Goal: Task Accomplishment & Management: Manage account settings

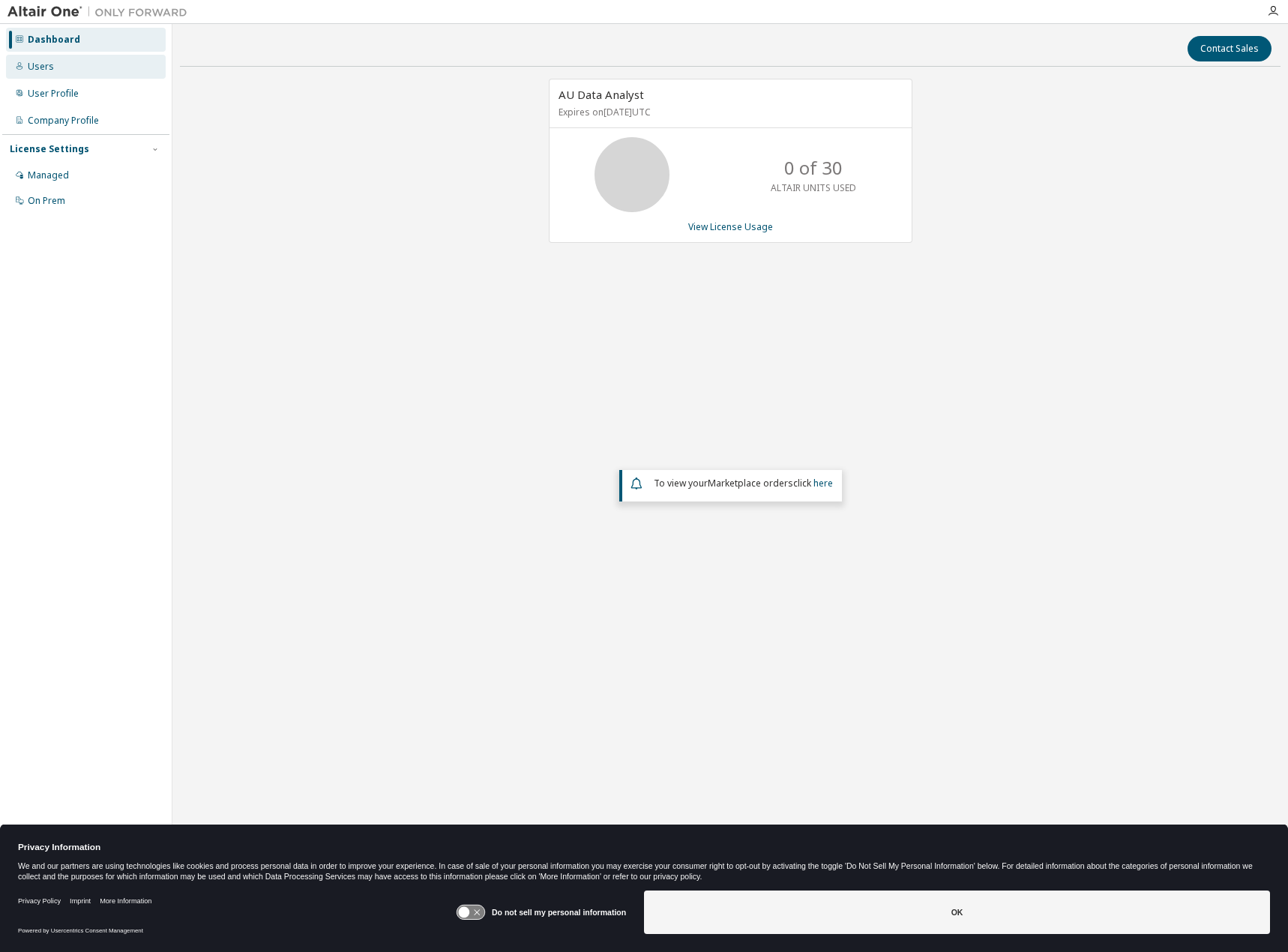
click at [44, 72] on div "Users" at bounding box center [40, 66] width 26 height 12
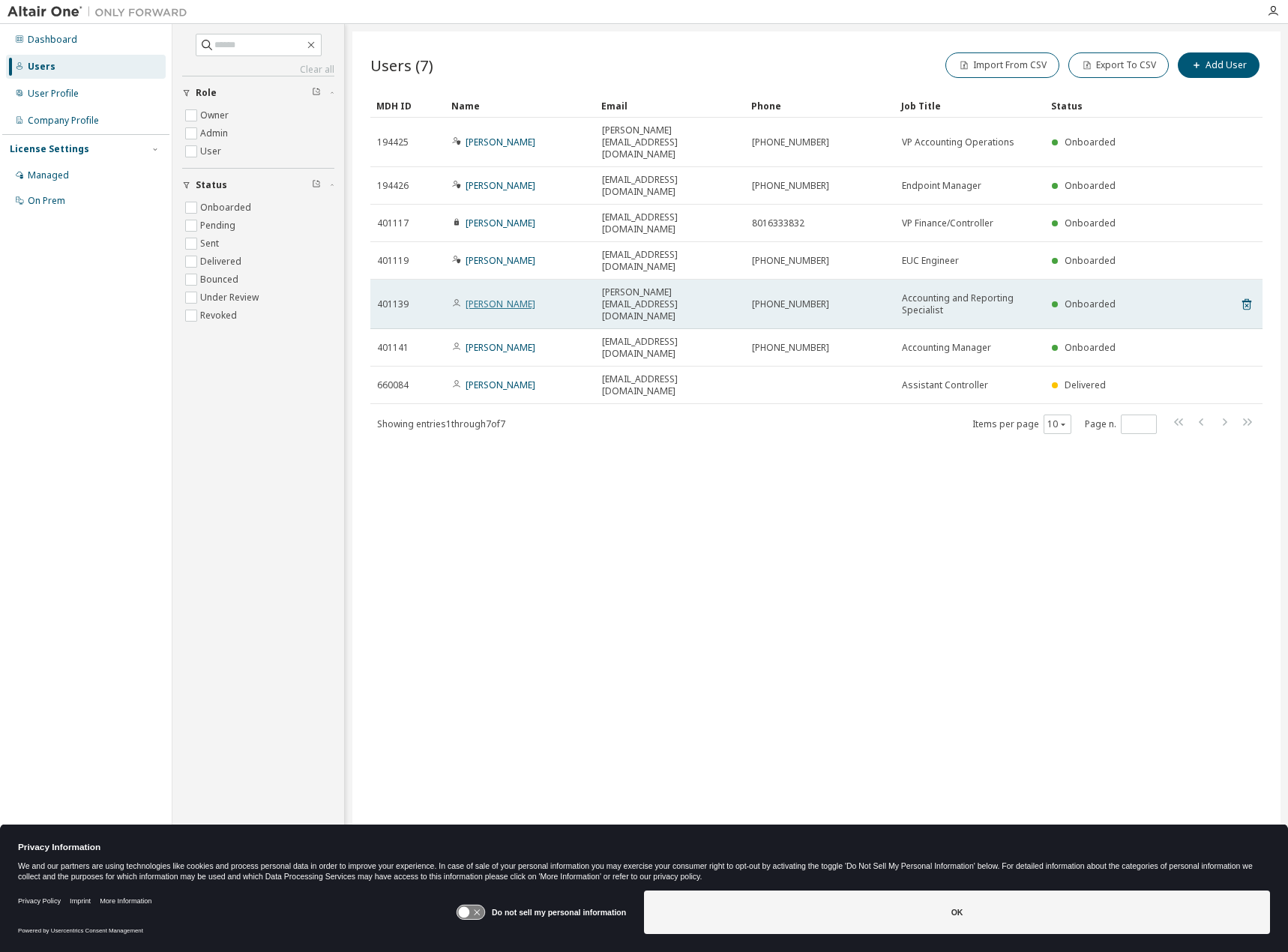
click at [494, 297] on link "Kasey Olson" at bounding box center [500, 303] width 70 height 12
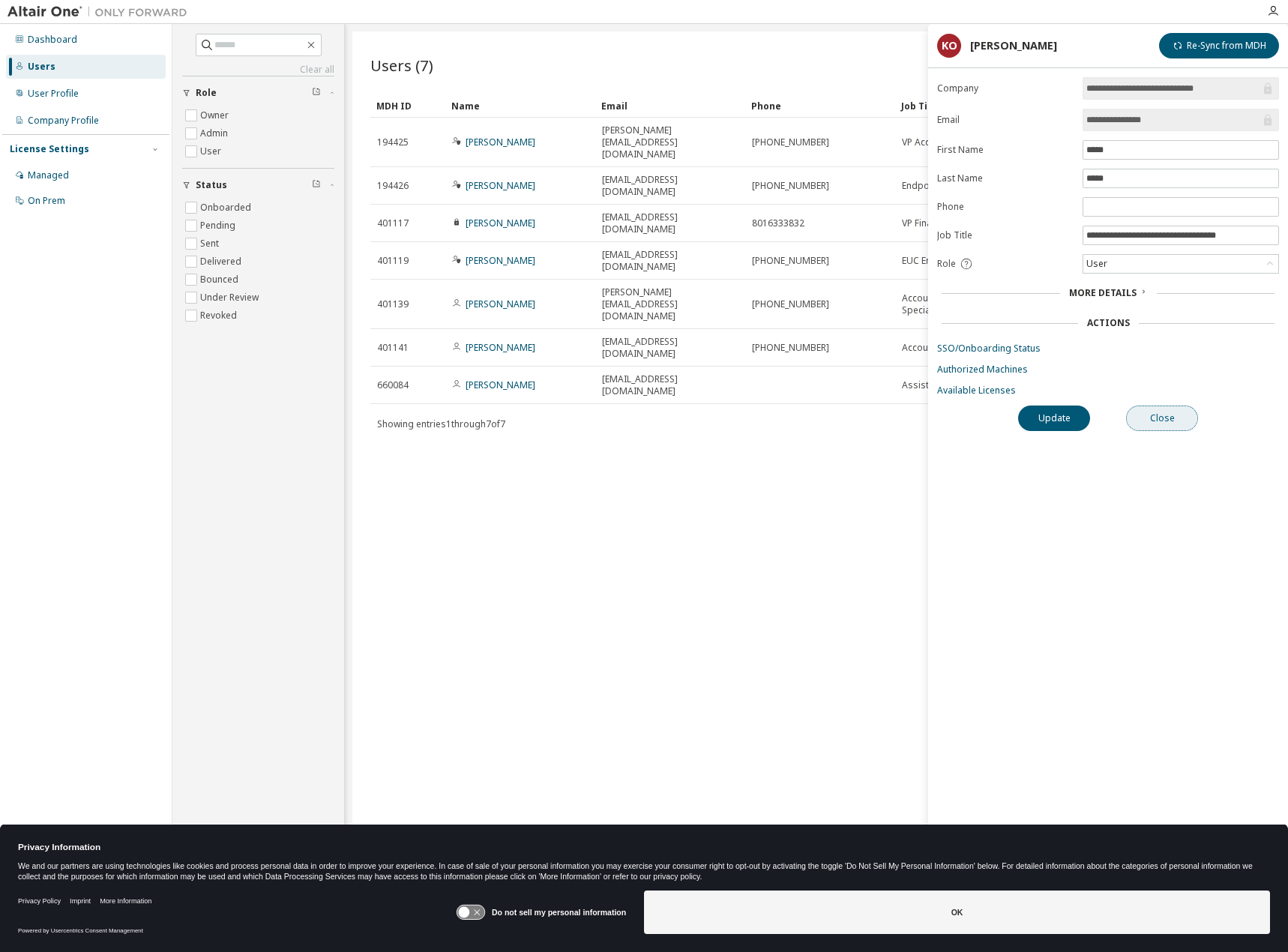
click at [1171, 418] on button "Close" at bounding box center [1162, 418] width 72 height 26
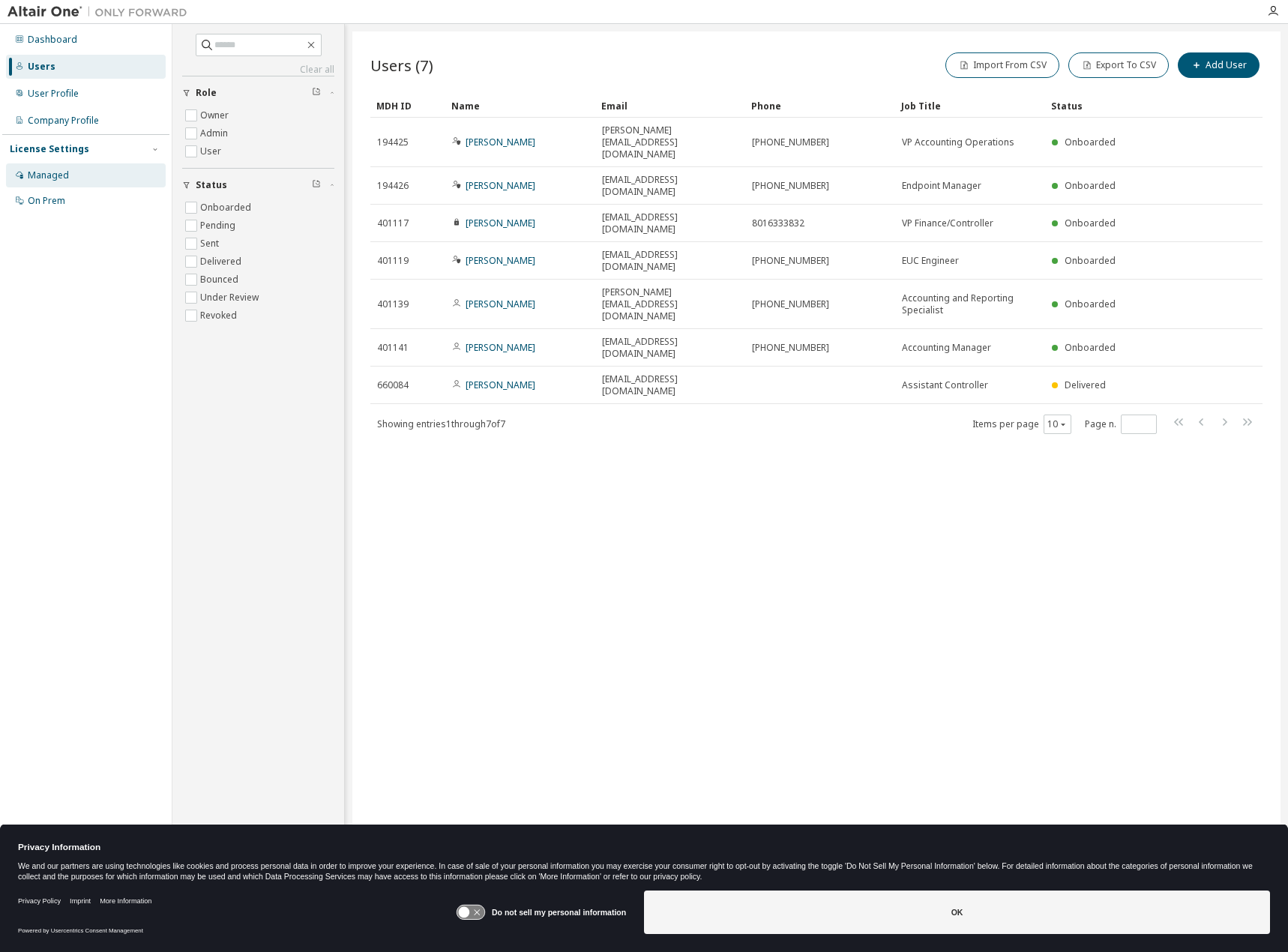
click at [58, 174] on div "Managed" at bounding box center [48, 175] width 41 height 12
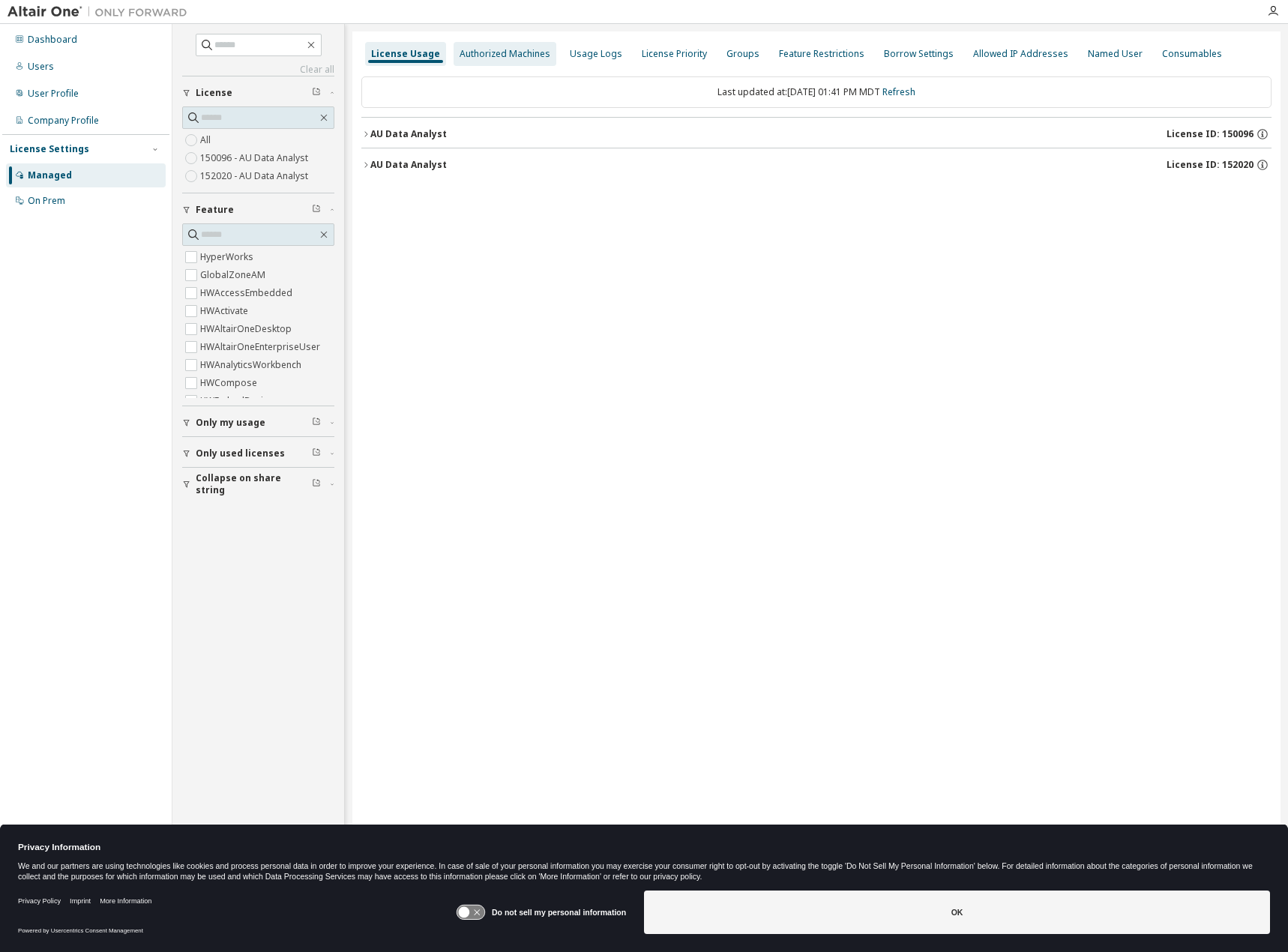
click at [469, 45] on div "Authorized Machines" at bounding box center [504, 54] width 103 height 24
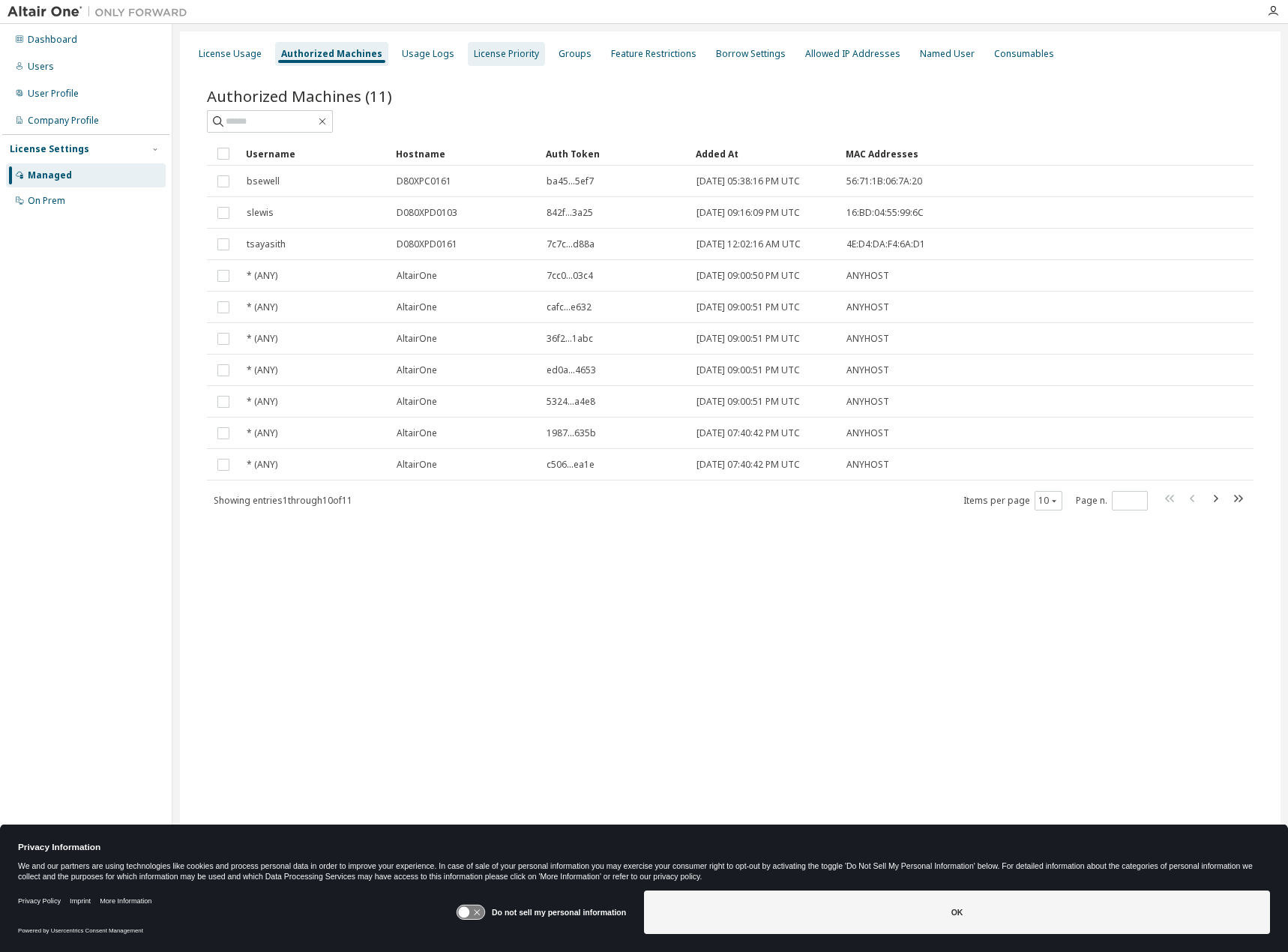
click at [498, 55] on div "License Priority" at bounding box center [506, 54] width 65 height 12
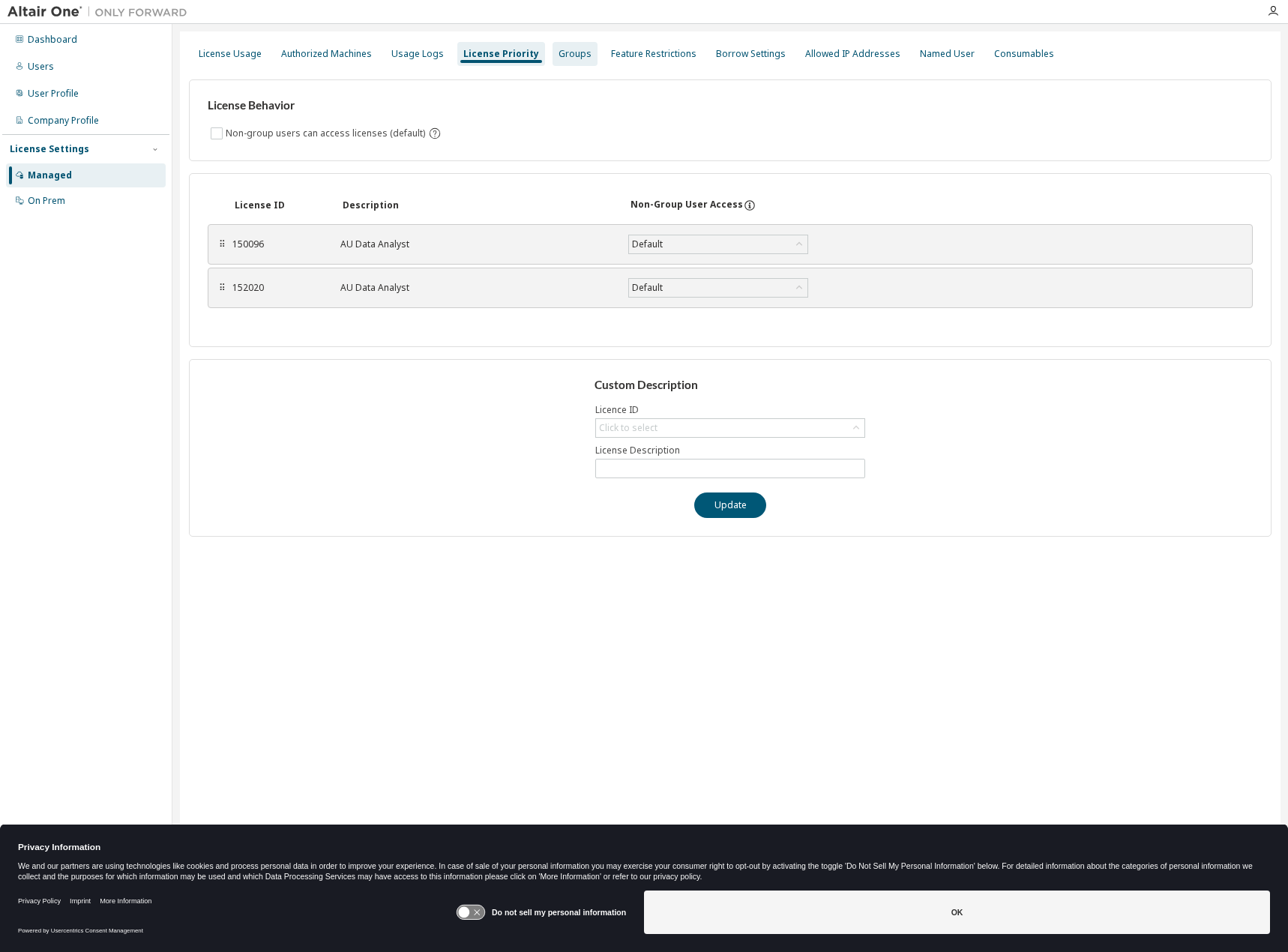
click at [568, 63] on div "Groups" at bounding box center [574, 54] width 45 height 24
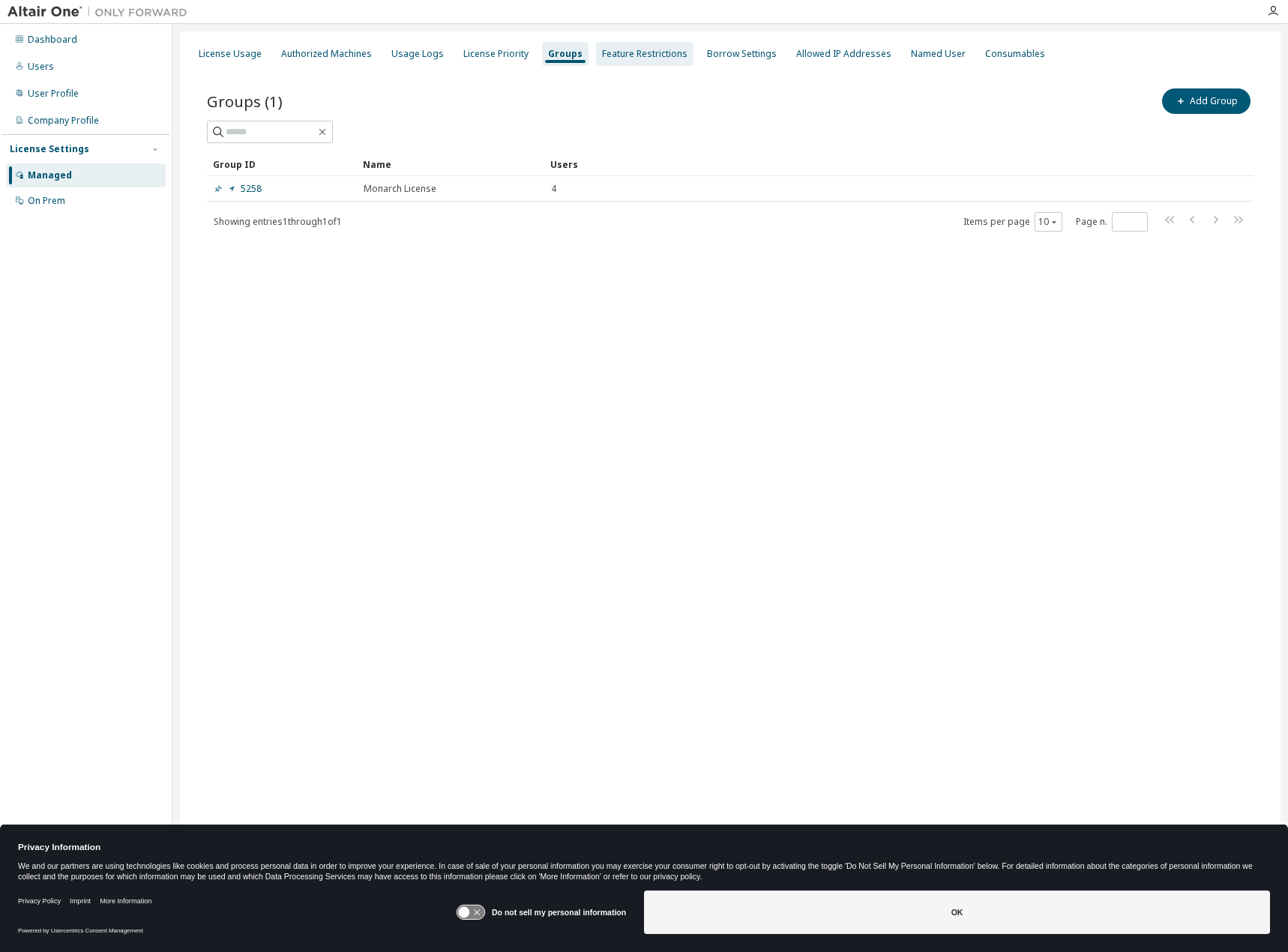
click at [611, 60] on div "Feature Restrictions" at bounding box center [645, 54] width 98 height 24
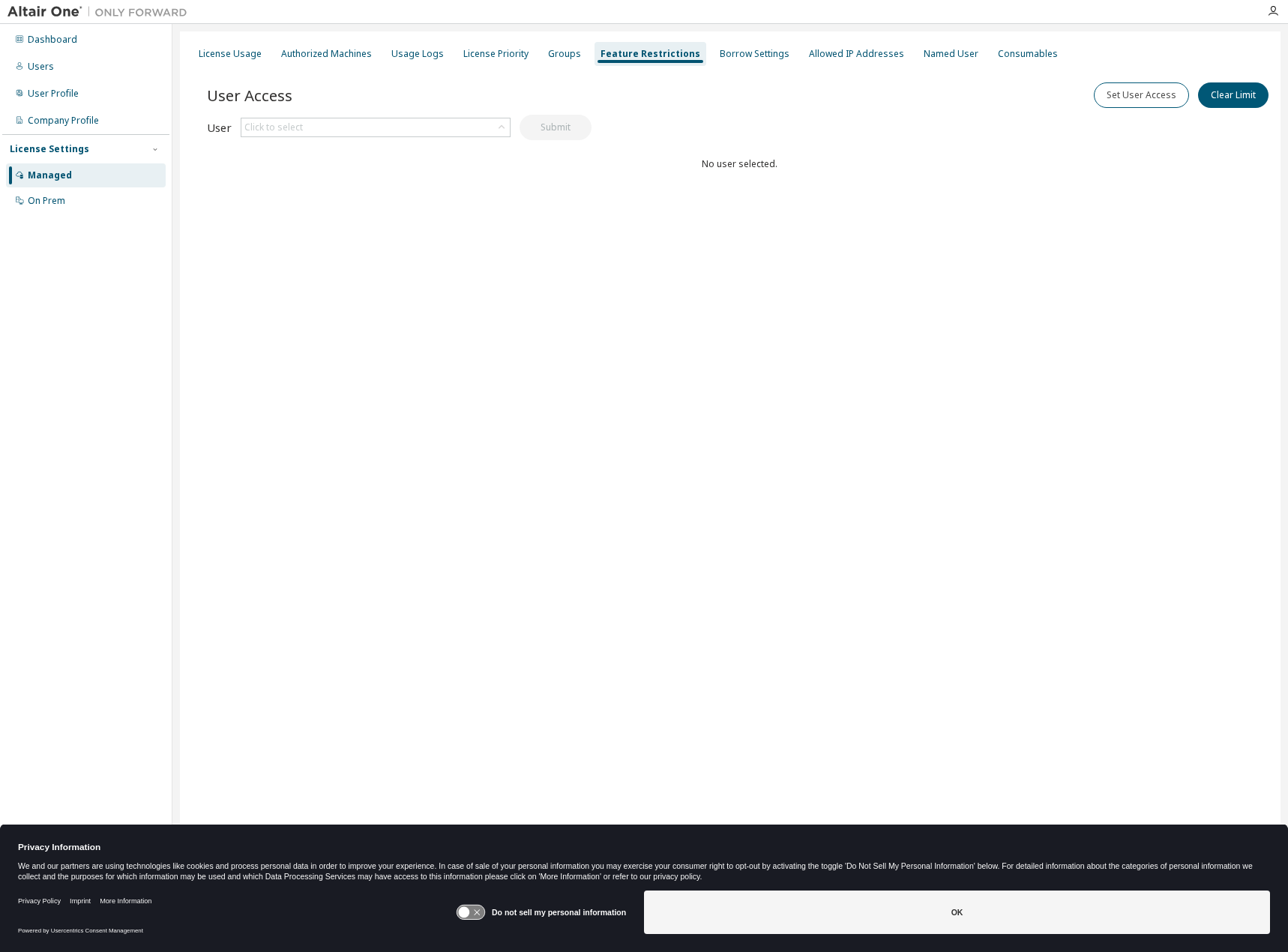
click at [232, 37] on div "License Usage Authorized Machines Usage Logs License Priority Groups Feature Re…" at bounding box center [730, 466] width 1100 height 870
click at [238, 60] on div "License Usage" at bounding box center [230, 54] width 75 height 24
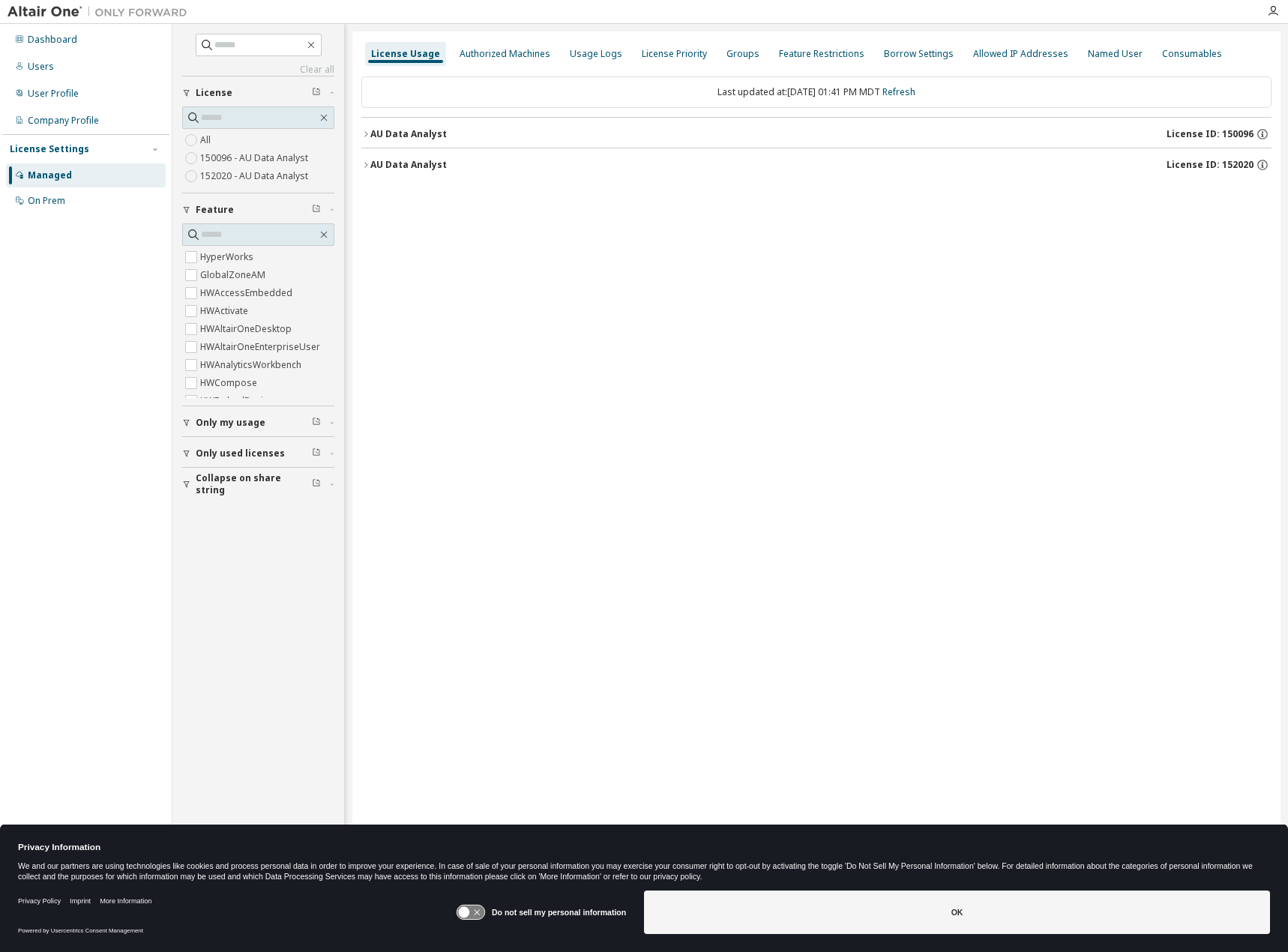
click at [252, 158] on label "150096 - AU Data Analyst" at bounding box center [256, 158] width 111 height 18
click at [373, 136] on div "AU Data Analyst" at bounding box center [408, 134] width 77 height 12
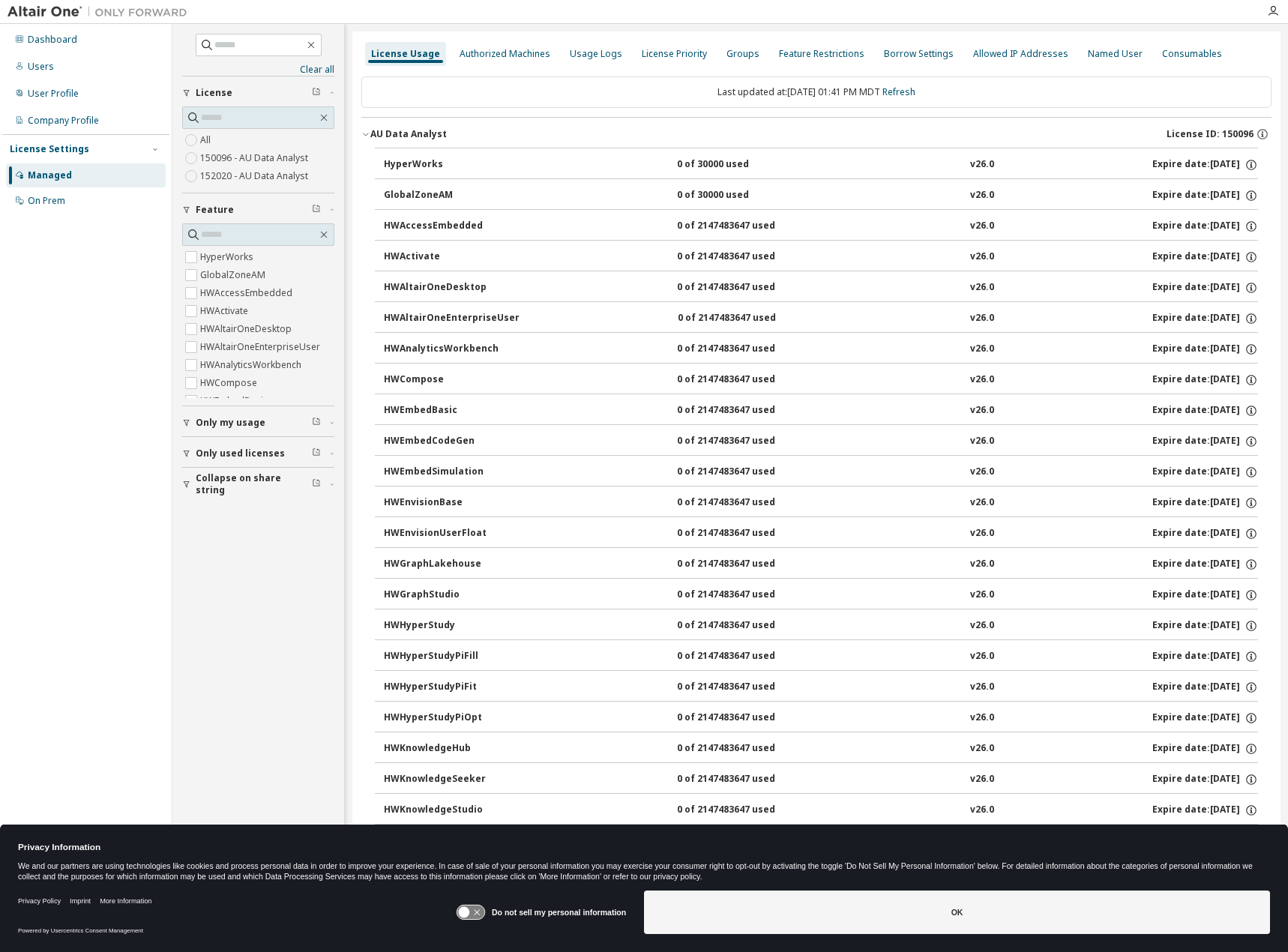
click at [218, 180] on label "152020 - AU Data Analyst" at bounding box center [256, 175] width 111 height 18
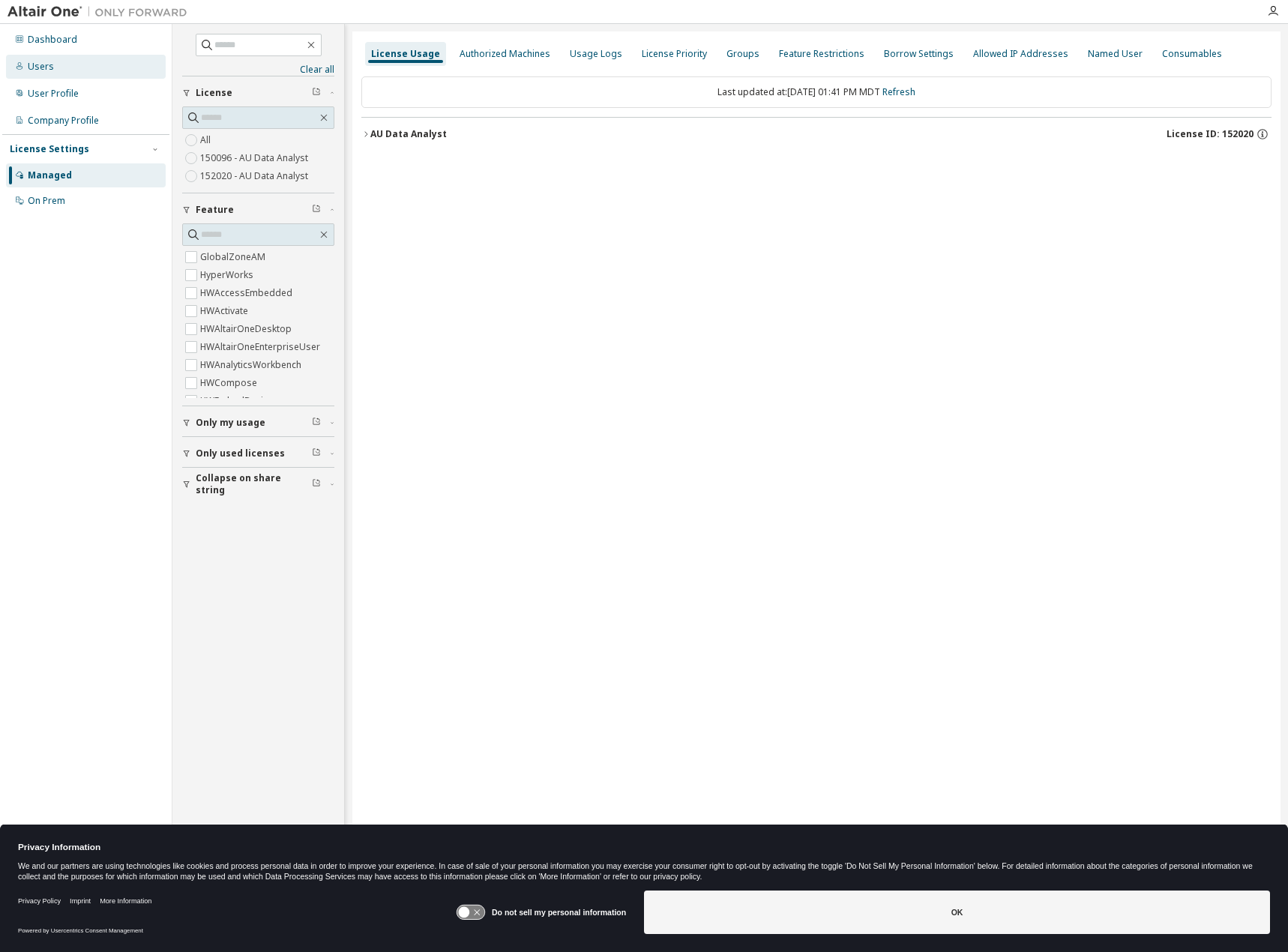
click at [61, 67] on div "Users" at bounding box center [85, 66] width 160 height 24
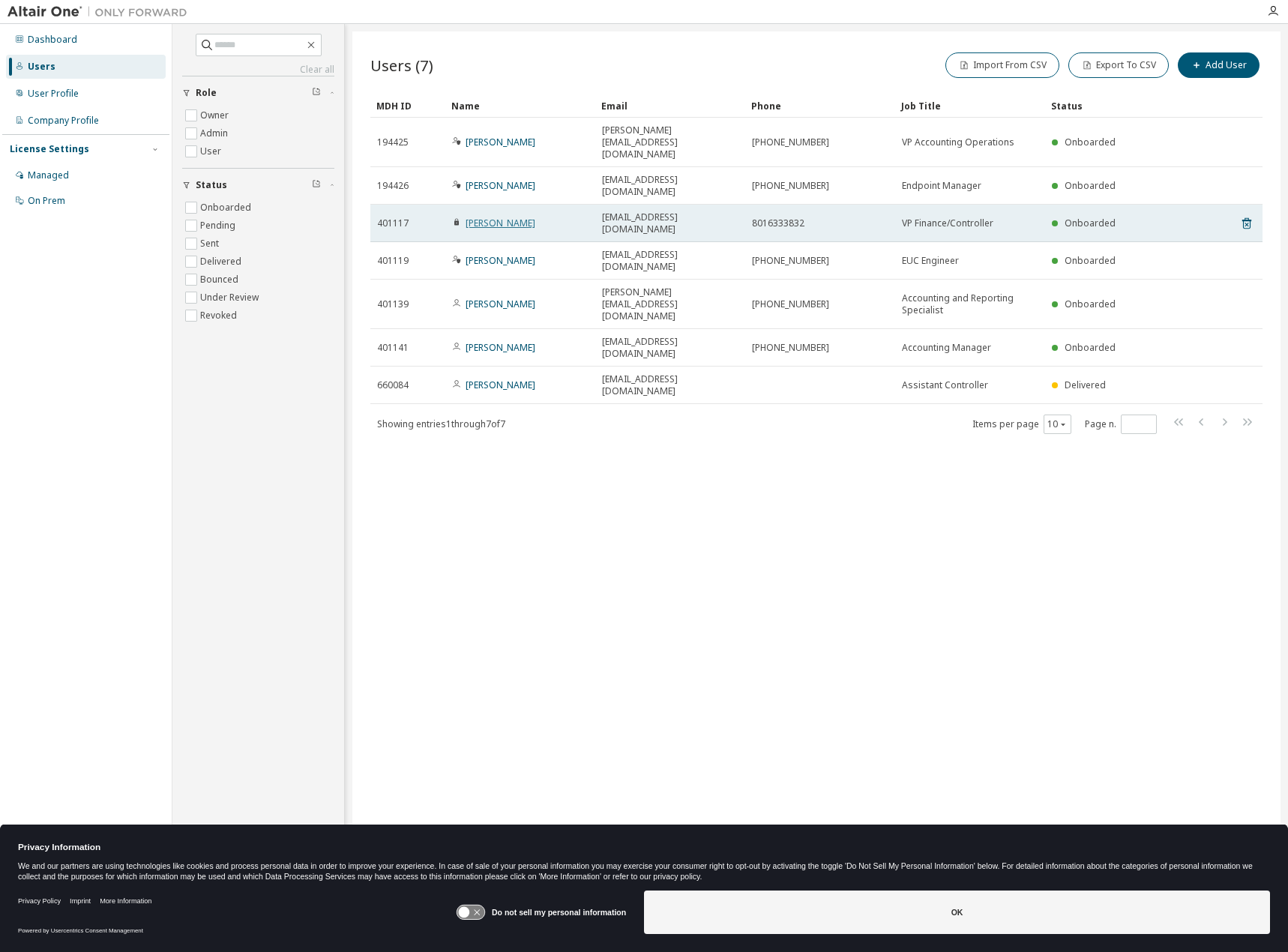
click at [486, 217] on link "Tom Sayasith" at bounding box center [500, 222] width 70 height 12
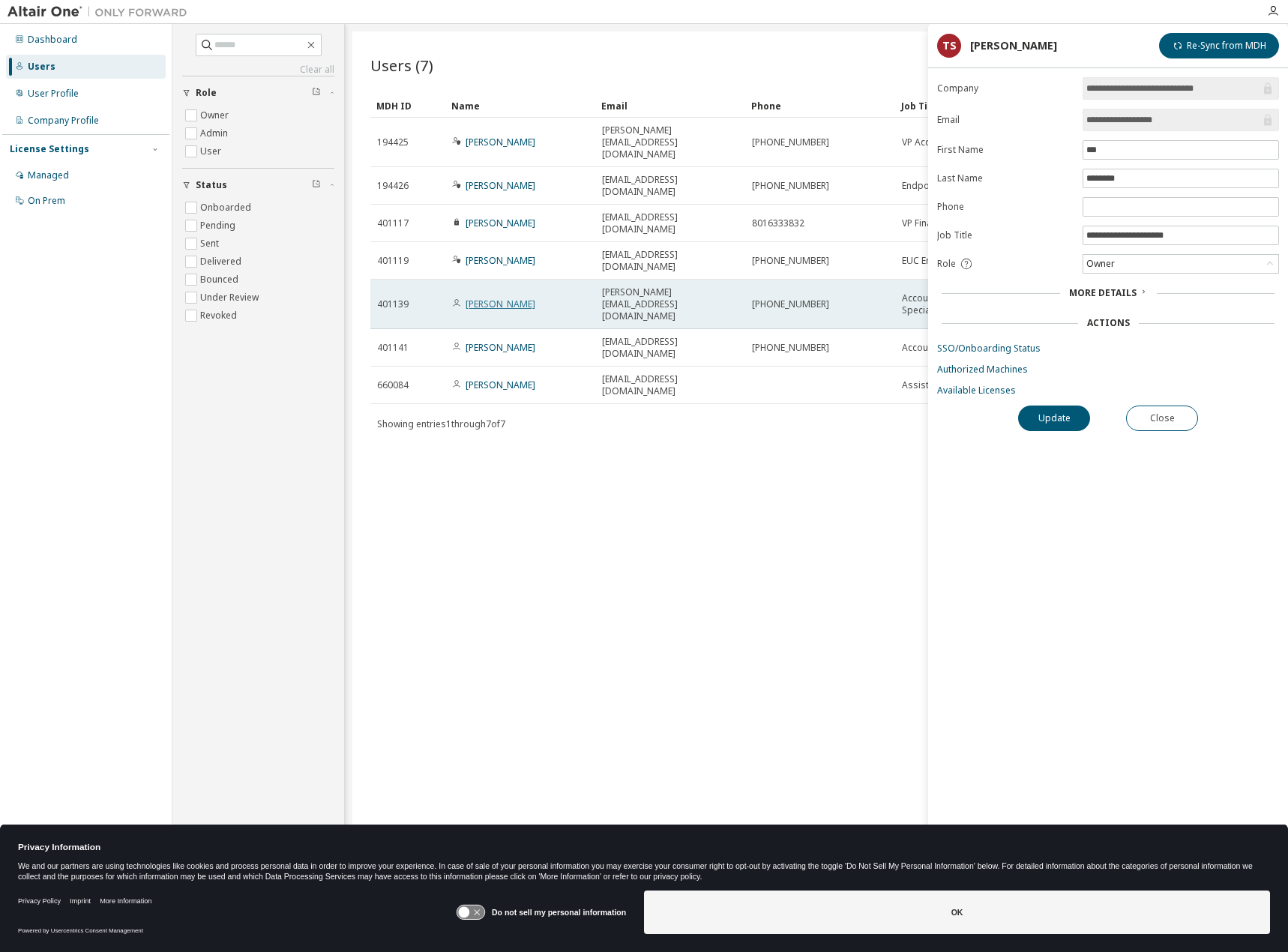
click at [490, 297] on link "[PERSON_NAME]" at bounding box center [500, 303] width 70 height 12
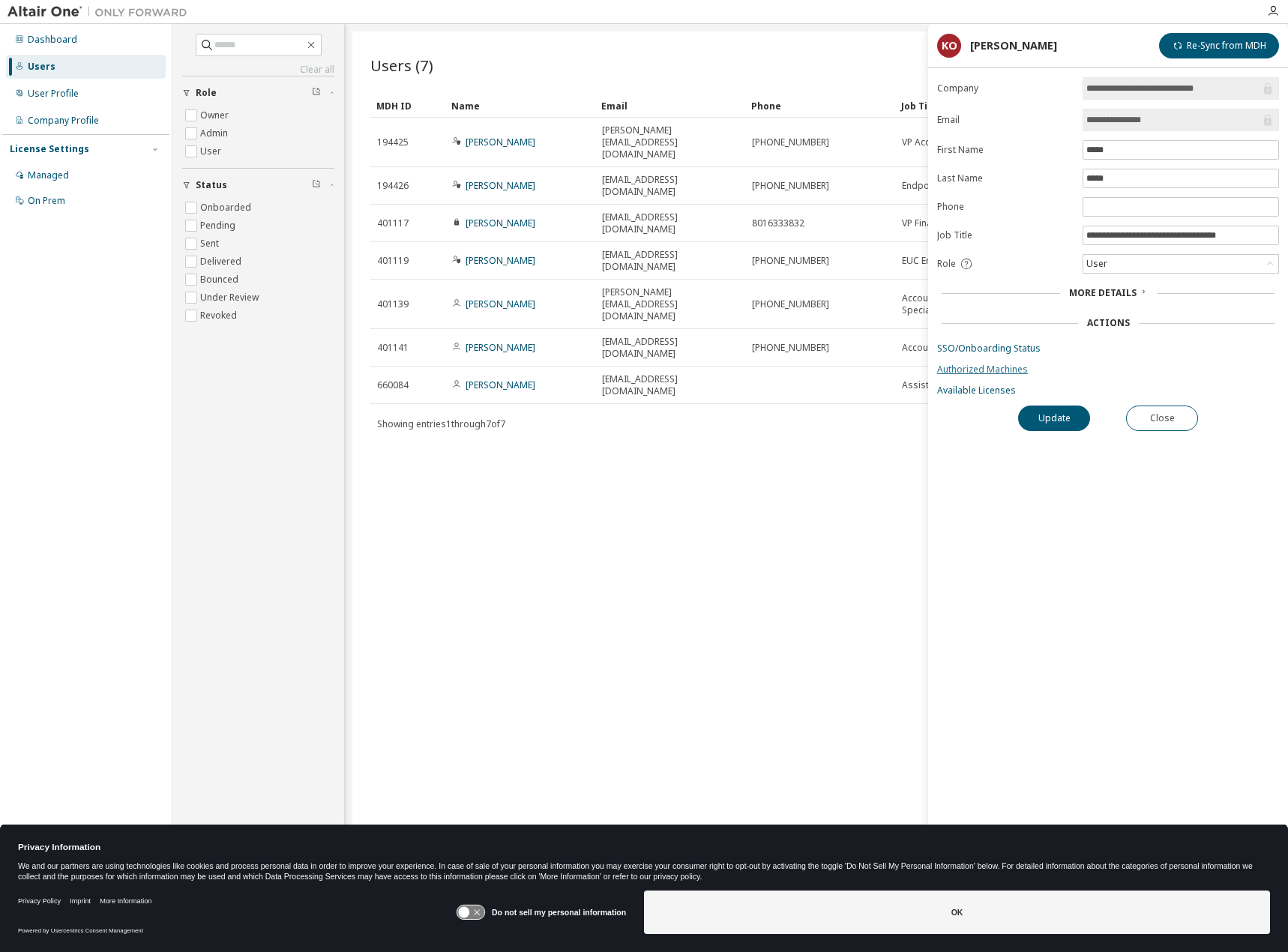
click at [965, 364] on link "Authorized Machines" at bounding box center [1108, 369] width 342 height 12
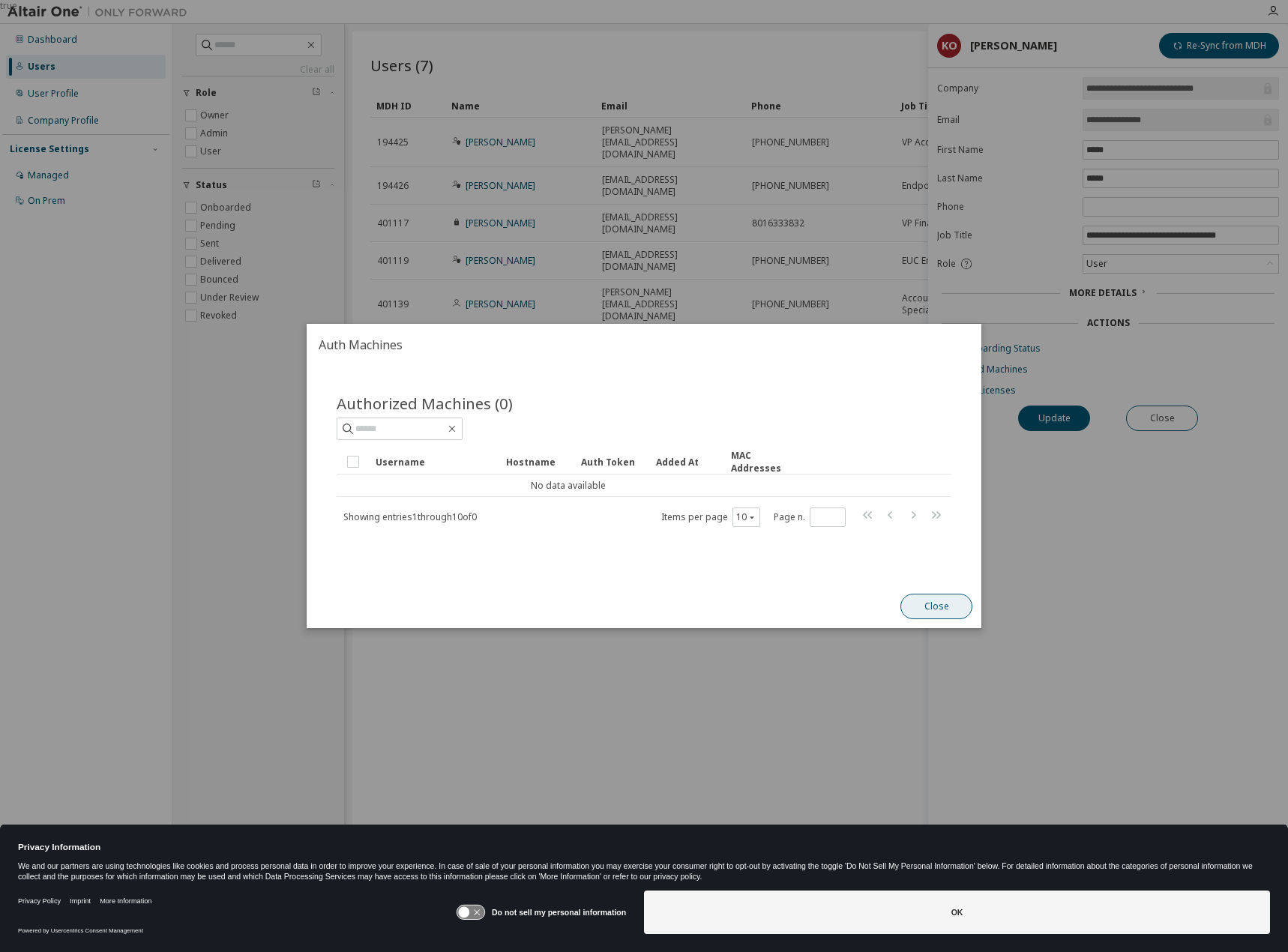
drag, startPoint x: 937, startPoint y: 606, endPoint x: 978, endPoint y: 493, distance: 120.2
click at [937, 605] on button "Close" at bounding box center [935, 606] width 72 height 26
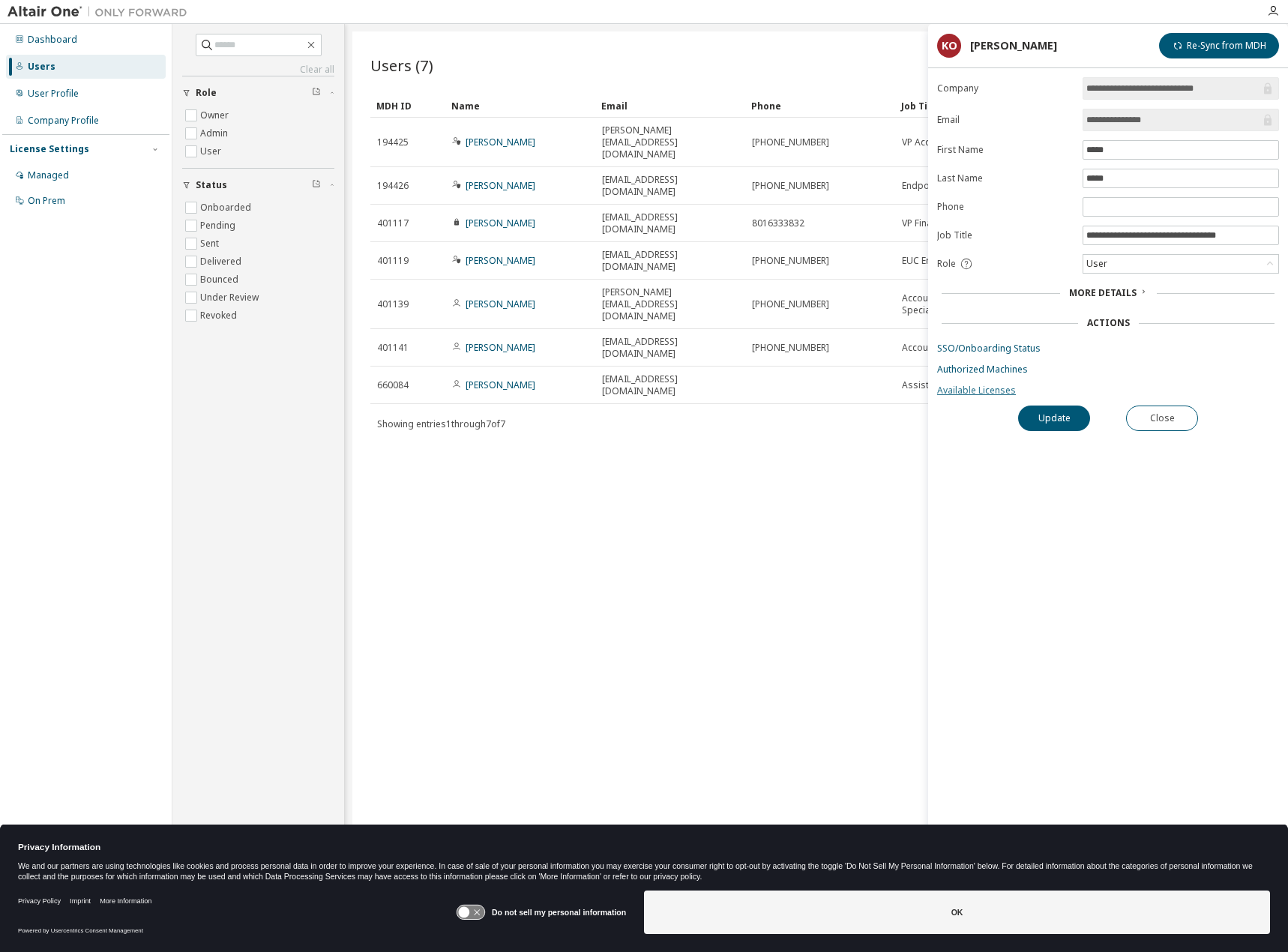
click at [975, 393] on link "Available Licenses" at bounding box center [1108, 390] width 342 height 12
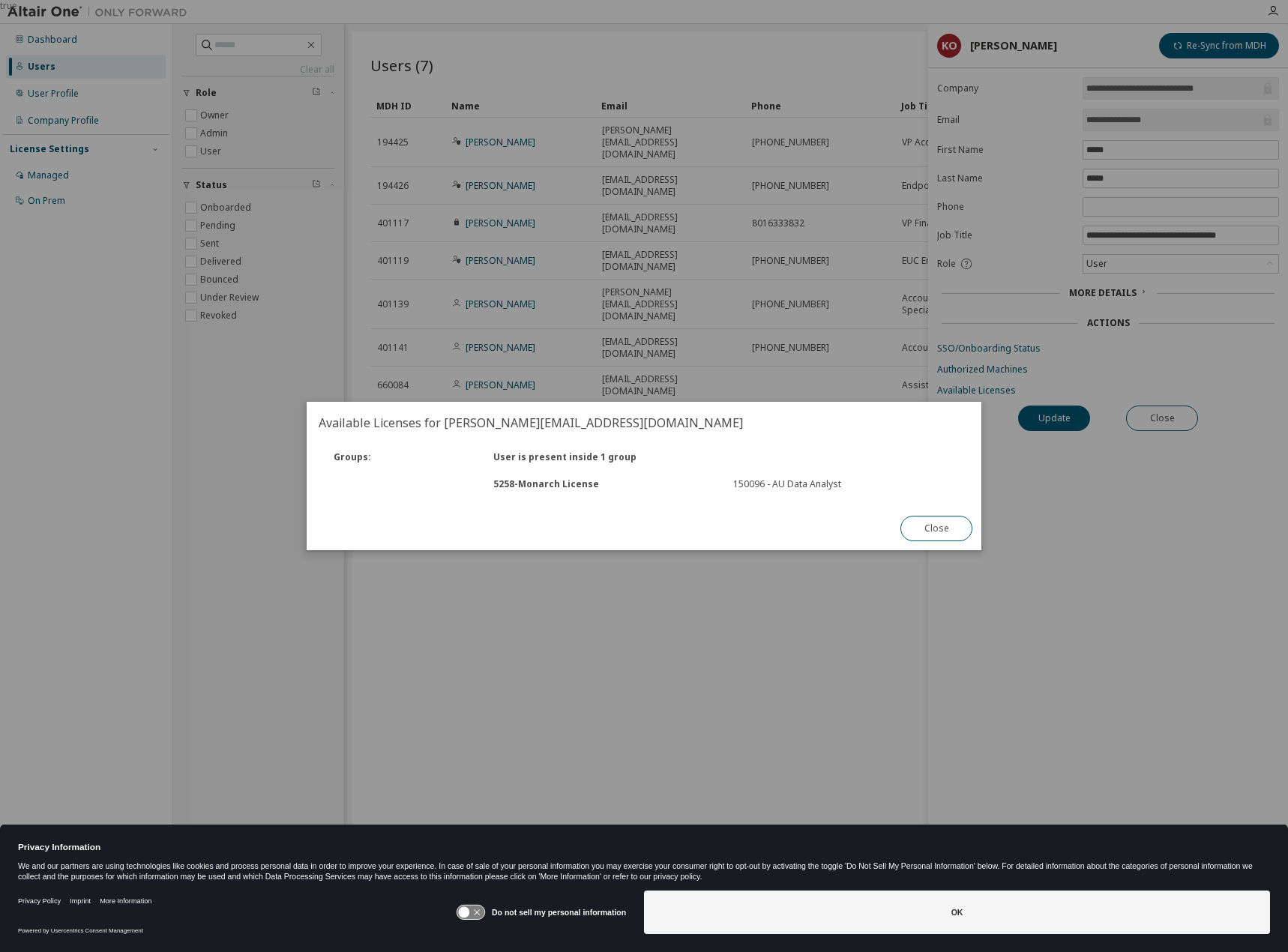
click at [942, 532] on button "Close" at bounding box center [935, 528] width 72 height 26
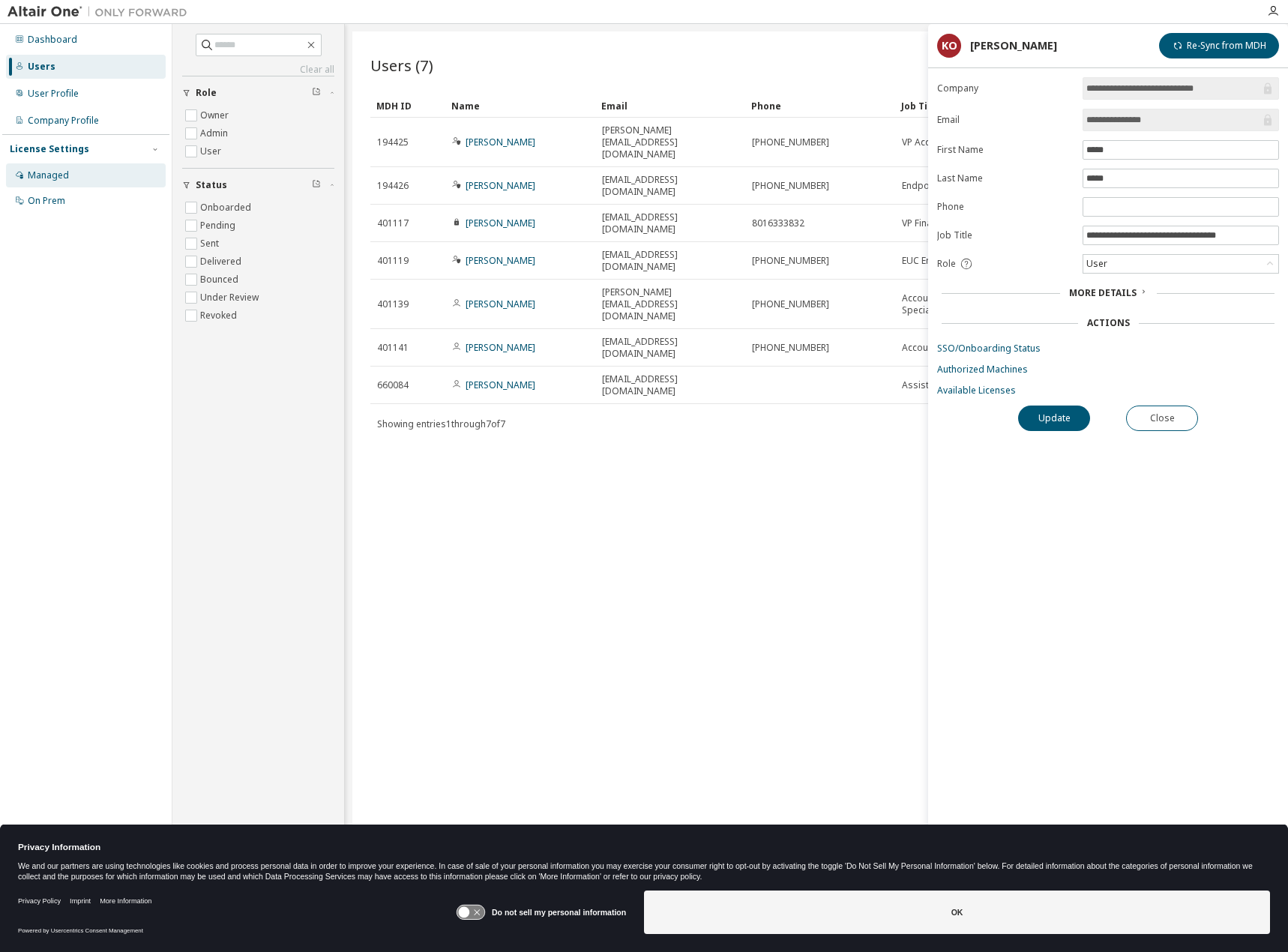
click at [62, 177] on div "Managed" at bounding box center [48, 175] width 41 height 12
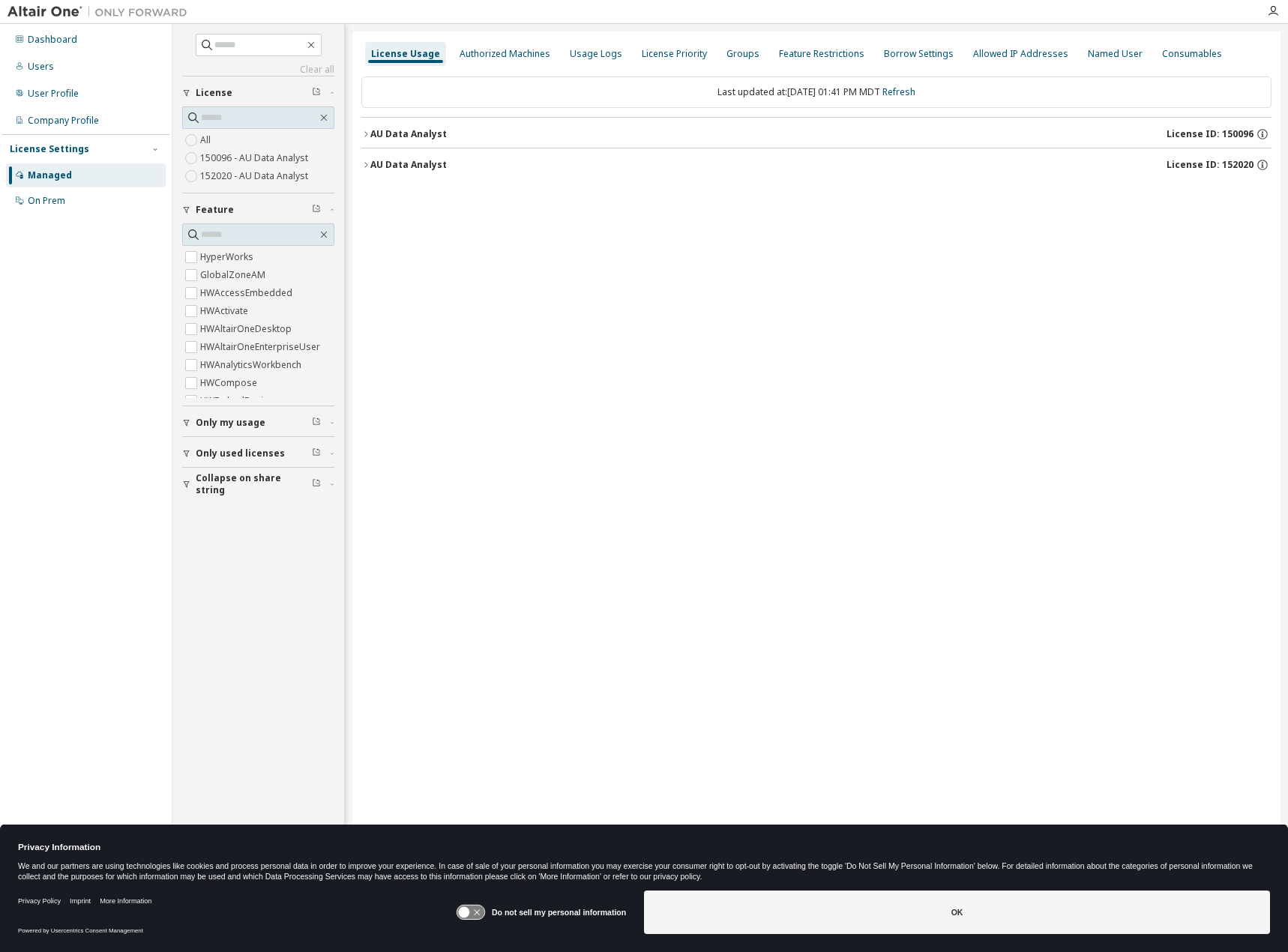
click at [528, 39] on div "License Usage Authorized Machines Usage Logs License Priority Groups Feature Re…" at bounding box center [816, 466] width 928 height 870
click at [528, 67] on div "License Usage Authorized Machines Usage Logs License Priority Groups Feature Re…" at bounding box center [816, 54] width 909 height 27
click at [521, 56] on div "Authorized Machines" at bounding box center [504, 54] width 91 height 12
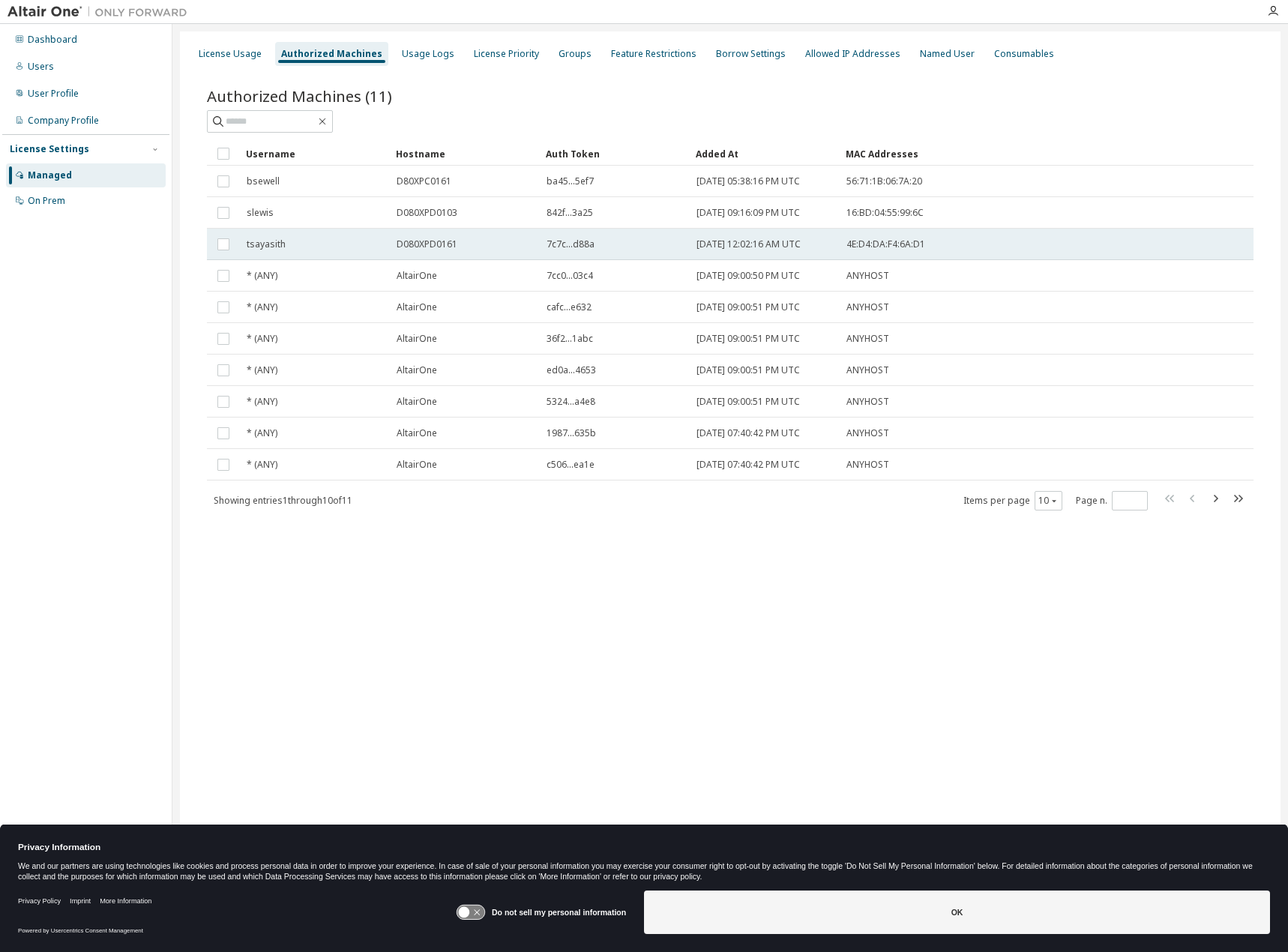
click at [262, 241] on span "tsayasith" at bounding box center [265, 244] width 39 height 12
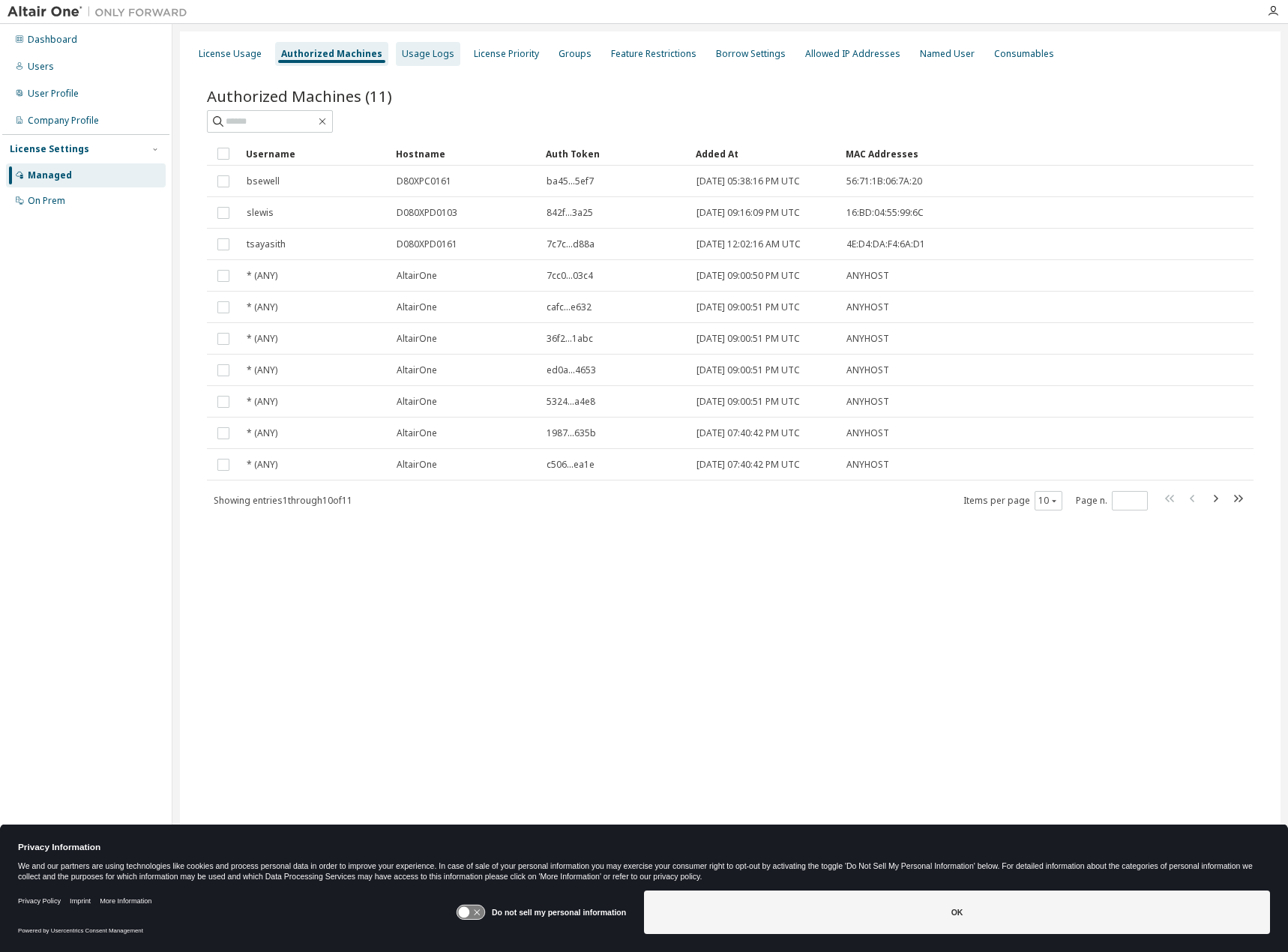
click at [421, 59] on div "Usage Logs" at bounding box center [427, 54] width 53 height 12
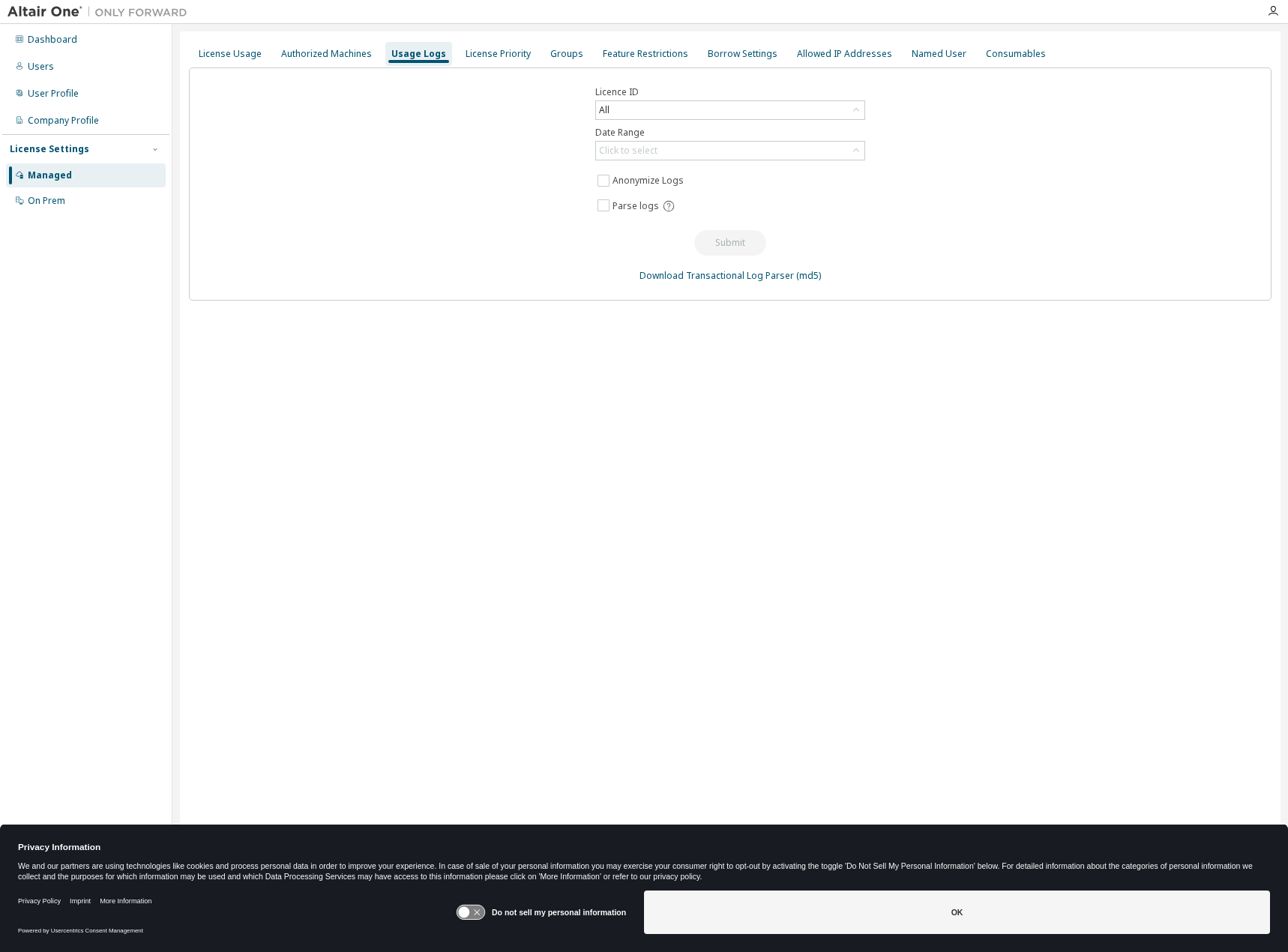
click at [482, 26] on div "Dashboard Users User Profile Company Profile License Settings Managed On Prem L…" at bounding box center [644, 476] width 1288 height 952
click at [478, 39] on div "License Usage Authorized Machines Usage Logs License Priority Groups Feature Re…" at bounding box center [730, 466] width 1100 height 870
click at [478, 54] on div "License Priority" at bounding box center [498, 54] width 65 height 12
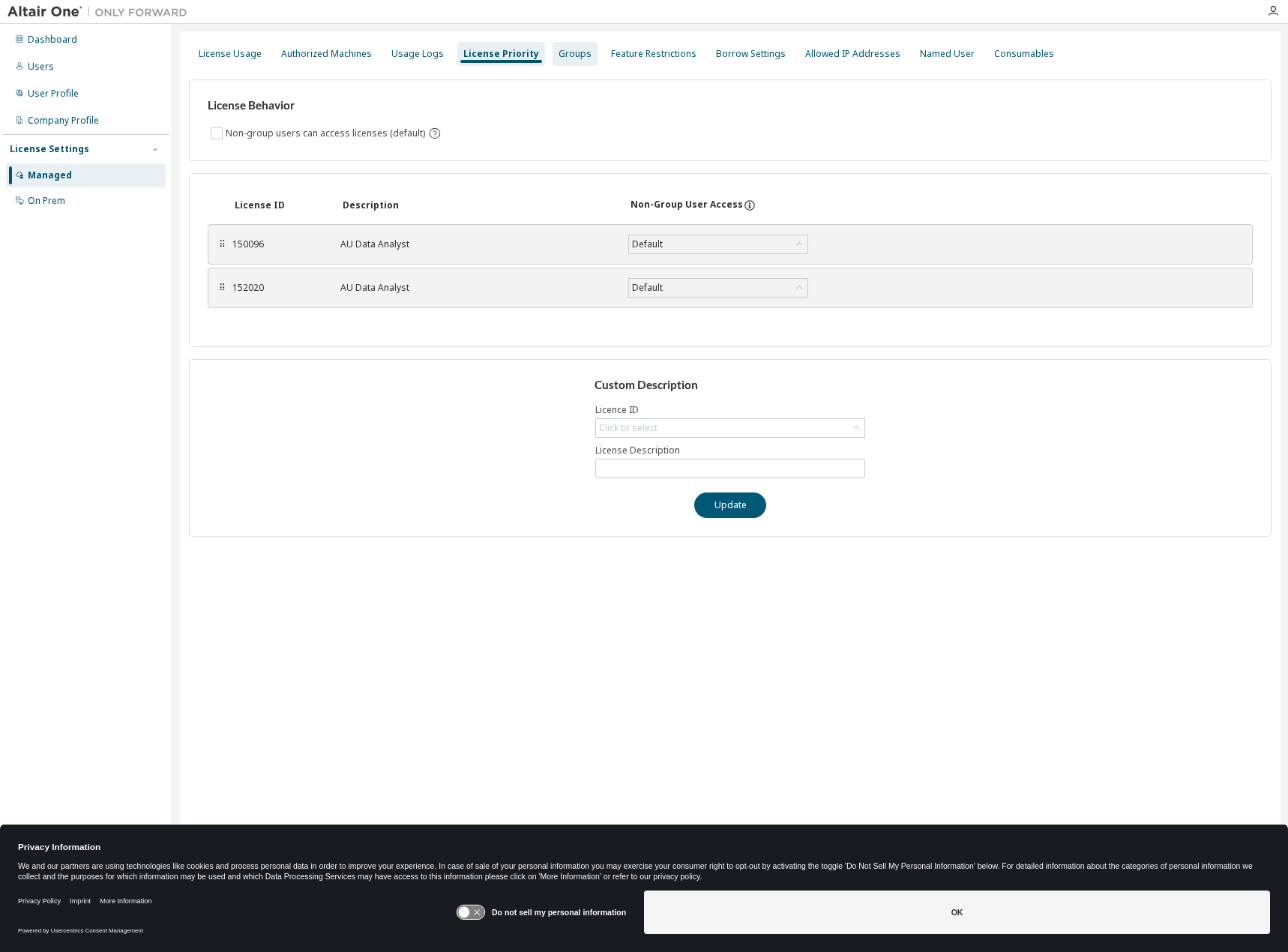
click at [576, 60] on div "Groups" at bounding box center [574, 54] width 45 height 24
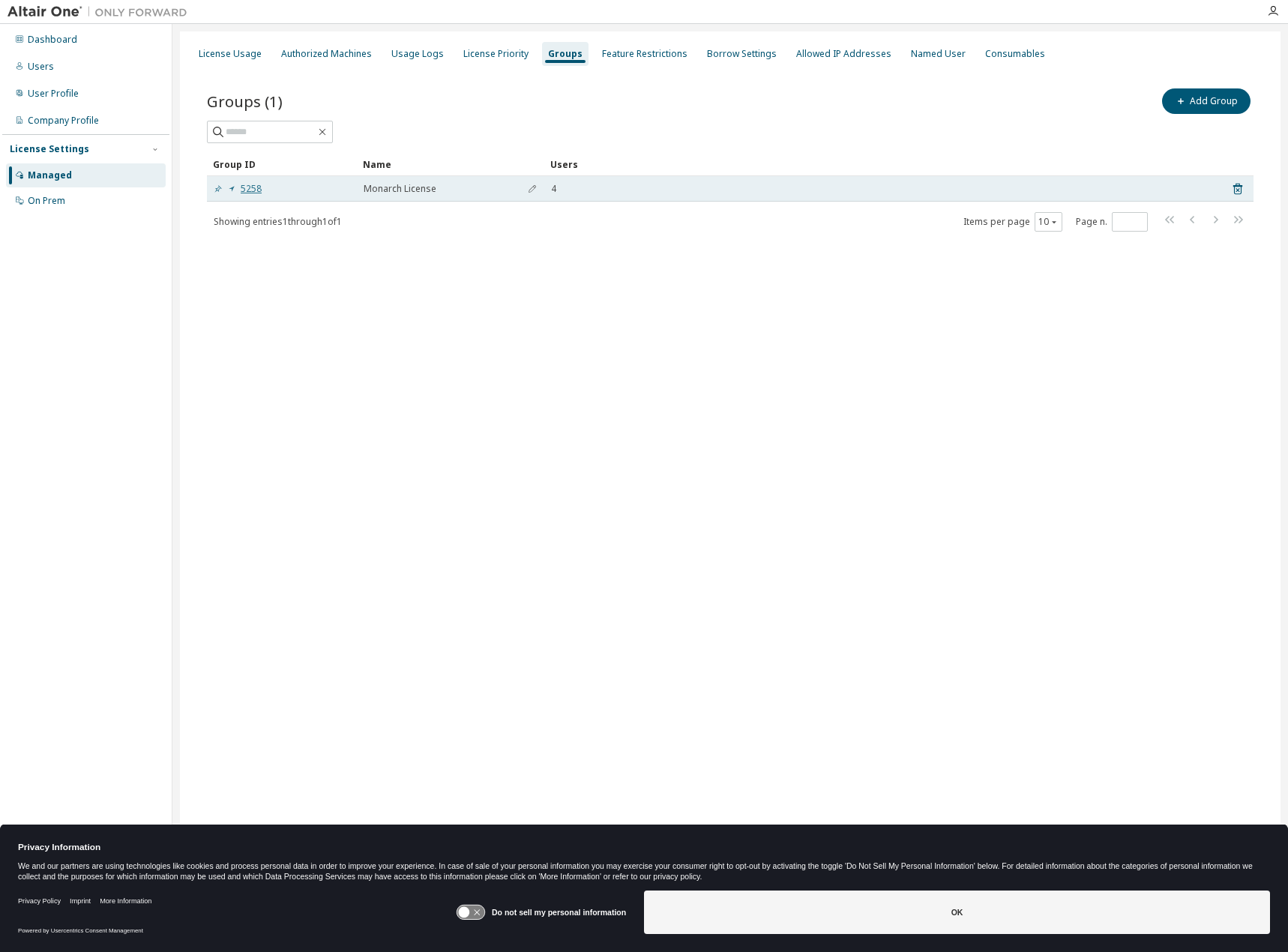
click at [248, 191] on link "5258" at bounding box center [238, 189] width 48 height 12
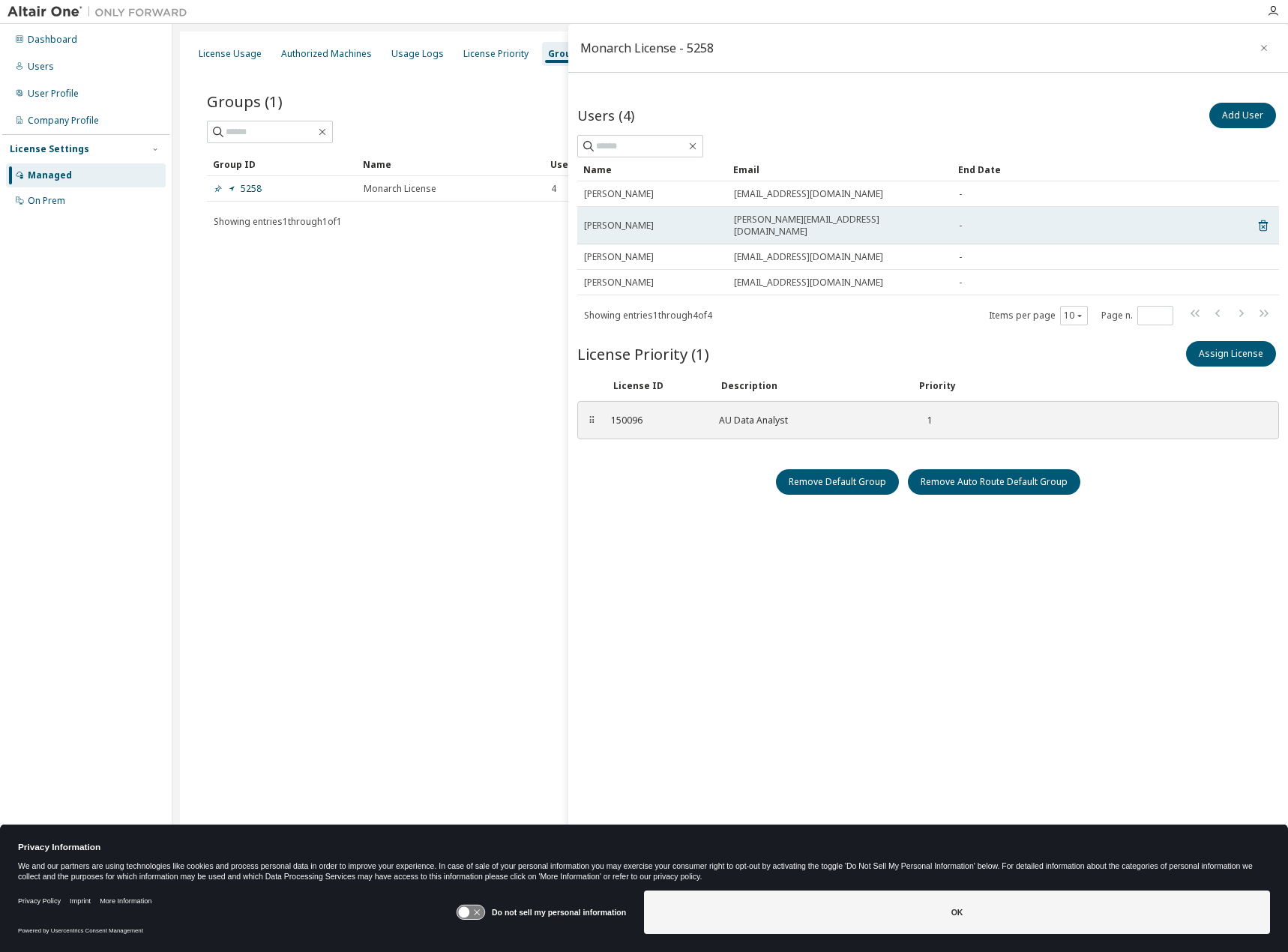
click at [612, 220] on span "[PERSON_NAME]" at bounding box center [618, 225] width 70 height 12
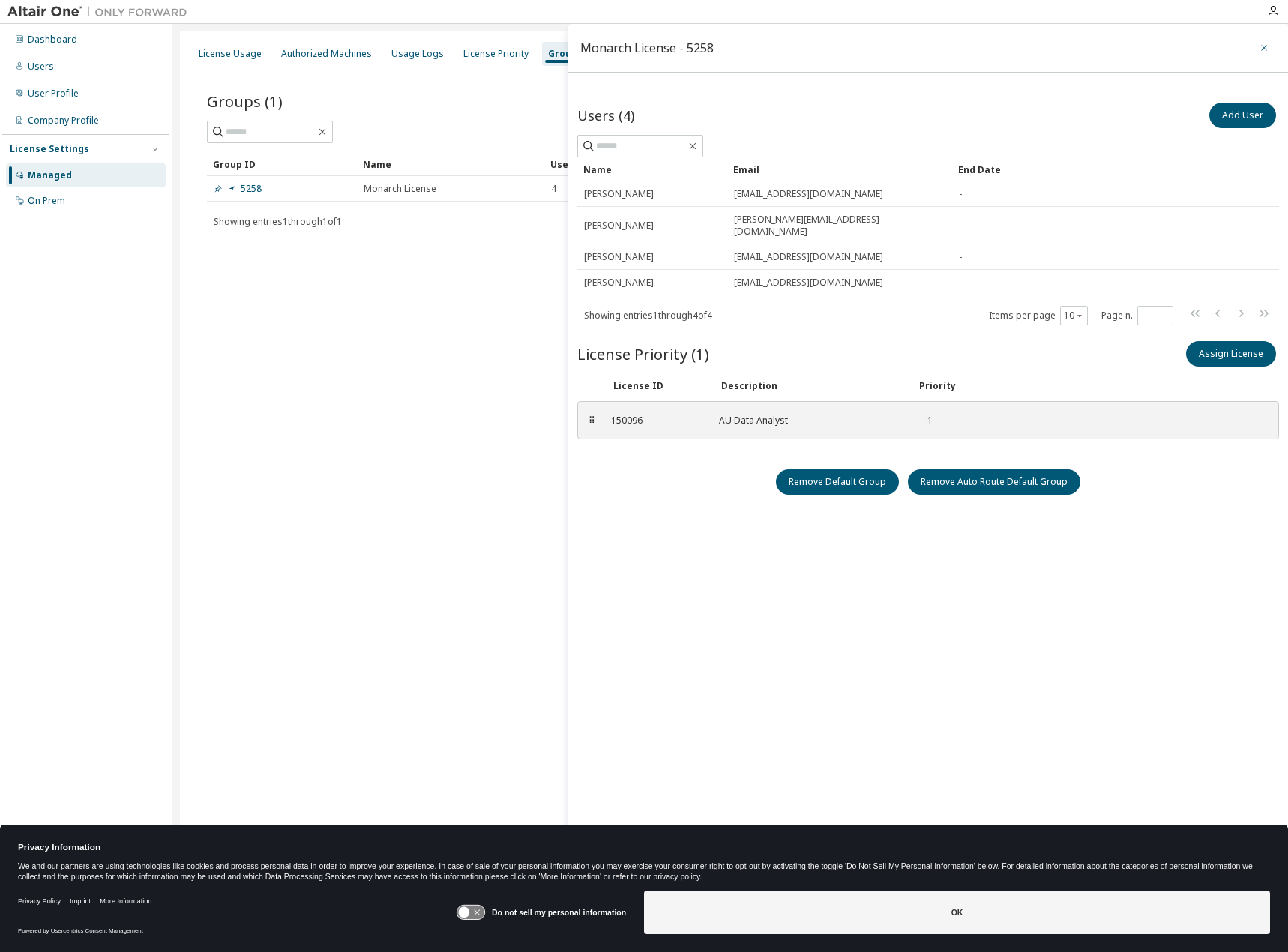
click at [1261, 50] on icon "button" at bounding box center [1263, 48] width 11 height 12
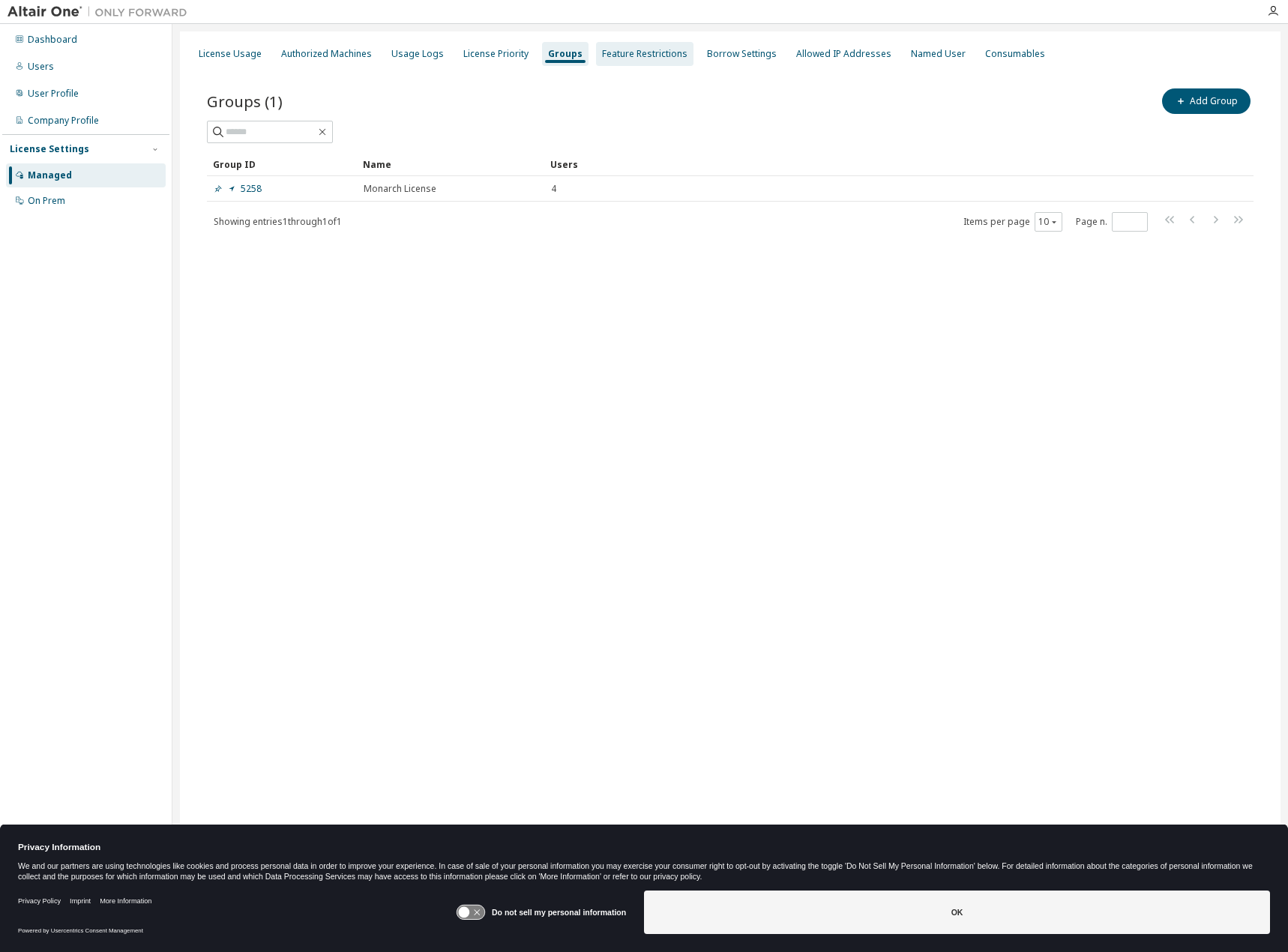
click at [641, 56] on div "Feature Restrictions" at bounding box center [644, 54] width 85 height 12
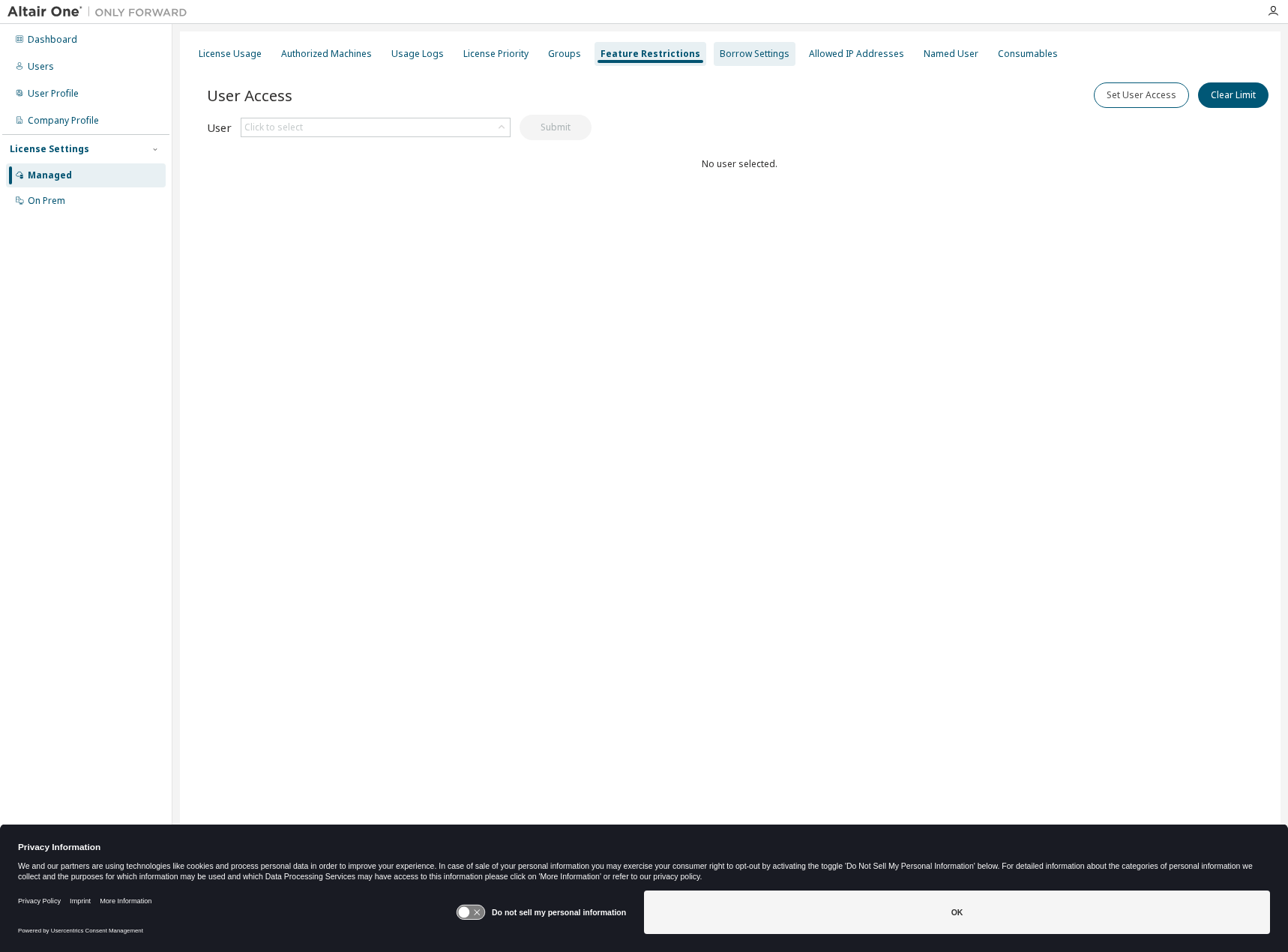
click at [753, 57] on div "Borrow Settings" at bounding box center [754, 54] width 70 height 12
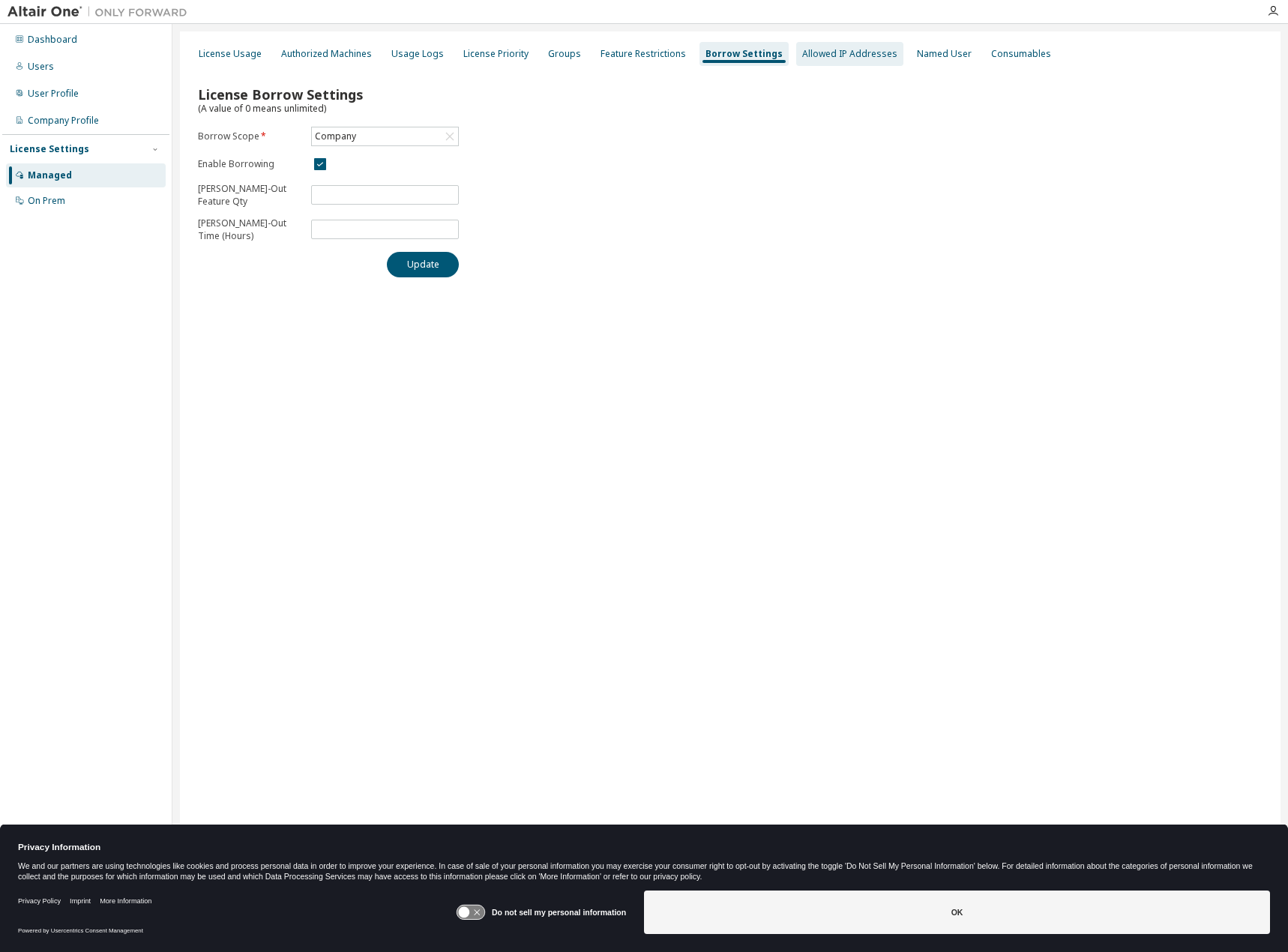
click at [840, 58] on div "Allowed IP Addresses" at bounding box center [849, 54] width 95 height 12
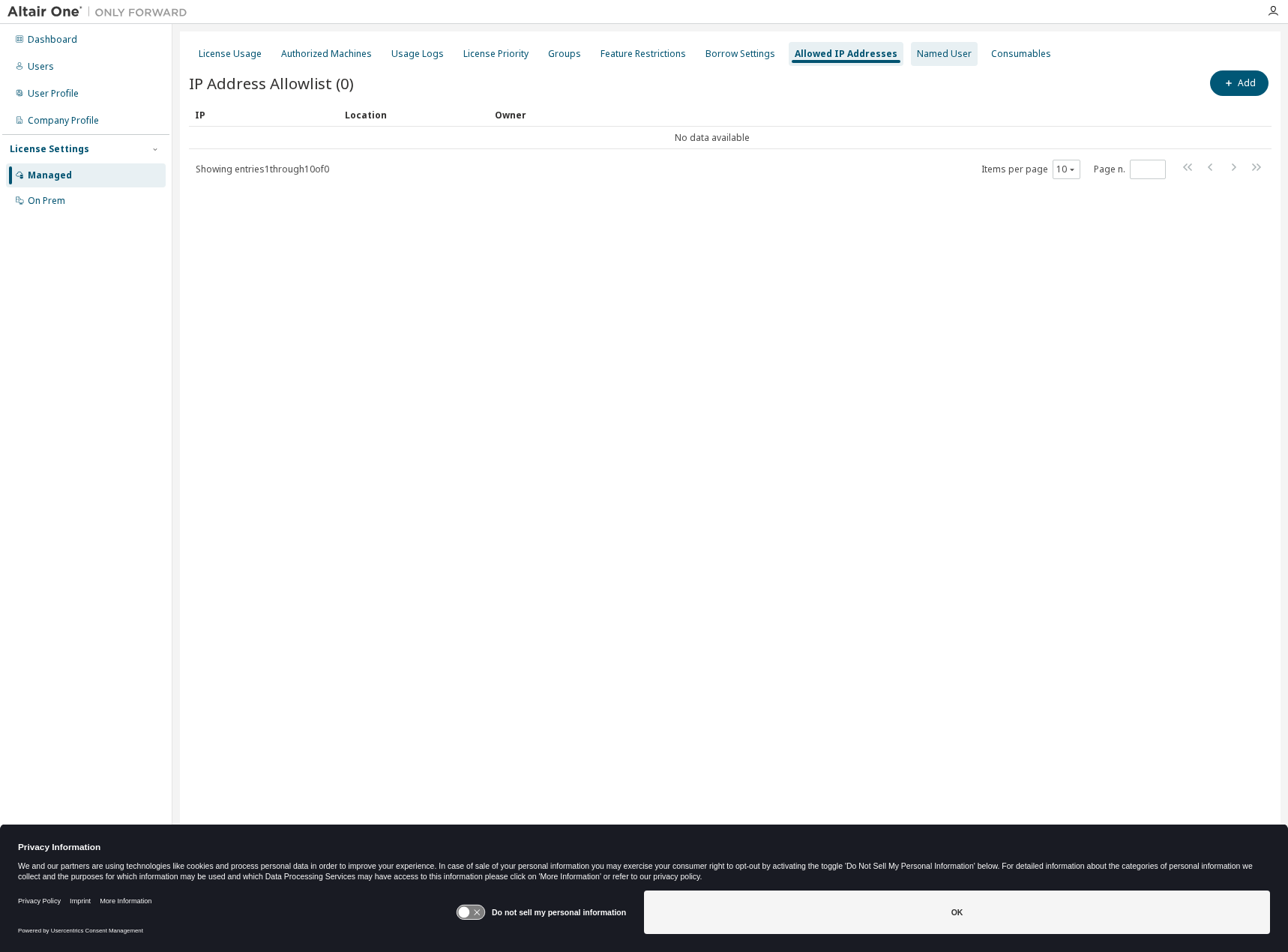
click at [933, 58] on div "Named User" at bounding box center [944, 54] width 55 height 12
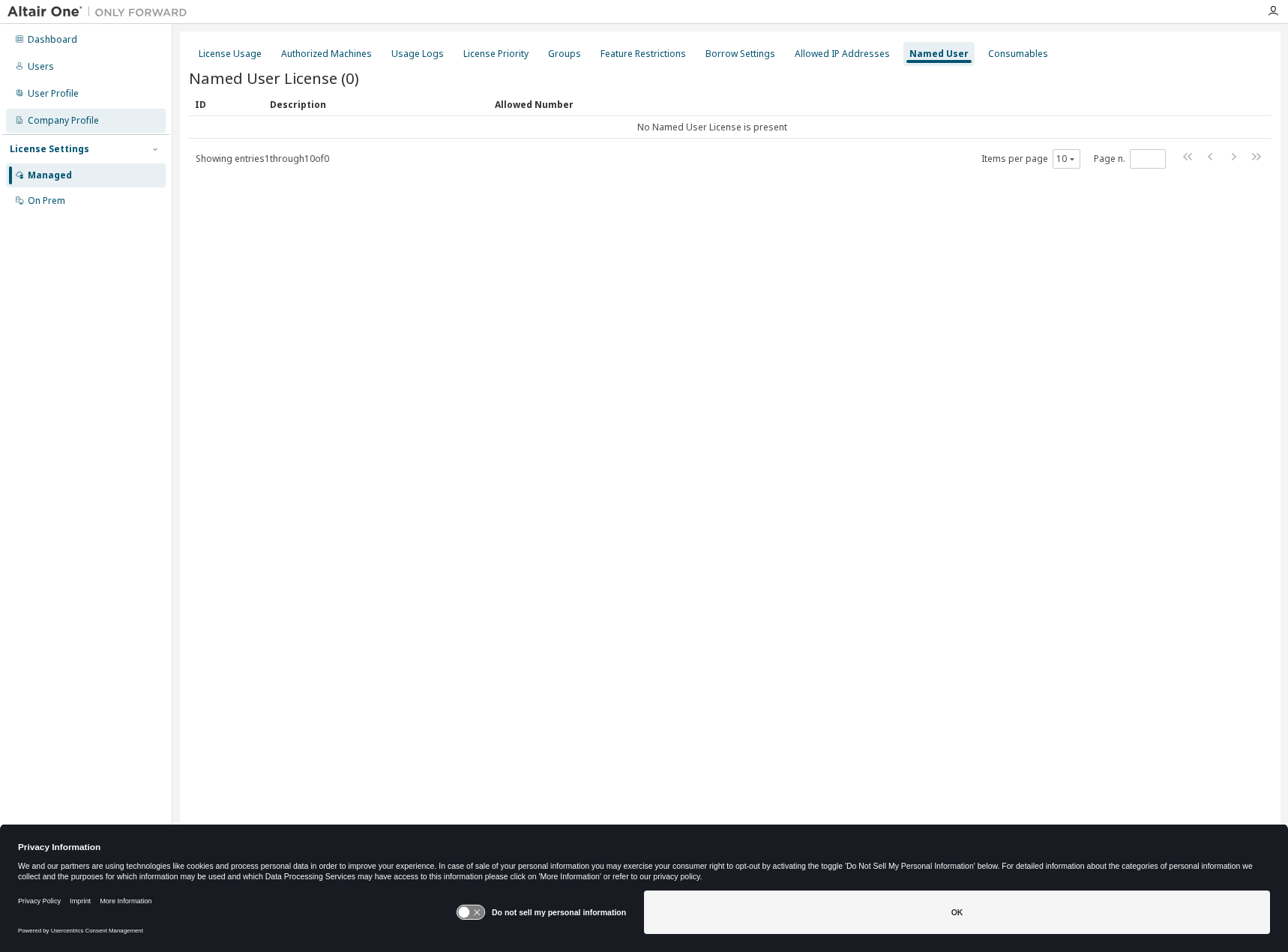
click at [73, 127] on div "Company Profile" at bounding box center [85, 120] width 160 height 24
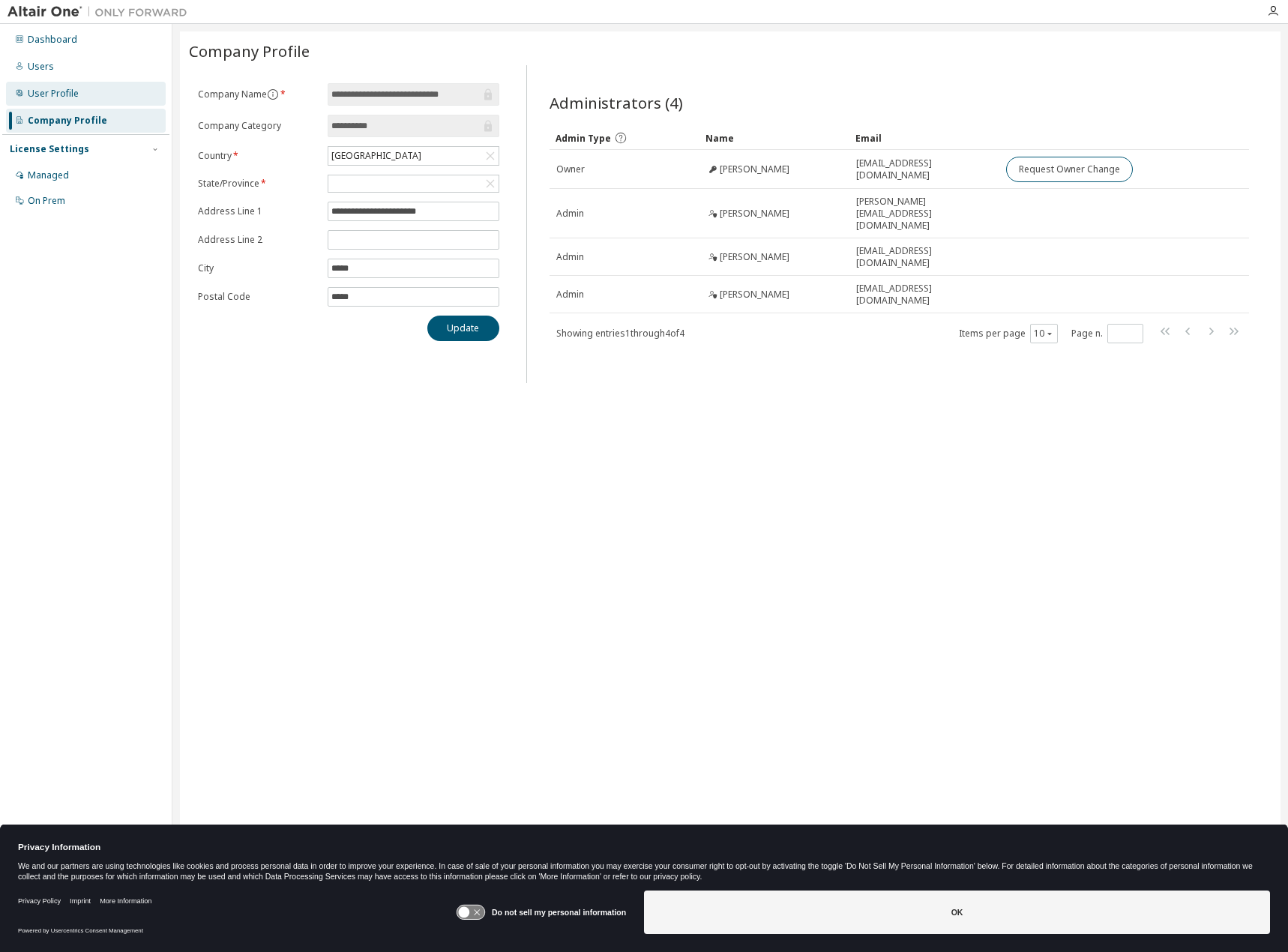
click at [80, 94] on div "User Profile" at bounding box center [85, 93] width 160 height 24
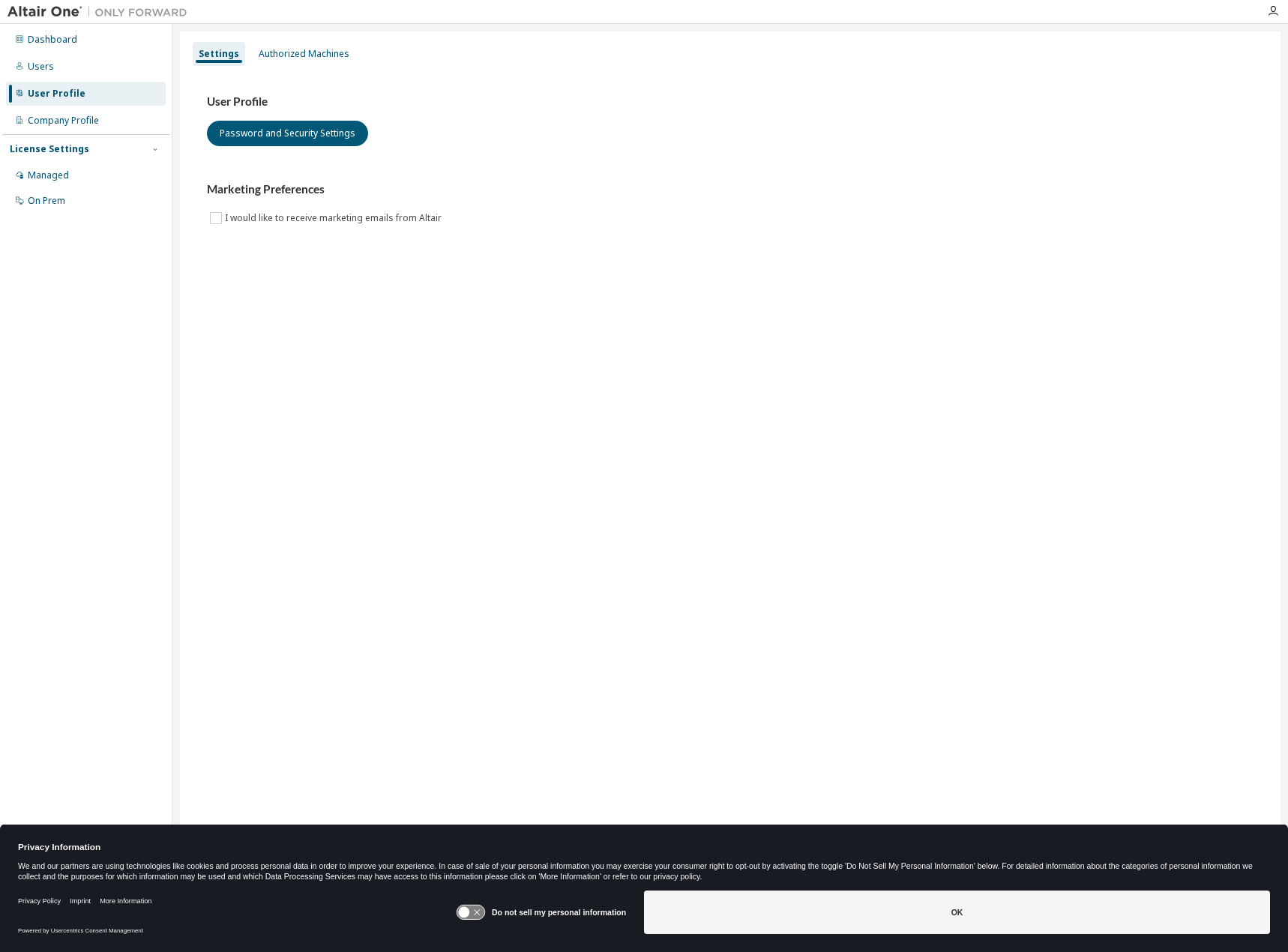
click at [72, 81] on div "Dashboard Users User Profile Company Profile License Settings Managed On Prem" at bounding box center [85, 120] width 167 height 188
click at [57, 69] on div "Users" at bounding box center [85, 66] width 160 height 24
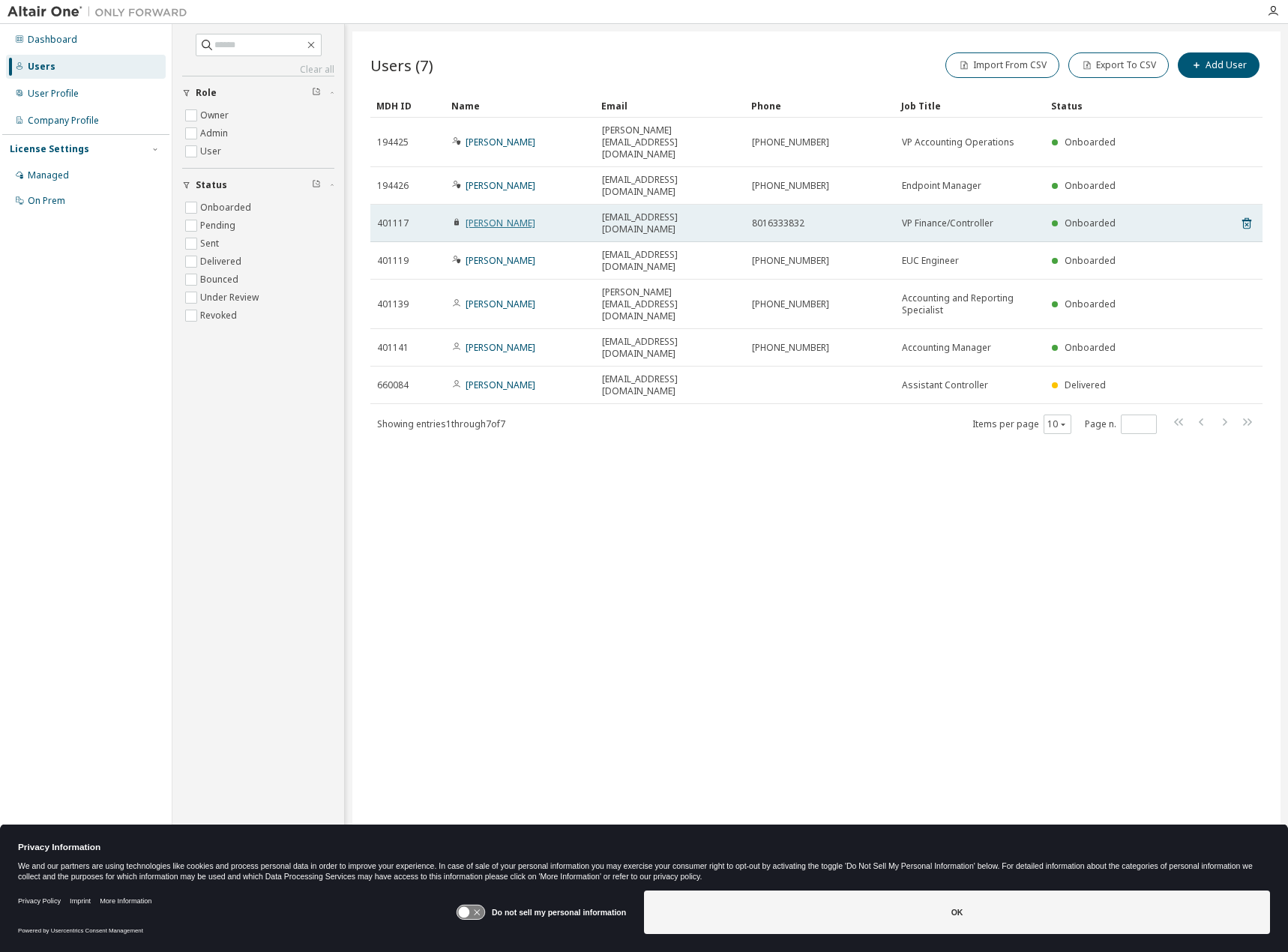
click at [494, 217] on link "[PERSON_NAME]" at bounding box center [500, 222] width 70 height 12
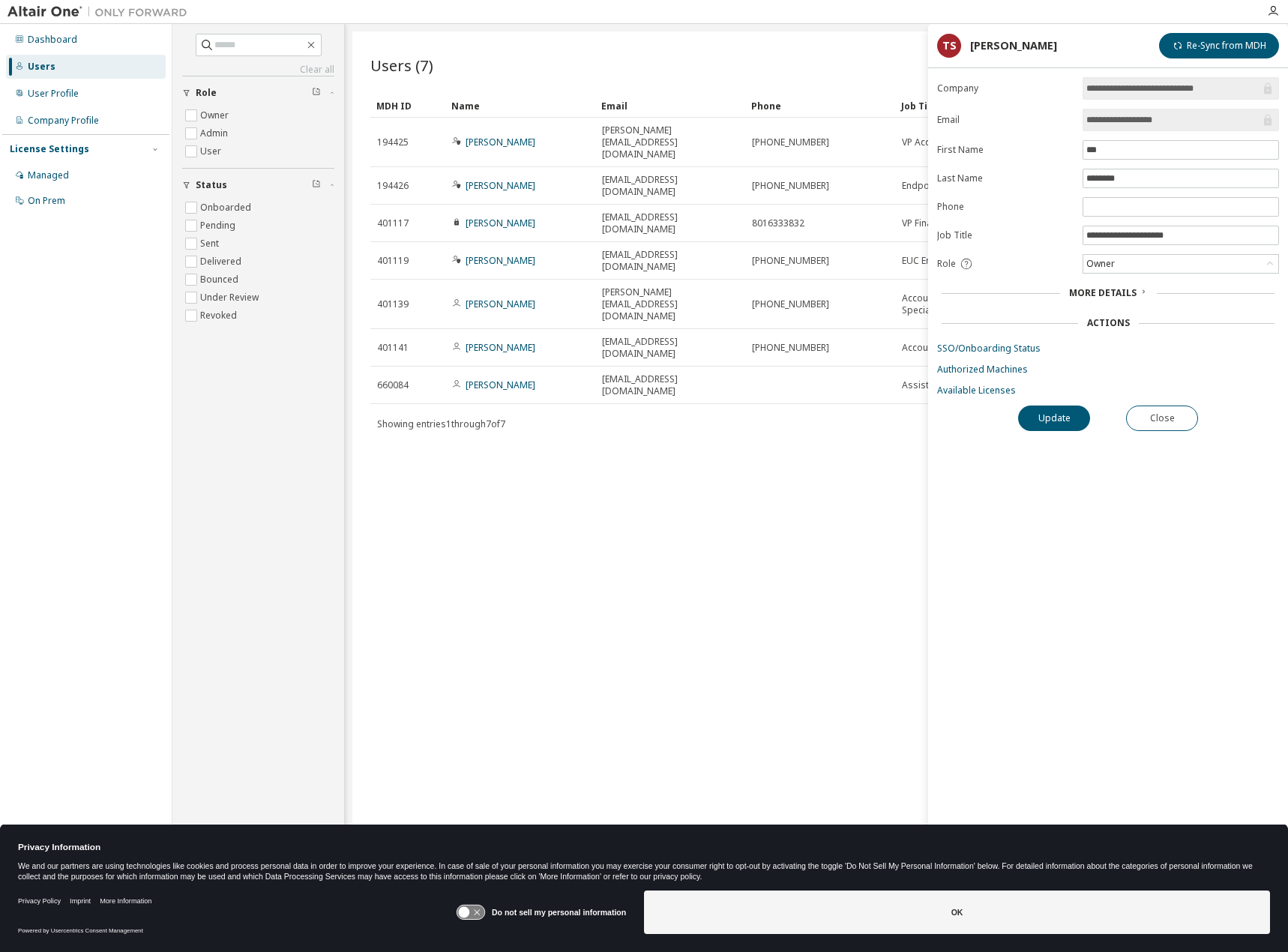
click at [714, 408] on div "Users (7) Import From CSV Export To CSV Add User Clear Load Save Save As Field …" at bounding box center [816, 466] width 928 height 870
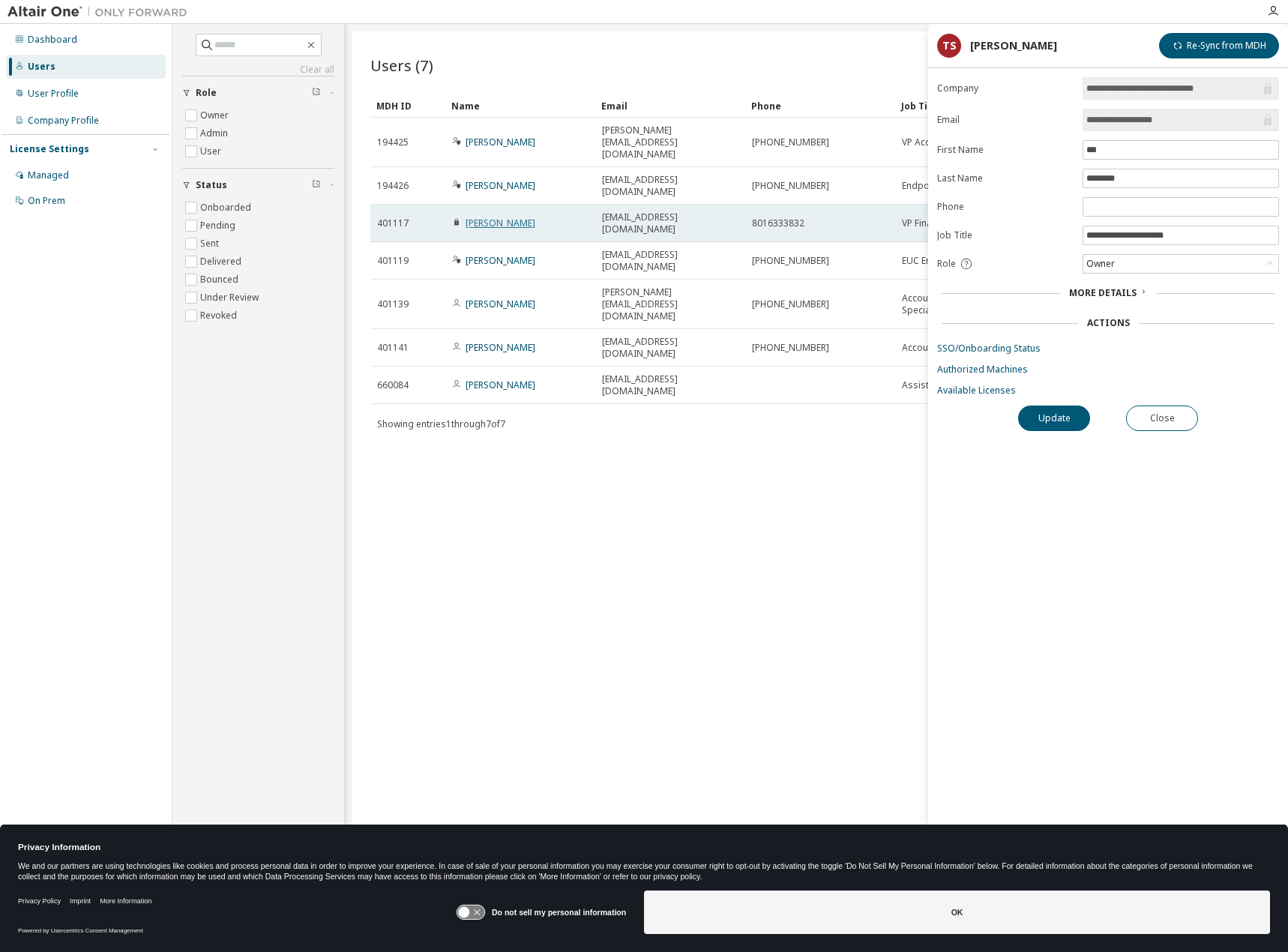
click at [500, 217] on link "[PERSON_NAME]" at bounding box center [500, 222] width 70 height 12
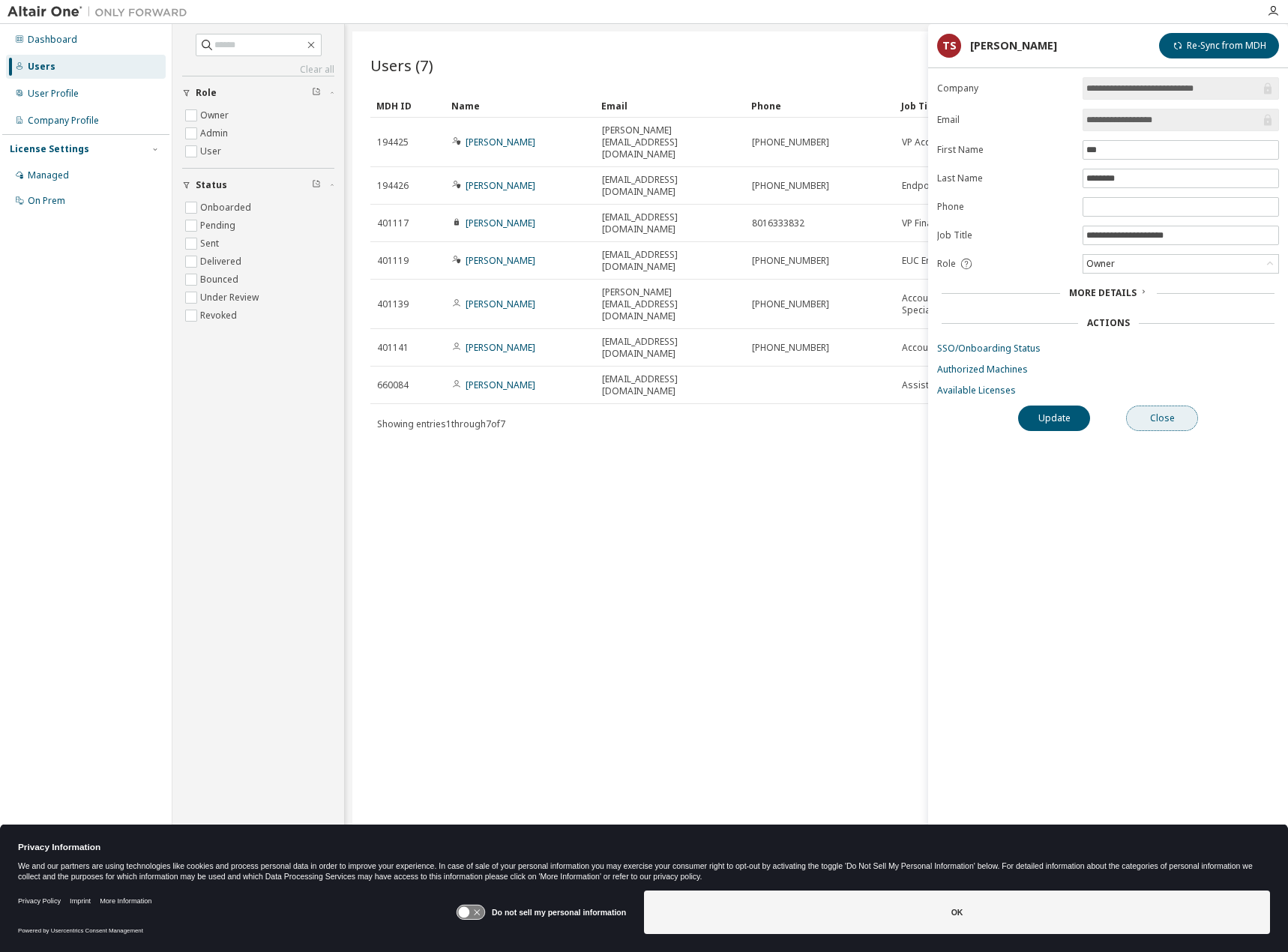
click at [1188, 418] on button "Close" at bounding box center [1162, 418] width 72 height 26
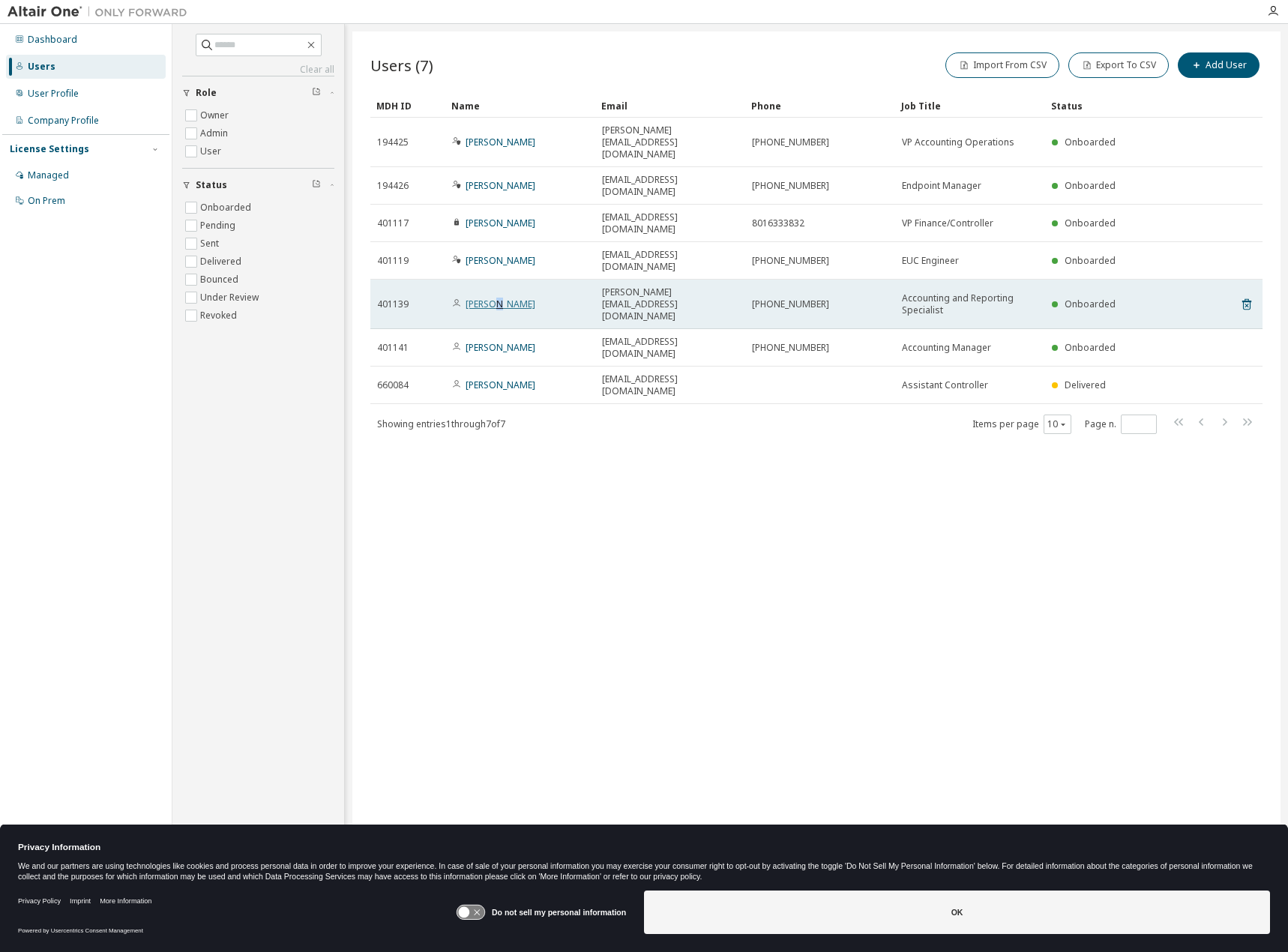
click at [496, 297] on link "[PERSON_NAME]" at bounding box center [500, 303] width 70 height 12
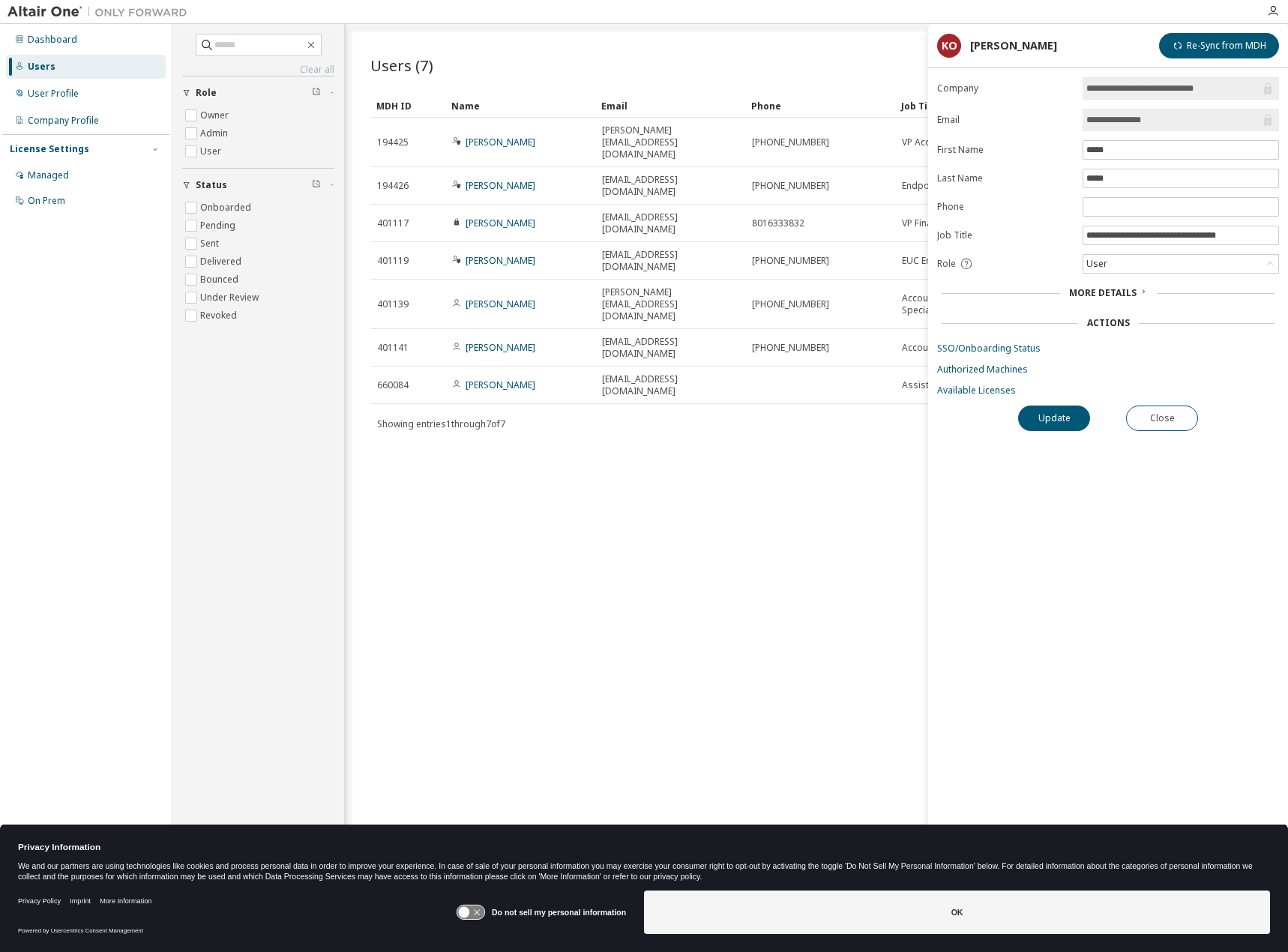
click at [1134, 290] on span "More Details" at bounding box center [1102, 292] width 67 height 12
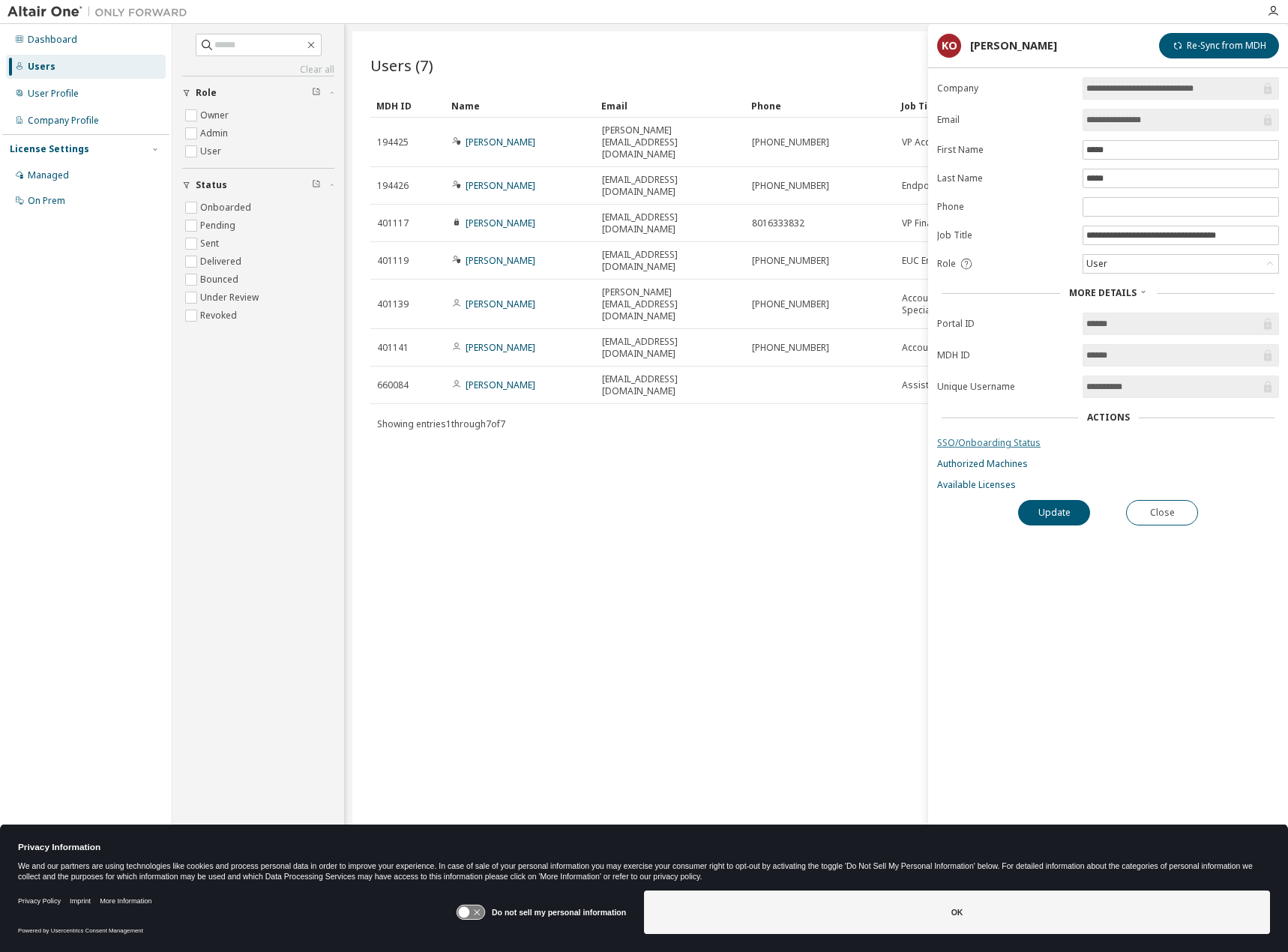
click at [983, 444] on link "SSO/Onboarding Status" at bounding box center [1108, 443] width 342 height 12
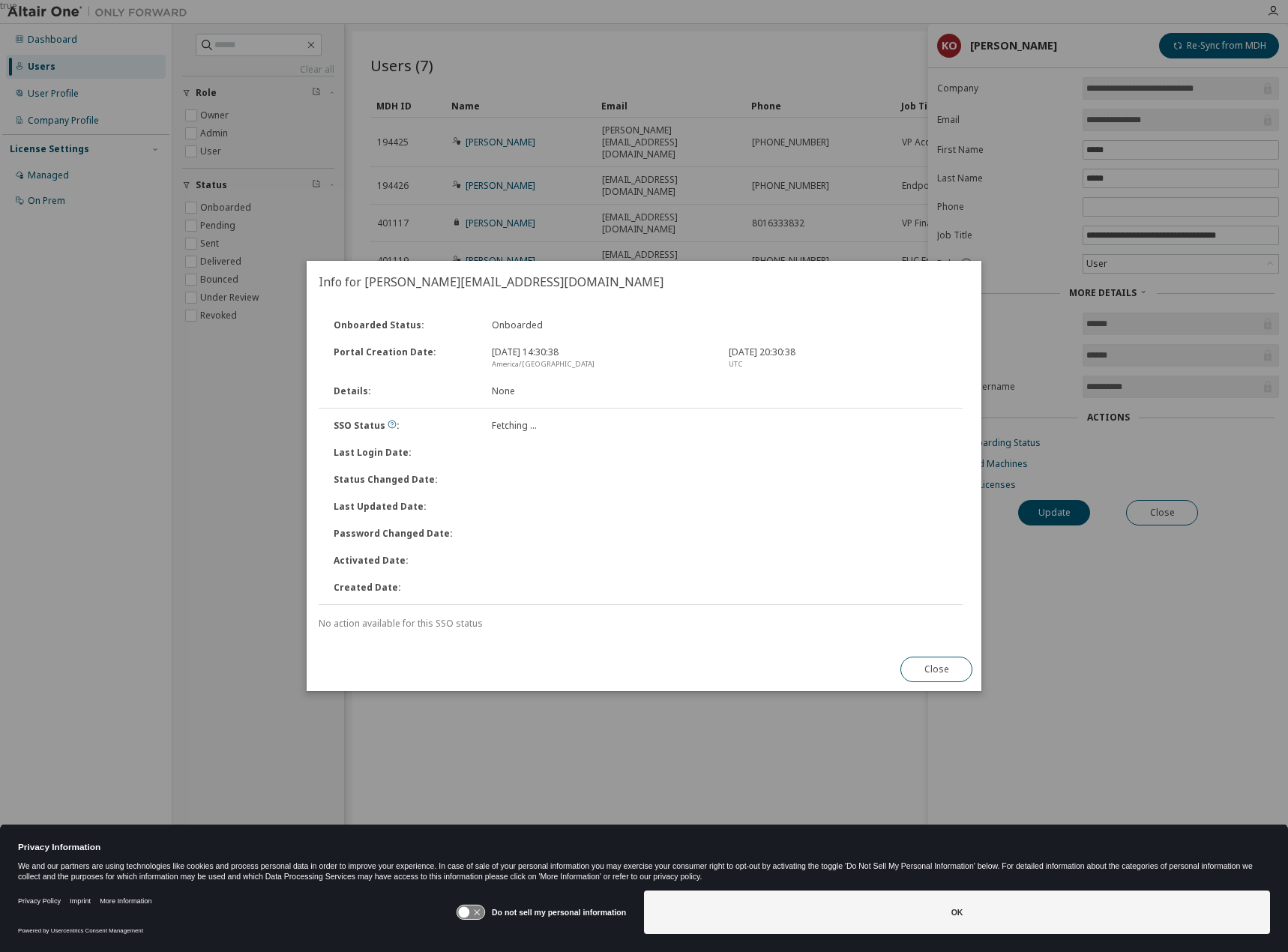
click at [948, 664] on button "Close" at bounding box center [935, 669] width 72 height 26
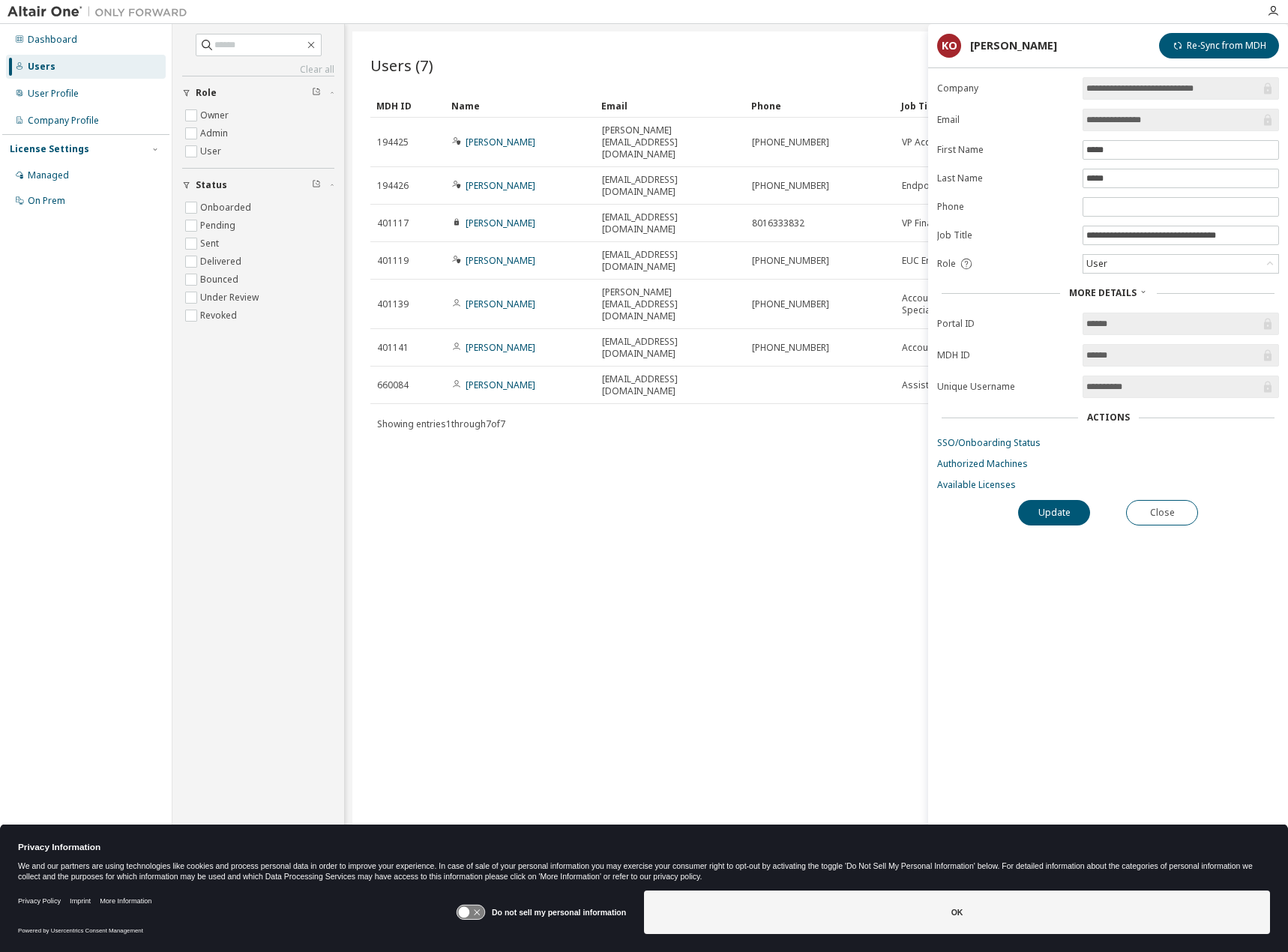
click at [988, 474] on form "**********" at bounding box center [1108, 285] width 342 height 414
click at [992, 466] on link "Authorized Machines" at bounding box center [1108, 464] width 342 height 12
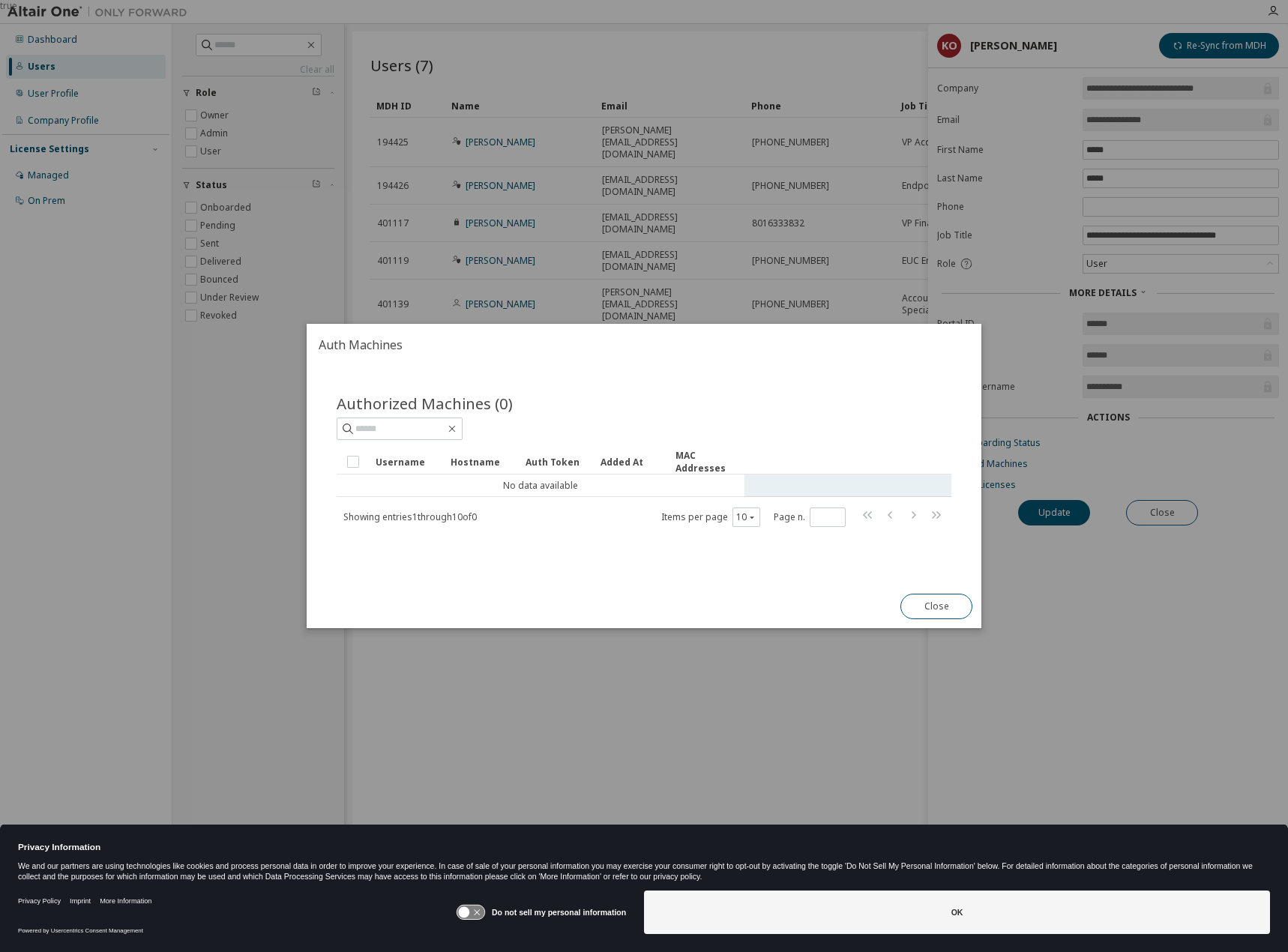
click at [541, 475] on td "No data available" at bounding box center [540, 485] width 407 height 22
click at [928, 607] on button "Close" at bounding box center [935, 606] width 72 height 26
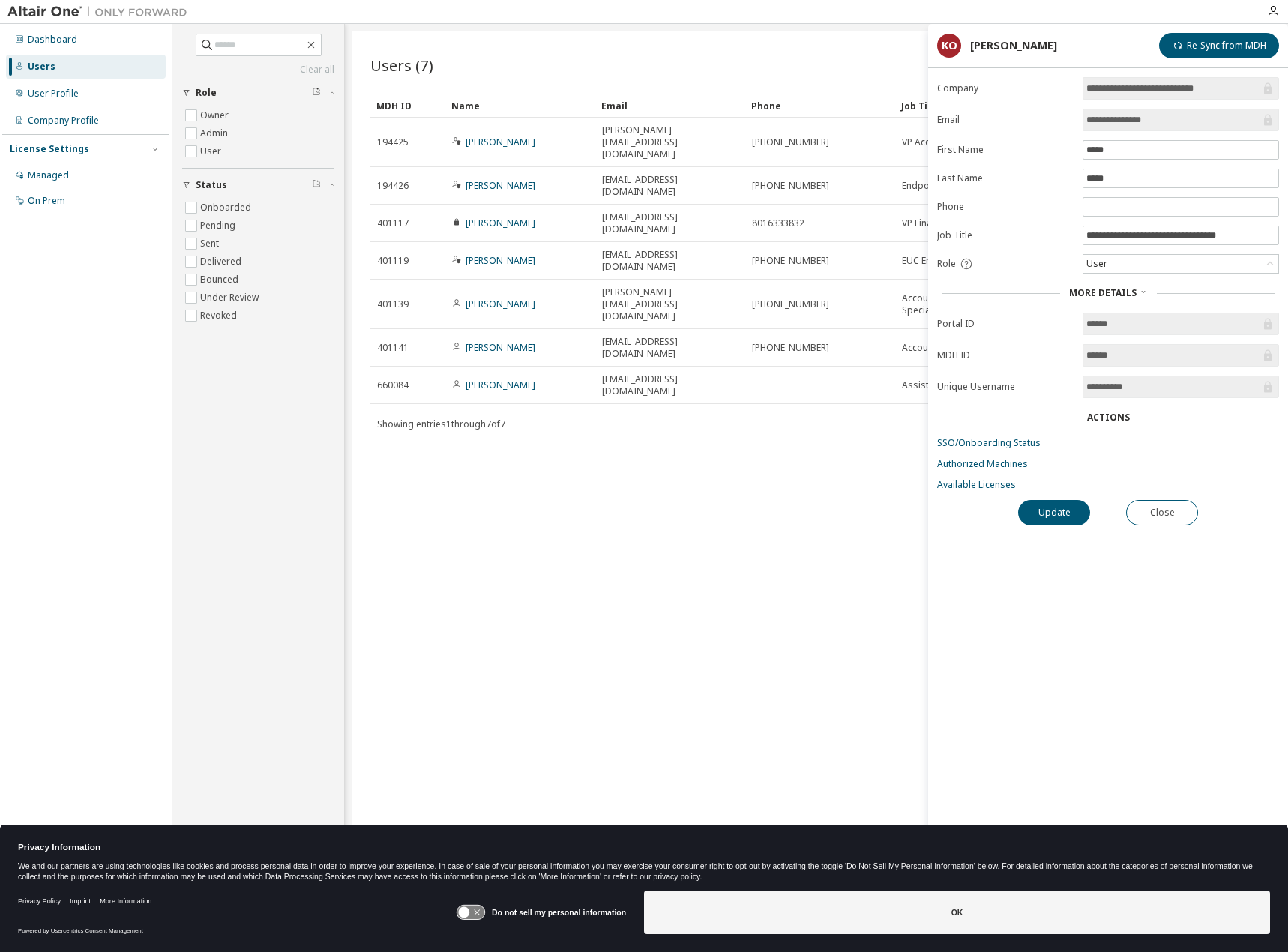
click at [966, 492] on div "**********" at bounding box center [1107, 493] width 359 height 831
click at [973, 483] on link "Available Licenses" at bounding box center [1108, 485] width 342 height 12
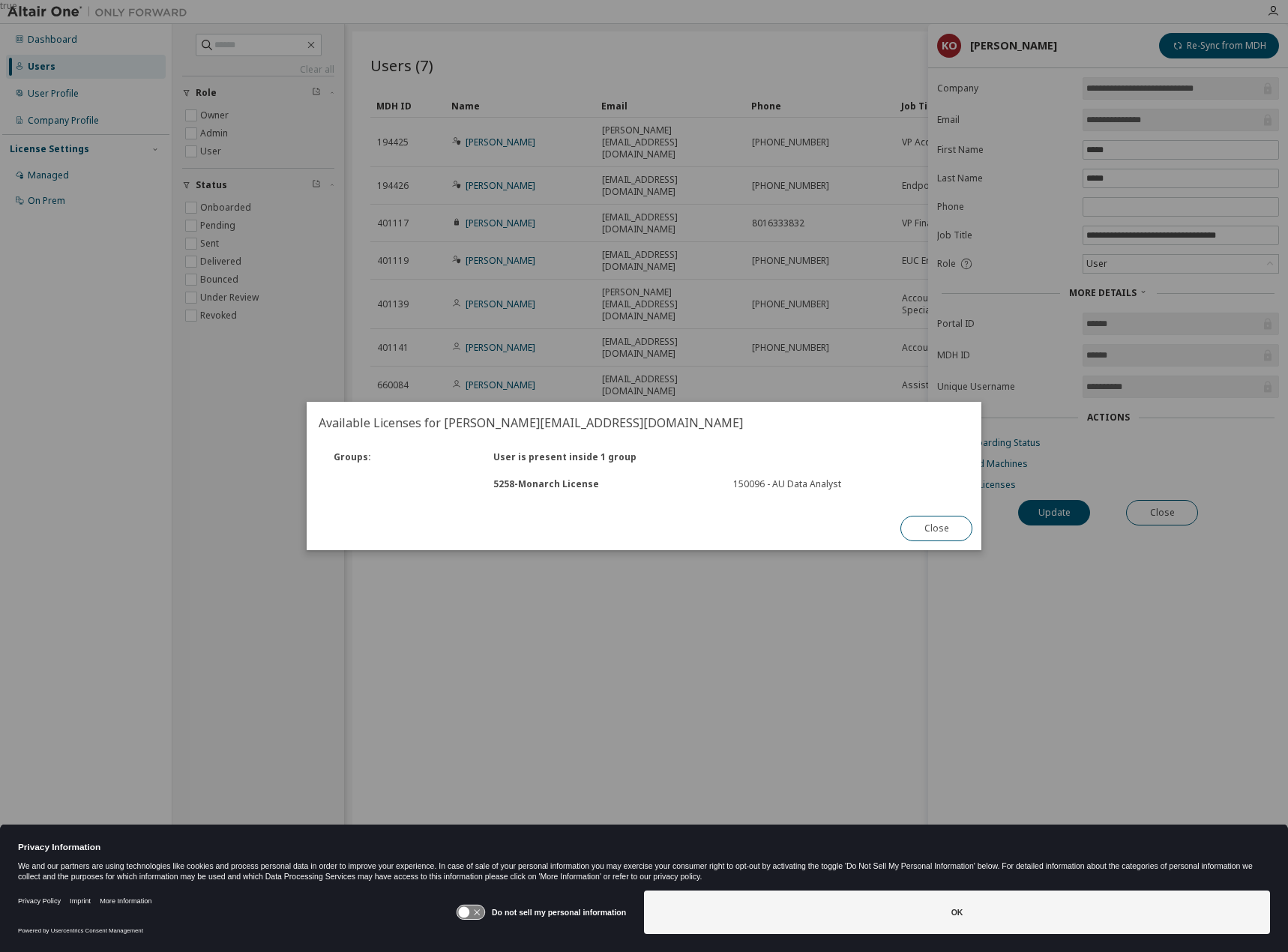
click at [659, 491] on div "5258 - Monarch License 150096 - AU Data Analyst" at bounding box center [644, 484] width 654 height 27
click at [931, 532] on button "Close" at bounding box center [935, 528] width 72 height 26
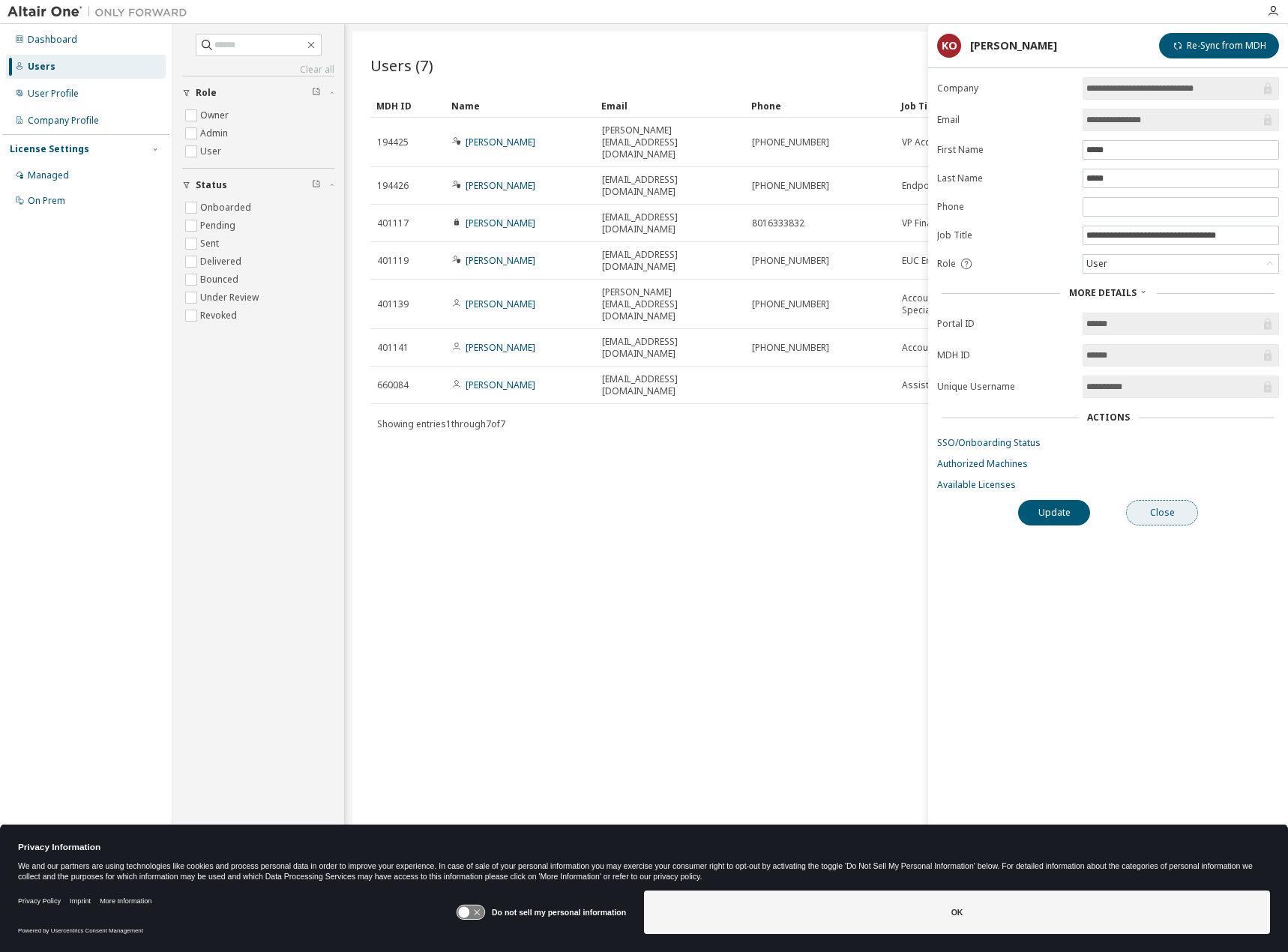
click at [1177, 512] on button "Close" at bounding box center [1162, 513] width 72 height 26
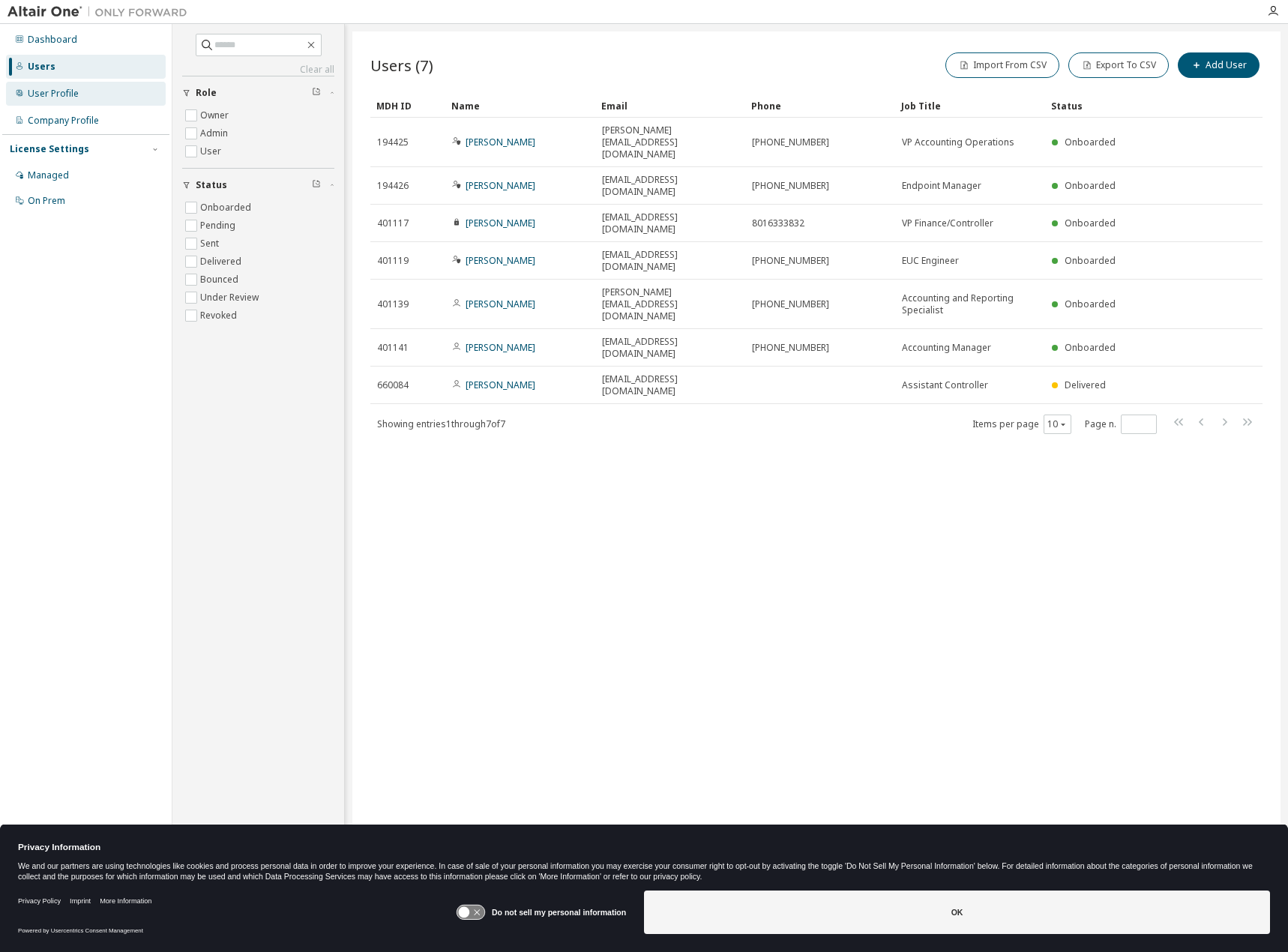
click at [74, 97] on div "User Profile" at bounding box center [53, 94] width 51 height 12
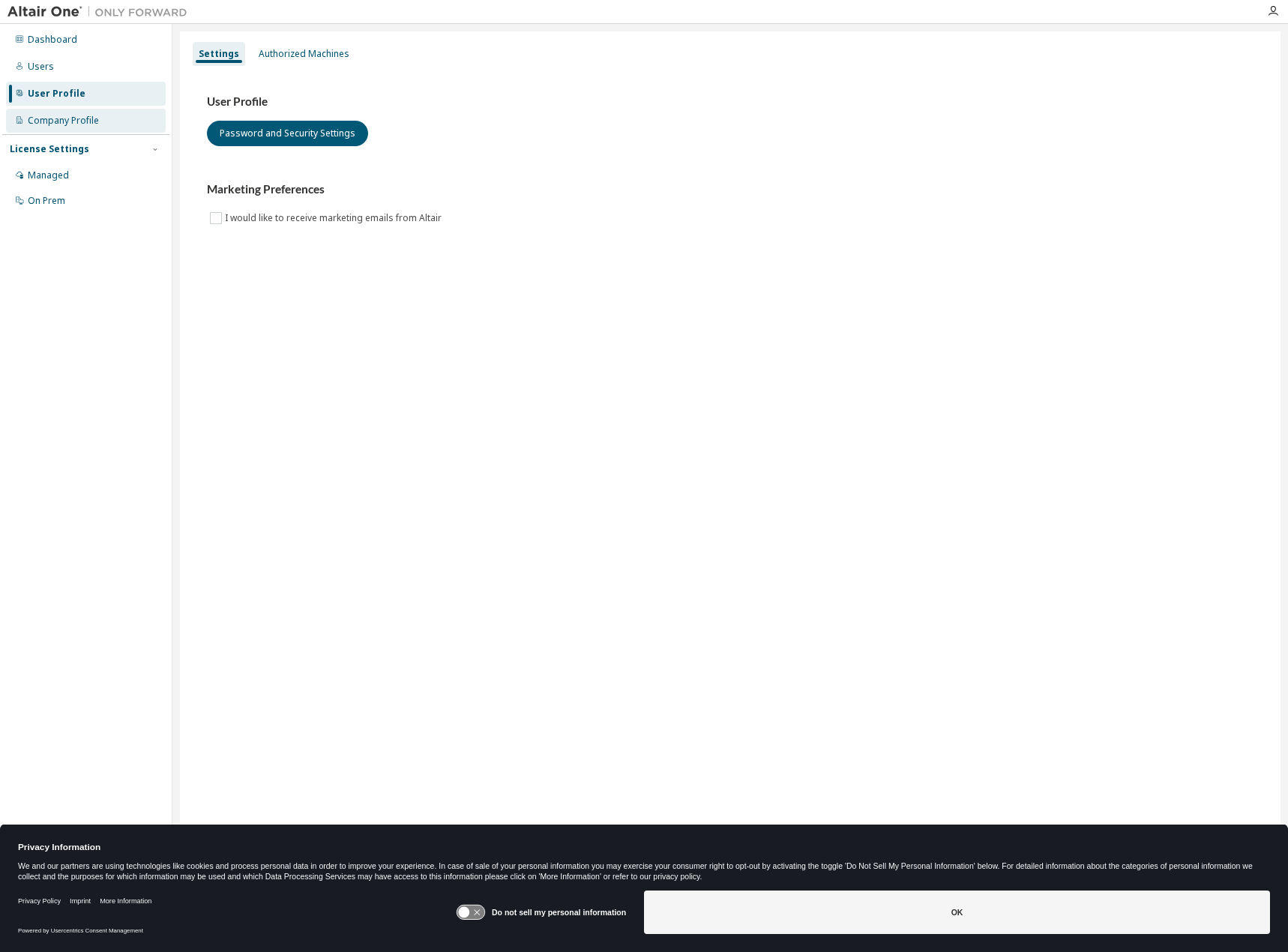
click at [67, 122] on div "Company Profile" at bounding box center [63, 121] width 71 height 12
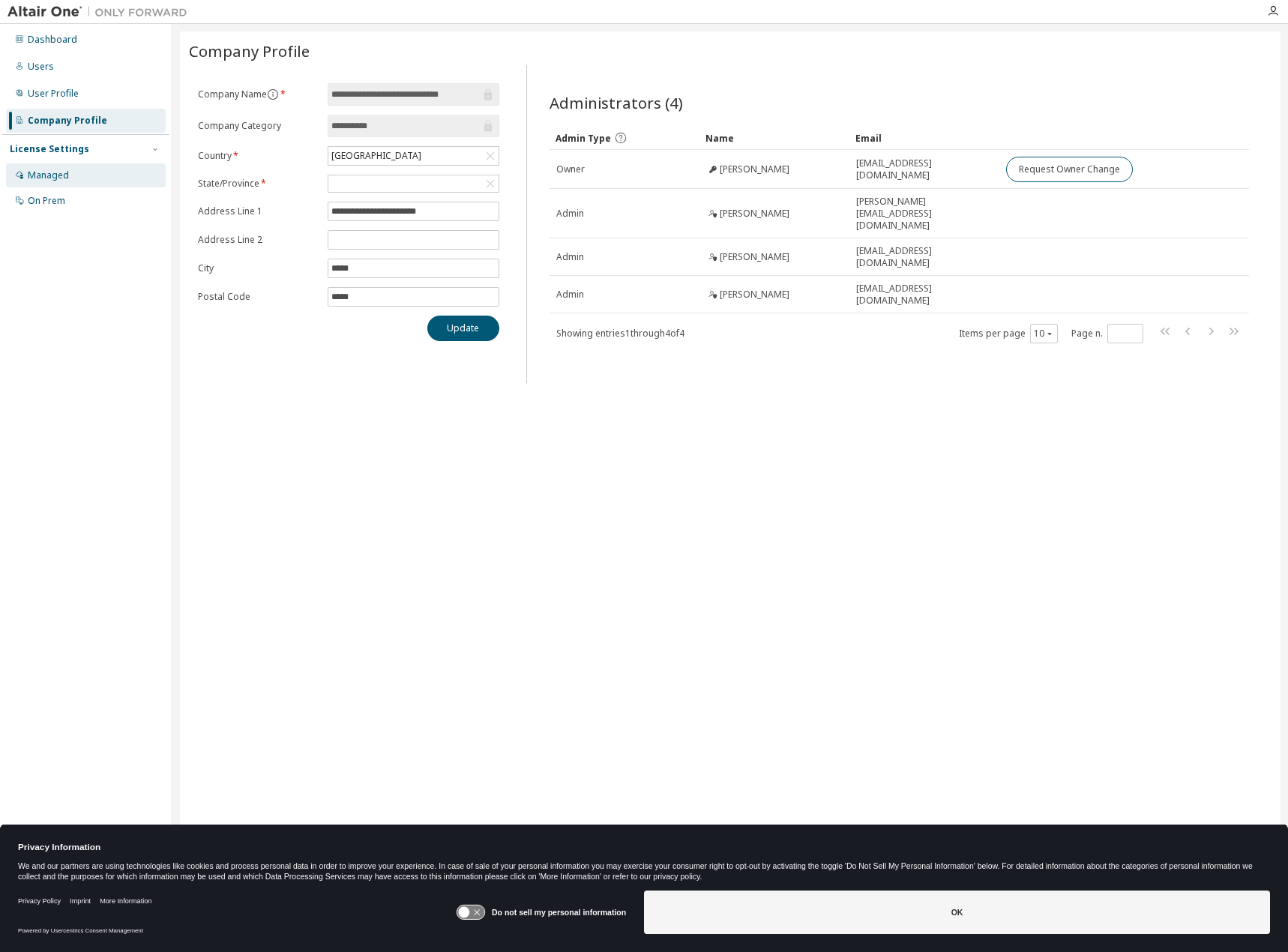
click at [67, 165] on div "Managed" at bounding box center [85, 174] width 160 height 24
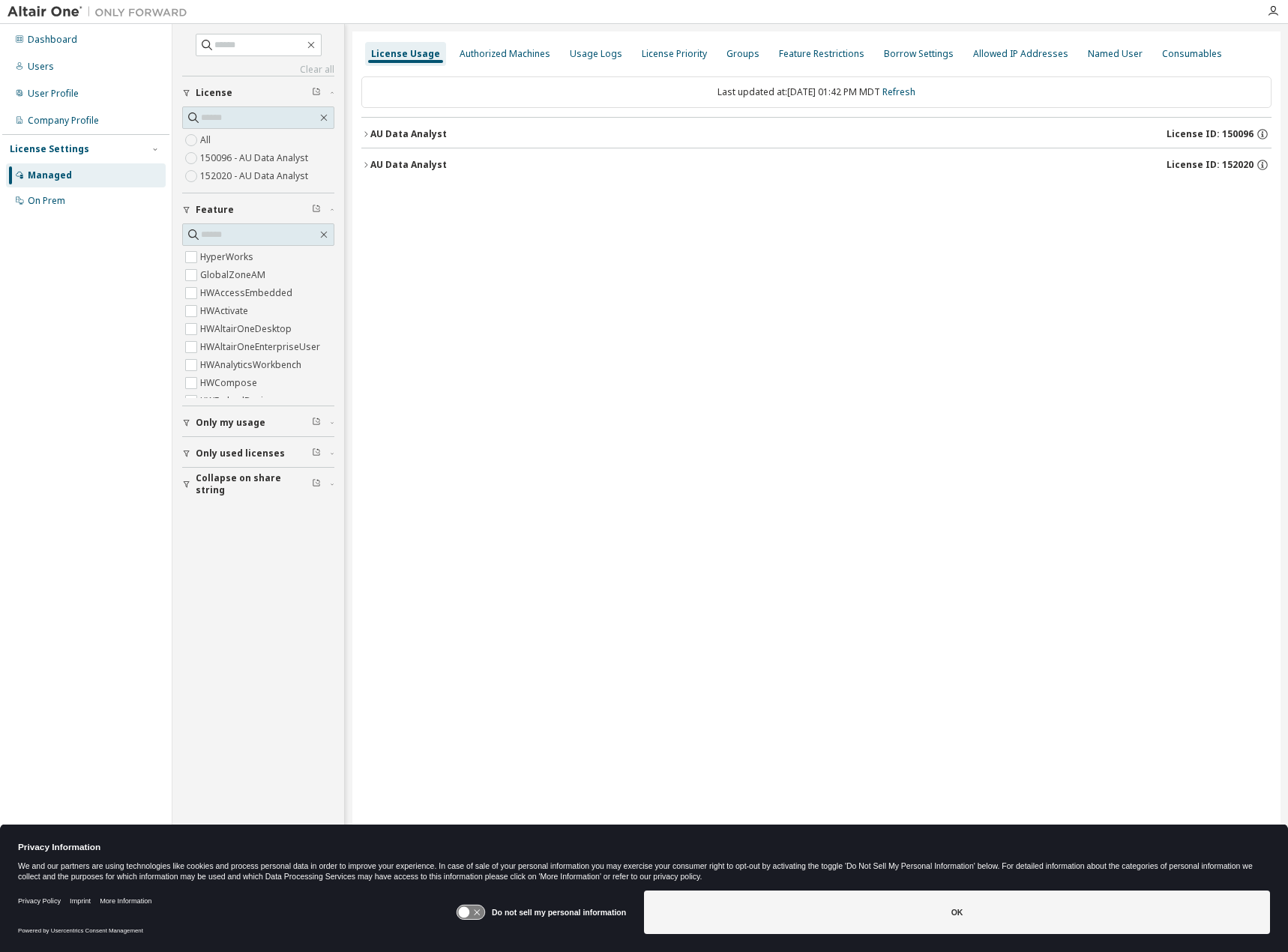
click at [384, 136] on div "AU Data Analyst" at bounding box center [408, 134] width 77 height 12
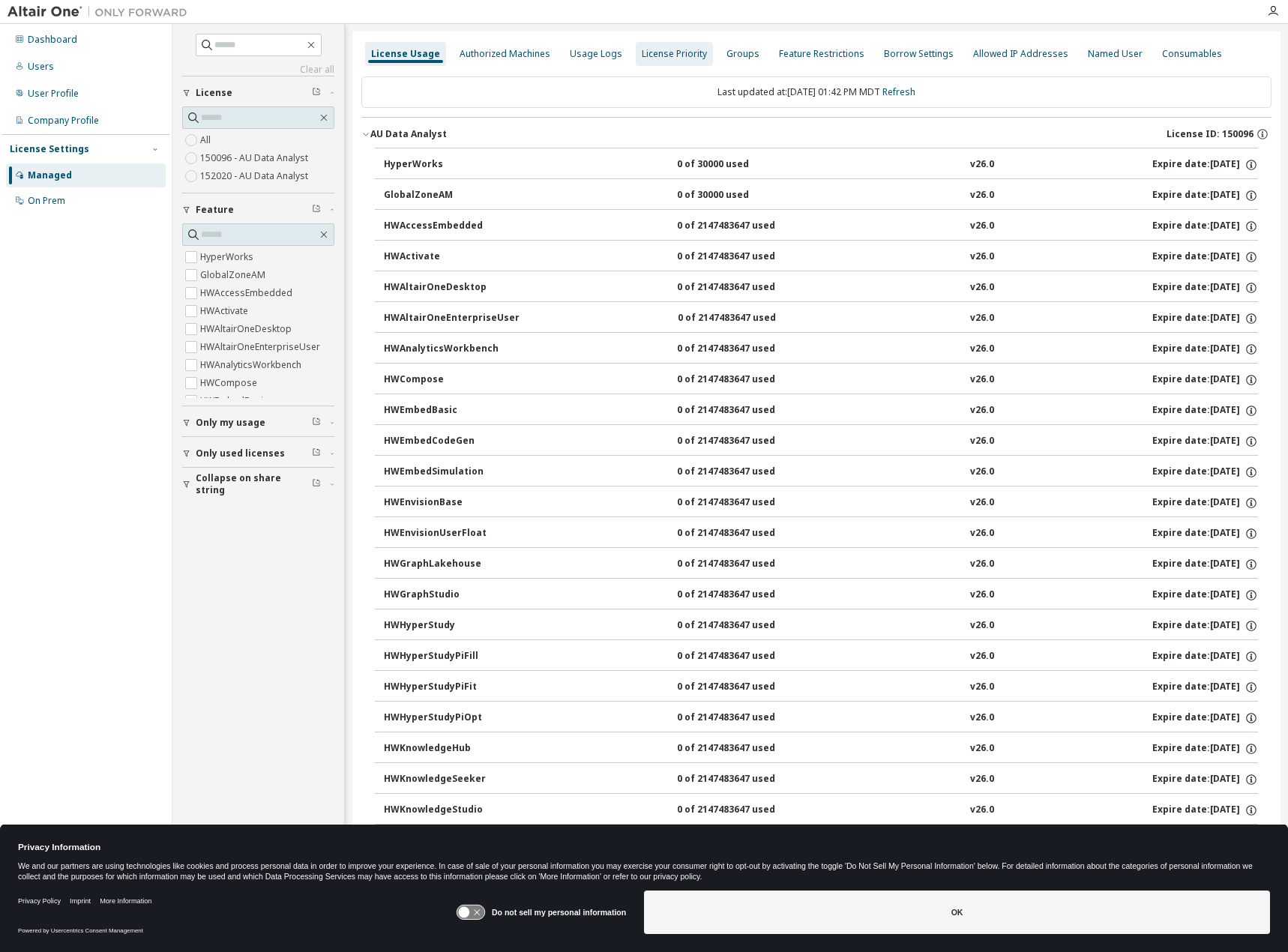
click at [465, 55] on div "Authorized Machines" at bounding box center [504, 54] width 91 height 12
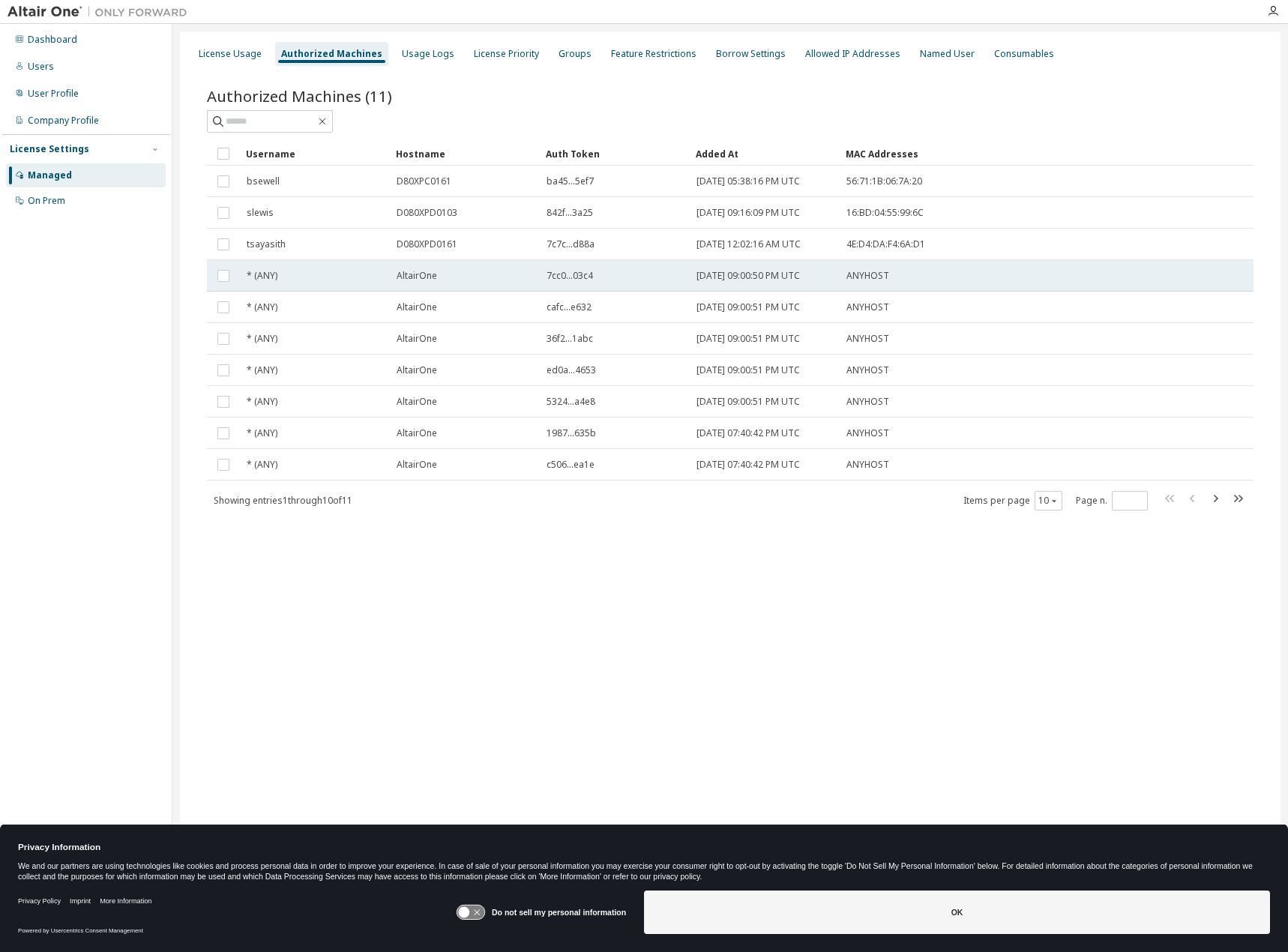
click at [264, 273] on span "* (ANY)" at bounding box center [262, 276] width 31 height 12
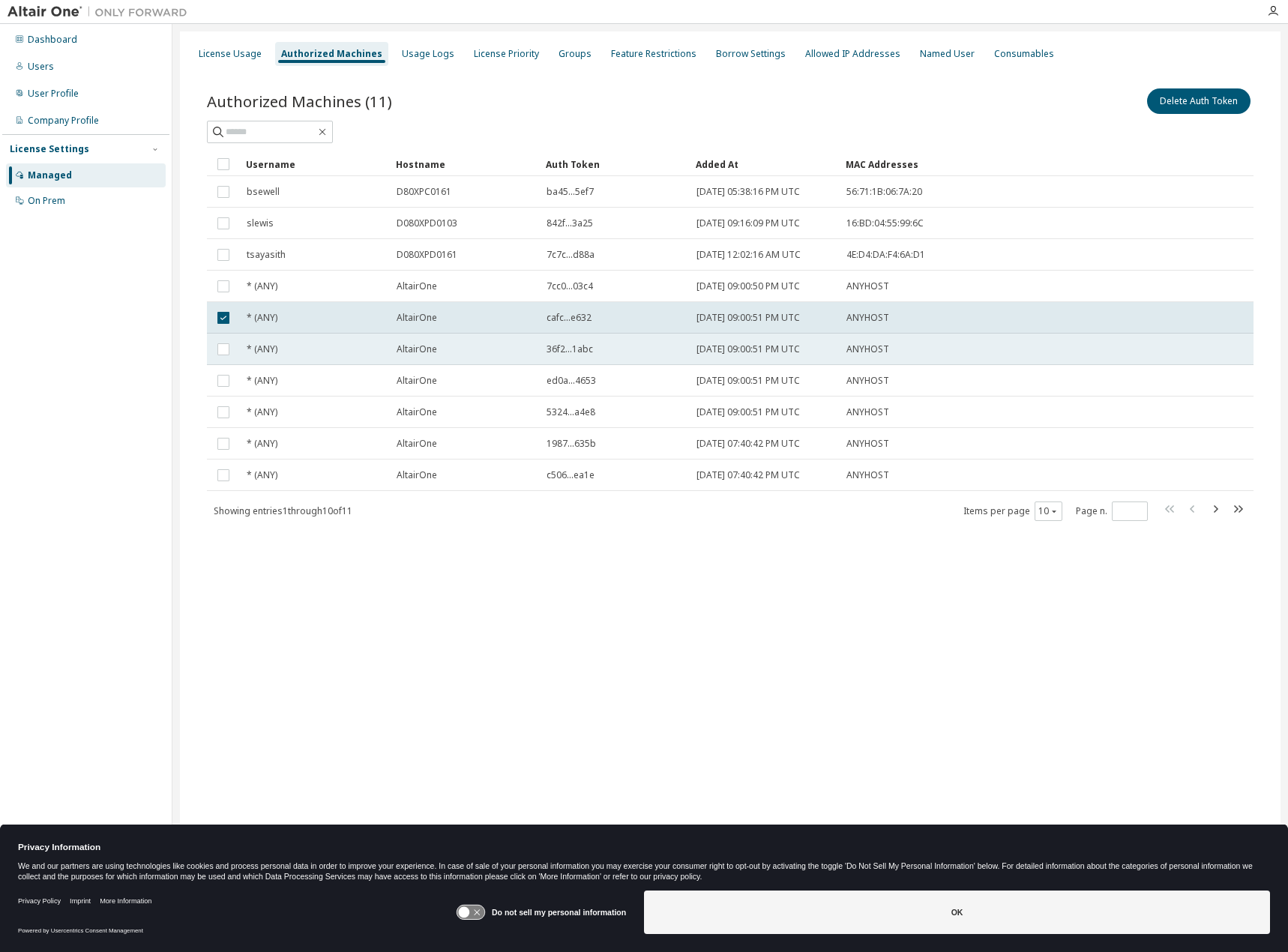
click at [213, 337] on td at bounding box center [223, 349] width 33 height 32
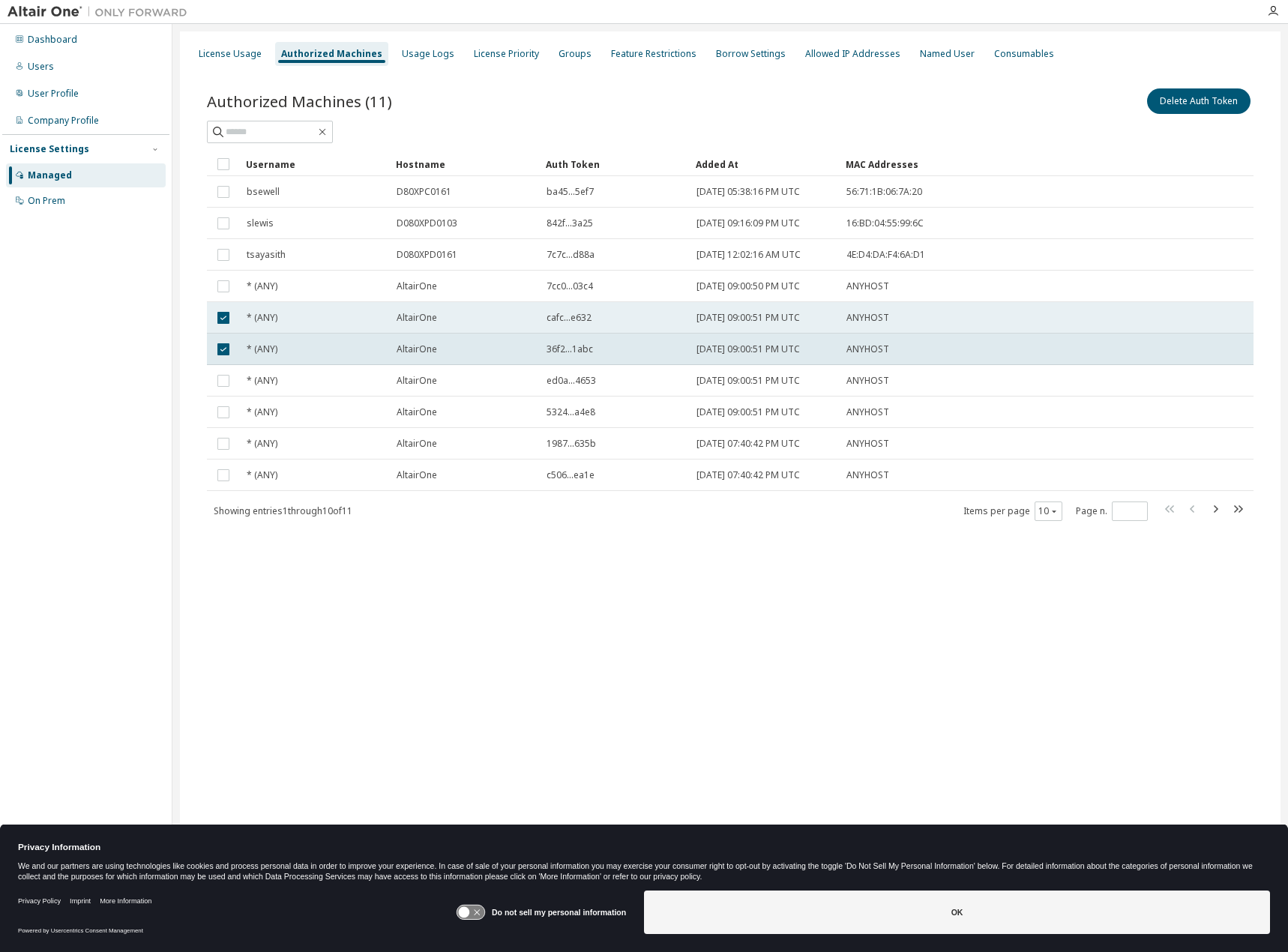
click at [218, 330] on td at bounding box center [223, 317] width 33 height 32
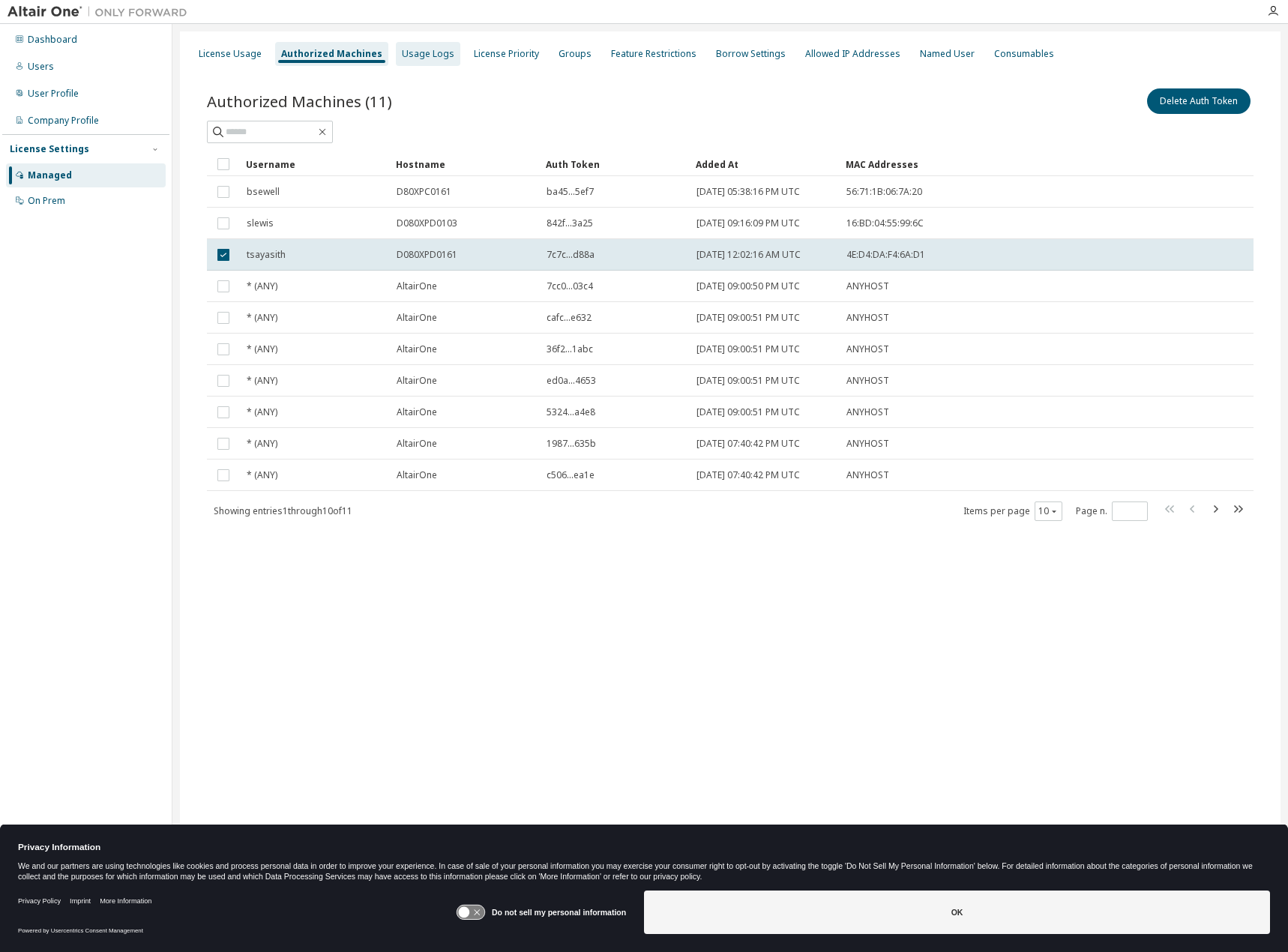
drag, startPoint x: 406, startPoint y: 50, endPoint x: 387, endPoint y: 58, distance: 20.6
click at [407, 50] on div "Usage Logs" at bounding box center [427, 54] width 53 height 12
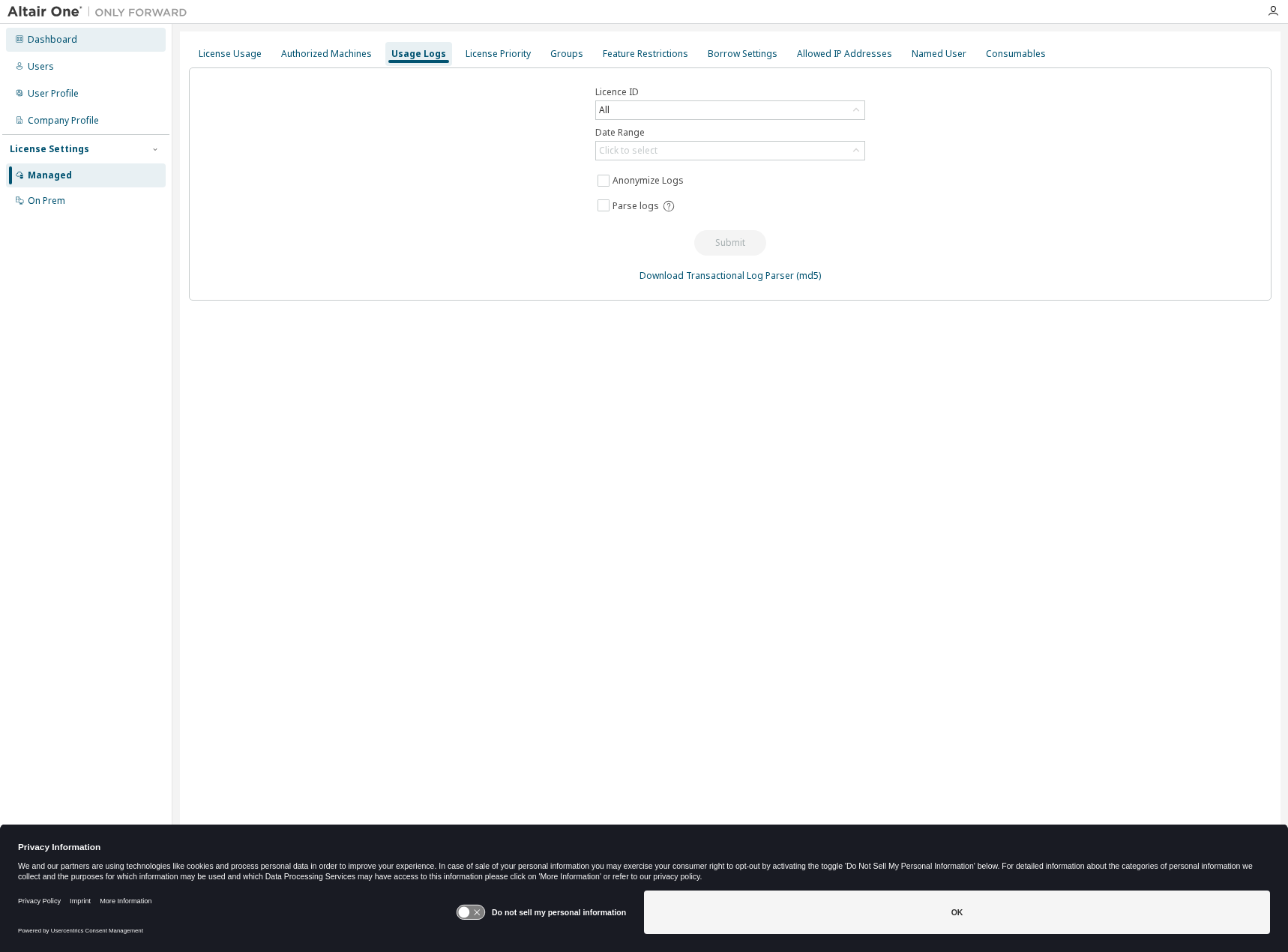
drag, startPoint x: 80, startPoint y: 40, endPoint x: 111, endPoint y: 39, distance: 31.0
click at [81, 40] on div "Dashboard" at bounding box center [85, 39] width 160 height 24
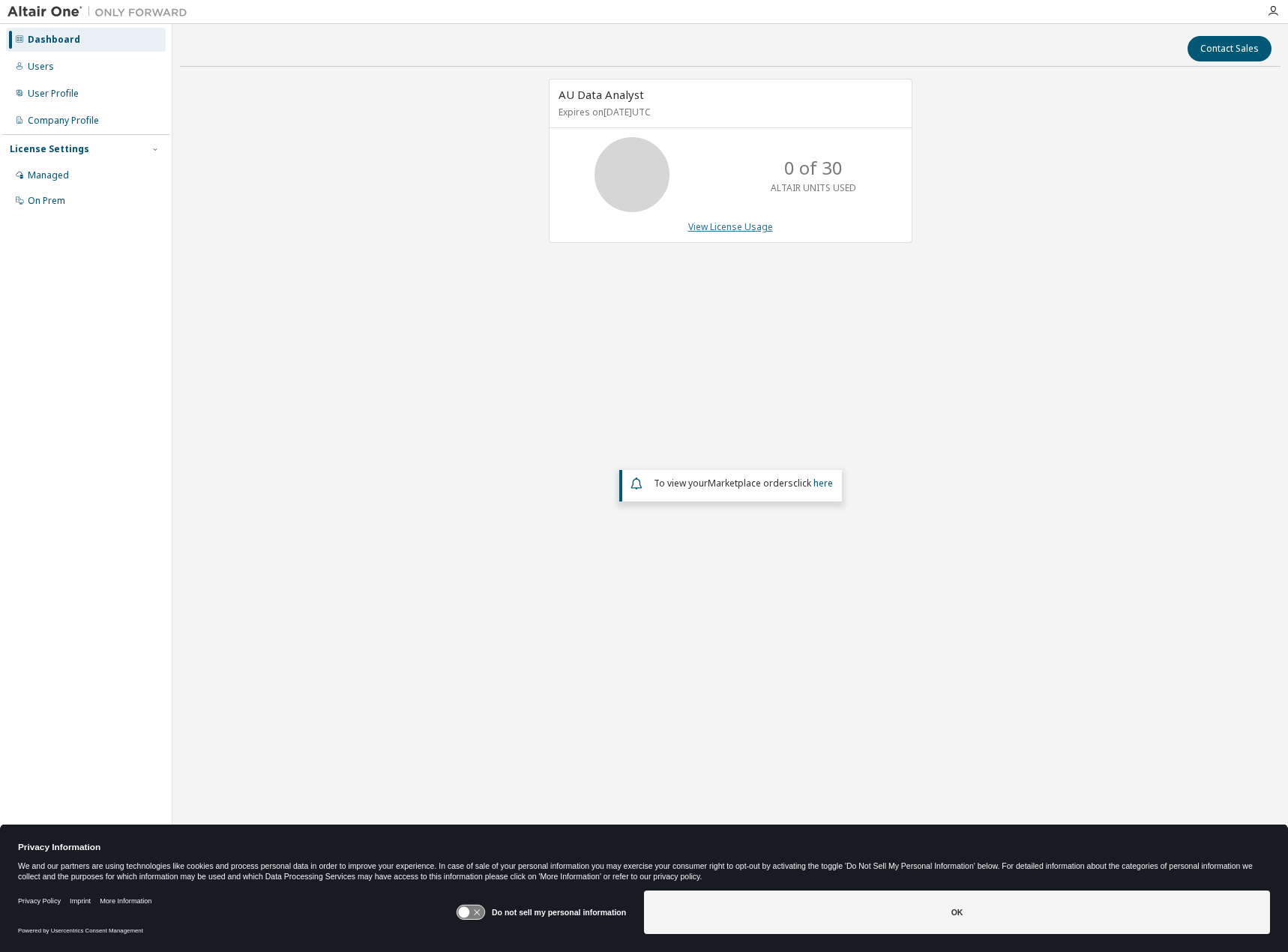
click at [738, 222] on link "View License Usage" at bounding box center [730, 226] width 84 height 12
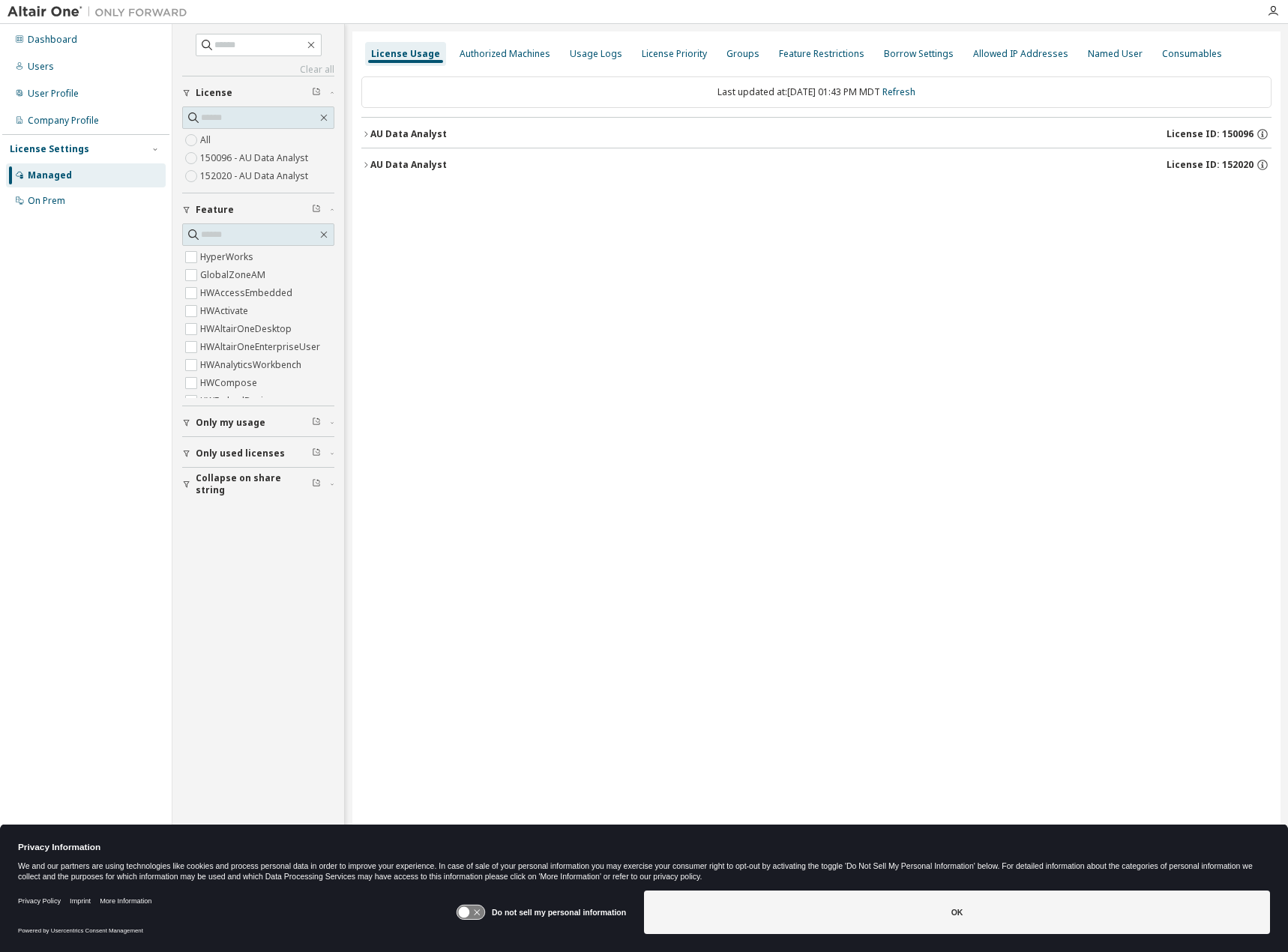
click at [426, 128] on div "AU Data Analyst" at bounding box center [408, 134] width 77 height 12
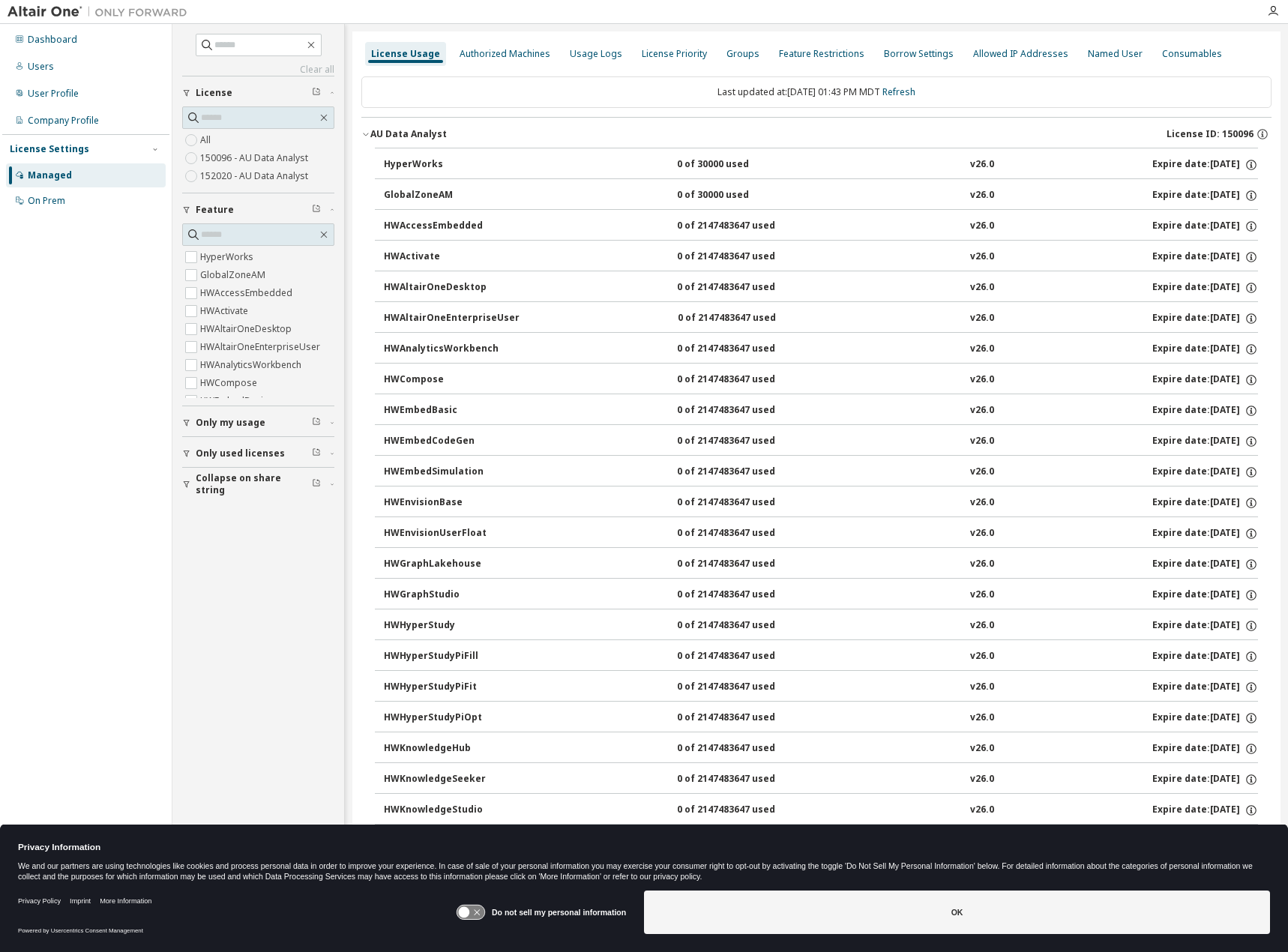
click at [402, 135] on div "AU Data Analyst" at bounding box center [408, 134] width 77 height 12
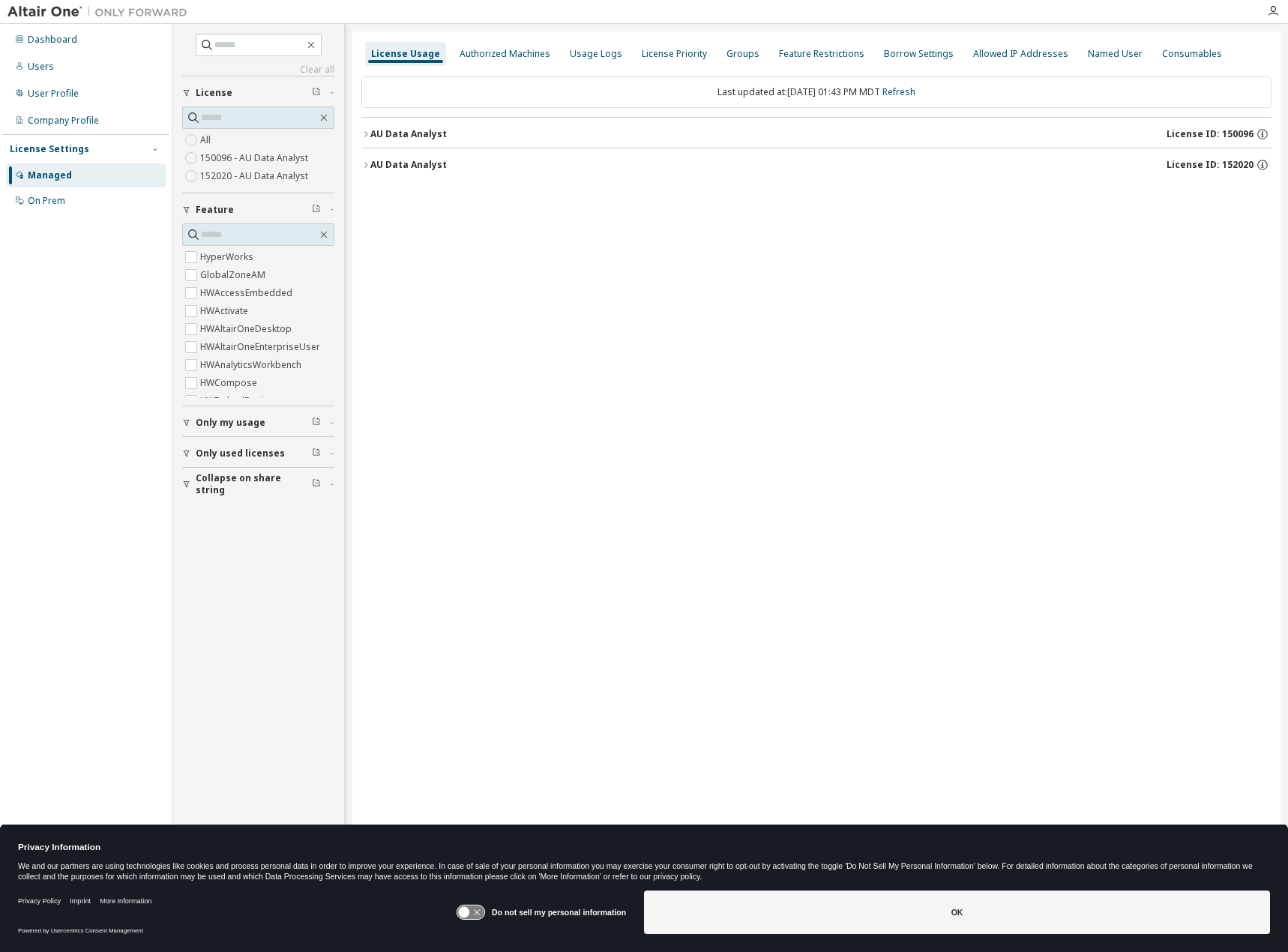
click at [395, 159] on div "AU Data Analyst" at bounding box center [408, 165] width 77 height 12
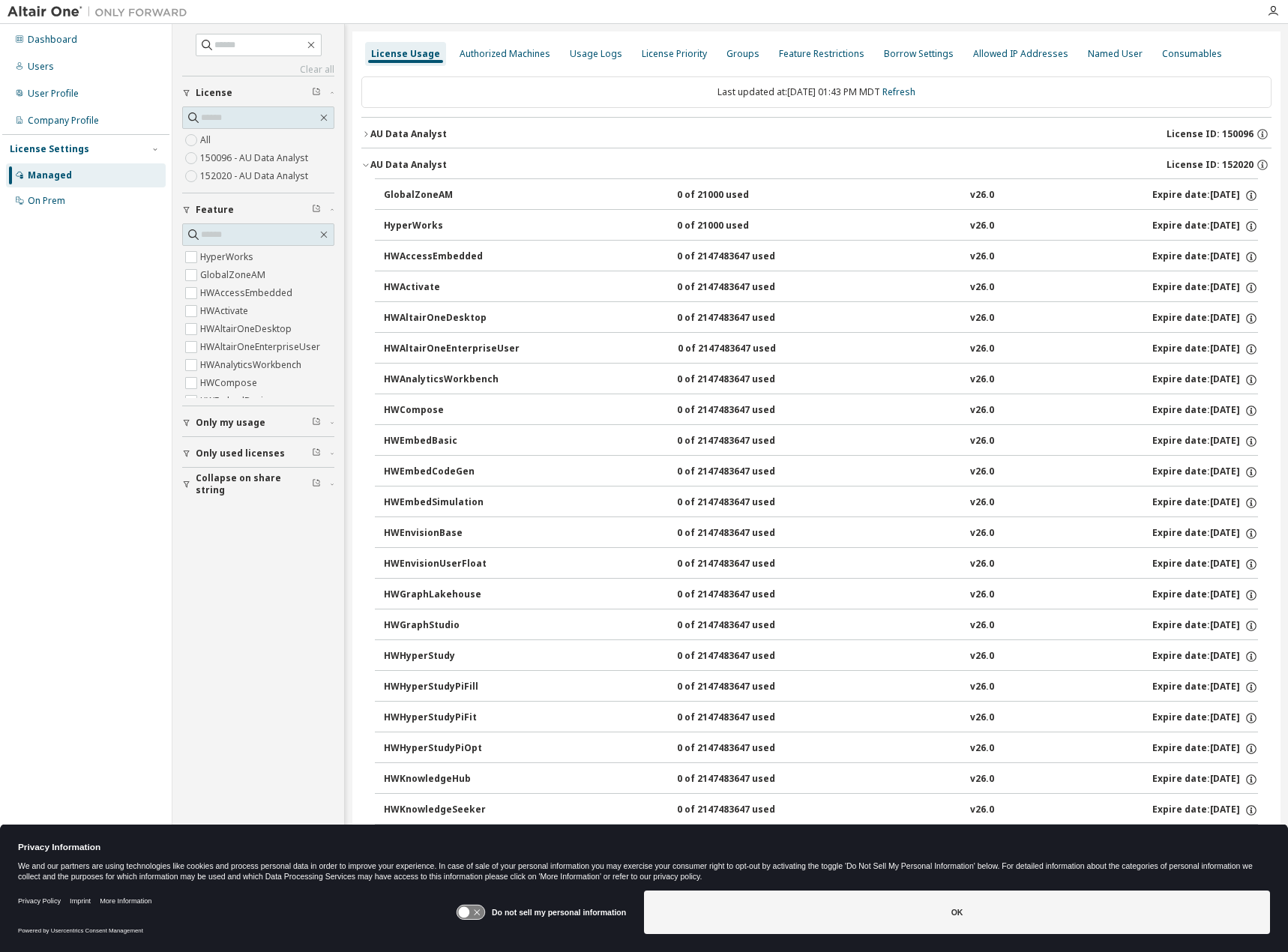
click at [402, 163] on div "AU Data Analyst" at bounding box center [408, 165] width 77 height 12
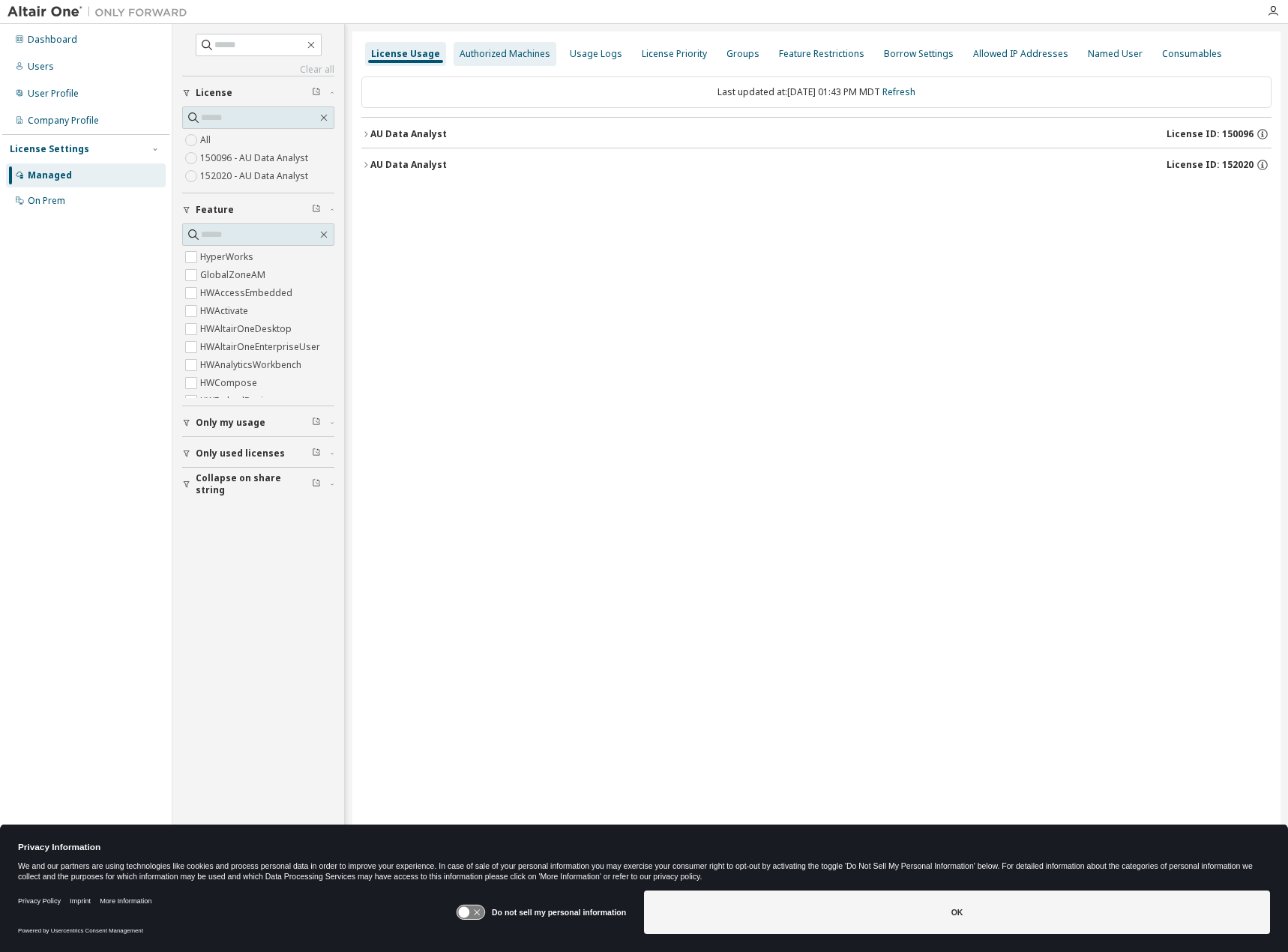
click at [483, 57] on div "Authorized Machines" at bounding box center [504, 54] width 91 height 12
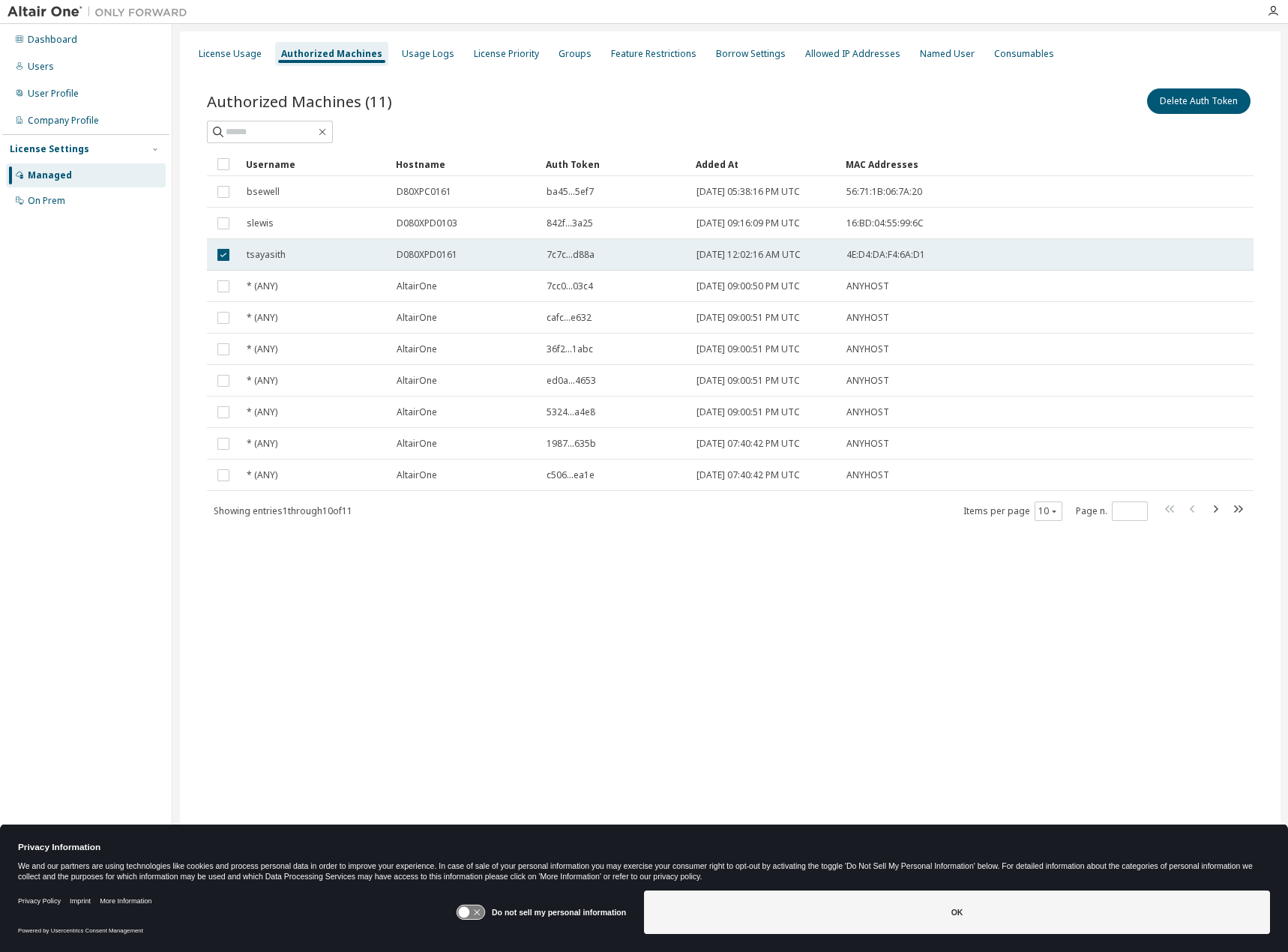
click at [875, 254] on span "4E:D4:DA:F4:6A:D1" at bounding box center [886, 255] width 79 height 12
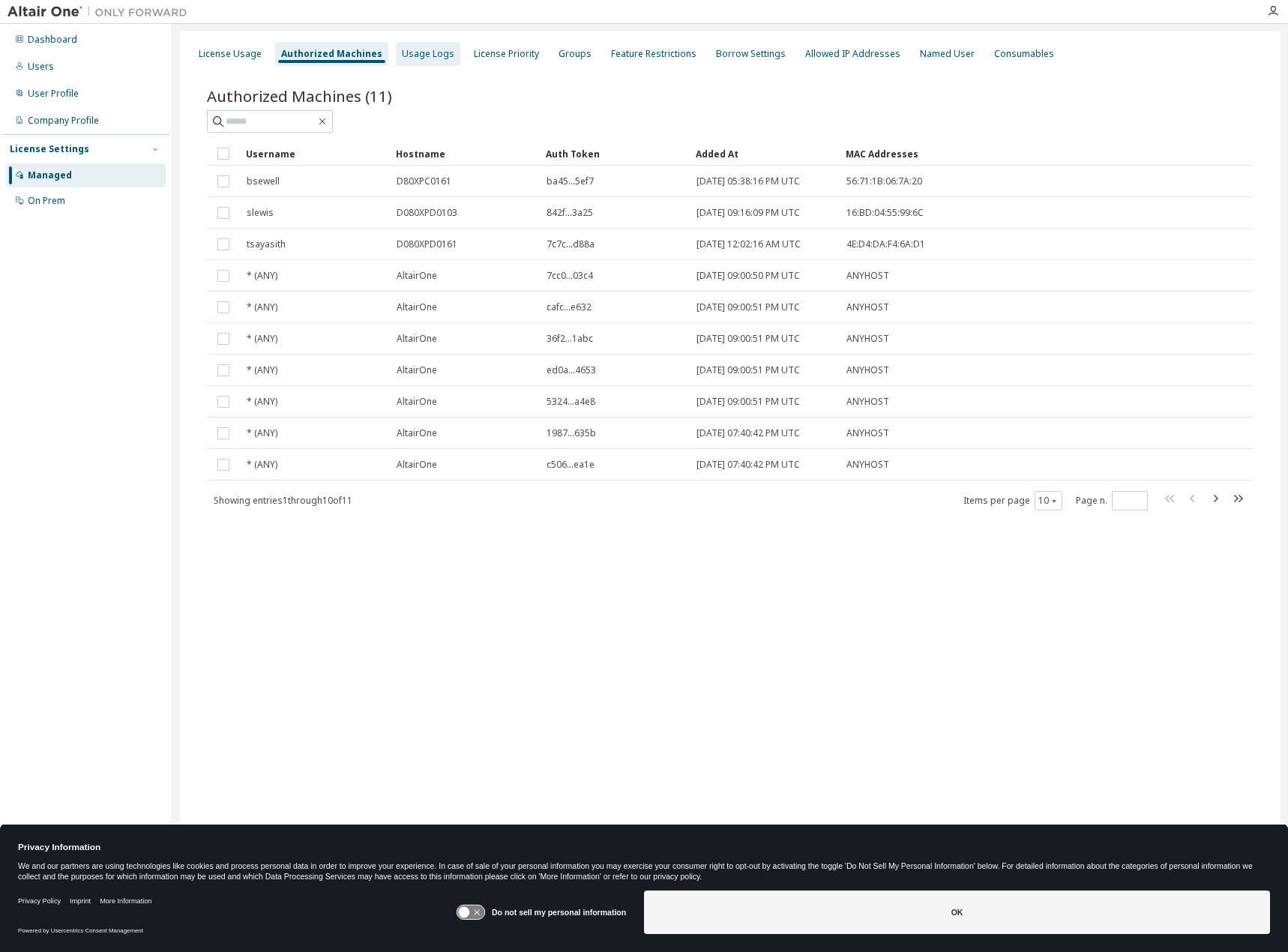
click at [434, 57] on div "Usage Logs" at bounding box center [427, 54] width 53 height 12
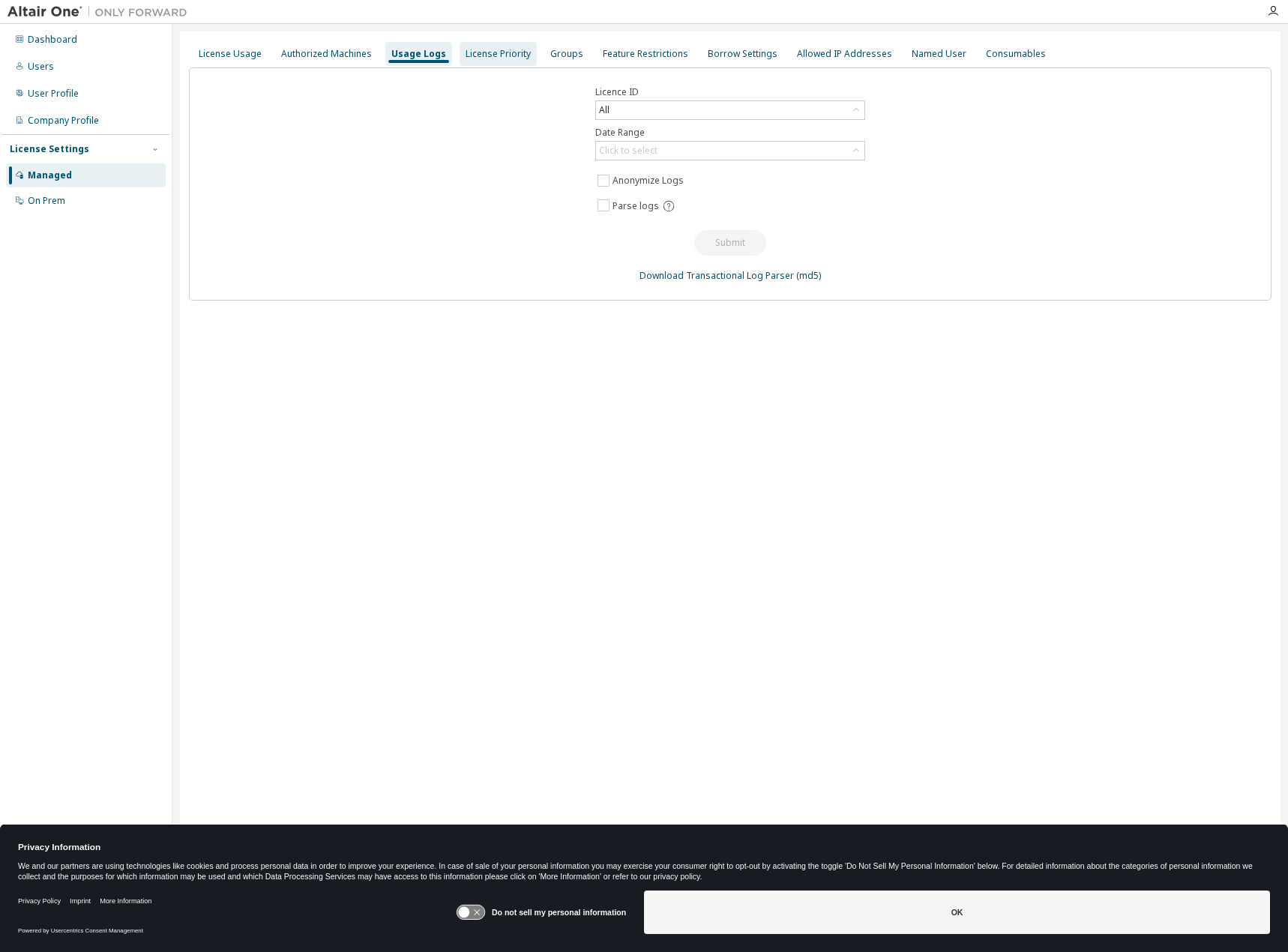
click at [504, 52] on div "License Priority" at bounding box center [498, 54] width 65 height 12
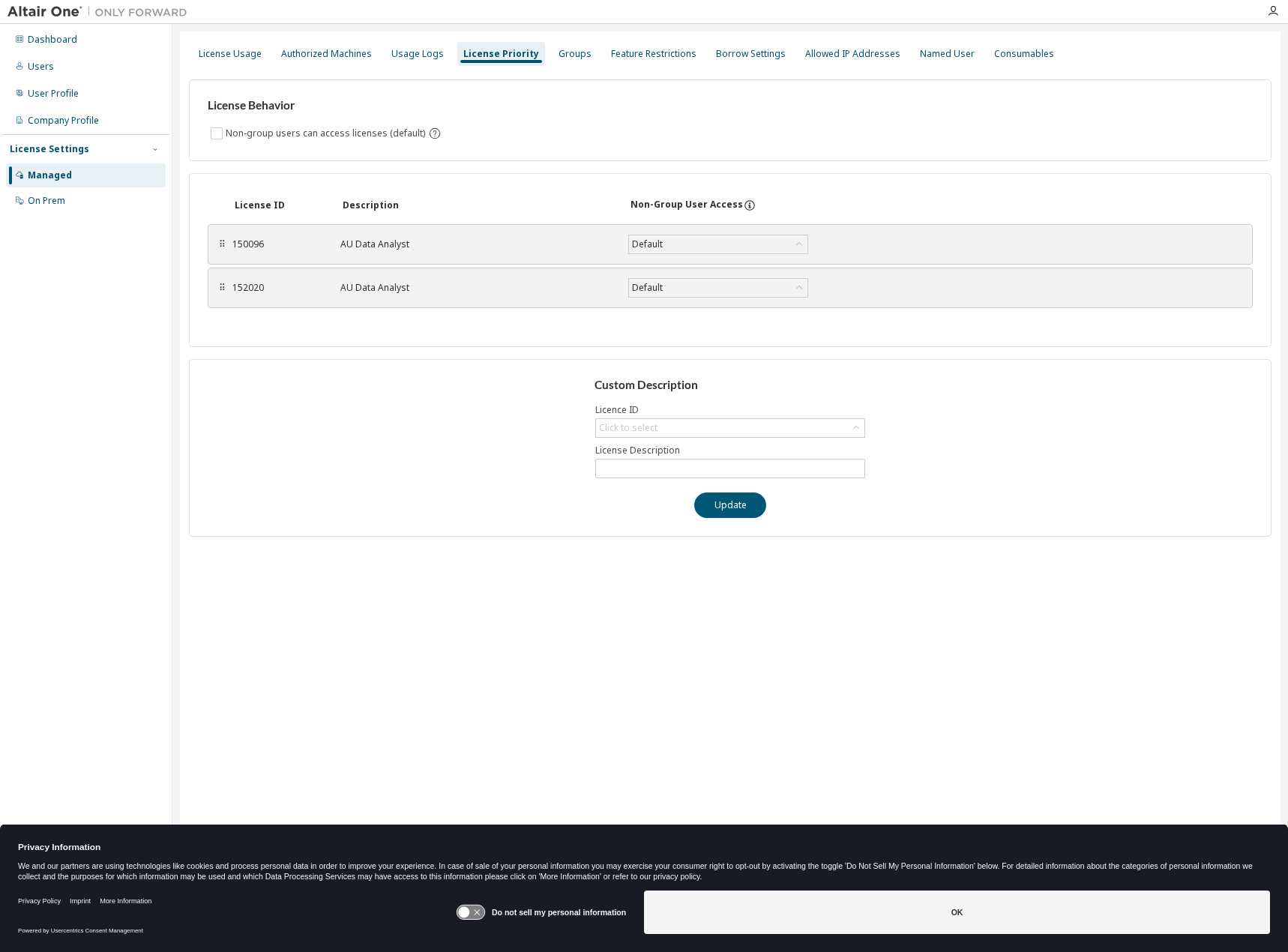
click at [499, 305] on div "⠿ 152020 AU Data Analyst Default Save" at bounding box center [730, 288] width 1045 height 40
click at [508, 284] on div "AU Data Analyst" at bounding box center [475, 288] width 270 height 12
click at [221, 281] on div "⠿ 152020 AU Data Analyst Default Save" at bounding box center [730, 288] width 1045 height 40
click at [225, 253] on div "⠿ 150096 AU Data Analyst Default Save" at bounding box center [730, 244] width 1045 height 40
click at [559, 59] on div "Groups" at bounding box center [575, 54] width 33 height 12
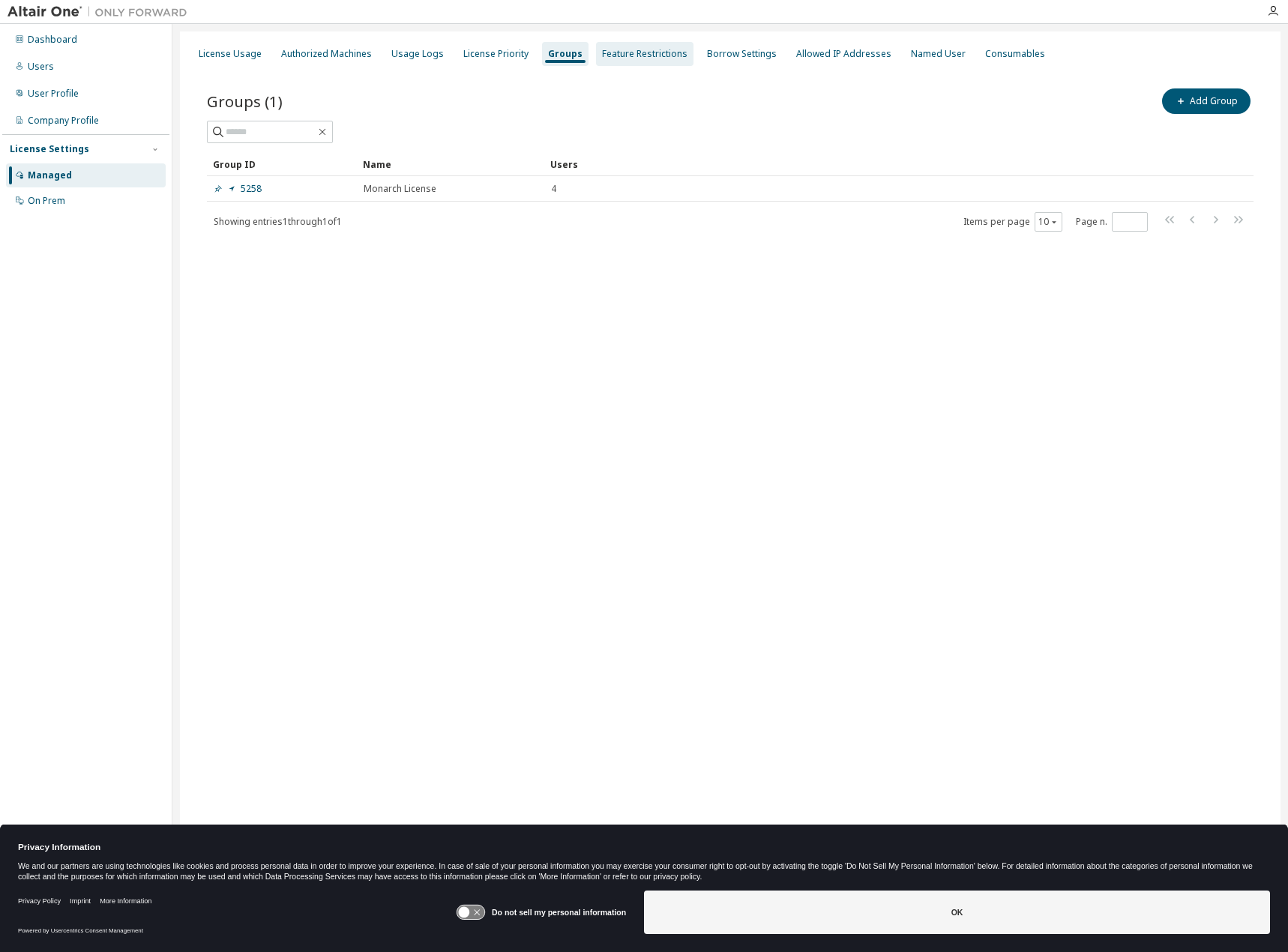
click at [632, 58] on div "Feature Restrictions" at bounding box center [644, 54] width 85 height 12
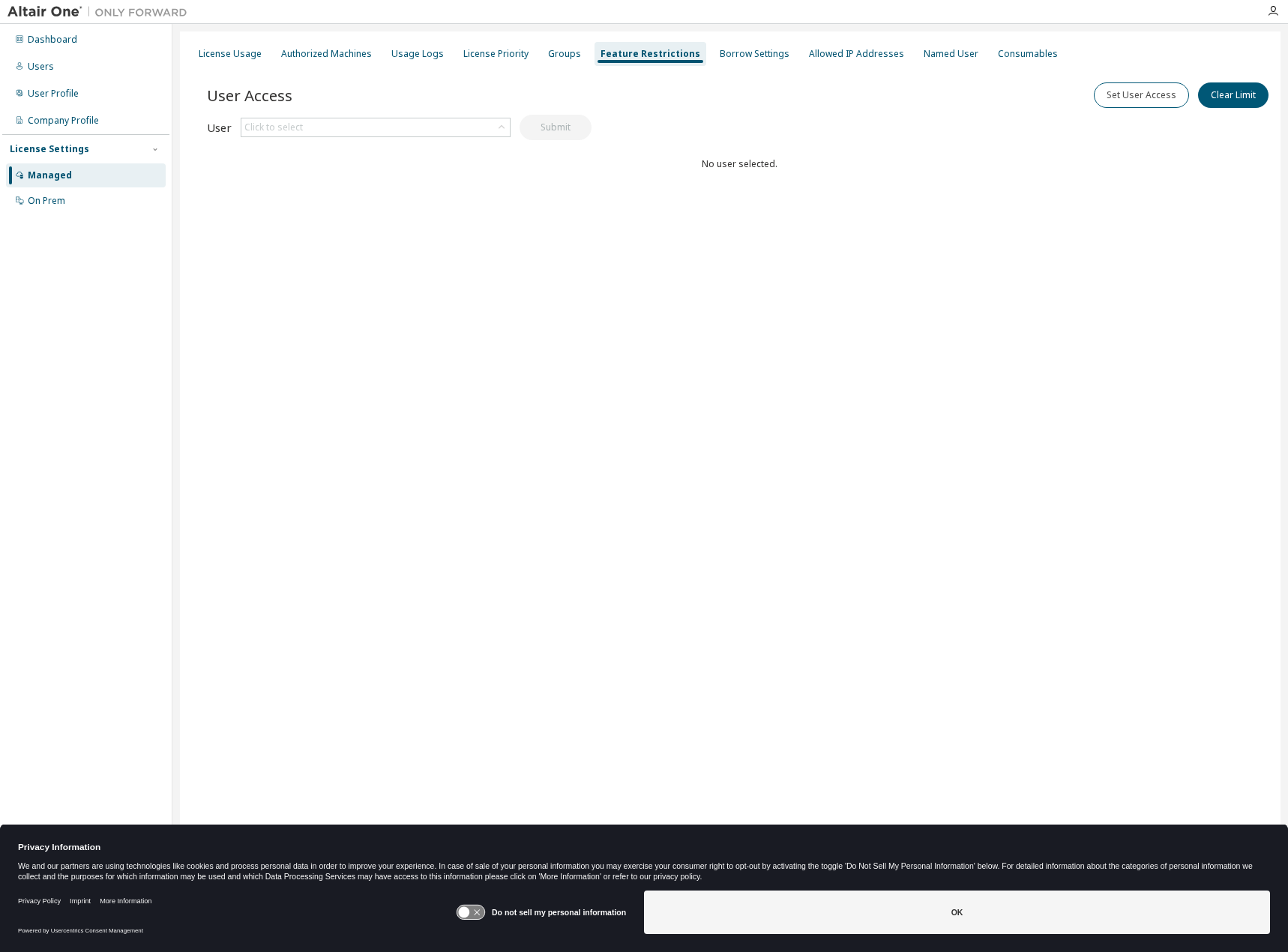
click at [574, 66] on div "License Usage Authorized Machines Usage Logs License Priority Groups Feature Re…" at bounding box center [729, 54] width 1082 height 27
drag, startPoint x: 573, startPoint y: 53, endPoint x: 543, endPoint y: 57, distance: 30.3
click at [574, 52] on div "Groups" at bounding box center [564, 54] width 45 height 24
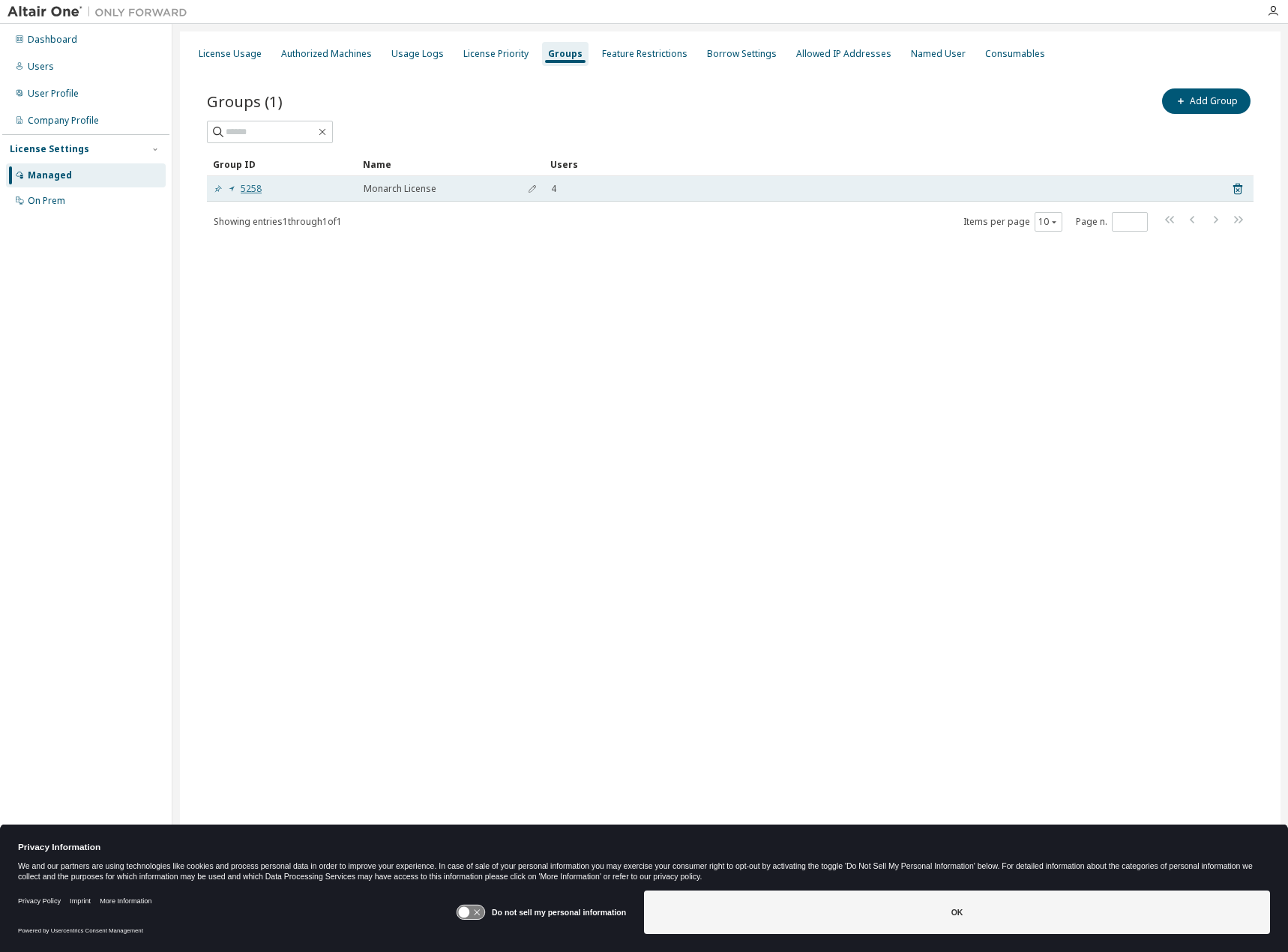
click at [253, 190] on link "5258" at bounding box center [238, 189] width 48 height 12
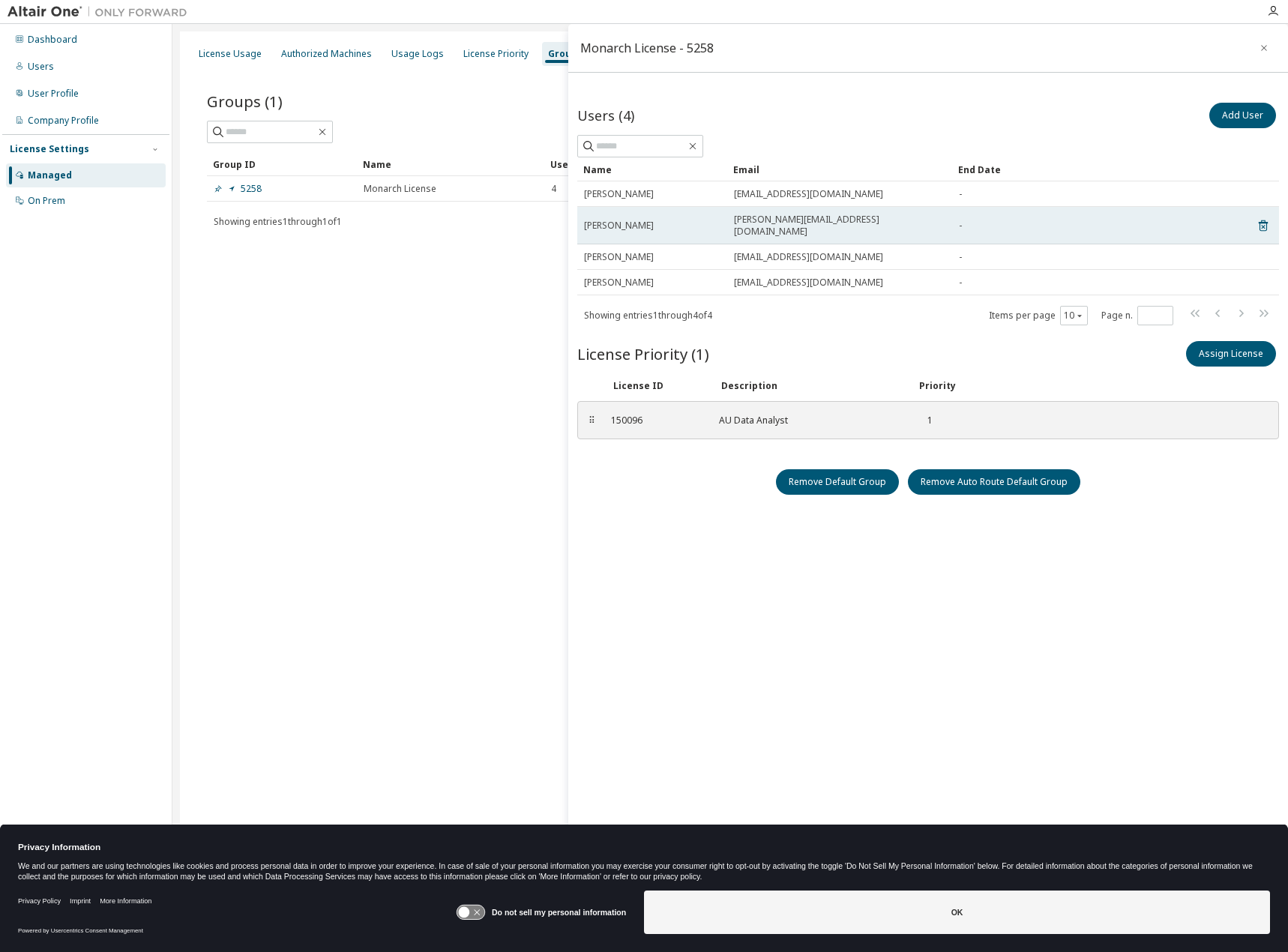
click at [803, 212] on td "[PERSON_NAME][EMAIL_ADDRESS][DOMAIN_NAME]" at bounding box center [840, 225] width 225 height 37
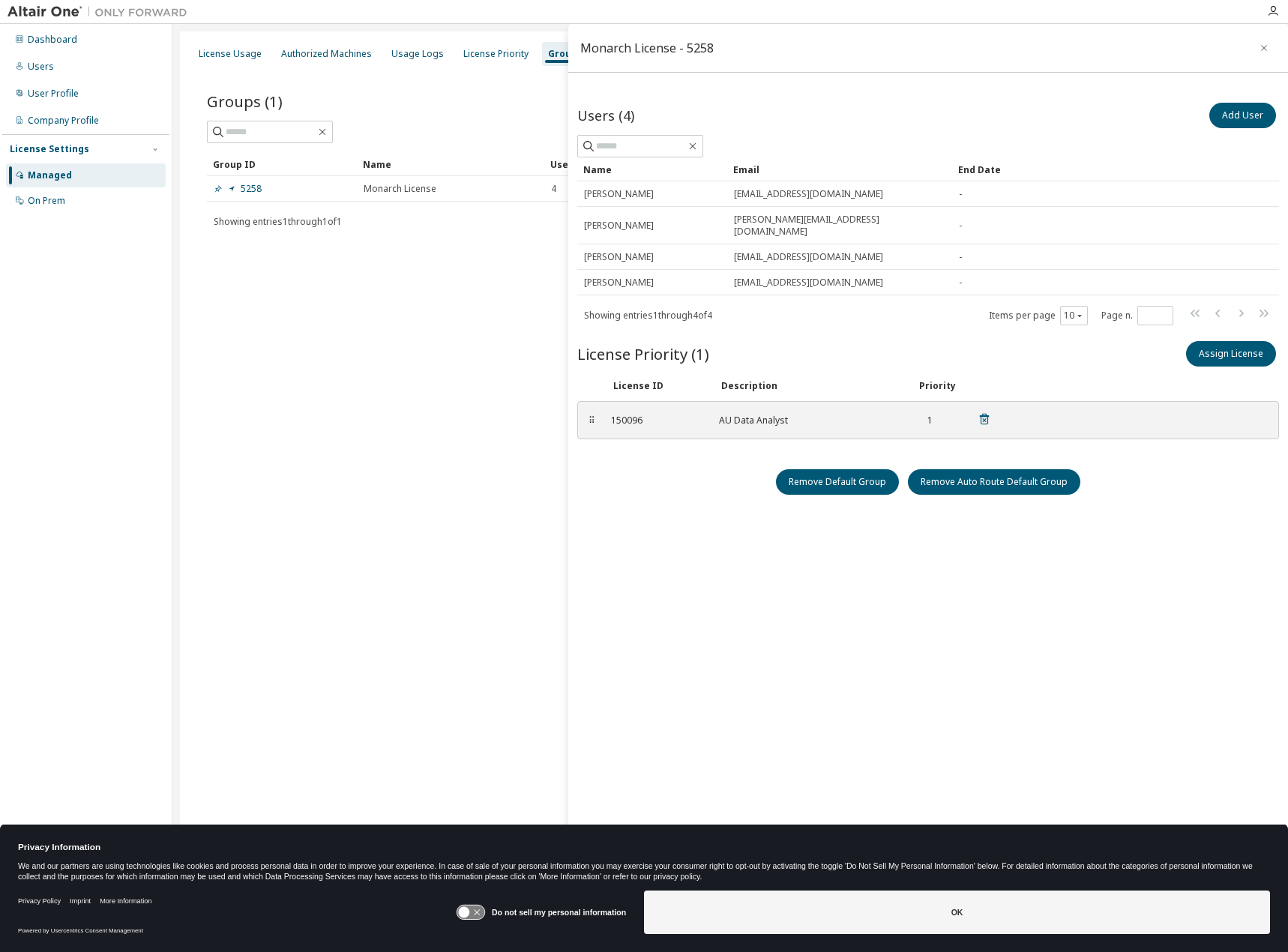
click at [654, 417] on div "150096 AU Data Analyst 1" at bounding box center [800, 420] width 398 height 25
click at [639, 146] on input "text" at bounding box center [641, 147] width 90 height 15
drag, startPoint x: 730, startPoint y: 55, endPoint x: 844, endPoint y: 48, distance: 114.2
click at [742, 54] on div "Monarch License - 5258" at bounding box center [928, 48] width 720 height 49
click at [1267, 47] on icon "button" at bounding box center [1263, 48] width 11 height 12
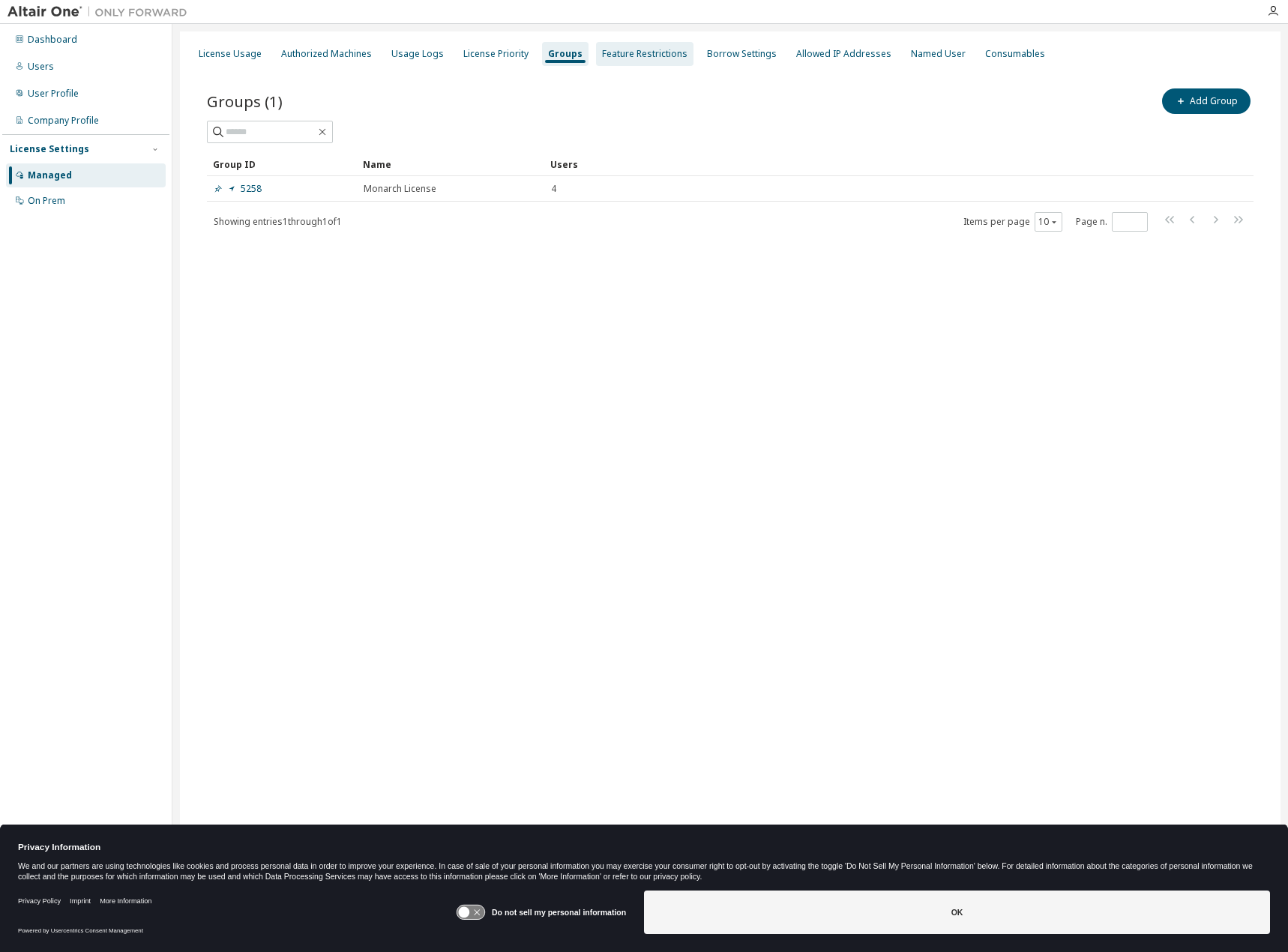
click at [628, 45] on div "Feature Restrictions" at bounding box center [645, 54] width 98 height 24
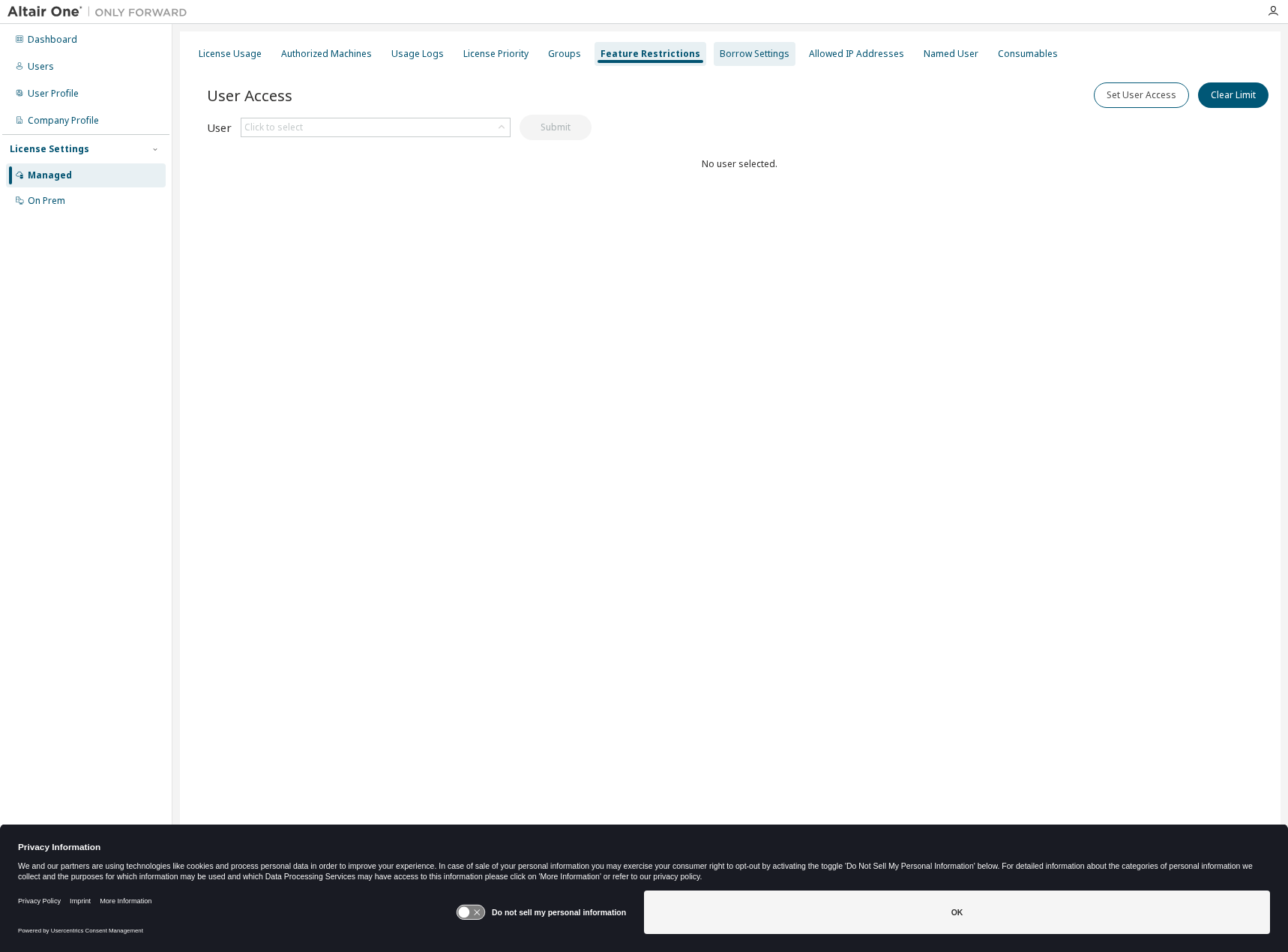
click at [765, 50] on div "Borrow Settings" at bounding box center [754, 54] width 70 height 12
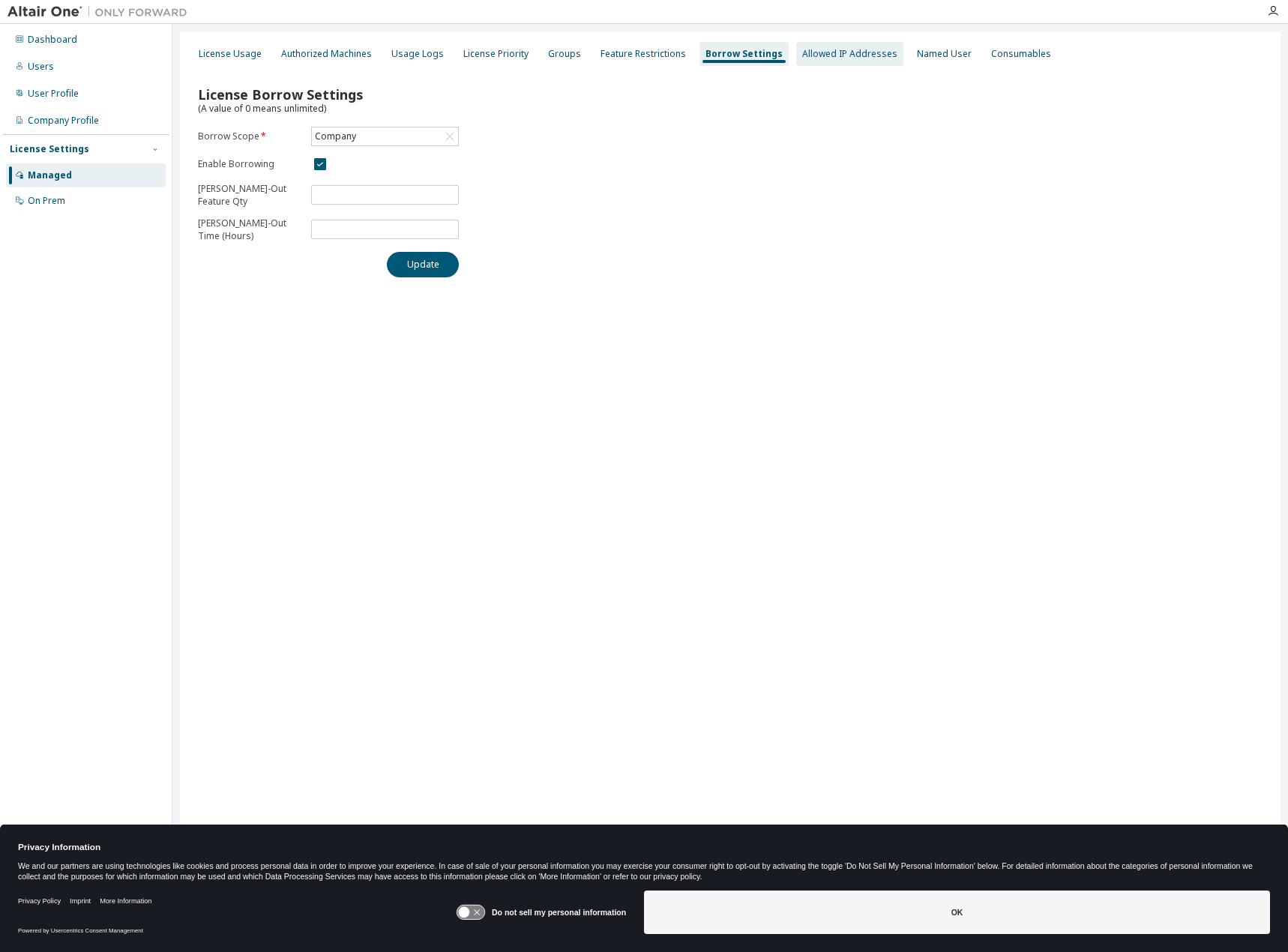
click at [828, 56] on div "Allowed IP Addresses" at bounding box center [849, 54] width 95 height 12
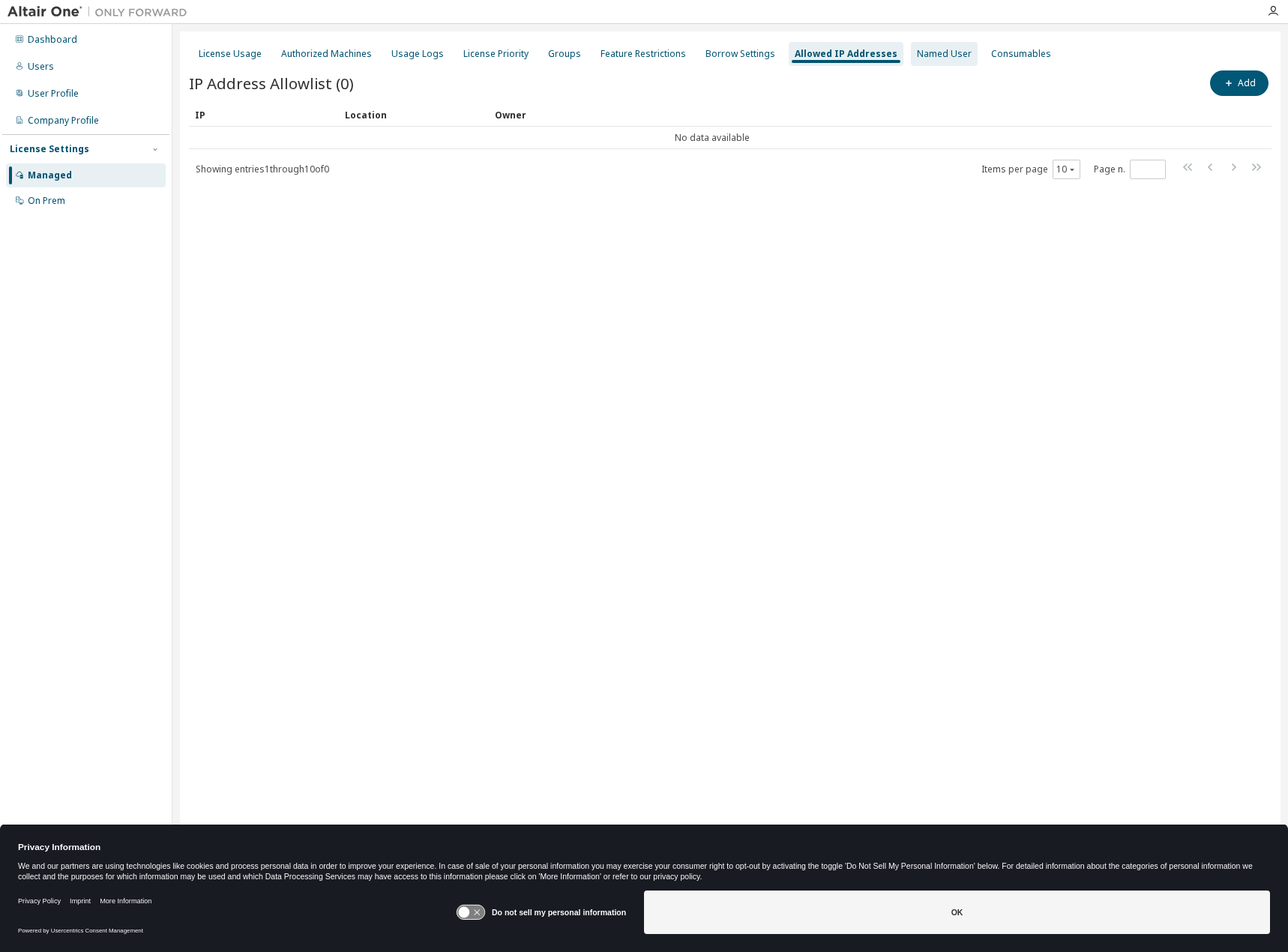
click at [934, 58] on div "Named User" at bounding box center [944, 54] width 55 height 12
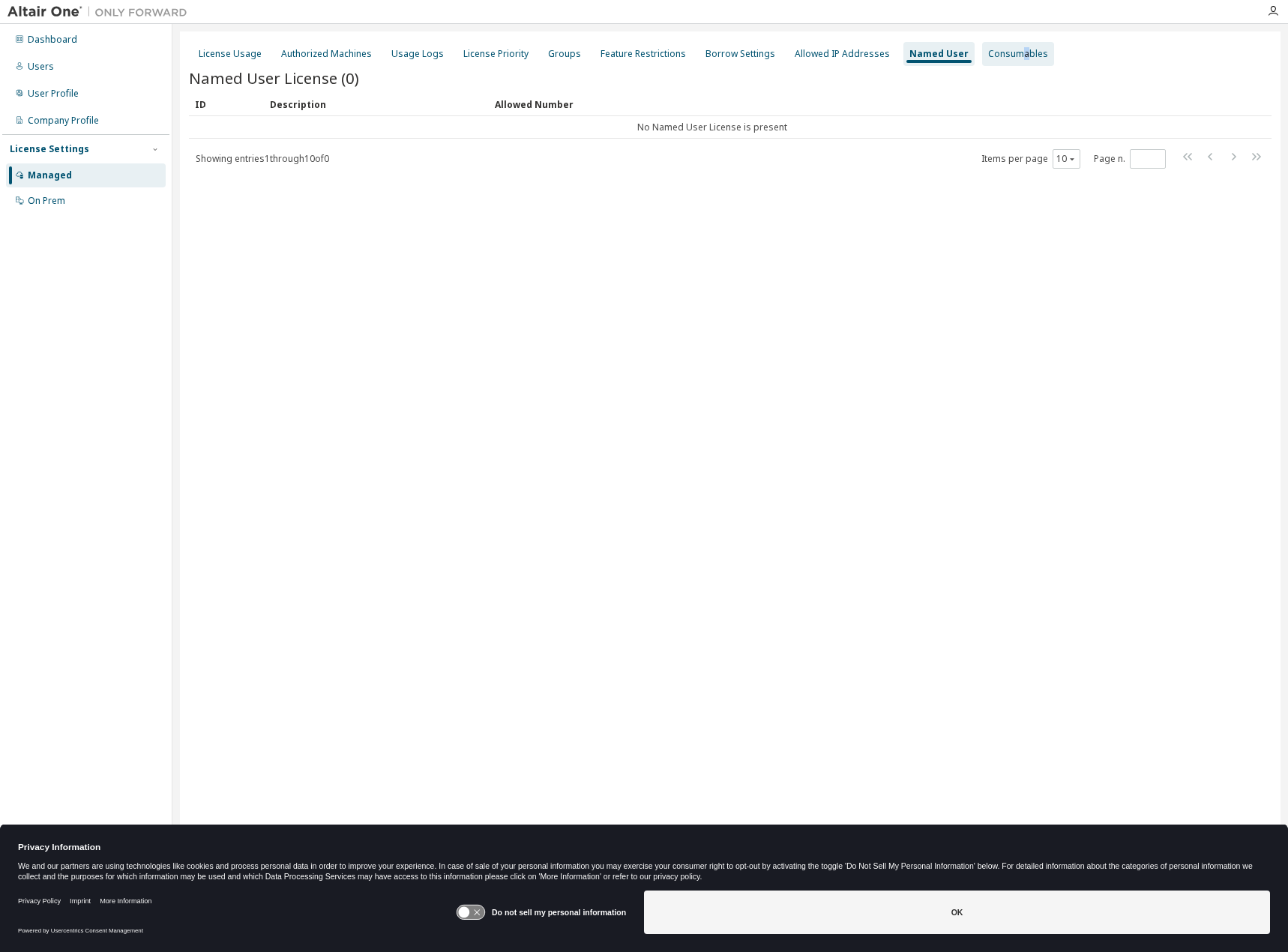
click at [1002, 60] on div "Consumables" at bounding box center [1018, 54] width 72 height 24
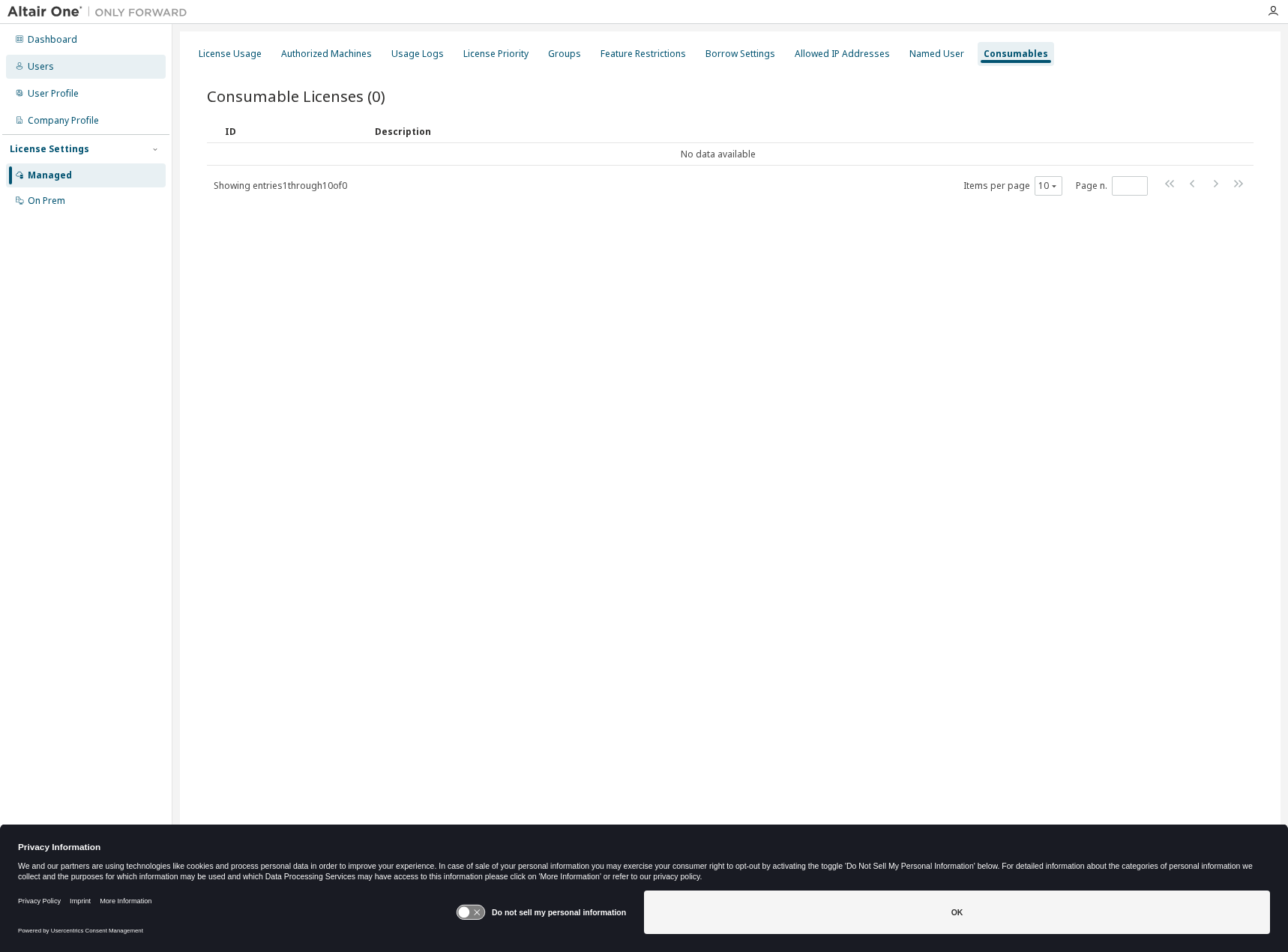
click at [80, 57] on div "Users" at bounding box center [85, 66] width 160 height 24
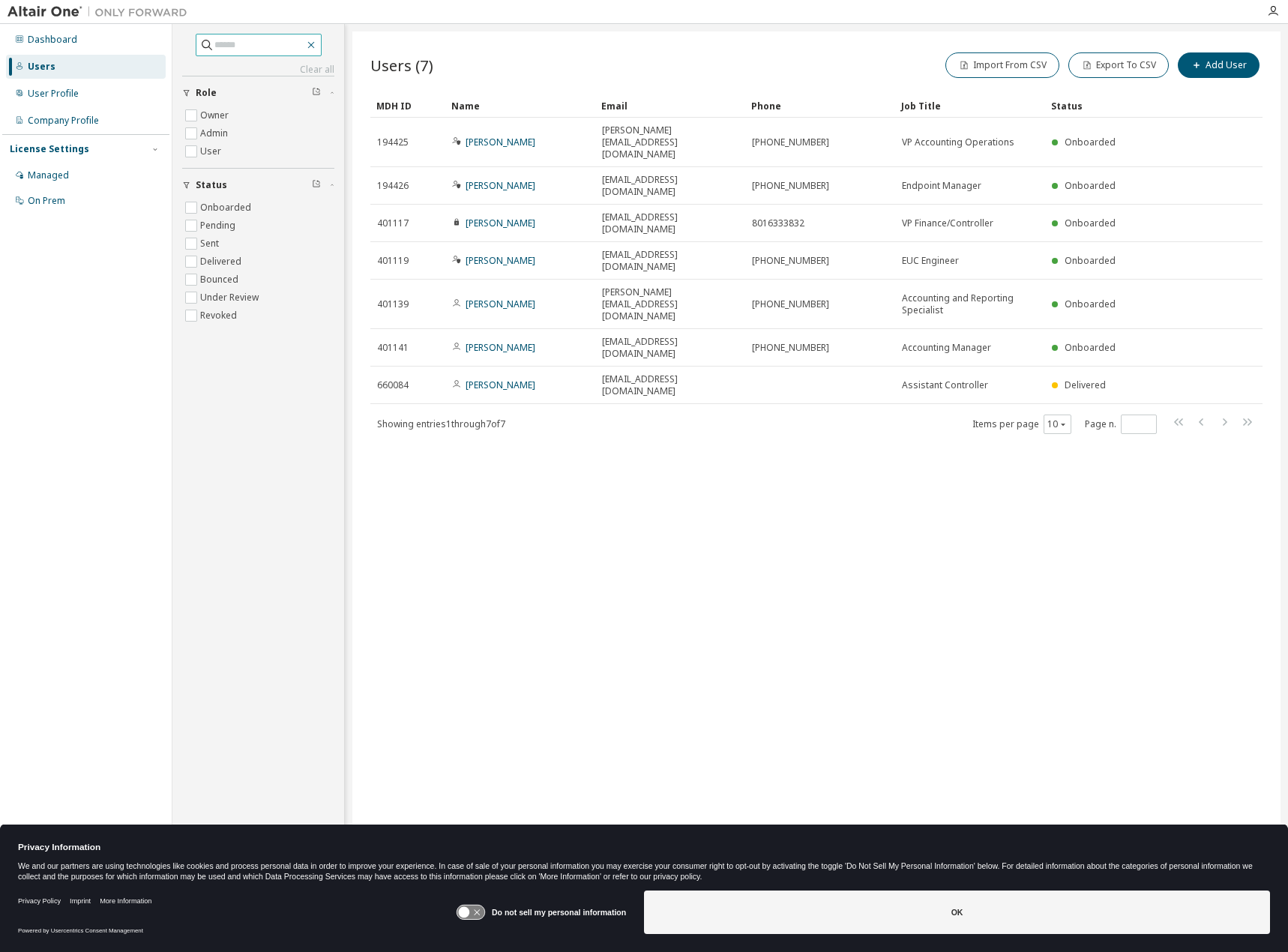
click at [317, 43] on icon "button" at bounding box center [310, 45] width 12 height 12
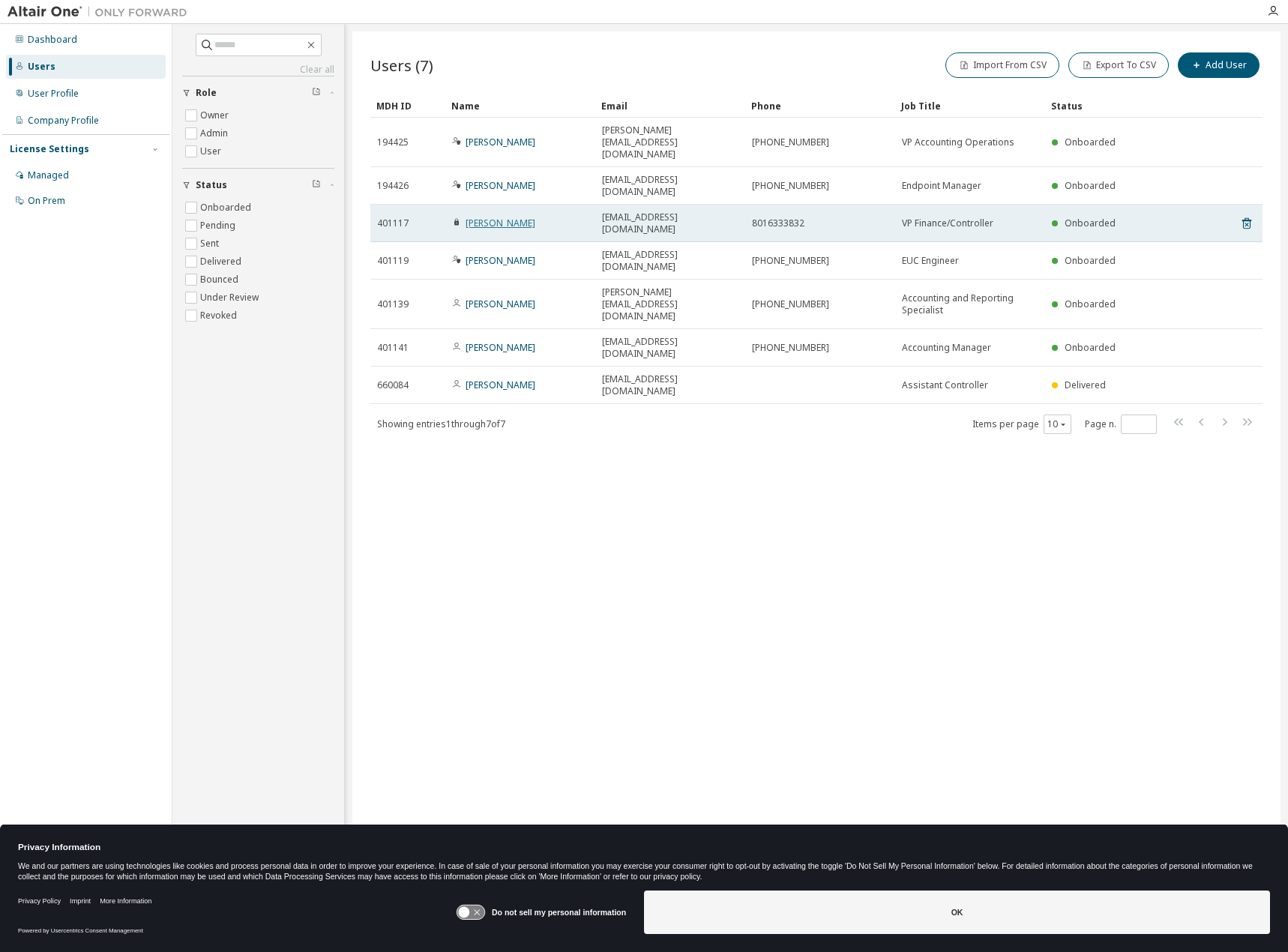
click at [493, 217] on link "[PERSON_NAME]" at bounding box center [500, 222] width 70 height 12
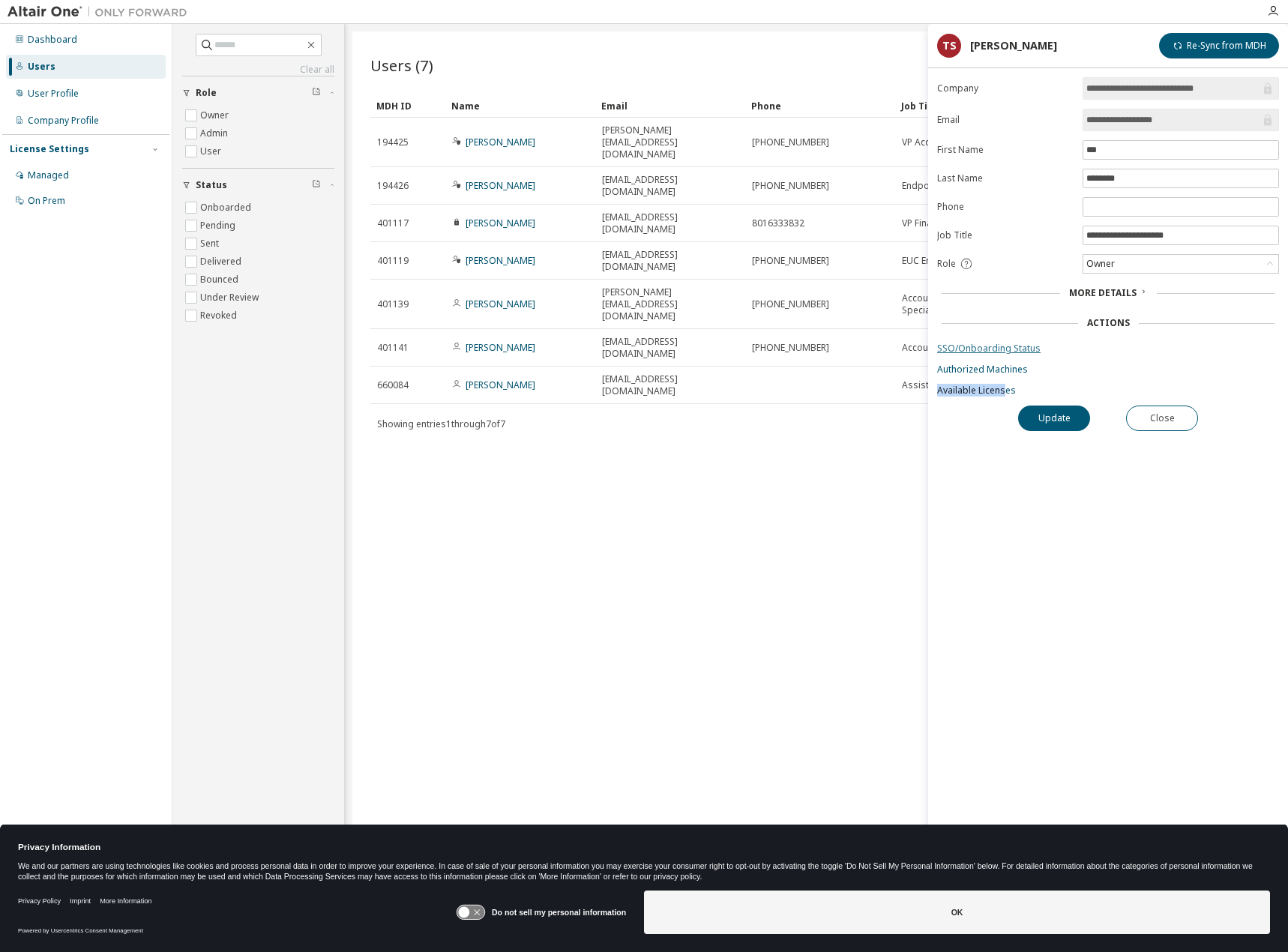
drag, startPoint x: 1002, startPoint y: 387, endPoint x: 1144, endPoint y: 354, distance: 145.8
click at [1144, 354] on form "**********" at bounding box center [1108, 237] width 342 height 319
click at [1077, 407] on button "Update" at bounding box center [1053, 418] width 72 height 26
click at [1162, 414] on button "Close" at bounding box center [1162, 418] width 72 height 26
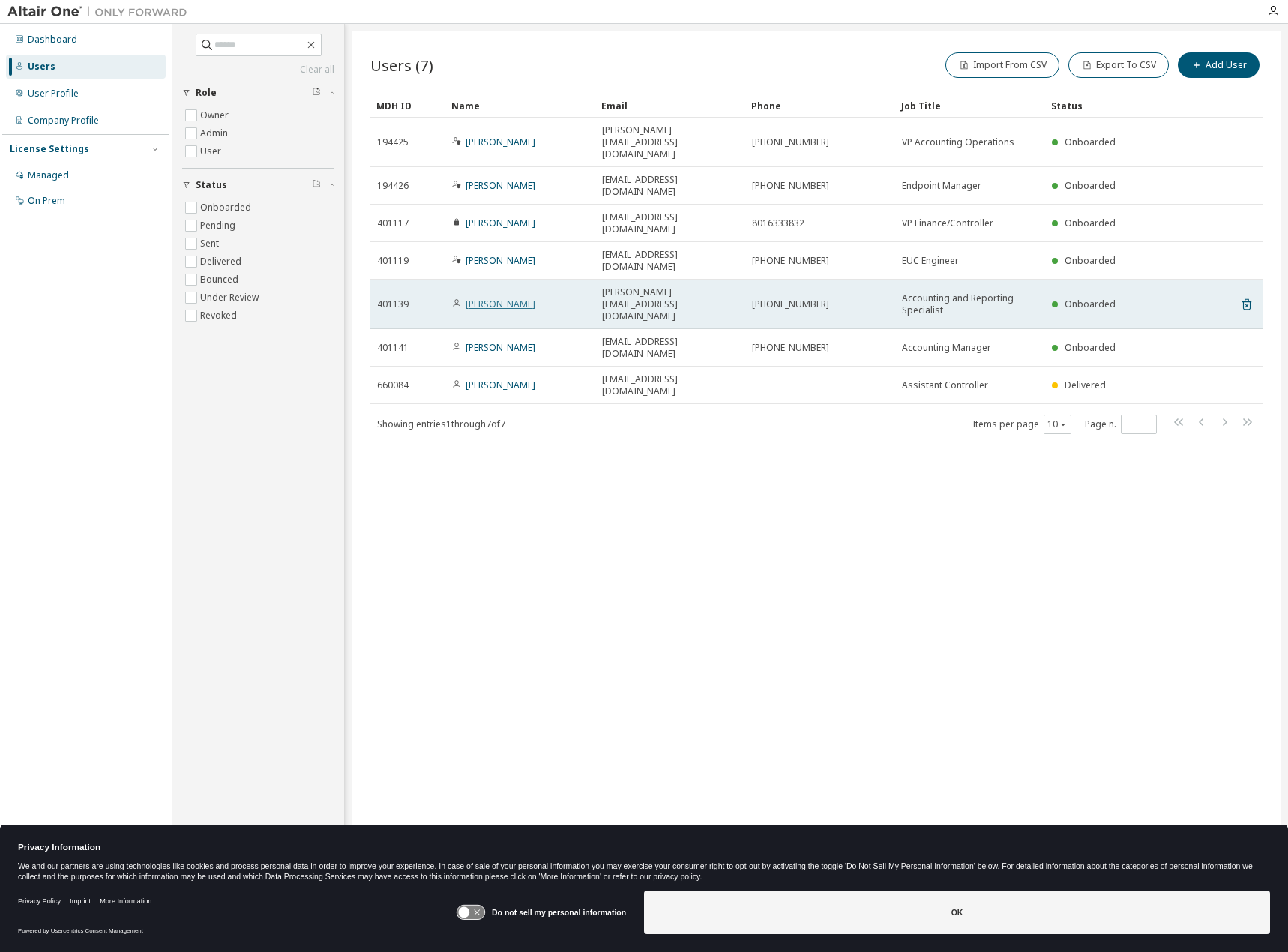
click at [497, 297] on link "[PERSON_NAME]" at bounding box center [500, 303] width 70 height 12
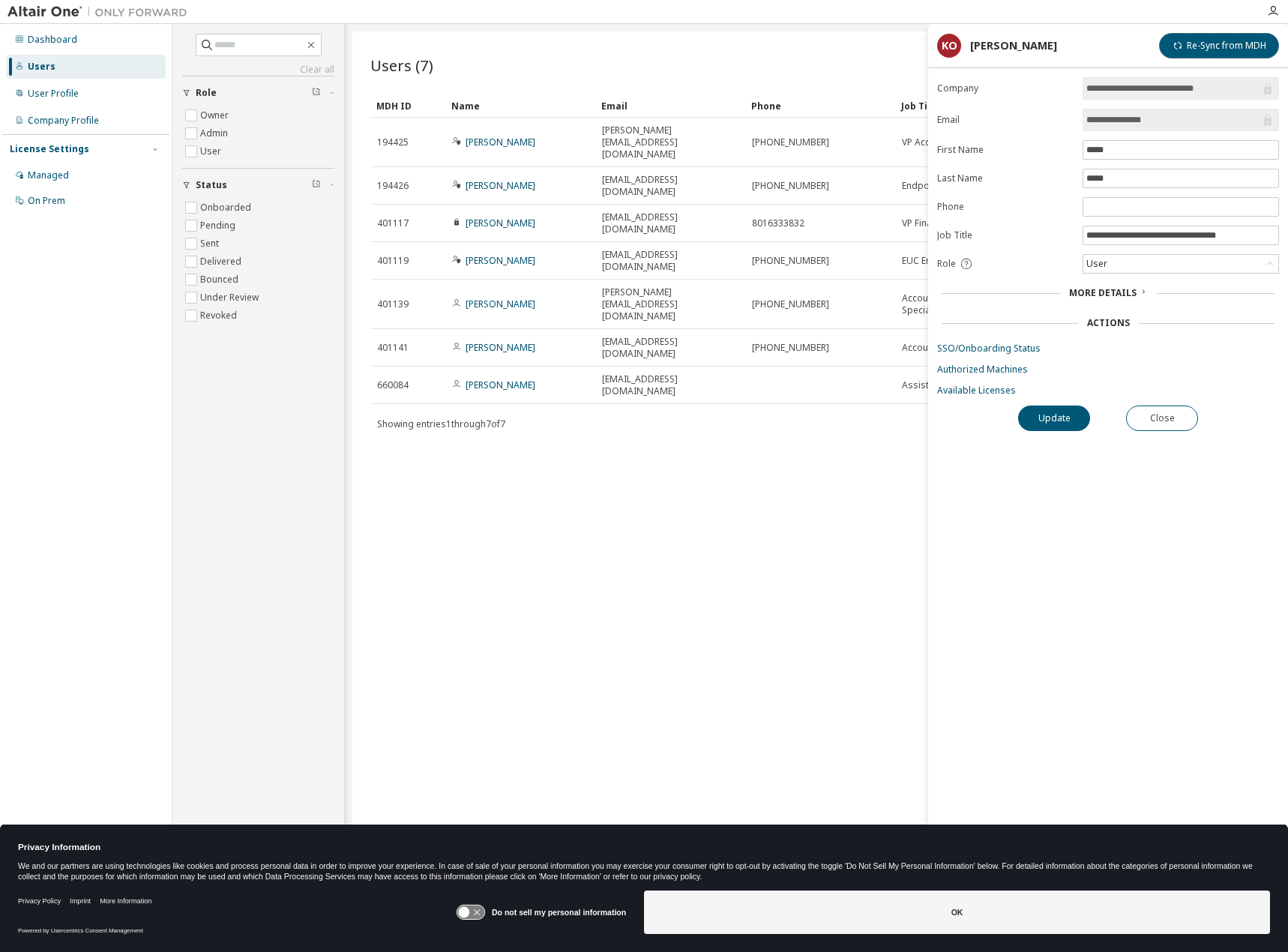
click at [1216, 47] on button "Re-Sync from MDH" at bounding box center [1218, 45] width 120 height 26
click at [983, 384] on link "Available Licenses" at bounding box center [1108, 390] width 342 height 12
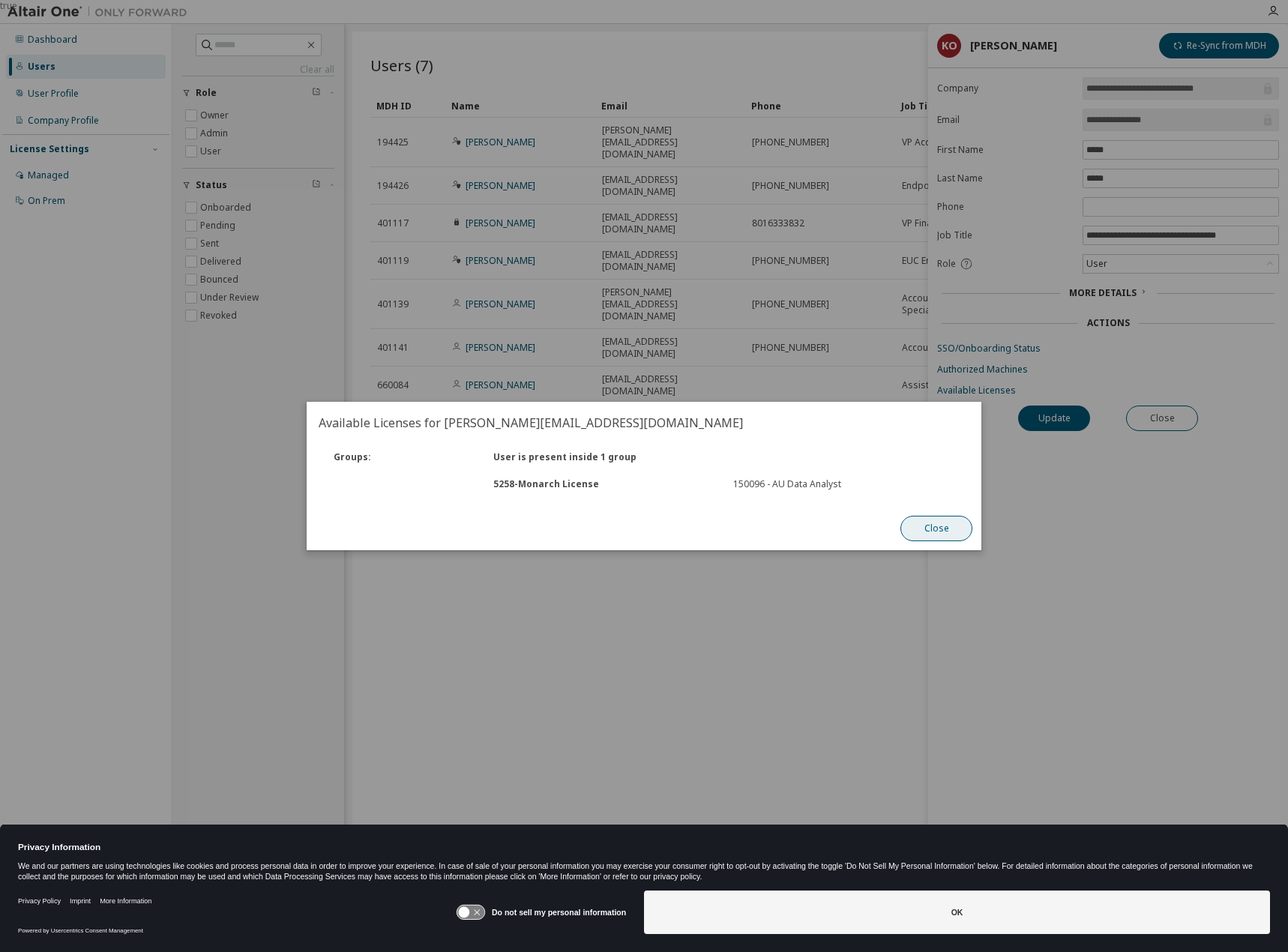
click at [917, 518] on button "Close" at bounding box center [935, 528] width 72 height 26
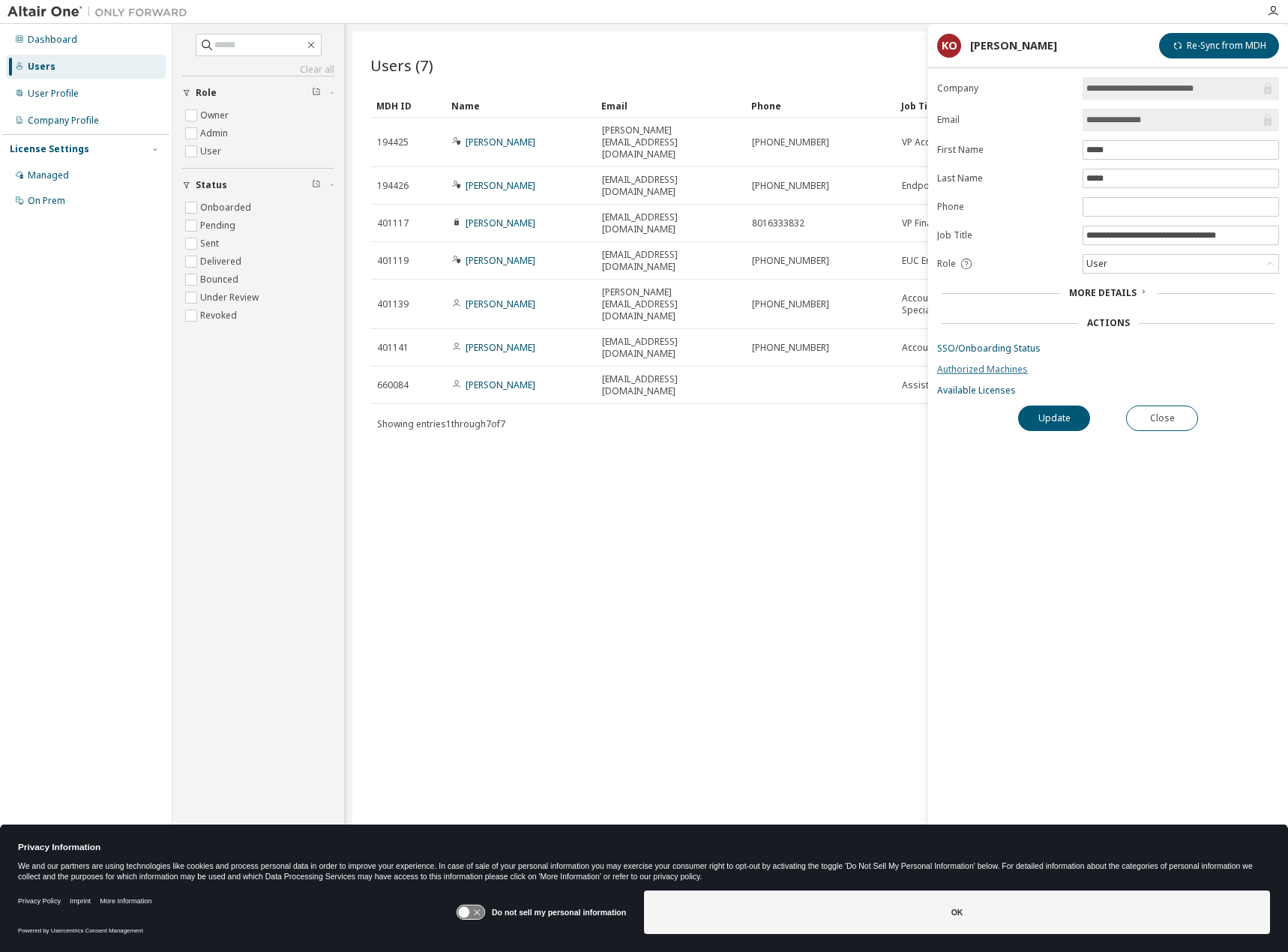
click at [994, 370] on link "Authorized Machines" at bounding box center [1108, 369] width 342 height 12
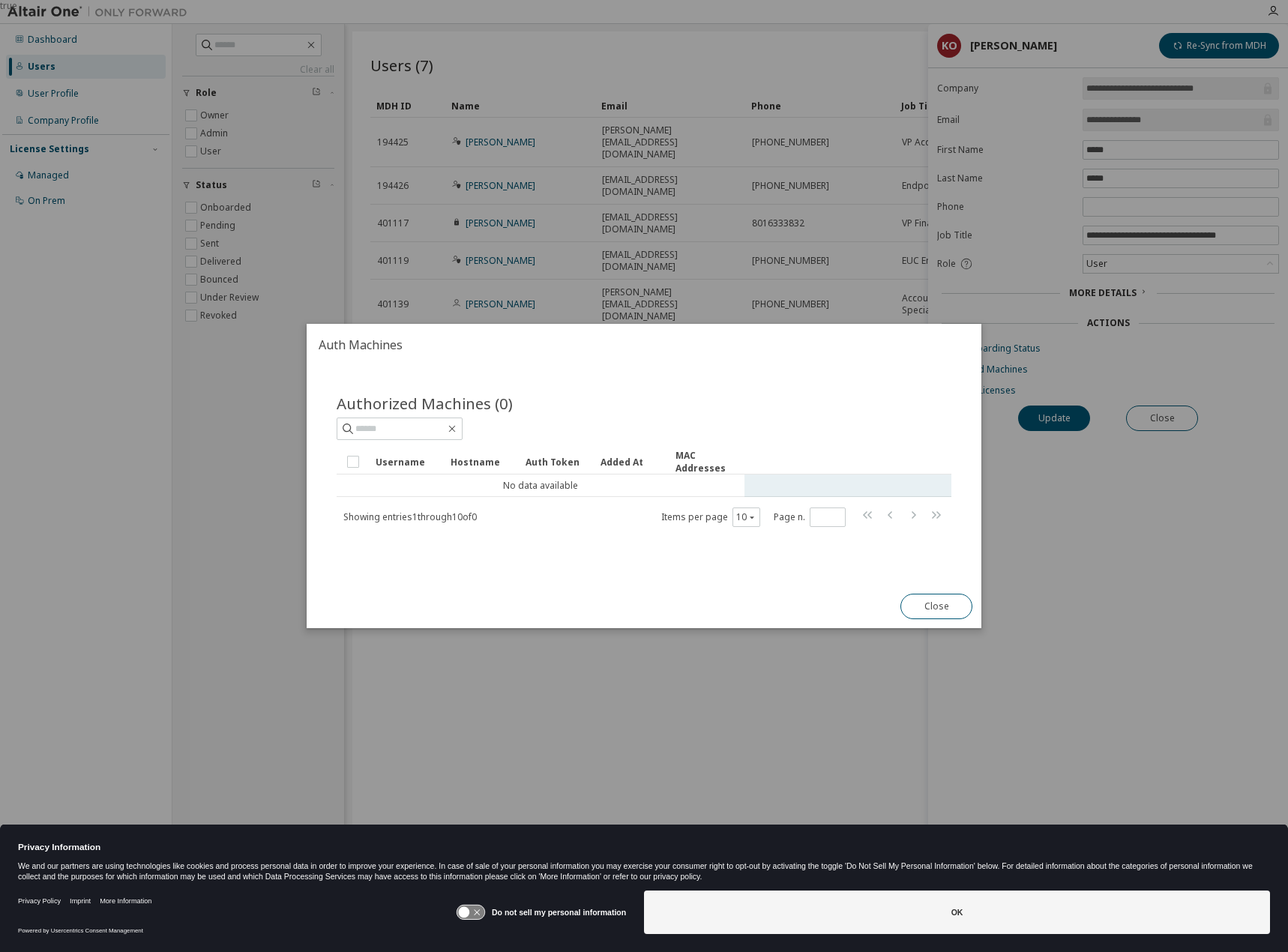
click at [435, 495] on td "No data available" at bounding box center [540, 485] width 407 height 22
click at [948, 615] on button "Close" at bounding box center [935, 606] width 72 height 26
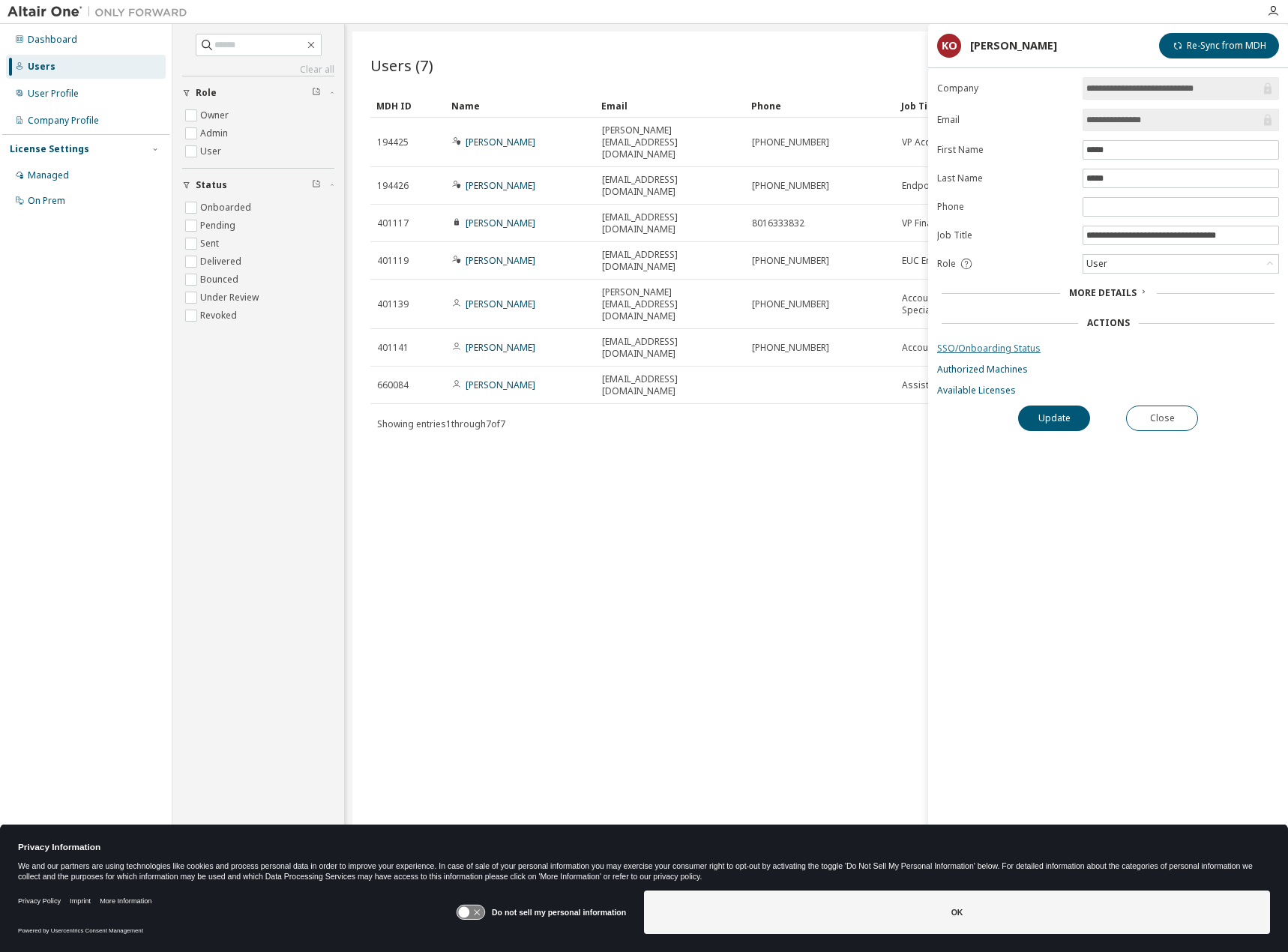
click at [978, 342] on link "SSO/Onboarding Status" at bounding box center [1108, 348] width 342 height 12
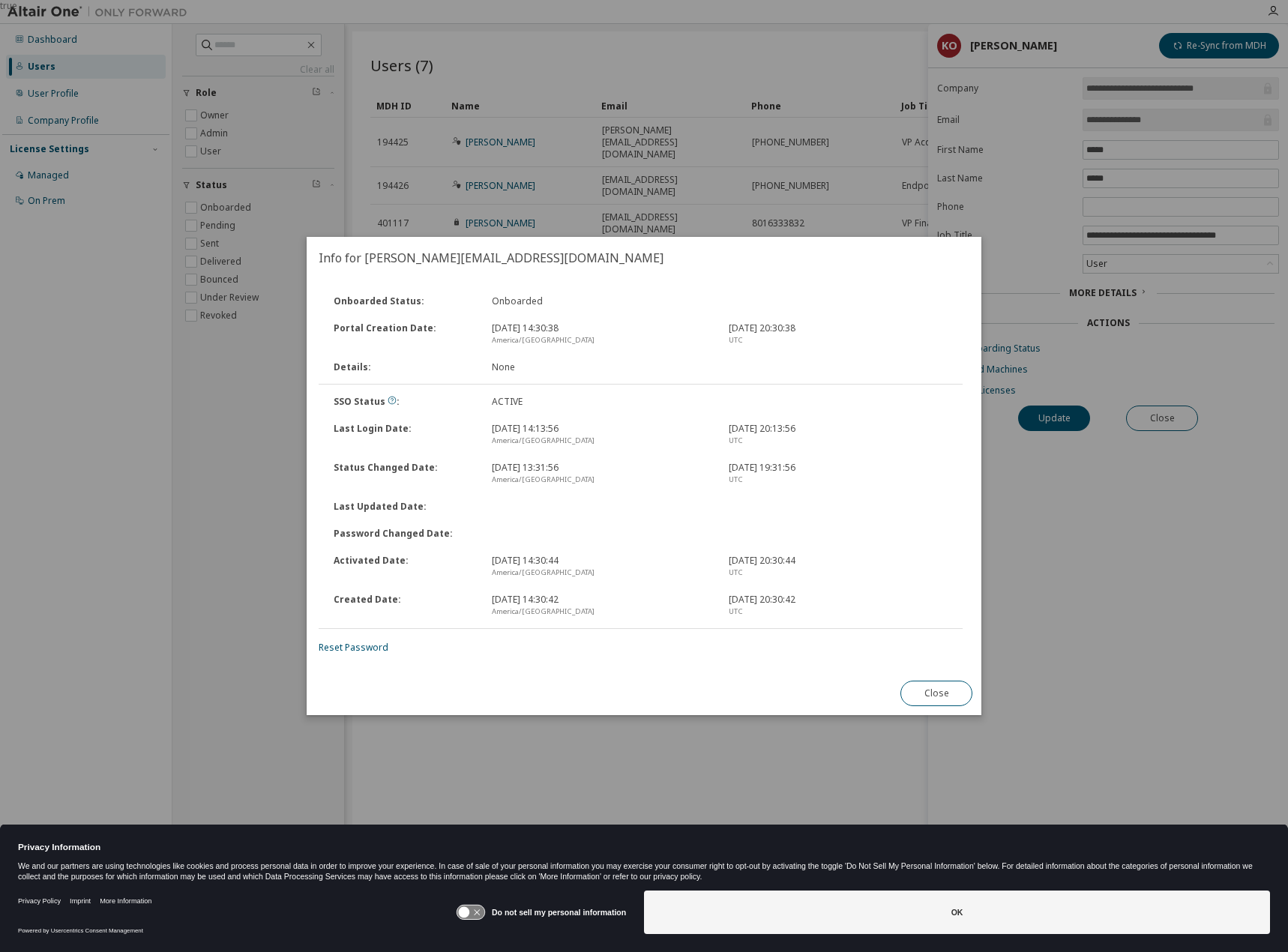
click at [932, 686] on button "Close" at bounding box center [935, 693] width 72 height 26
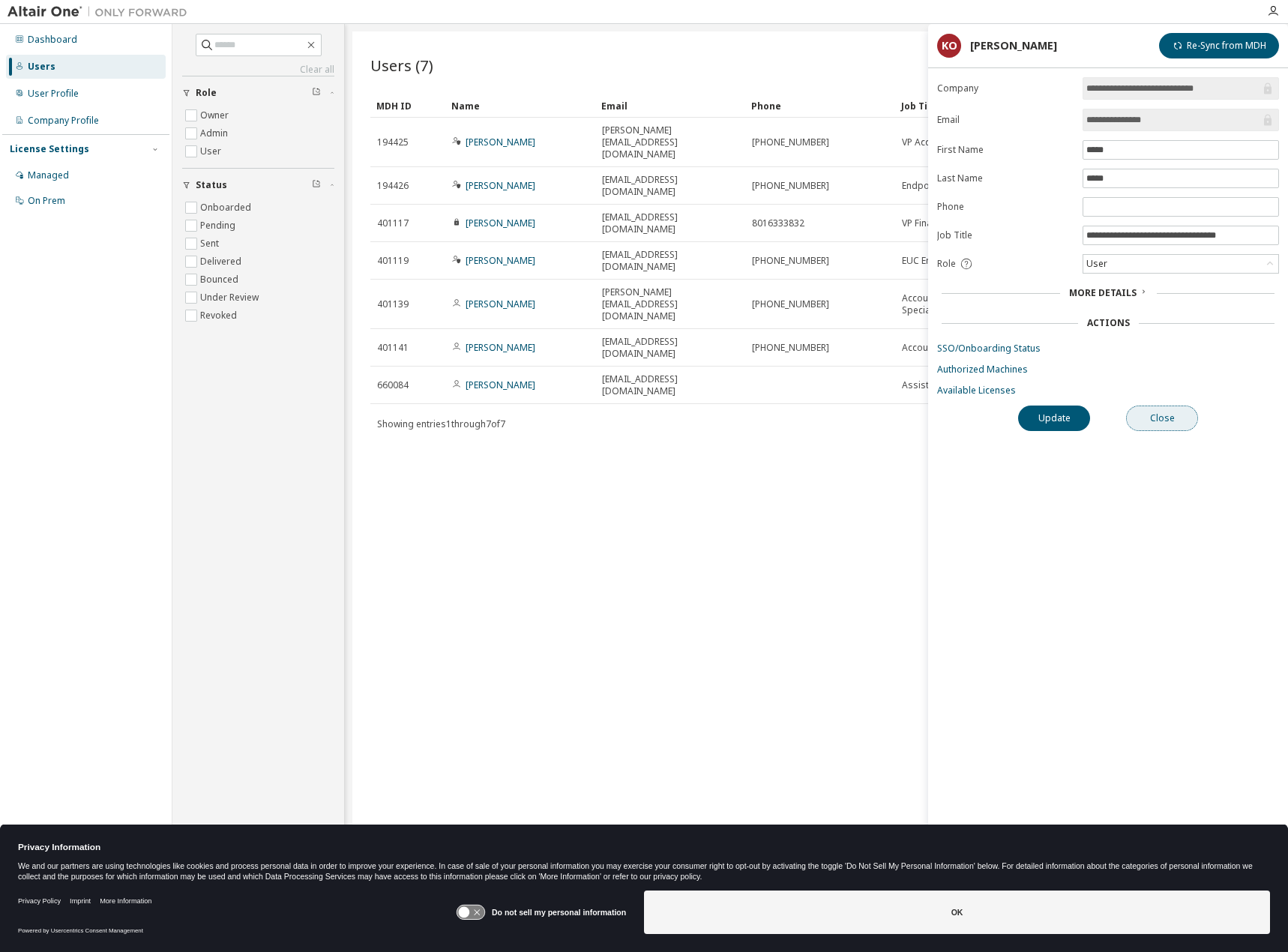
click at [1149, 412] on button "Close" at bounding box center [1162, 418] width 72 height 26
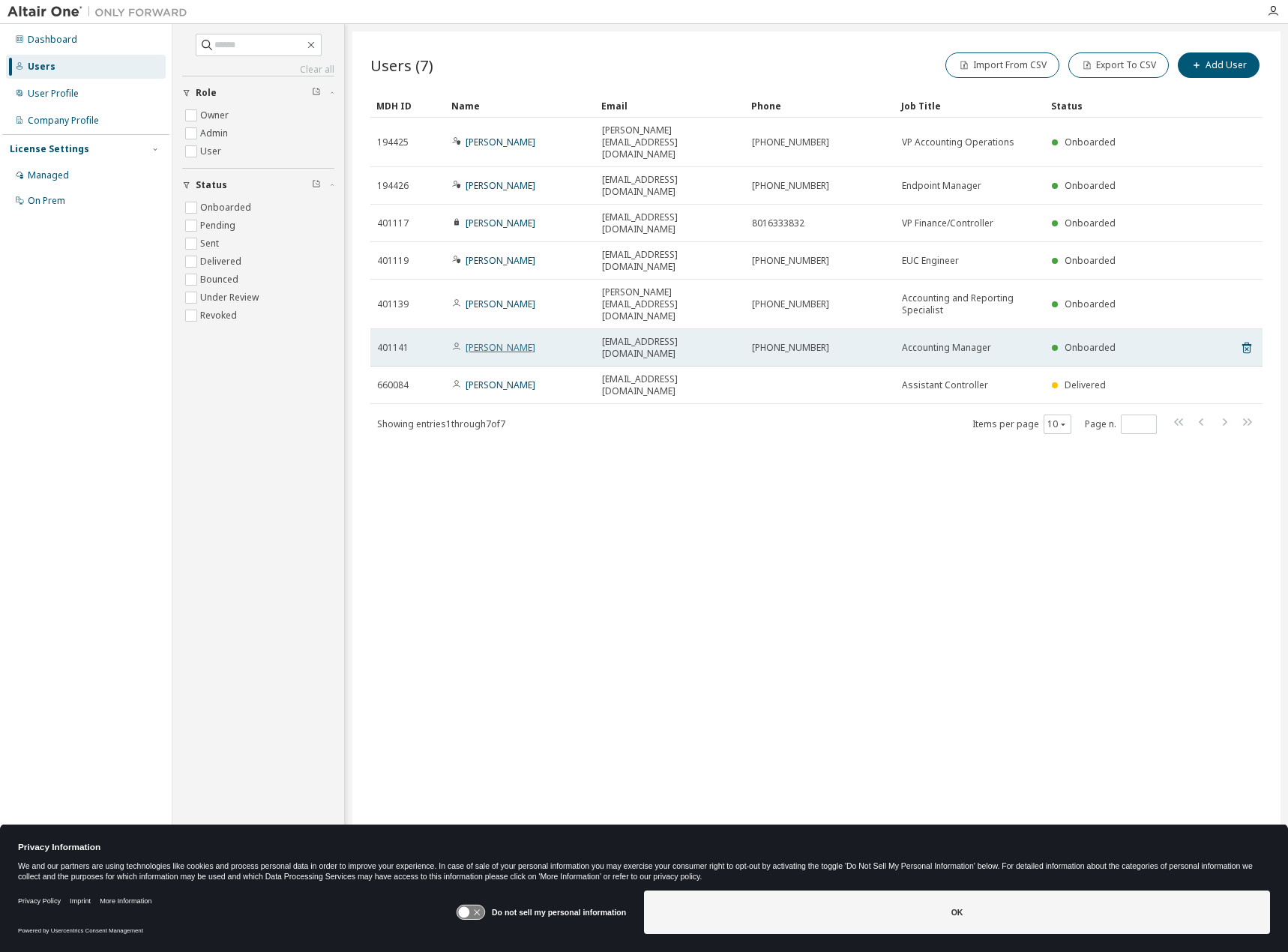
click at [501, 341] on link "[PERSON_NAME]" at bounding box center [500, 347] width 70 height 12
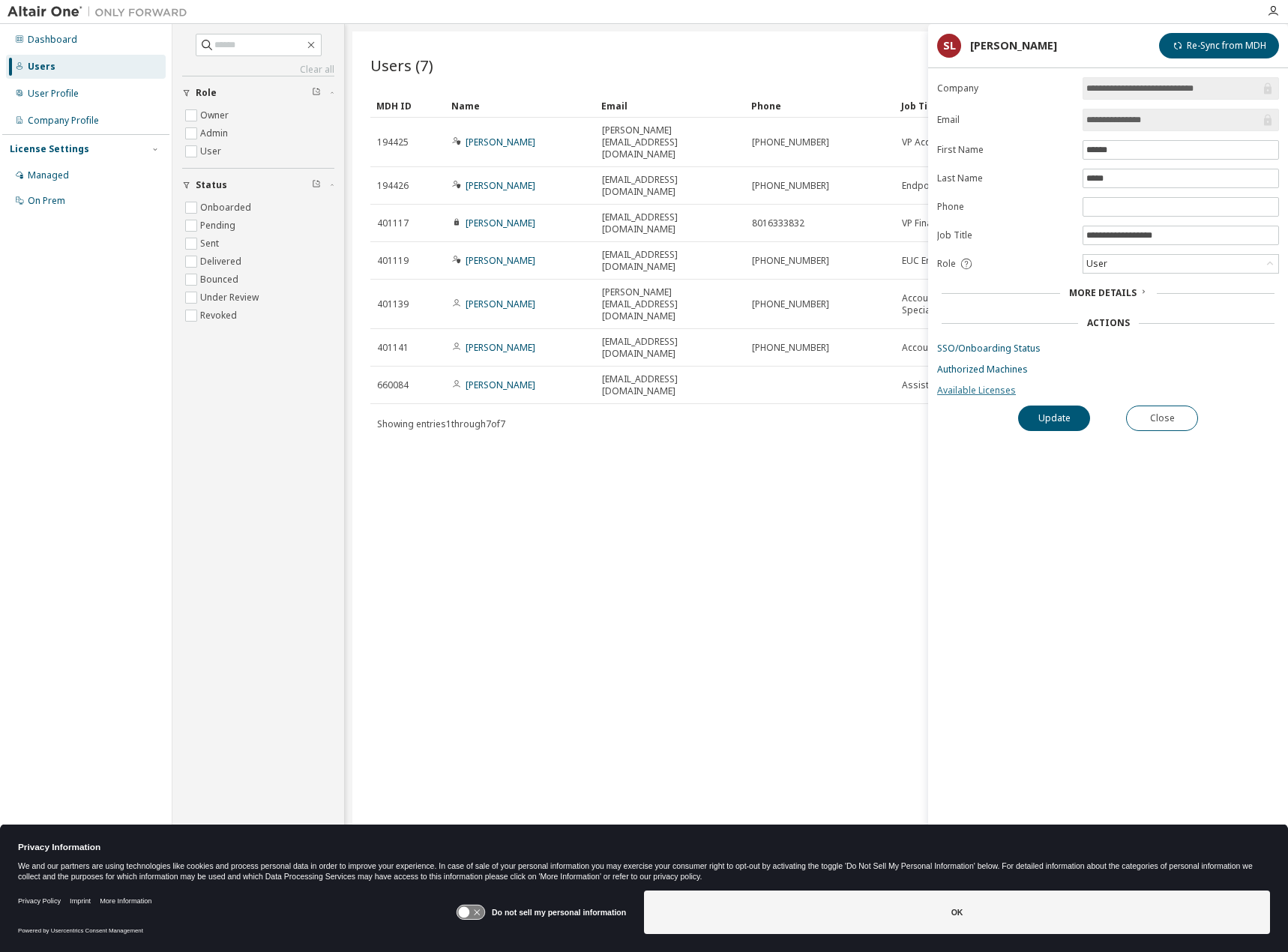
drag, startPoint x: 976, startPoint y: 397, endPoint x: 972, endPoint y: 387, distance: 10.8
click at [976, 397] on div "**********" at bounding box center [1107, 493] width 359 height 831
click at [972, 387] on link "Available Licenses" at bounding box center [1108, 390] width 342 height 12
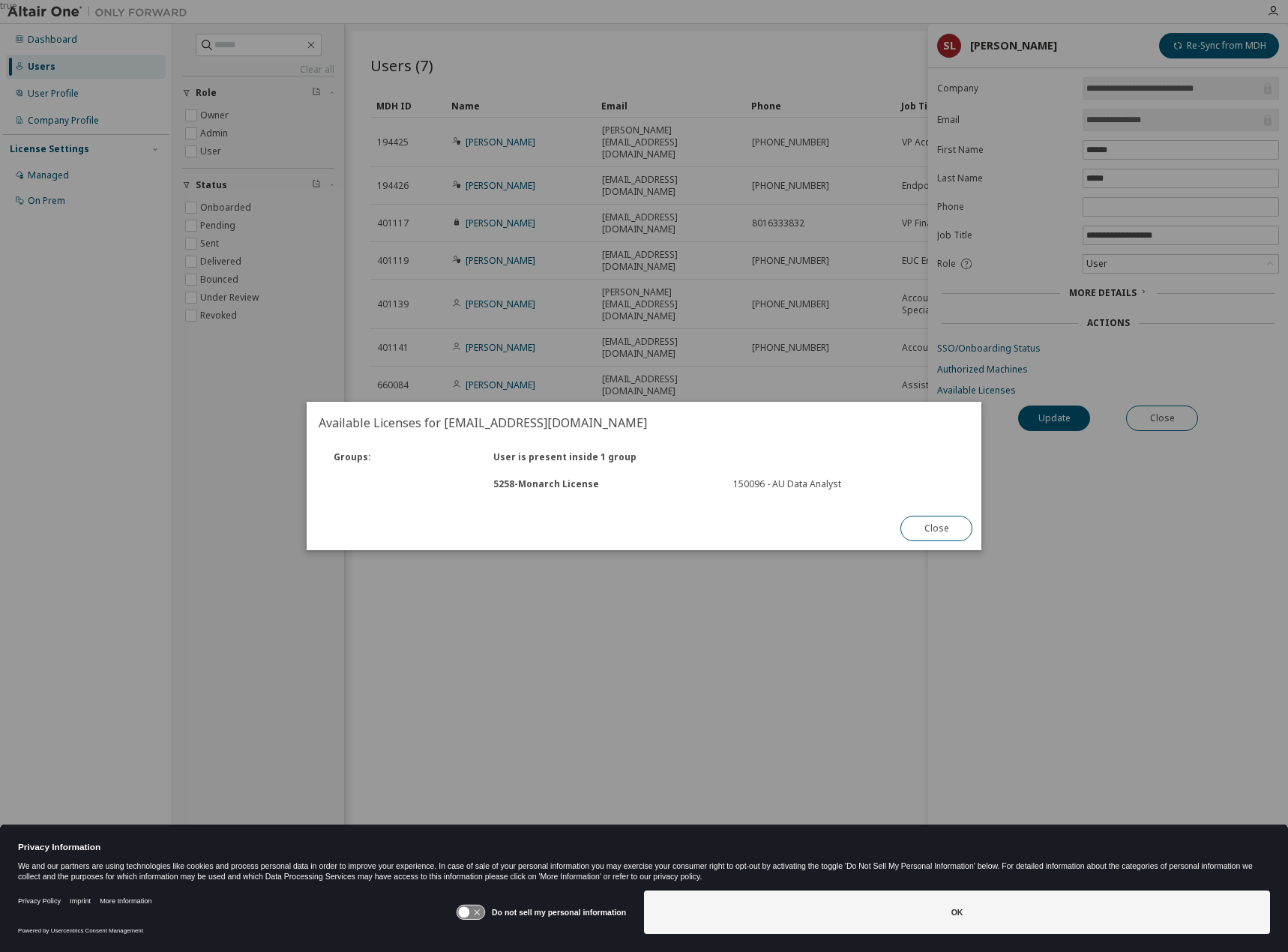
drag, startPoint x: 937, startPoint y: 527, endPoint x: 970, endPoint y: 453, distance: 81.0
click at [937, 524] on button "Close" at bounding box center [935, 528] width 72 height 26
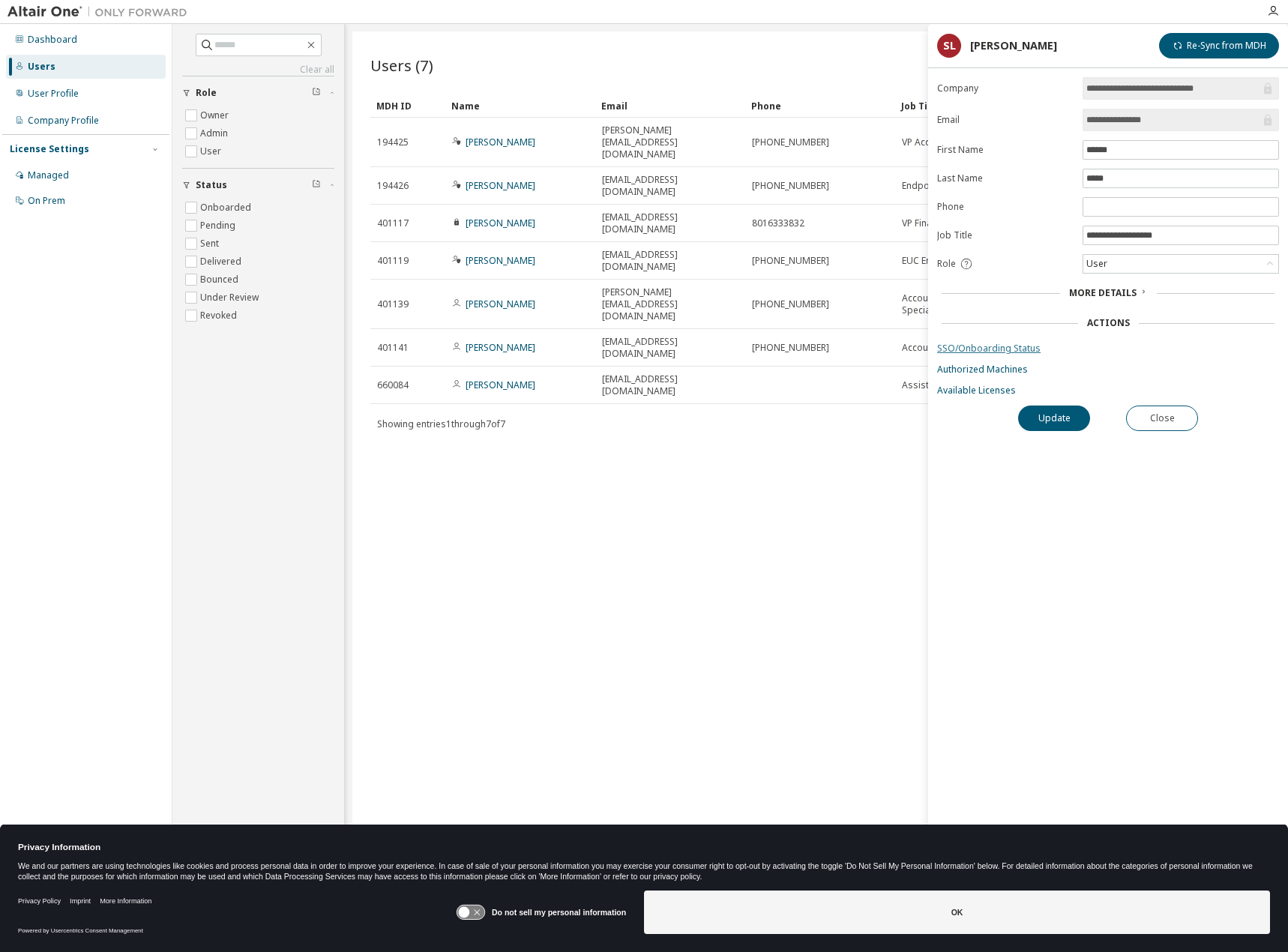
click at [970, 352] on link "SSO/Onboarding Status" at bounding box center [1108, 348] width 342 height 12
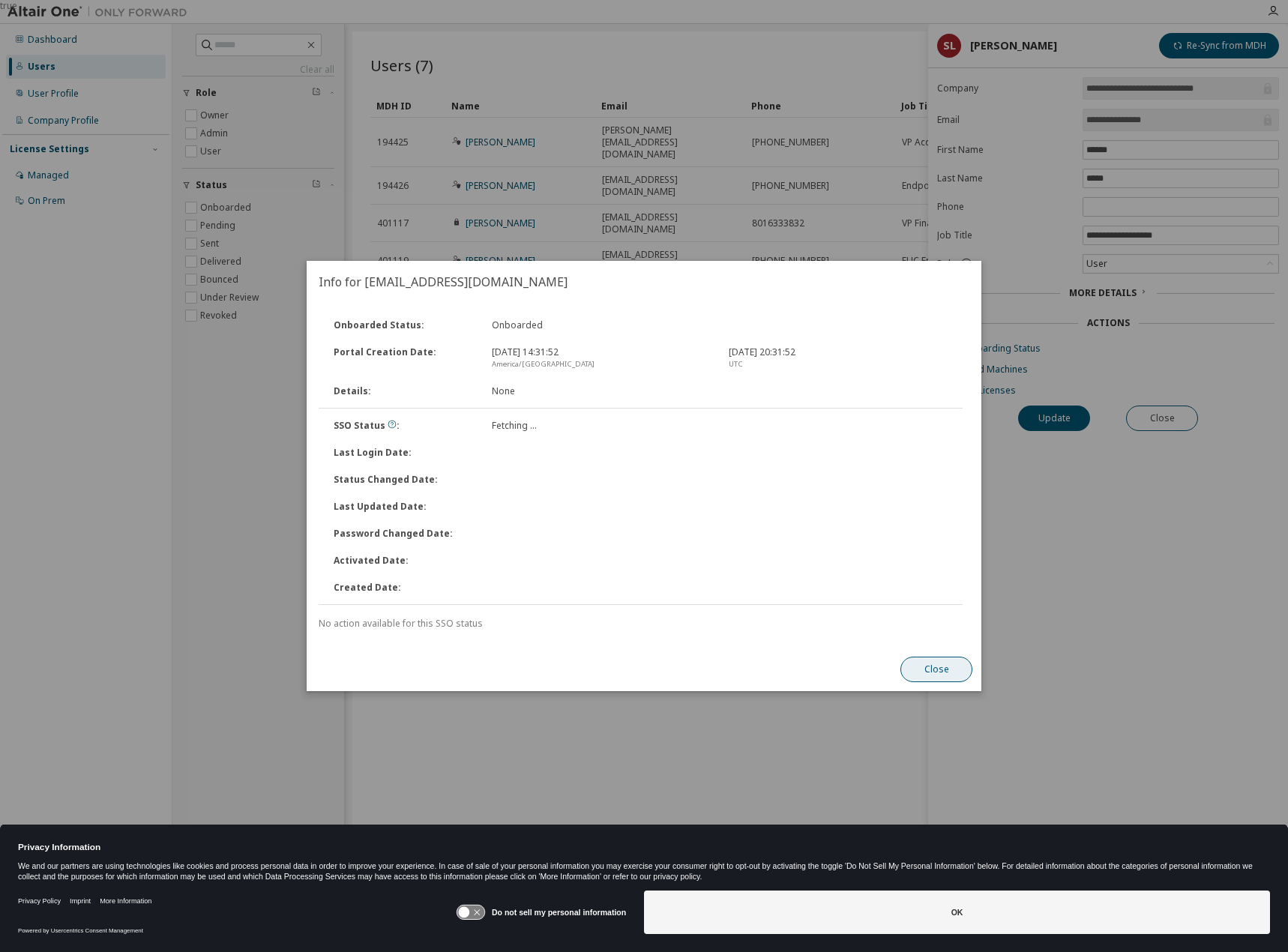
click at [947, 668] on button "Close" at bounding box center [935, 669] width 72 height 26
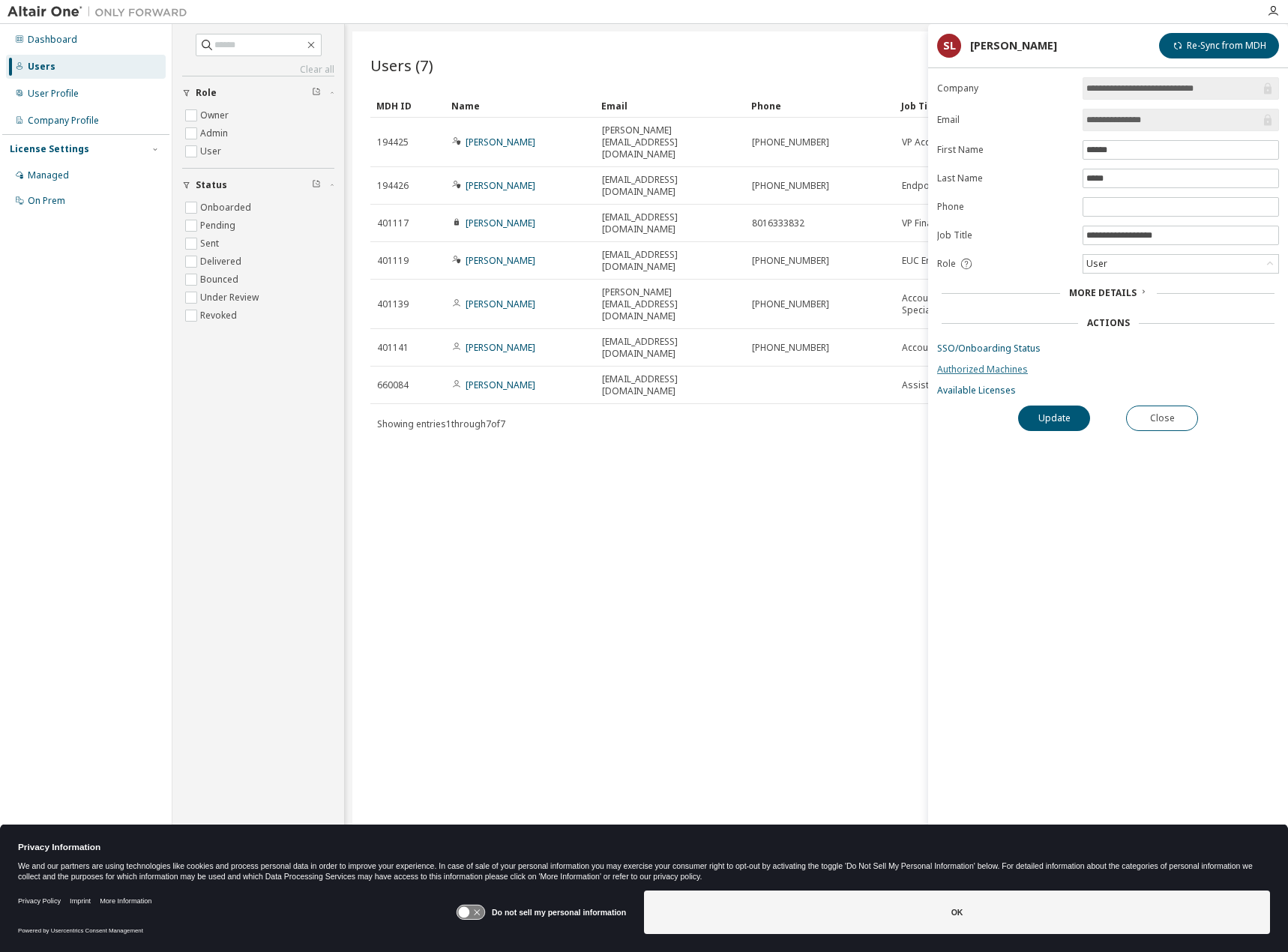
click at [984, 372] on link "Authorized Machines" at bounding box center [1108, 369] width 342 height 12
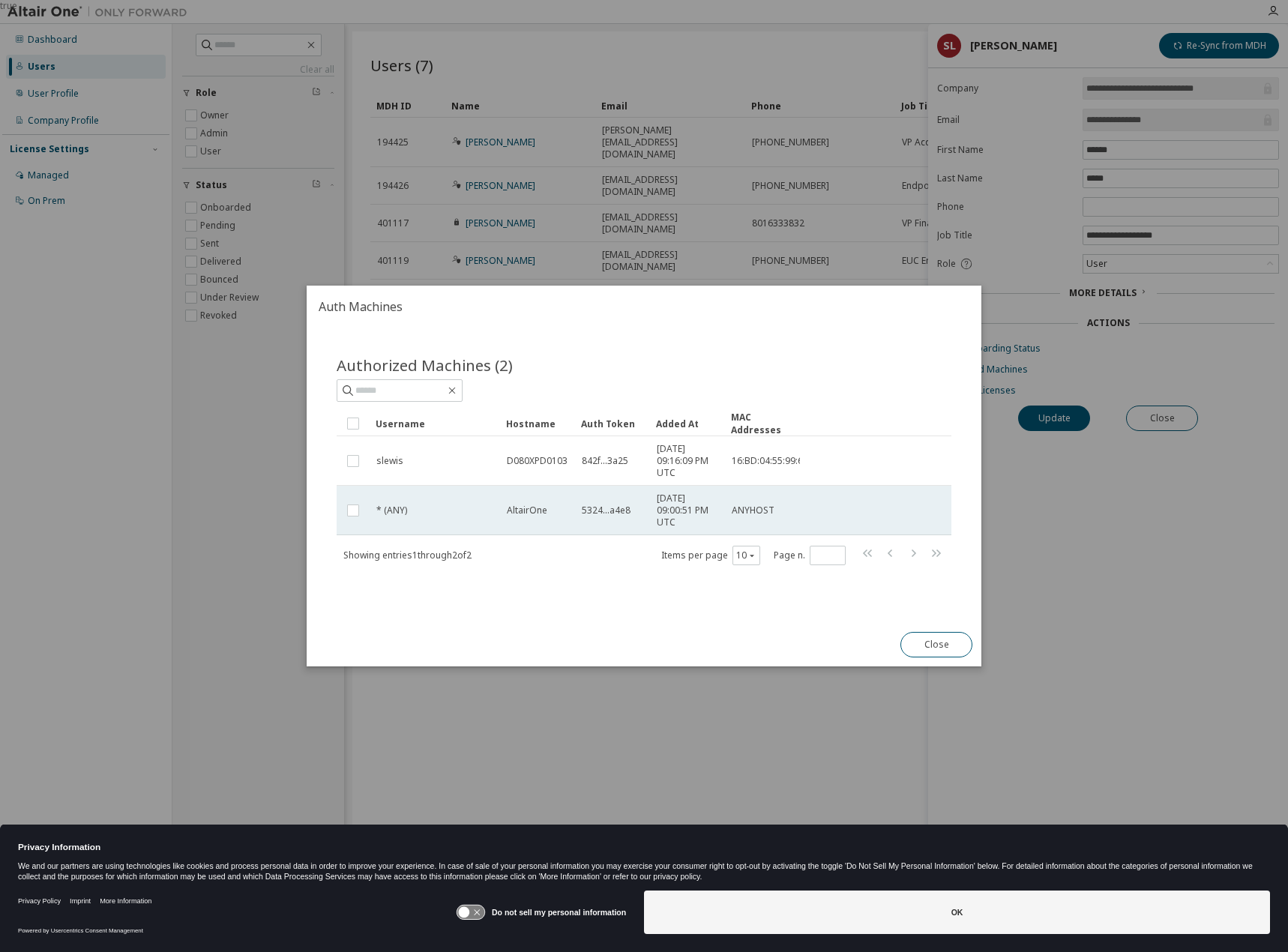
click at [346, 500] on td at bounding box center [353, 511] width 33 height 50
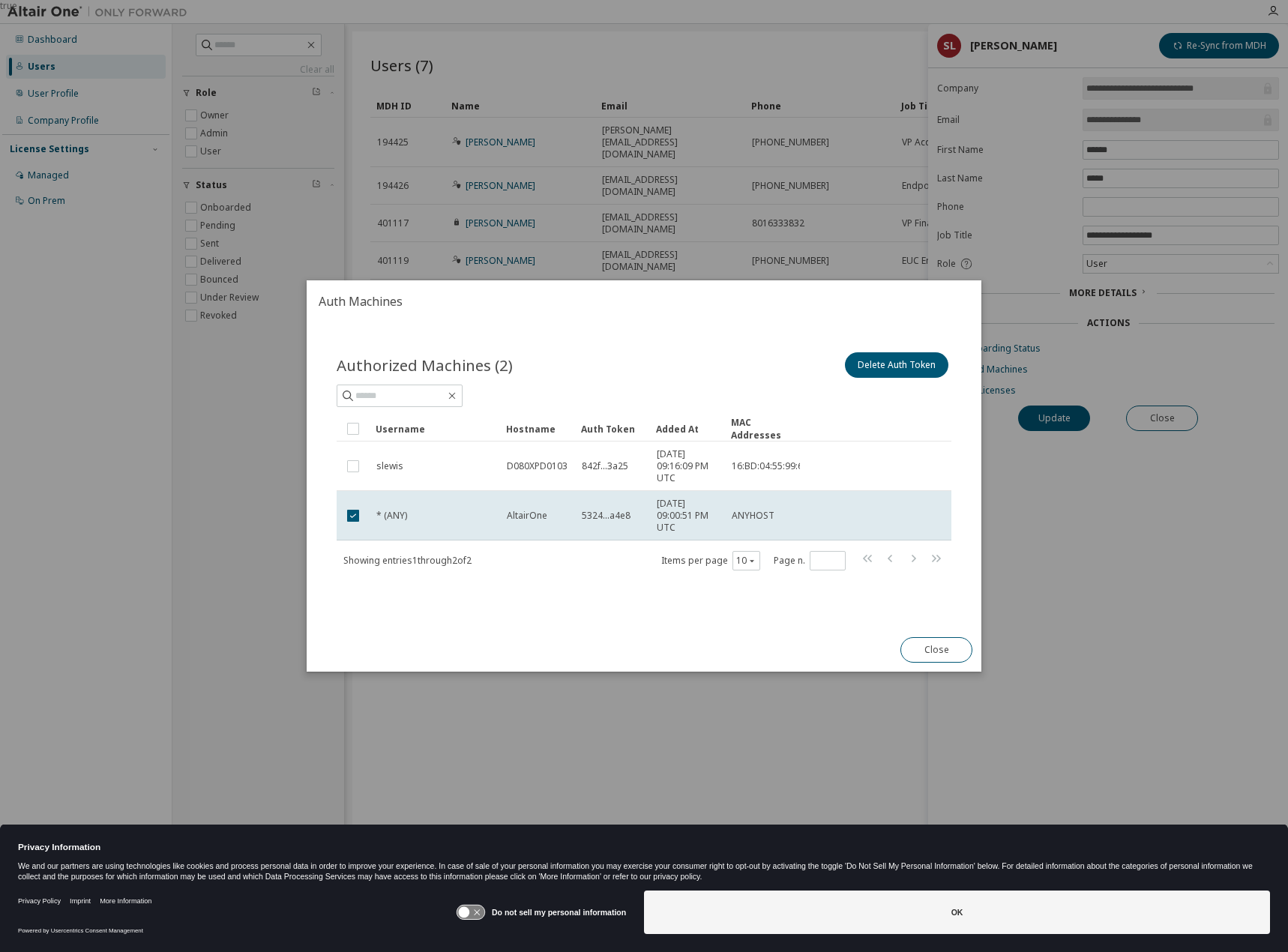
click at [346, 500] on td at bounding box center [353, 516] width 33 height 50
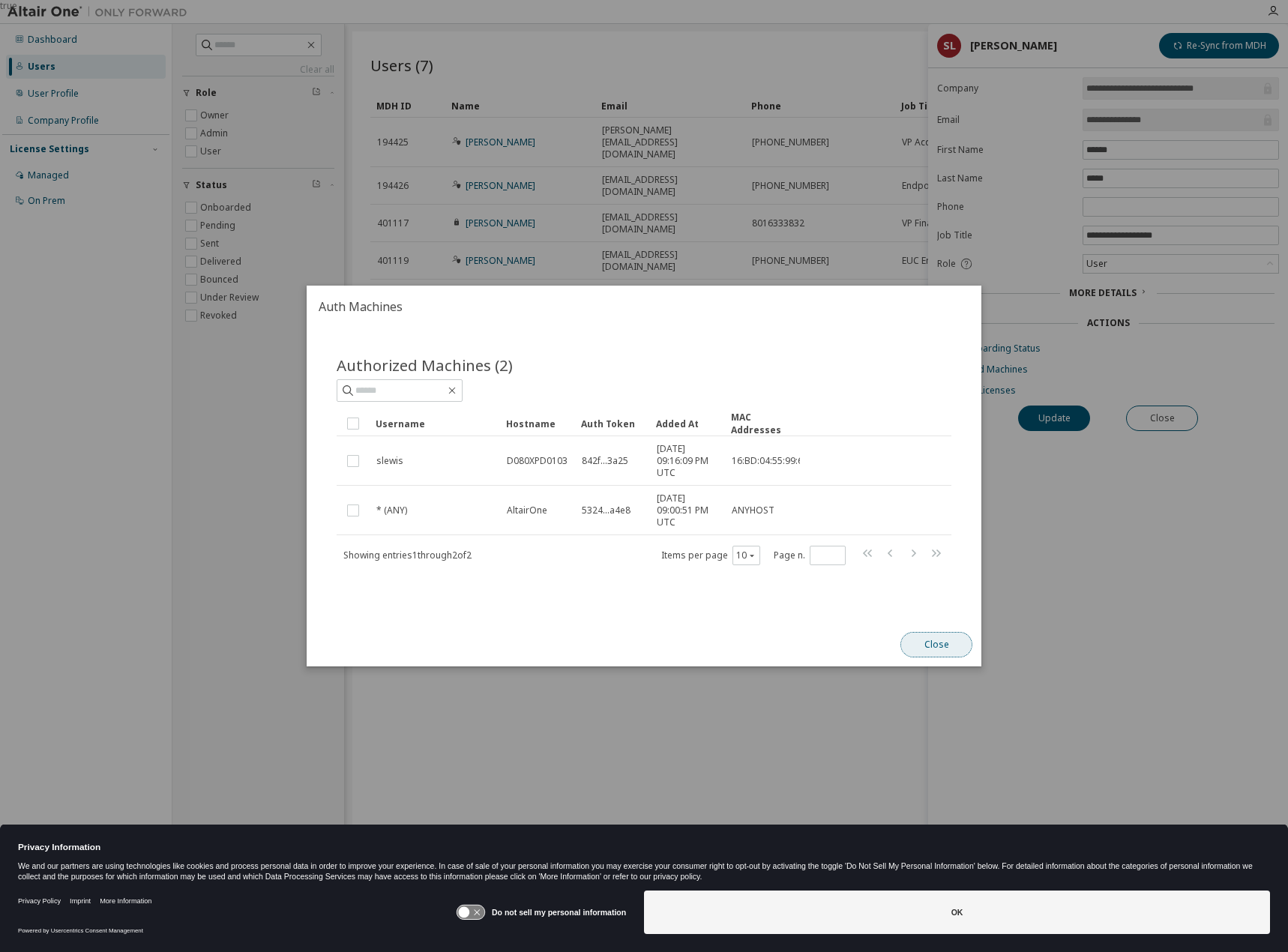
click at [938, 653] on button "Close" at bounding box center [935, 644] width 72 height 26
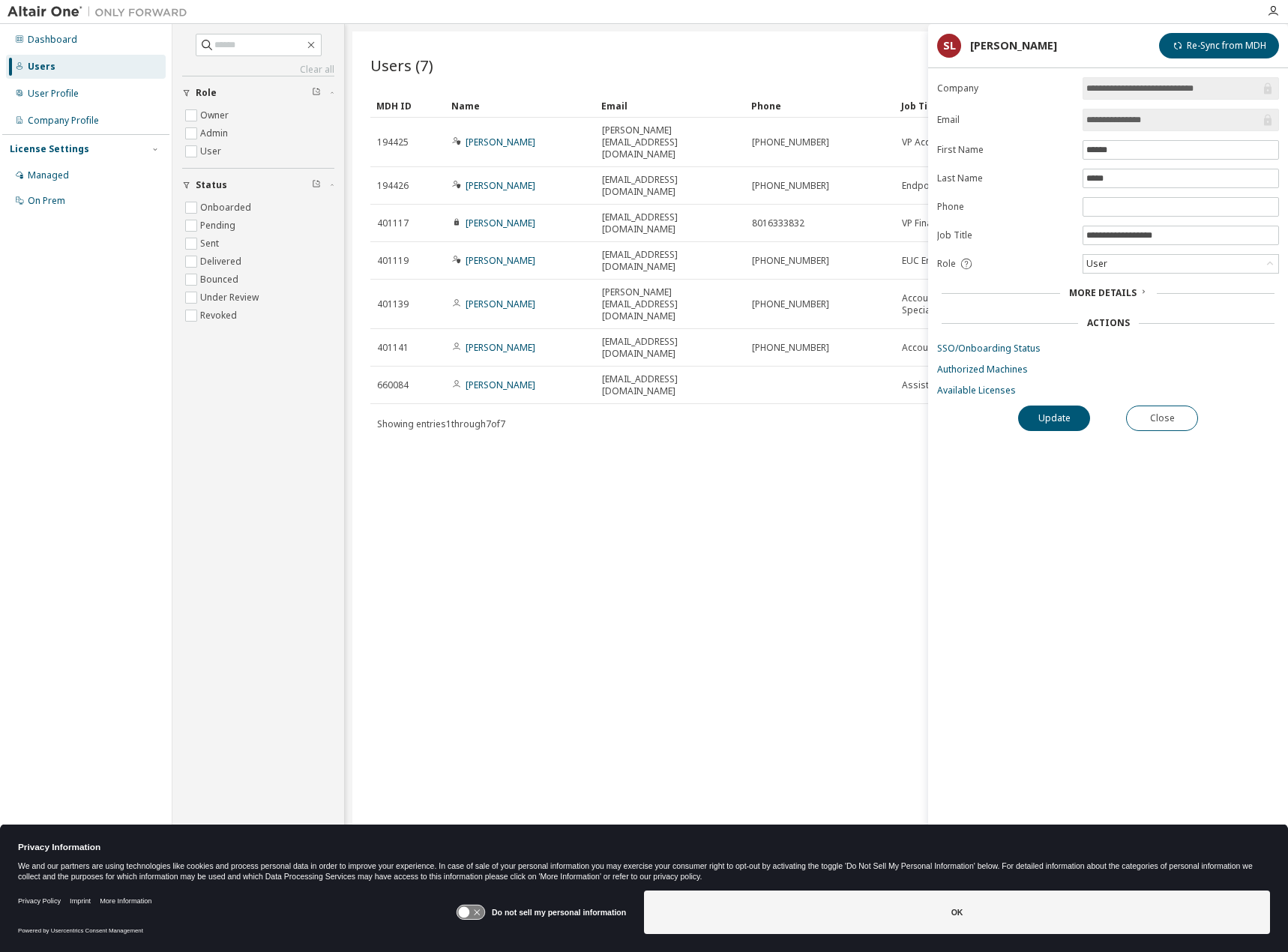
click at [68, 163] on div "License Settings Managed On Prem" at bounding box center [85, 174] width 167 height 81
click at [67, 164] on div "Managed" at bounding box center [85, 174] width 160 height 24
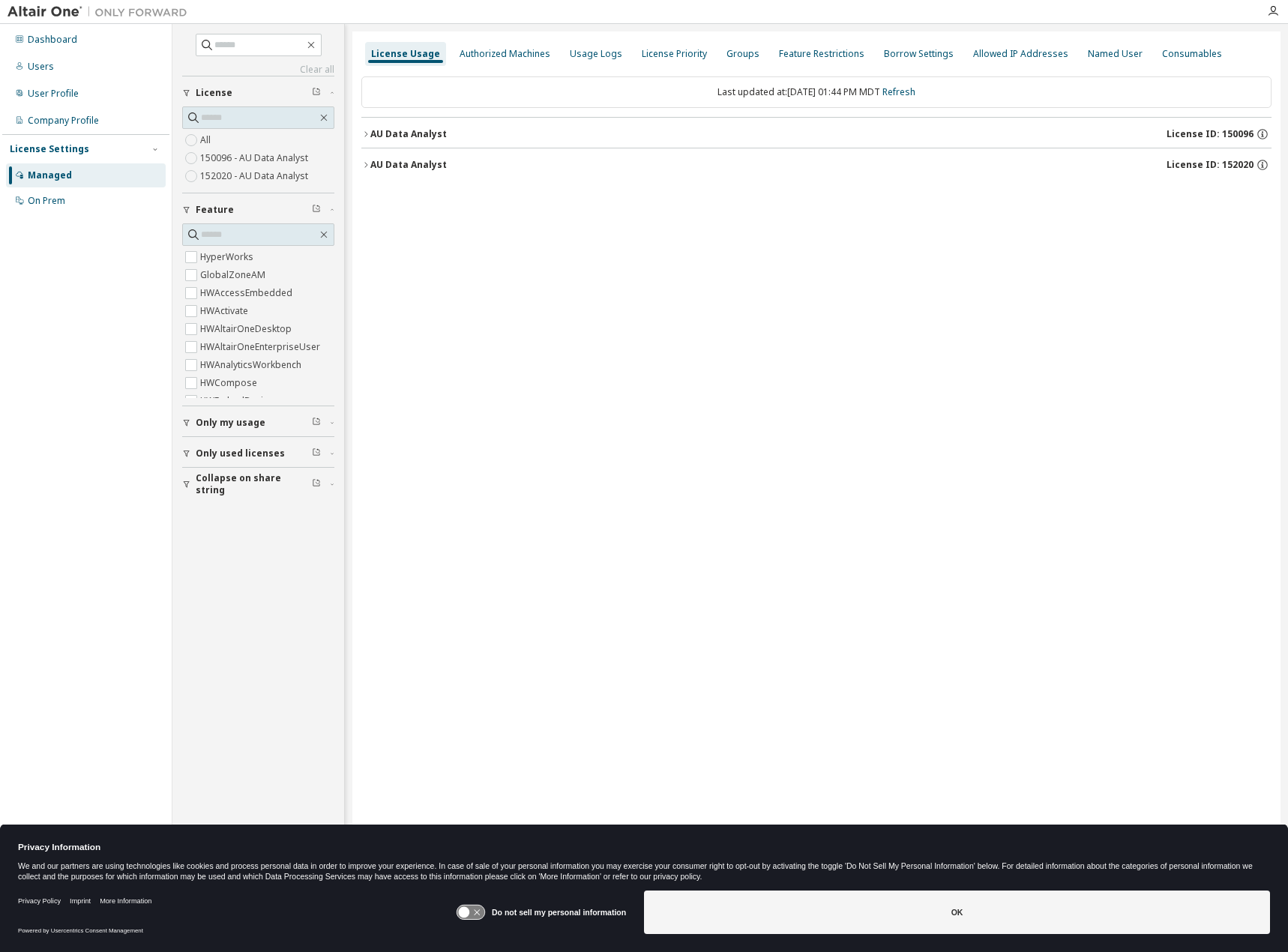
click at [43, 191] on div "On Prem" at bounding box center [85, 200] width 160 height 24
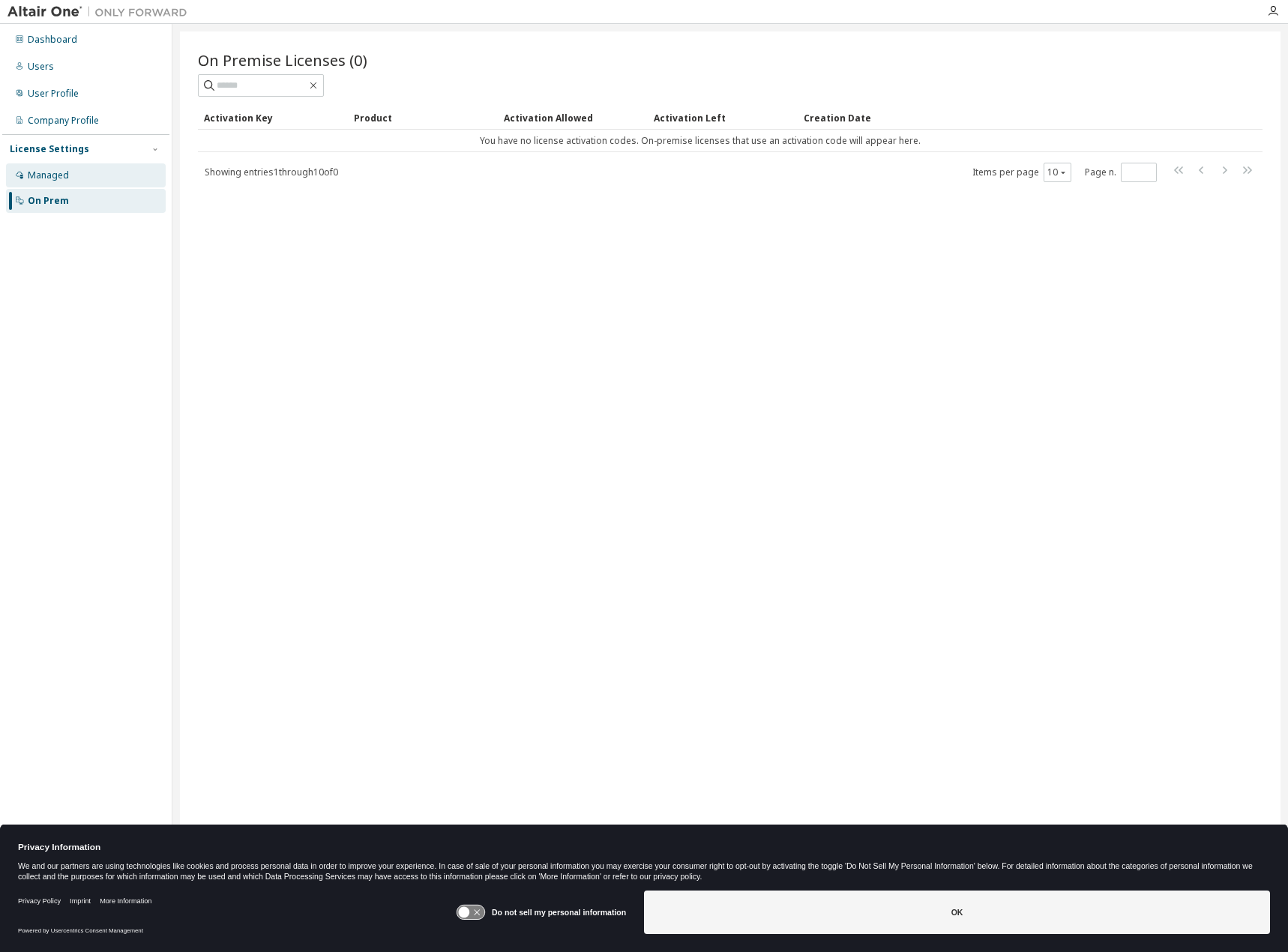
click at [102, 186] on div "Managed" at bounding box center [85, 174] width 160 height 24
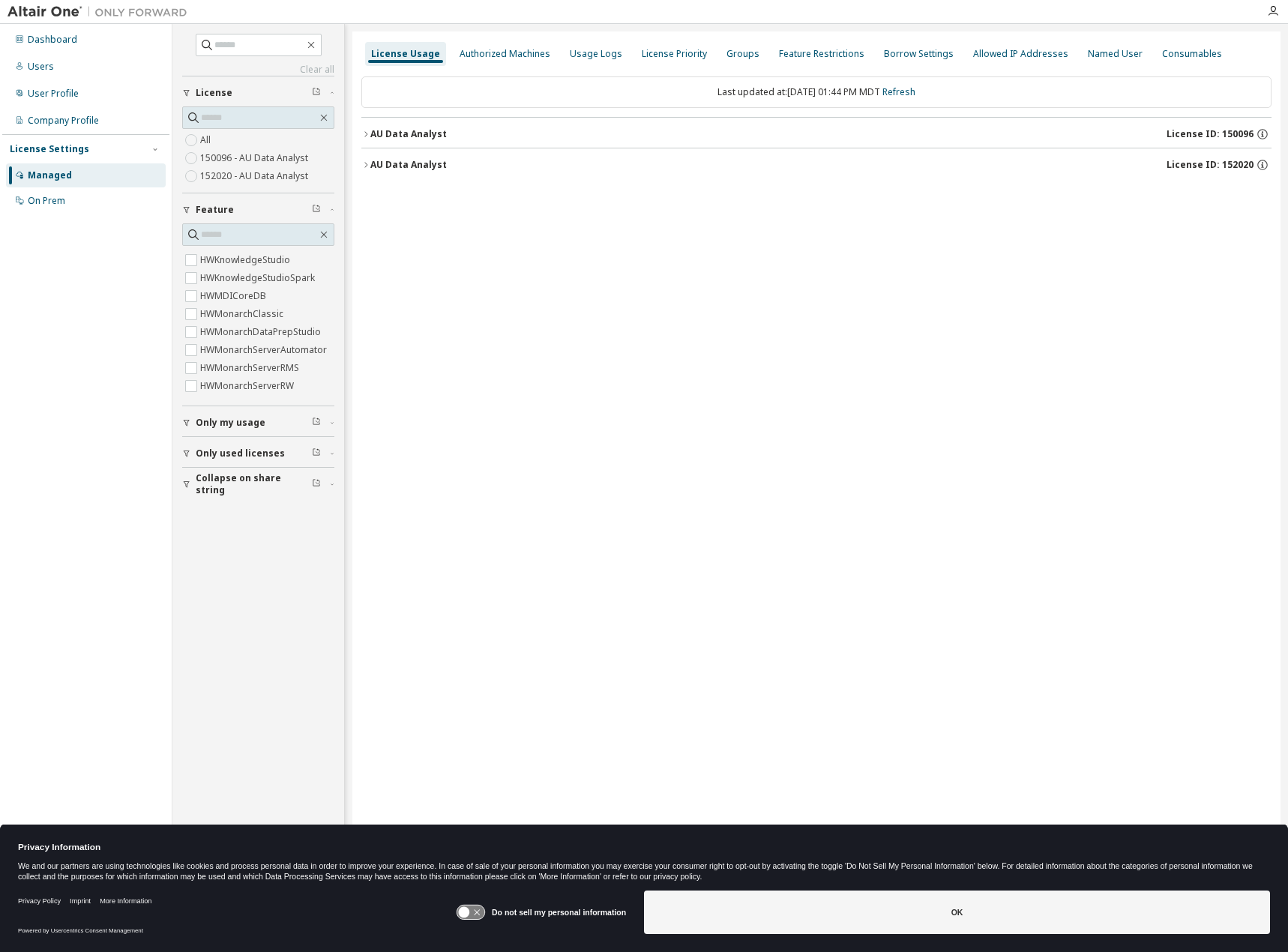
scroll to position [524, 0]
click at [563, 225] on div "License Usage Authorized Machines Usage Logs License Priority Groups Feature Re…" at bounding box center [816, 466] width 928 height 870
click at [94, 98] on div "User Profile" at bounding box center [85, 93] width 160 height 24
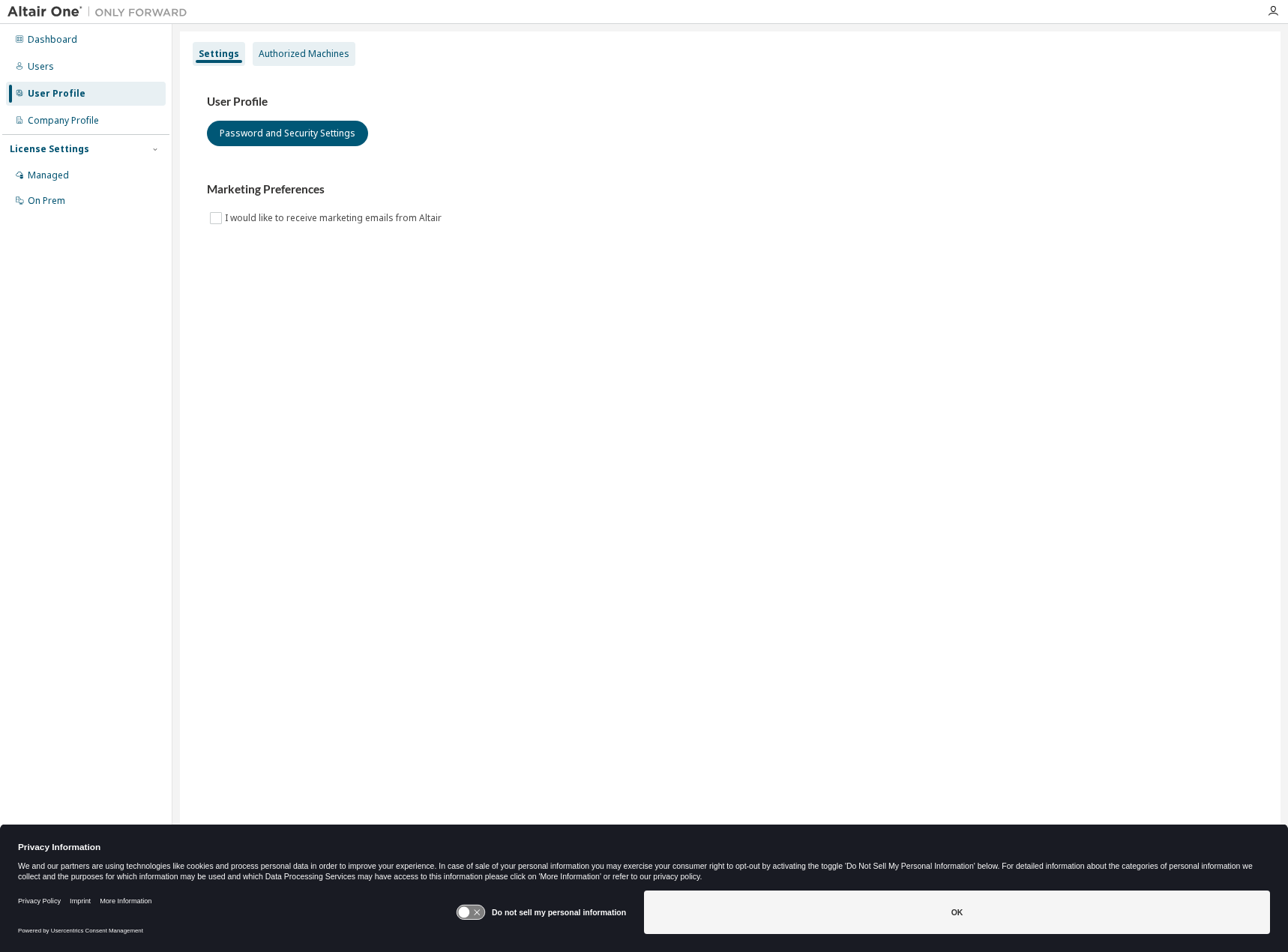
click at [325, 63] on div "Authorized Machines" at bounding box center [304, 54] width 103 height 24
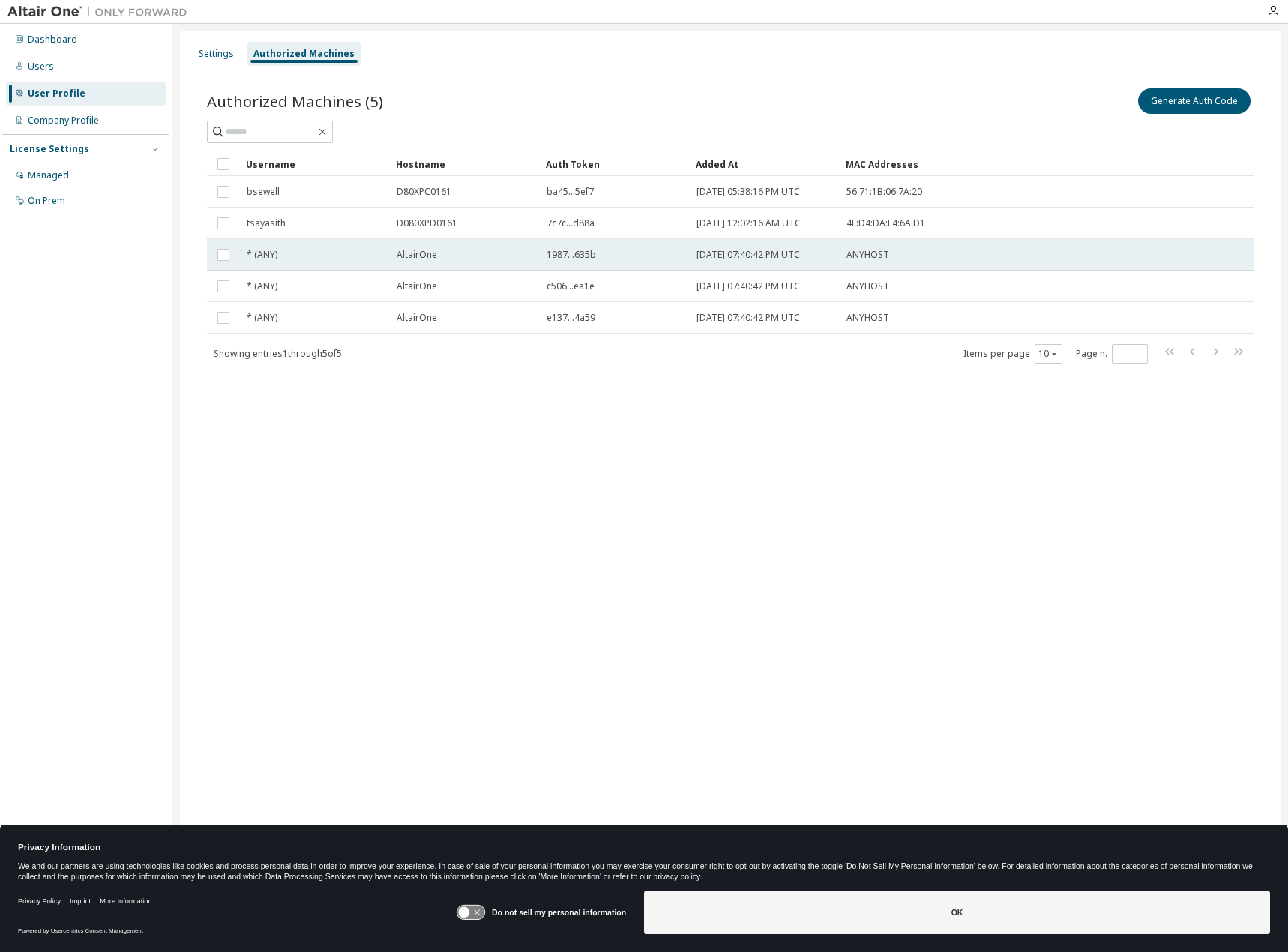
click at [258, 252] on span "* (ANY)" at bounding box center [262, 255] width 31 height 12
click at [627, 604] on div "Settings Authorized Machines Authorized Machines (5) Generate Auth Code Delete …" at bounding box center [730, 466] width 1100 height 870
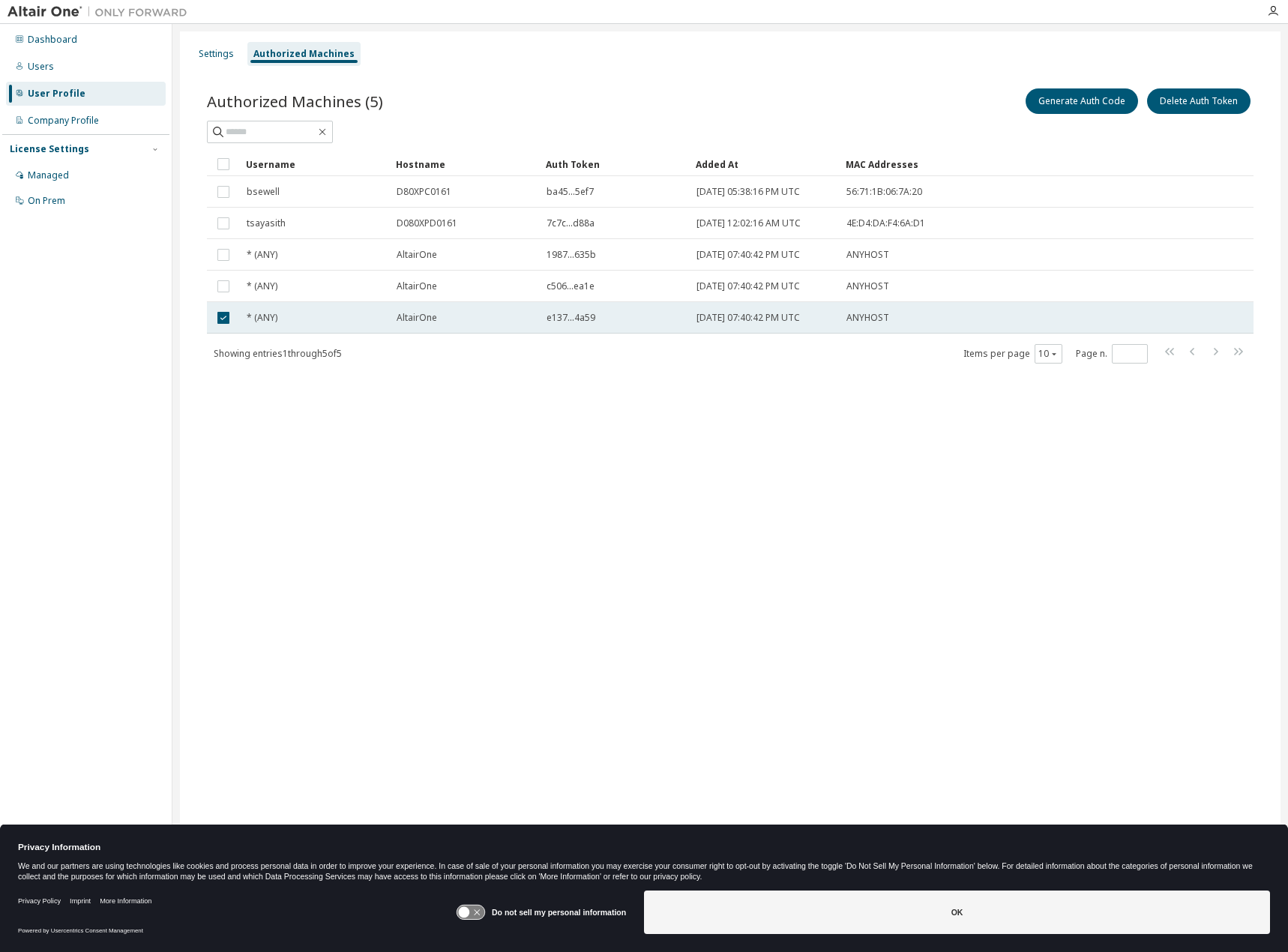
click at [222, 331] on td at bounding box center [223, 317] width 33 height 32
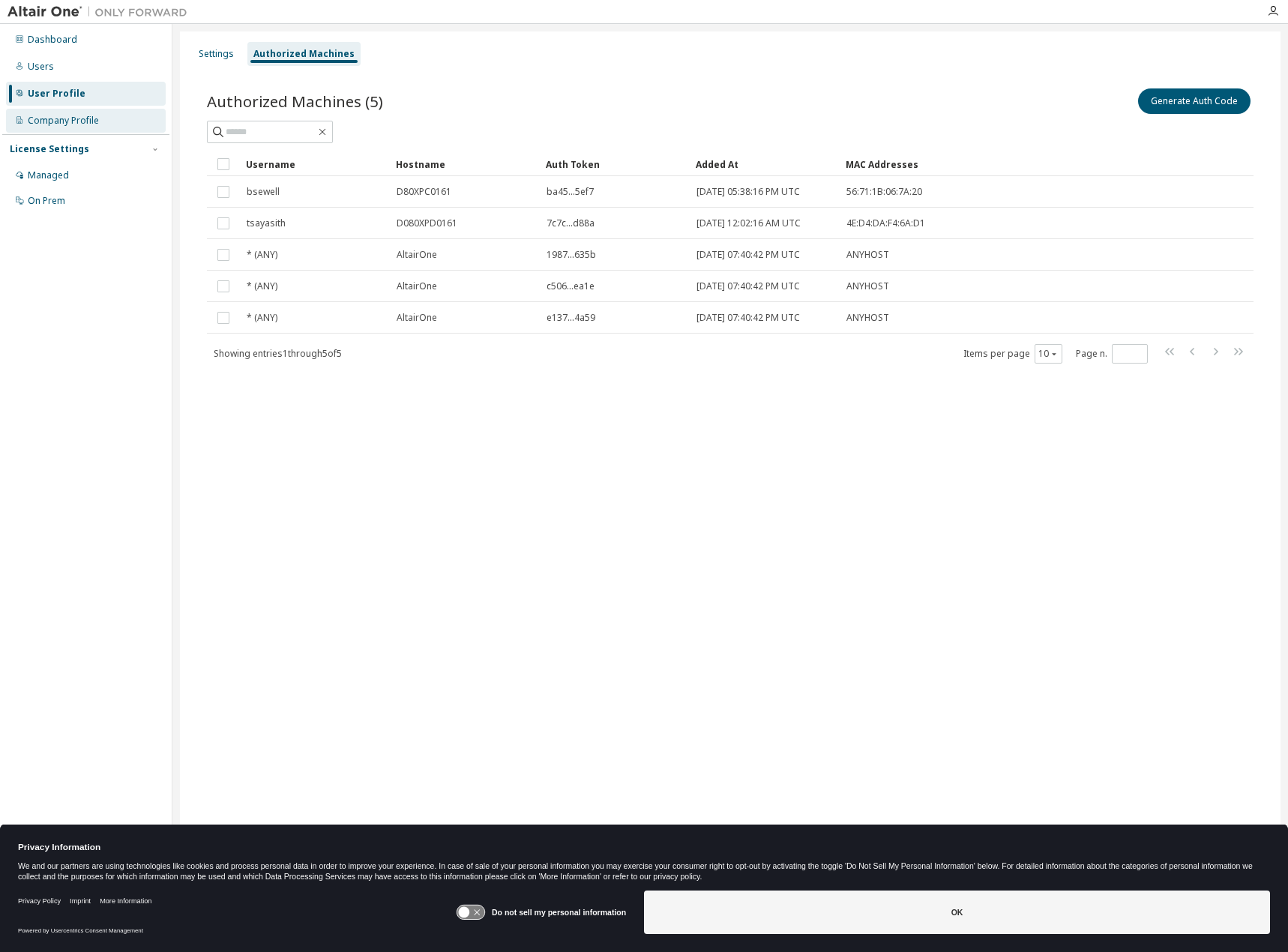
click at [82, 125] on div "Company Profile" at bounding box center [63, 121] width 71 height 12
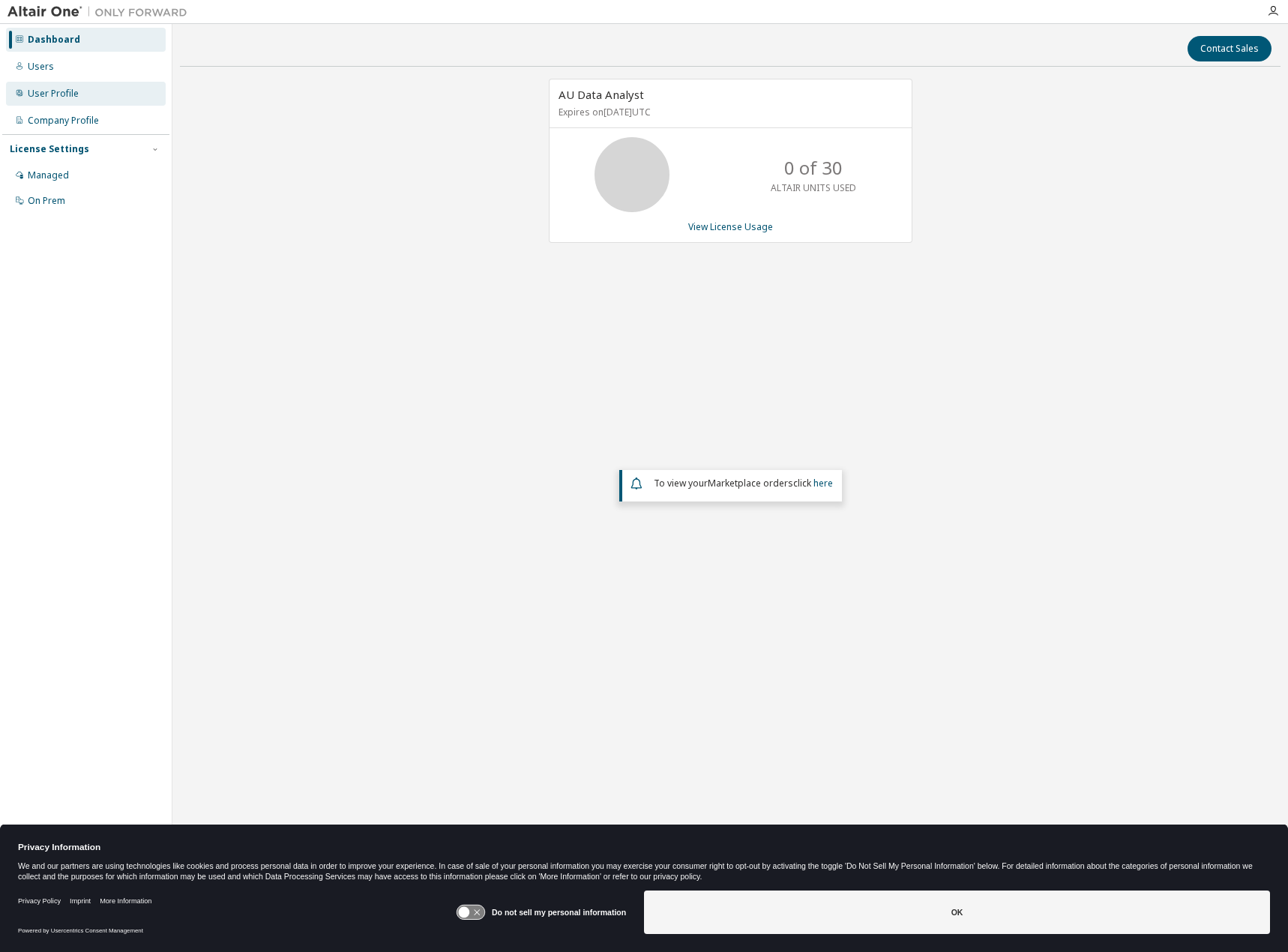
click at [34, 91] on div "User Profile" at bounding box center [53, 94] width 51 height 12
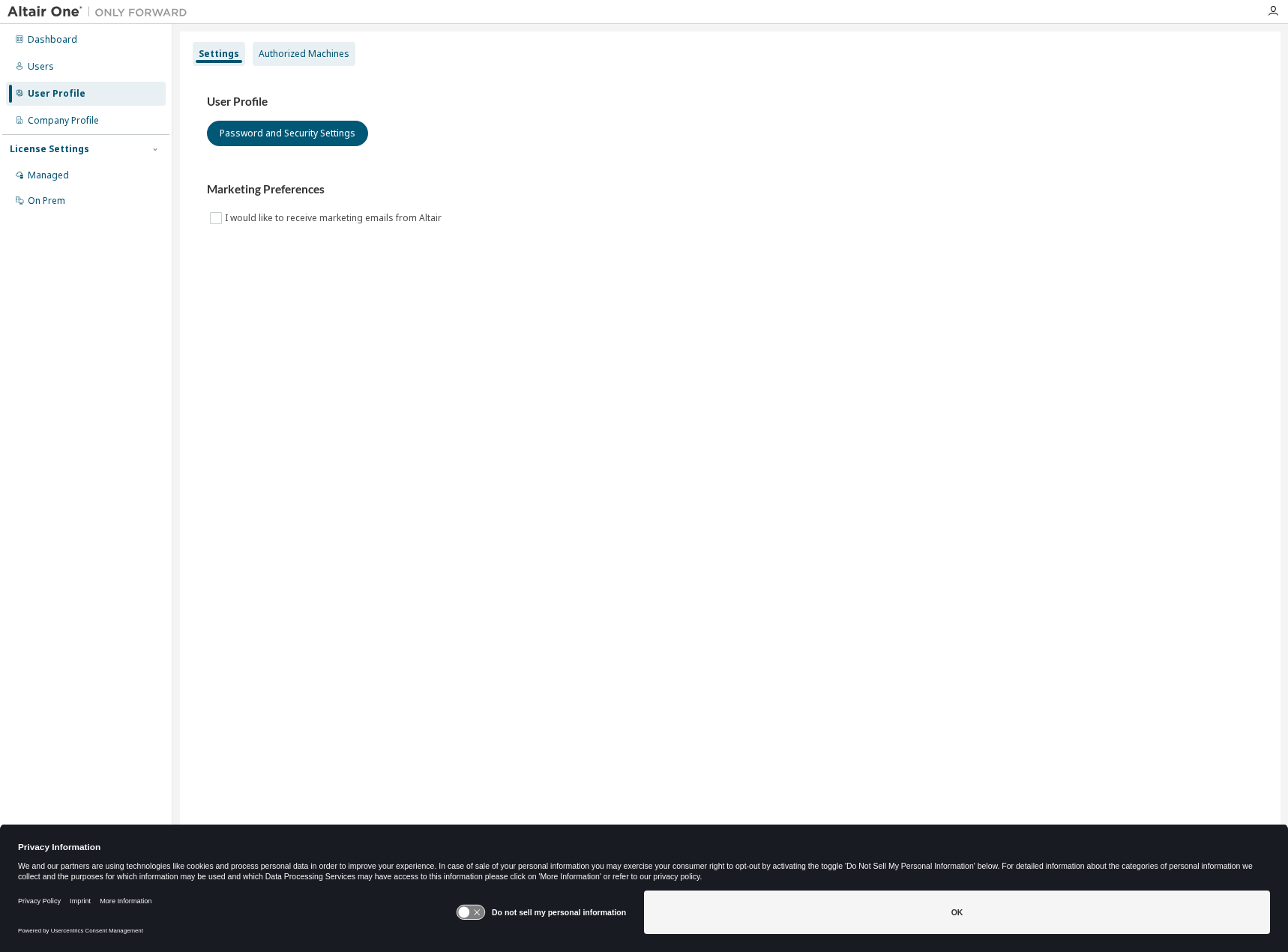
click at [294, 57] on div "Authorized Machines" at bounding box center [304, 54] width 91 height 12
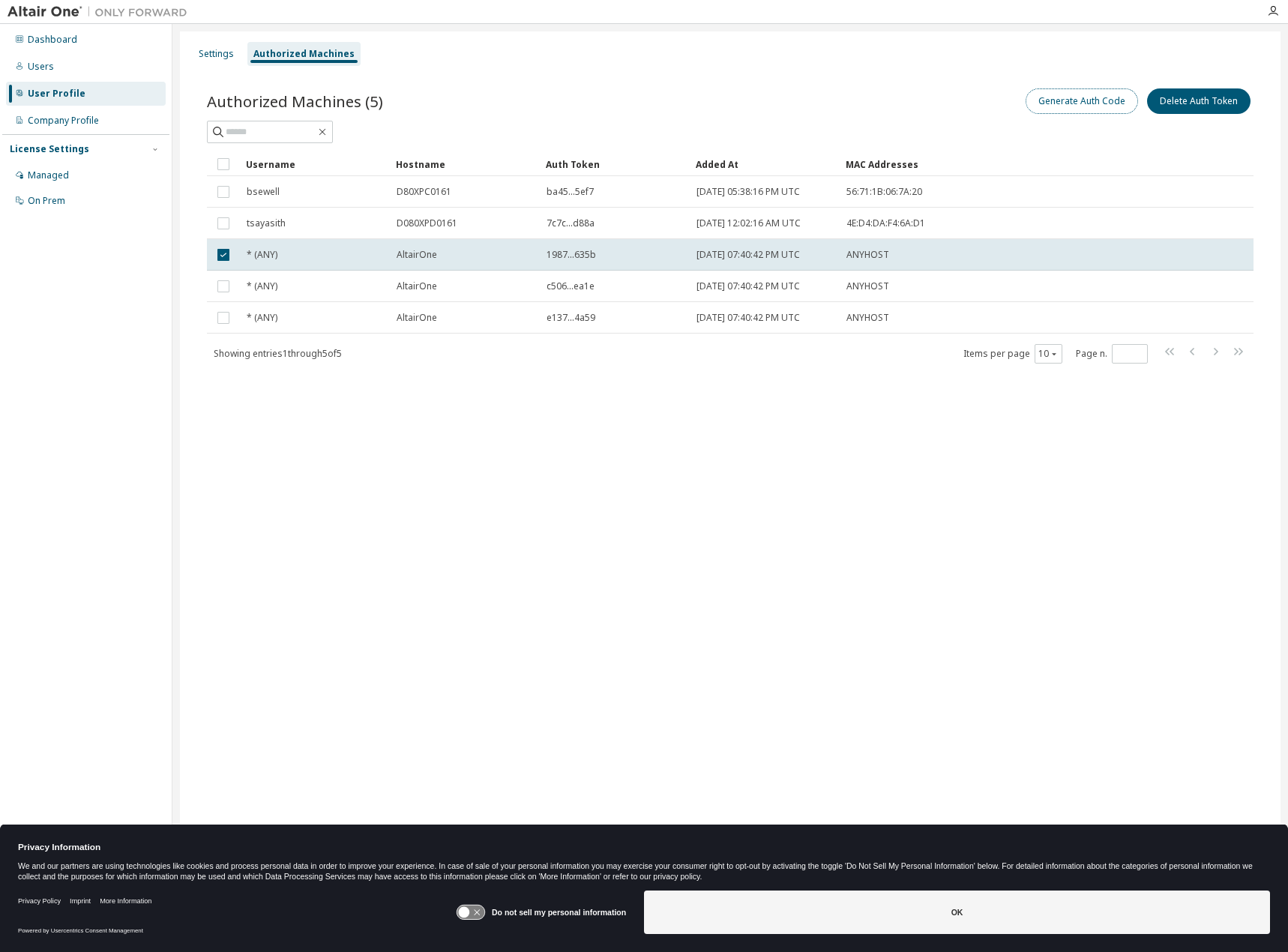
click at [1098, 100] on button "Generate Auth Code" at bounding box center [1081, 101] width 112 height 26
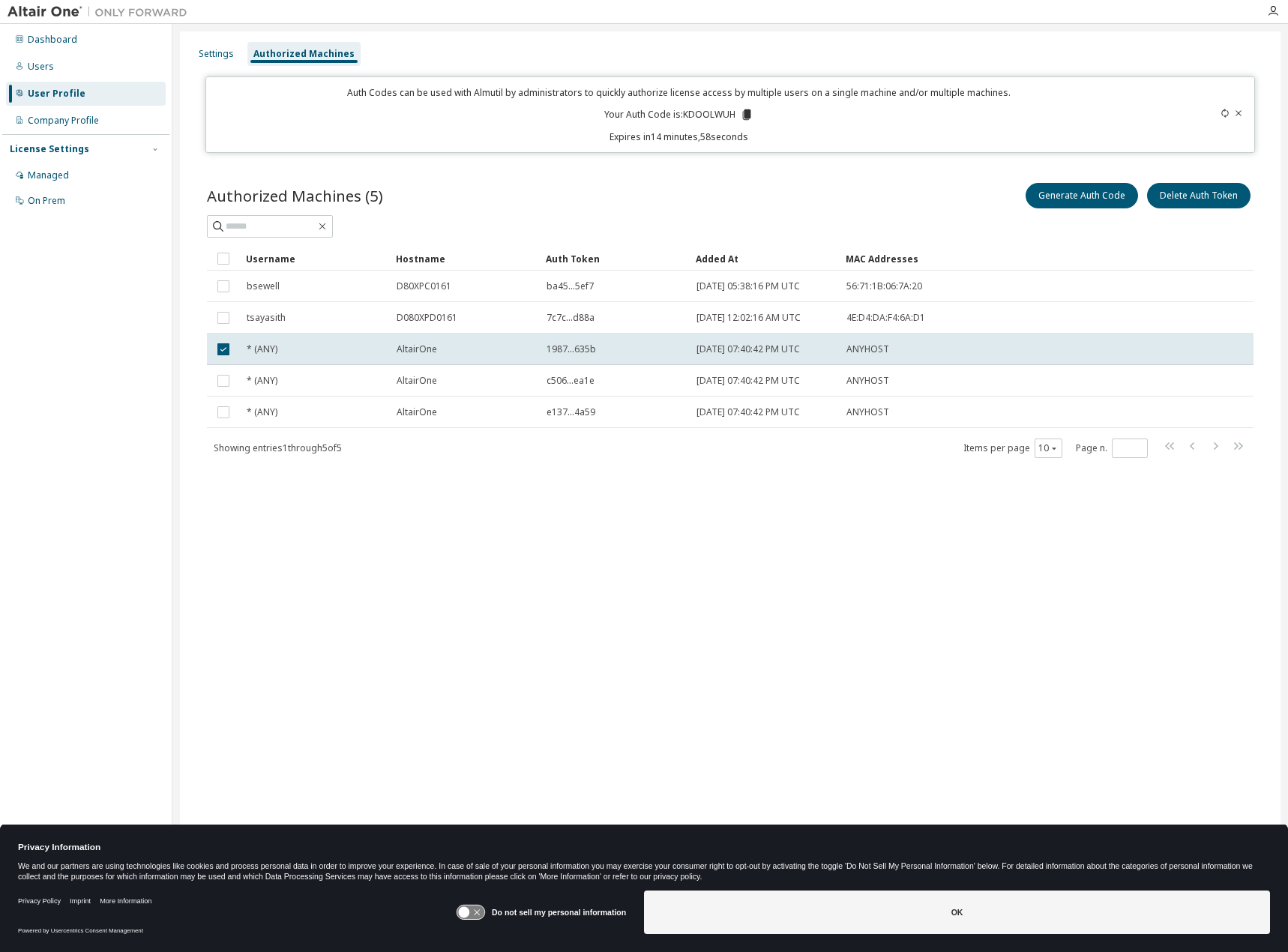
click at [741, 112] on icon at bounding box center [747, 115] width 13 height 13
click at [1097, 42] on div "Settings Authorized Machines" at bounding box center [729, 54] width 1082 height 27
click at [218, 54] on div "Settings" at bounding box center [216, 54] width 35 height 12
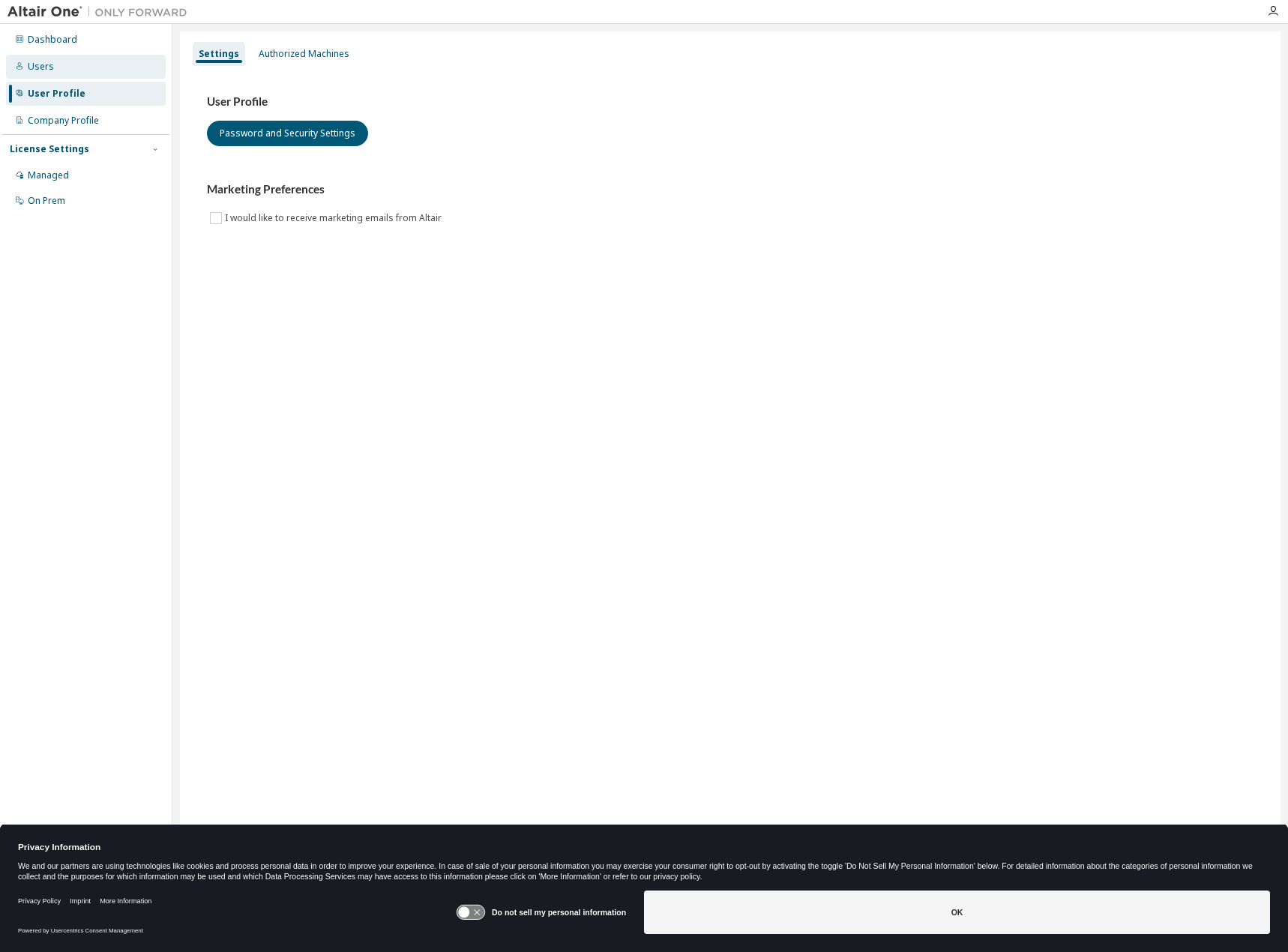
click at [81, 71] on div "Users" at bounding box center [85, 66] width 160 height 24
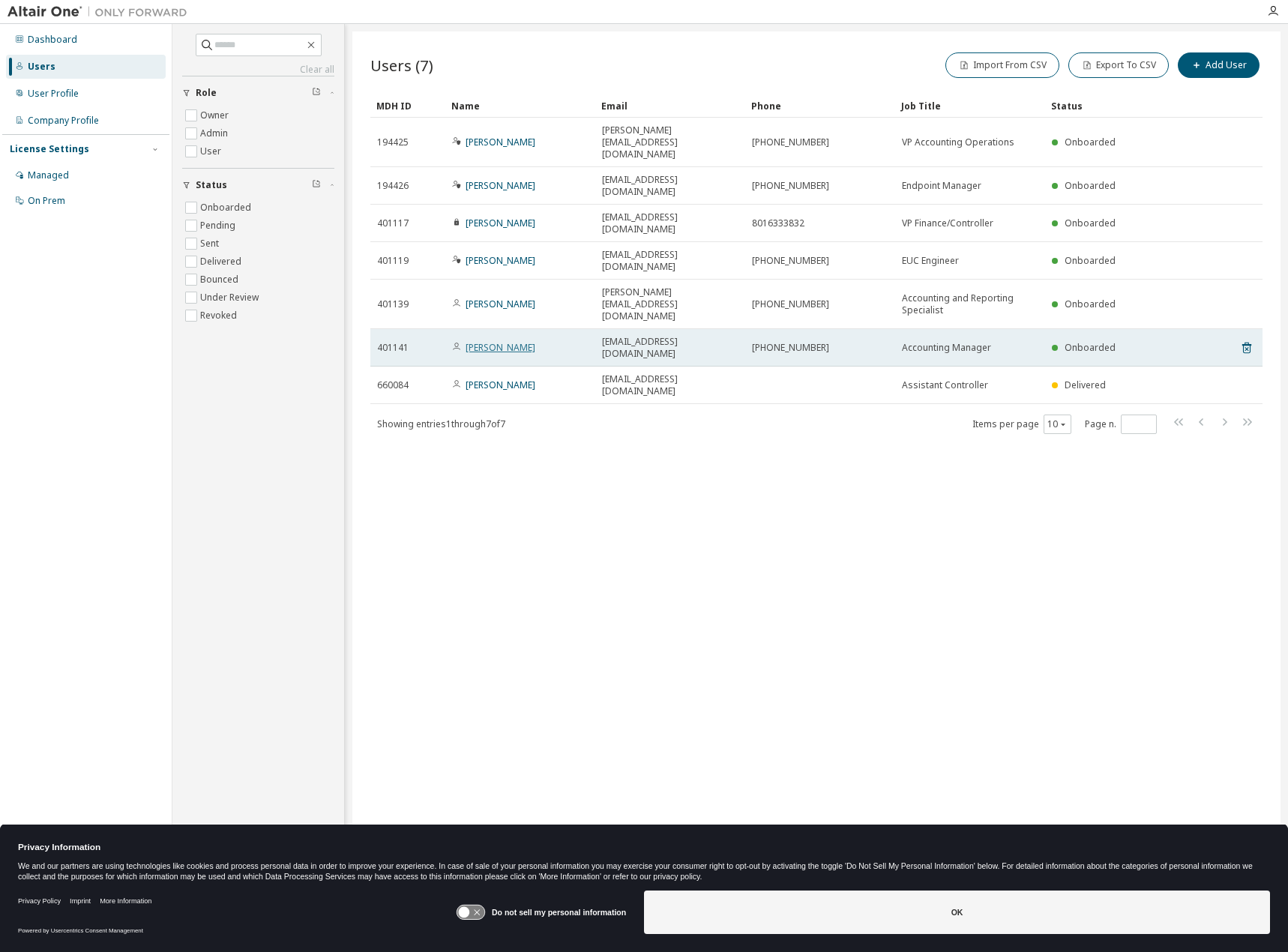
click at [495, 341] on link "[PERSON_NAME]" at bounding box center [500, 347] width 70 height 12
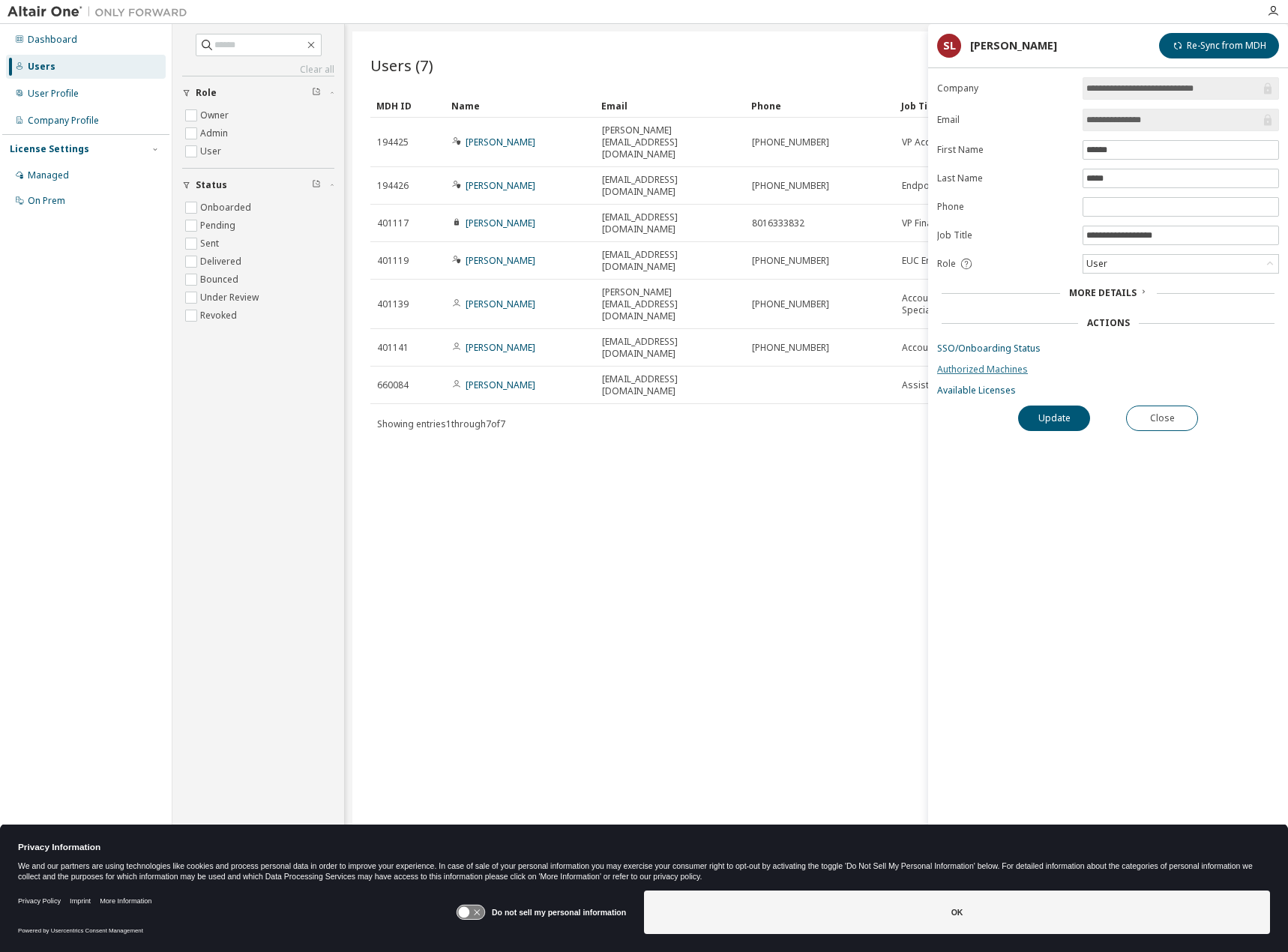
click at [1001, 376] on form "**********" at bounding box center [1108, 237] width 342 height 319
click at [1004, 366] on link "Authorized Machines" at bounding box center [1108, 369] width 342 height 12
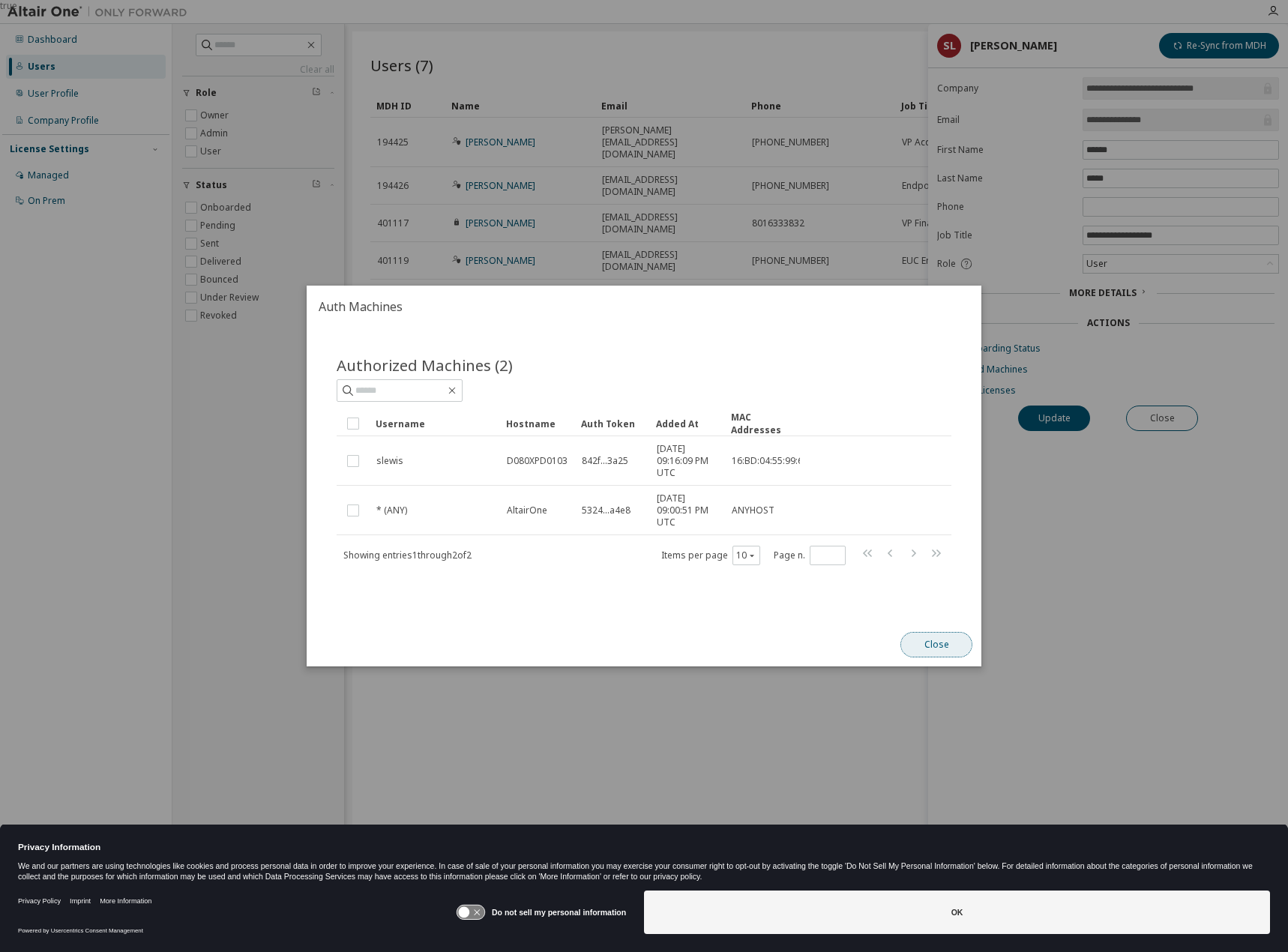
click at [944, 646] on button "Close" at bounding box center [935, 644] width 72 height 26
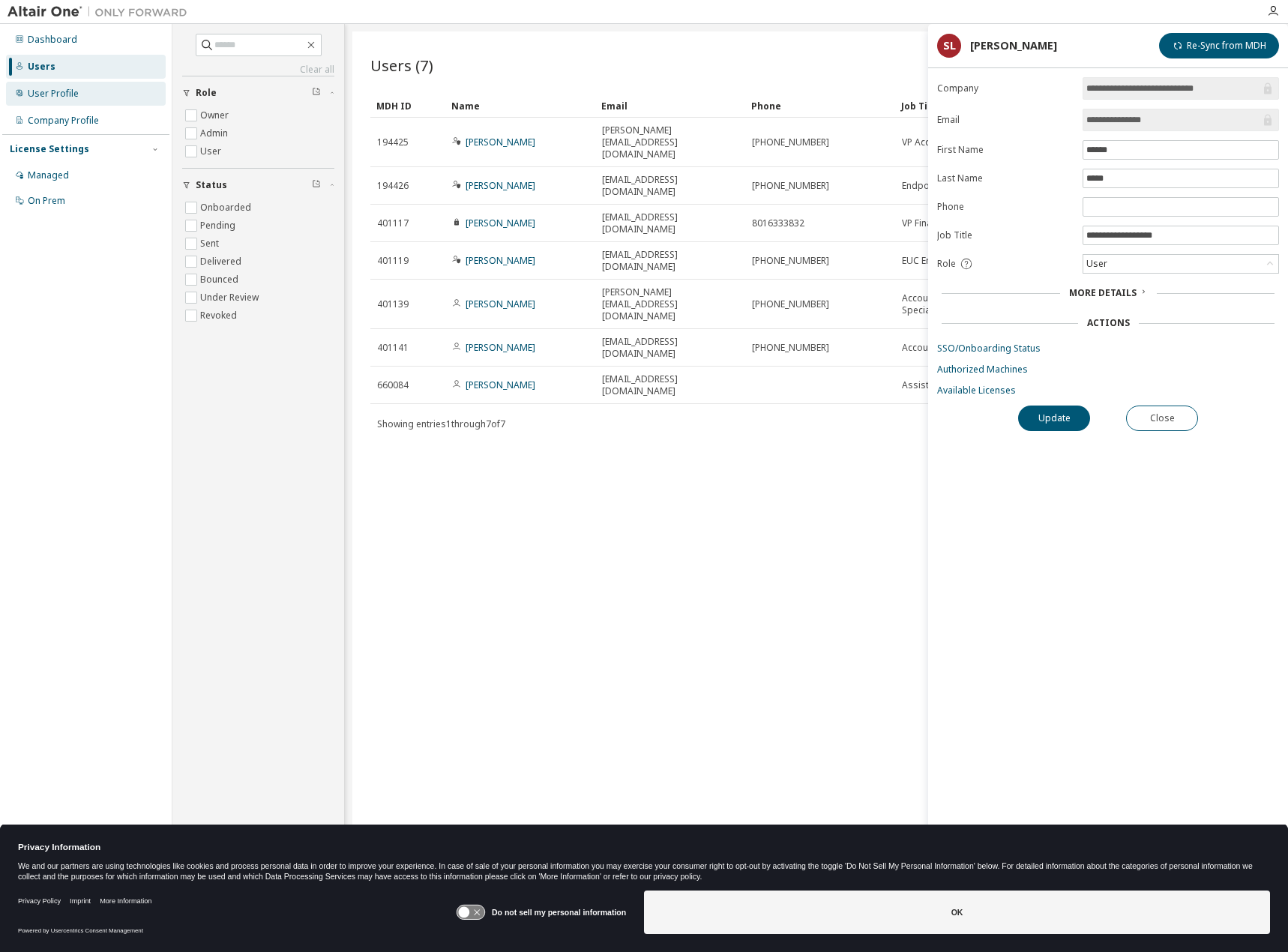
click at [59, 100] on div "User Profile" at bounding box center [85, 93] width 160 height 24
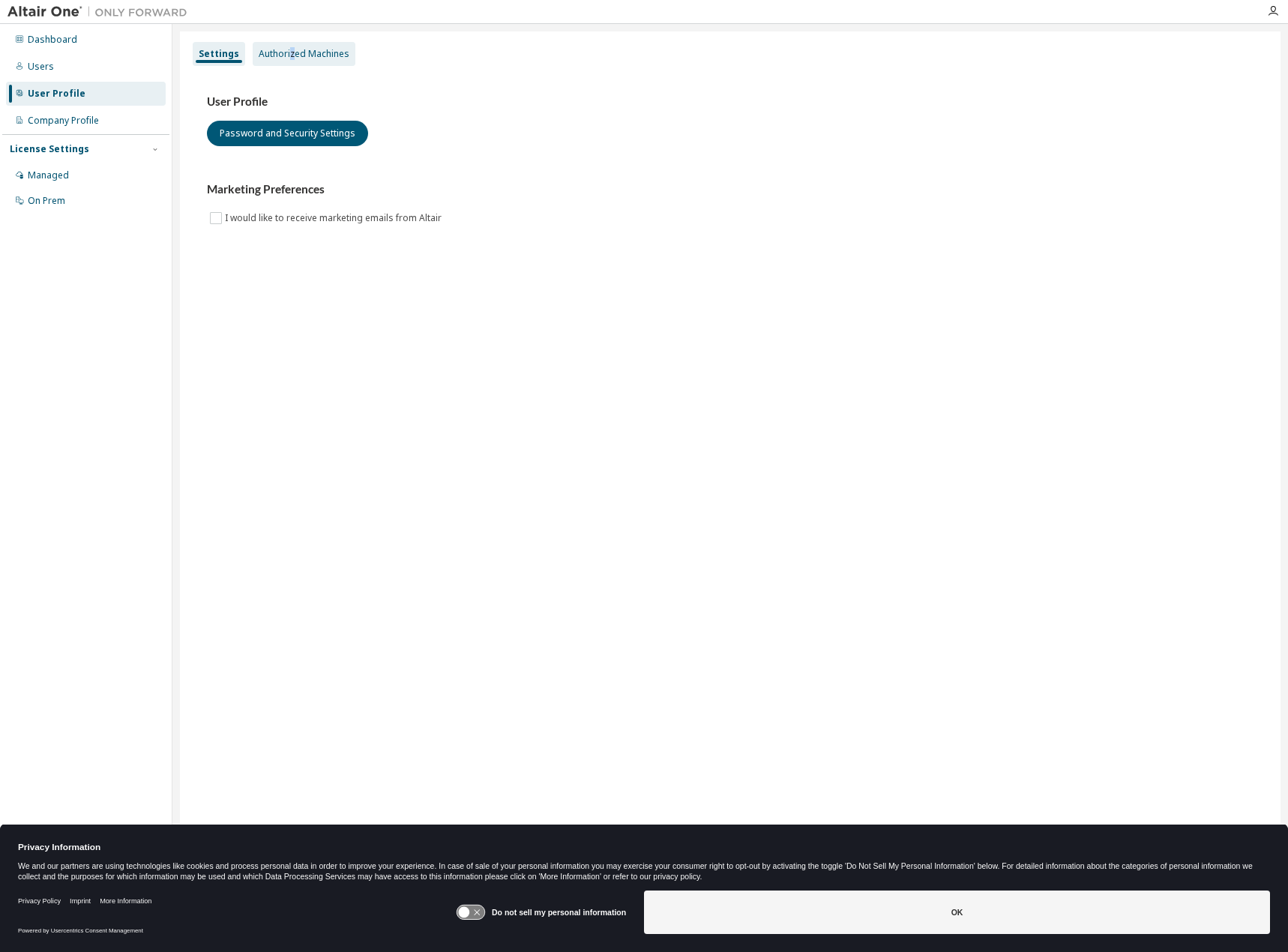
click at [294, 51] on div "Authorized Machines" at bounding box center [304, 54] width 91 height 12
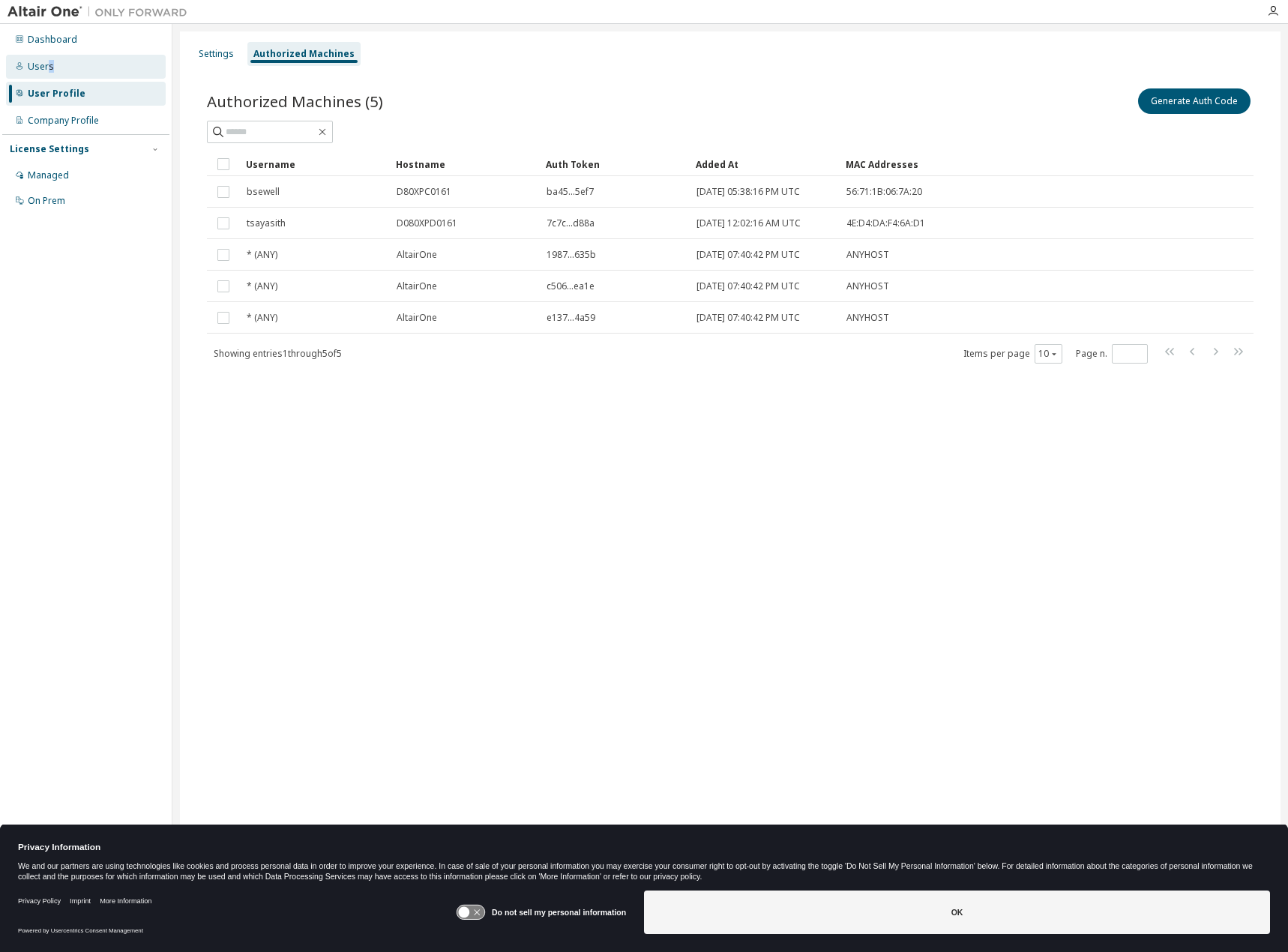
click at [50, 76] on div "Users" at bounding box center [85, 66] width 160 height 24
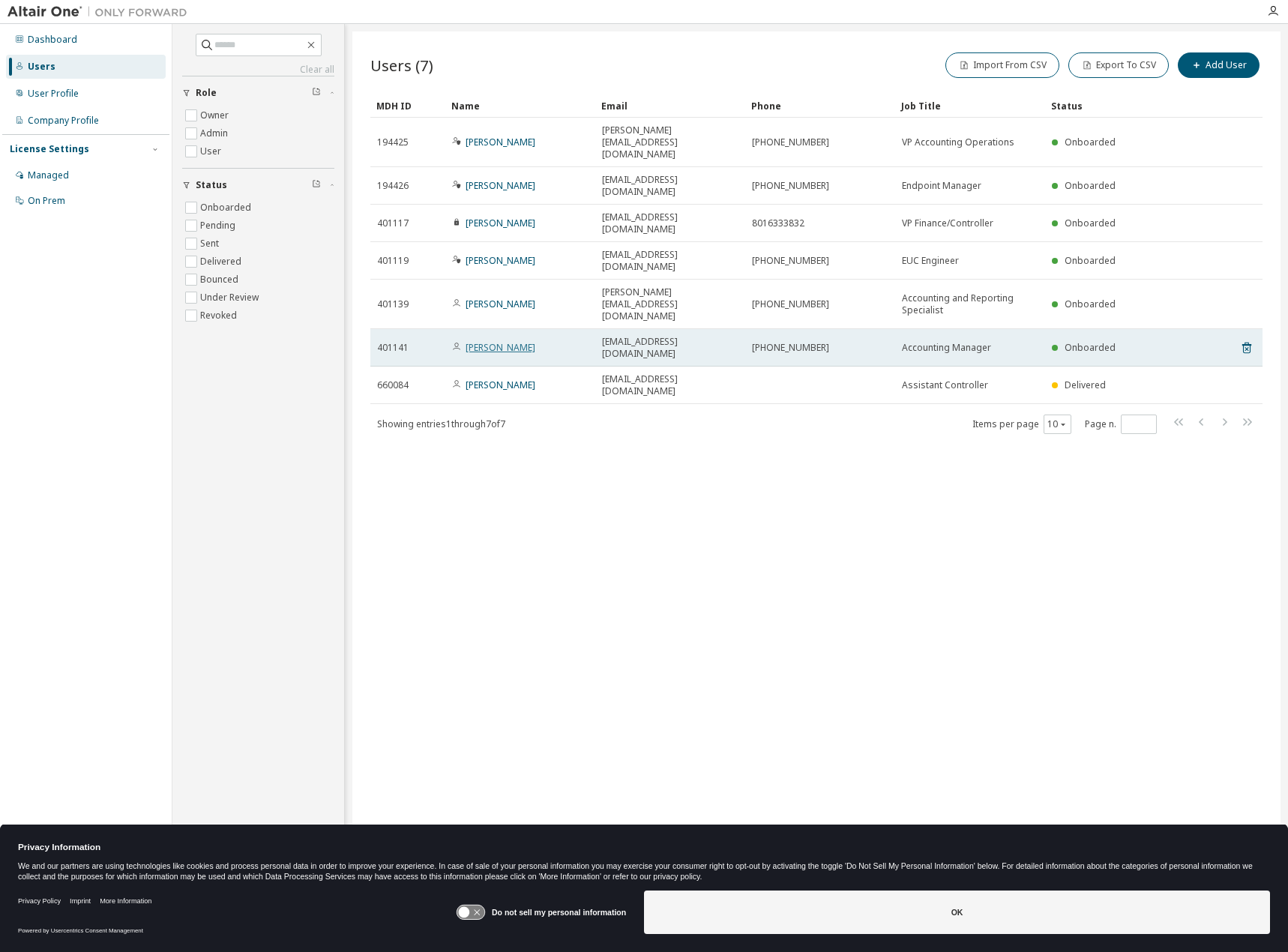
click at [490, 341] on link "Sharon Lewis" at bounding box center [500, 347] width 70 height 12
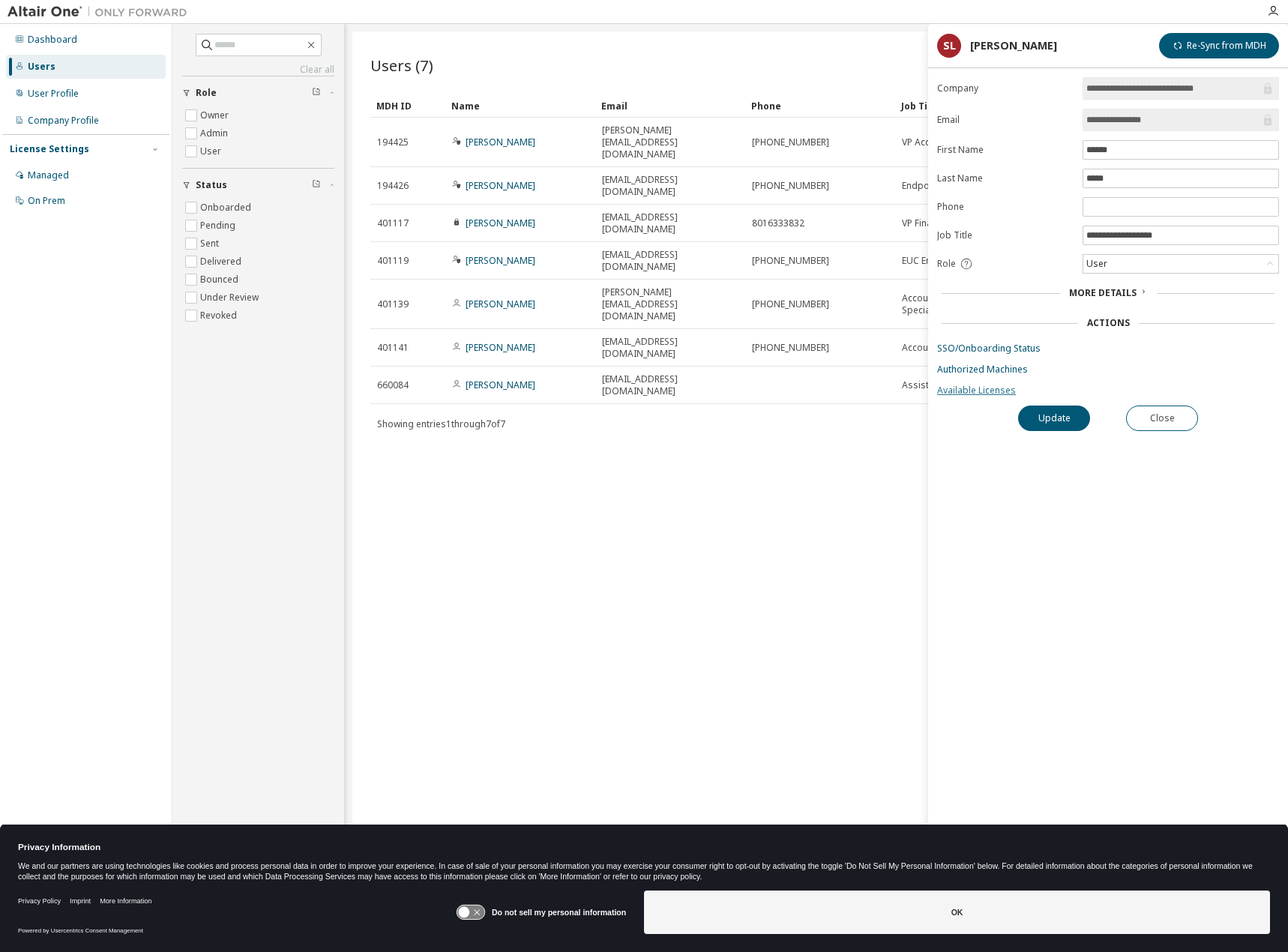
click at [969, 388] on link "Available Licenses" at bounding box center [1108, 390] width 342 height 12
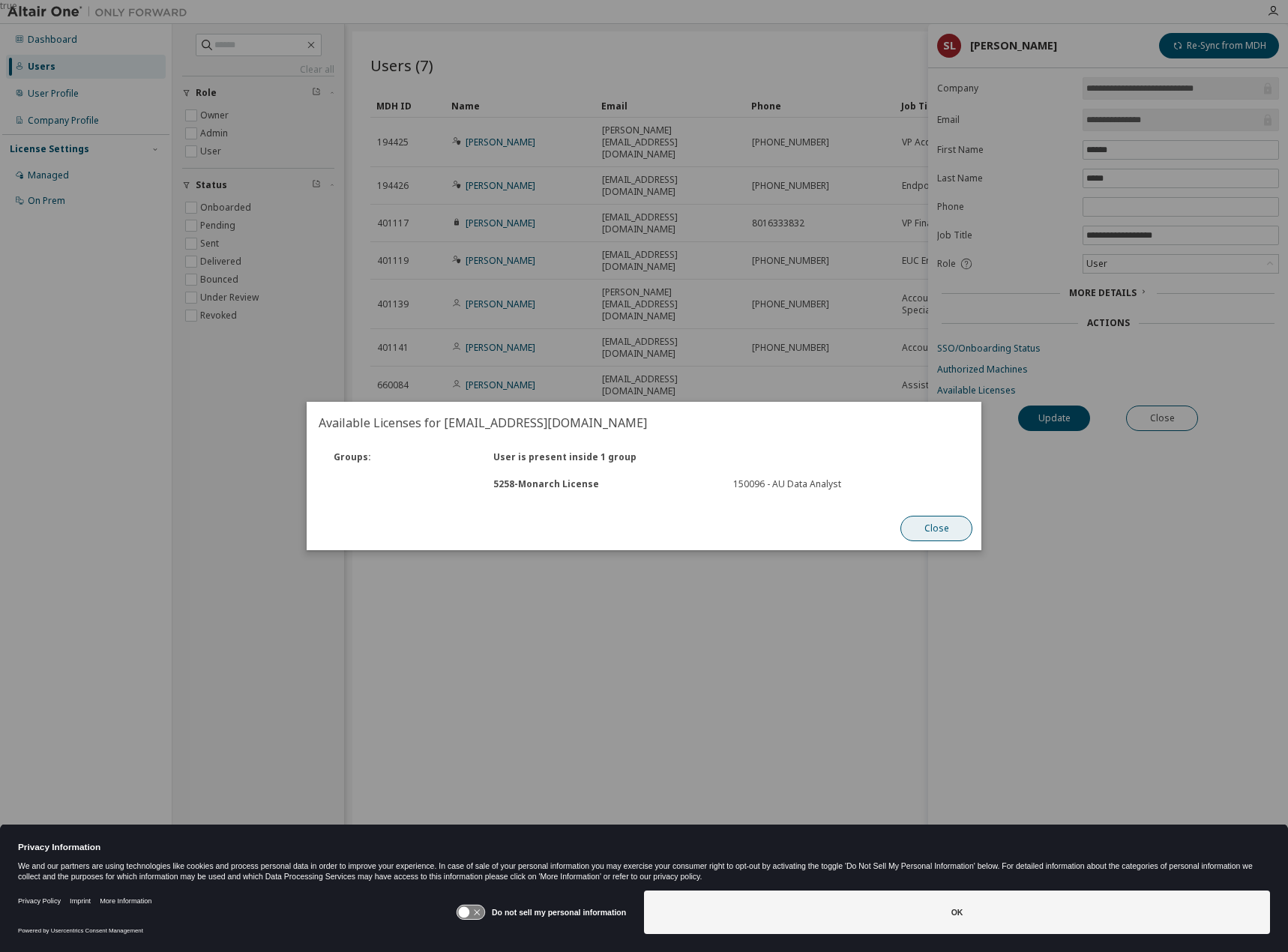
click at [911, 533] on button "Close" at bounding box center [935, 528] width 72 height 26
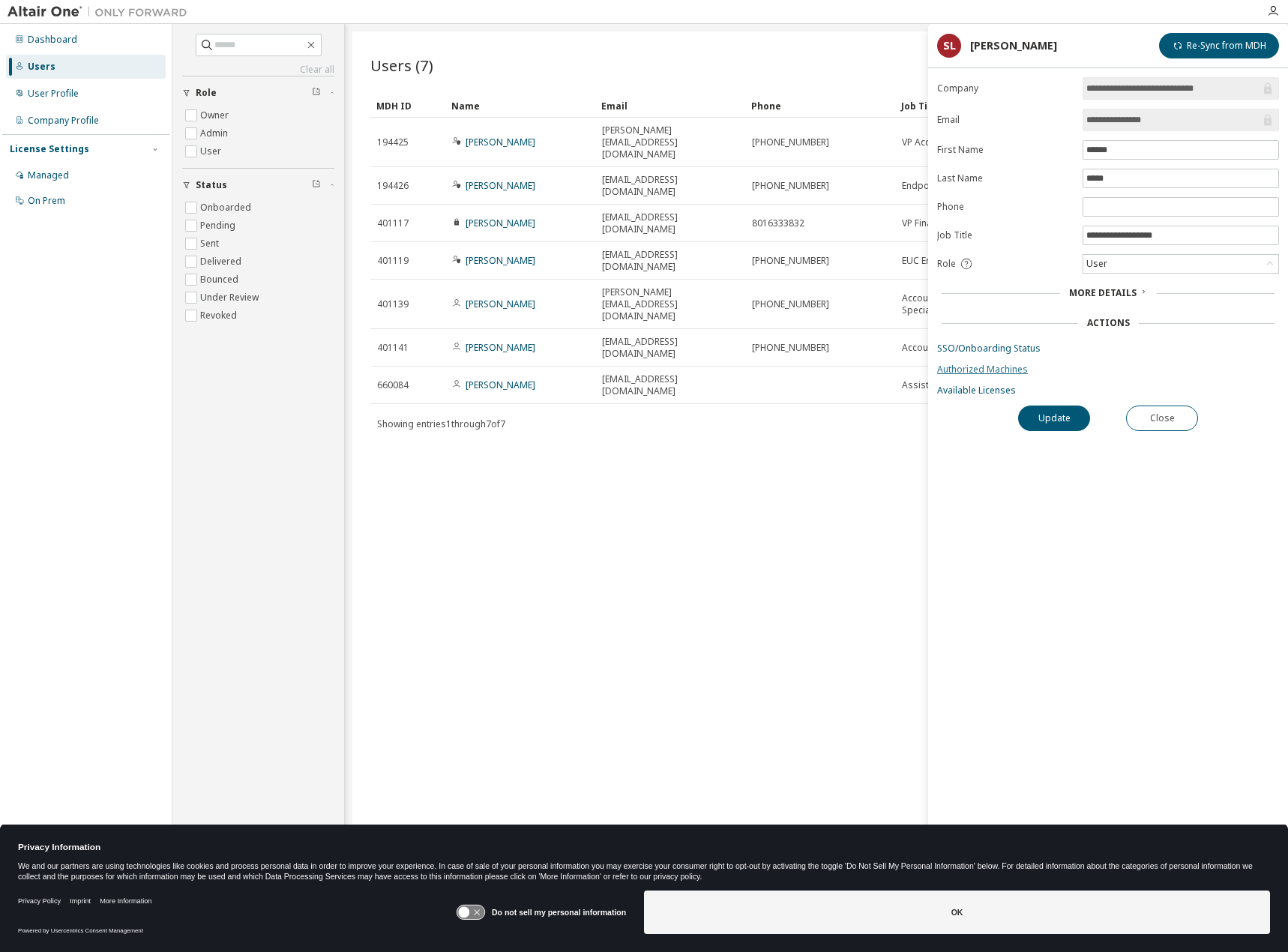
click at [995, 372] on link "Authorized Machines" at bounding box center [1108, 369] width 342 height 12
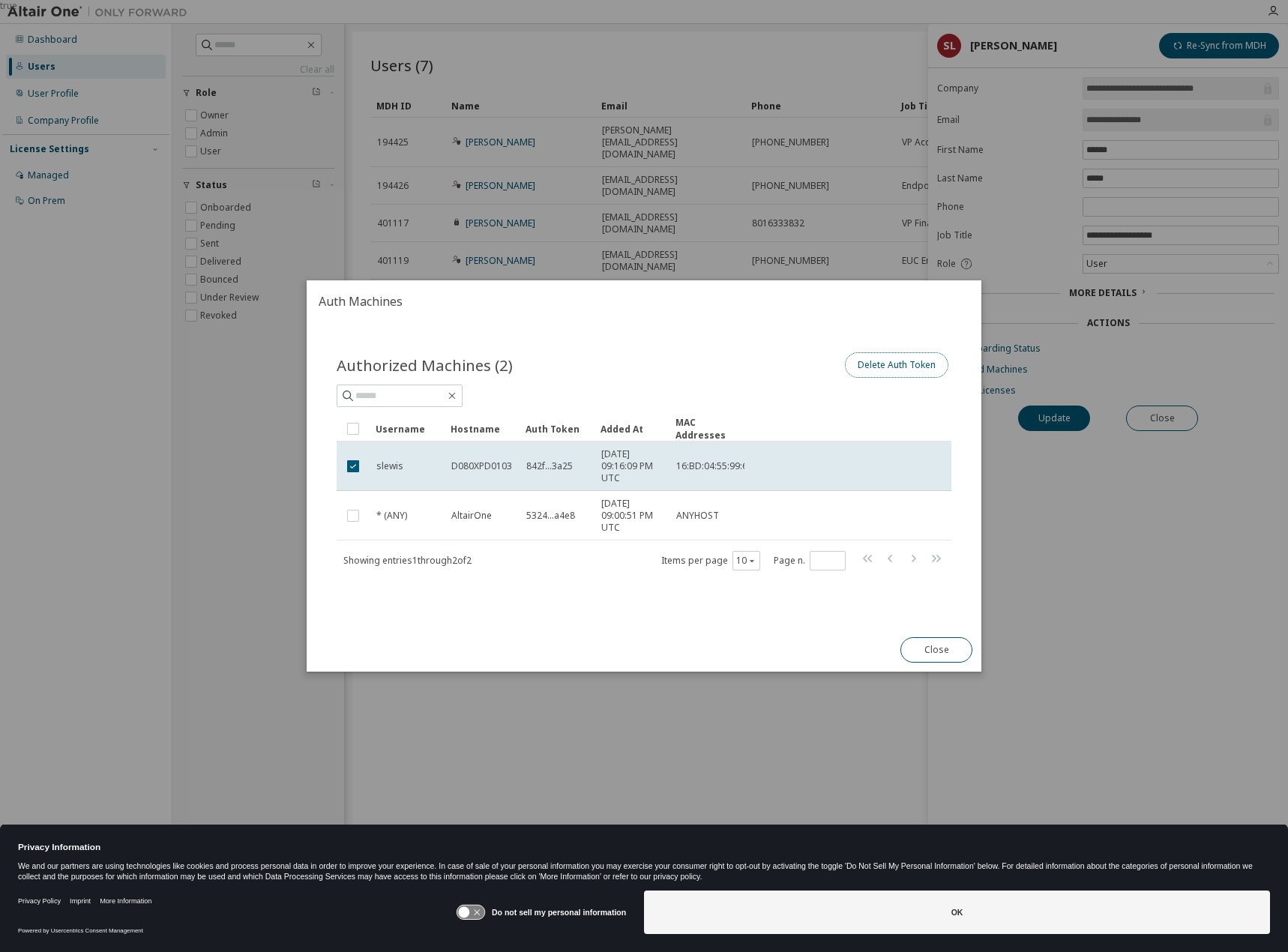
click at [921, 361] on button "Delete Auth Token" at bounding box center [896, 365] width 104 height 26
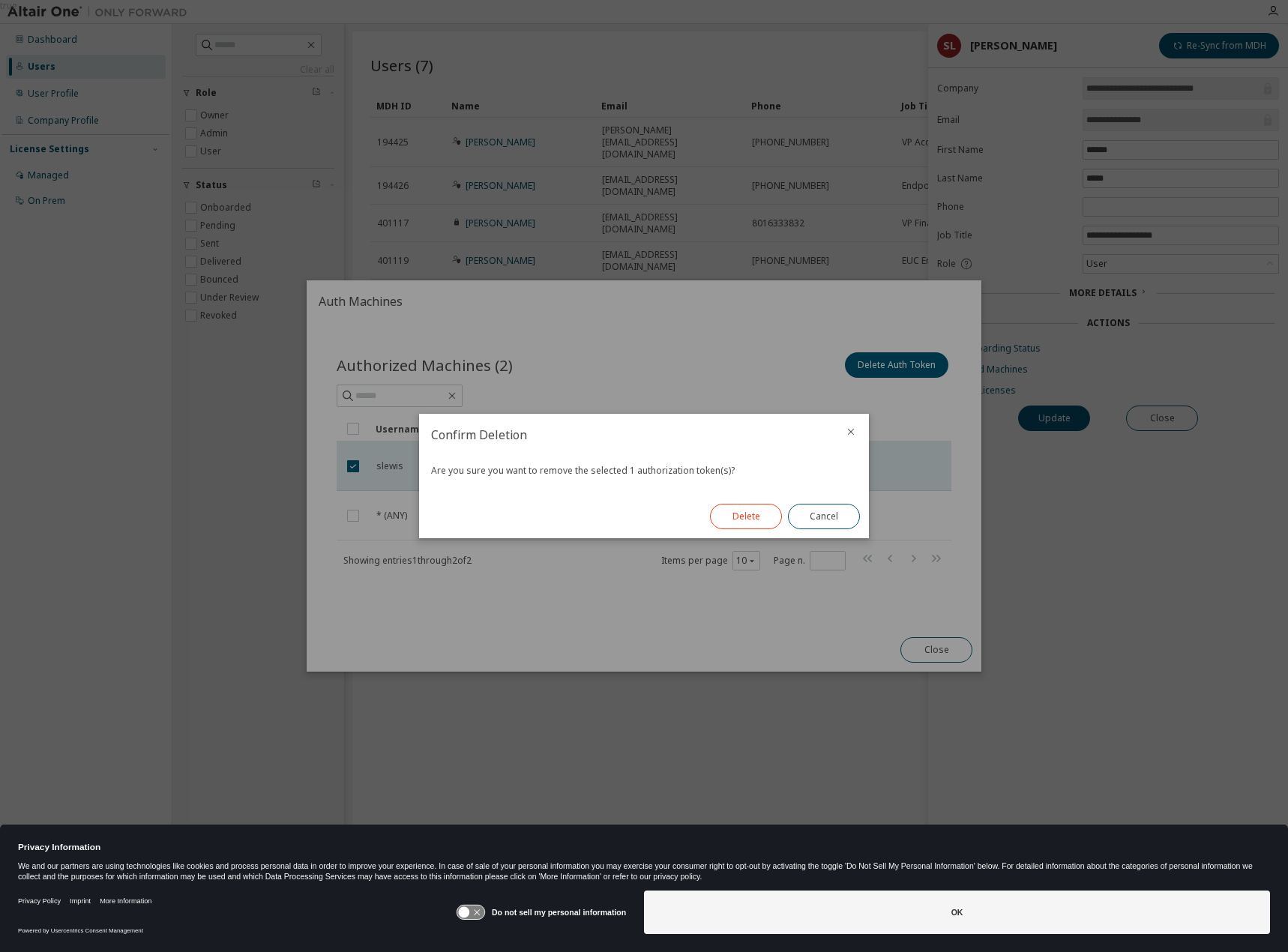
click at [731, 526] on button "Delete" at bounding box center [746, 517] width 72 height 26
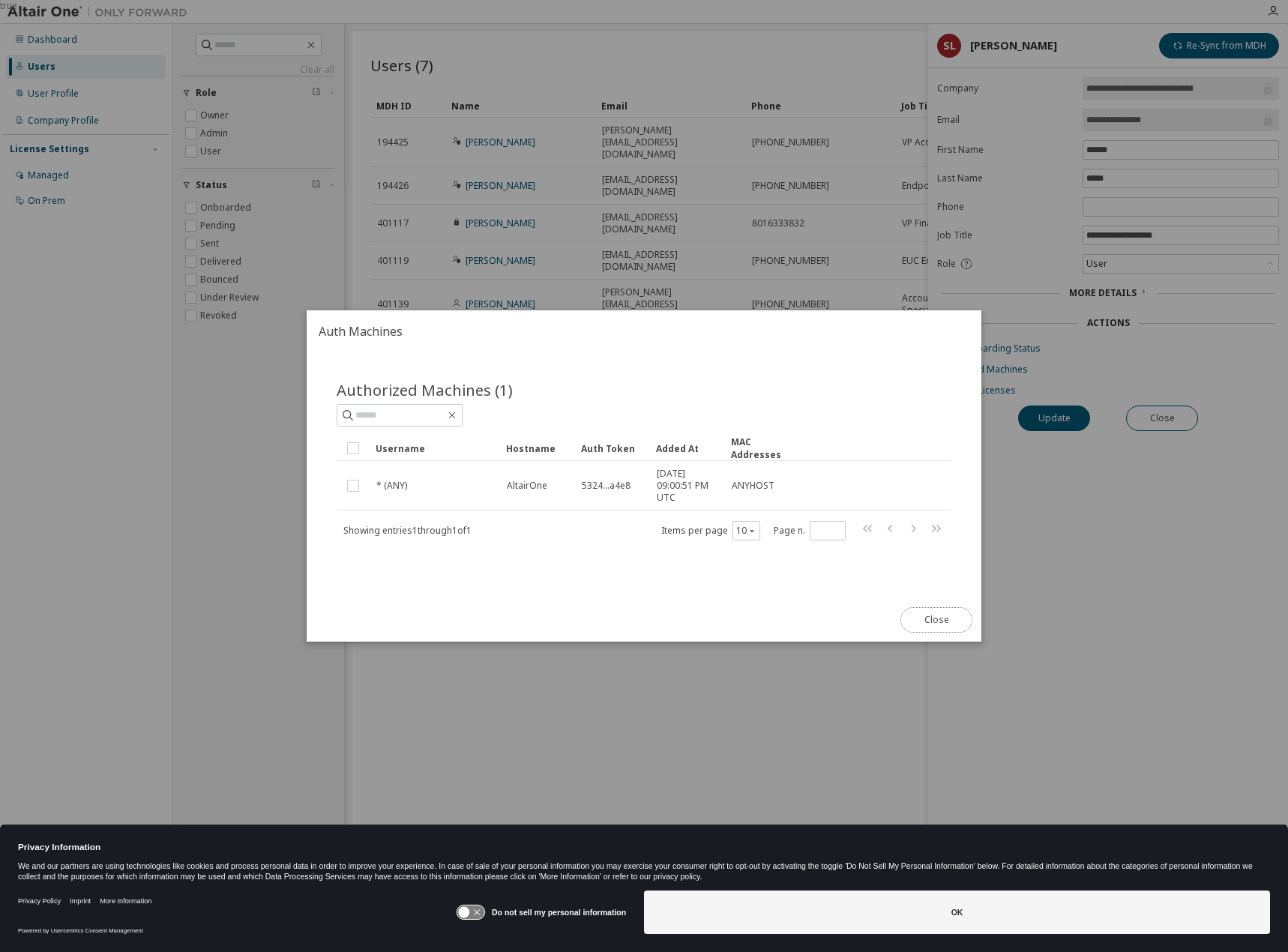
drag, startPoint x: 923, startPoint y: 621, endPoint x: 476, endPoint y: 528, distance: 456.6
click at [477, 528] on div "Auth Machines Authorized Machines (1) Clear Load Save Save As Field Operator Va…" at bounding box center [644, 476] width 675 height 332
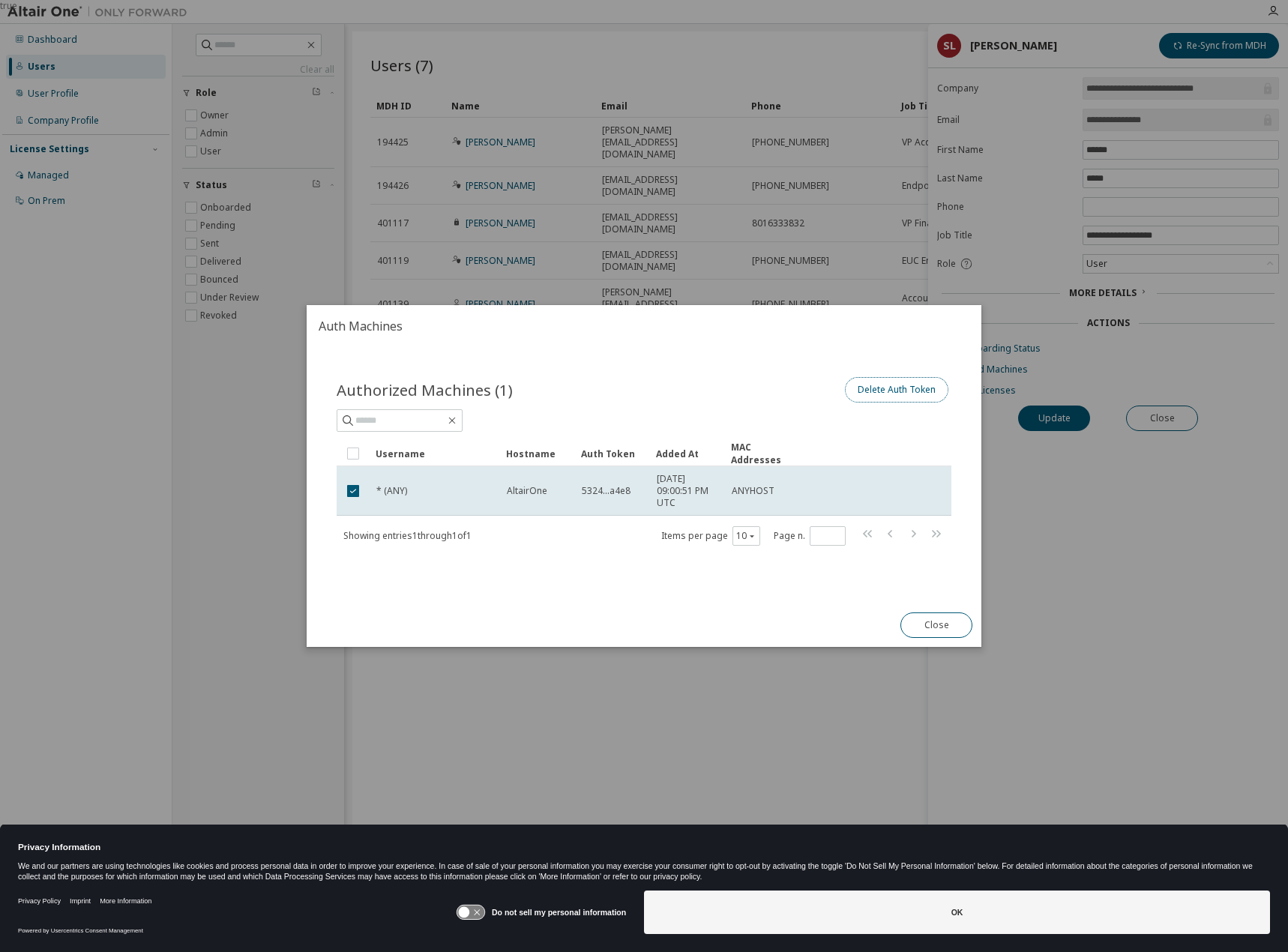
click at [924, 399] on button "Delete Auth Token" at bounding box center [896, 389] width 104 height 26
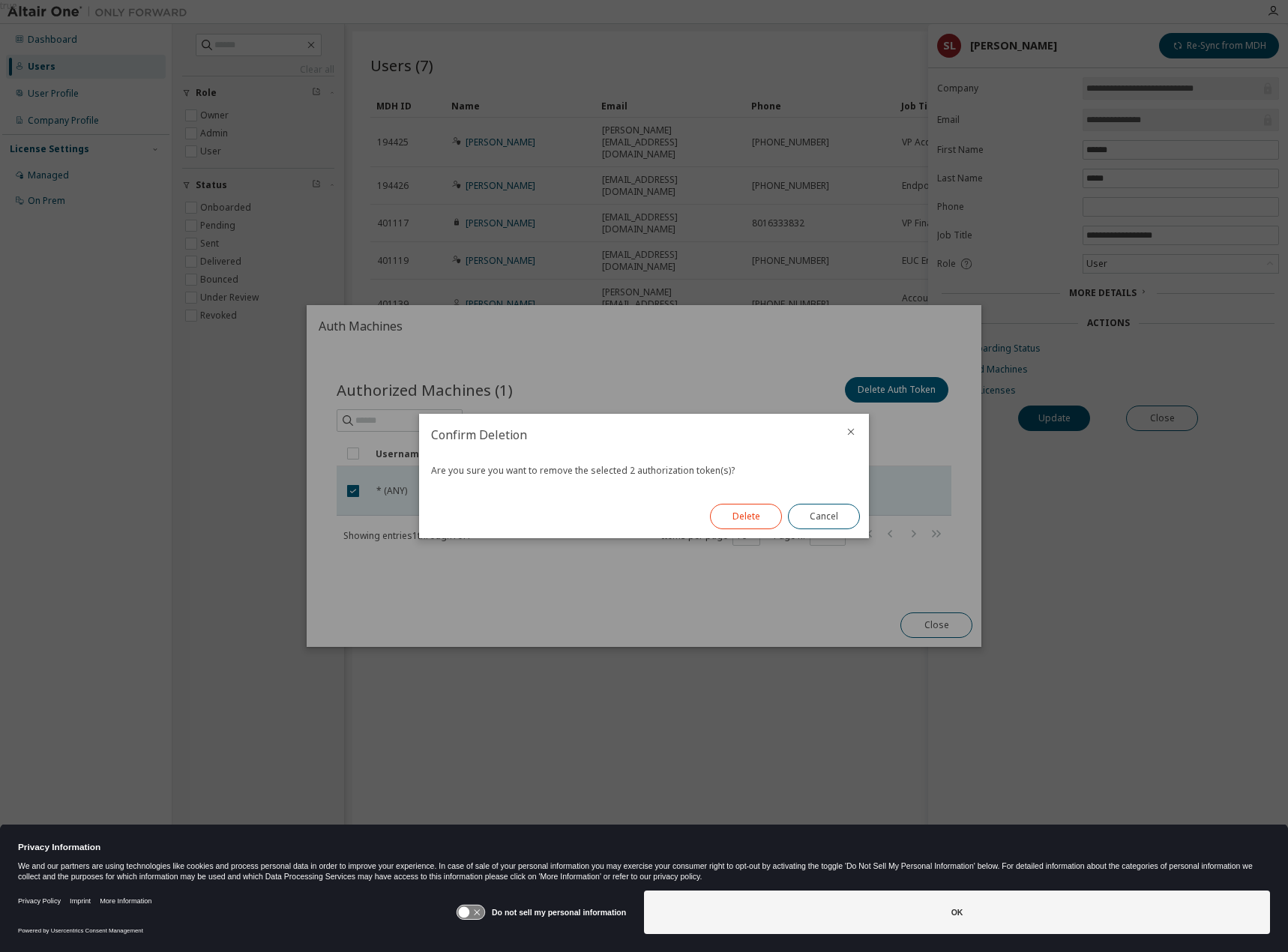
click at [731, 513] on button "Delete" at bounding box center [746, 517] width 72 height 26
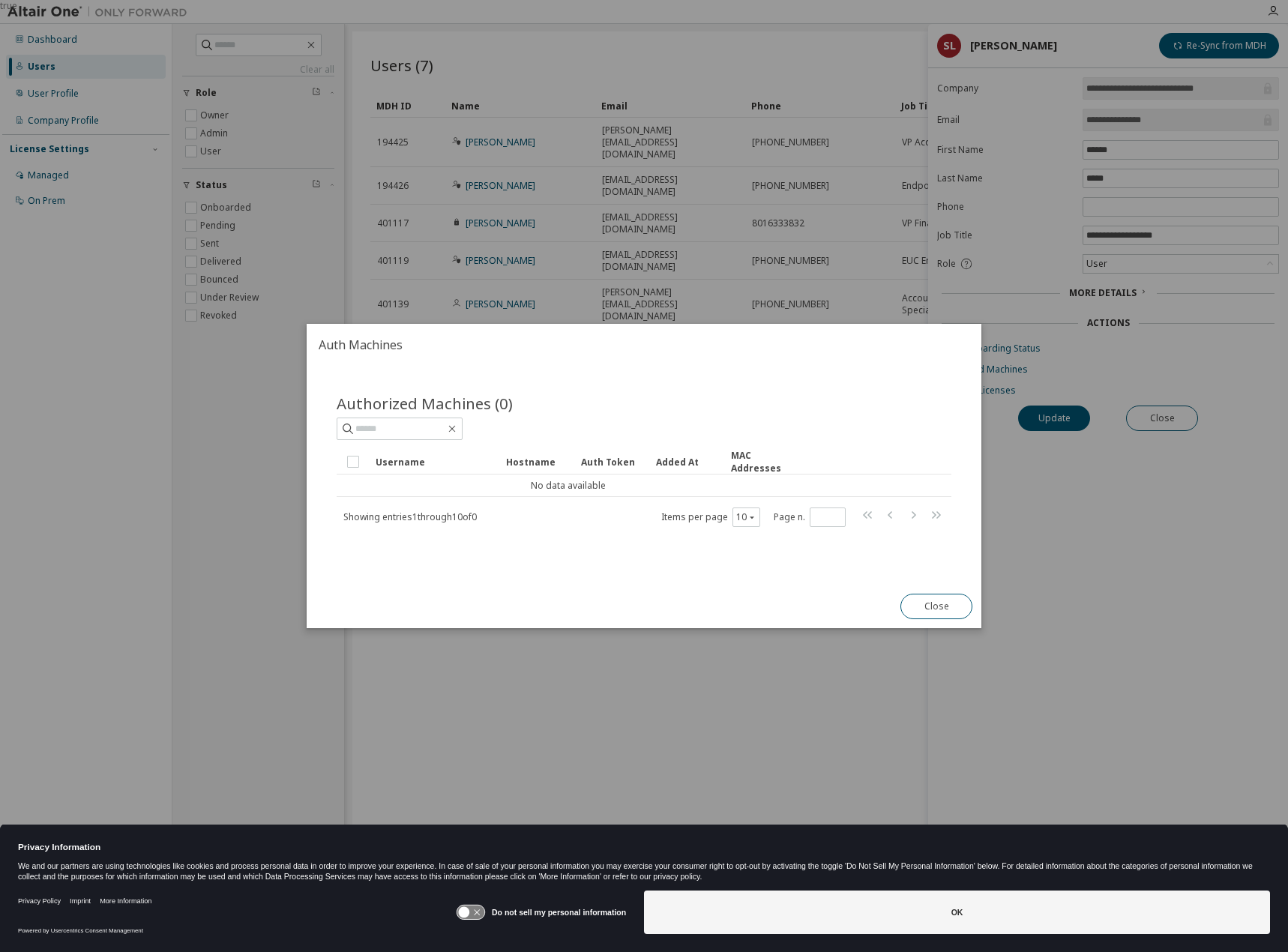
click at [949, 634] on div "true" at bounding box center [644, 476] width 1288 height 952
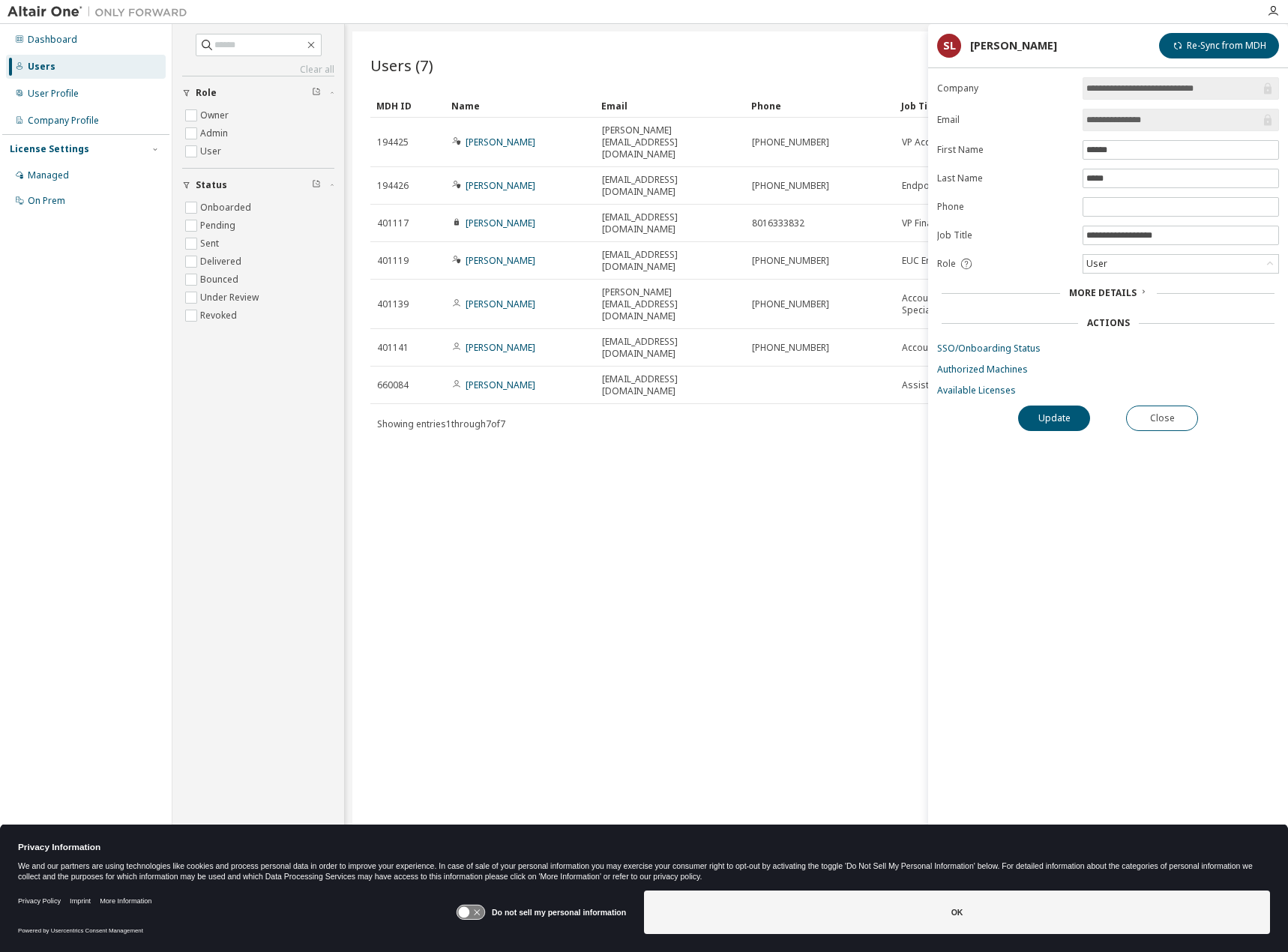
click at [934, 609] on div "**********" at bounding box center [1107, 493] width 359 height 831
click at [76, 85] on div "User Profile" at bounding box center [85, 93] width 160 height 24
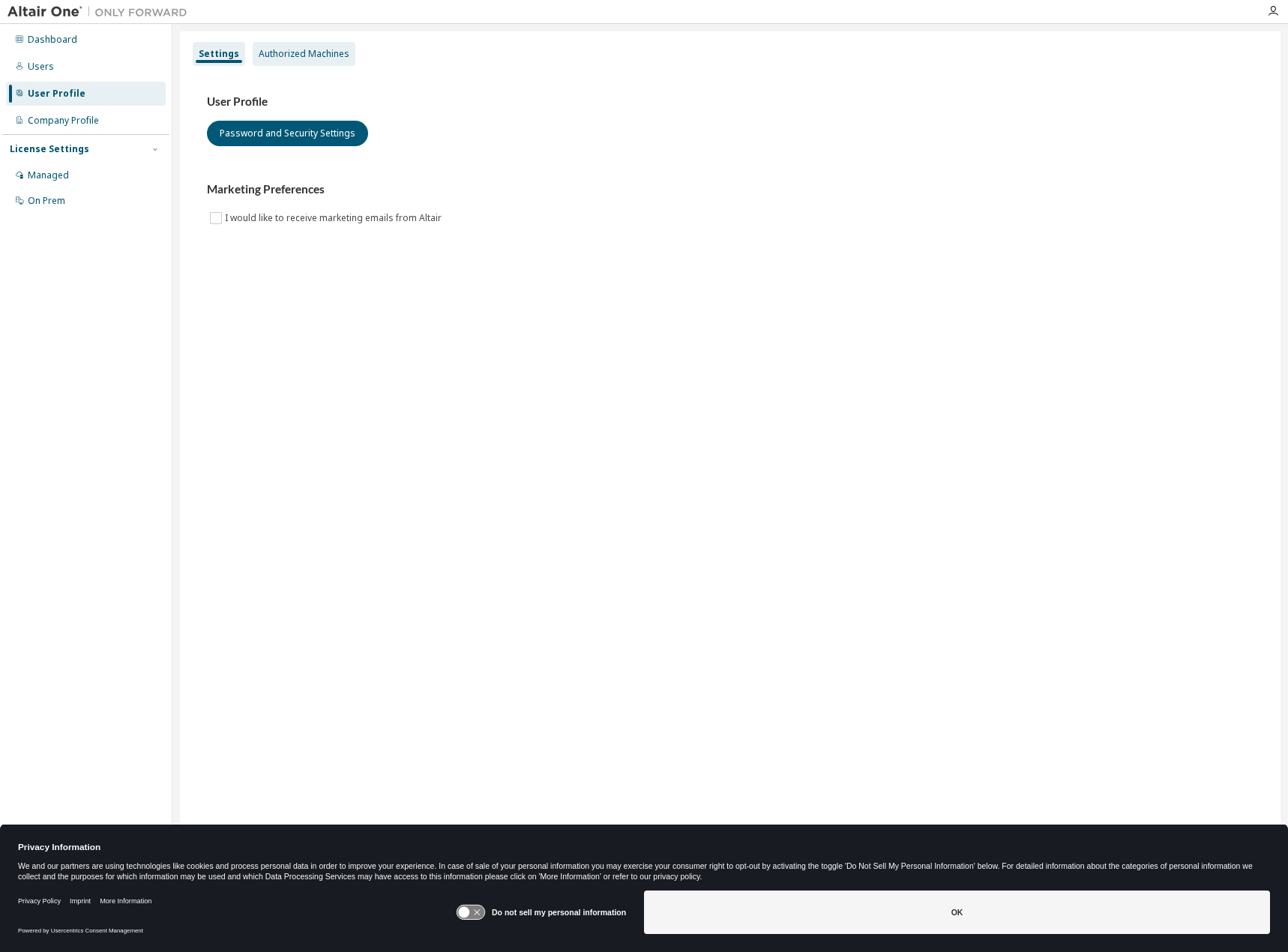
click at [297, 59] on div "Authorized Machines" at bounding box center [304, 54] width 91 height 12
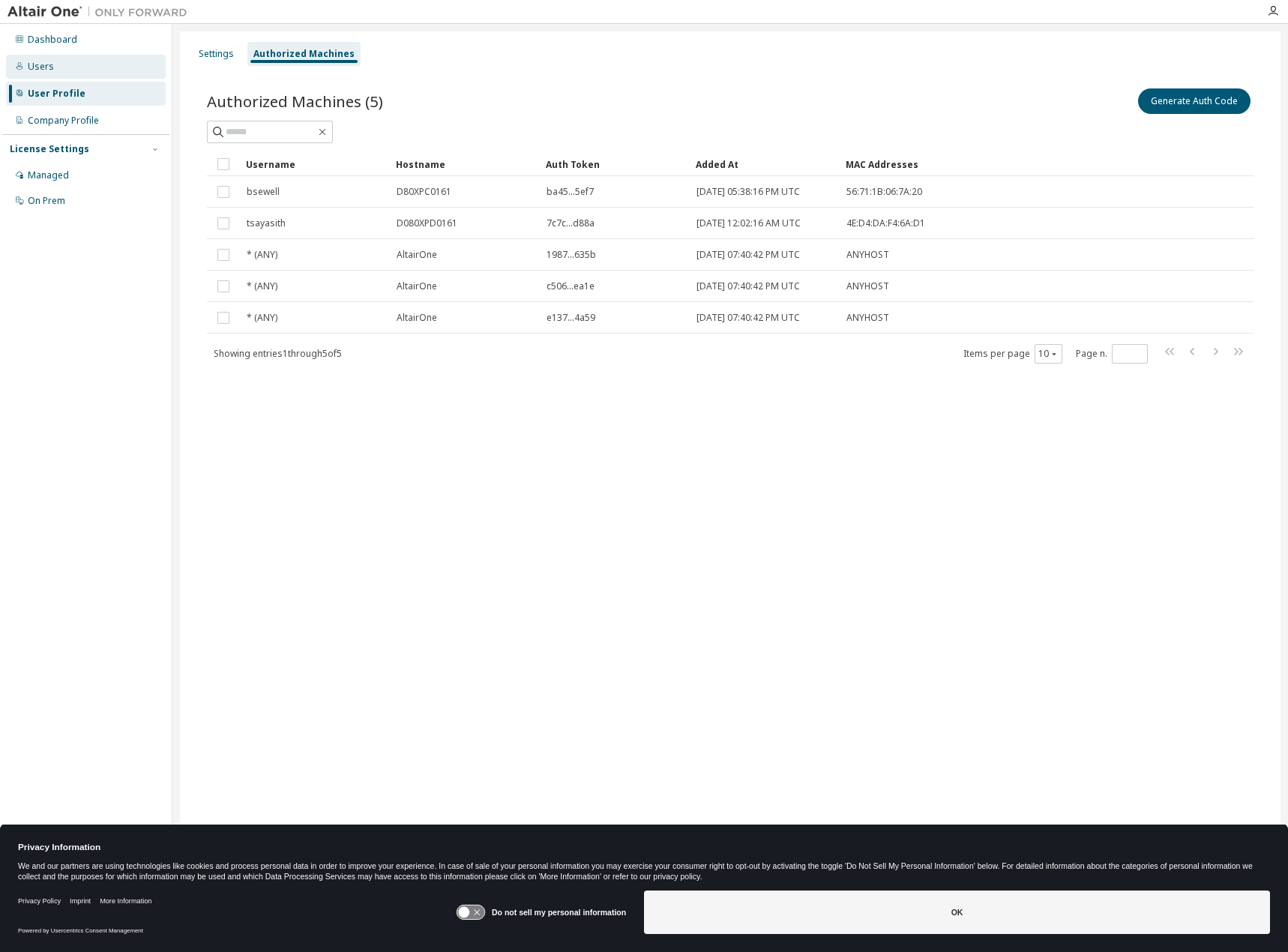
click at [45, 66] on div "Users" at bounding box center [40, 66] width 26 height 12
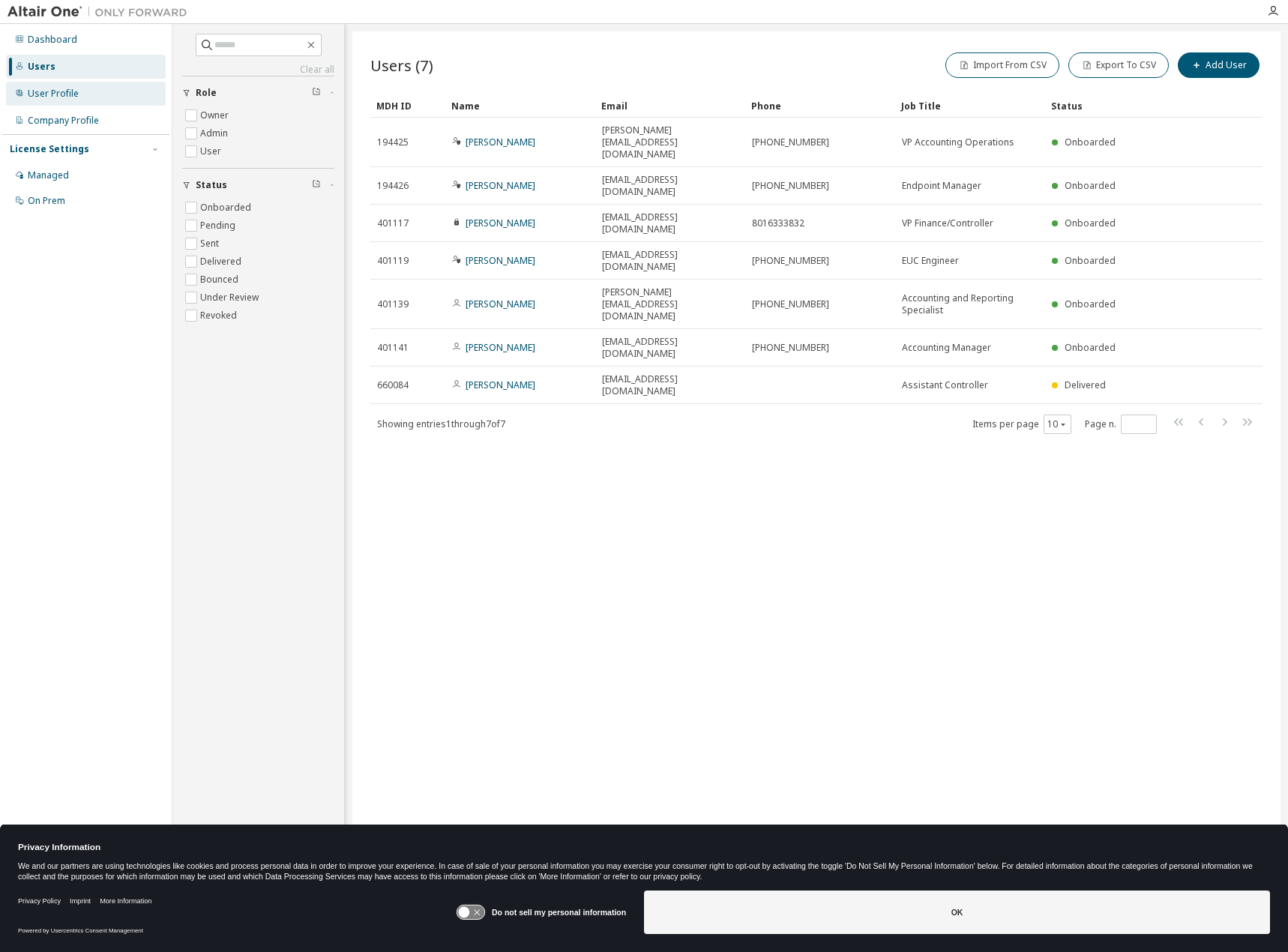
click at [46, 93] on div "User Profile" at bounding box center [53, 94] width 51 height 12
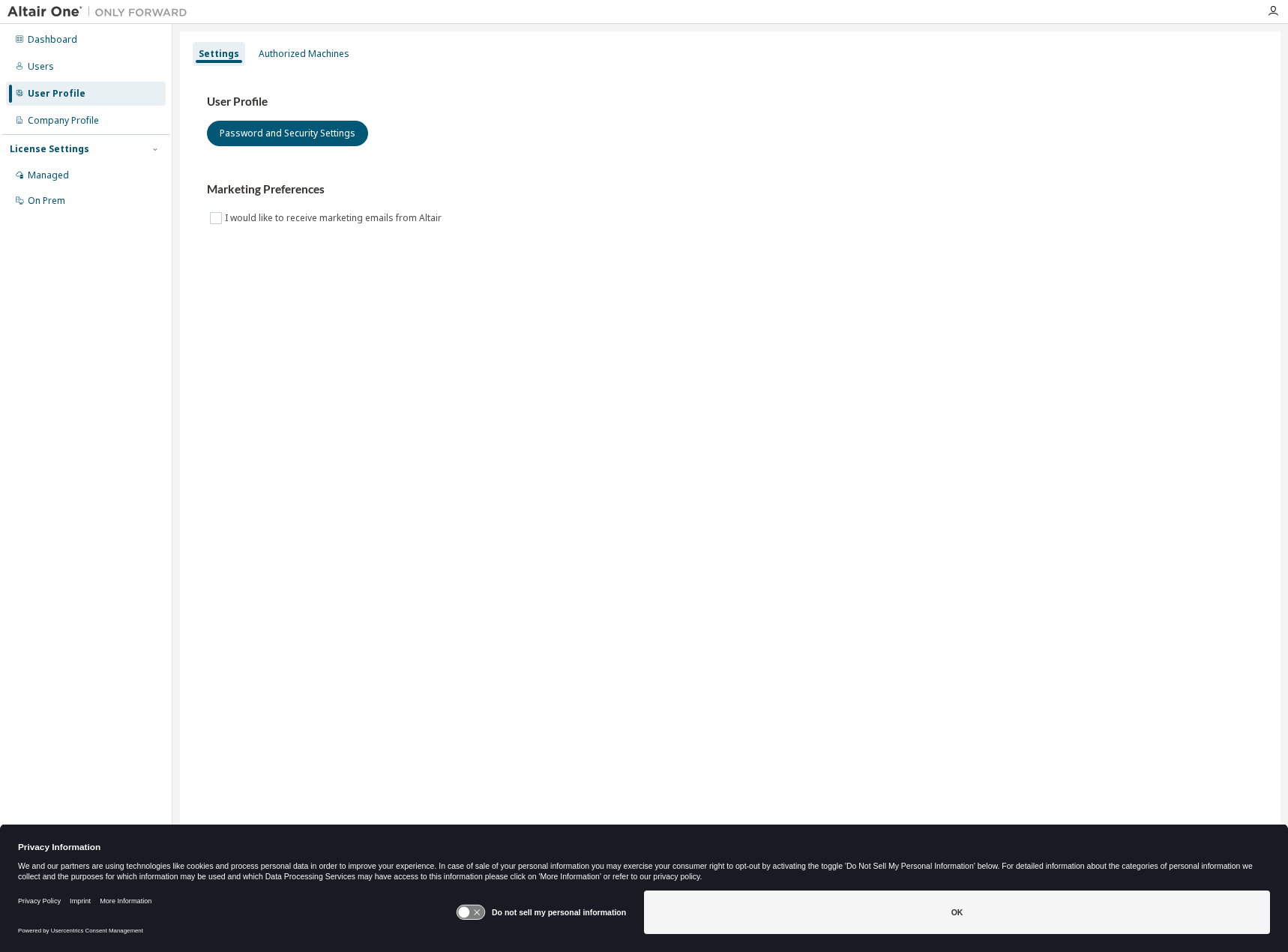
click at [68, 54] on div "Dashboard Users User Profile Company Profile License Settings Managed On Prem" at bounding box center [85, 120] width 167 height 188
click at [104, 10] on img at bounding box center [102, 12] width 188 height 15
click at [253, 50] on div "Authorized Machines" at bounding box center [304, 54] width 103 height 24
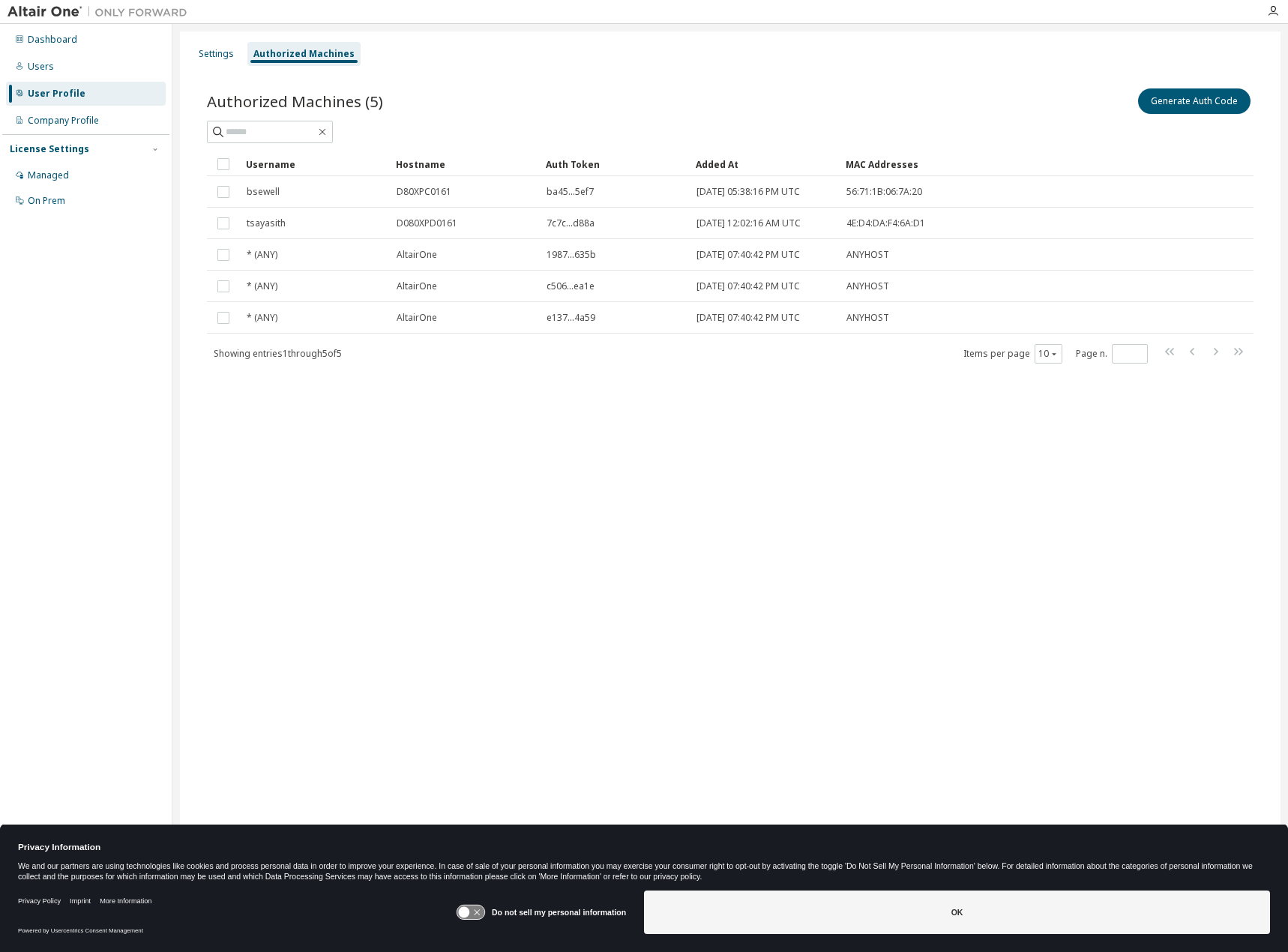
click at [43, 12] on img at bounding box center [102, 12] width 188 height 15
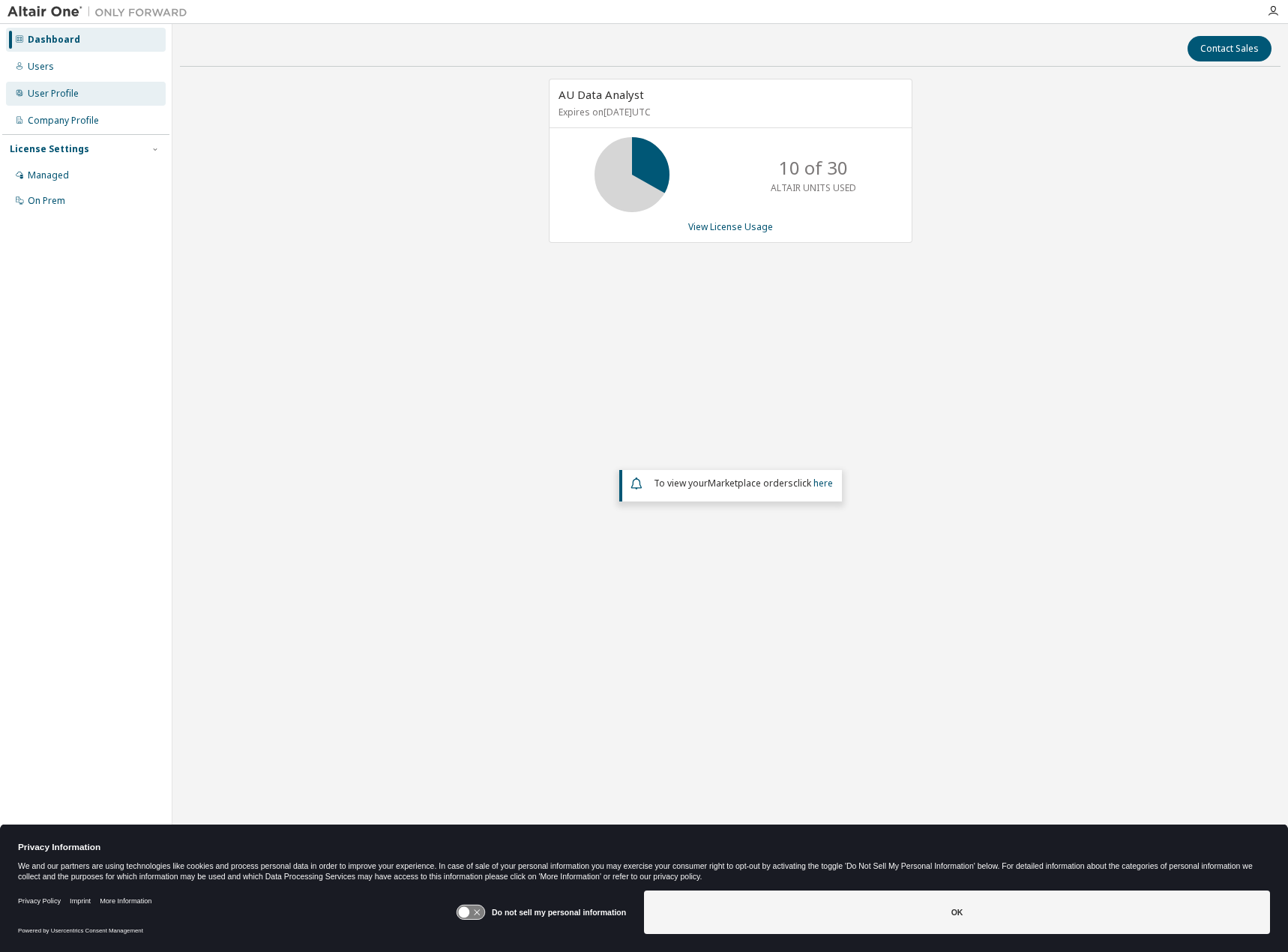
click at [79, 93] on div "User Profile" at bounding box center [85, 93] width 160 height 24
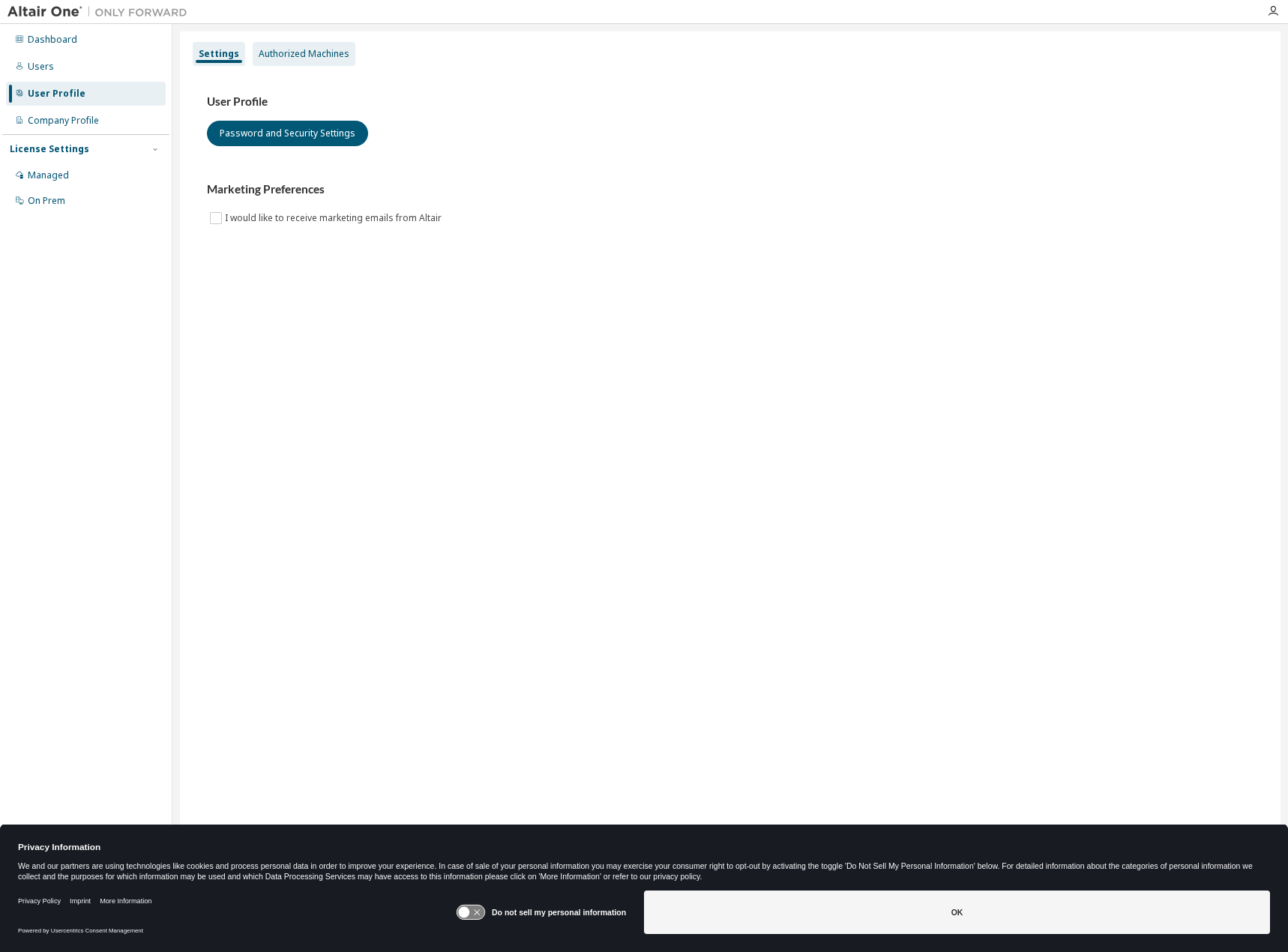
click at [337, 54] on div "Authorized Machines" at bounding box center [304, 54] width 91 height 12
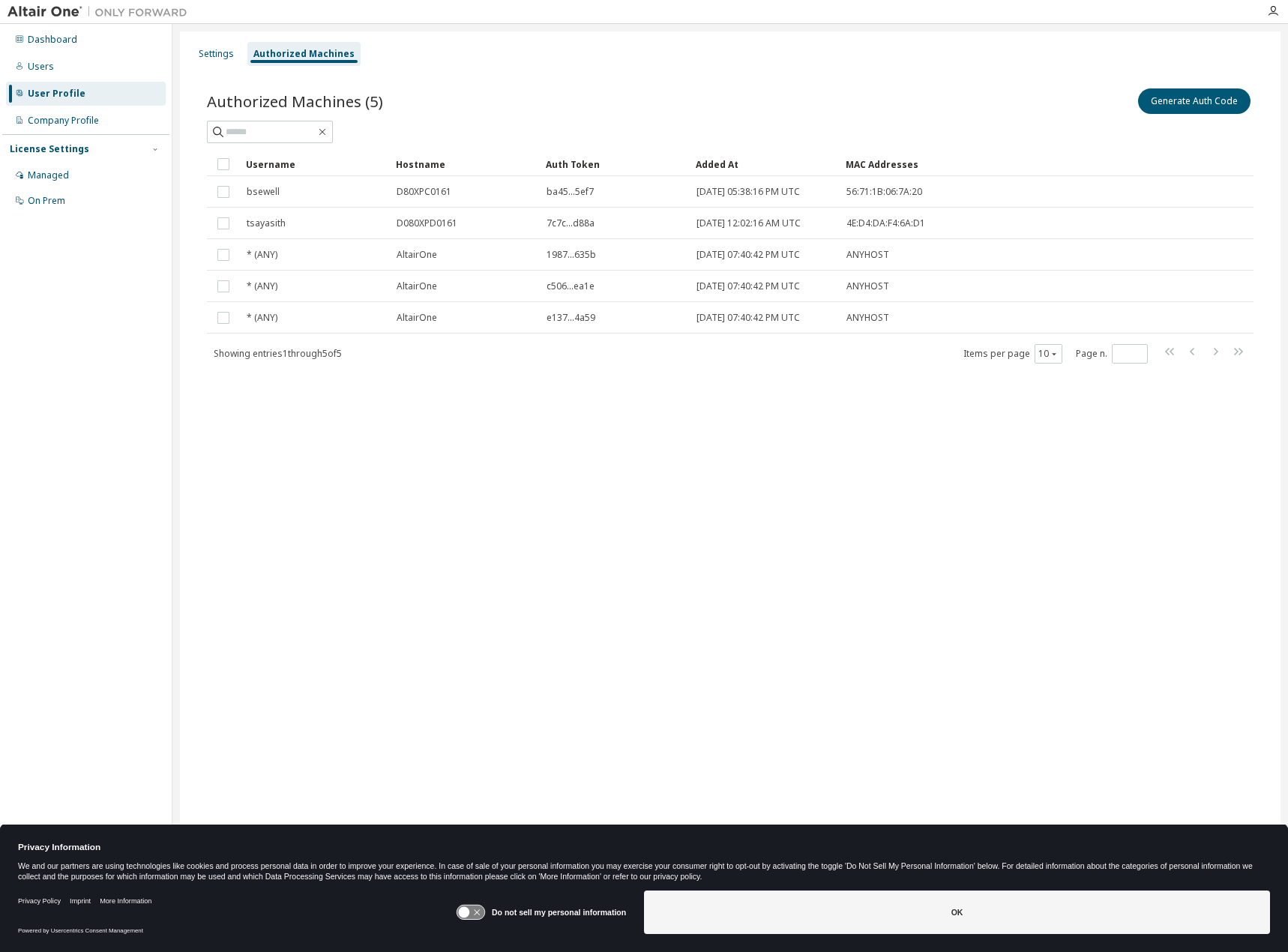
click at [335, 55] on div "Authorized Machines" at bounding box center [304, 54] width 102 height 12
click at [1061, 351] on div "10" at bounding box center [1047, 354] width 28 height 19
click at [74, 178] on div "Managed" at bounding box center [85, 174] width 160 height 24
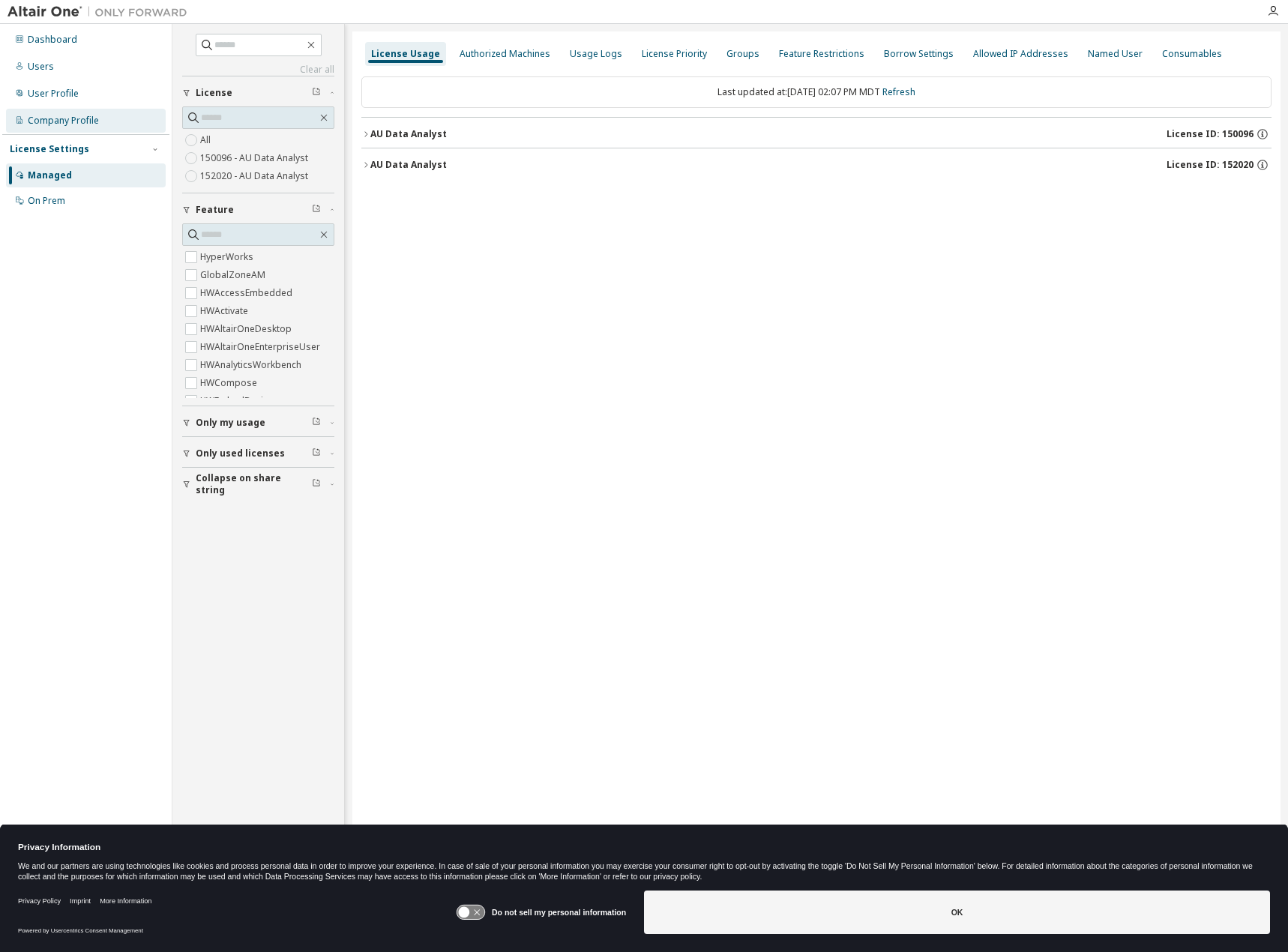
click at [80, 119] on div "Company Profile" at bounding box center [63, 121] width 71 height 12
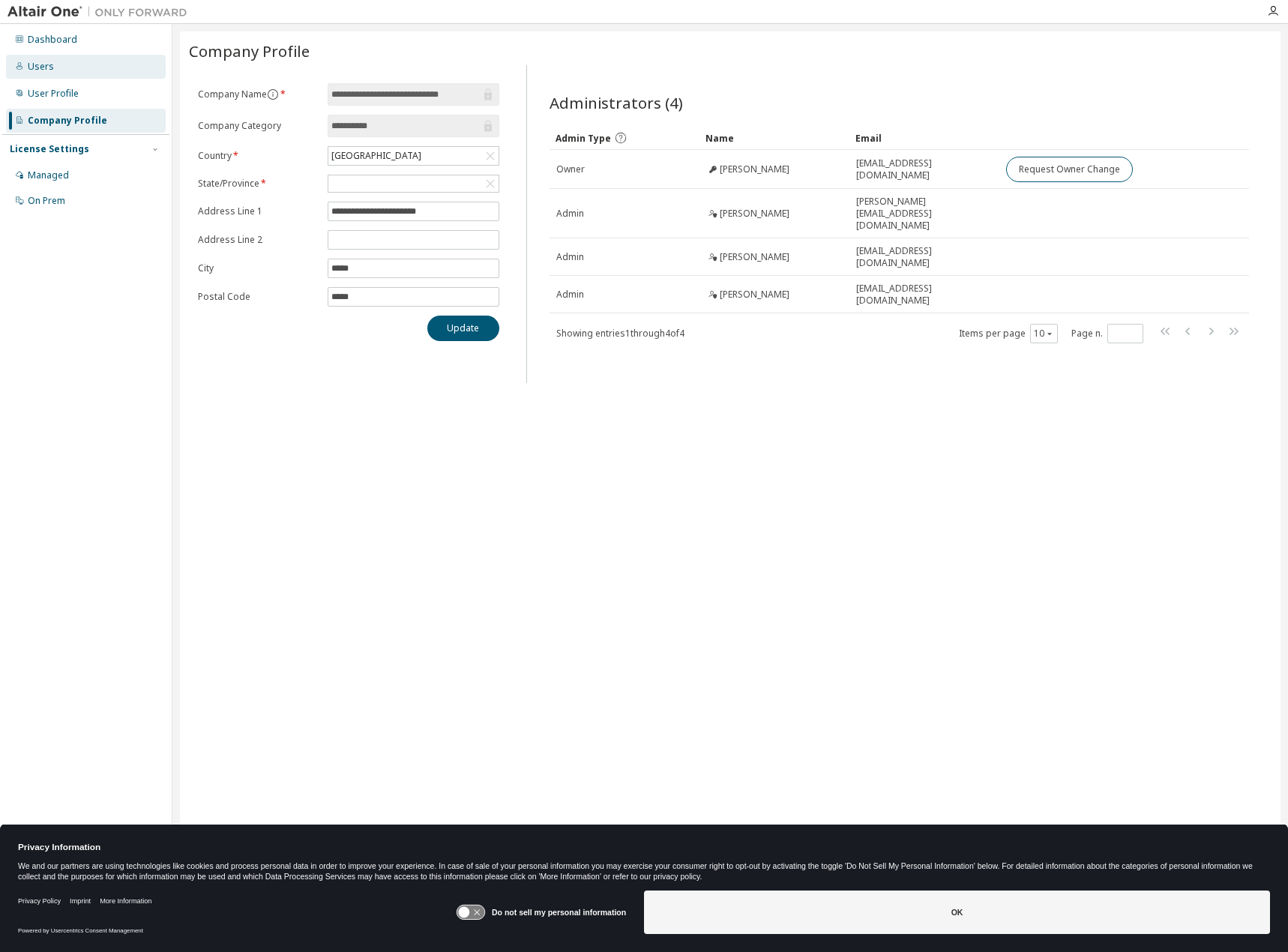
click at [59, 70] on div "Users" at bounding box center [85, 66] width 160 height 24
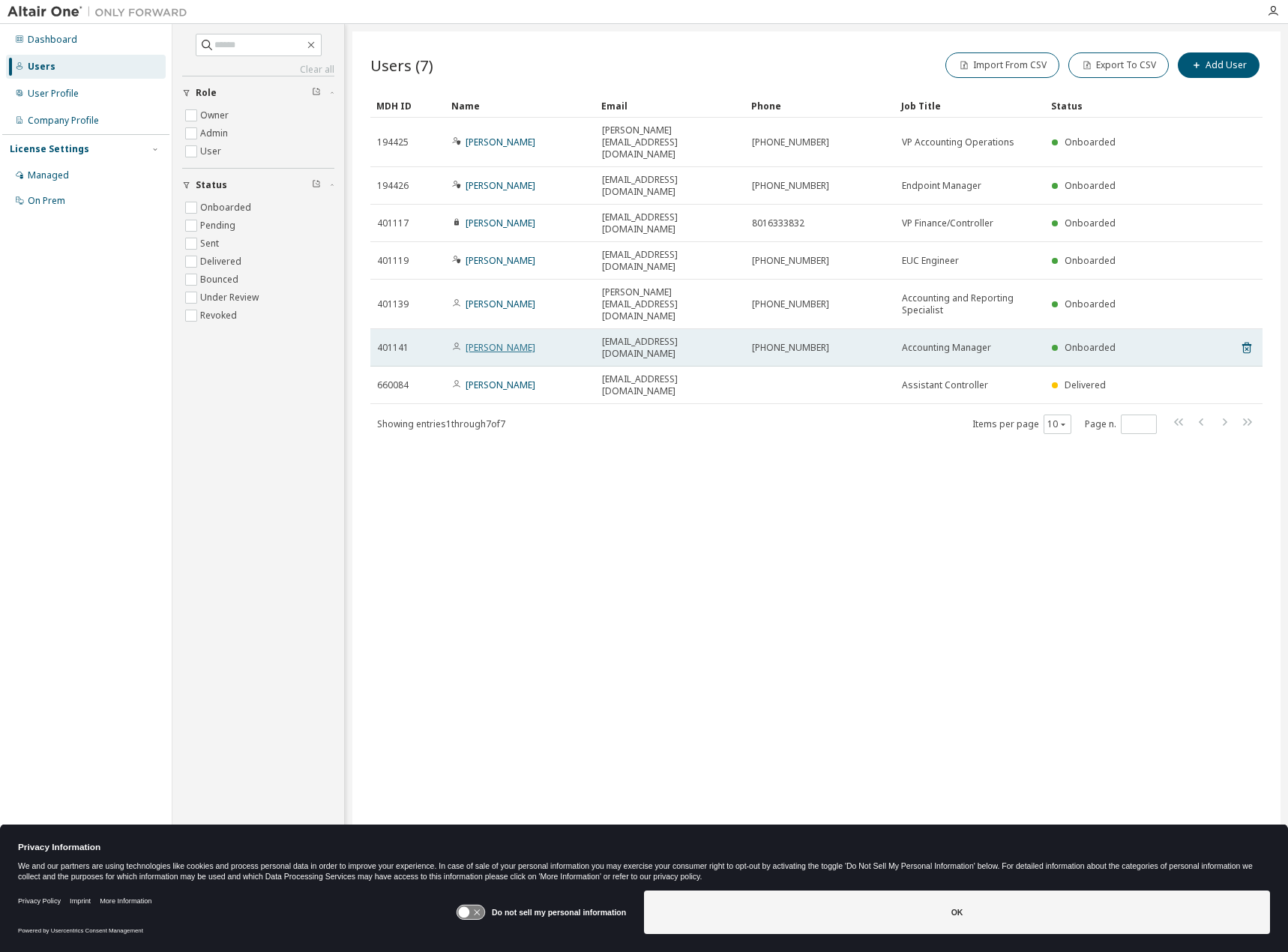
click at [481, 341] on link "Sharon Lewis" at bounding box center [500, 347] width 70 height 12
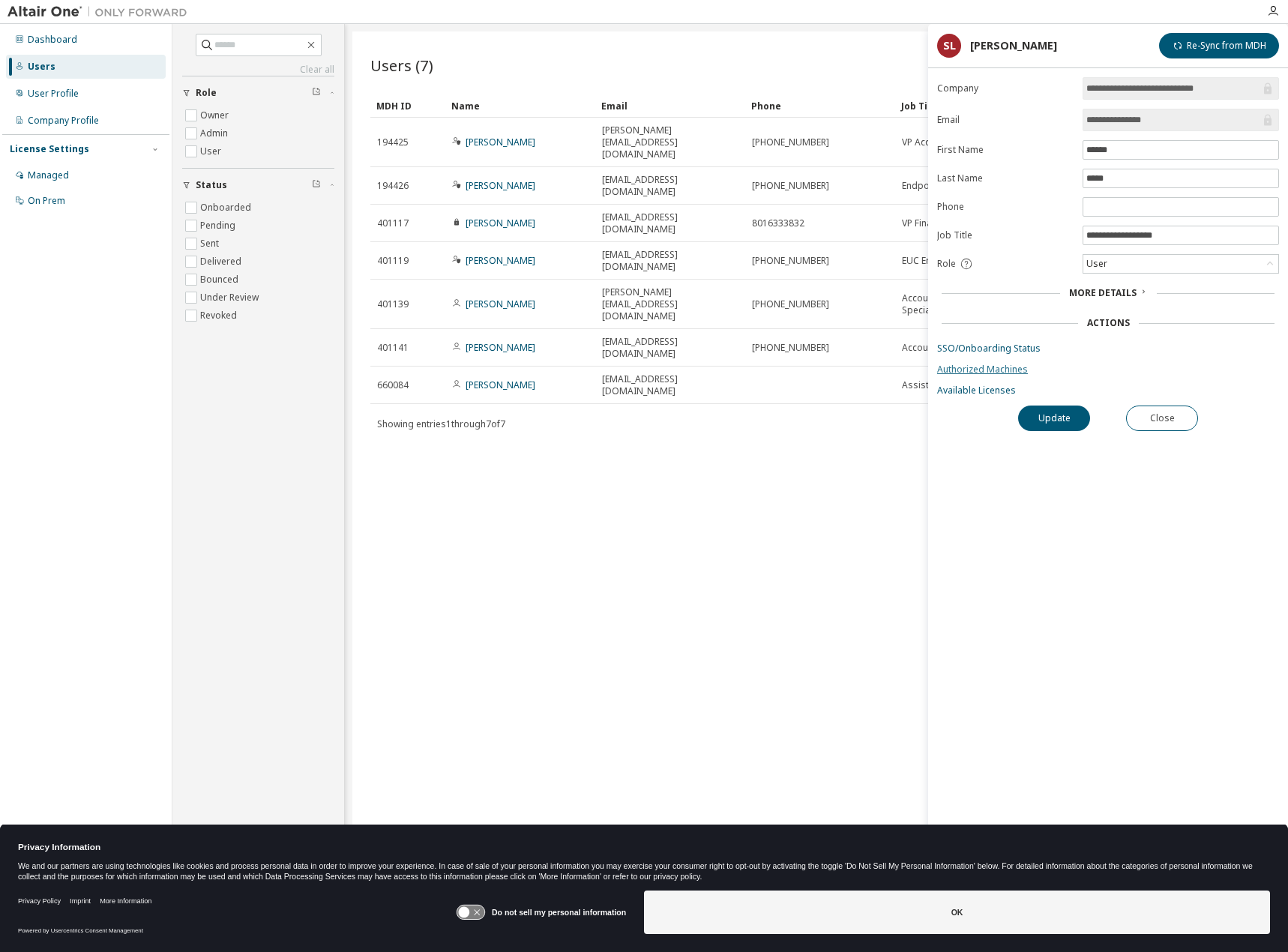
click at [1004, 365] on link "Authorized Machines" at bounding box center [1108, 369] width 342 height 12
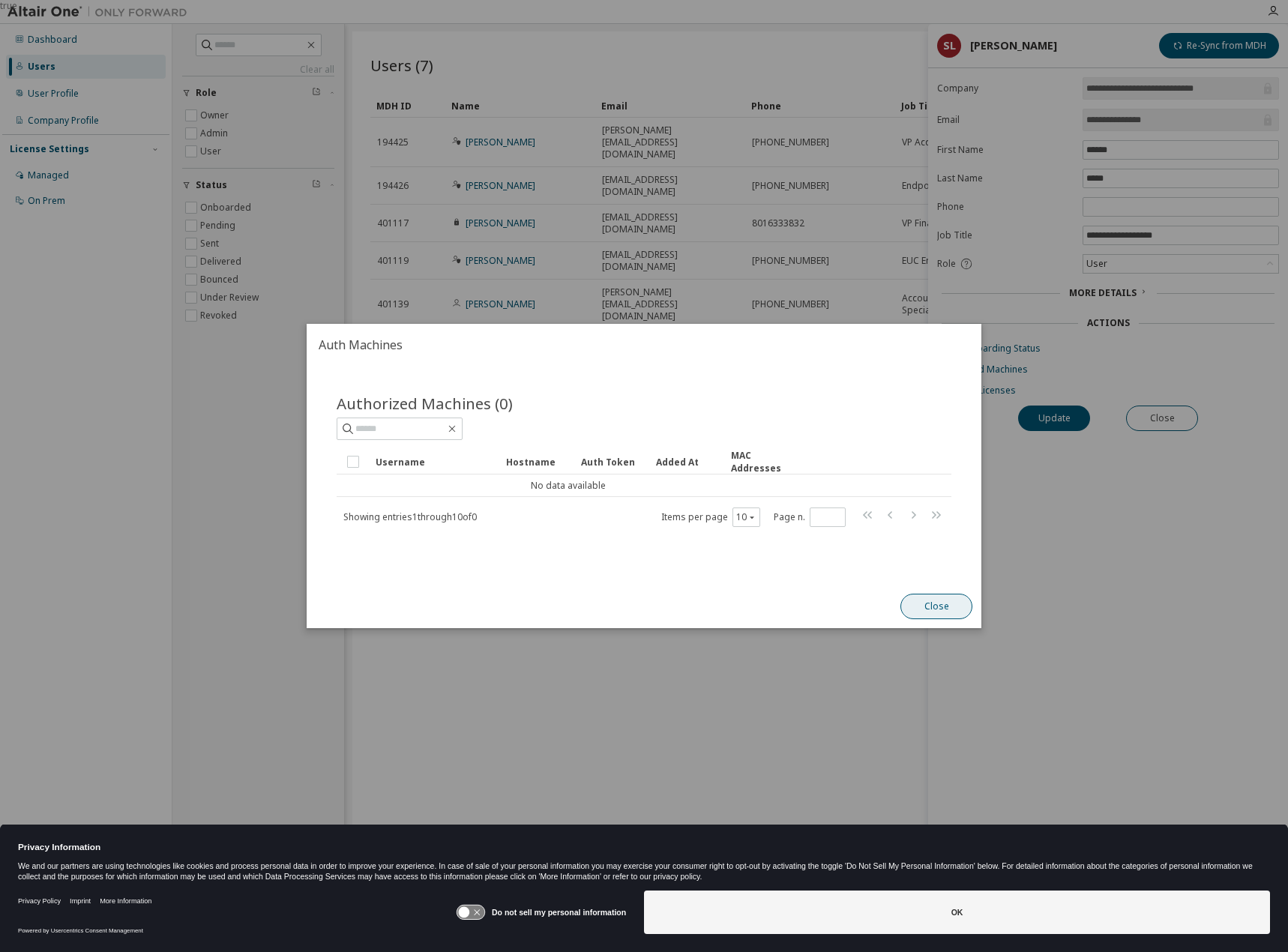
click at [954, 612] on button "Close" at bounding box center [935, 606] width 72 height 26
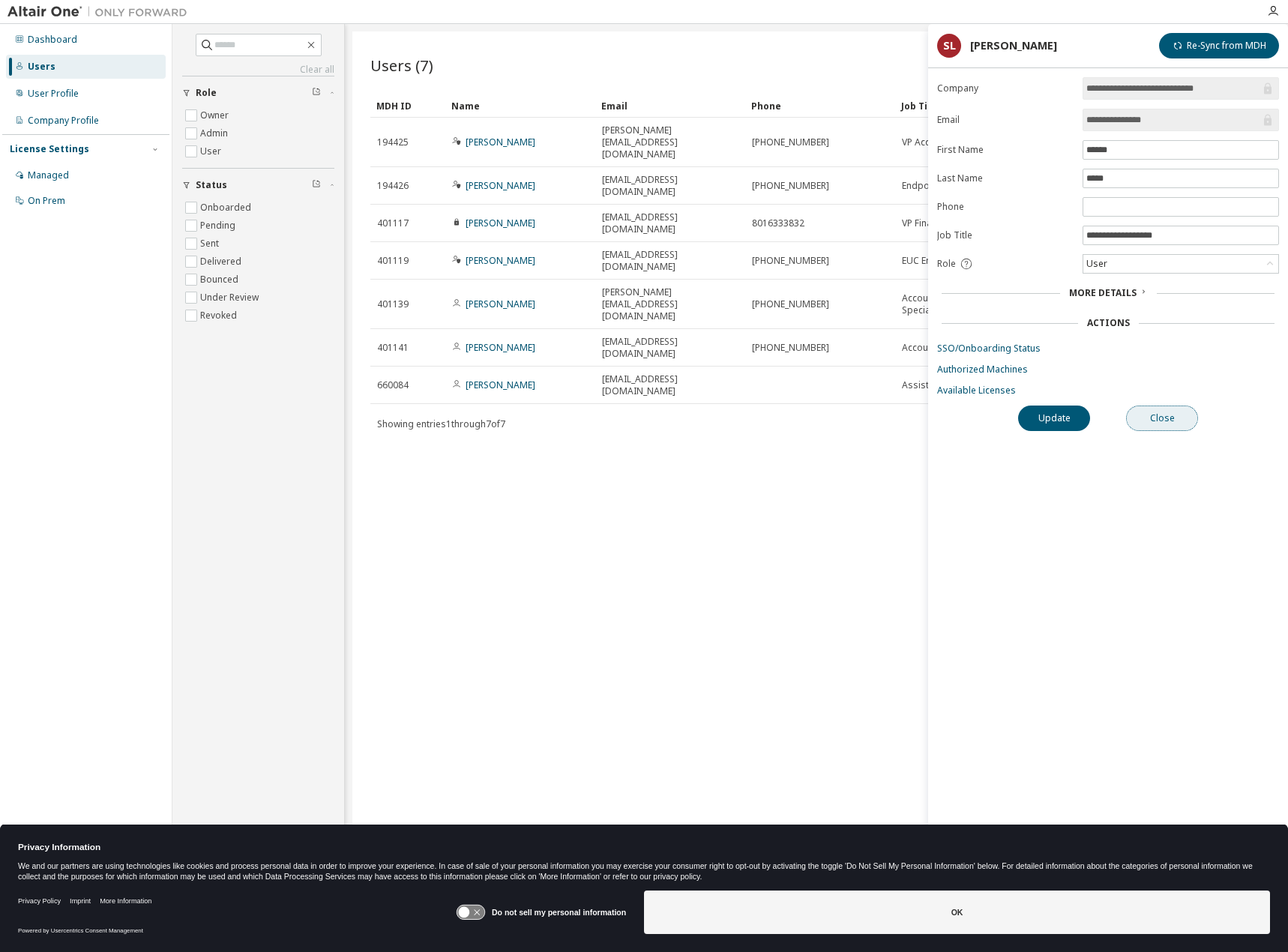
click at [1148, 423] on button "Close" at bounding box center [1162, 418] width 72 height 26
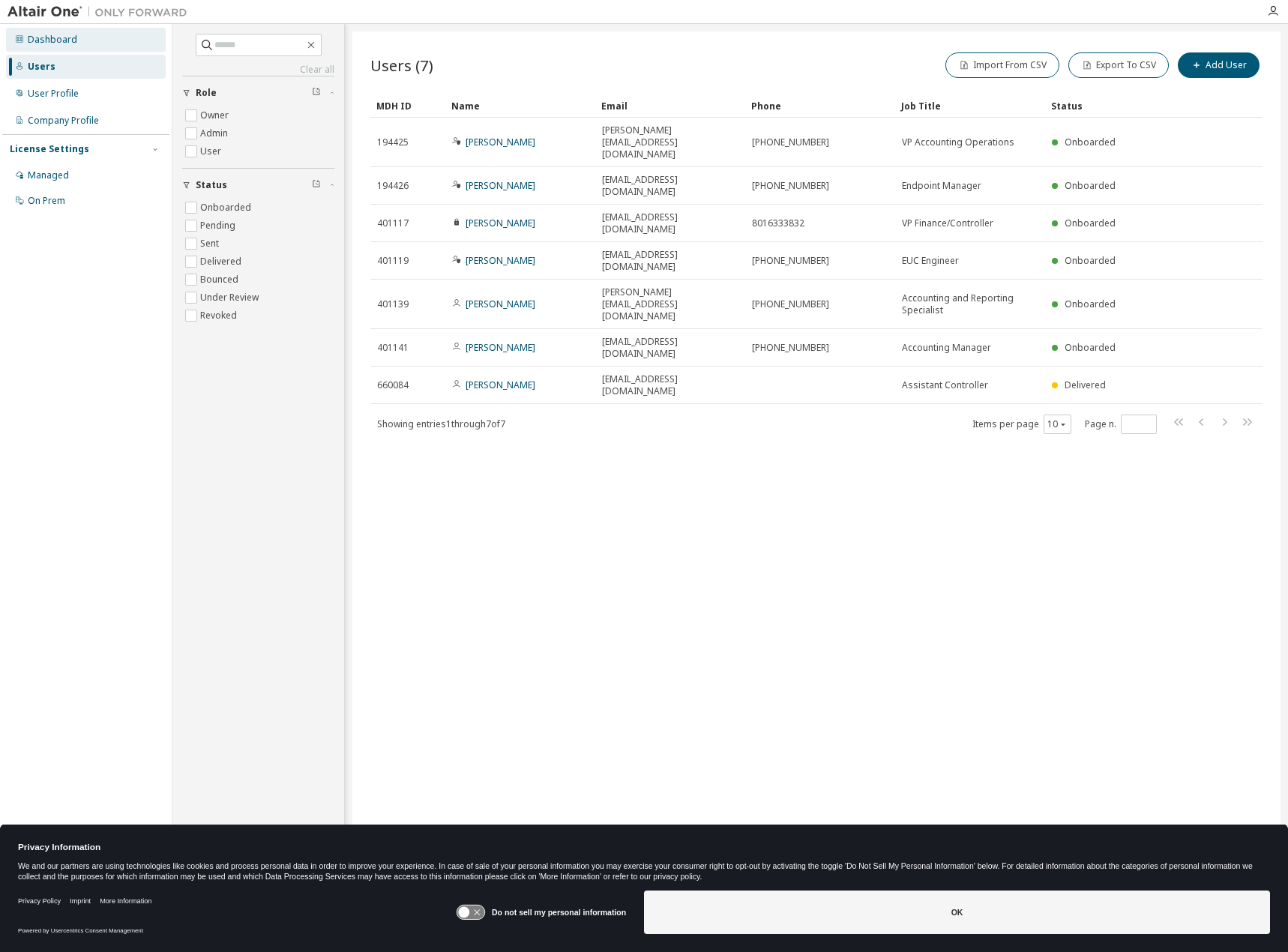
click at [50, 35] on div "Dashboard" at bounding box center [53, 39] width 50 height 12
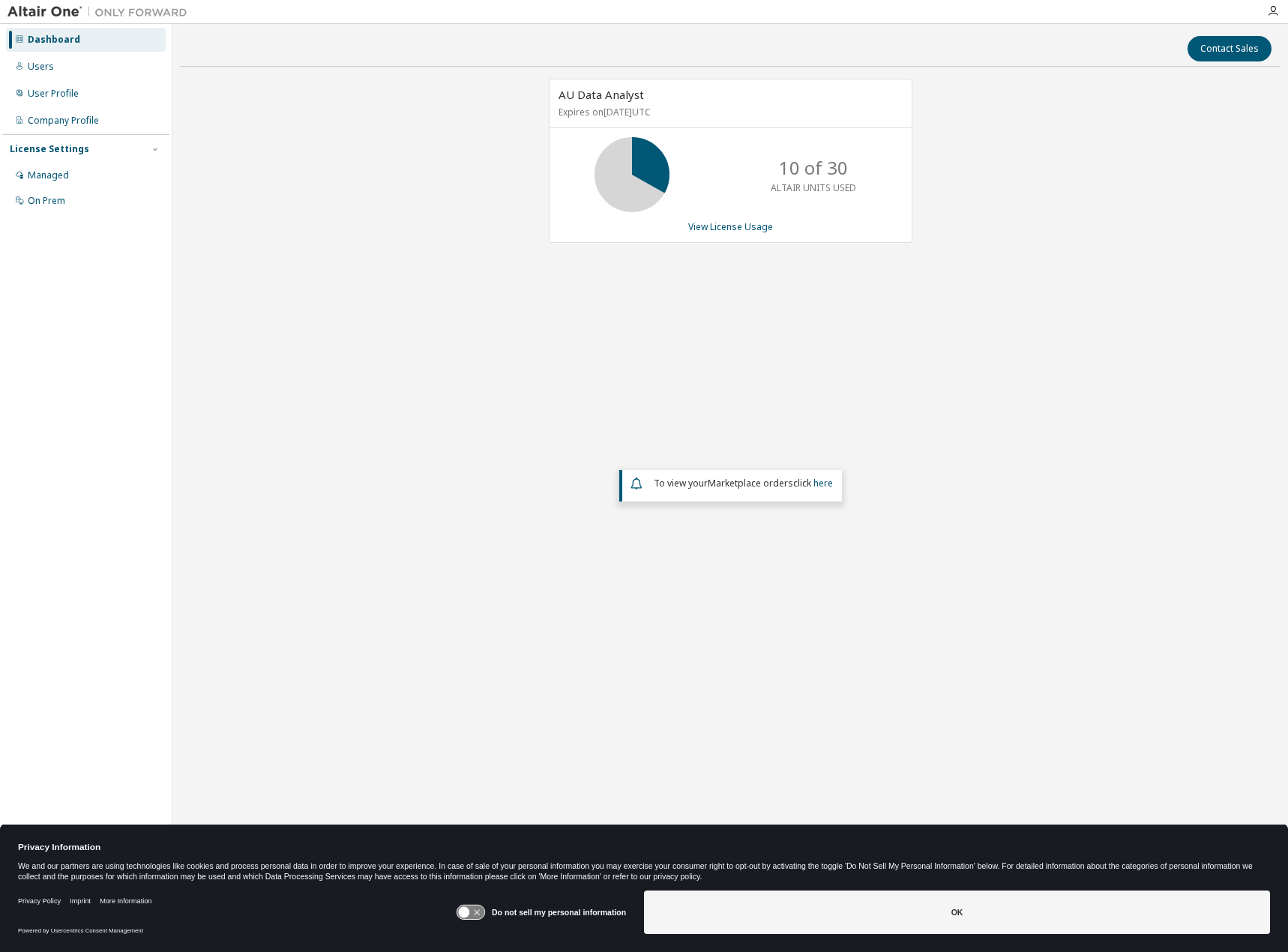
click at [77, 11] on img at bounding box center [102, 12] width 188 height 15
click at [1273, 13] on icon "button" at bounding box center [1273, 11] width 12 height 12
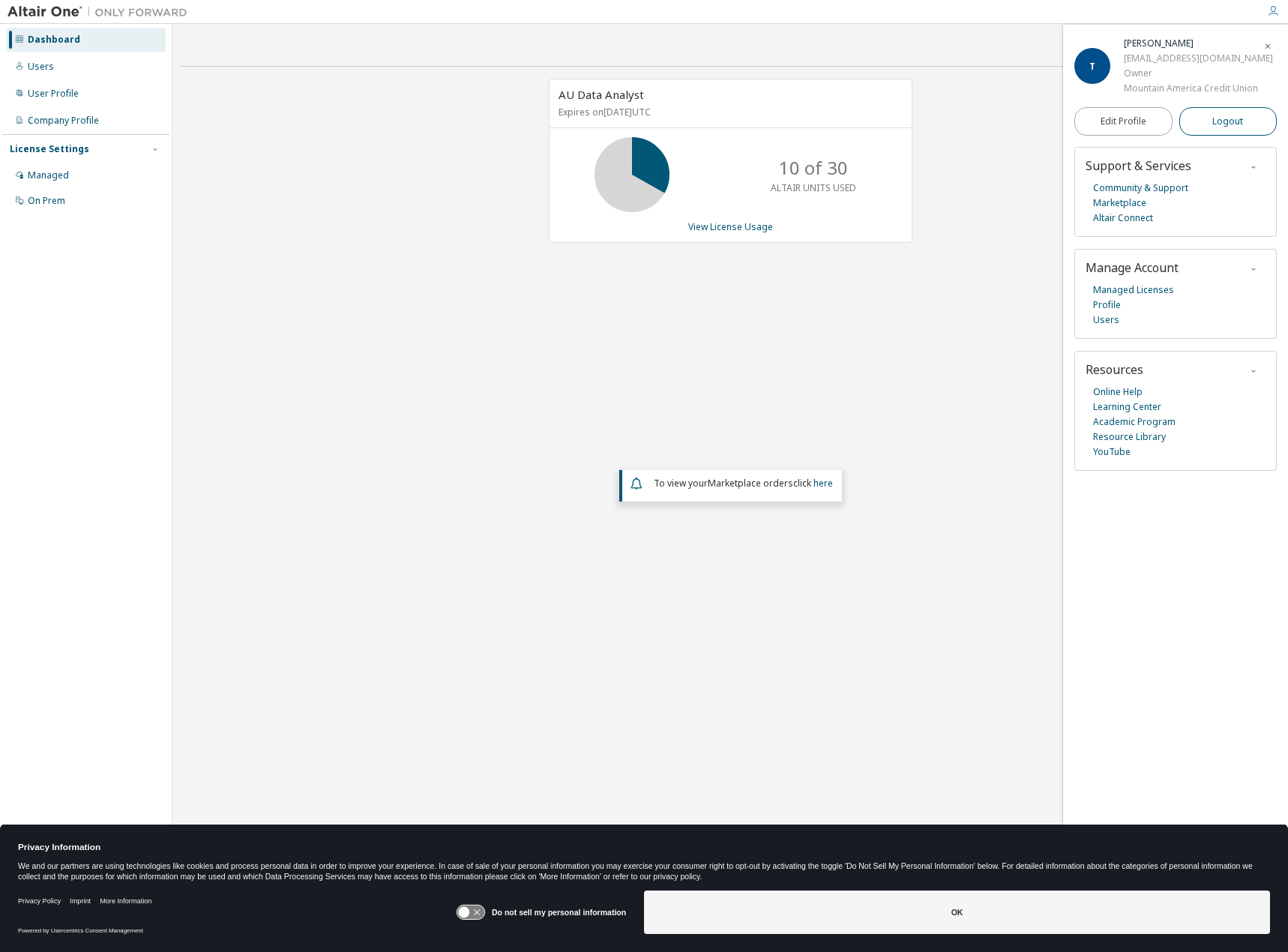
click at [1249, 121] on button "Logout" at bounding box center [1228, 122] width 98 height 29
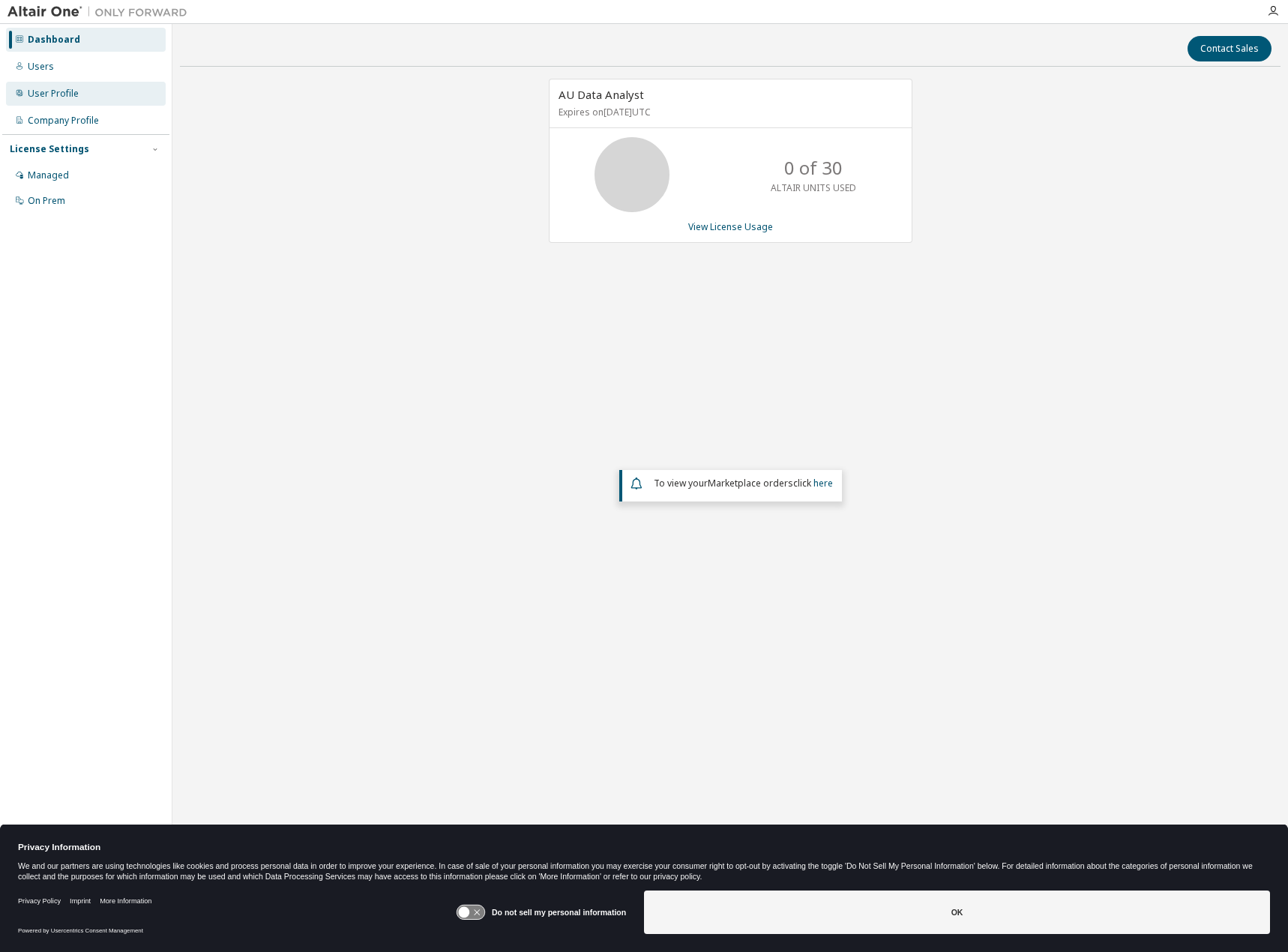
click at [61, 88] on div "User Profile" at bounding box center [53, 94] width 51 height 12
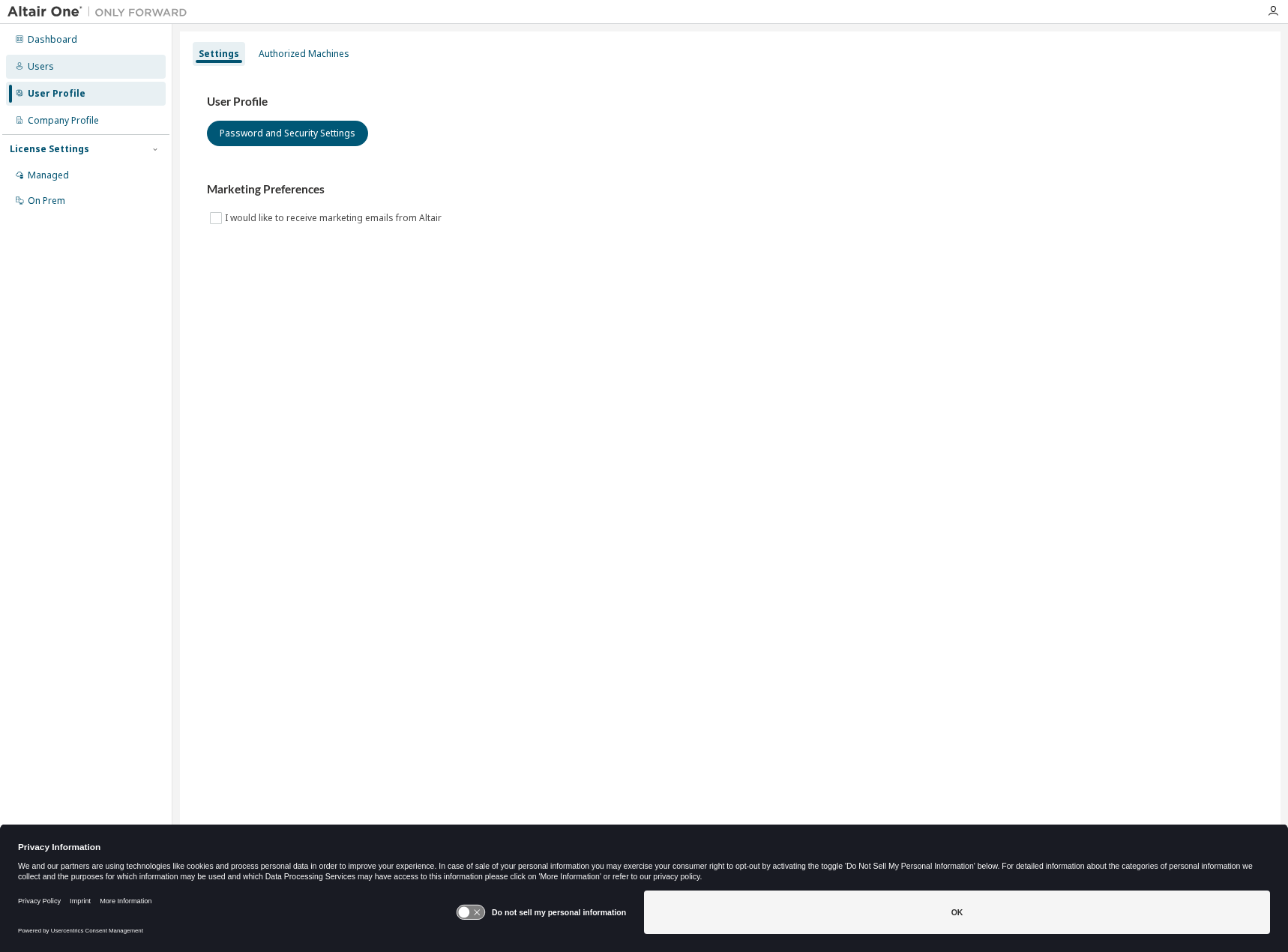
click at [57, 67] on div "Users" at bounding box center [85, 66] width 160 height 24
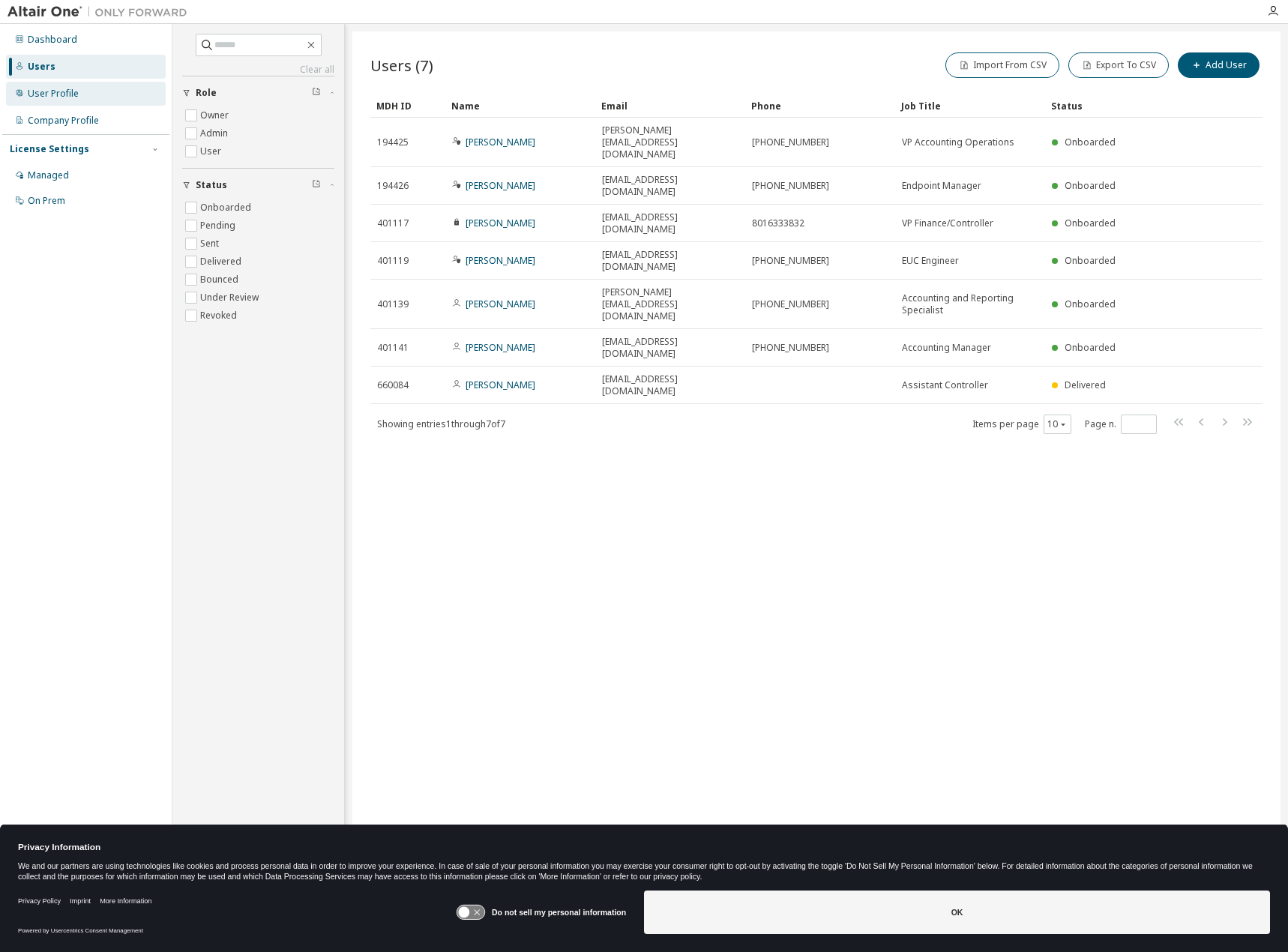
click at [60, 98] on div "User Profile" at bounding box center [53, 94] width 51 height 12
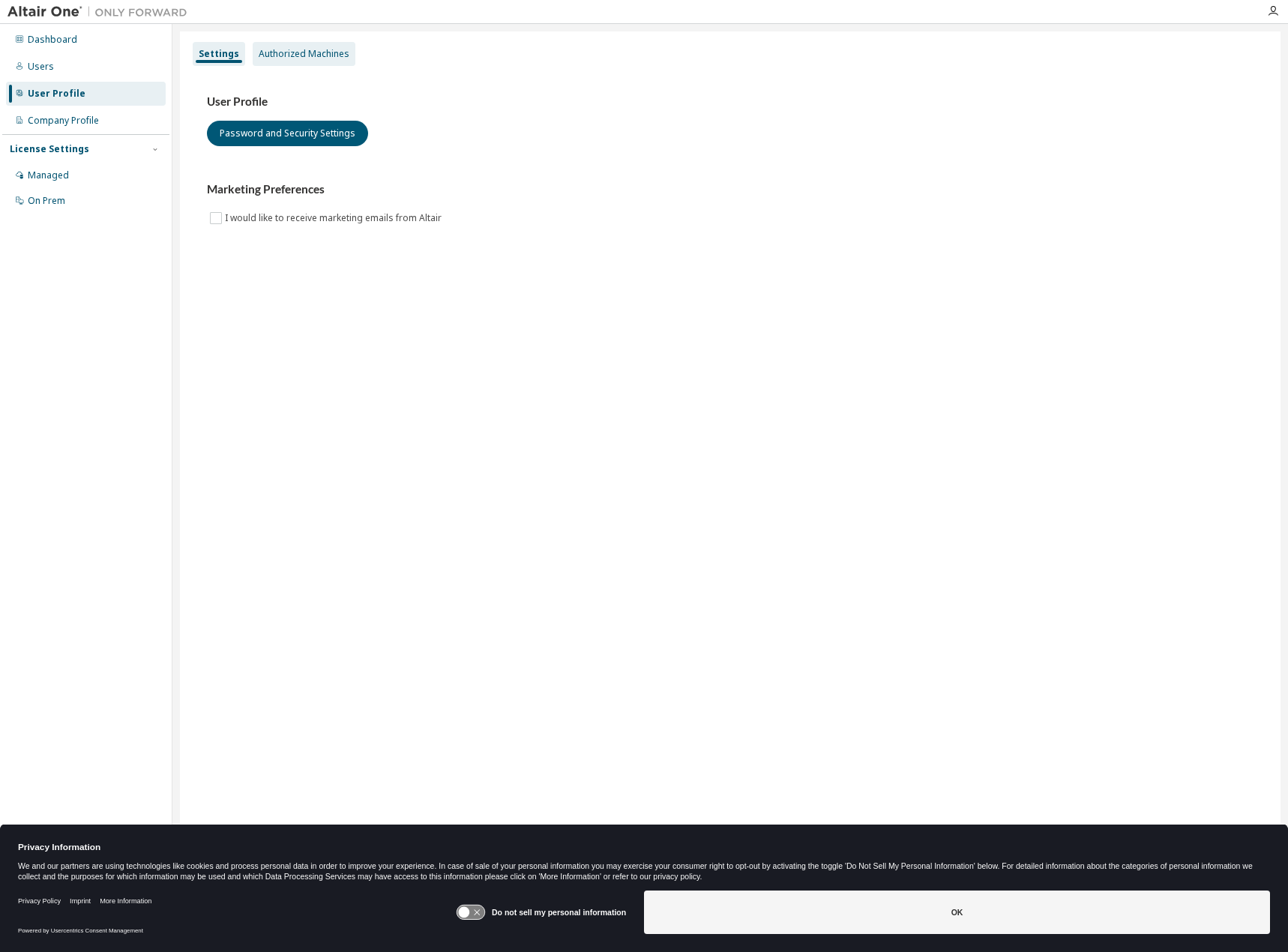
click at [309, 57] on div "Authorized Machines" at bounding box center [304, 54] width 91 height 12
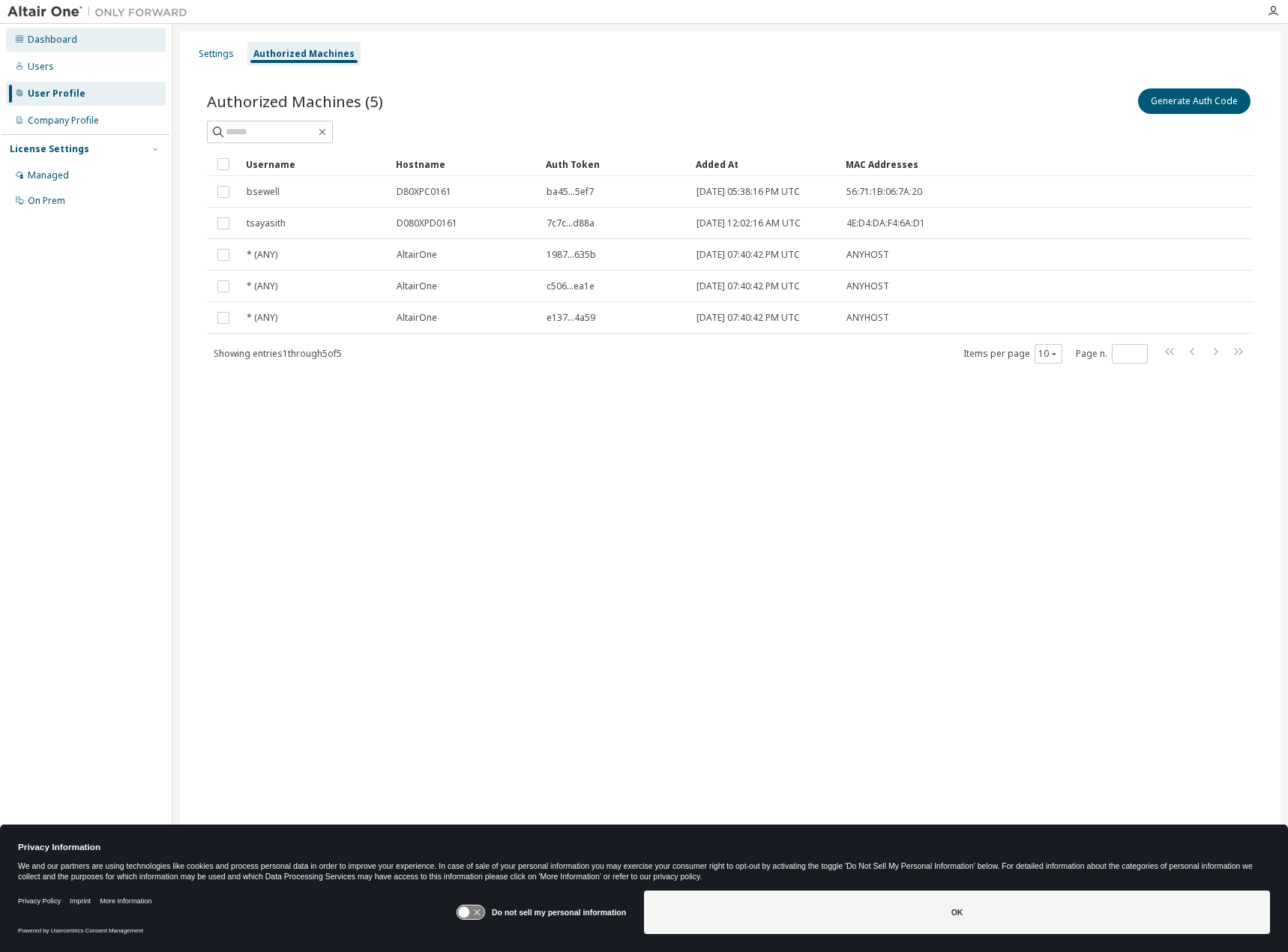
click at [58, 38] on div "Dashboard" at bounding box center [53, 39] width 50 height 12
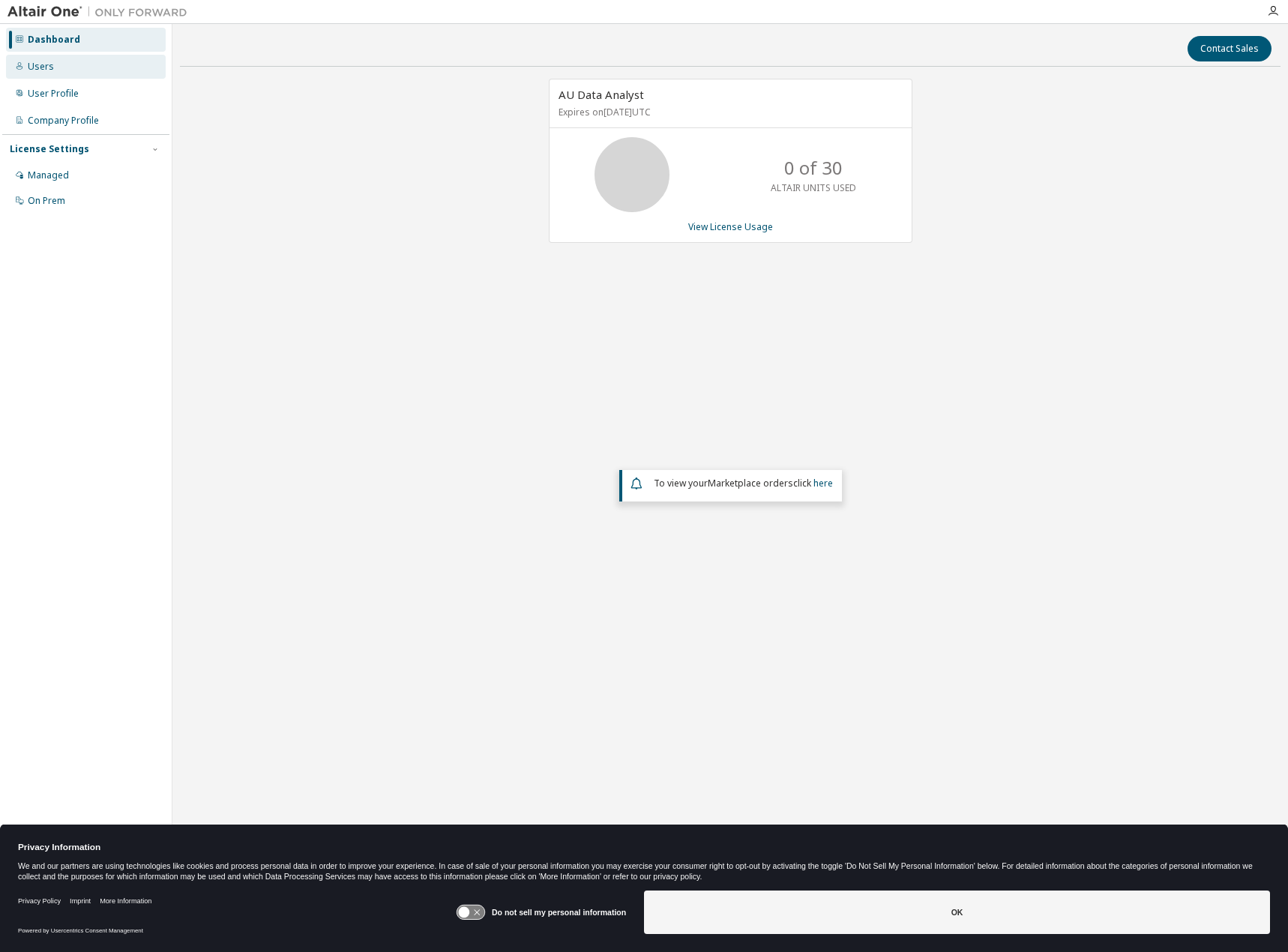
click at [94, 71] on div "Users" at bounding box center [85, 66] width 160 height 24
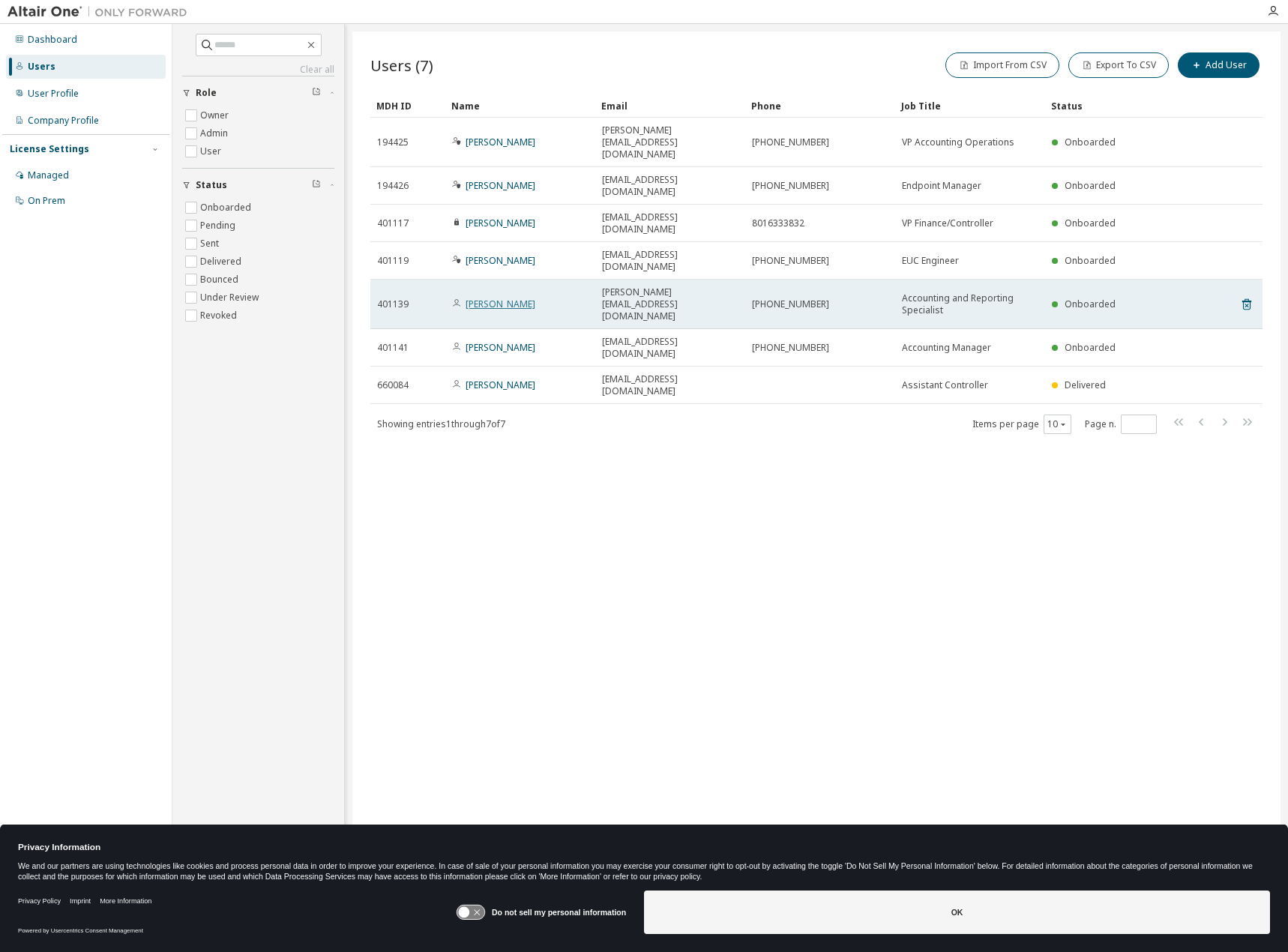
click at [490, 297] on link "[PERSON_NAME]" at bounding box center [500, 303] width 70 height 12
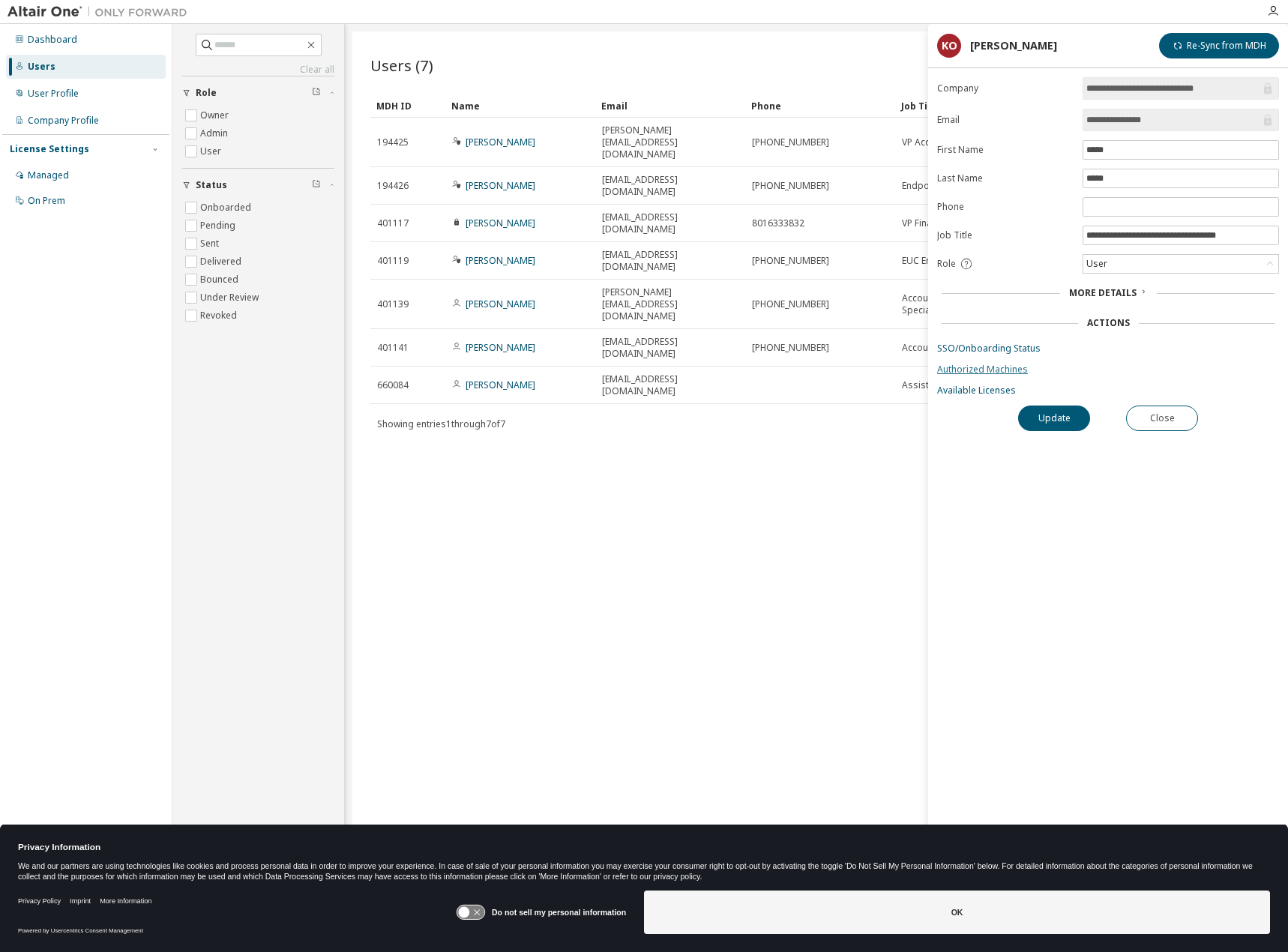
click at [997, 369] on link "Authorized Machines" at bounding box center [1108, 369] width 342 height 12
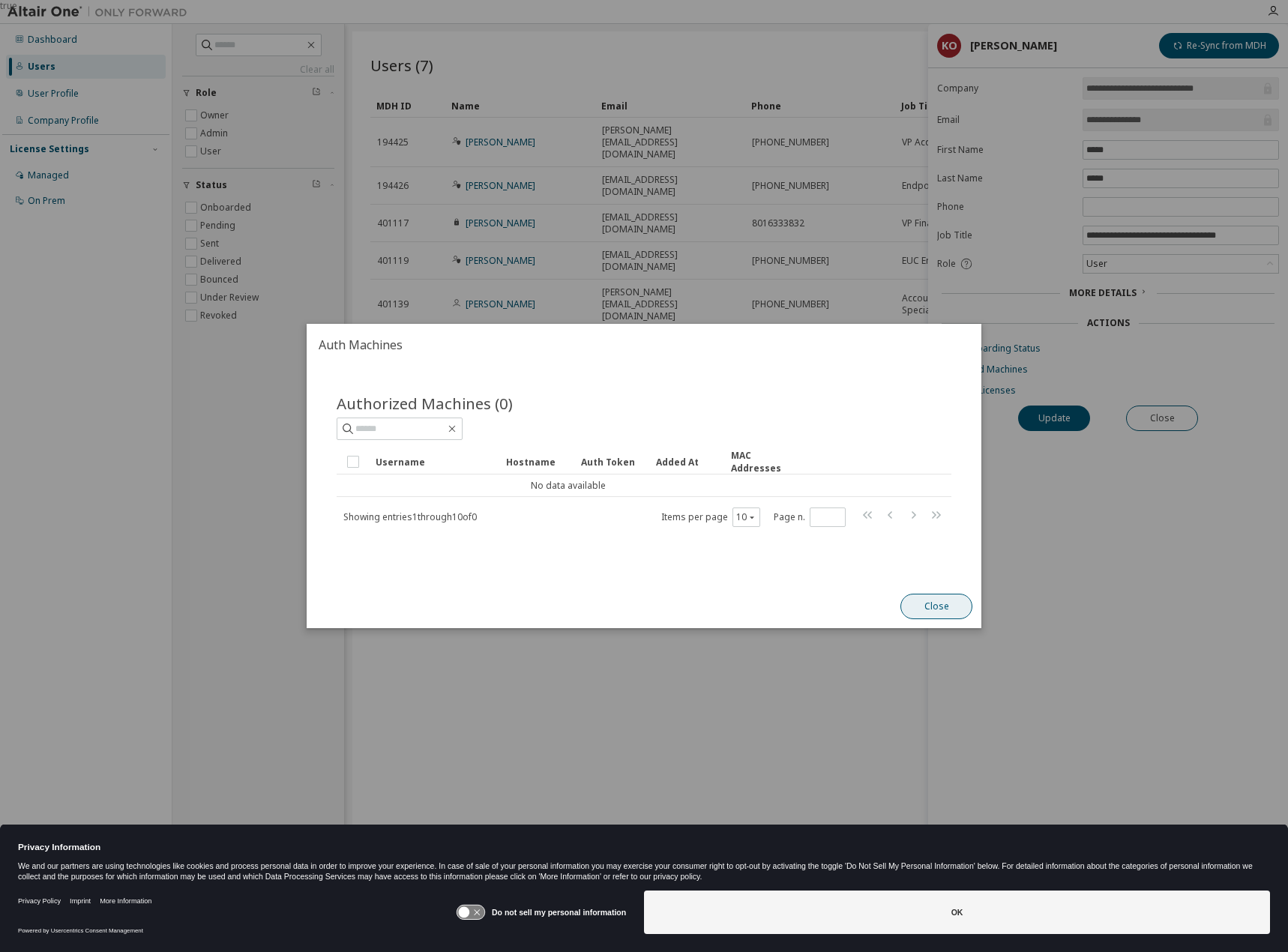
click at [923, 607] on button "Close" at bounding box center [935, 606] width 72 height 26
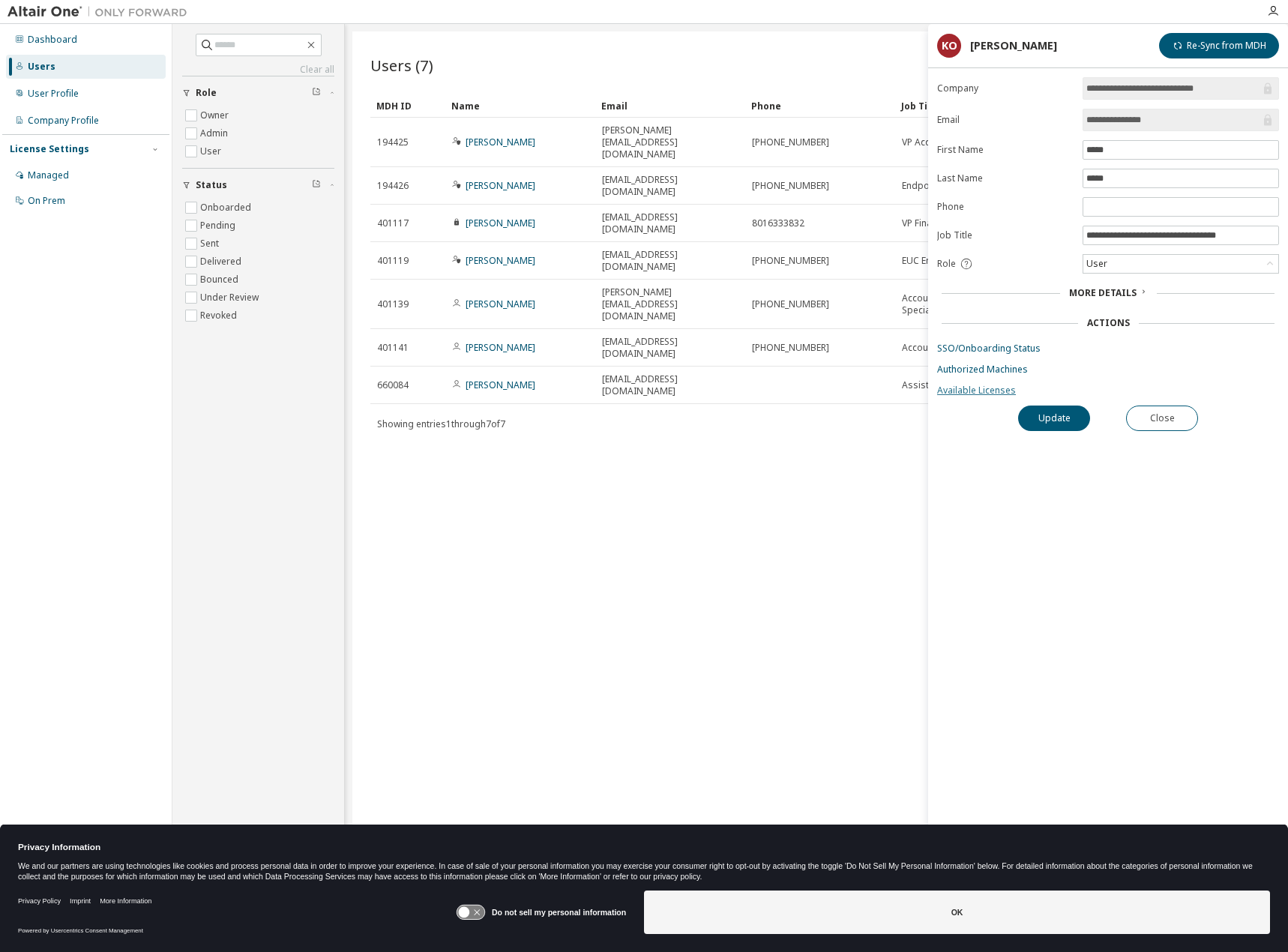
click at [979, 395] on link "Available Licenses" at bounding box center [1108, 390] width 342 height 12
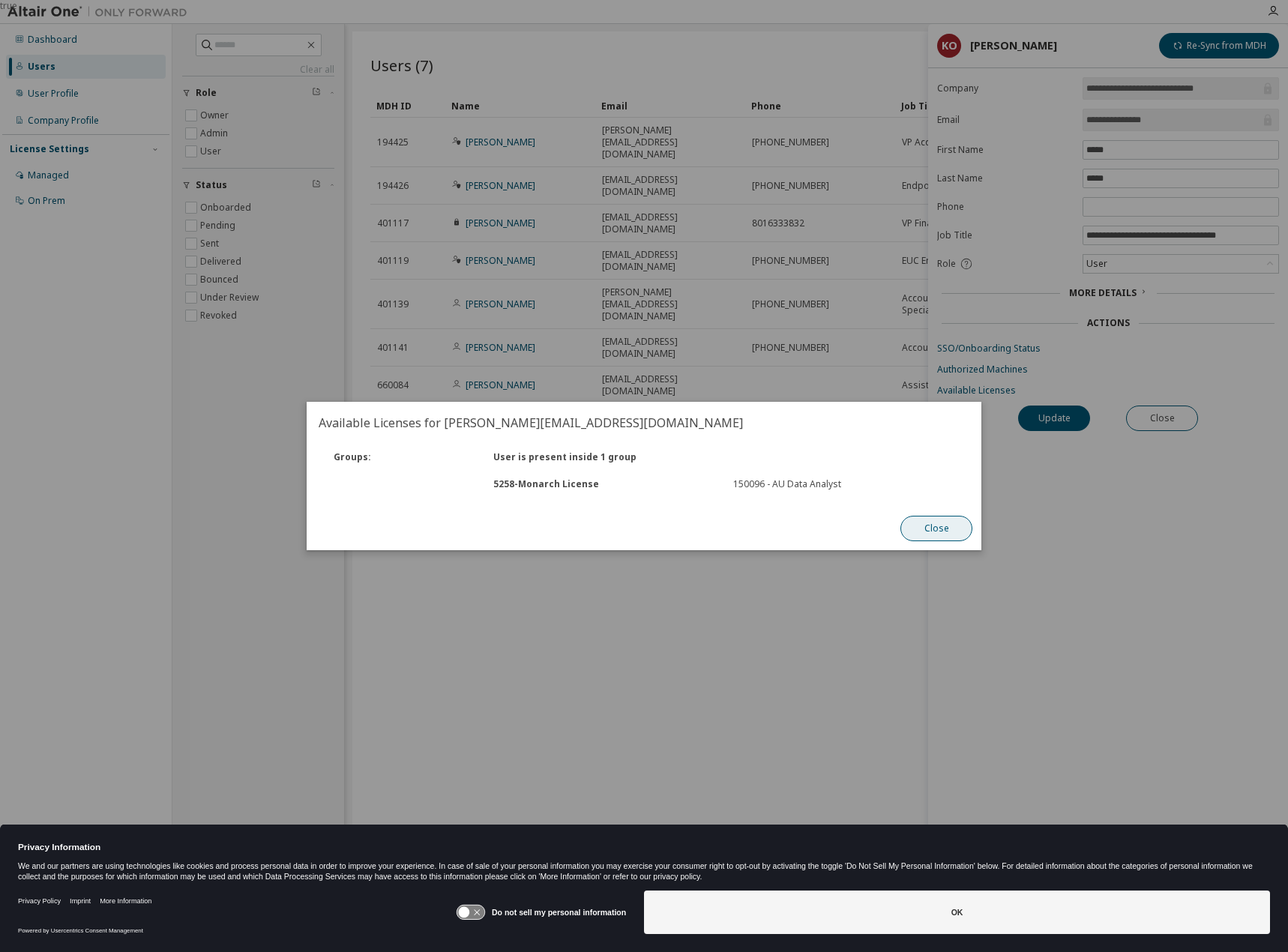
click at [948, 520] on button "Close" at bounding box center [935, 528] width 72 height 26
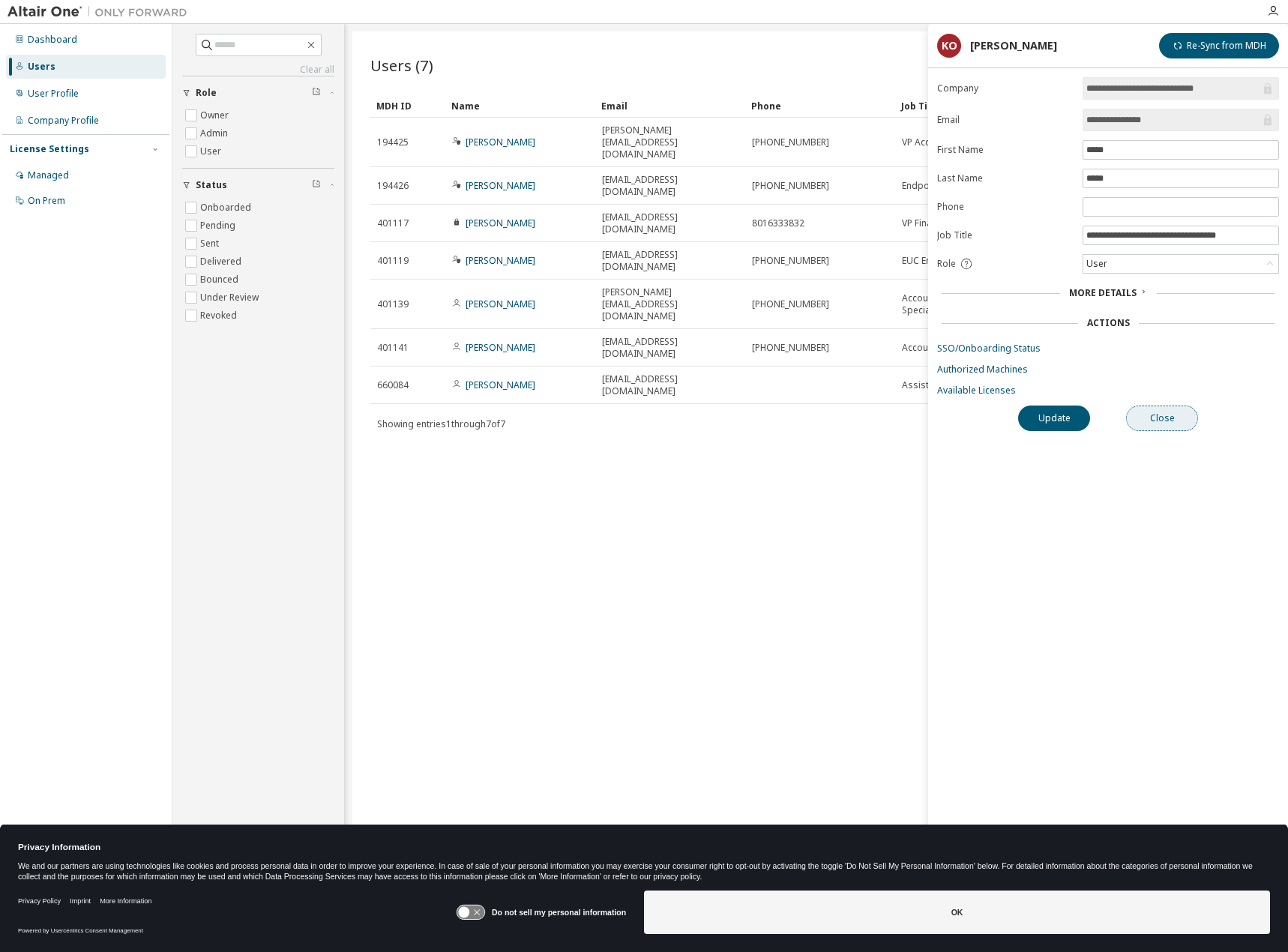
click at [1158, 429] on button "Close" at bounding box center [1162, 418] width 72 height 26
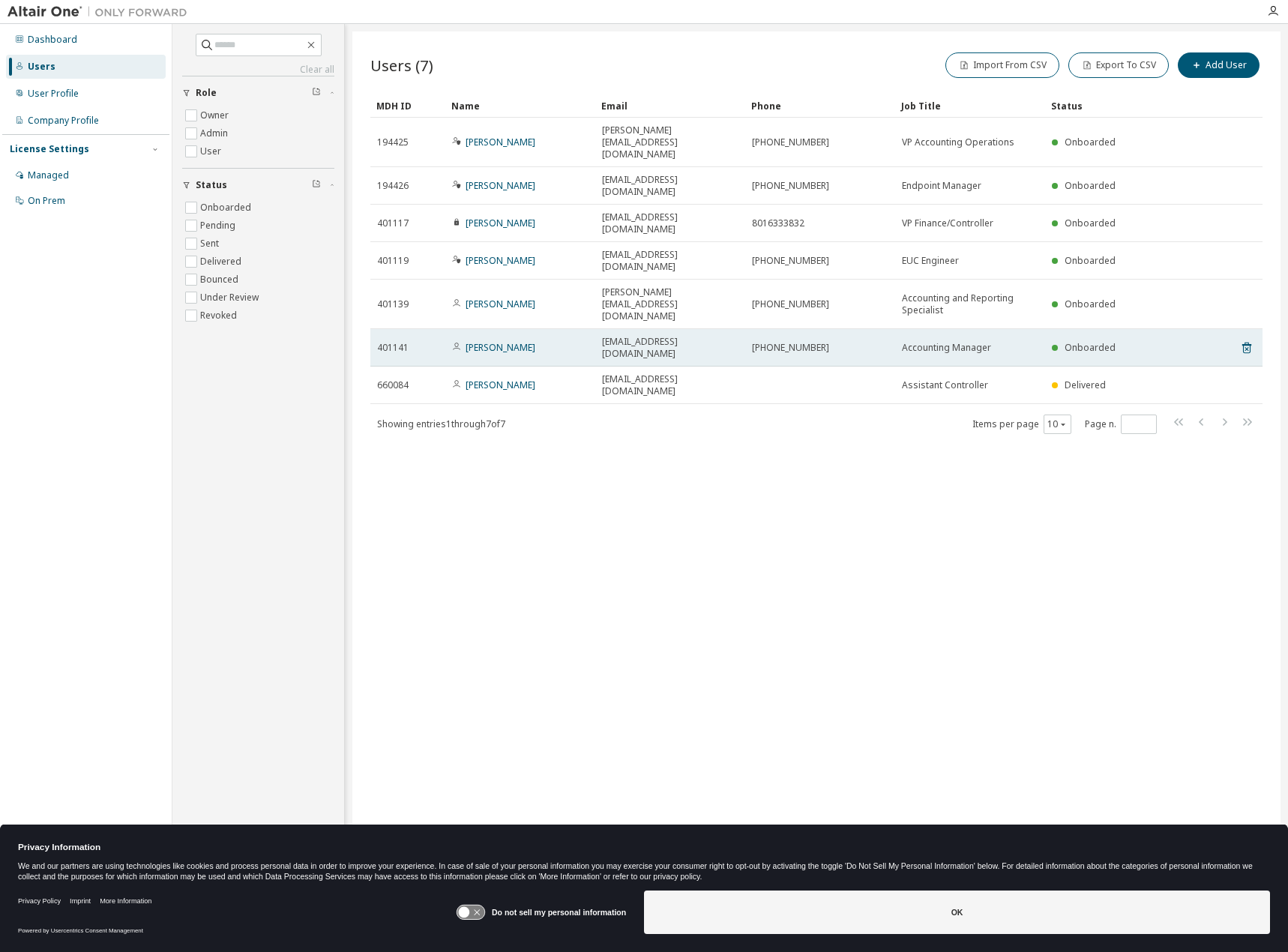
click at [494, 329] on td "[PERSON_NAME]" at bounding box center [520, 347] width 150 height 37
click at [502, 341] on link "[PERSON_NAME]" at bounding box center [500, 347] width 70 height 12
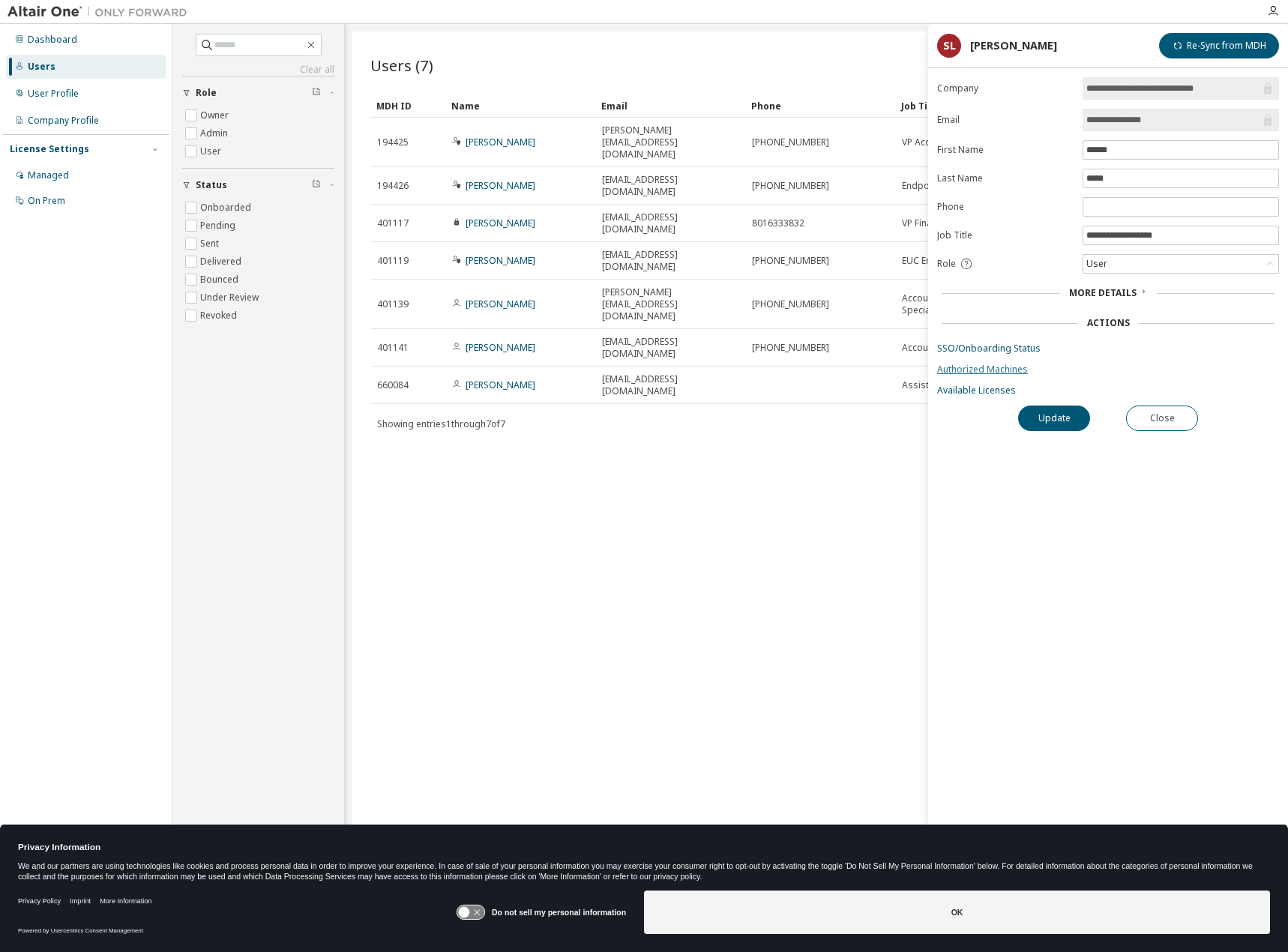
click at [967, 370] on link "Authorized Machines" at bounding box center [1108, 369] width 342 height 12
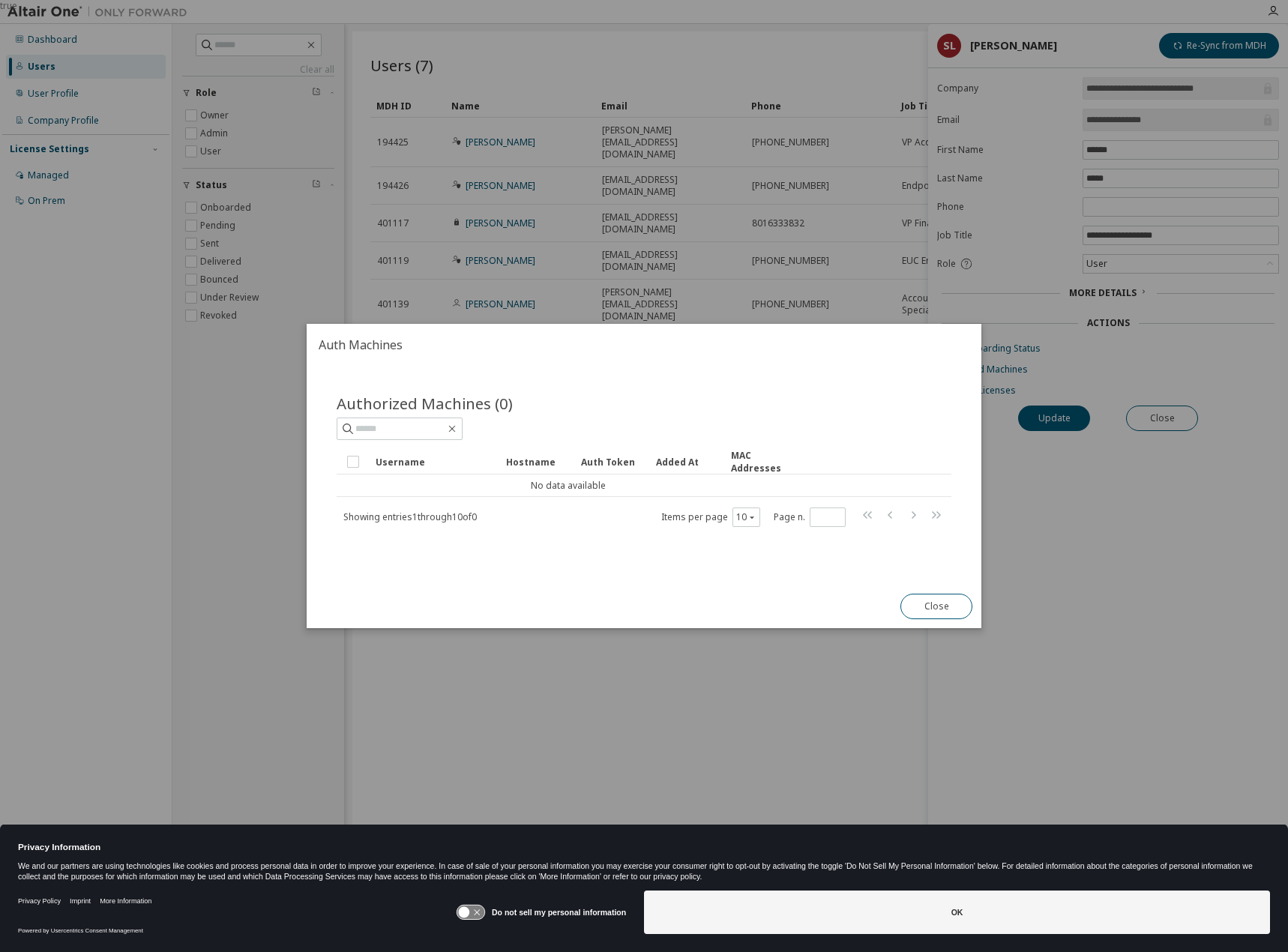
click at [402, 440] on div "Authorized Machines (0) Clear Load Save Save As Field Operator Value Select fil…" at bounding box center [643, 460] width 614 height 135
click at [911, 593] on button "Close" at bounding box center [935, 606] width 72 height 26
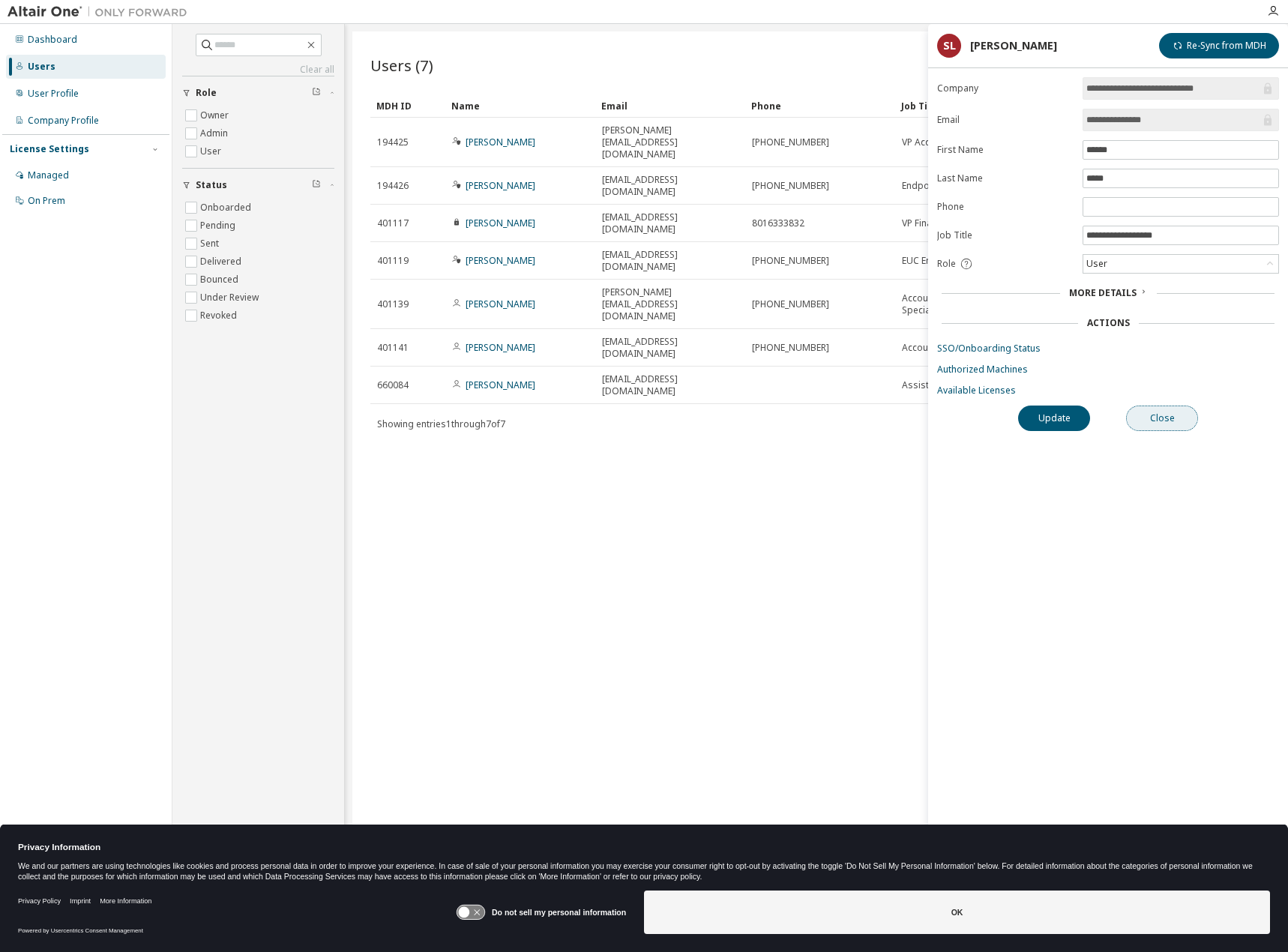
click at [1142, 425] on button "Close" at bounding box center [1162, 418] width 72 height 26
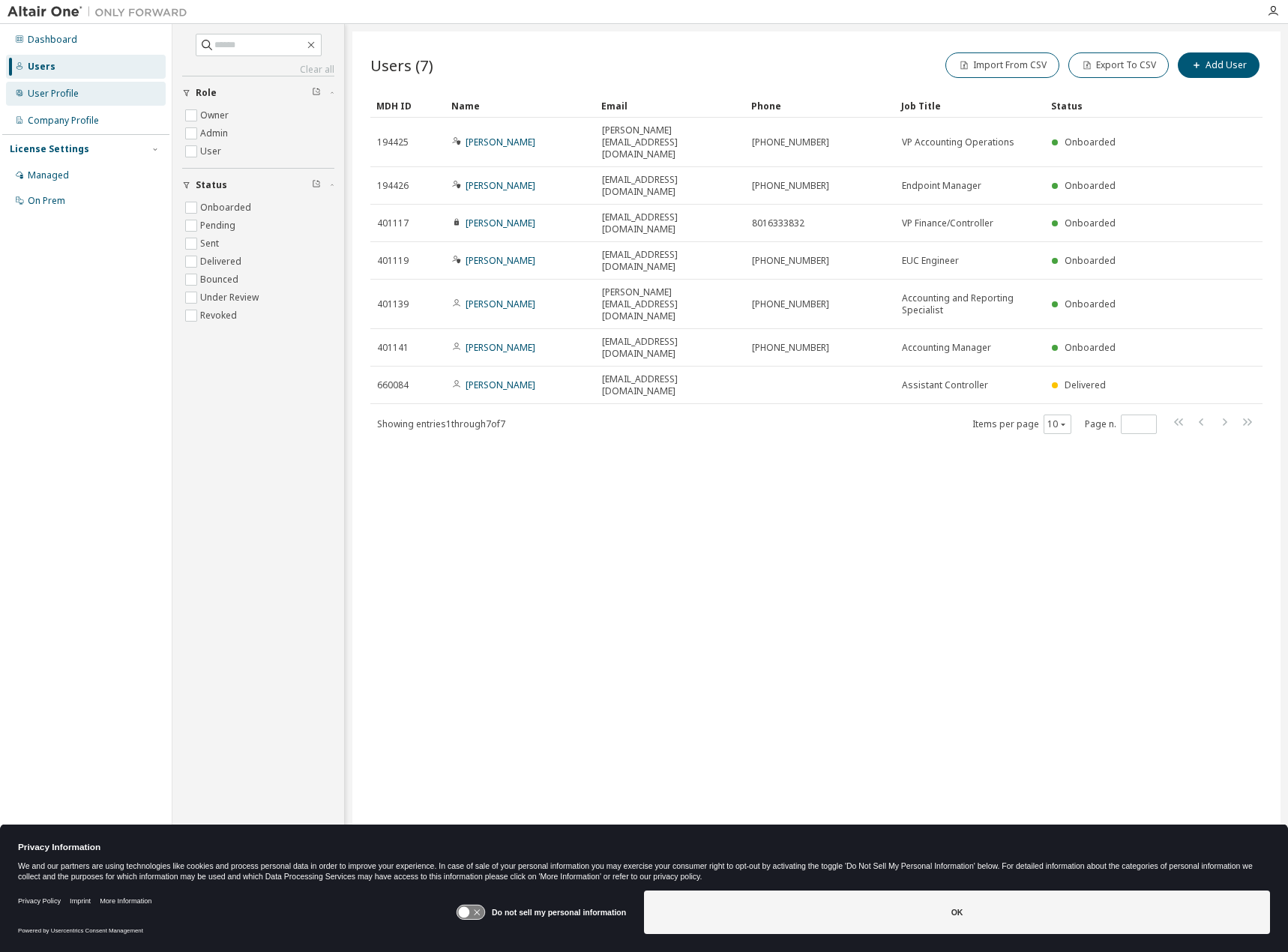
click at [79, 97] on div "User Profile" at bounding box center [85, 93] width 160 height 24
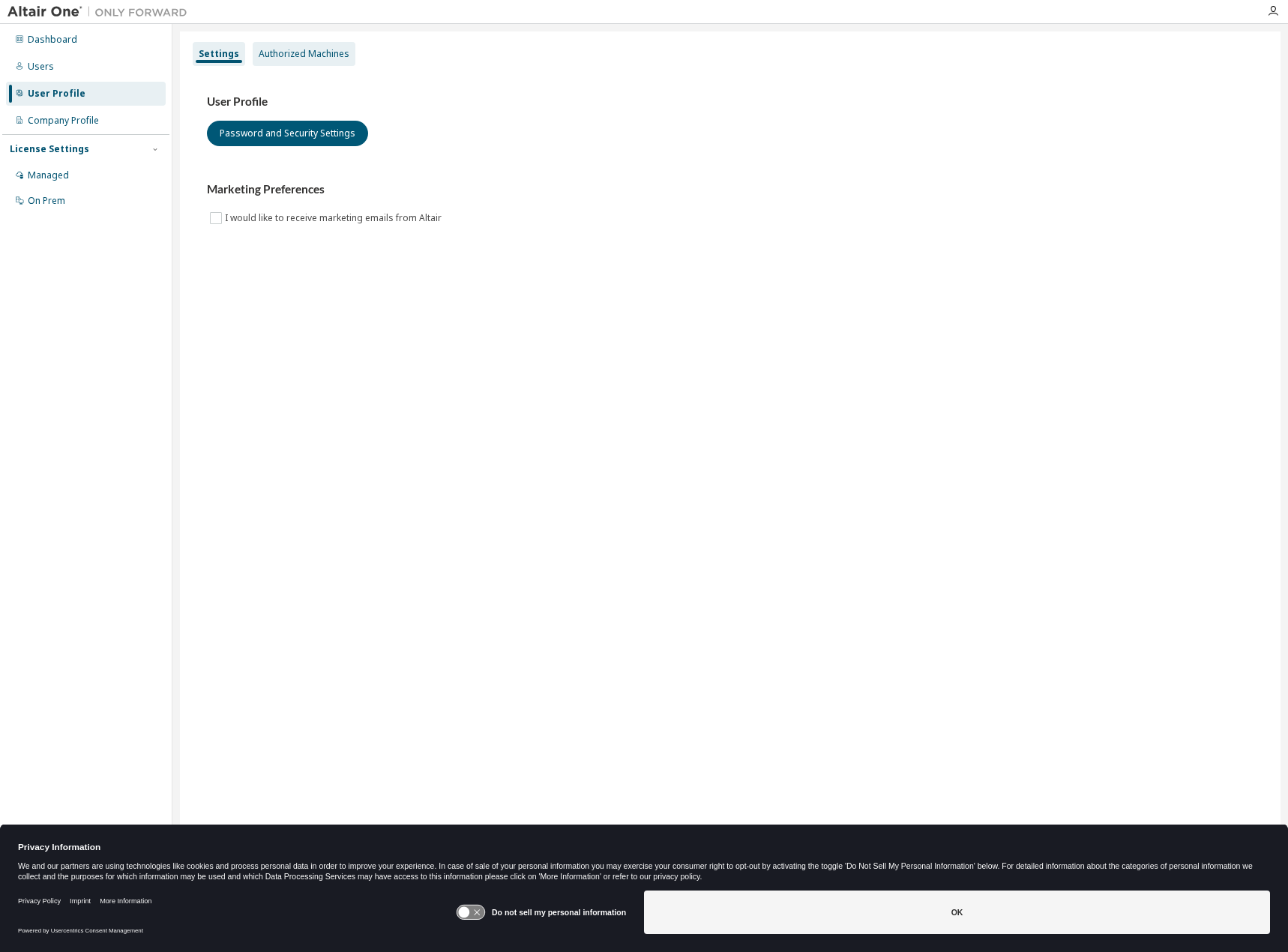
click at [305, 52] on div "Authorized Machines" at bounding box center [304, 54] width 91 height 12
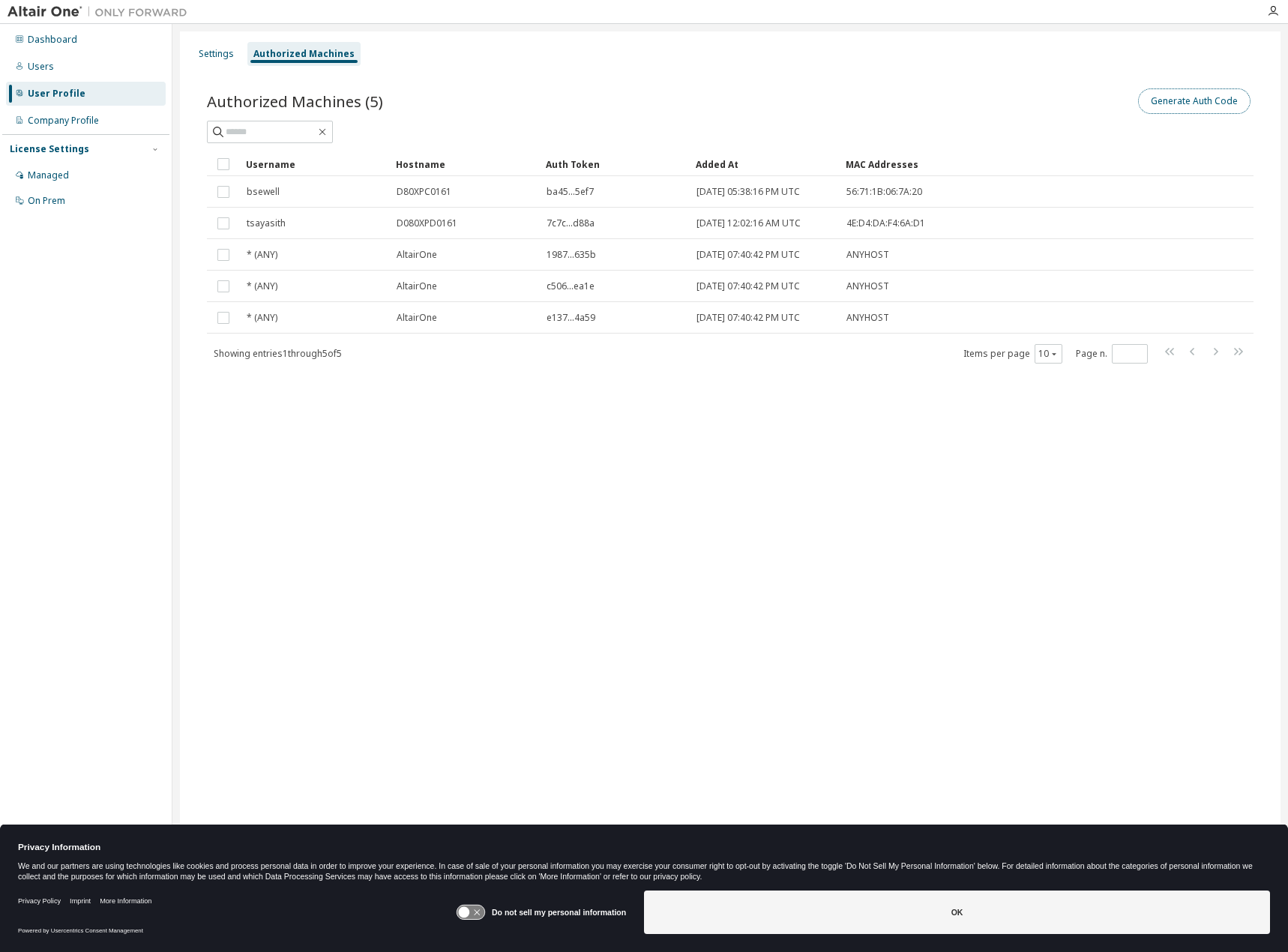
click at [1193, 104] on button "Generate Auth Code" at bounding box center [1193, 101] width 112 height 26
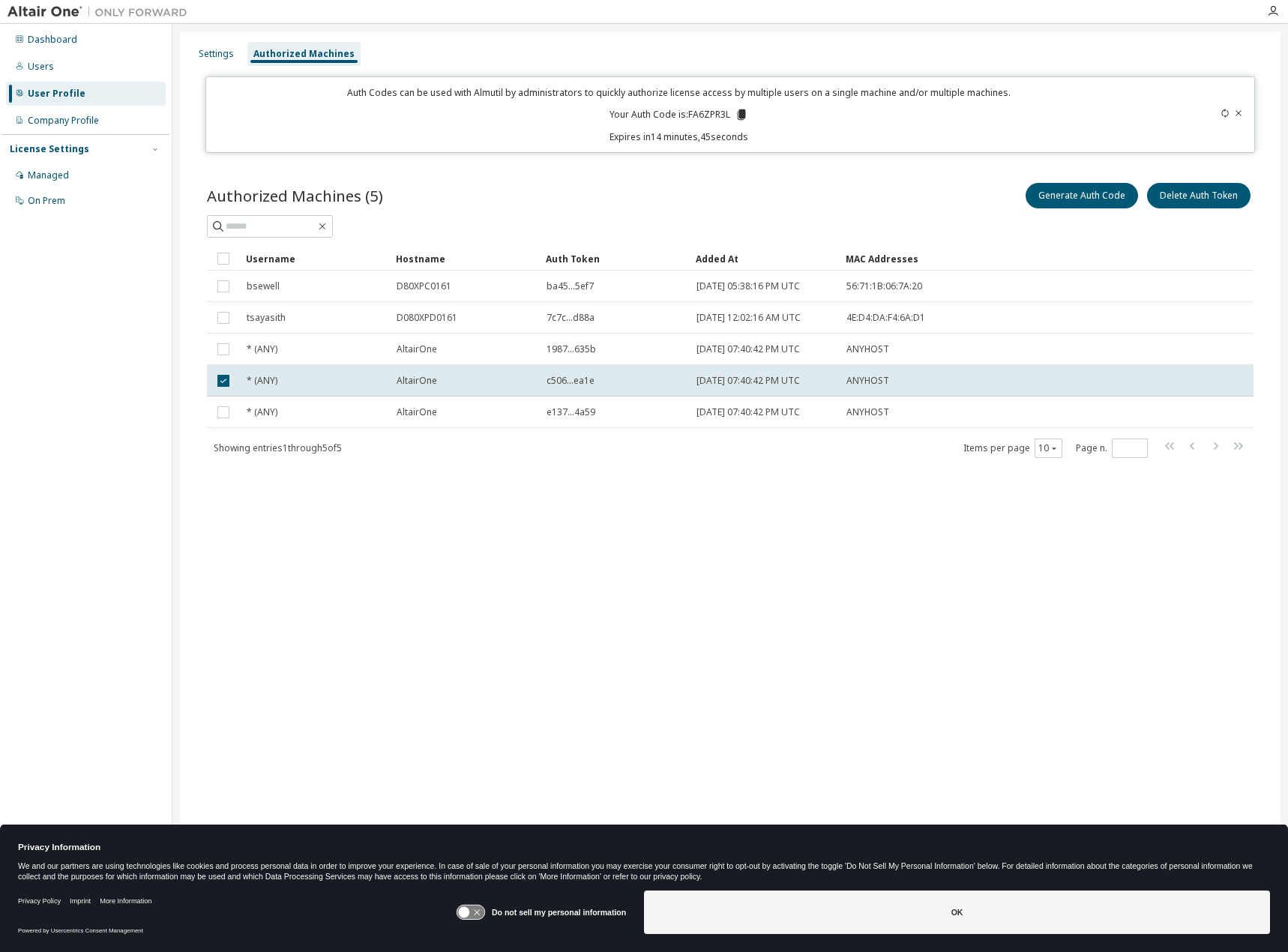
click at [1242, 109] on icon at bounding box center [1237, 112] width 9 height 9
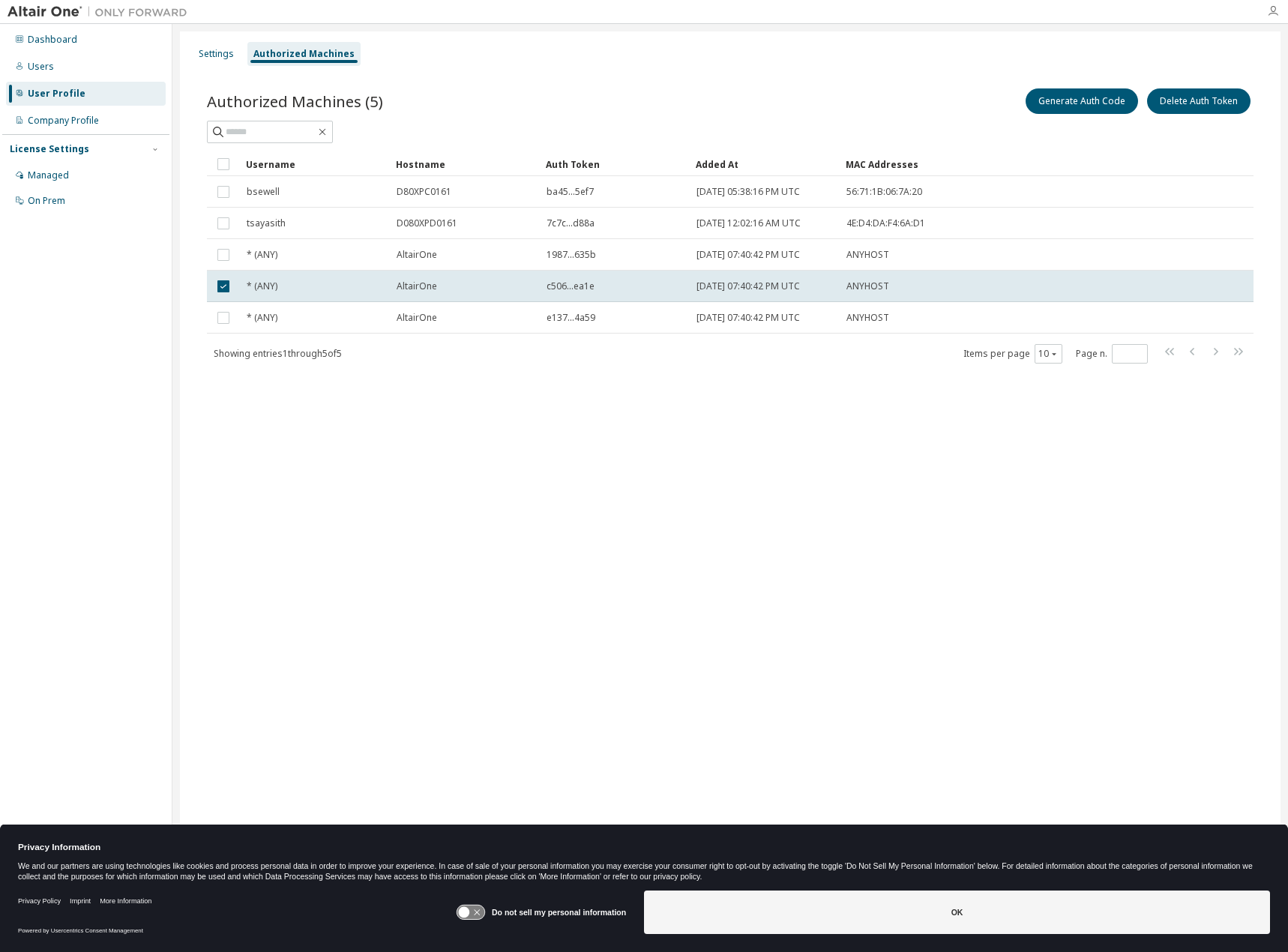
click at [1277, 12] on icon "button" at bounding box center [1273, 11] width 12 height 12
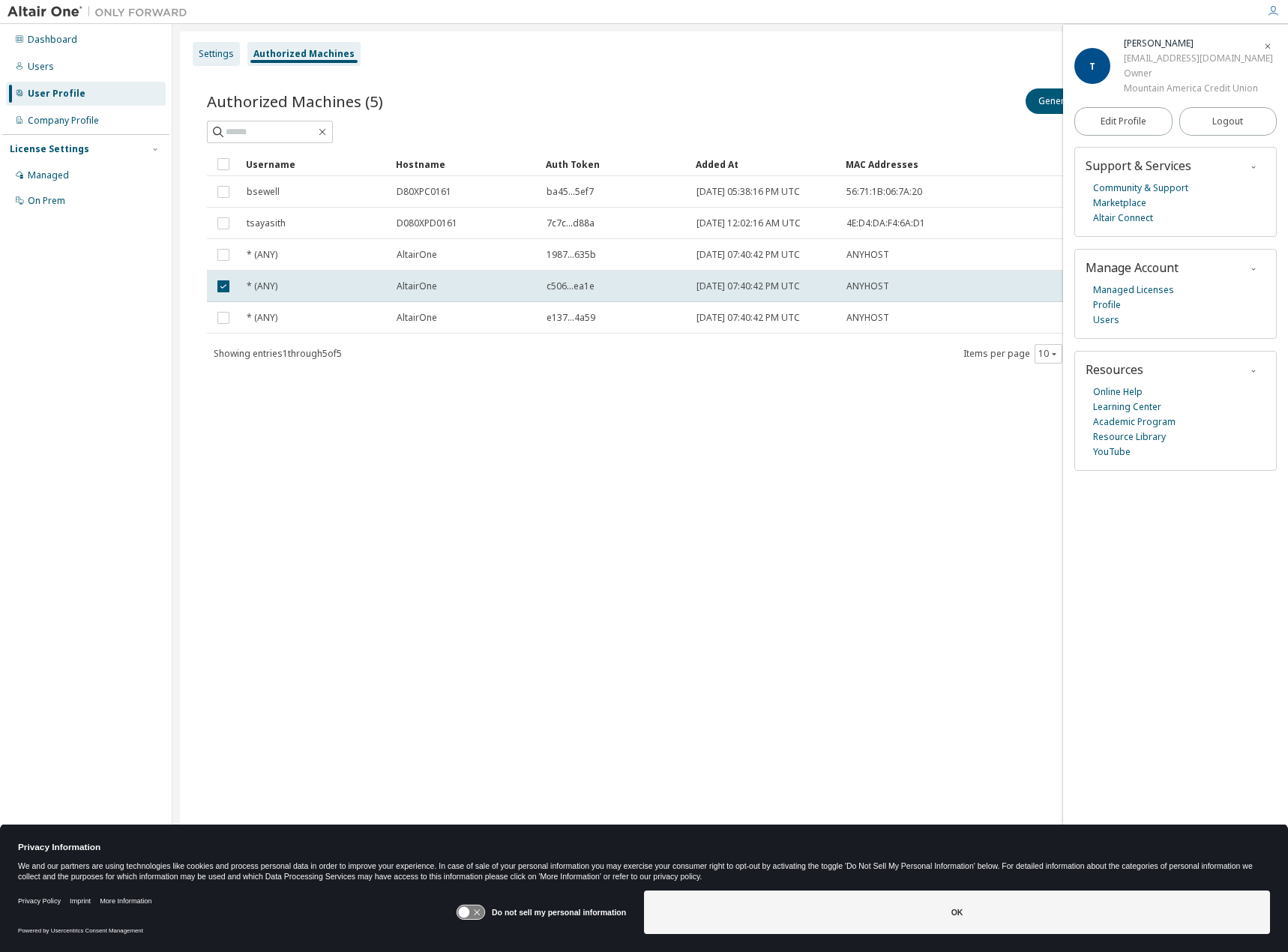
click at [224, 53] on div "Settings" at bounding box center [216, 54] width 35 height 12
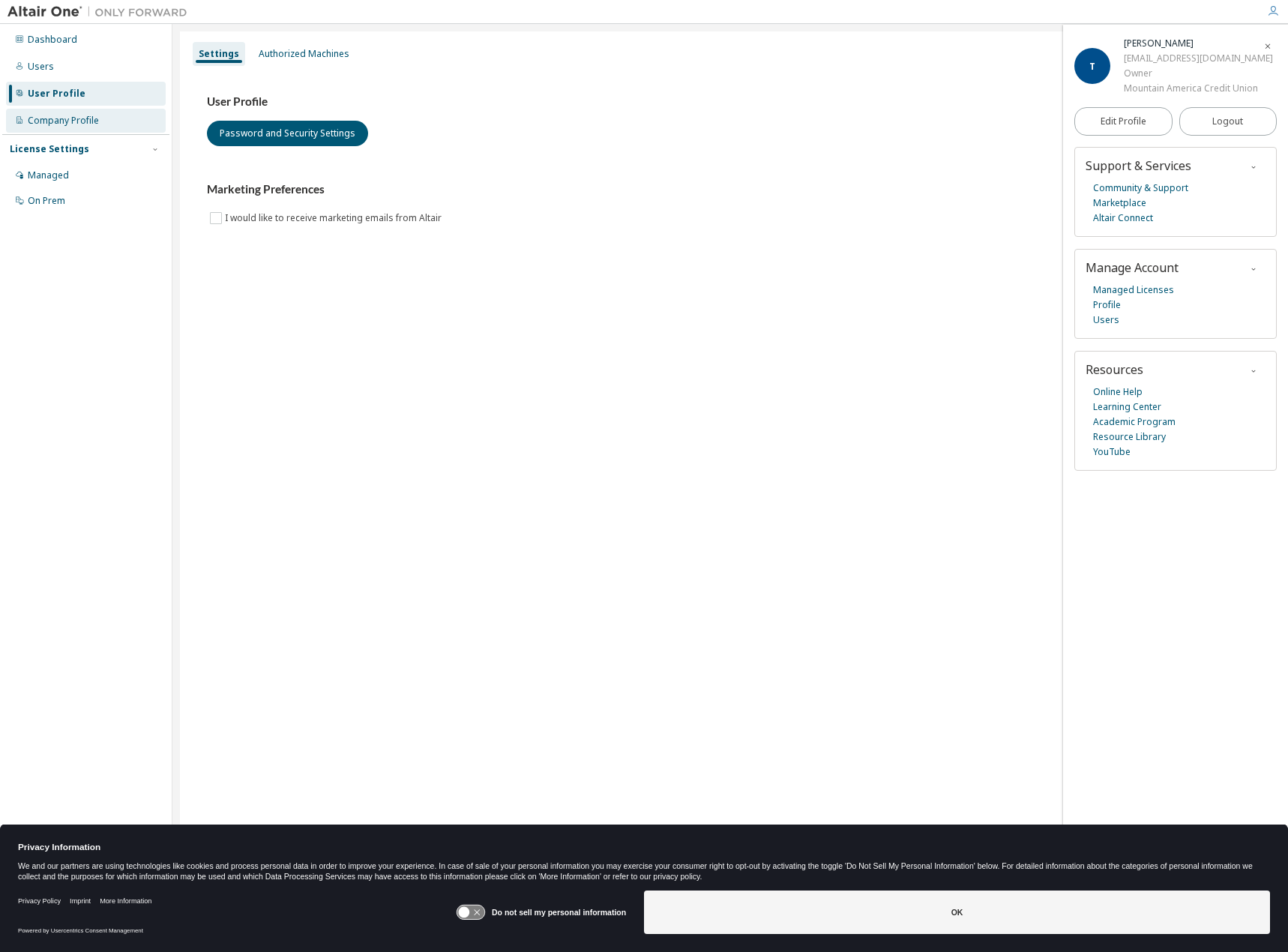
click at [86, 130] on div "Company Profile" at bounding box center [85, 120] width 160 height 24
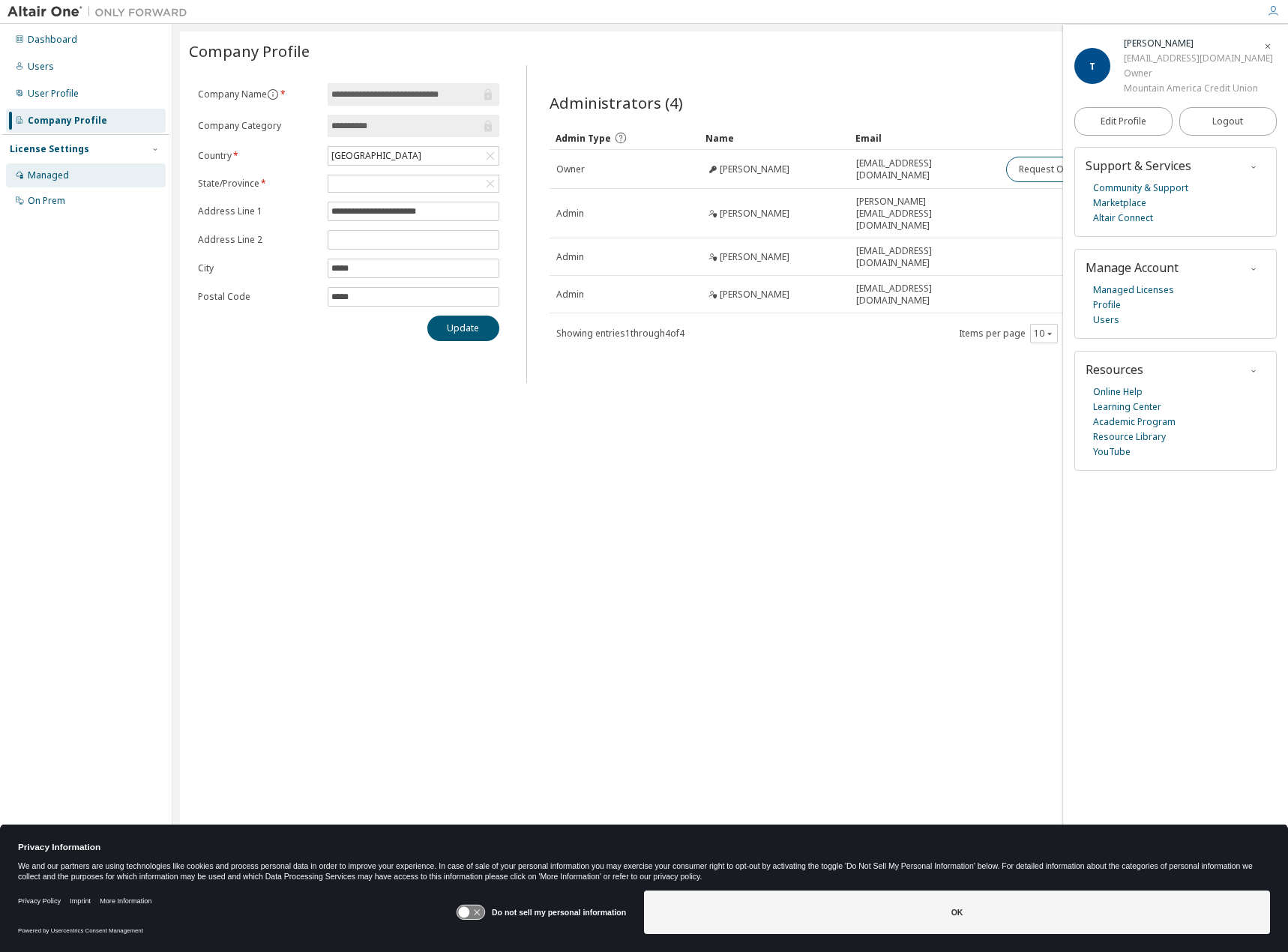
click at [84, 180] on div "Managed" at bounding box center [85, 174] width 160 height 24
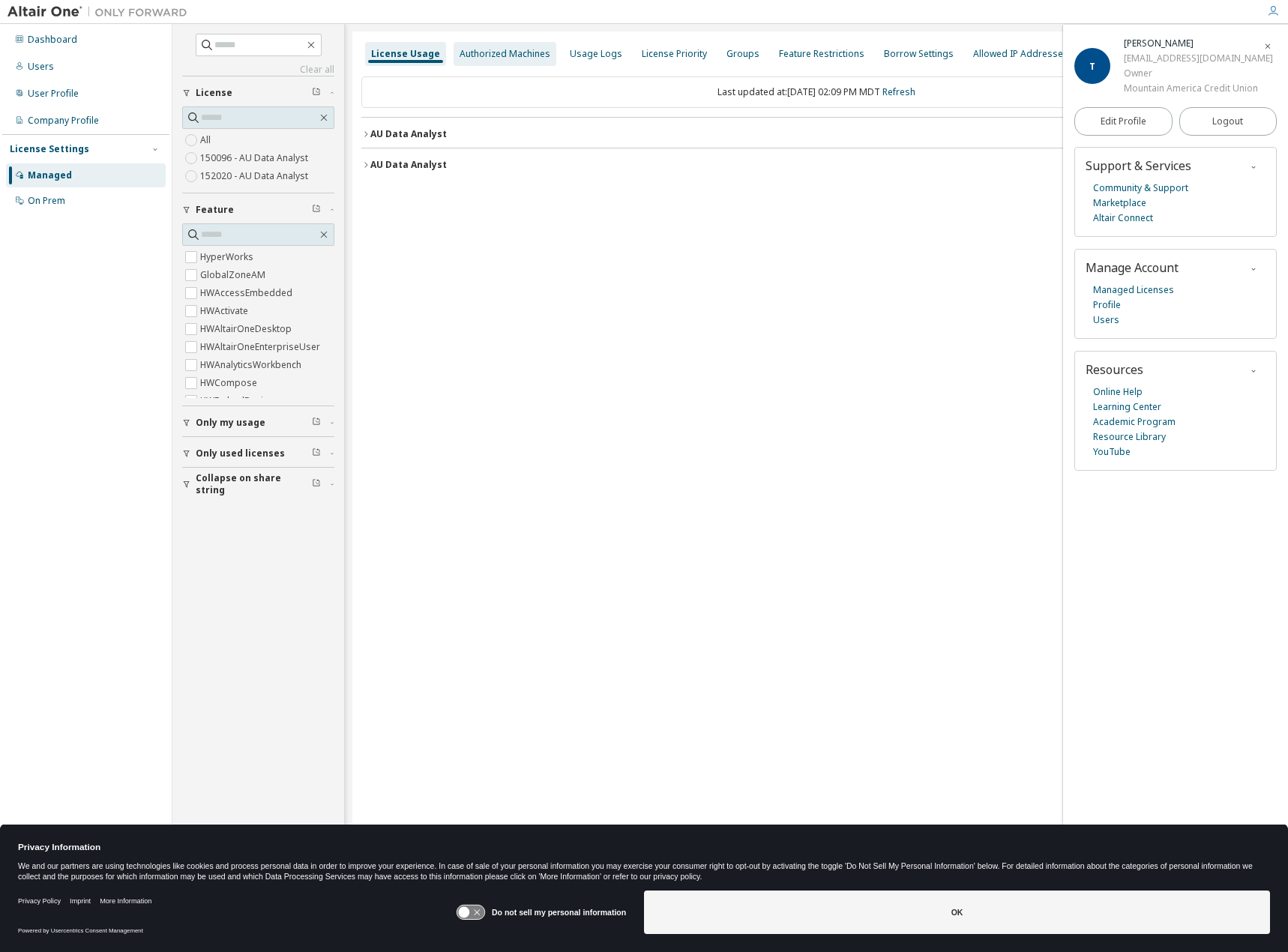
click at [484, 57] on div "Authorized Machines" at bounding box center [504, 54] width 91 height 12
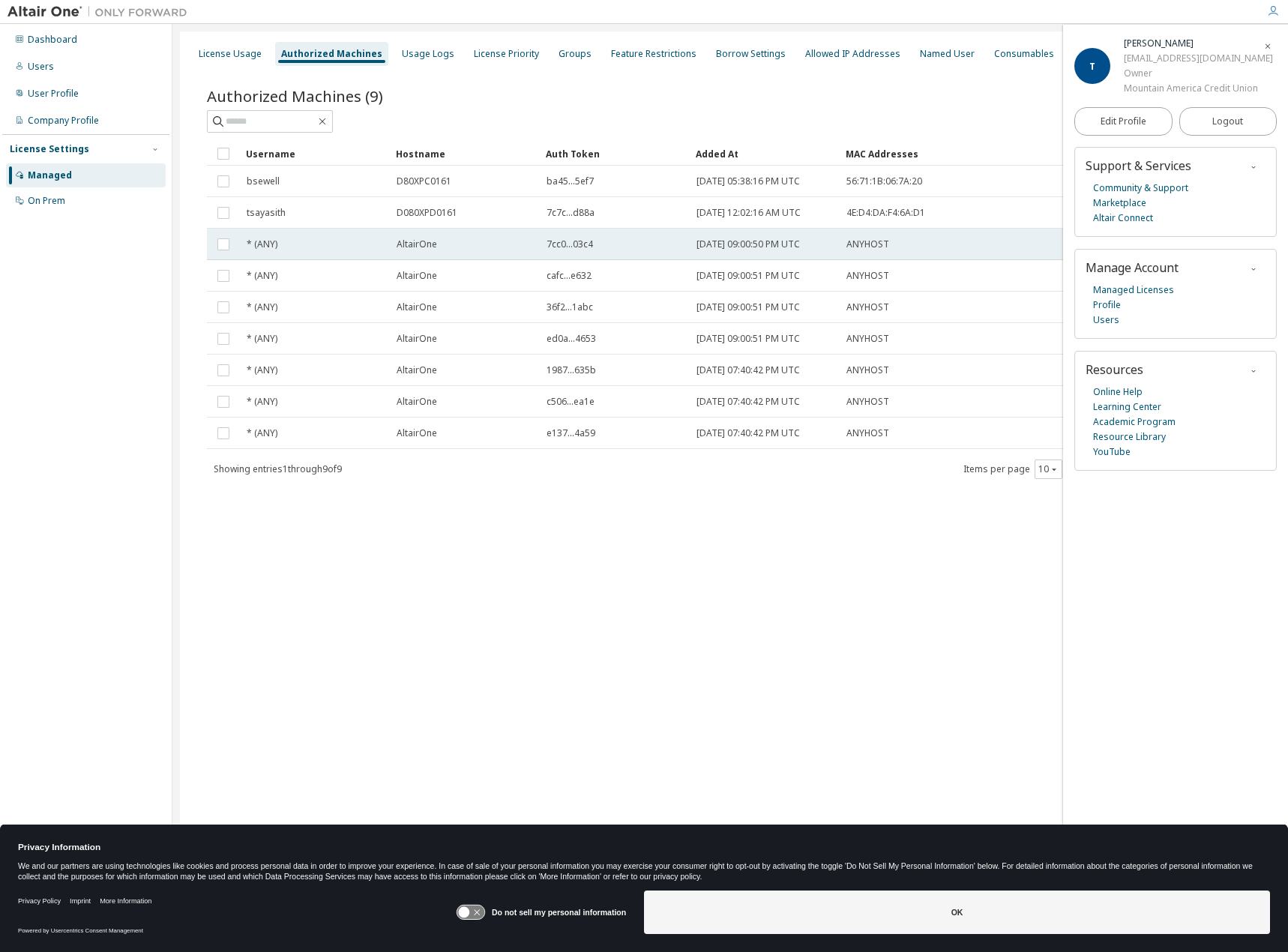
click at [254, 237] on td "* (ANY)" at bounding box center [314, 244] width 150 height 32
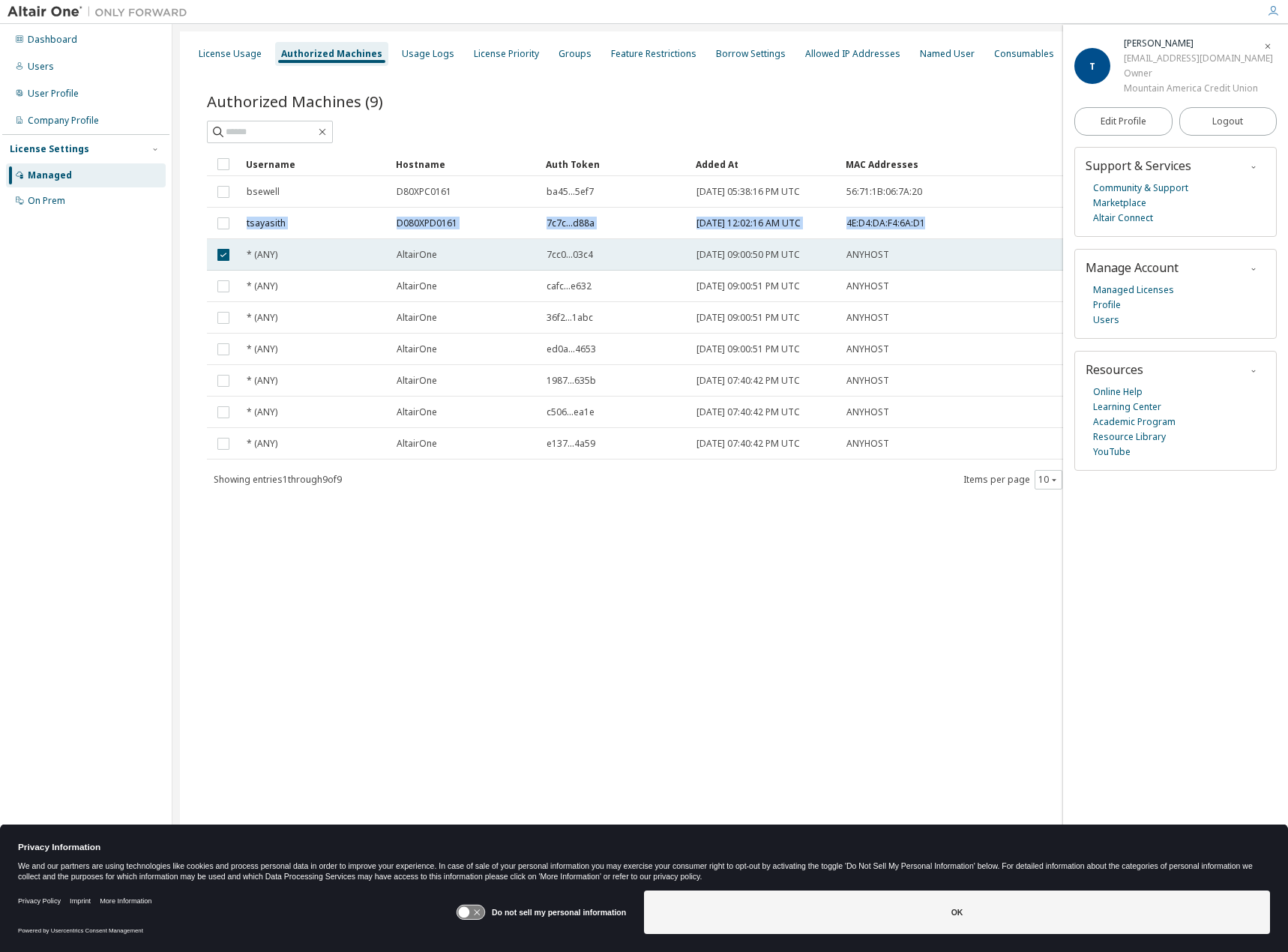
click at [236, 240] on tbody "bsewell D80XPC0161 ba45...5ef7 2025-06-26 05:38:16 PM UTC 56:71:1B:06:7A:20 tsa…" at bounding box center [730, 318] width 1046 height 284
click at [1262, 41] on span "button" at bounding box center [1268, 45] width 15 height 24
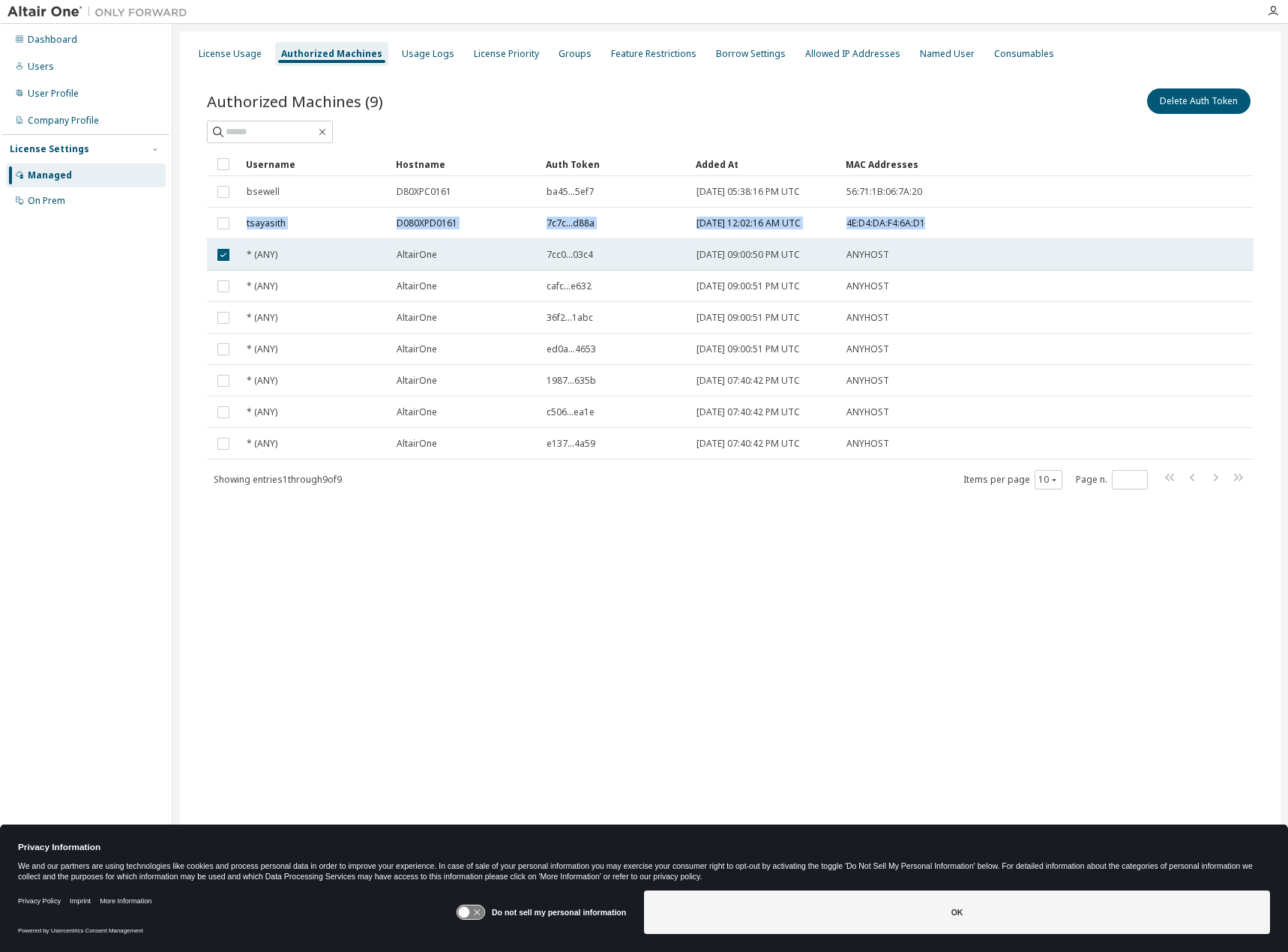
click at [225, 243] on td at bounding box center [223, 254] width 33 height 32
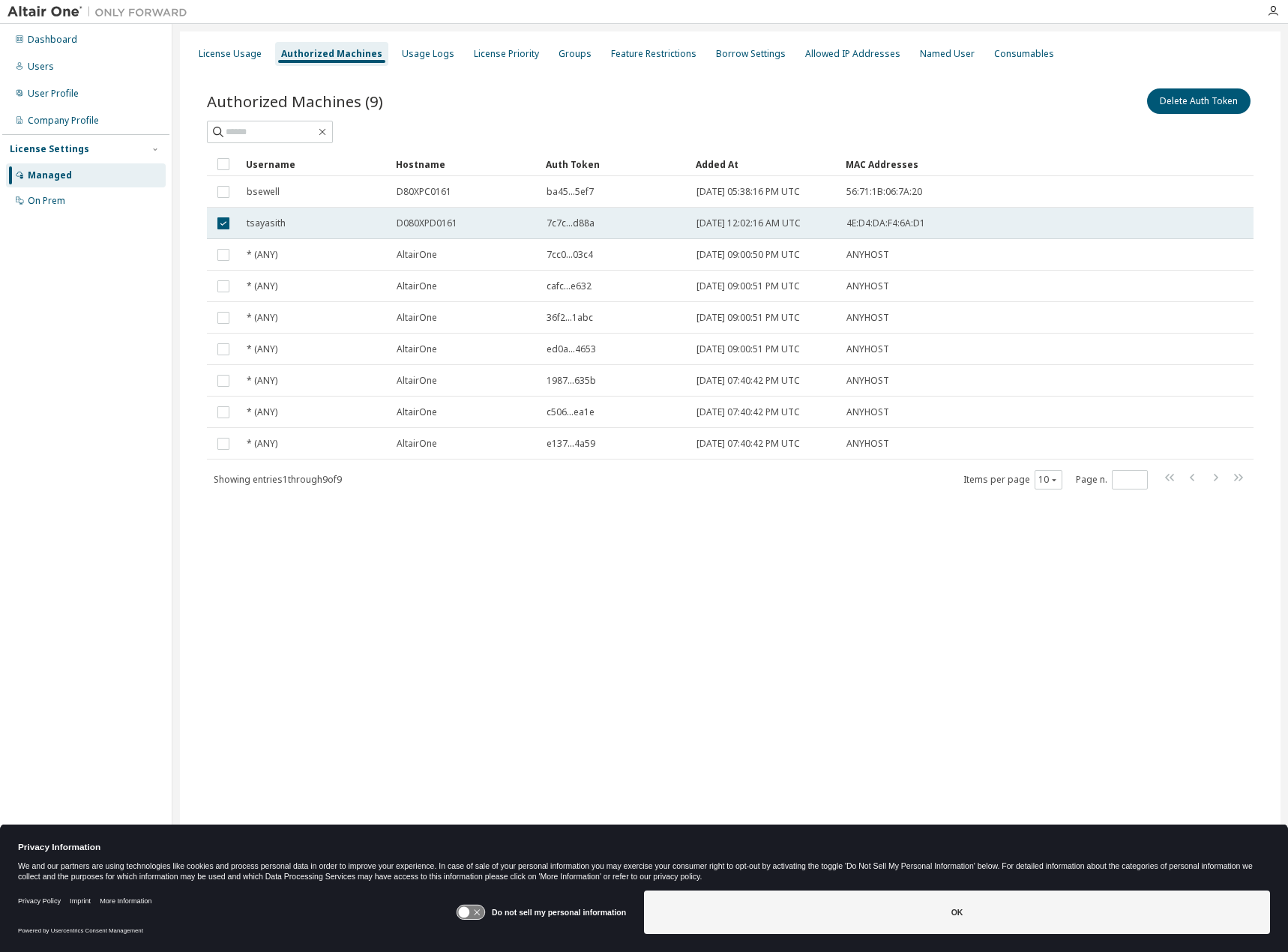
click at [306, 217] on td "tsayasith" at bounding box center [314, 223] width 150 height 32
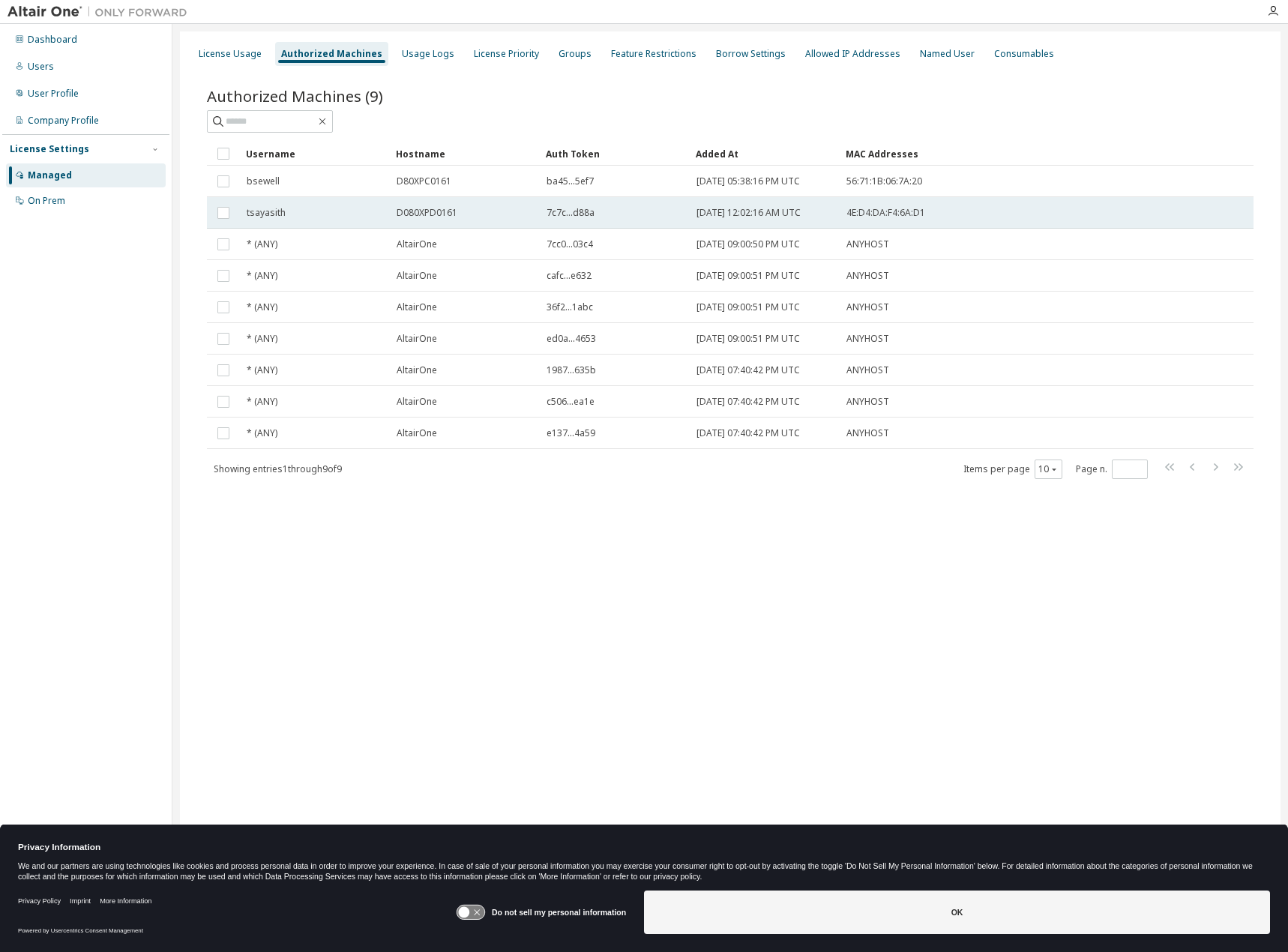
click at [264, 219] on span "tsayasith" at bounding box center [265, 213] width 39 height 12
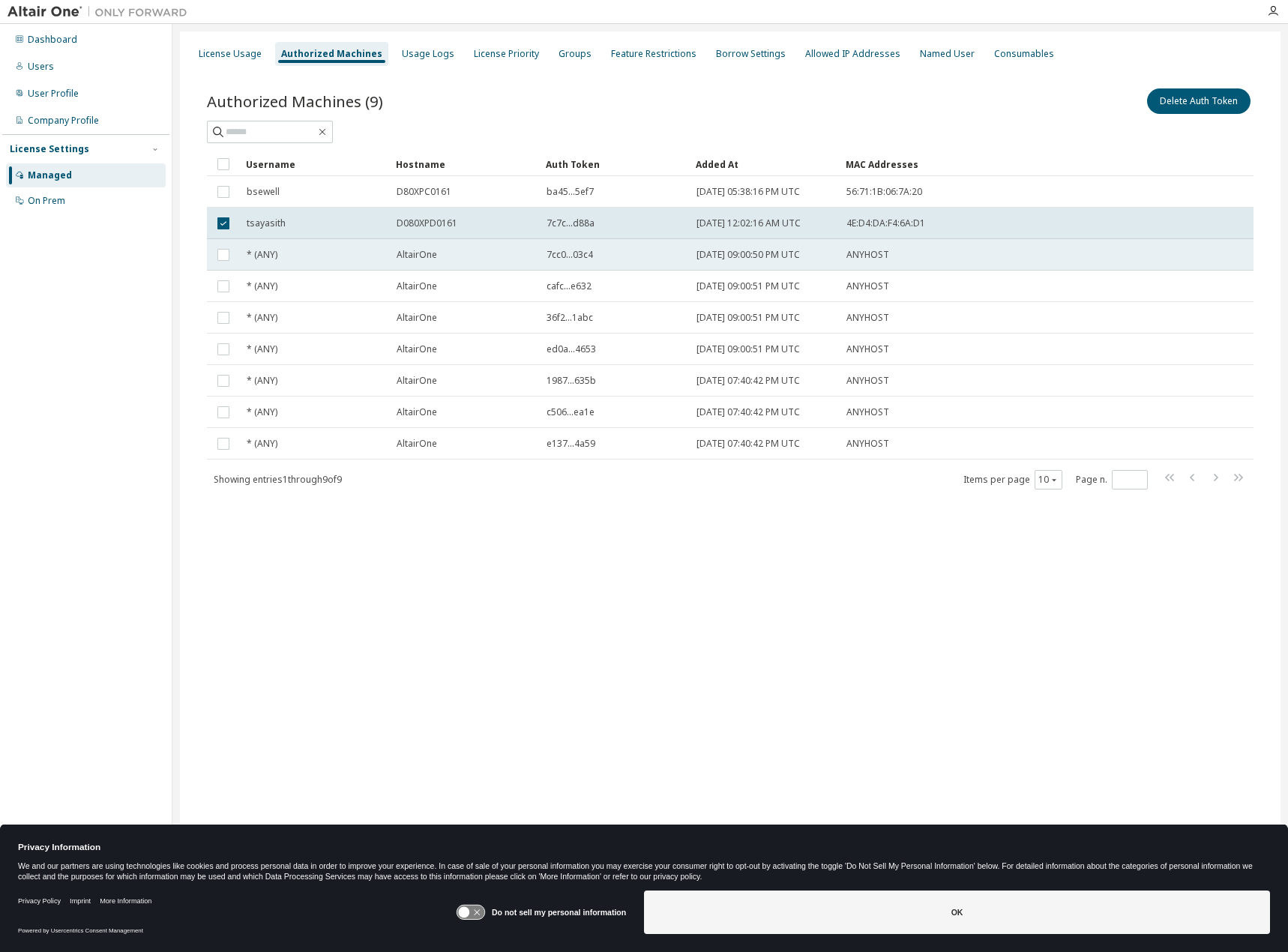
click at [244, 244] on td "* (ANY)" at bounding box center [314, 254] width 150 height 32
click at [411, 66] on div "License Usage Authorized Machines Usage Logs License Priority Groups Feature Re…" at bounding box center [729, 54] width 1082 height 27
click at [404, 52] on div "Usage Logs" at bounding box center [427, 54] width 53 height 12
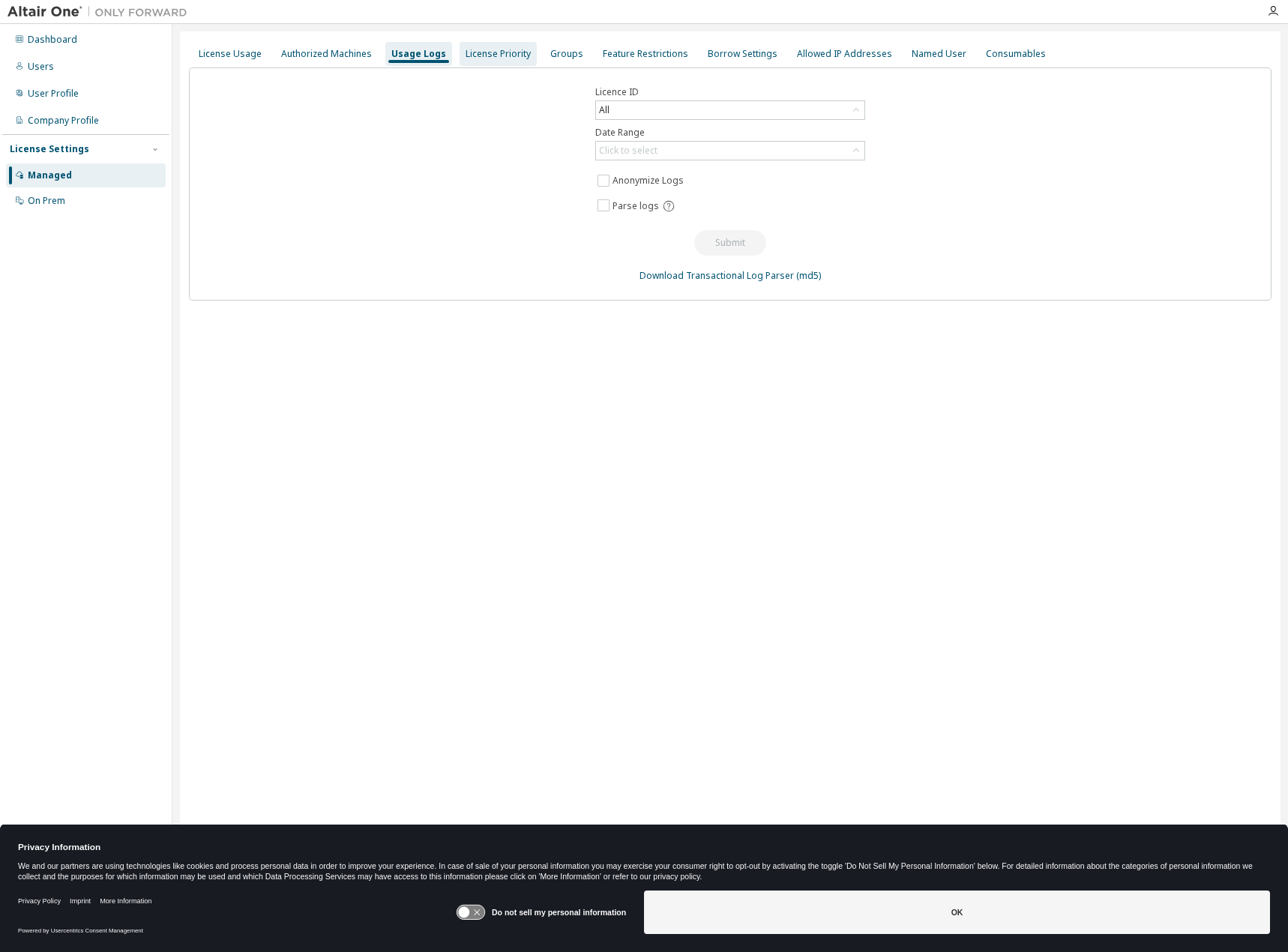
click at [513, 62] on div "License Priority" at bounding box center [497, 54] width 78 height 24
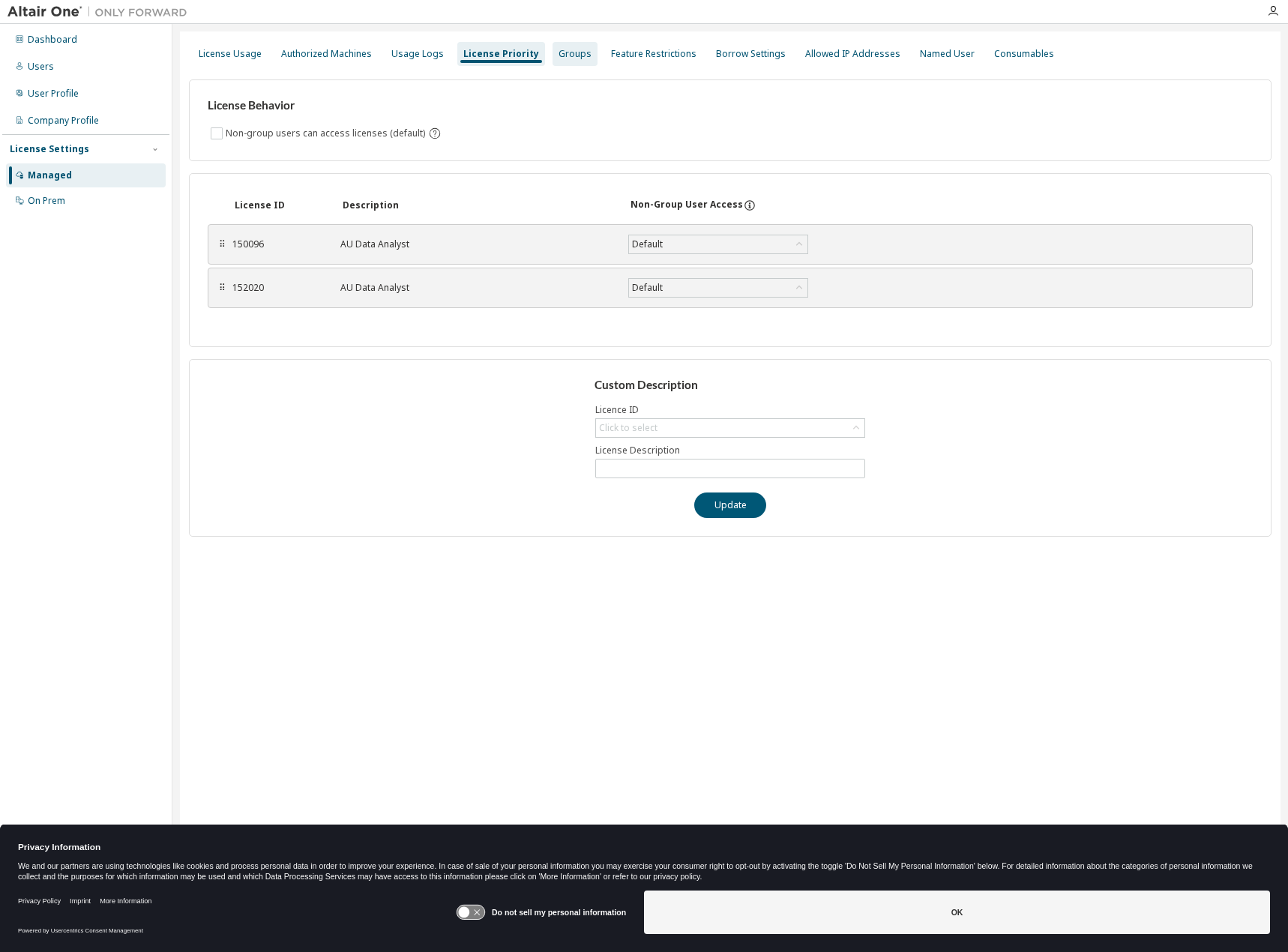
click at [559, 60] on div "Groups" at bounding box center [574, 54] width 45 height 24
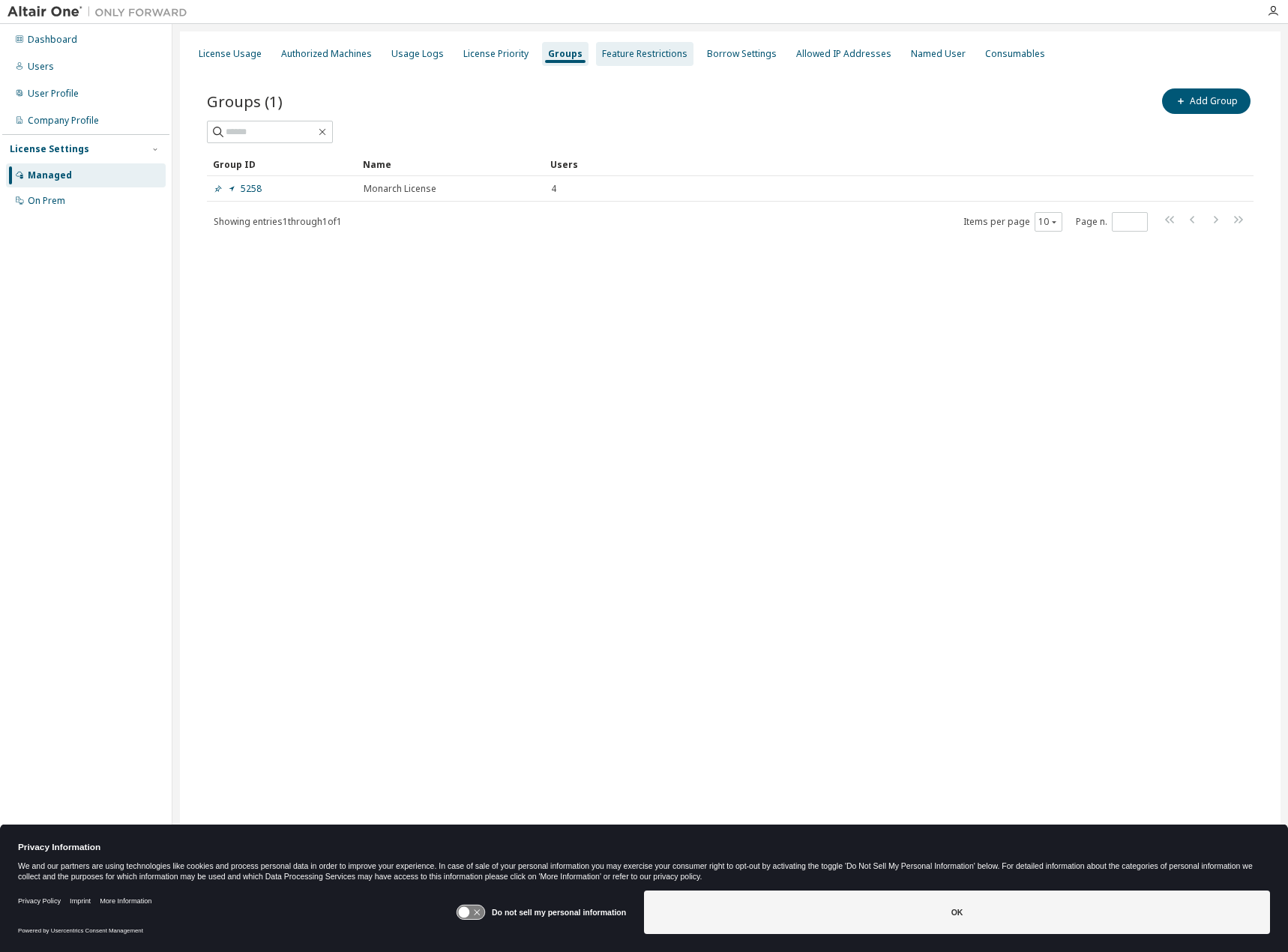
click at [655, 64] on div "Feature Restrictions" at bounding box center [645, 54] width 98 height 24
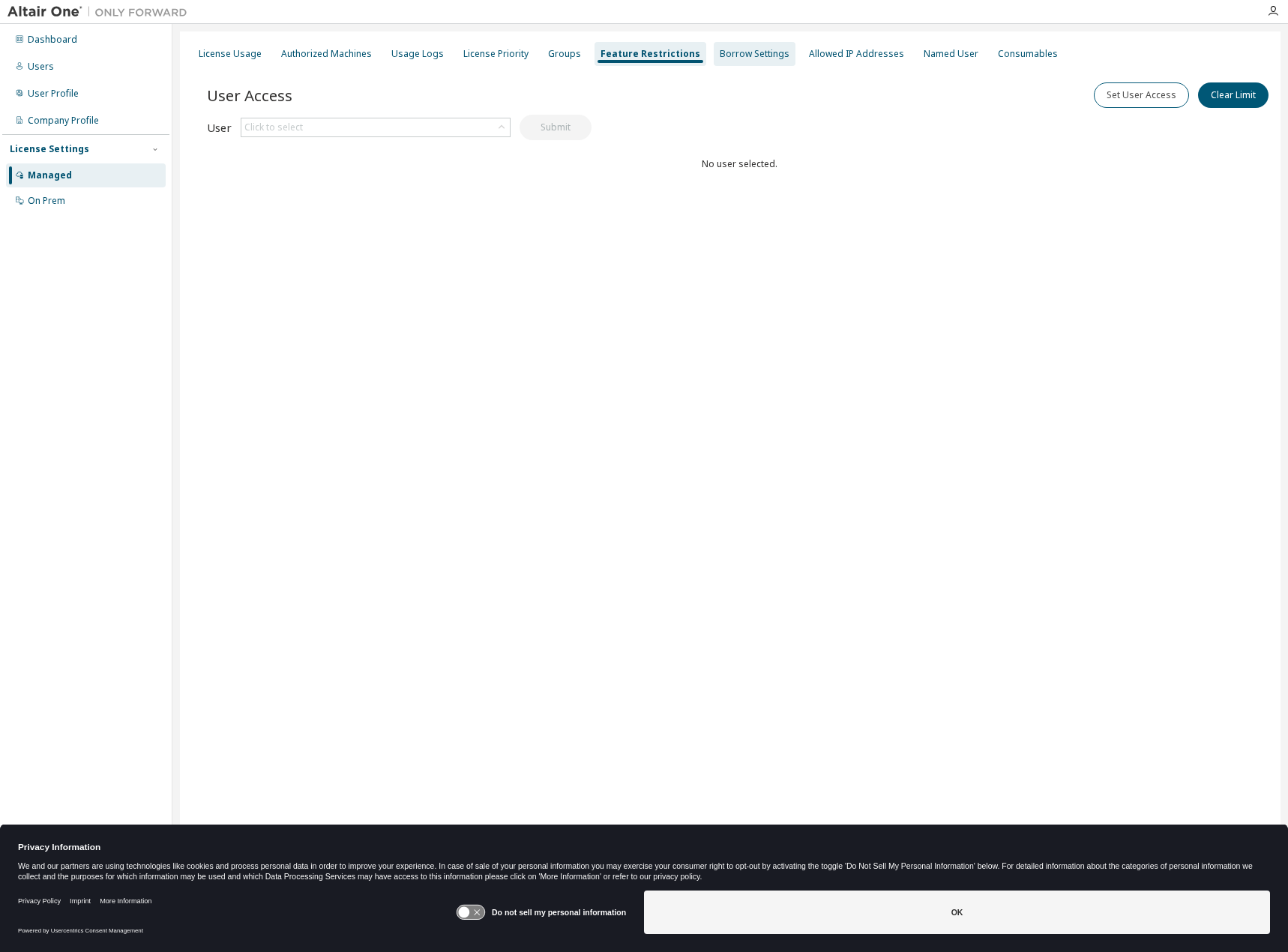
click at [731, 60] on div "Borrow Settings" at bounding box center [754, 54] width 81 height 24
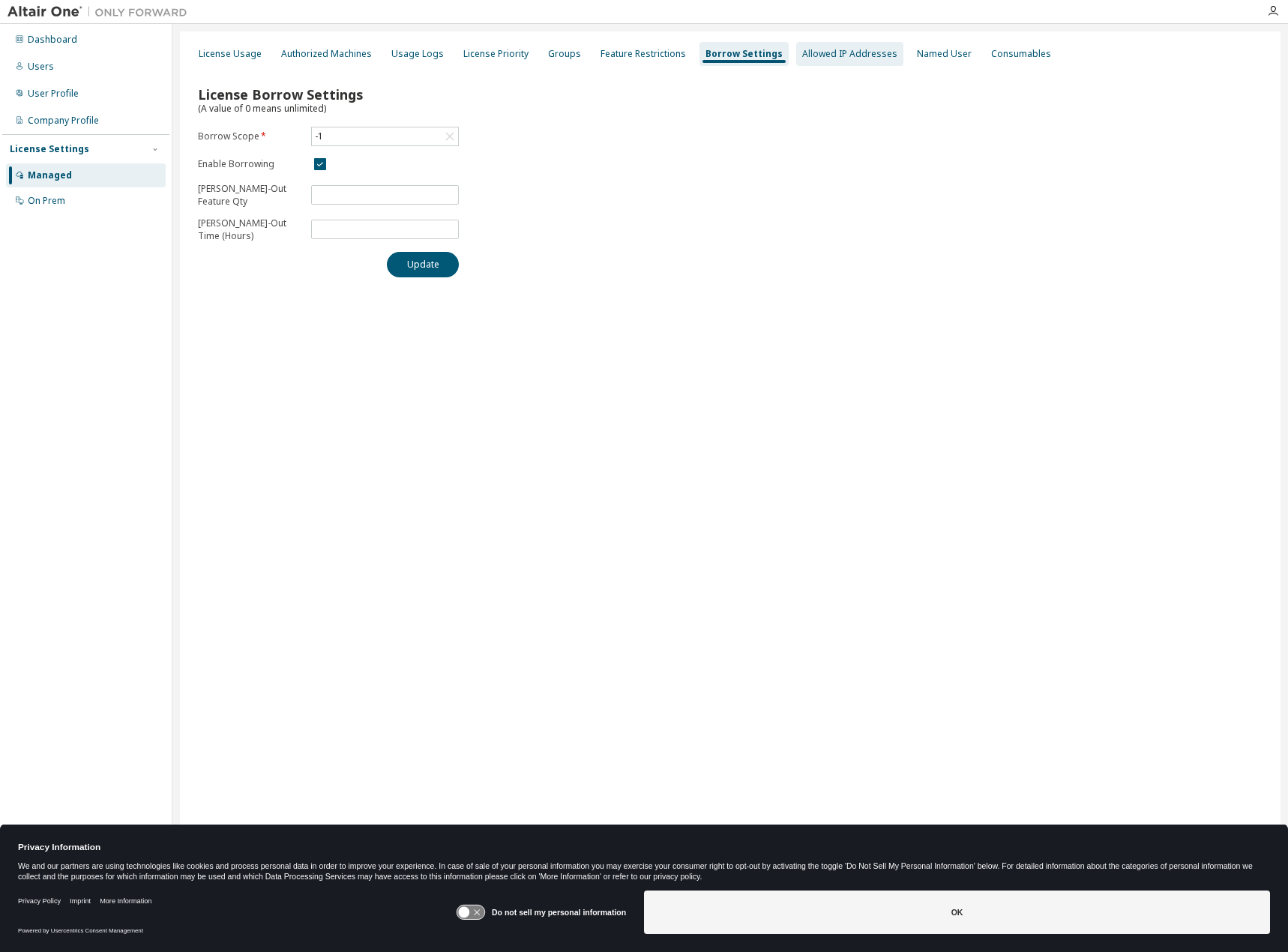
click at [850, 63] on div "Allowed IP Addresses" at bounding box center [850, 54] width 107 height 24
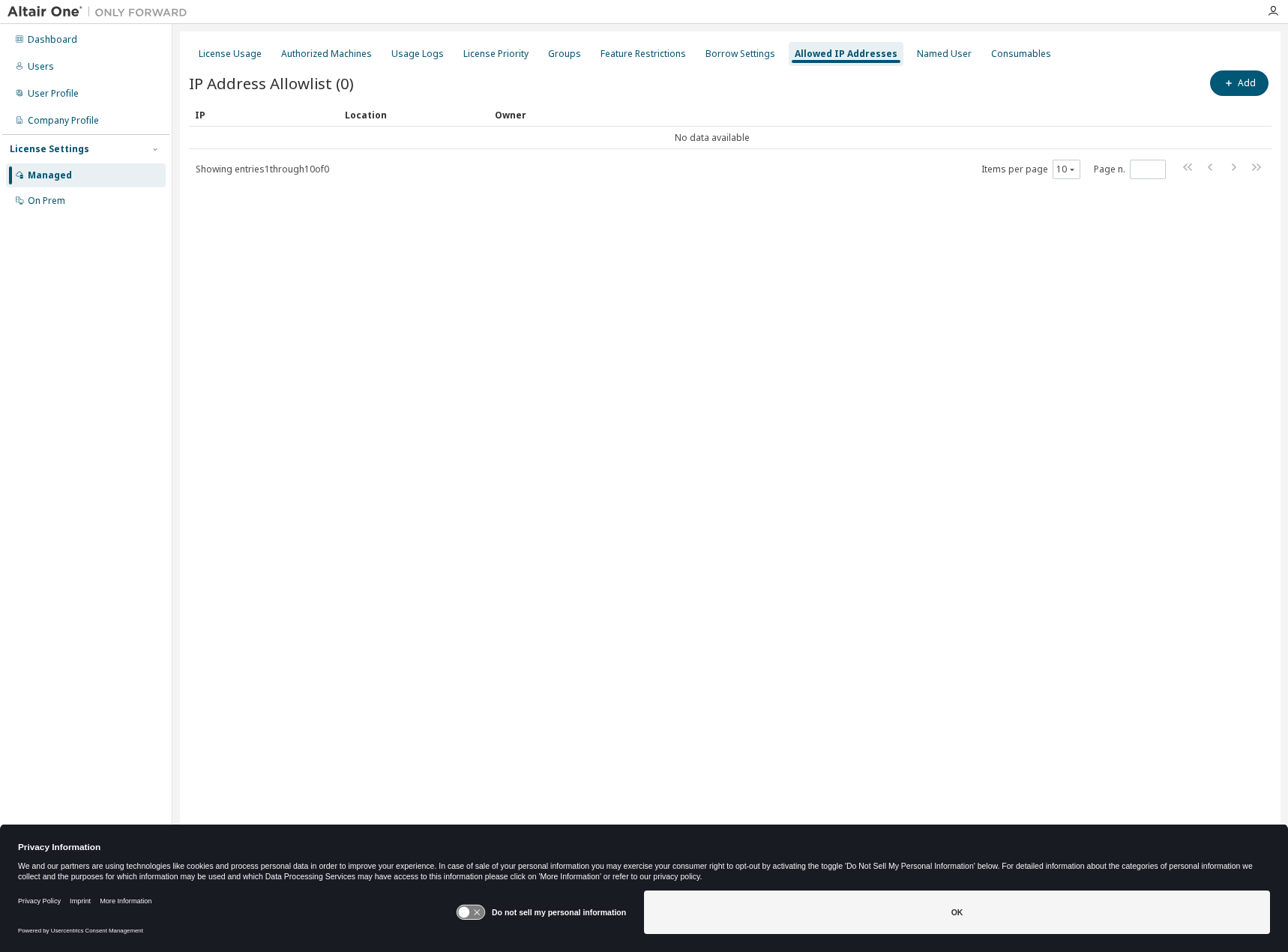
click at [954, 64] on div "Named User" at bounding box center [944, 54] width 67 height 24
click at [941, 62] on div "Named User" at bounding box center [944, 54] width 67 height 24
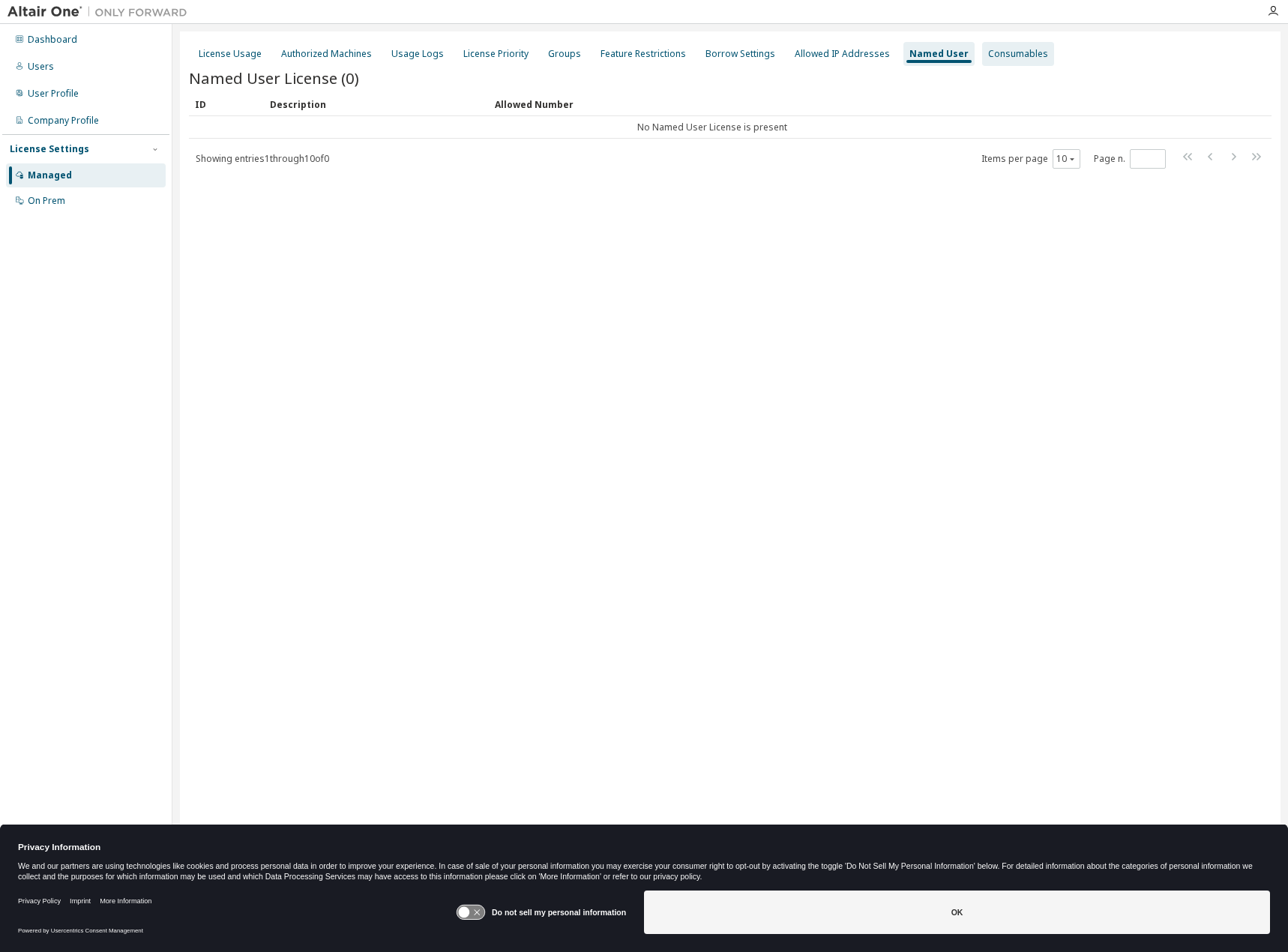
click at [982, 62] on div "Consumables" at bounding box center [1018, 54] width 72 height 24
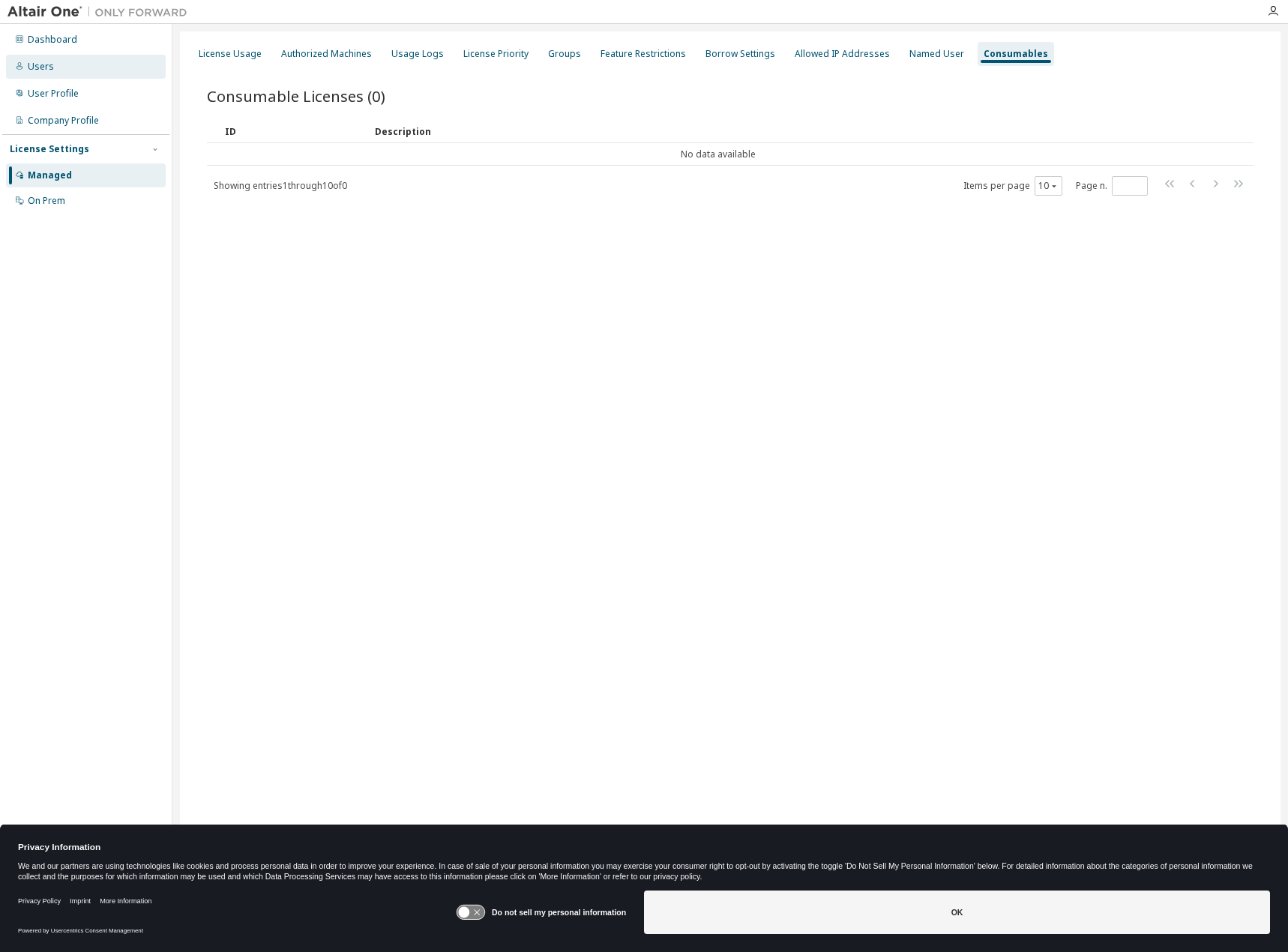
click at [63, 55] on div "Dashboard Users User Profile Company Profile License Settings Managed On Prem" at bounding box center [85, 120] width 167 height 188
click at [63, 57] on div "Users" at bounding box center [85, 66] width 160 height 24
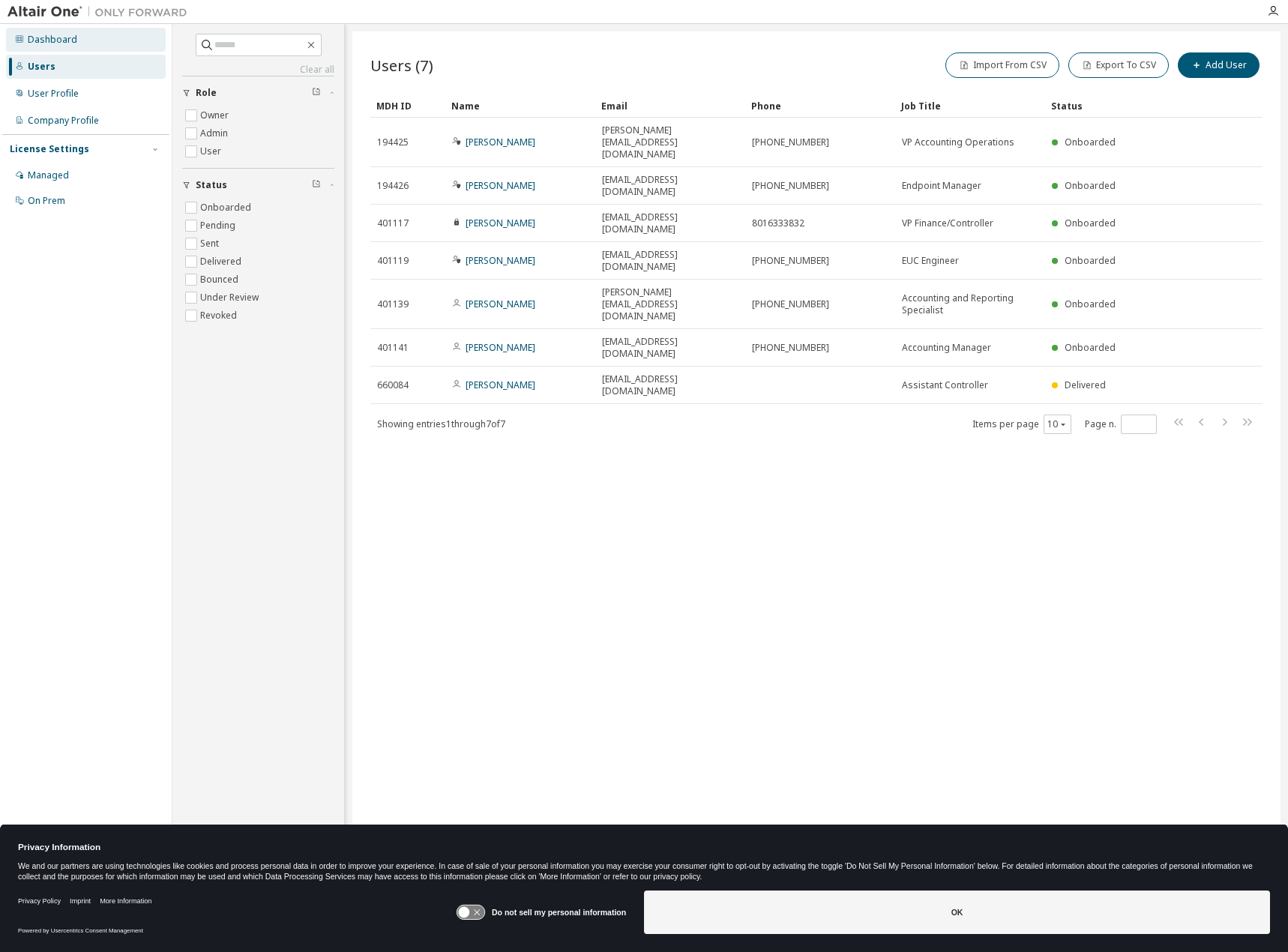
click at [71, 42] on div "Dashboard" at bounding box center [53, 39] width 50 height 12
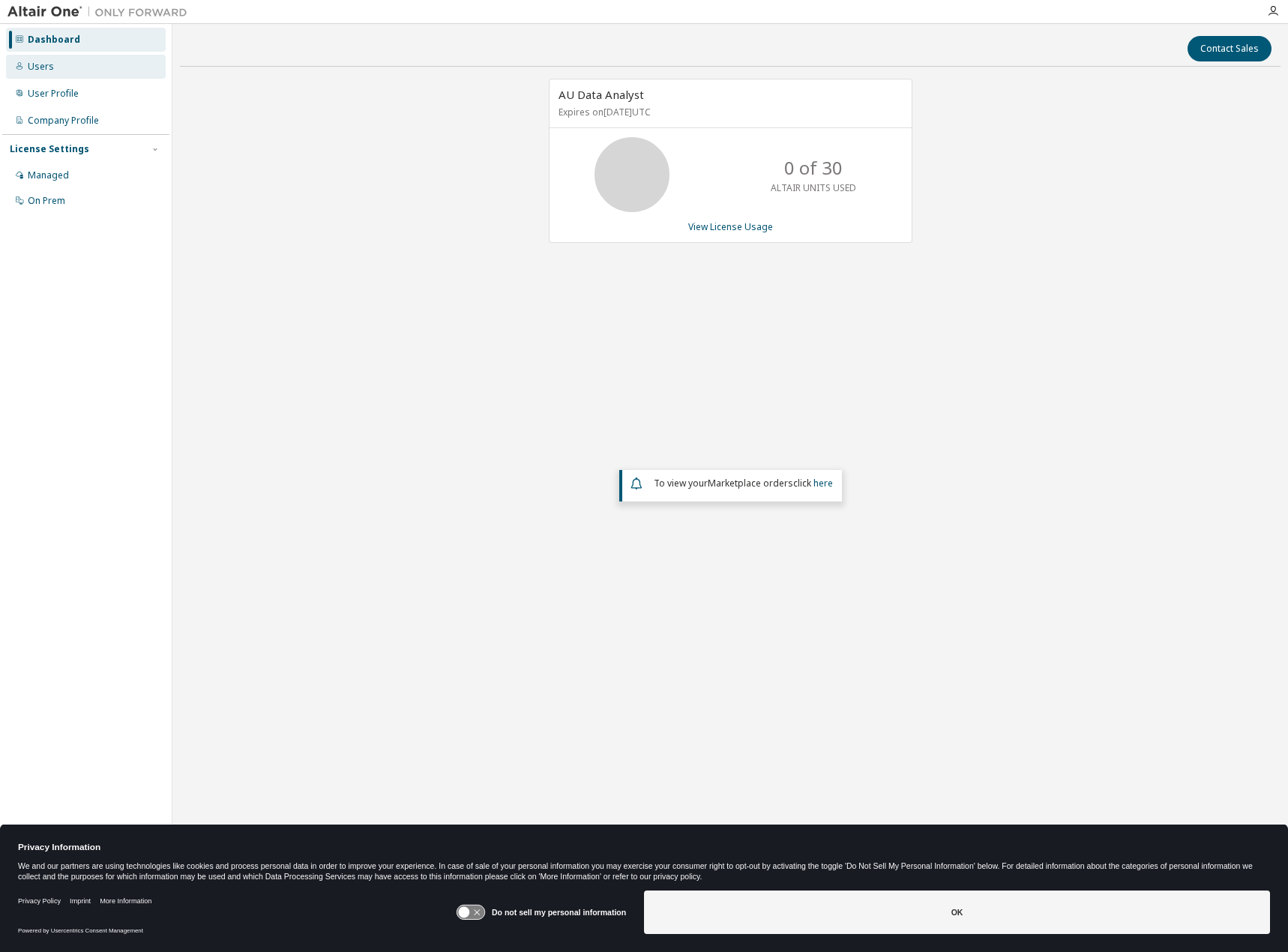
click at [62, 73] on div "Users" at bounding box center [85, 66] width 160 height 24
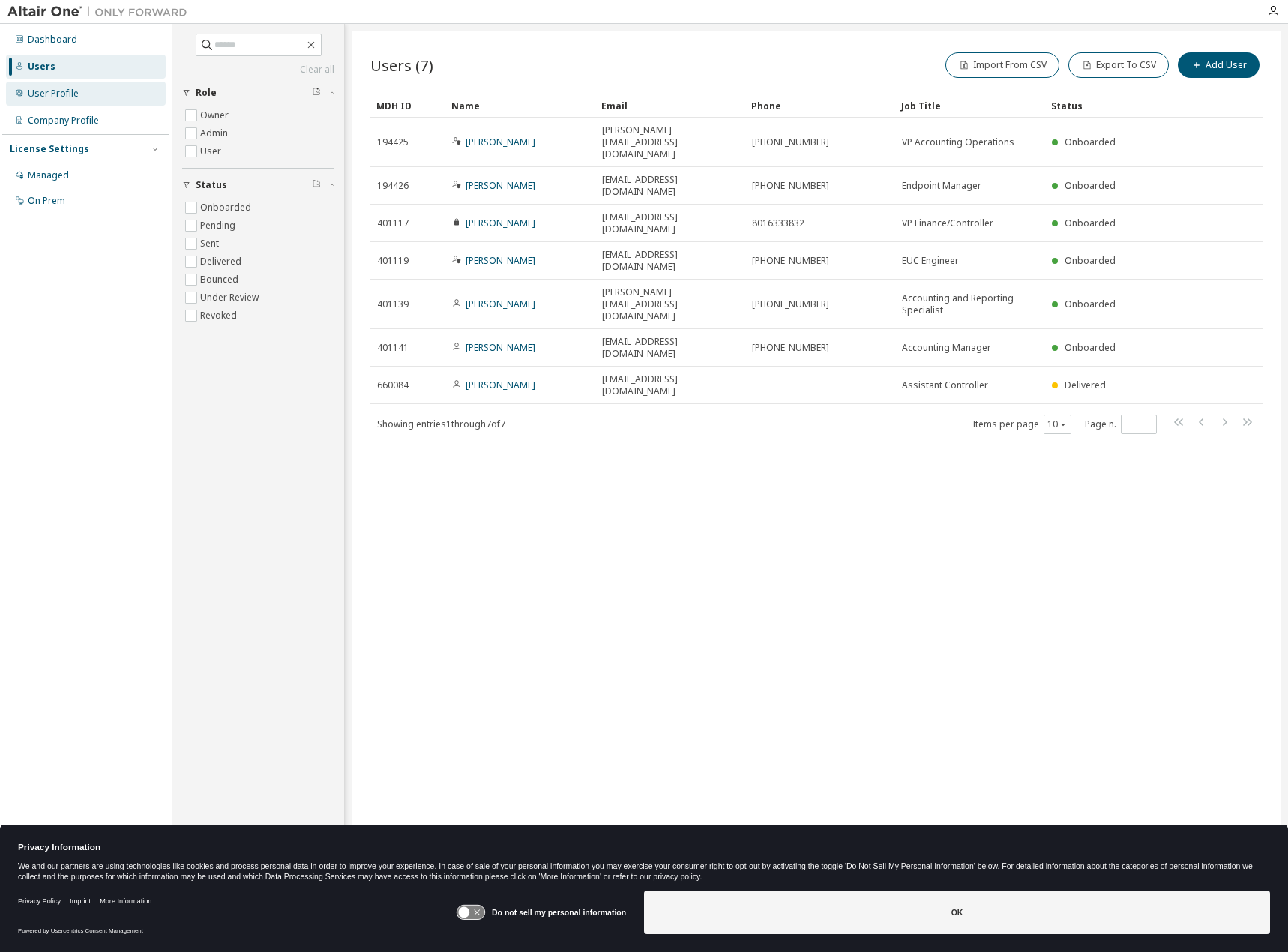
click at [62, 93] on div "User Profile" at bounding box center [53, 94] width 51 height 12
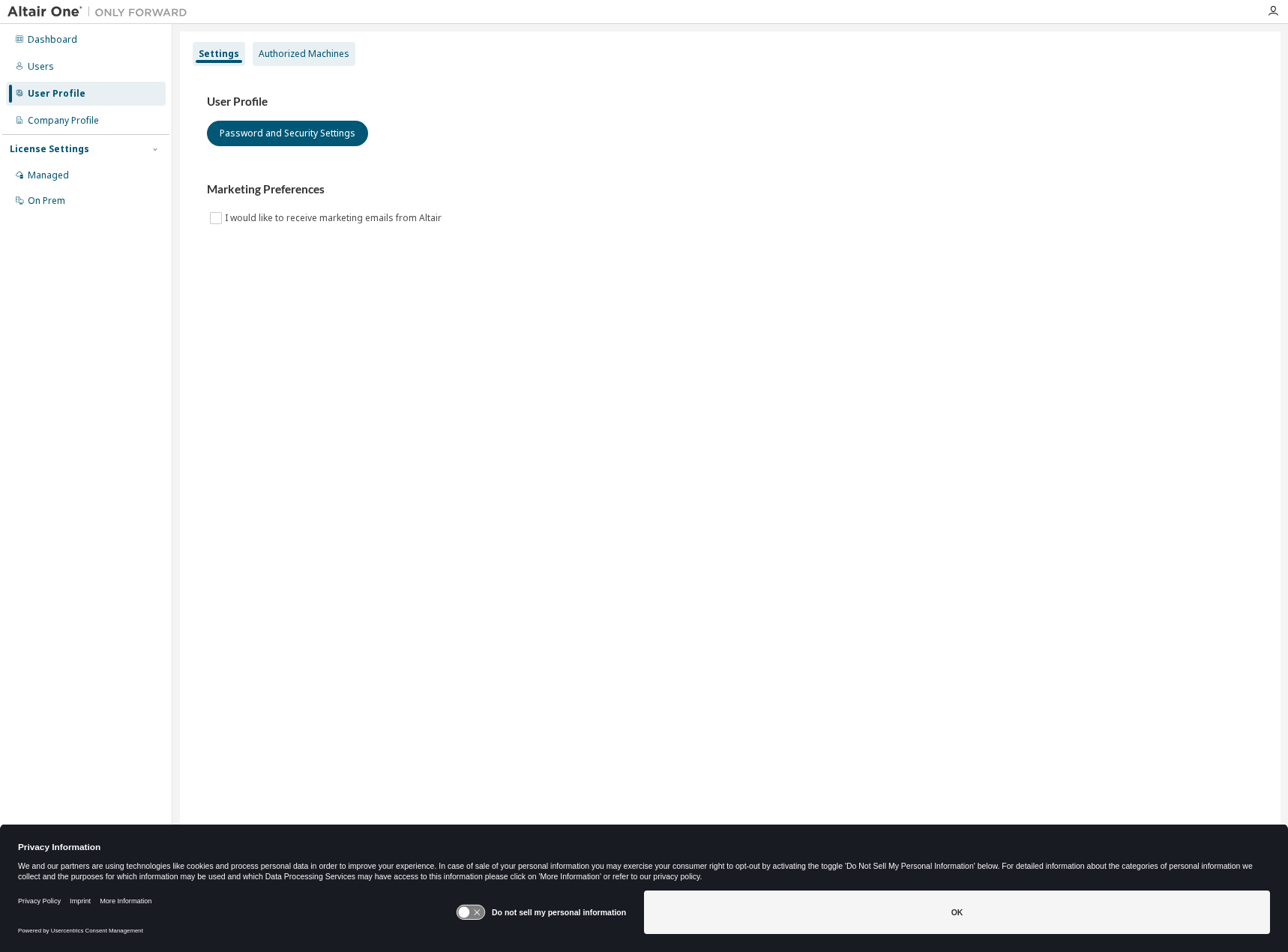
click at [322, 55] on div "Authorized Machines" at bounding box center [304, 54] width 91 height 12
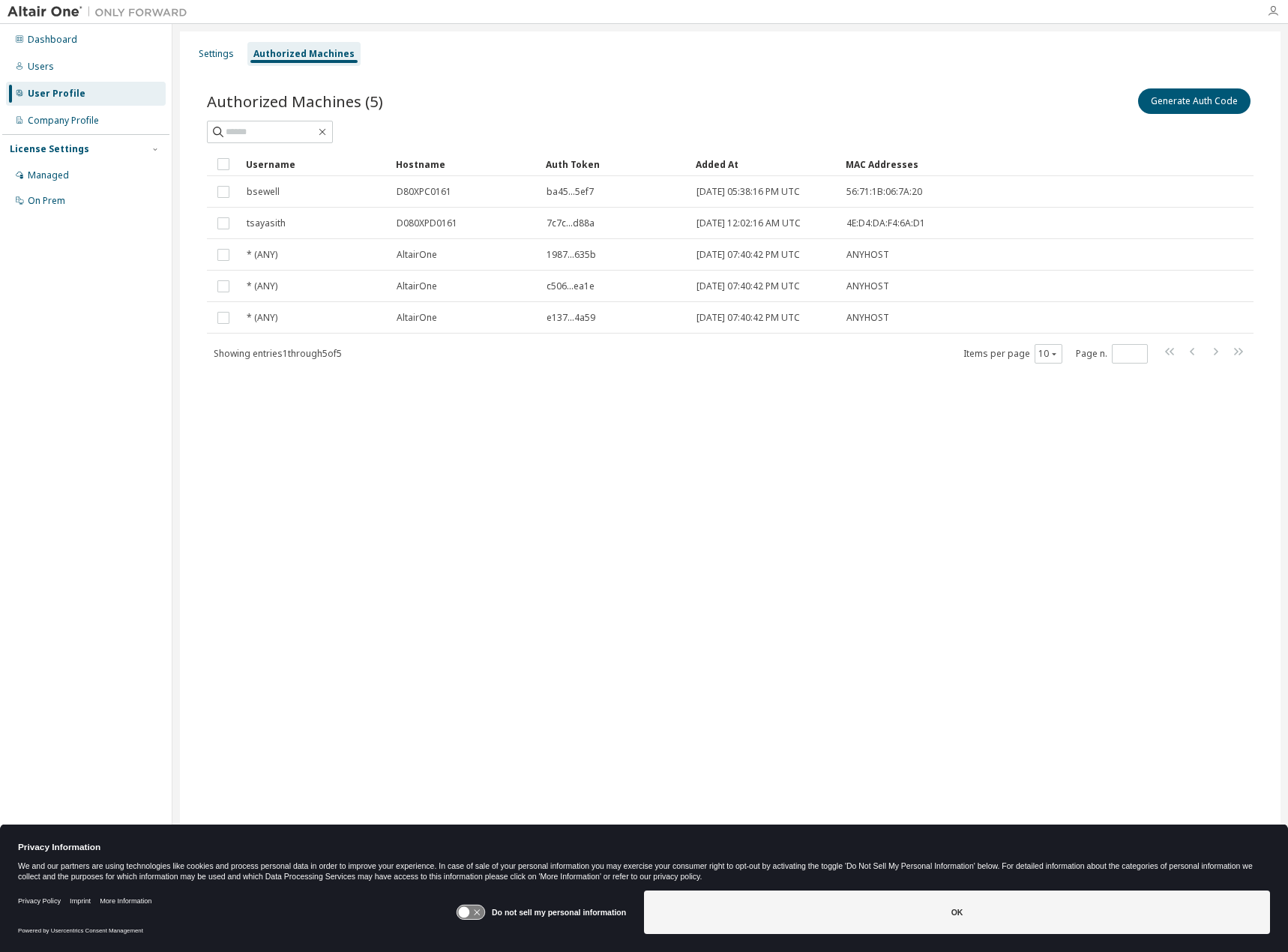
click at [1270, 16] on icon "button" at bounding box center [1273, 11] width 12 height 12
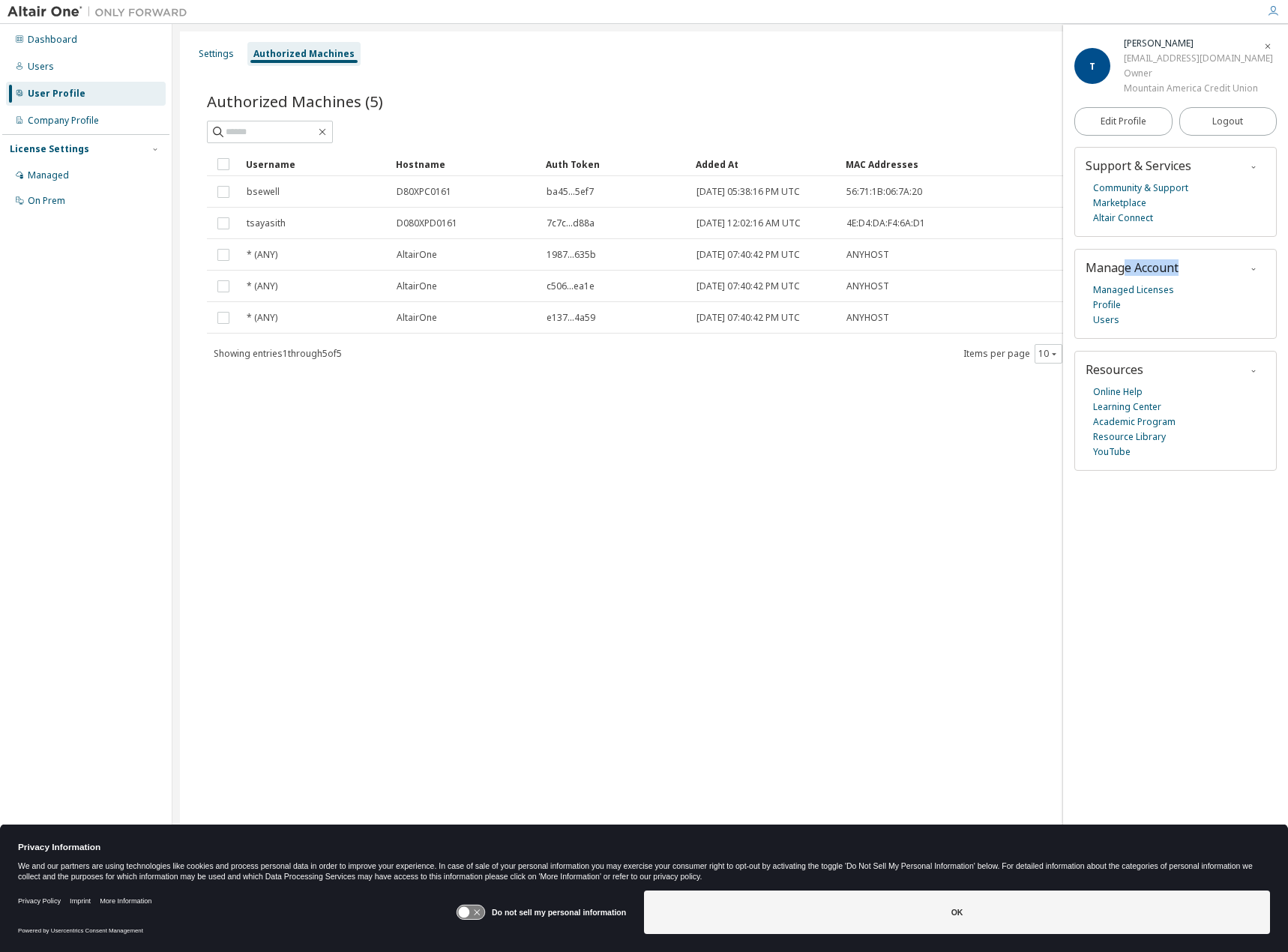
click at [1126, 280] on div "Manage Account Managed Licenses Profile Users" at bounding box center [1175, 294] width 202 height 90
click at [1122, 283] on link "Managed Licenses" at bounding box center [1133, 290] width 80 height 15
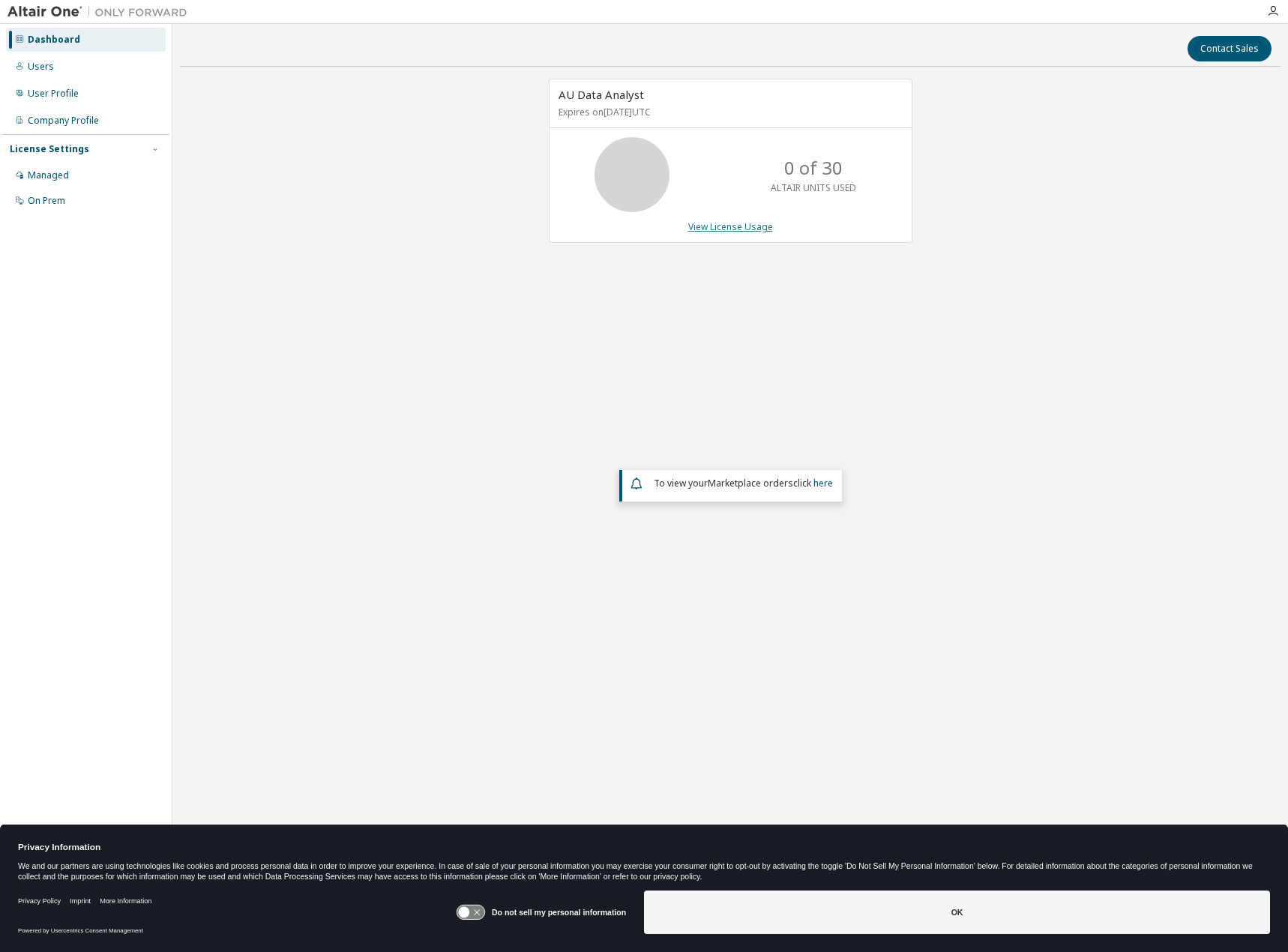
click at [720, 230] on link "View License Usage" at bounding box center [730, 226] width 84 height 12
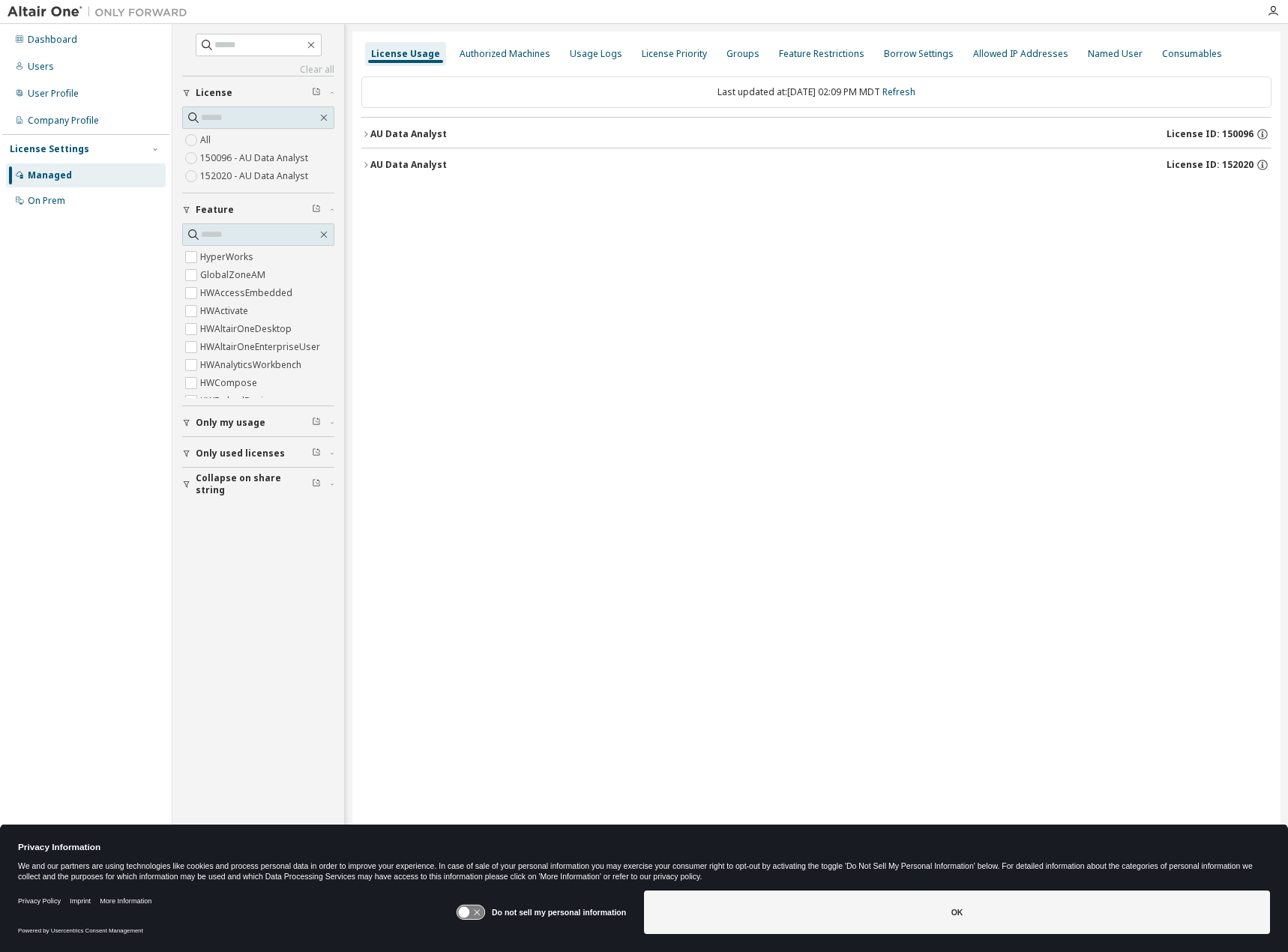
click at [405, 169] on div "AU Data Analyst" at bounding box center [408, 165] width 77 height 12
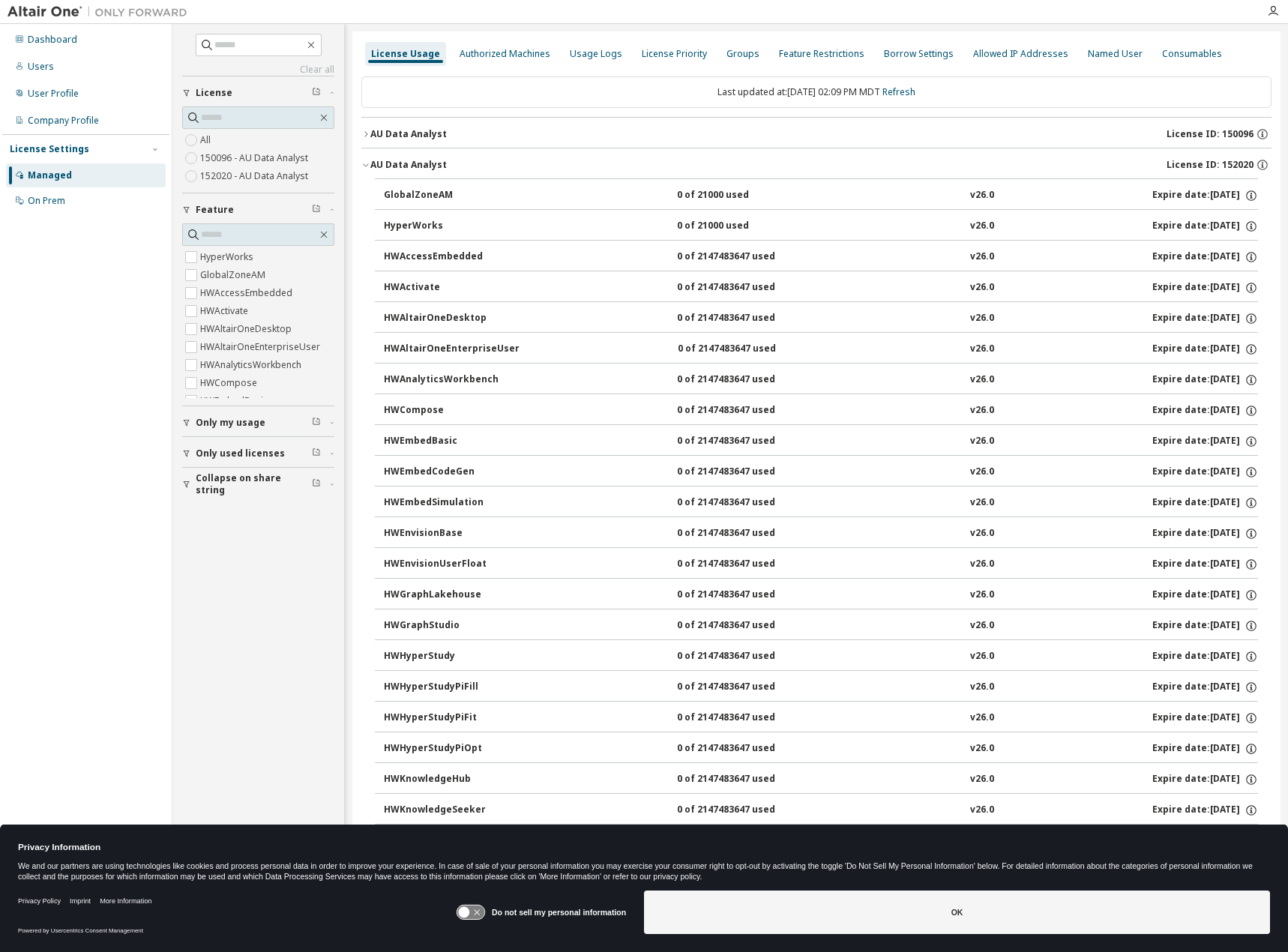
click at [422, 131] on div "AU Data Analyst" at bounding box center [408, 134] width 77 height 12
click at [499, 43] on div "Authorized Machines" at bounding box center [504, 54] width 103 height 24
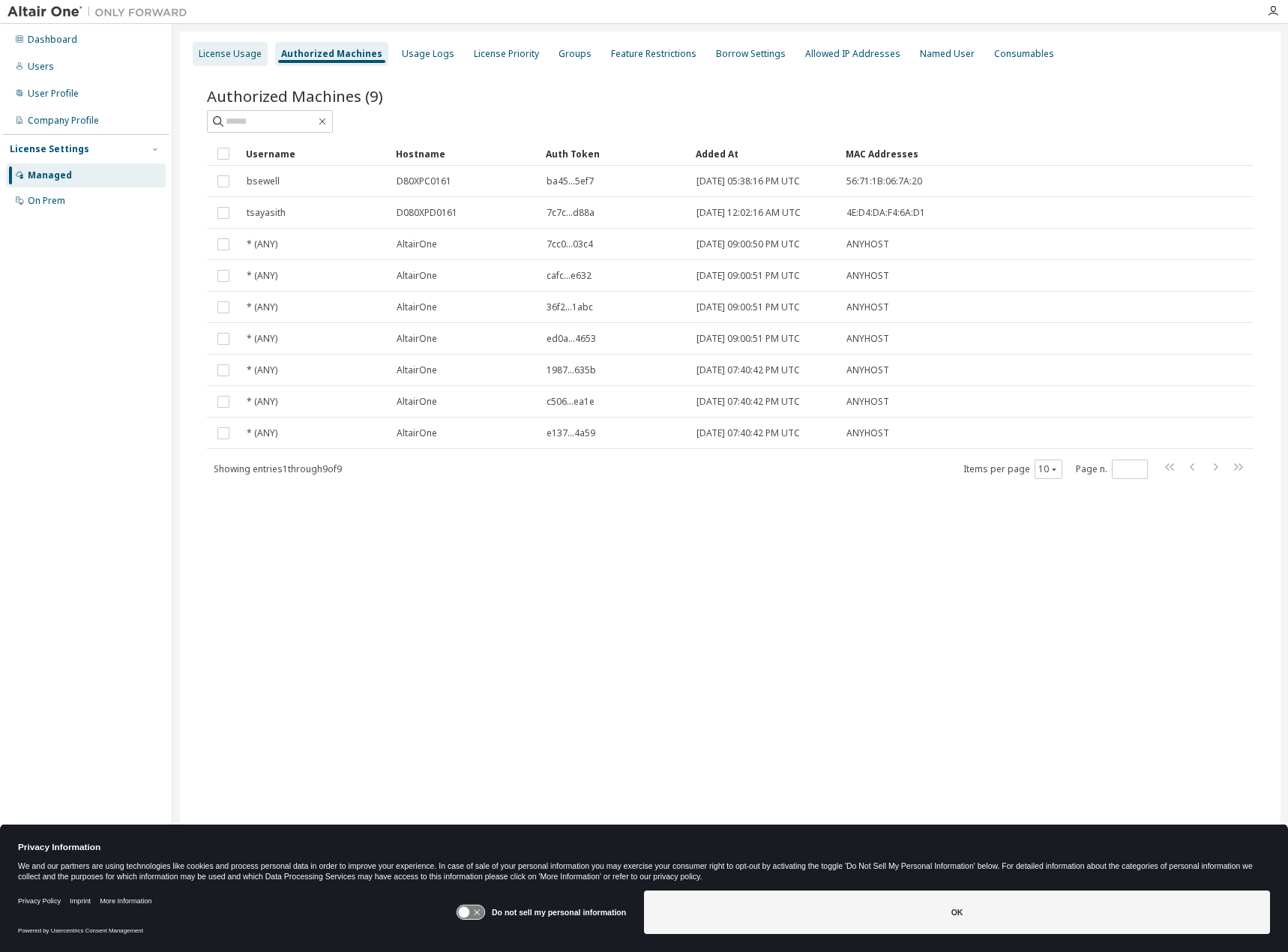
click at [222, 57] on div "License Usage" at bounding box center [230, 54] width 63 height 12
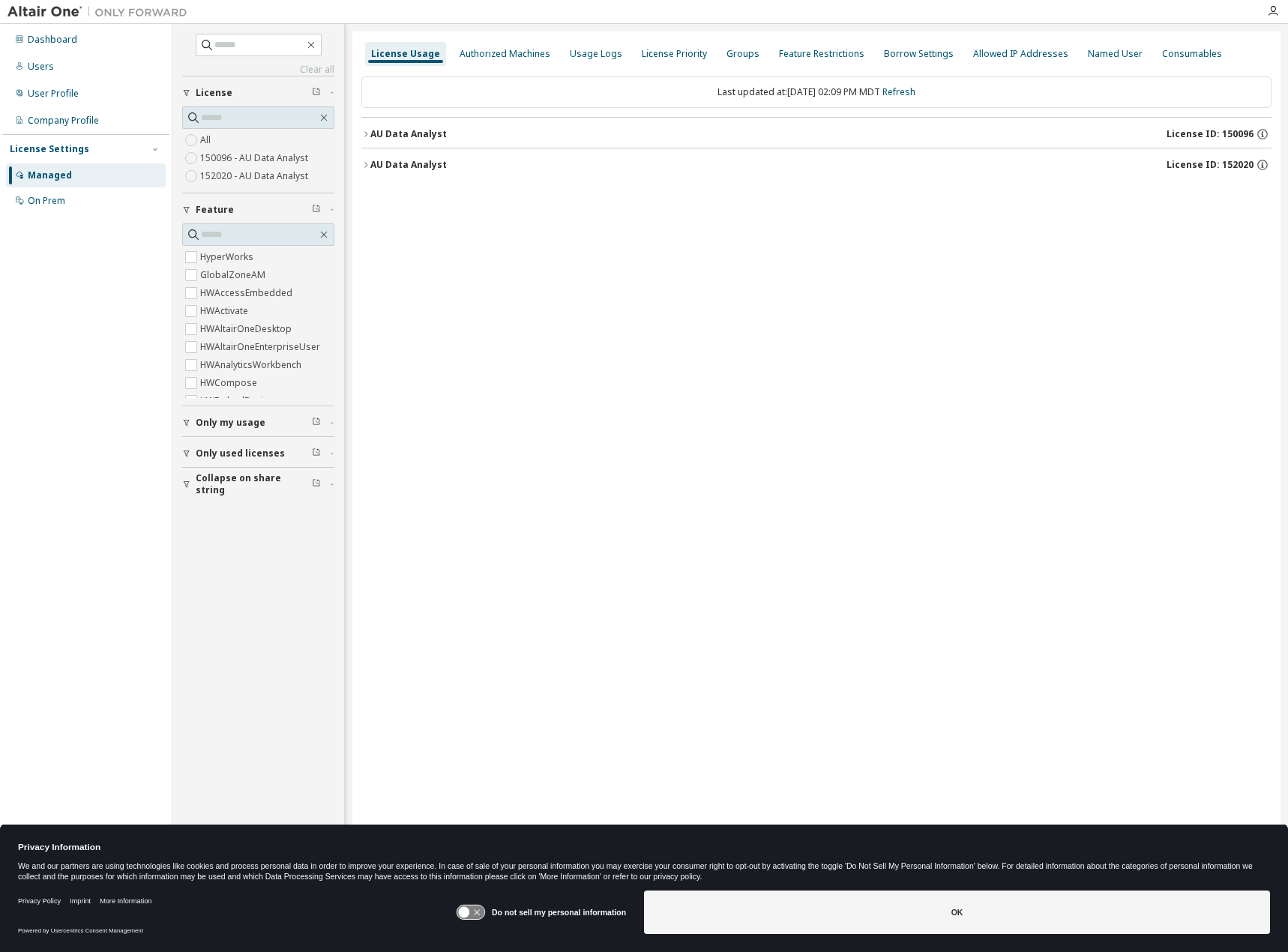
click at [435, 176] on button "AU Data Analyst License ID: 152020" at bounding box center [816, 165] width 909 height 33
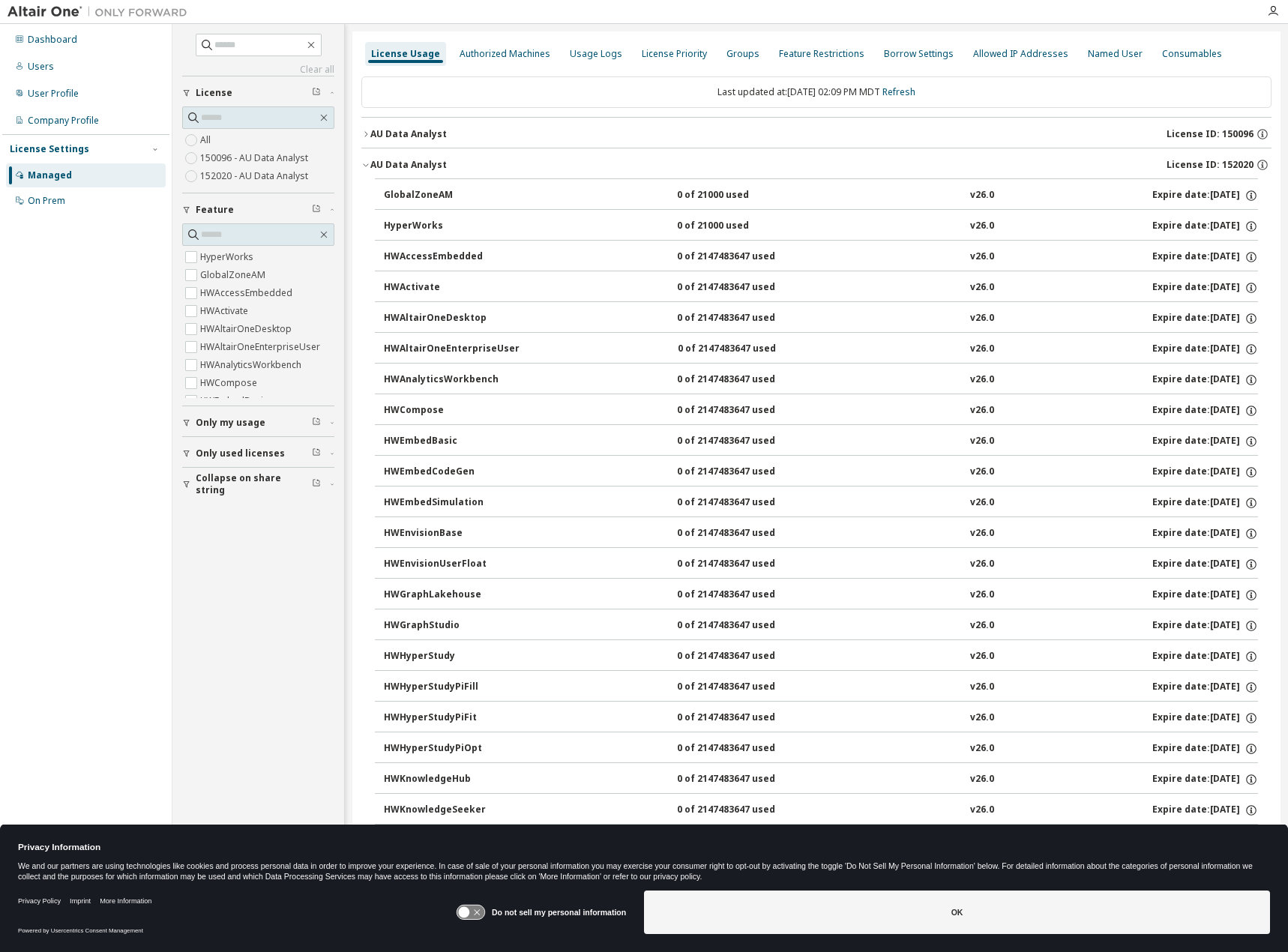
click at [444, 149] on button "AU Data Analyst License ID: 152020" at bounding box center [816, 165] width 909 height 33
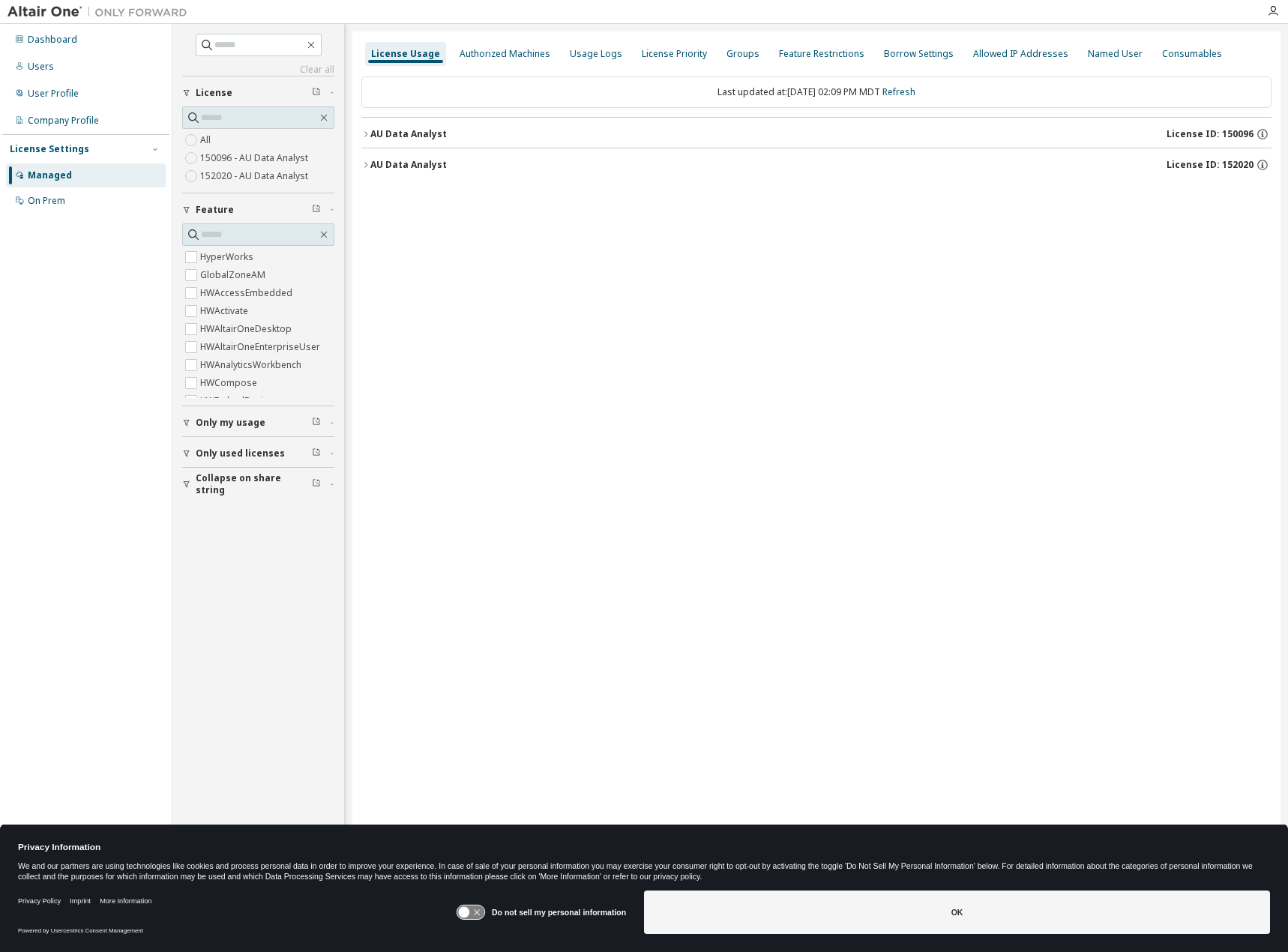
click at [394, 122] on button "AU Data Analyst License ID: 150096" at bounding box center [816, 134] width 909 height 33
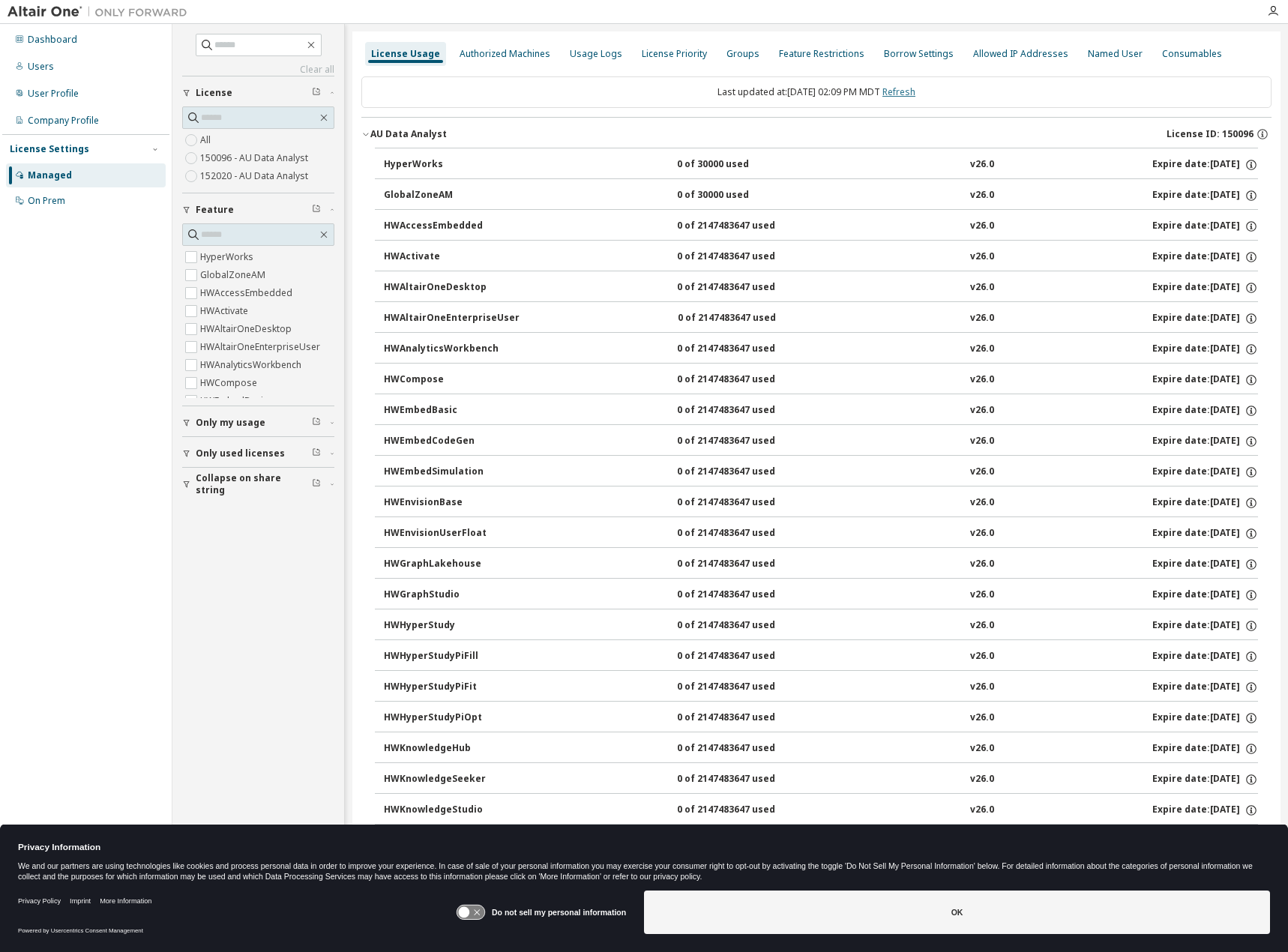
click at [909, 86] on link "Refresh" at bounding box center [899, 91] width 33 height 12
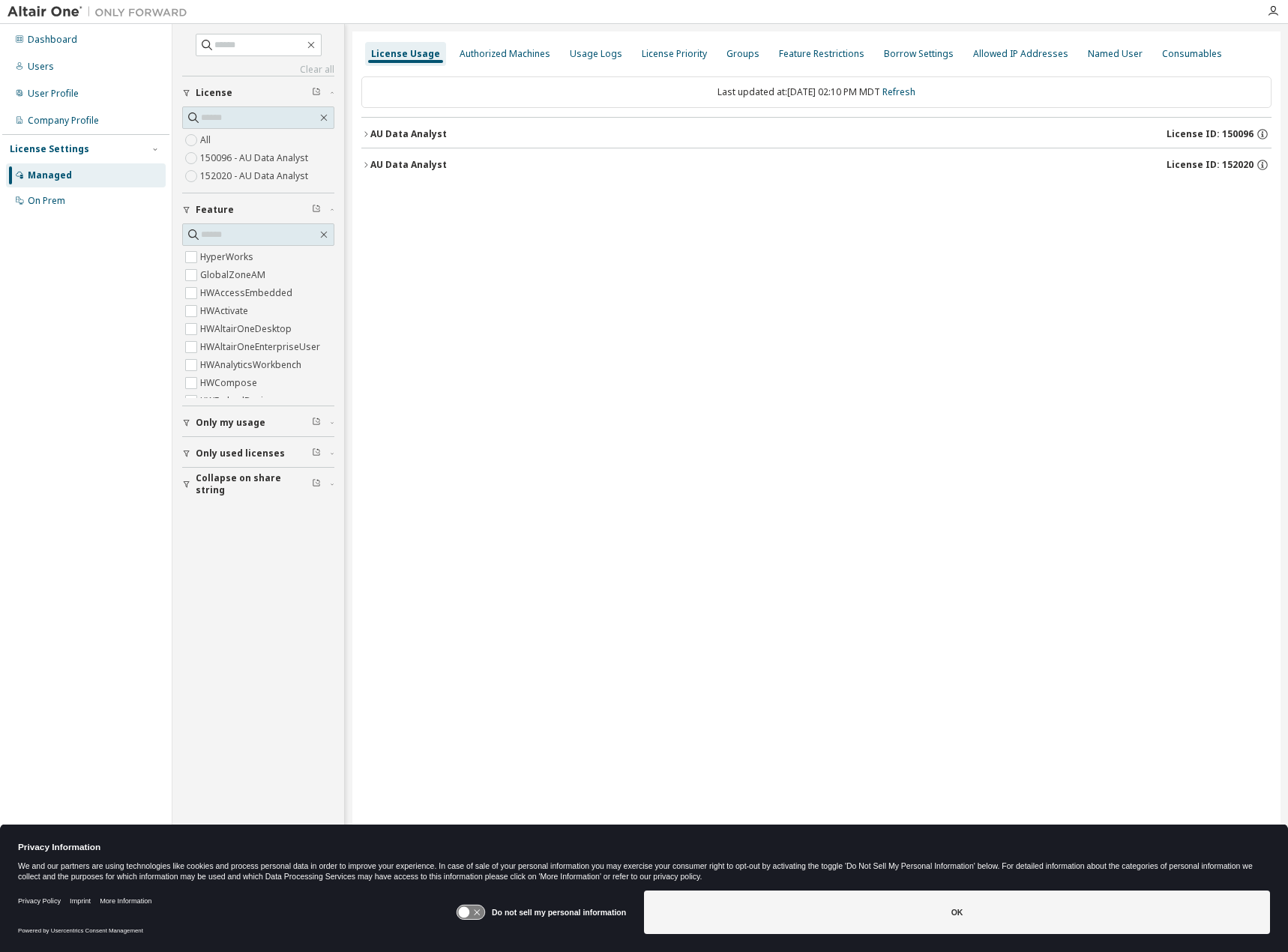
click at [410, 143] on button "AU Data Analyst License ID: 150096" at bounding box center [816, 134] width 909 height 33
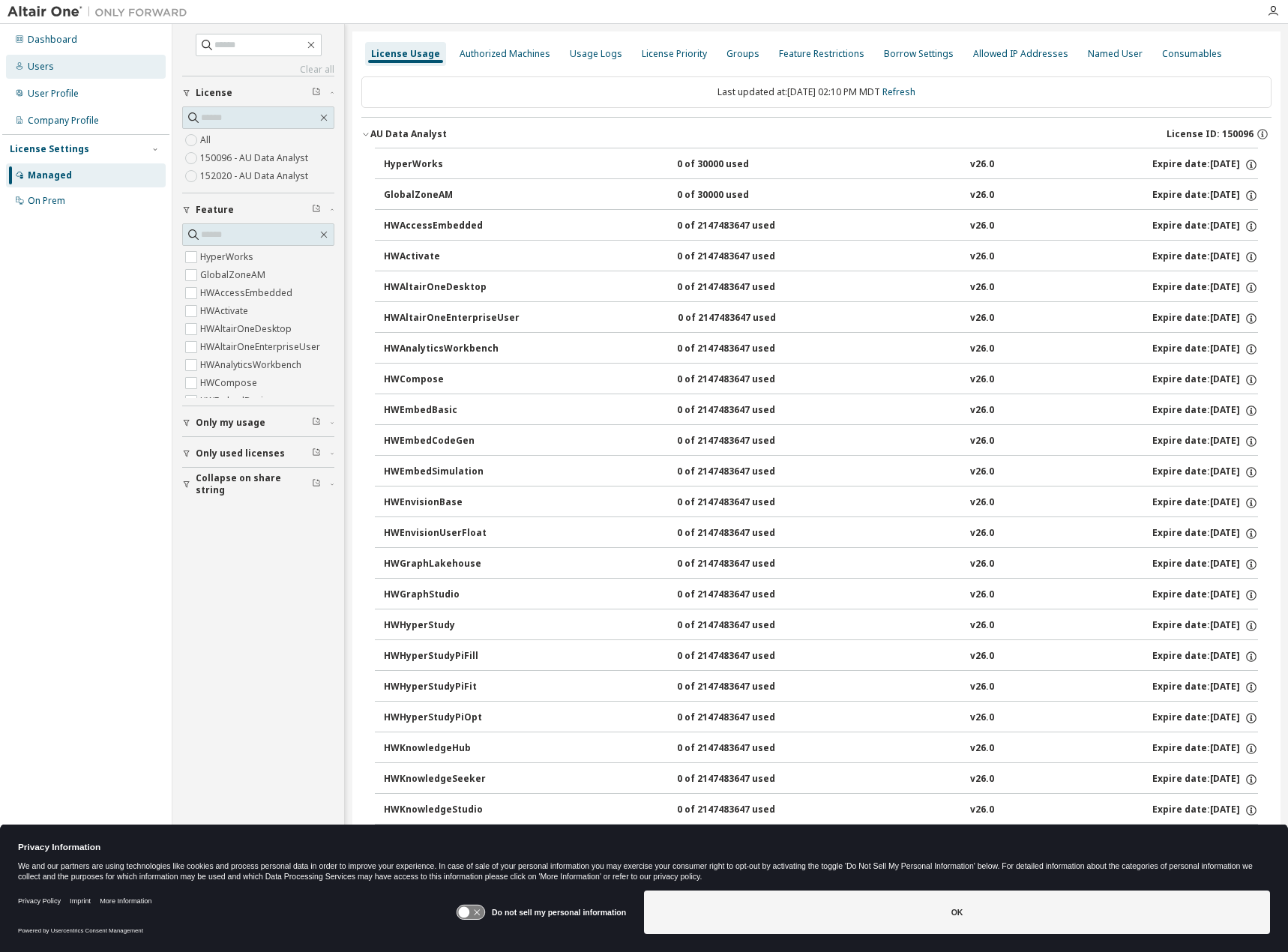
click at [68, 74] on div "Users" at bounding box center [85, 66] width 160 height 24
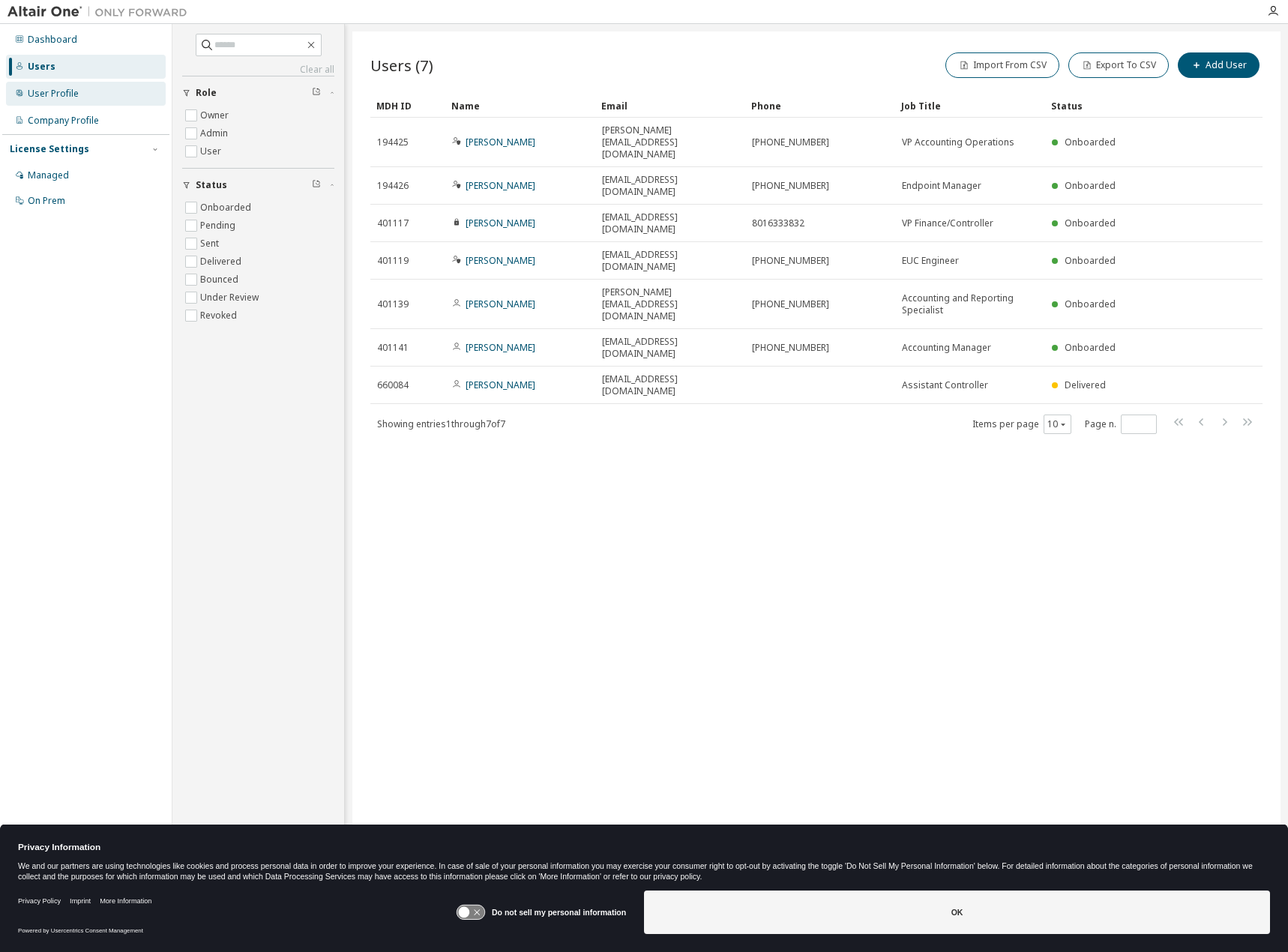
click at [75, 104] on div "User Profile" at bounding box center [85, 93] width 160 height 24
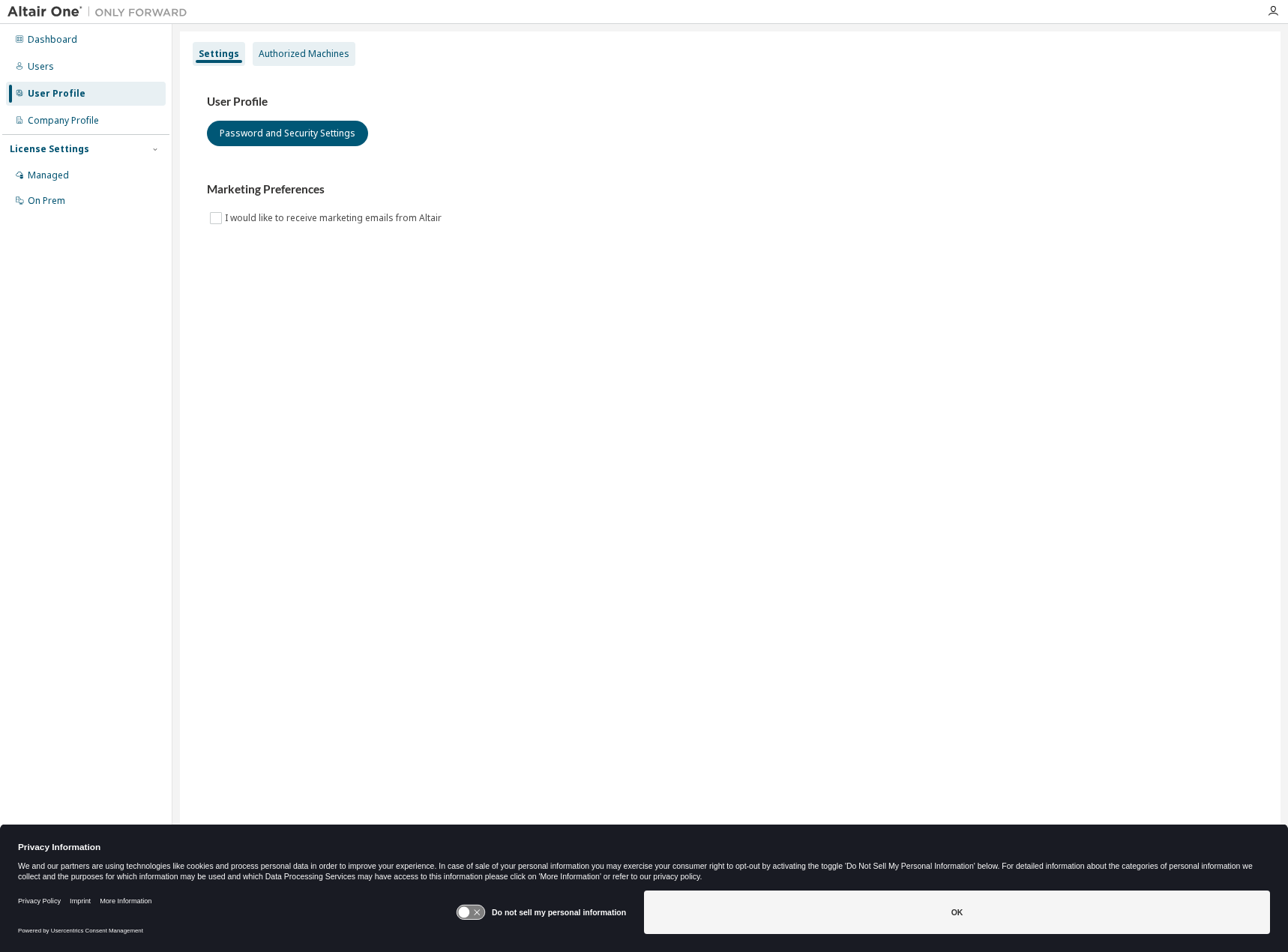
click at [307, 54] on div "Authorized Machines" at bounding box center [304, 54] width 91 height 12
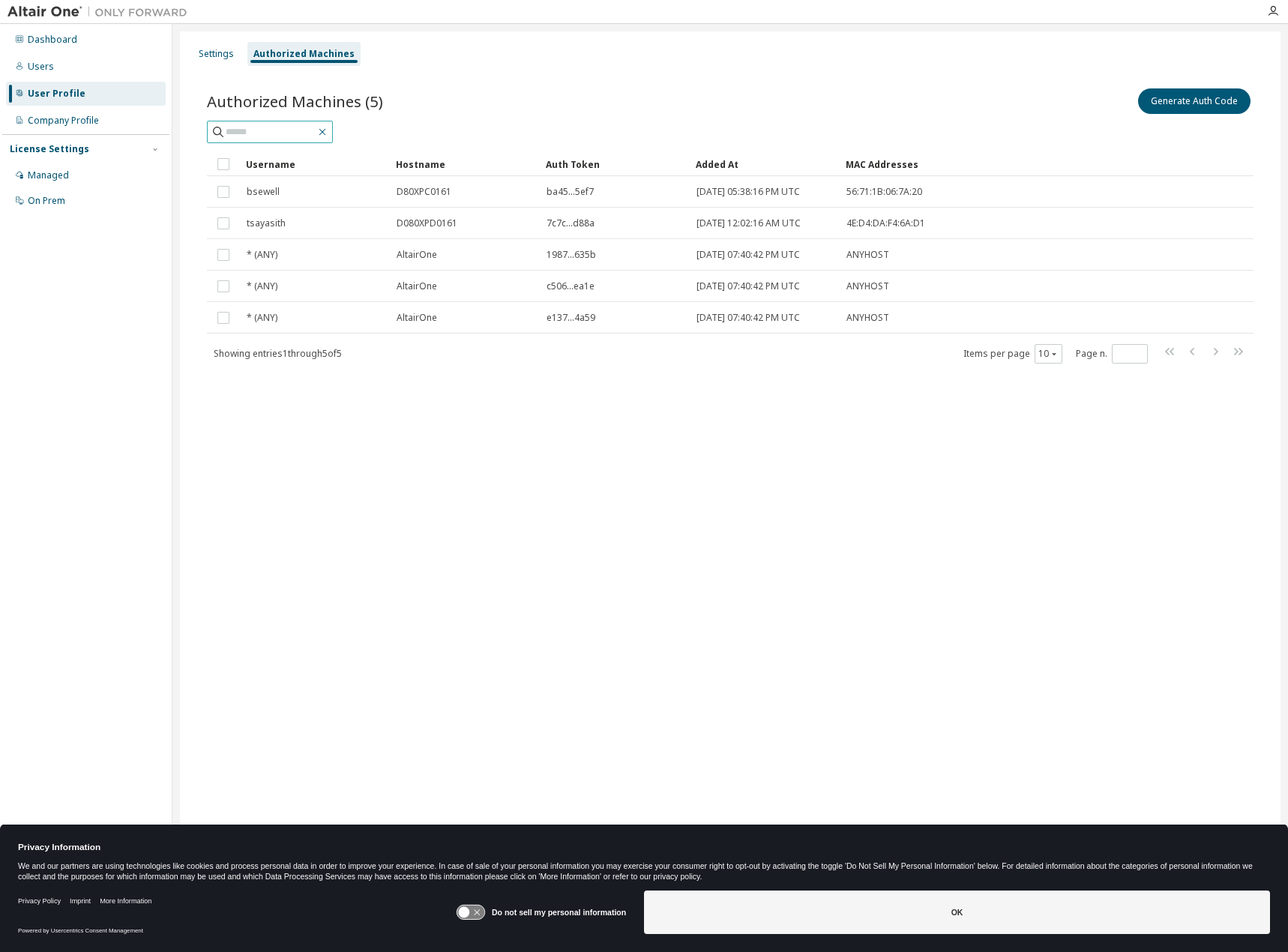
drag, startPoint x: 360, startPoint y: 131, endPoint x: 353, endPoint y: 131, distance: 7.0
click at [333, 131] on span at bounding box center [269, 131] width 126 height 22
click at [329, 131] on icon "button" at bounding box center [322, 131] width 12 height 12
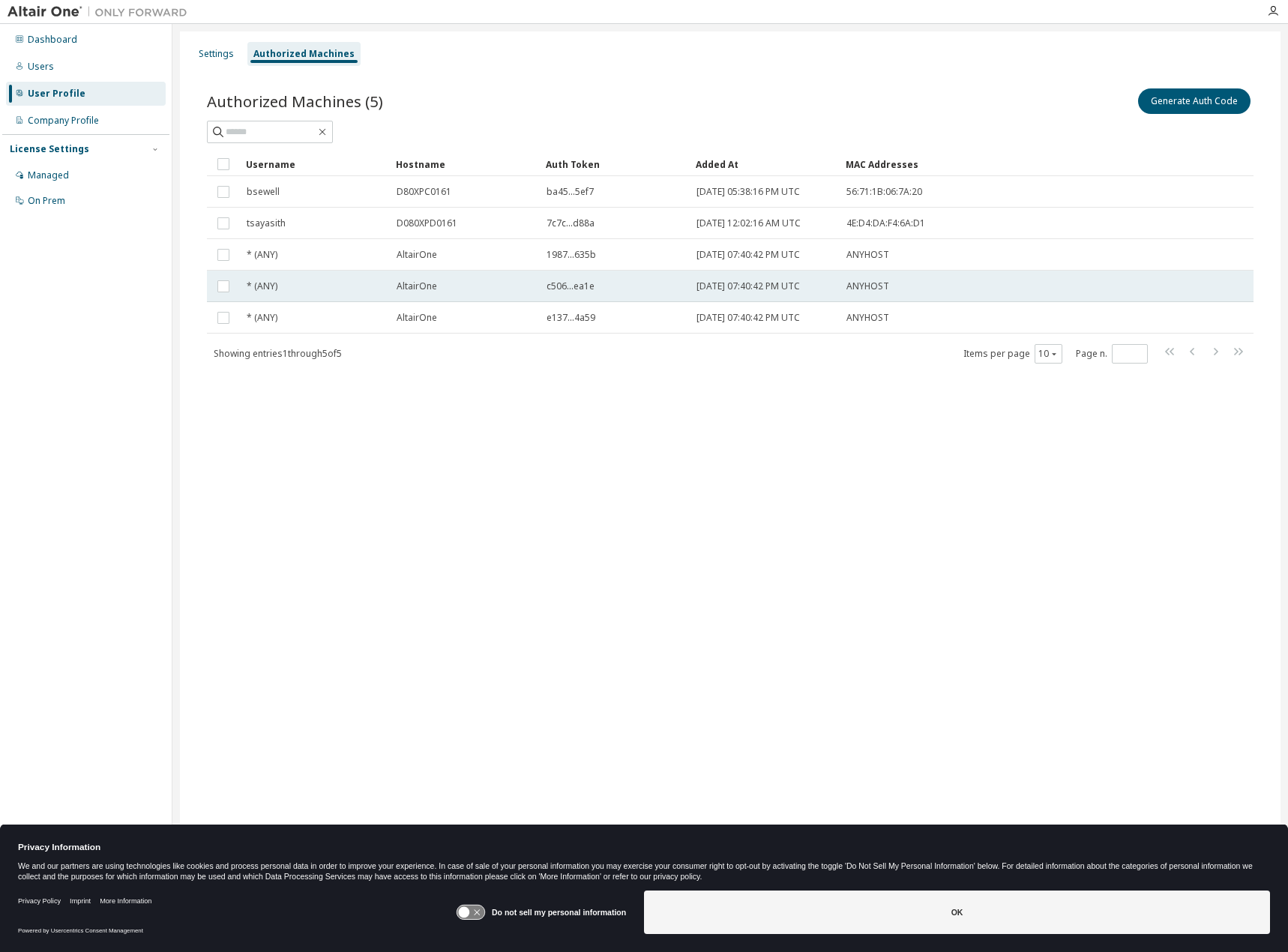
drag, startPoint x: 273, startPoint y: 338, endPoint x: 362, endPoint y: 294, distance: 99.3
click at [273, 339] on div "Username Hostname Auth Token Added At MAC Addresses bsewell D80XPC0161 ba45...5…" at bounding box center [730, 258] width 1046 height 212
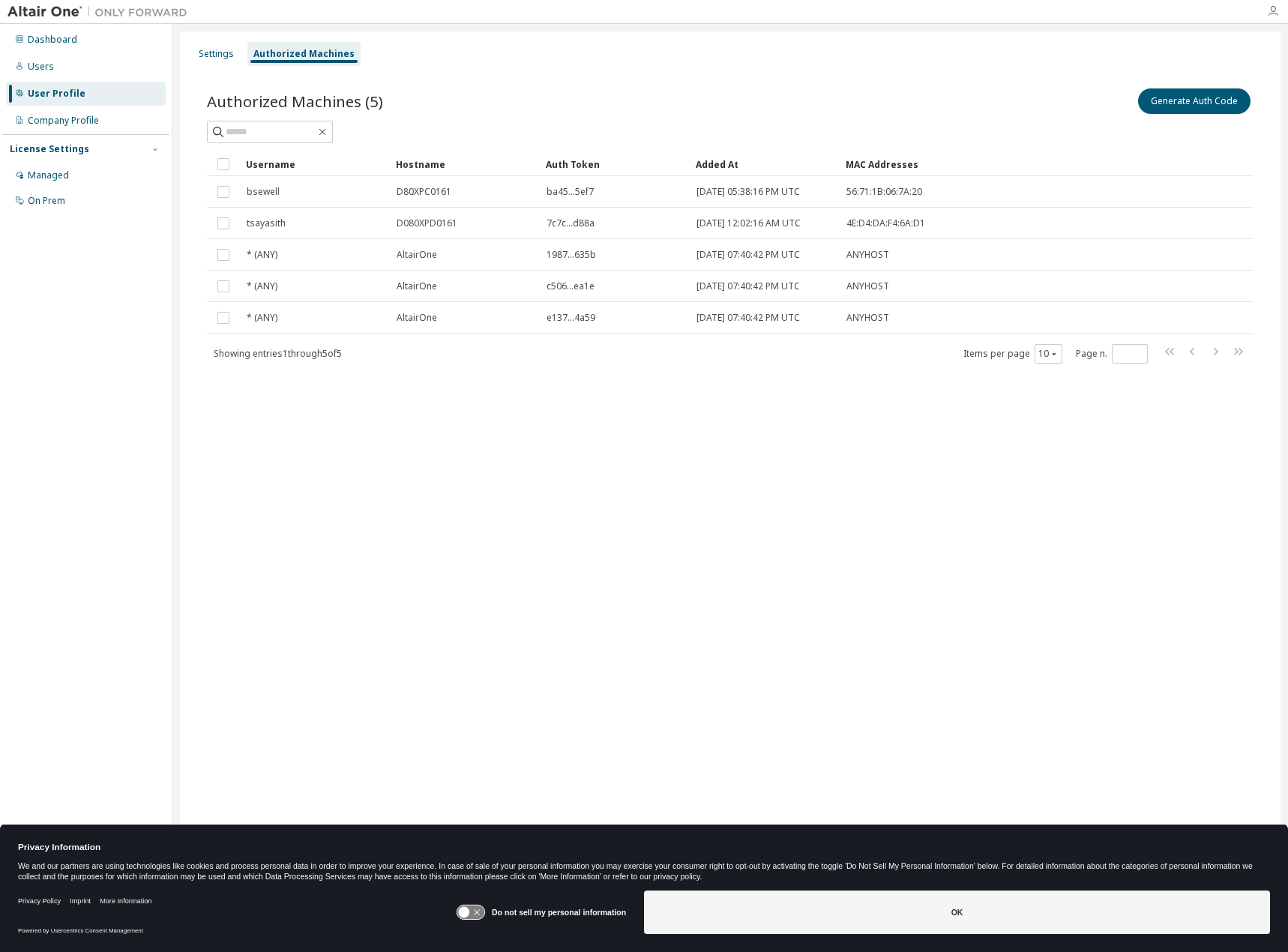
click at [1269, 9] on icon "button" at bounding box center [1273, 11] width 12 height 12
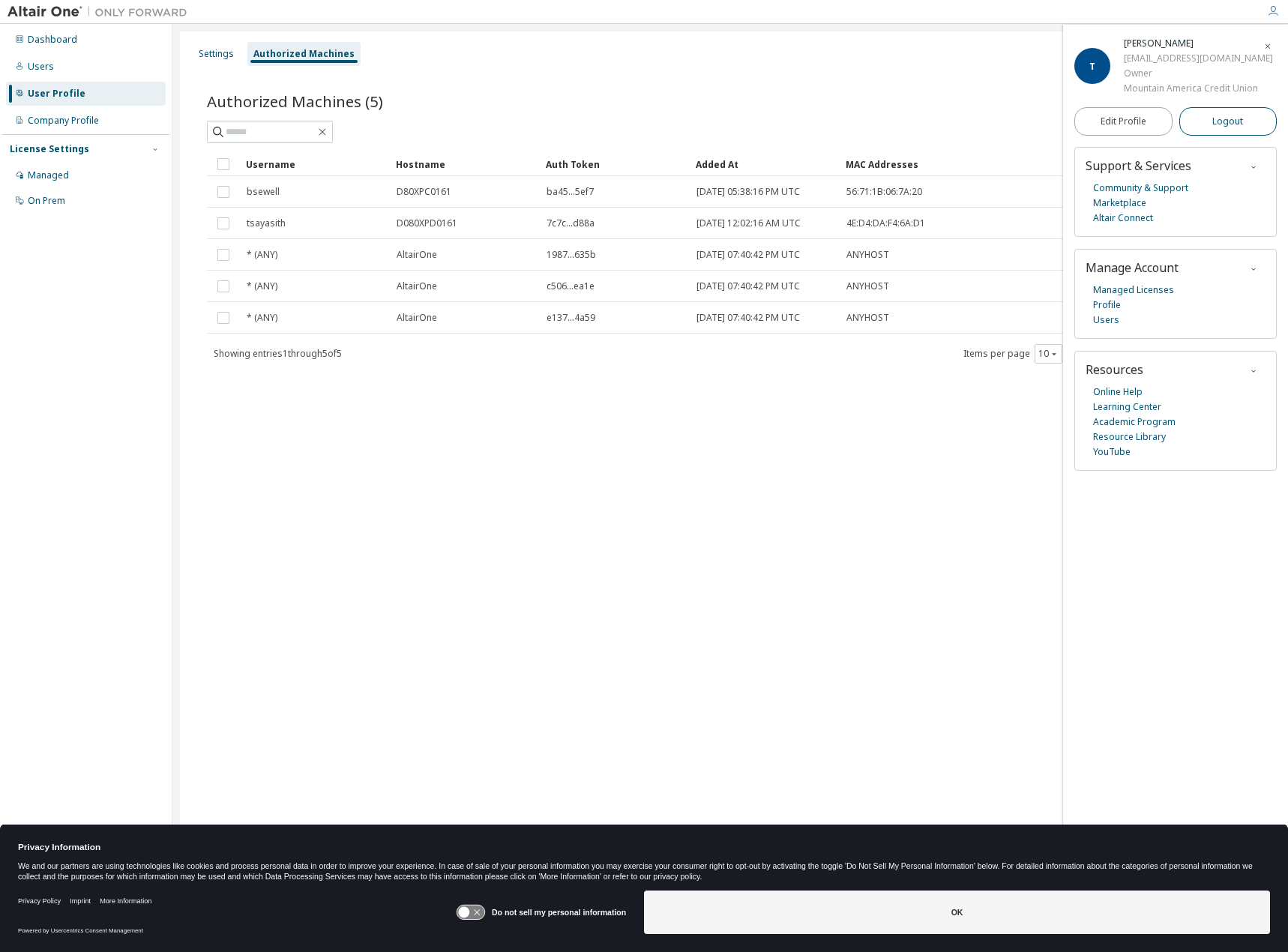
click at [1224, 116] on span "Logout" at bounding box center [1228, 122] width 31 height 15
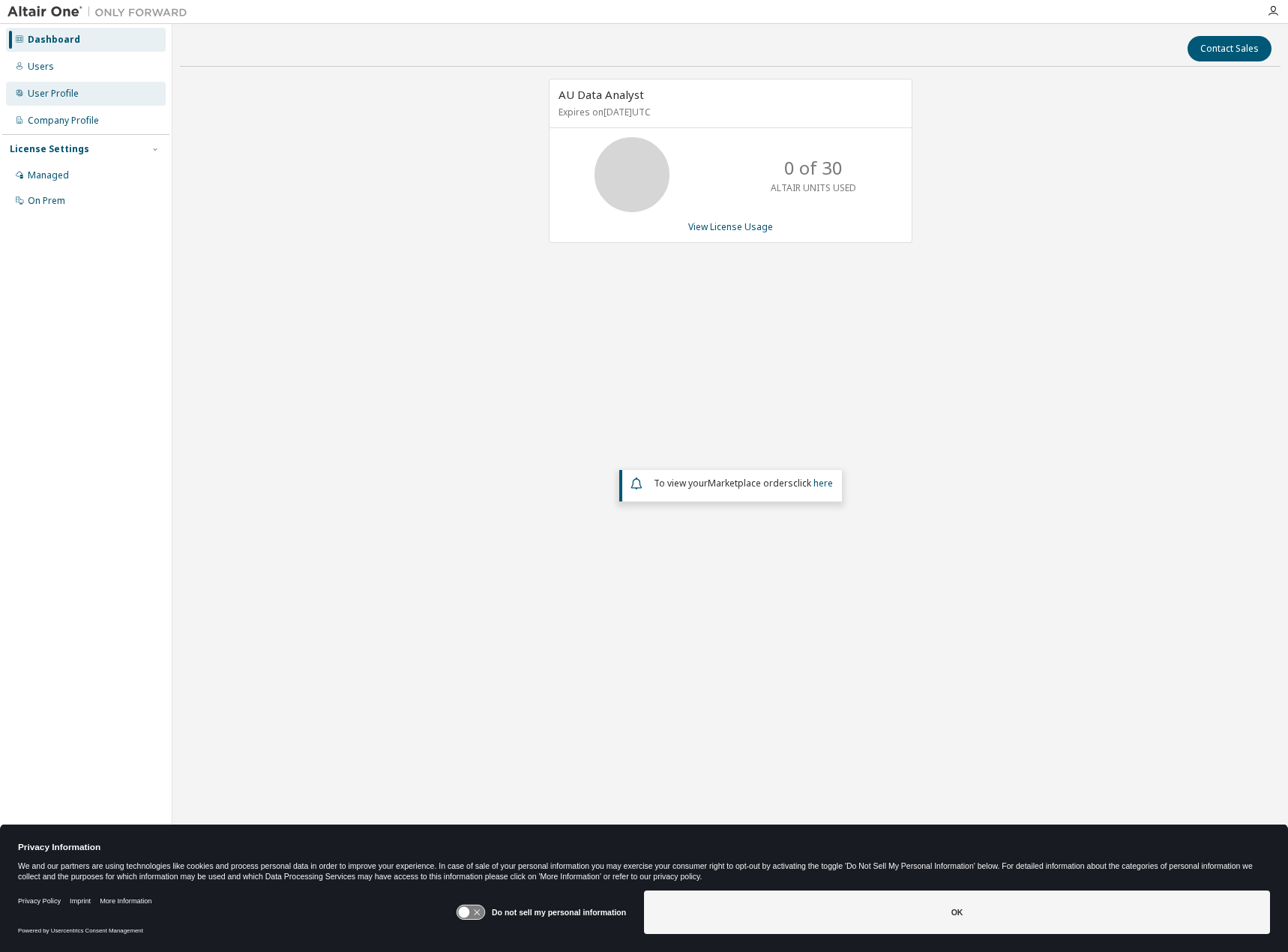
click at [50, 93] on div "User Profile" at bounding box center [53, 94] width 51 height 12
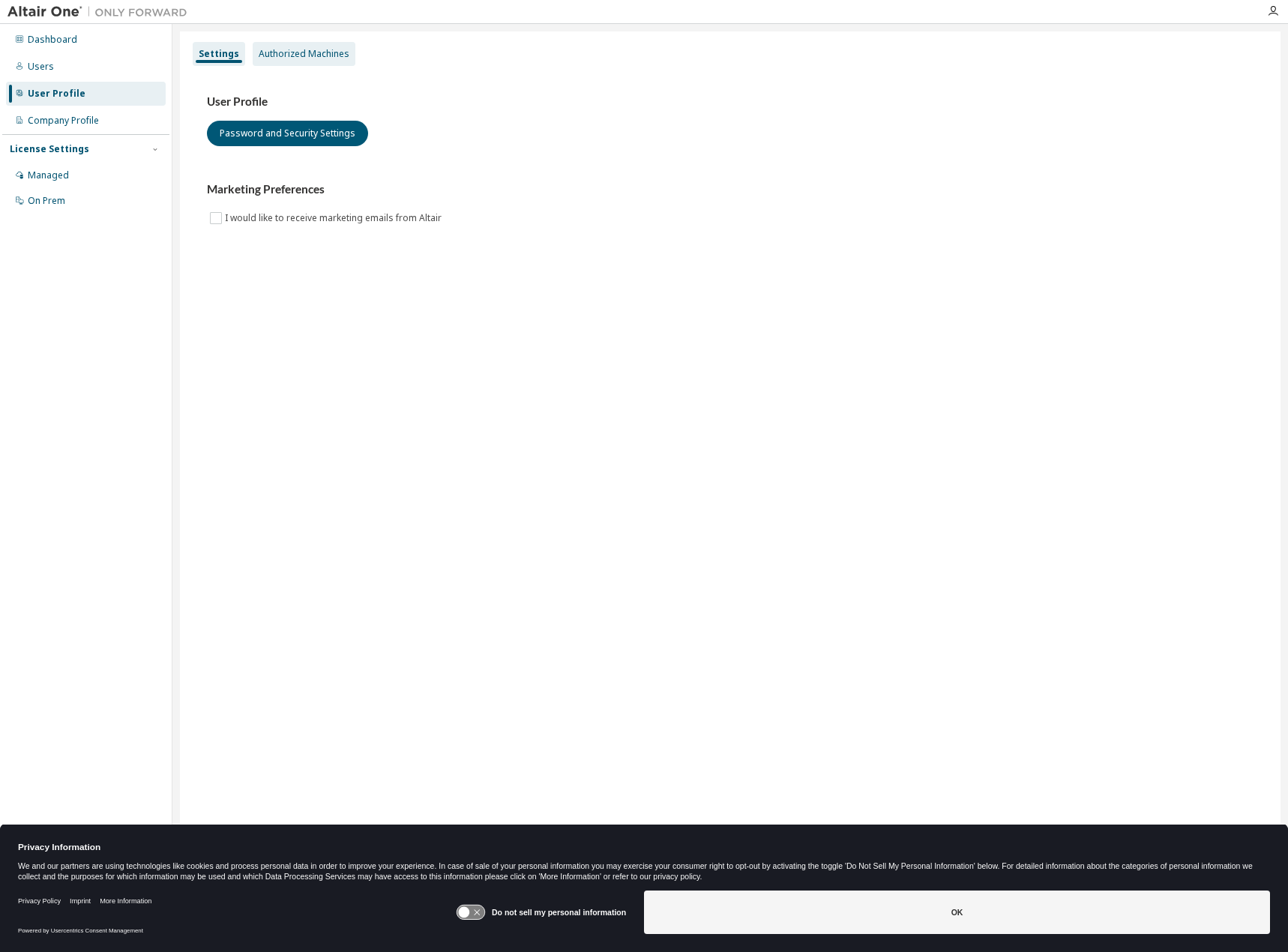
click at [312, 55] on div "Authorized Machines" at bounding box center [304, 54] width 91 height 12
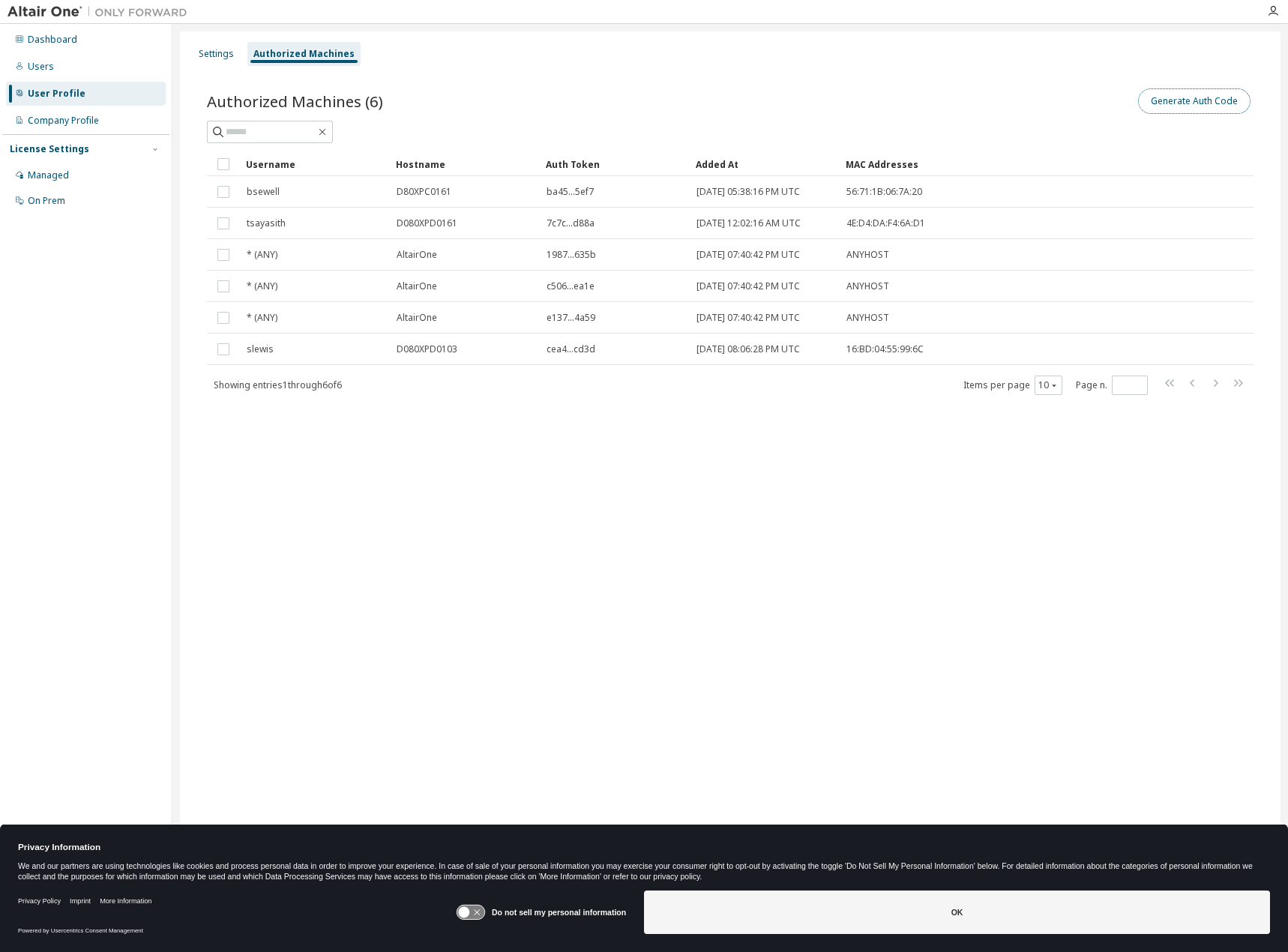
click at [1245, 104] on button "Generate Auth Code" at bounding box center [1193, 101] width 112 height 26
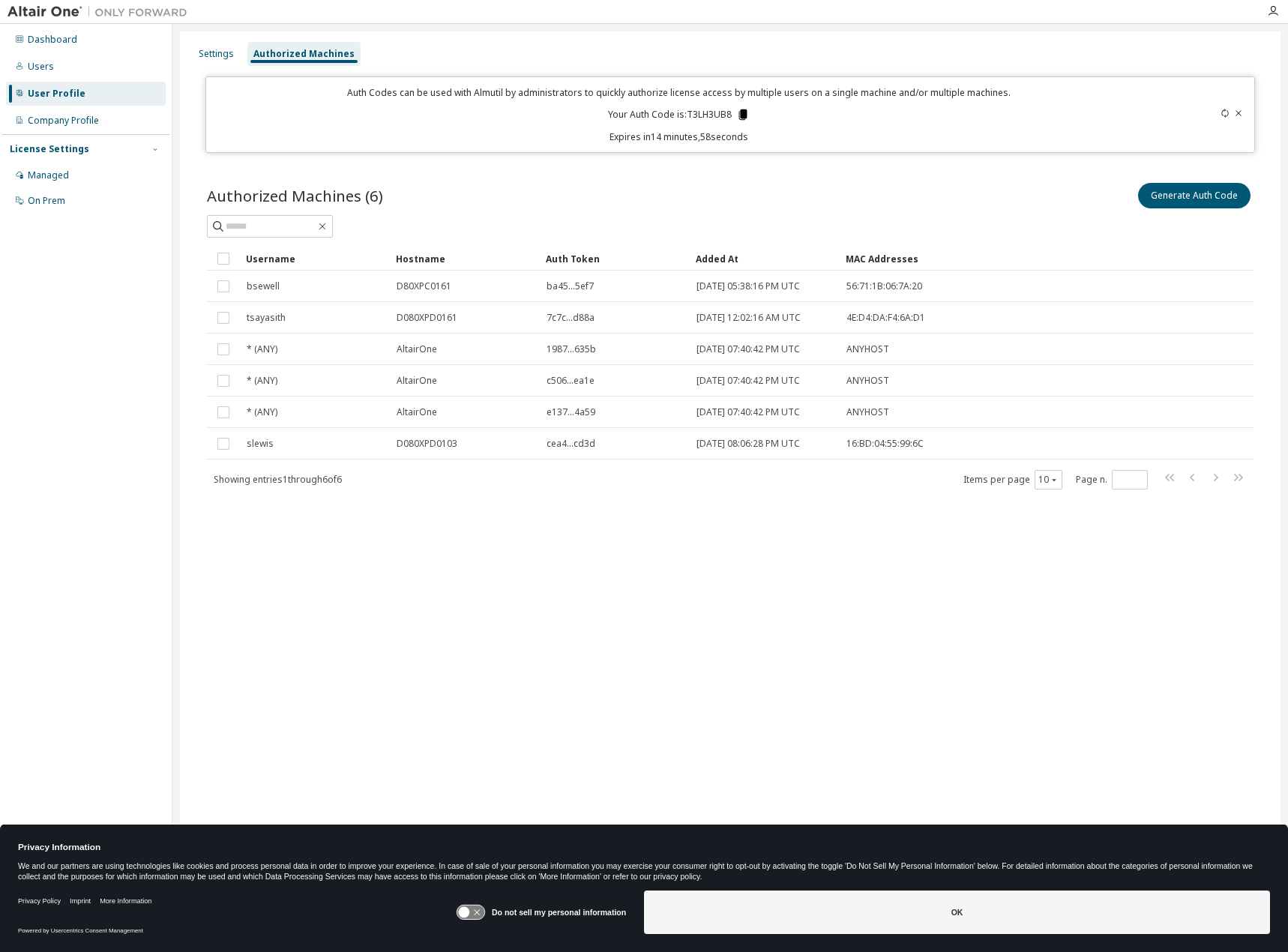
click at [742, 115] on icon at bounding box center [742, 114] width 9 height 11
click at [662, 475] on div "Username Hostname Auth Token Added At MAC Addresses bsewell D80XPC0161 ba45...5…" at bounding box center [730, 368] width 1046 height 244
click at [73, 75] on div "Users" at bounding box center [85, 66] width 160 height 24
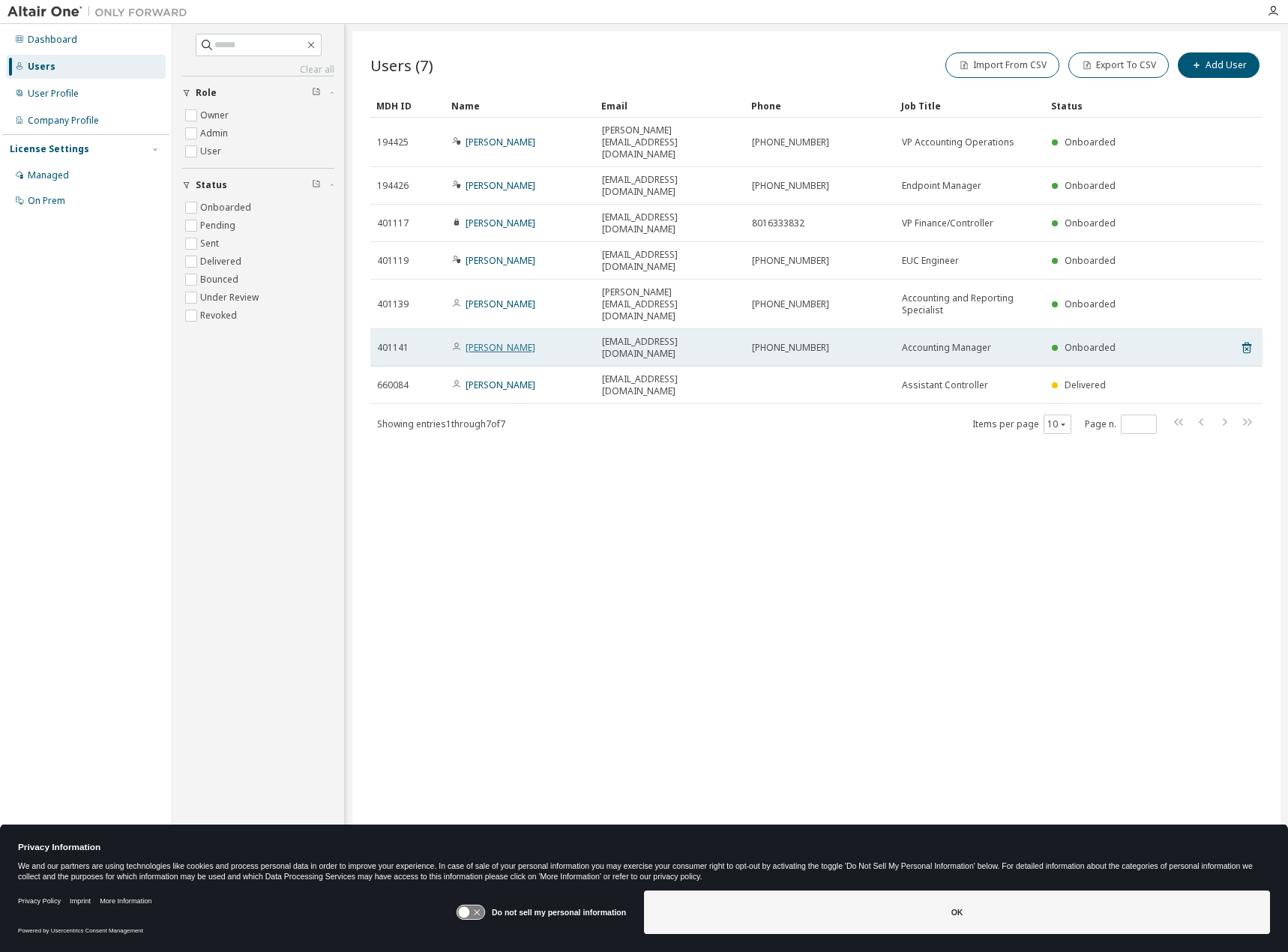
click at [489, 341] on link "[PERSON_NAME]" at bounding box center [500, 347] width 70 height 12
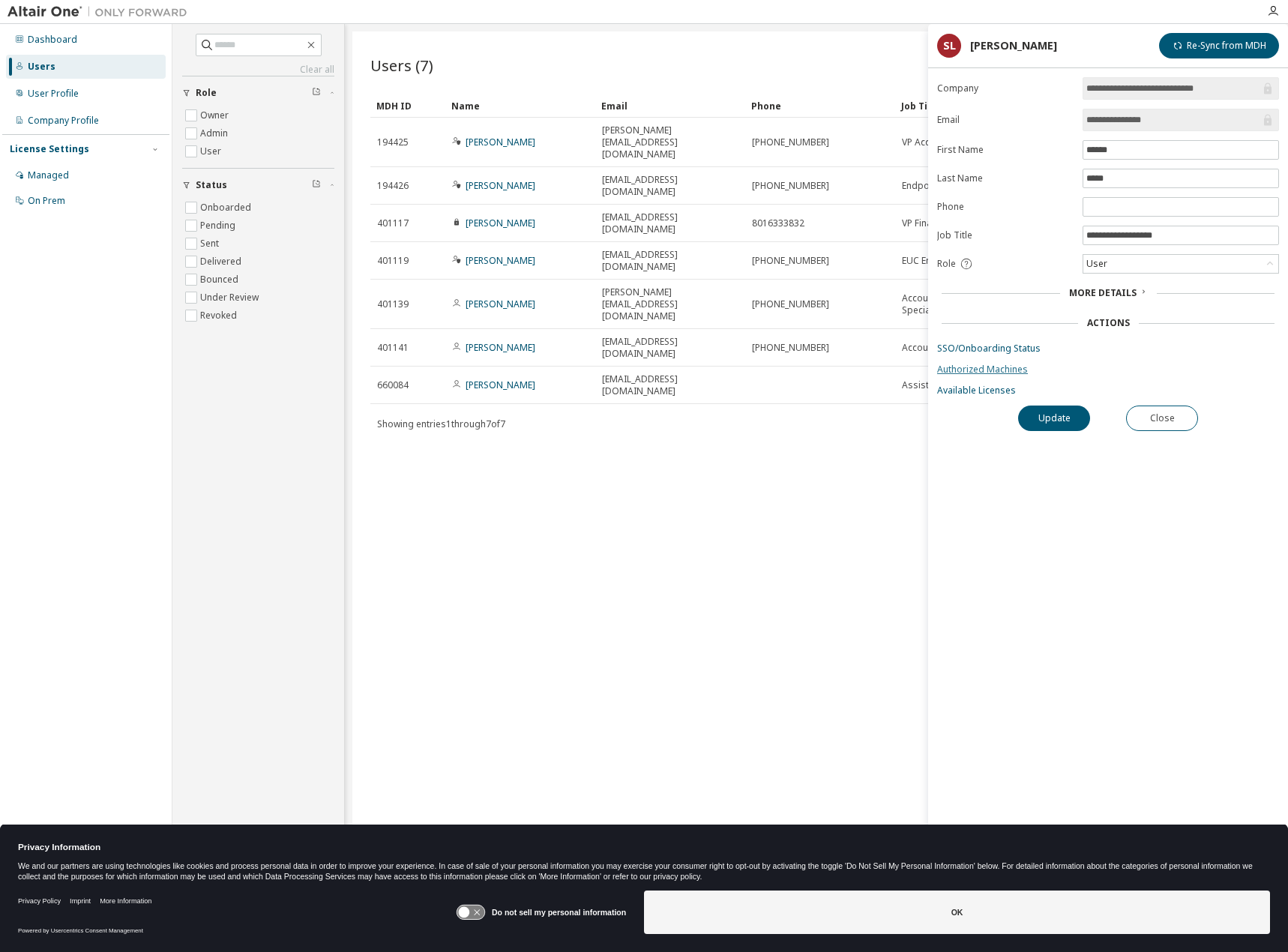
click at [970, 368] on link "Authorized Machines" at bounding box center [1108, 369] width 342 height 12
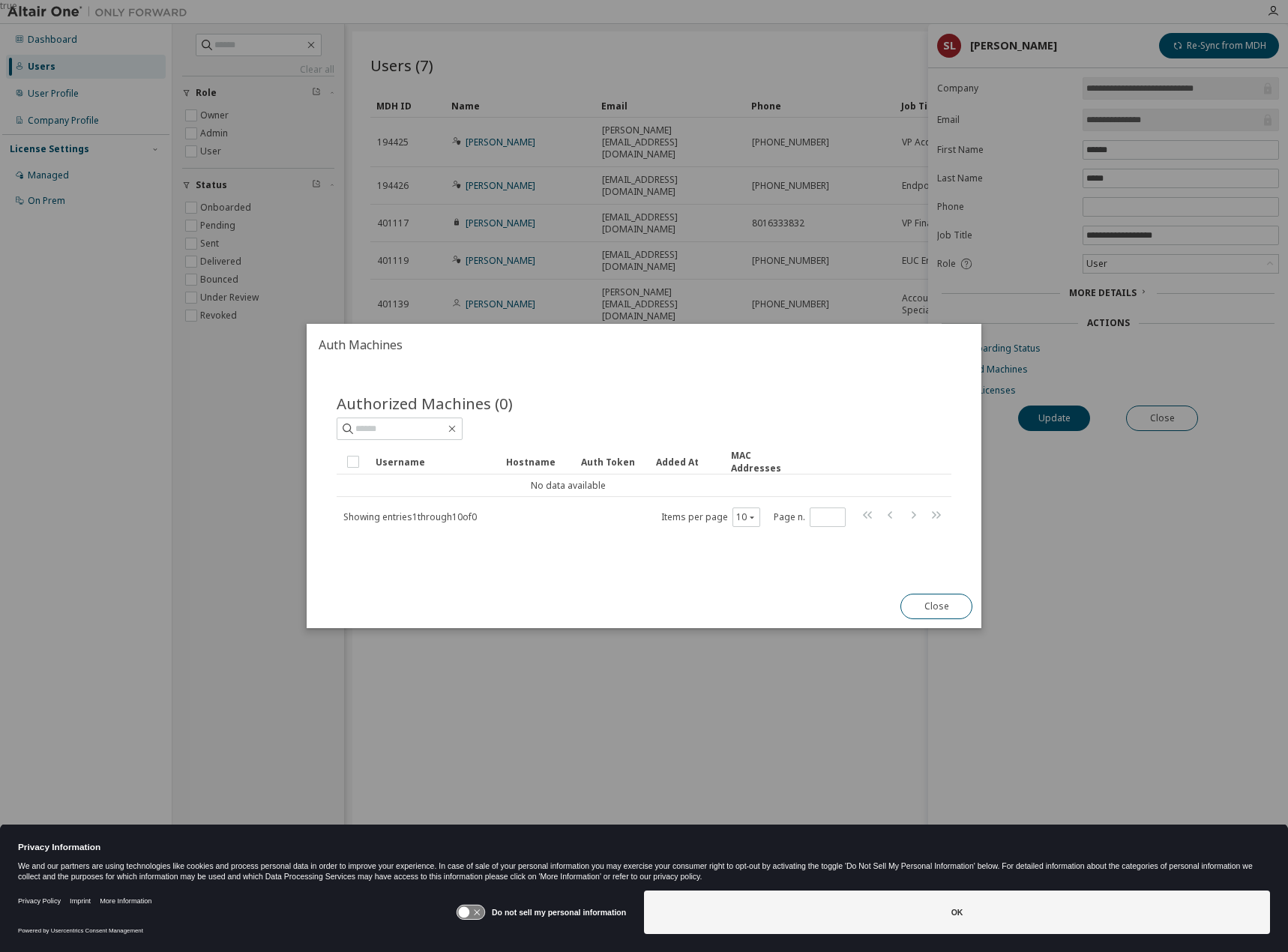
click at [921, 612] on button "Close" at bounding box center [935, 606] width 72 height 26
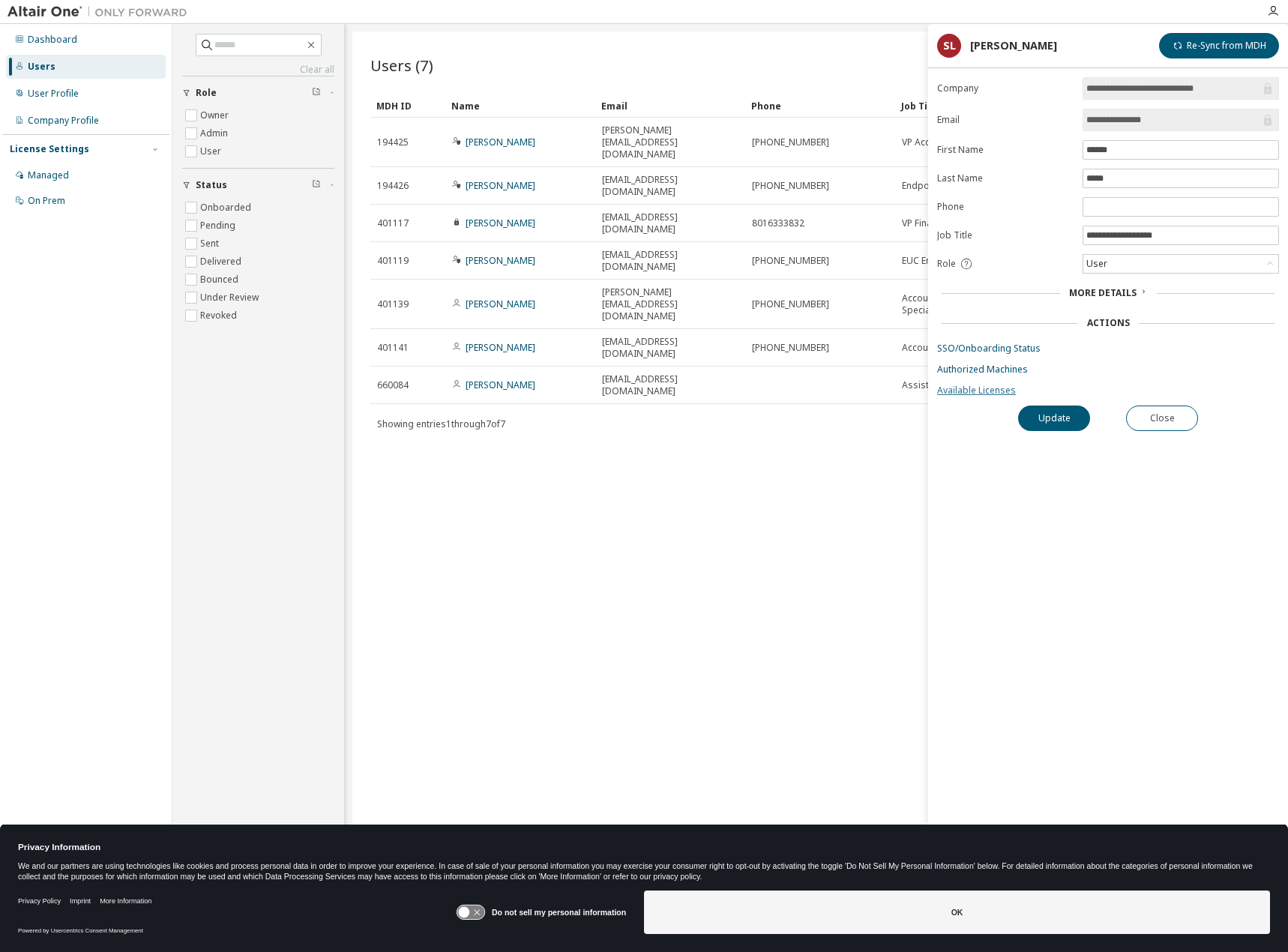
click at [978, 393] on link "Available Licenses" at bounding box center [1108, 390] width 342 height 12
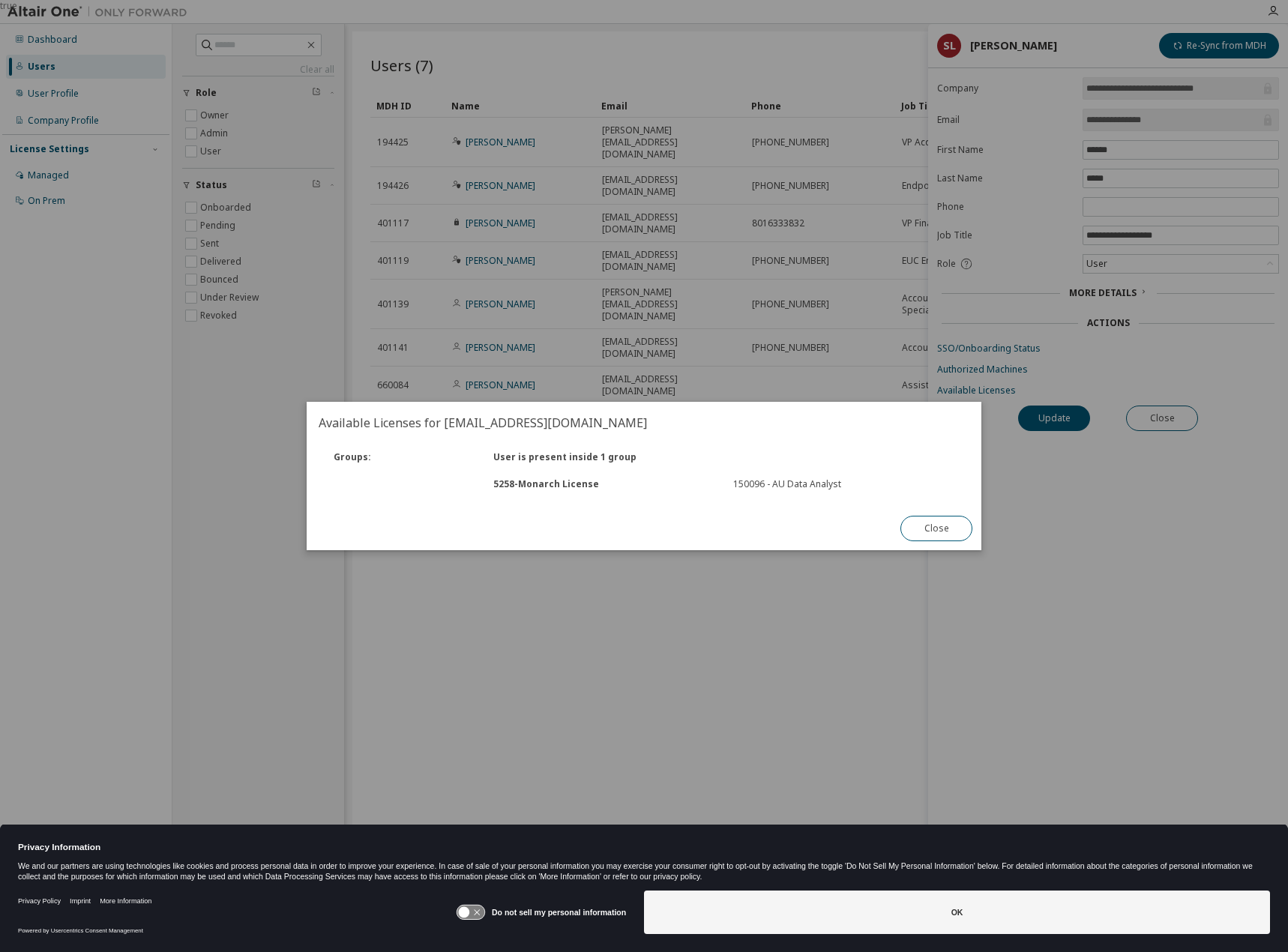
click at [950, 543] on div "Close" at bounding box center [936, 528] width 90 height 43
click at [926, 514] on div "Close" at bounding box center [936, 528] width 90 height 43
click at [919, 522] on button "Close" at bounding box center [935, 528] width 72 height 26
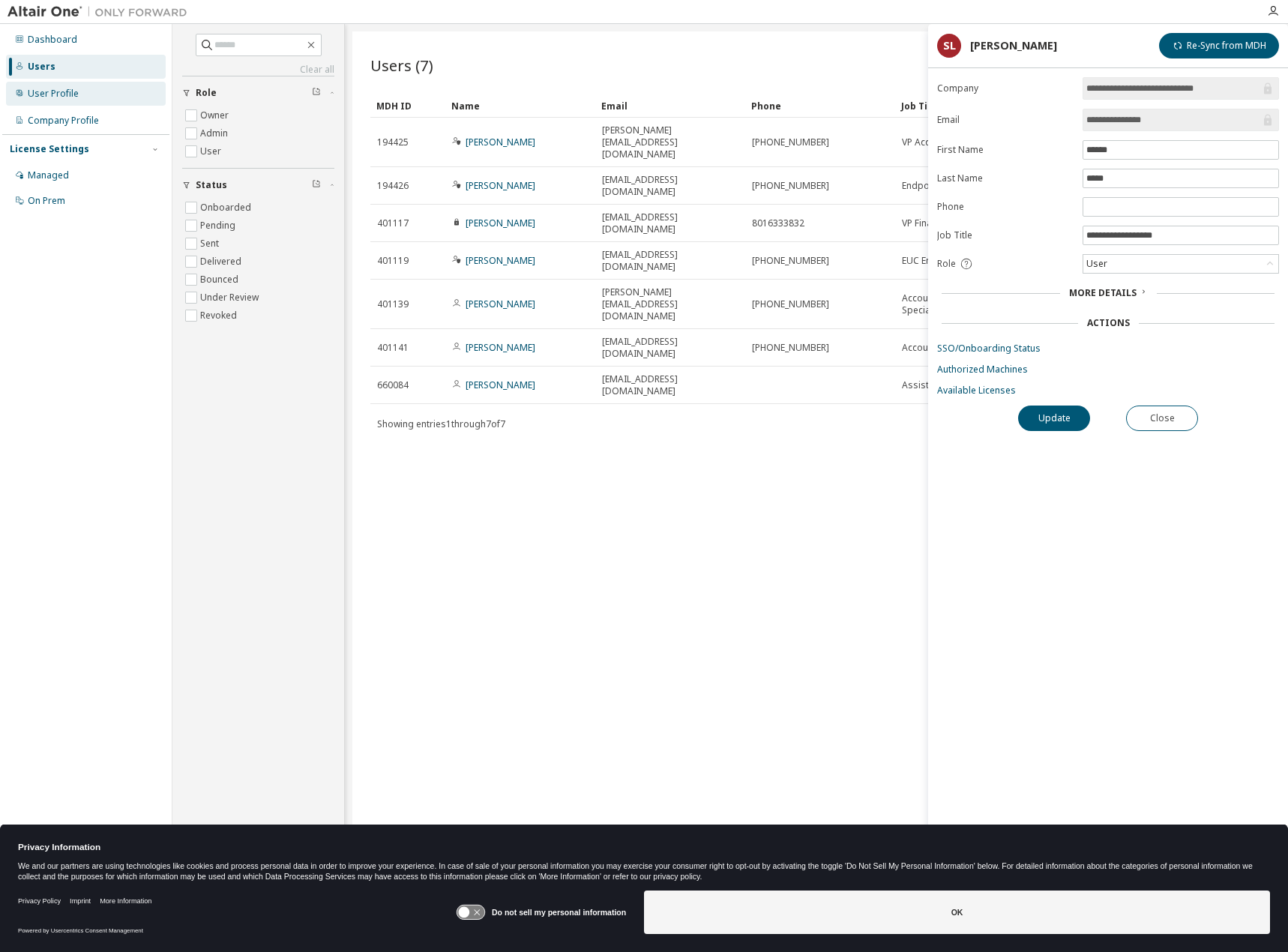
click at [57, 99] on div "User Profile" at bounding box center [53, 94] width 51 height 12
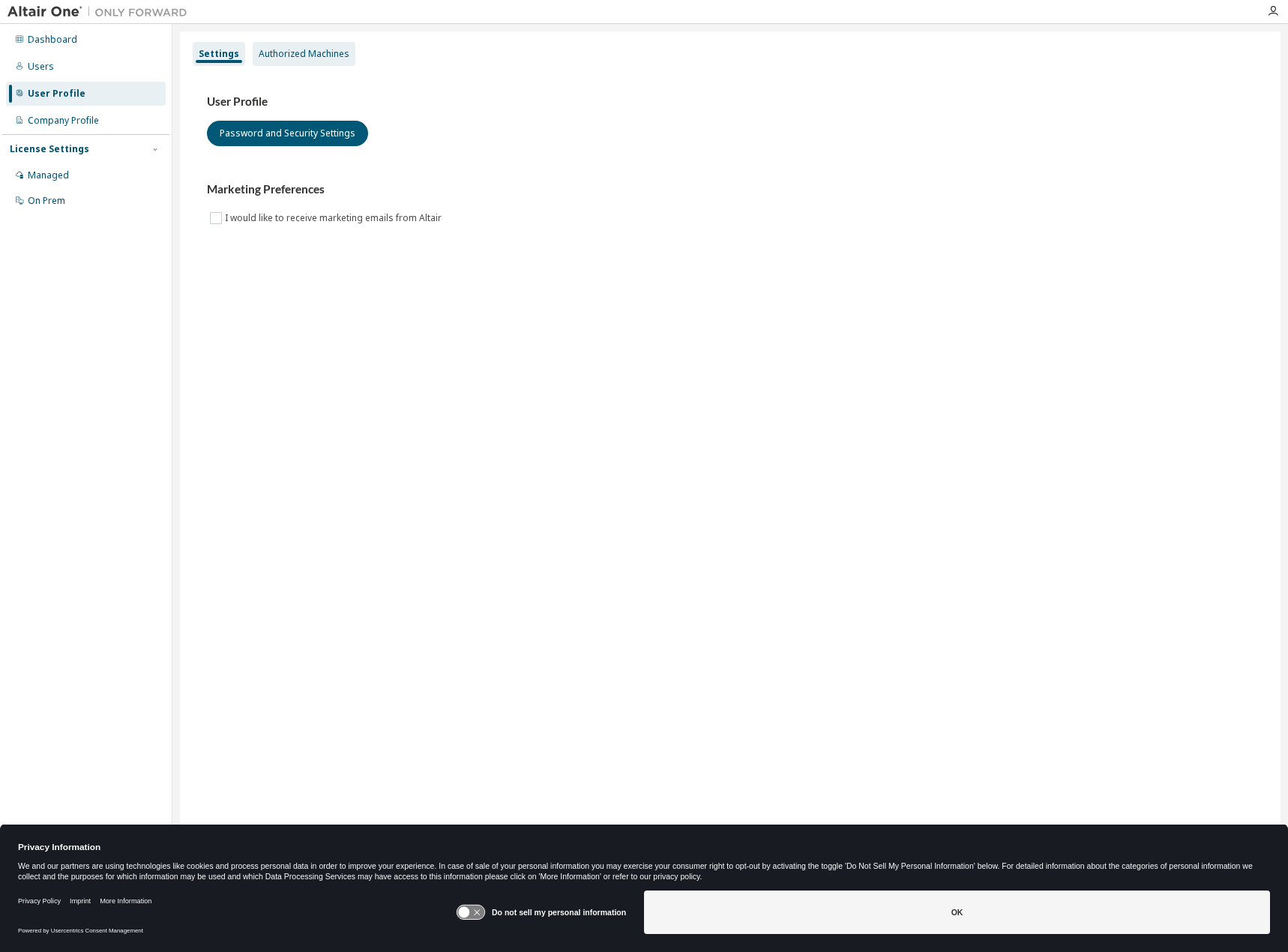
click at [262, 47] on div "Authorized Machines" at bounding box center [304, 54] width 103 height 24
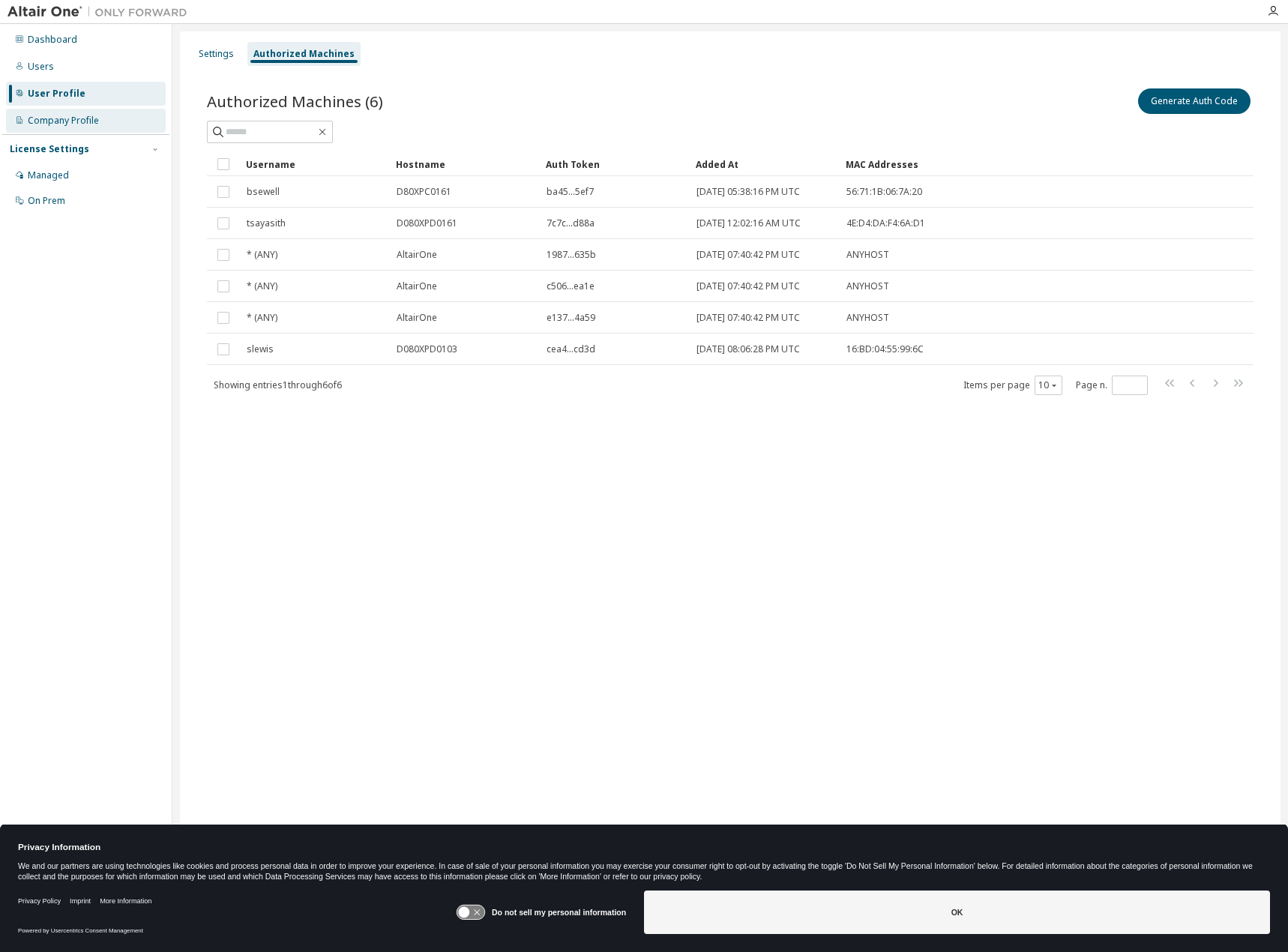
click at [77, 129] on div "Company Profile" at bounding box center [85, 120] width 160 height 24
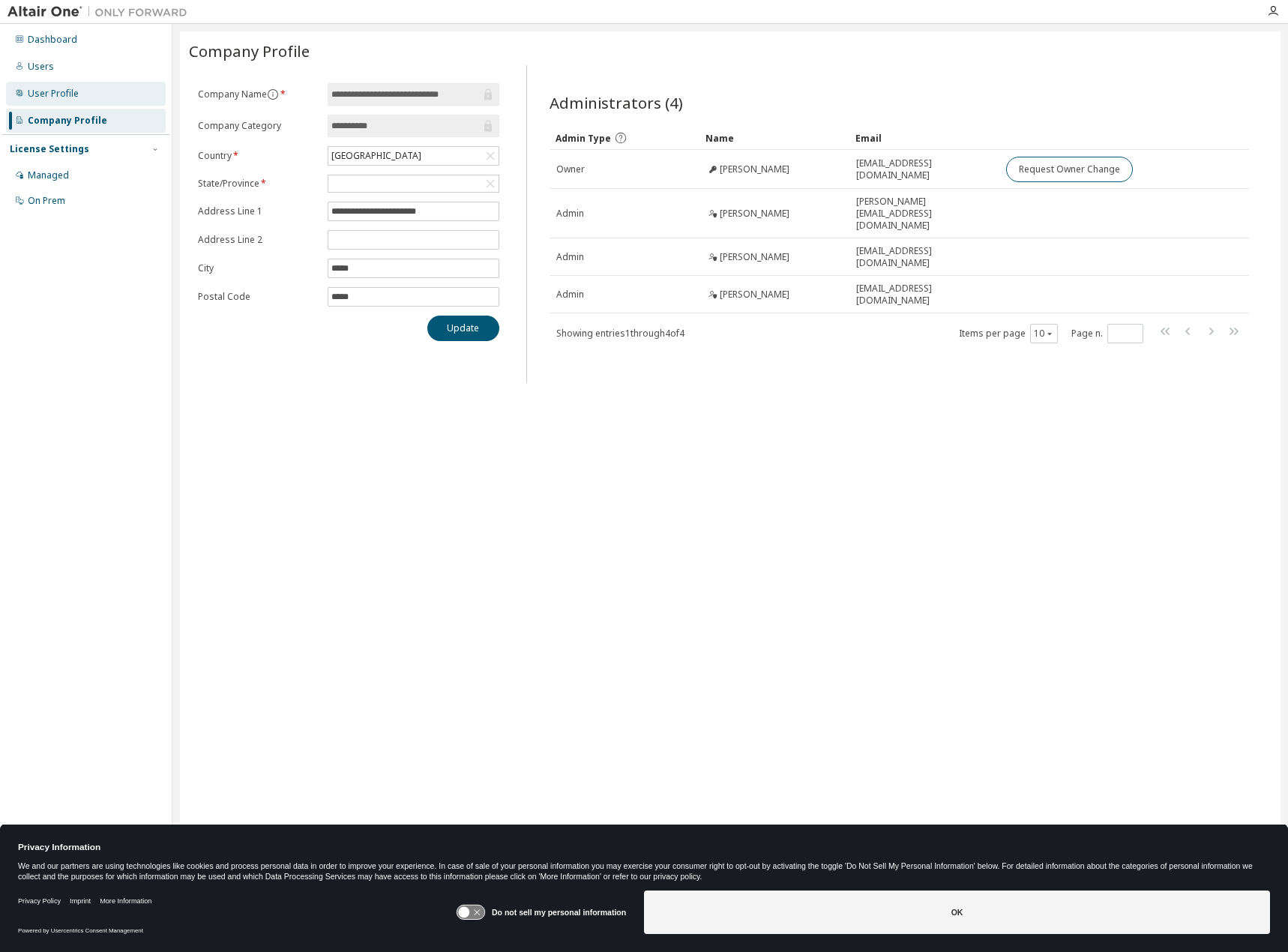
click at [60, 94] on div "User Profile" at bounding box center [53, 94] width 51 height 12
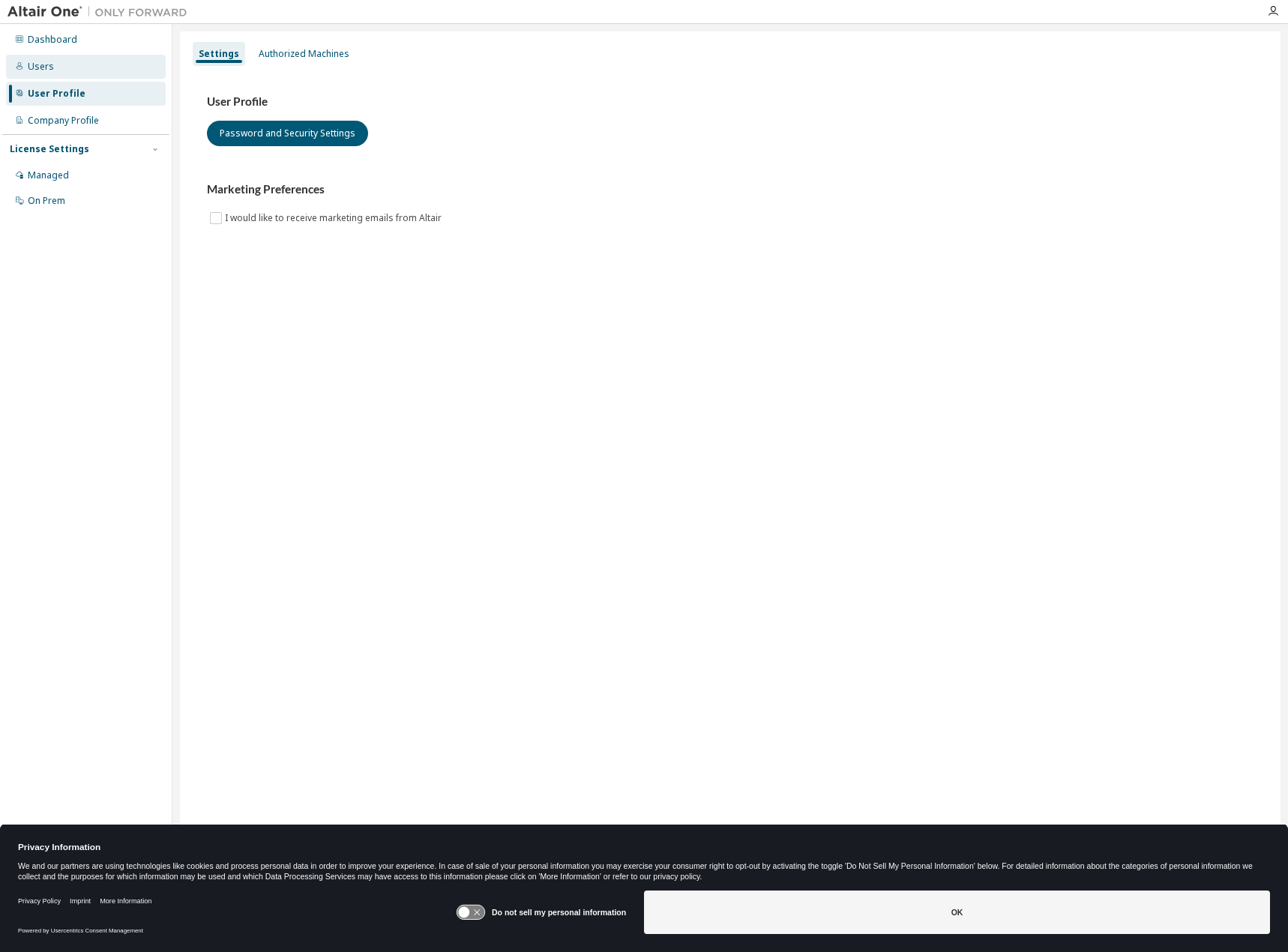
click at [53, 70] on div "Users" at bounding box center [85, 66] width 160 height 24
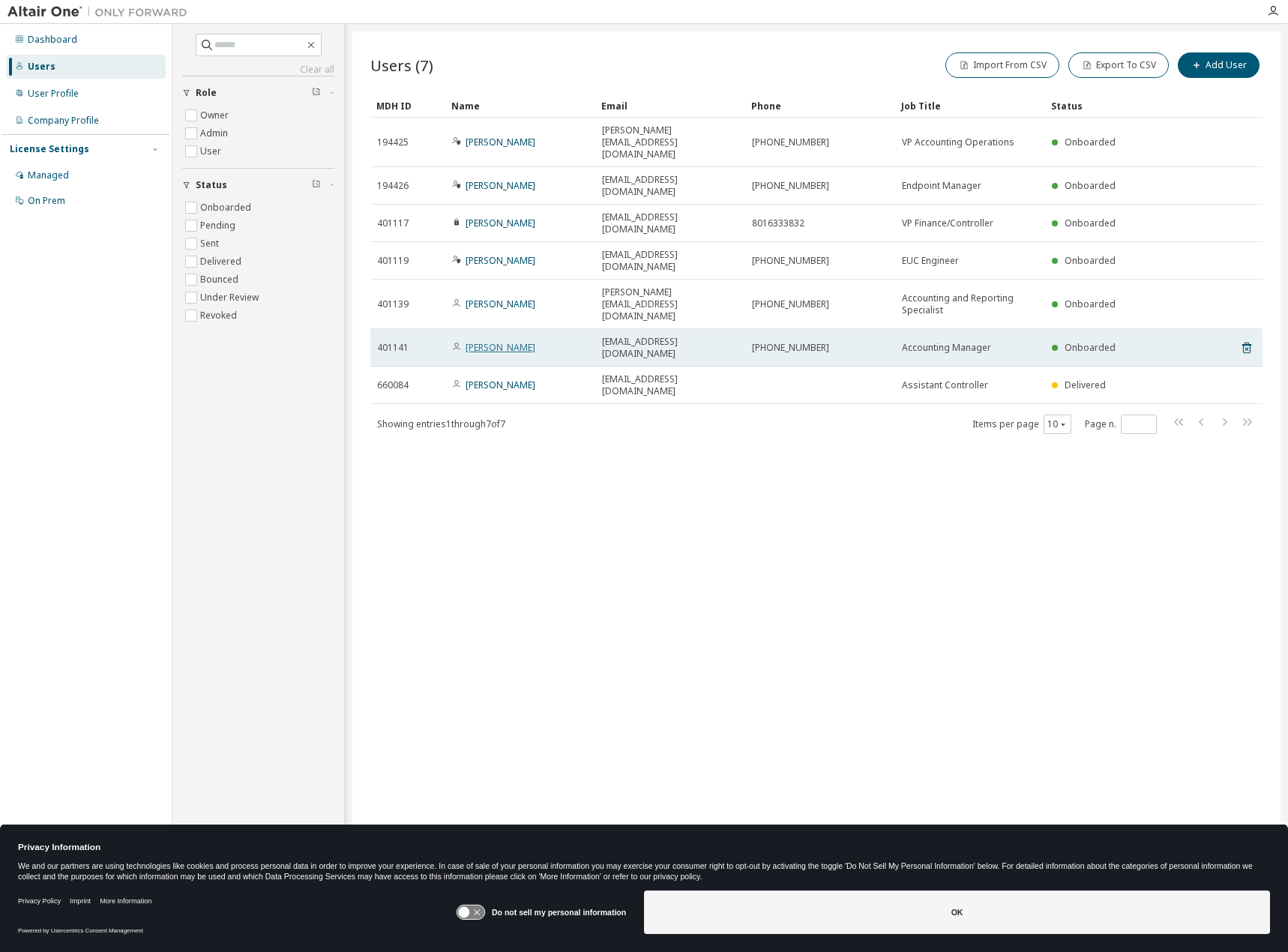
click at [483, 341] on link "[PERSON_NAME]" at bounding box center [500, 347] width 70 height 12
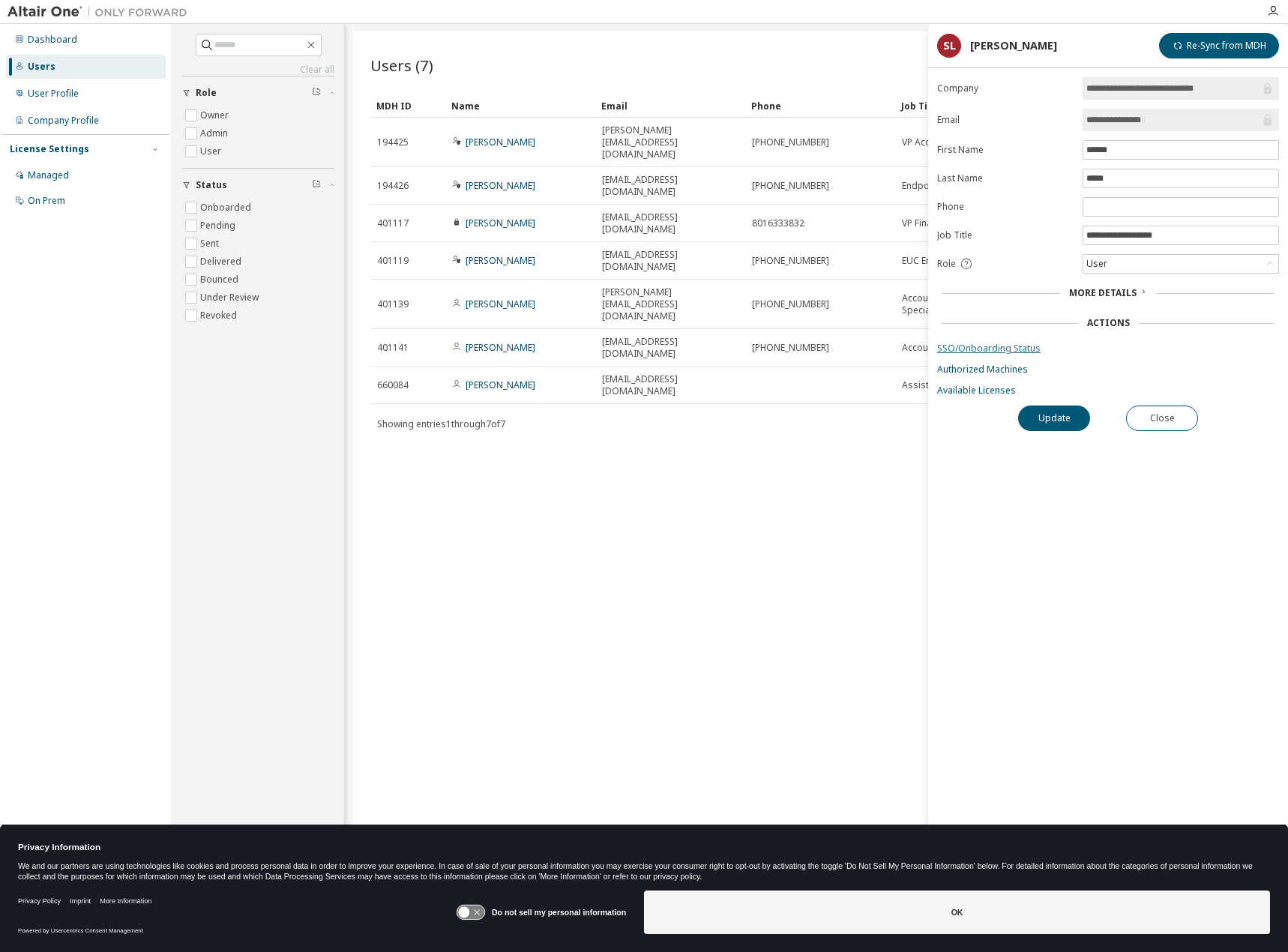
click at [978, 349] on link "SSO/Onboarding Status" at bounding box center [1108, 348] width 342 height 12
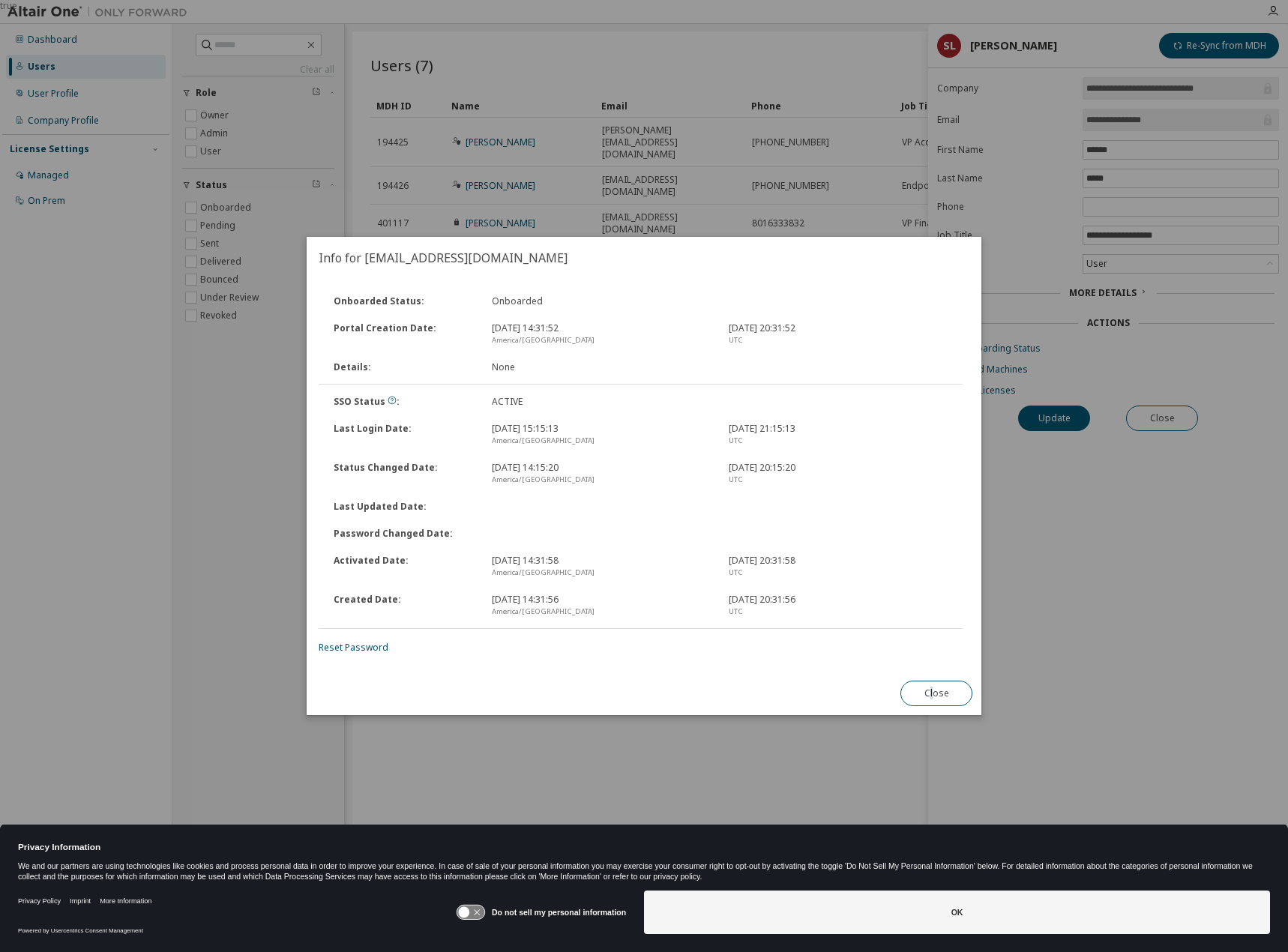
click at [932, 676] on div "Close" at bounding box center [936, 693] width 90 height 43
drag, startPoint x: 932, startPoint y: 684, endPoint x: 937, endPoint y: 641, distance: 43.3
click at [931, 684] on button "Close" at bounding box center [935, 693] width 72 height 26
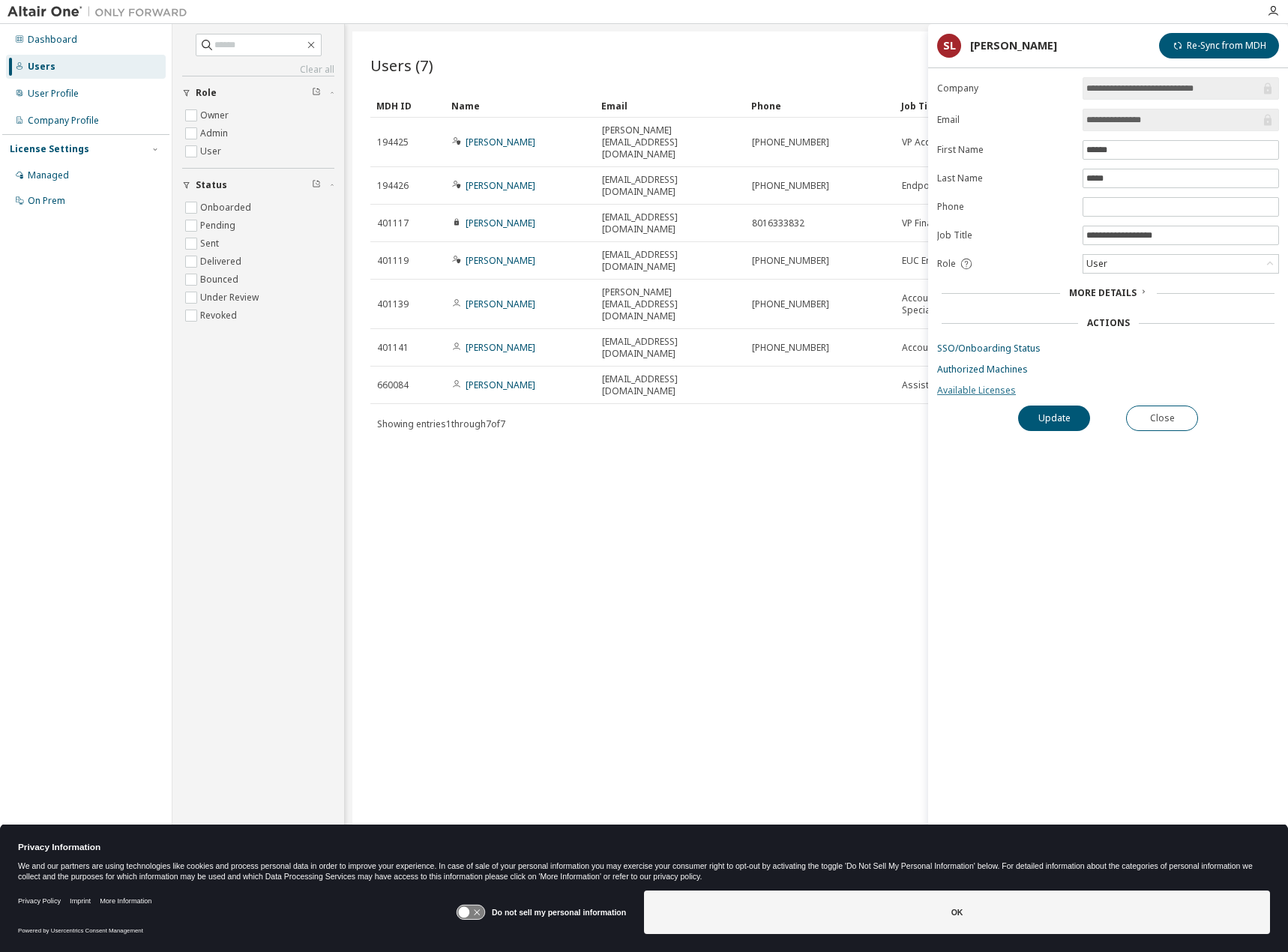
click at [975, 391] on link "Available Licenses" at bounding box center [1108, 390] width 342 height 12
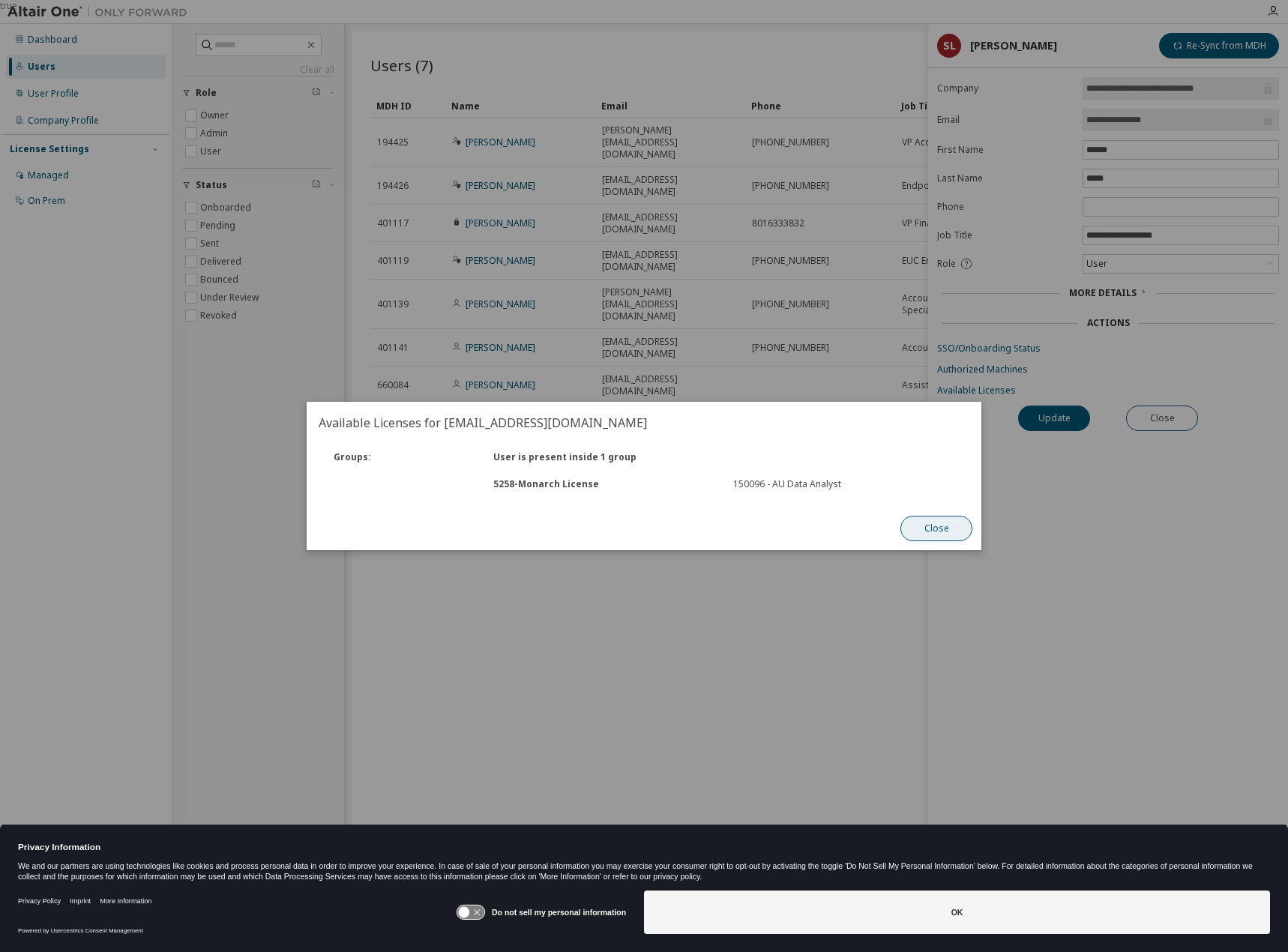
drag, startPoint x: 957, startPoint y: 541, endPoint x: 955, endPoint y: 529, distance: 12.2
click at [956, 541] on button "Close" at bounding box center [935, 528] width 72 height 26
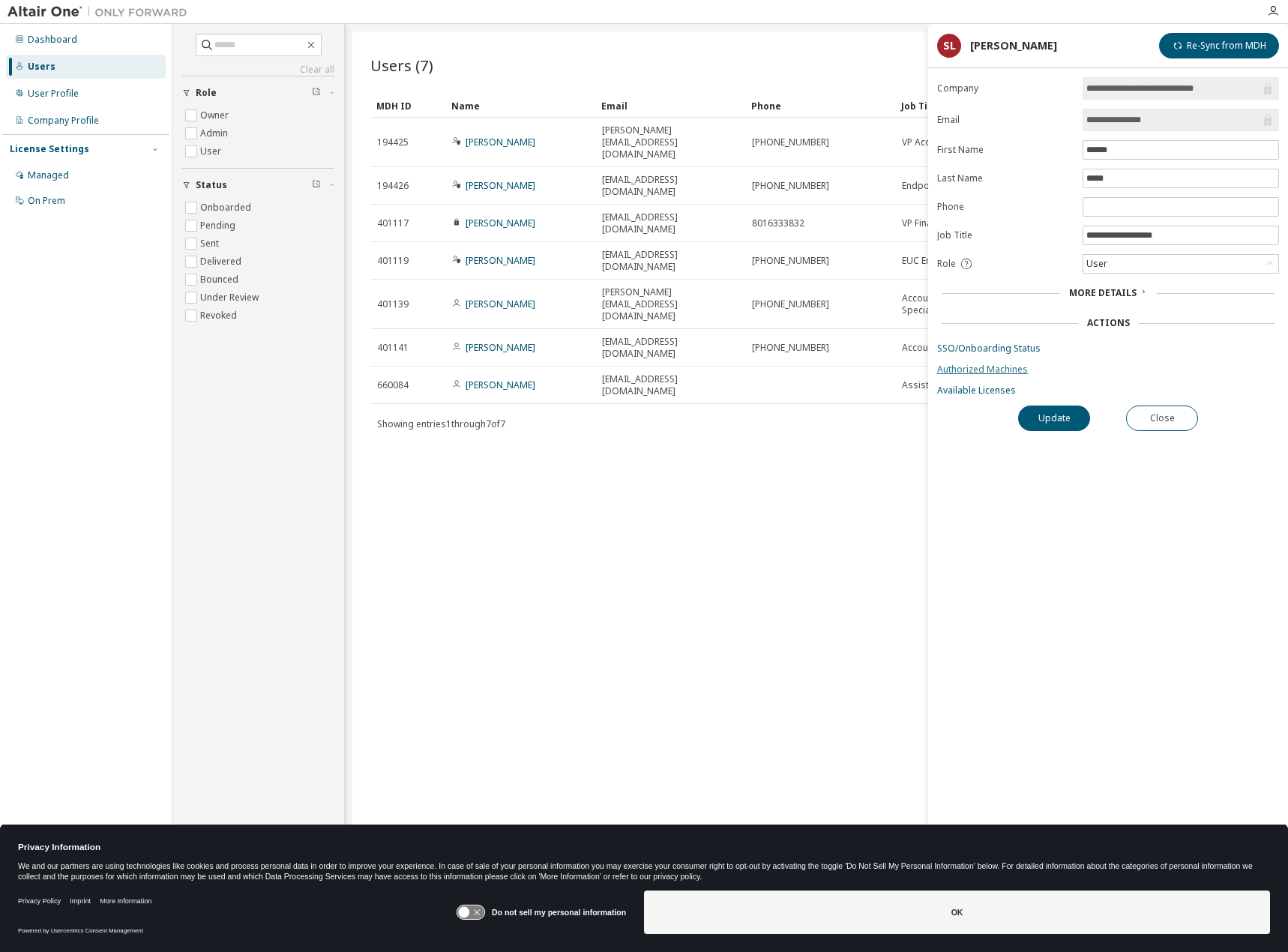
click at [979, 370] on link "Authorized Machines" at bounding box center [1108, 369] width 342 height 12
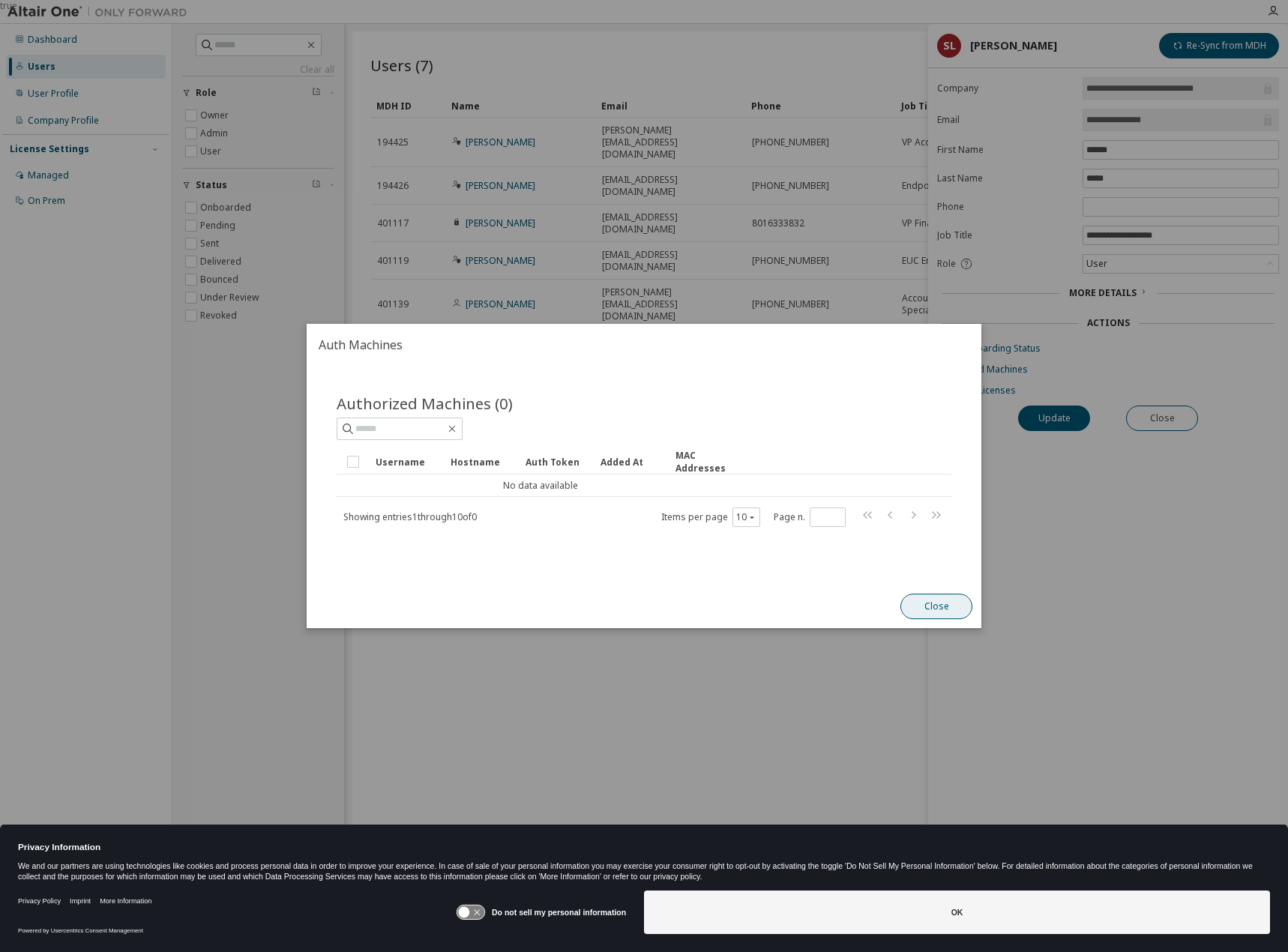
click at [942, 615] on button "Close" at bounding box center [935, 606] width 72 height 26
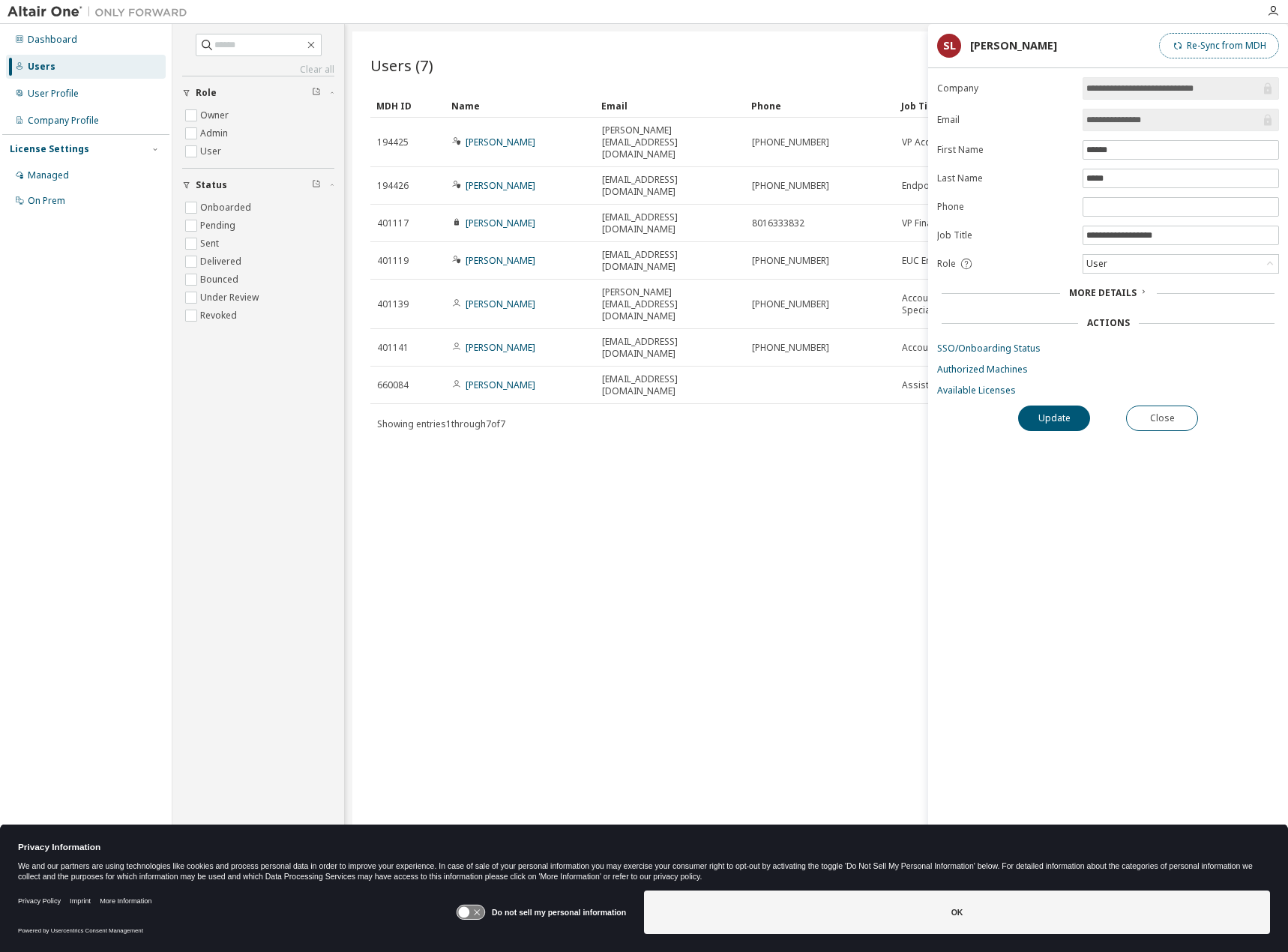
click at [1205, 51] on button "Re-Sync from MDH" at bounding box center [1218, 45] width 120 height 26
click at [1000, 374] on link "Authorized Machines" at bounding box center [1108, 369] width 342 height 12
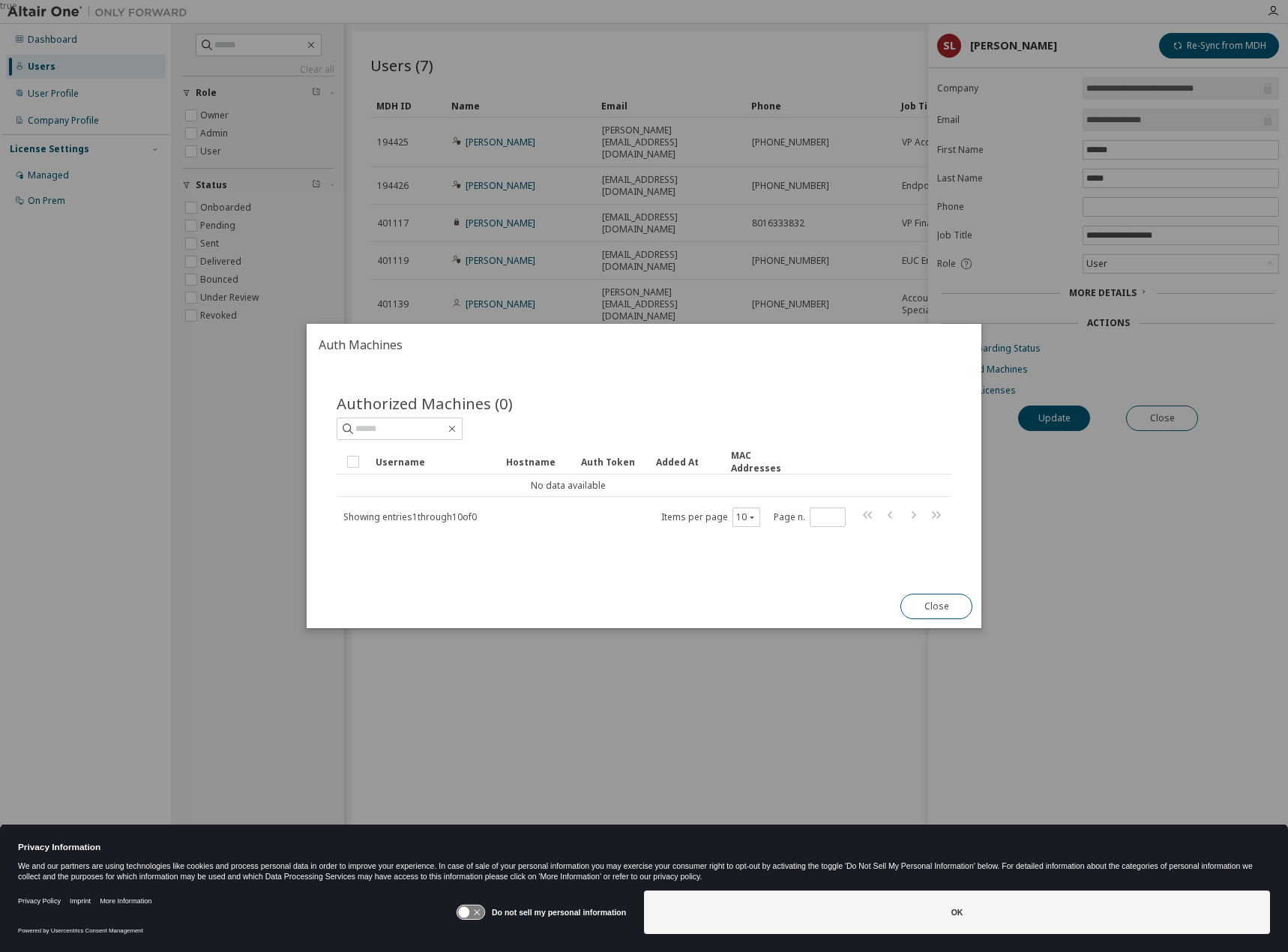
drag, startPoint x: 940, startPoint y: 608, endPoint x: 855, endPoint y: 555, distance: 100.2
click at [941, 610] on button "Close" at bounding box center [935, 606] width 72 height 26
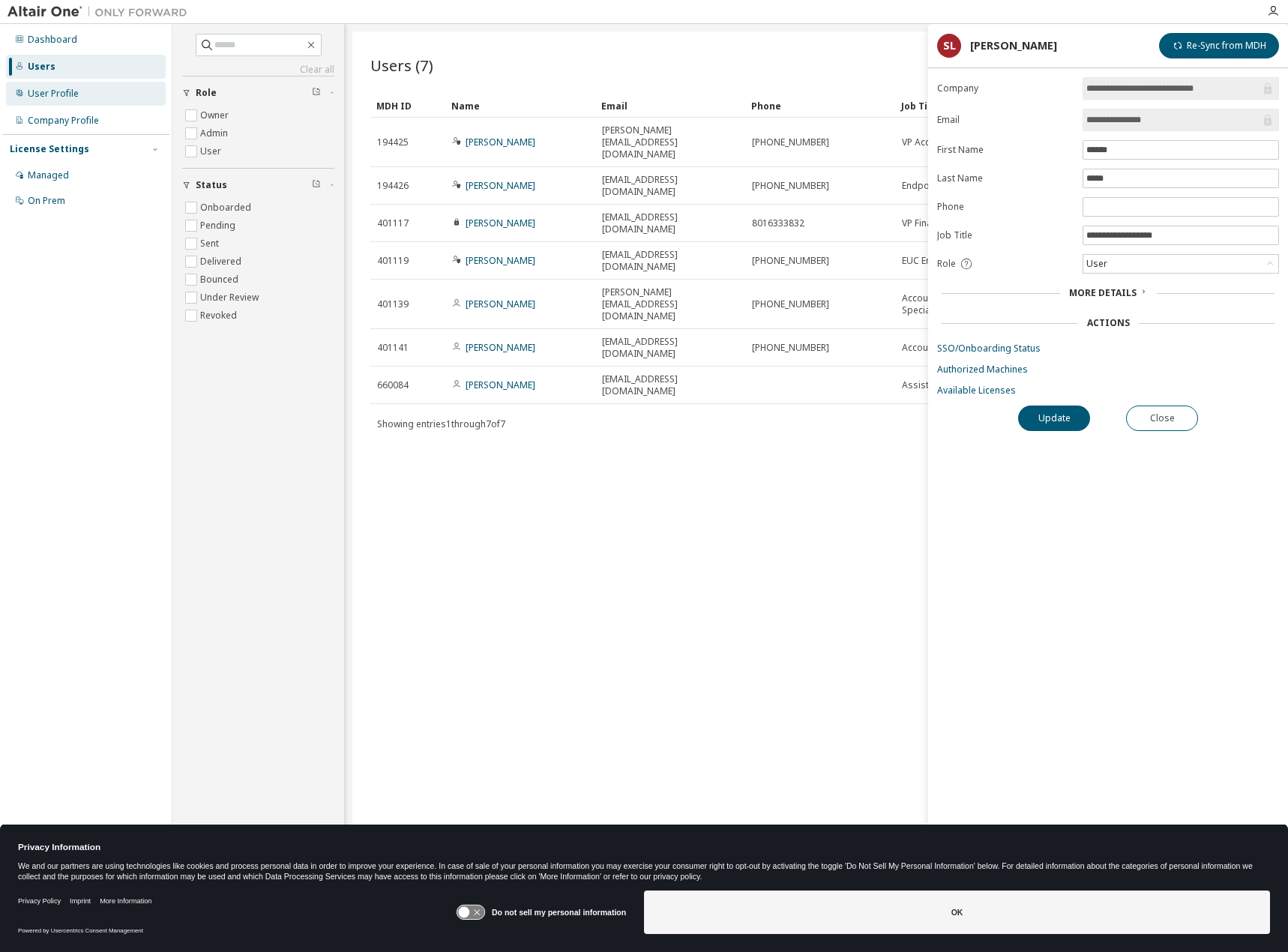
click at [69, 88] on div "User Profile" at bounding box center [85, 93] width 160 height 24
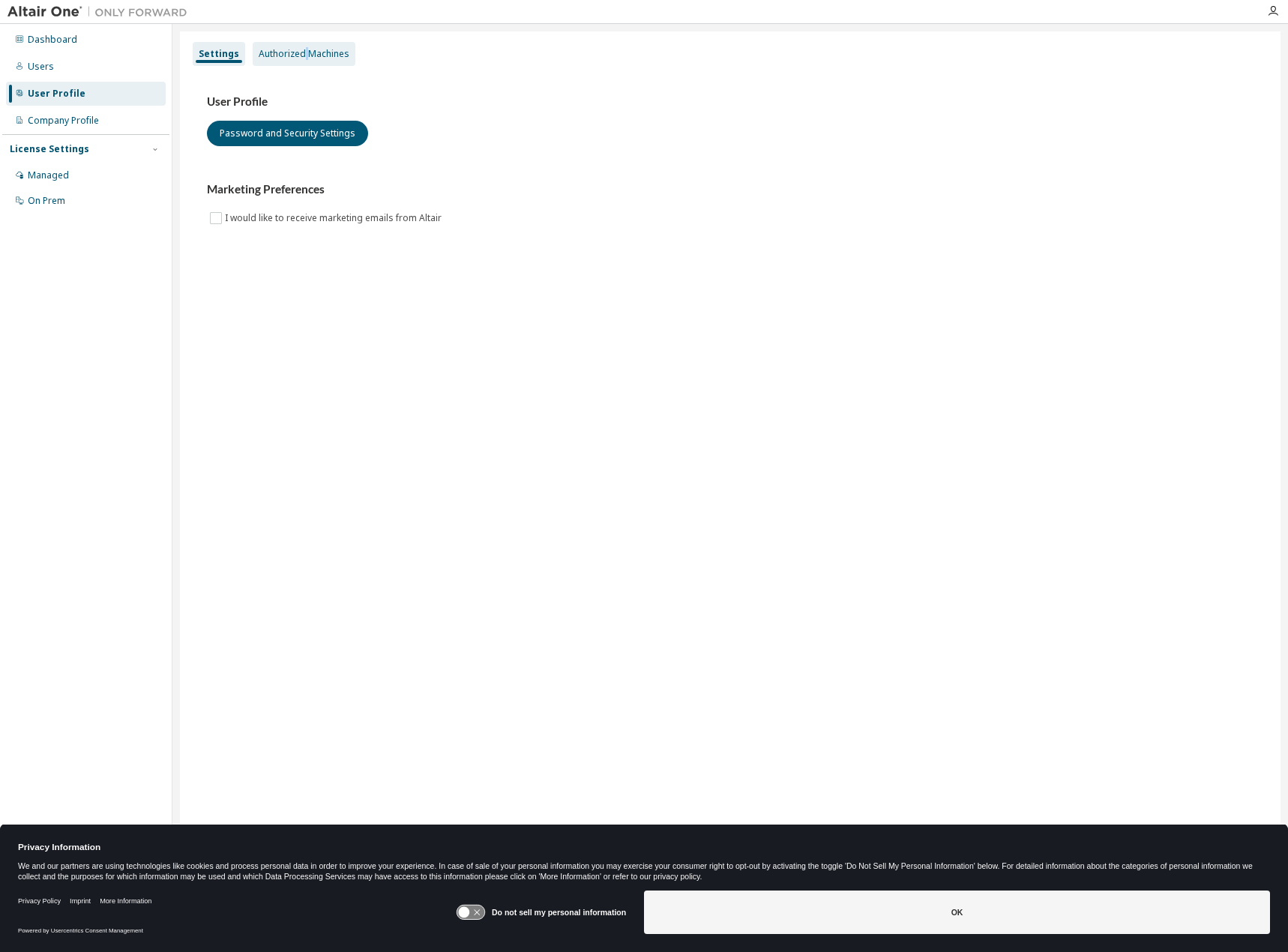
click at [302, 58] on div "Authorized Machines" at bounding box center [304, 54] width 91 height 12
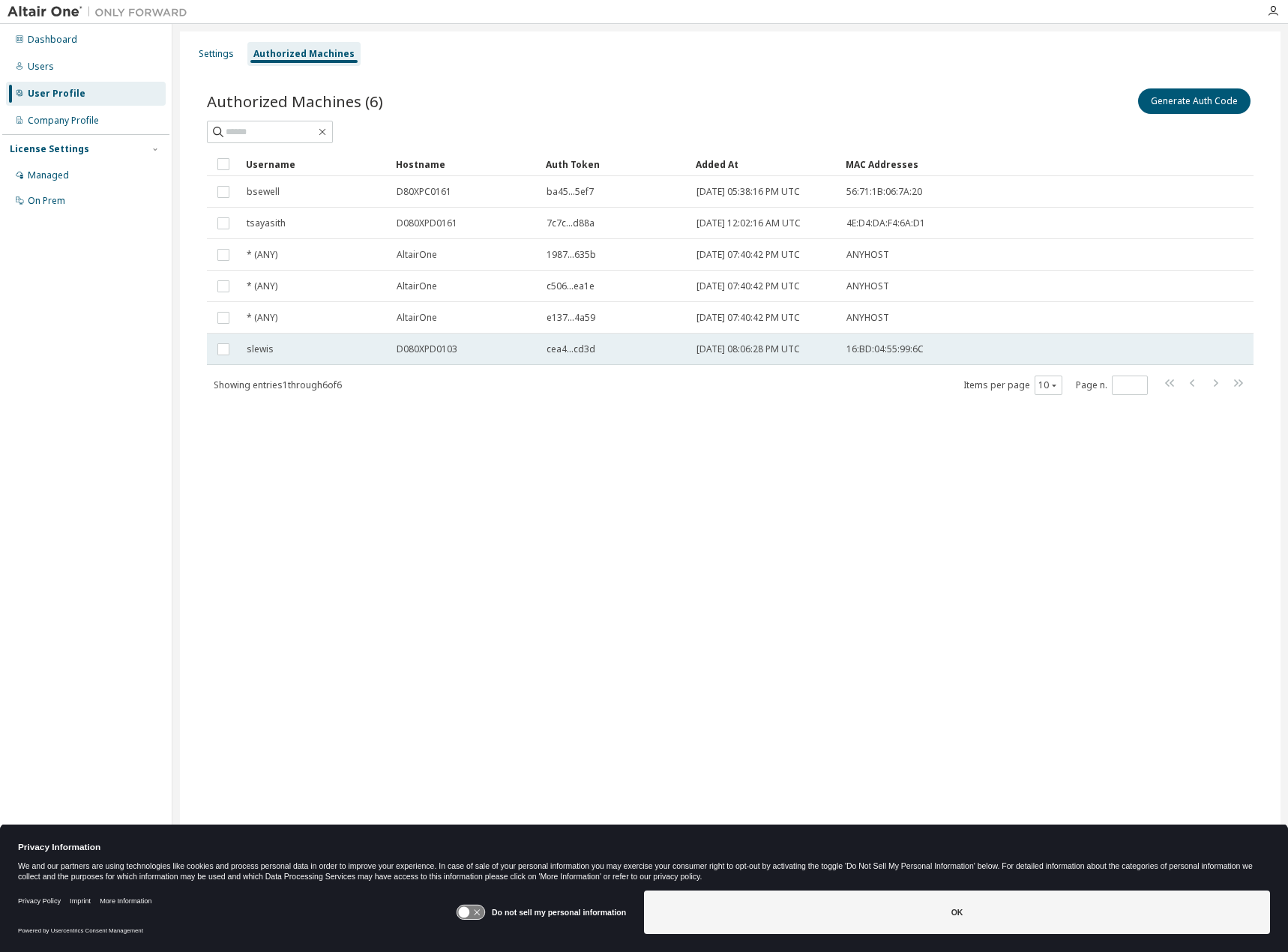
click at [258, 350] on span "slewis" at bounding box center [260, 349] width 27 height 12
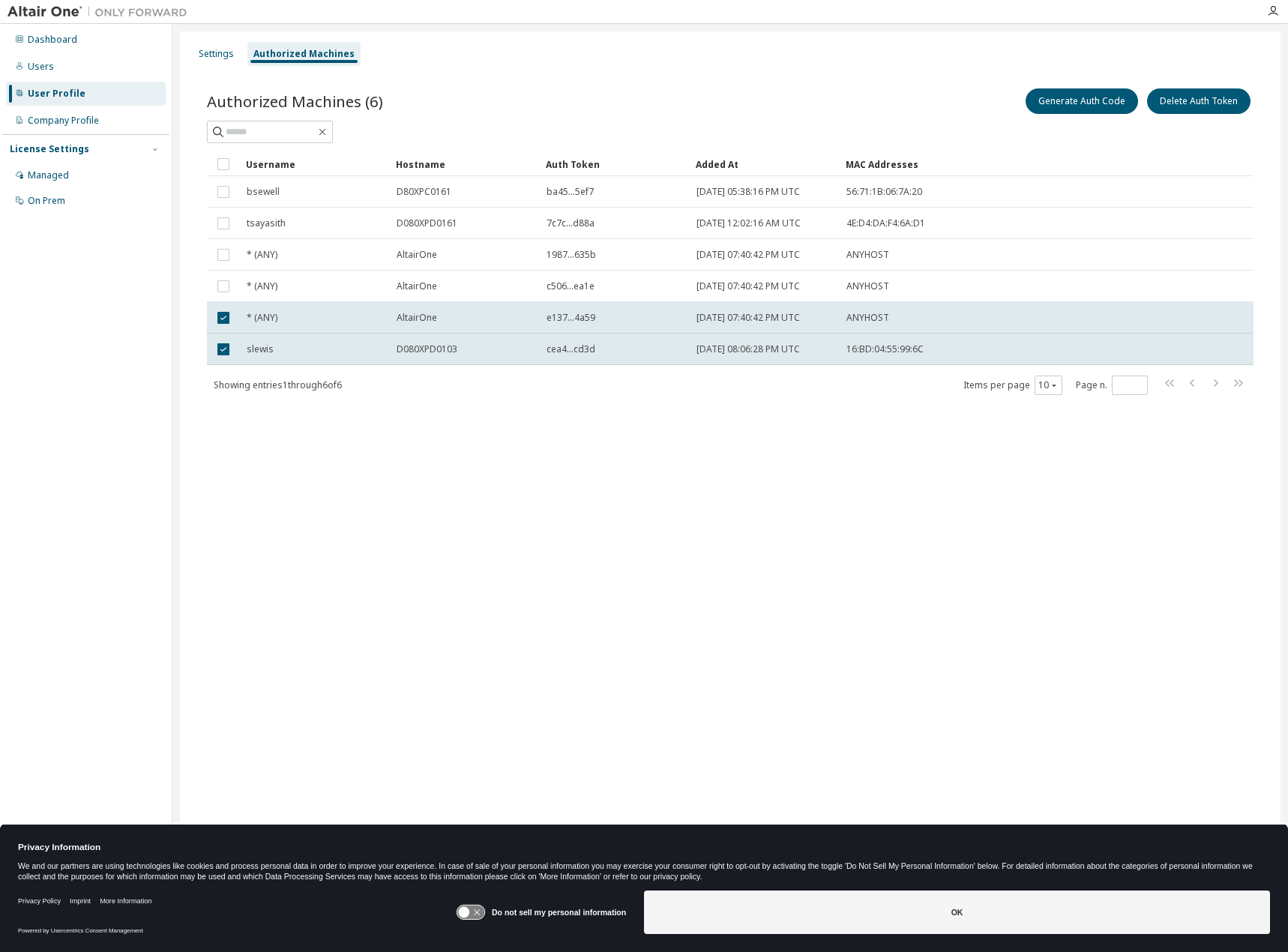
click at [232, 365] on div "Username Hostname Auth Token Added At MAC Addresses bsewell D80XPC0161 ba45...5…" at bounding box center [730, 274] width 1046 height 244
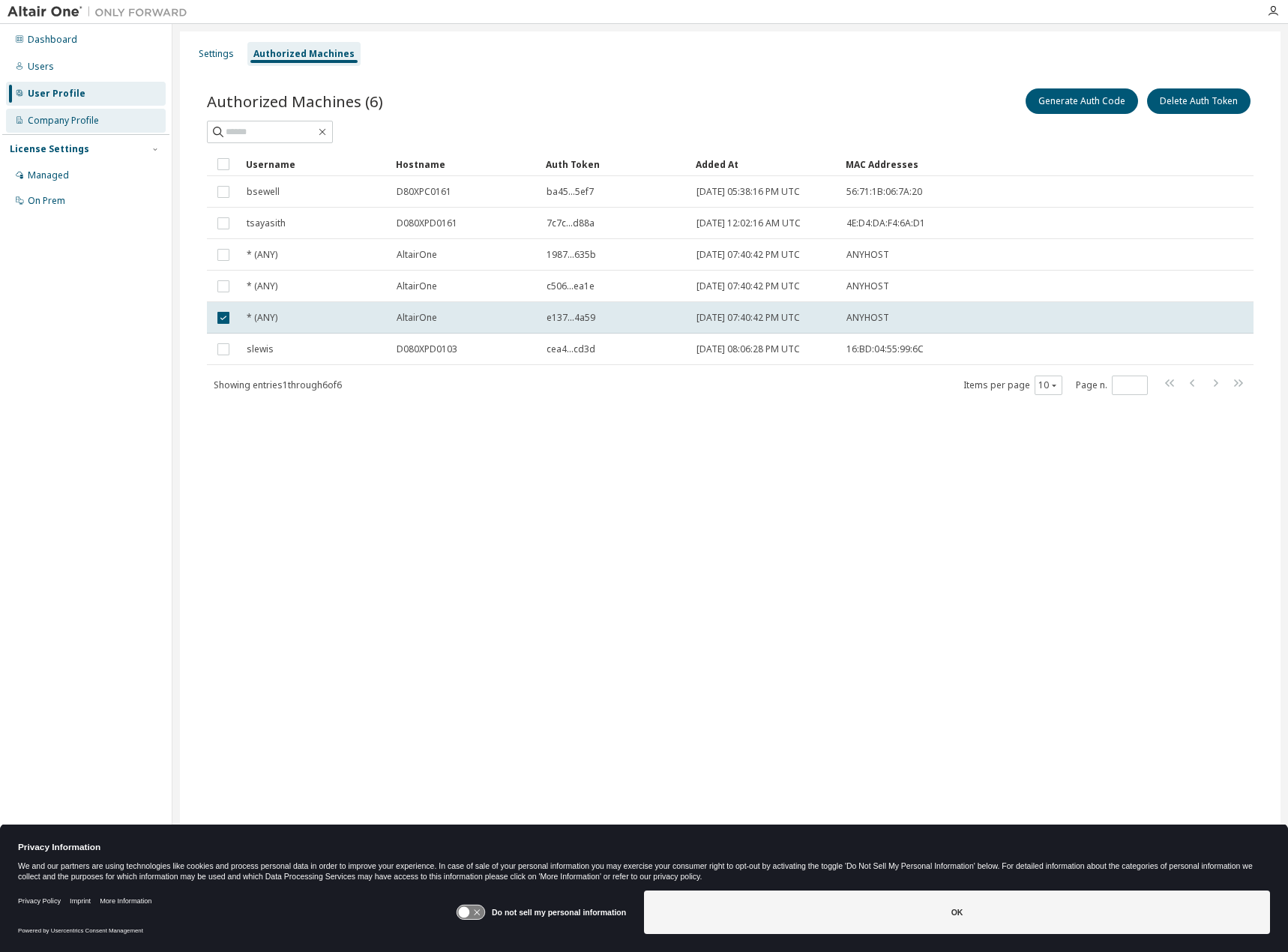
click at [68, 132] on div "Dashboard Users User Profile Company Profile License Settings Managed On Prem" at bounding box center [85, 120] width 167 height 188
click at [55, 163] on div "Managed" at bounding box center [85, 174] width 160 height 24
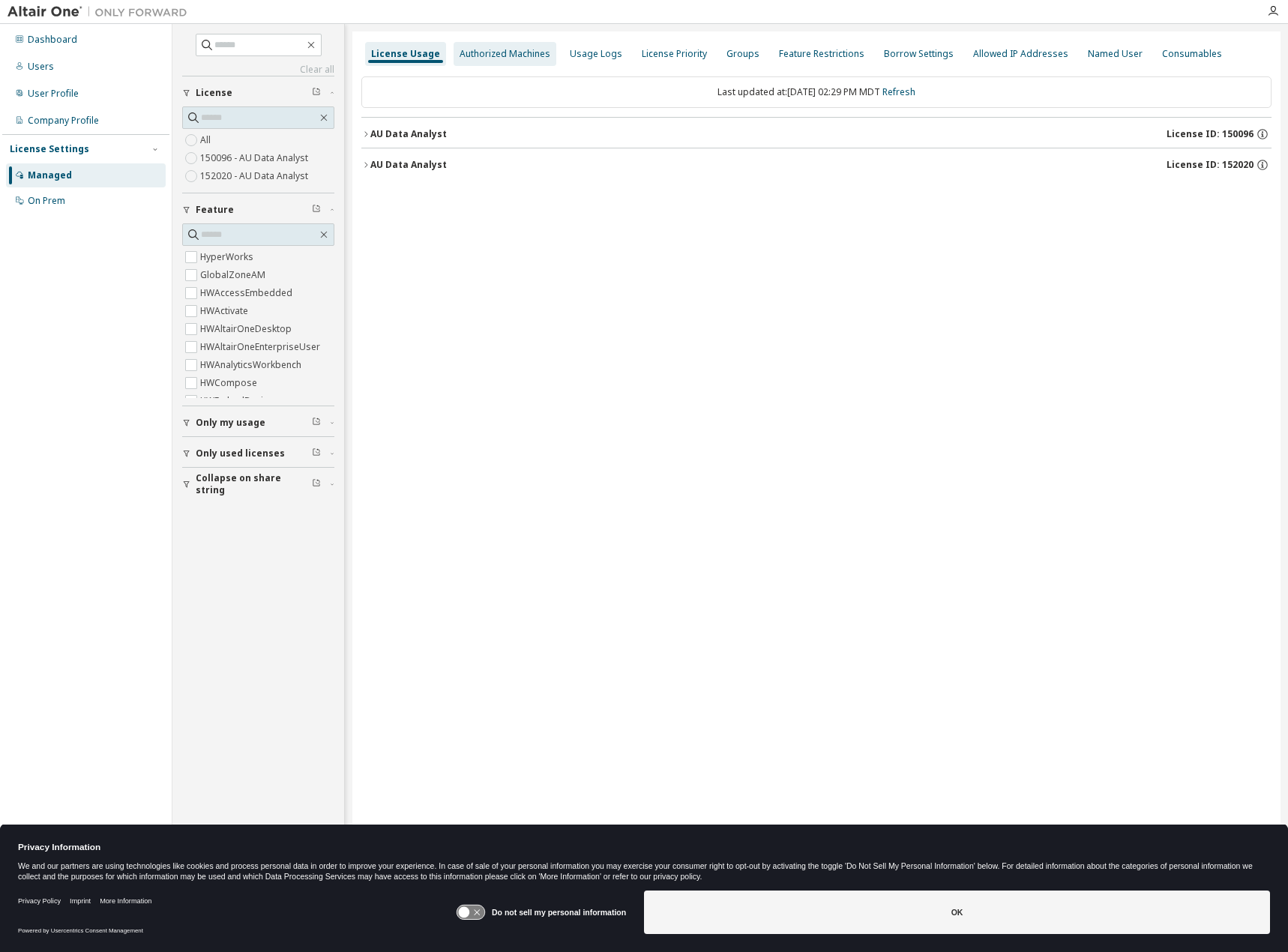
click at [494, 57] on div "Authorized Machines" at bounding box center [504, 54] width 91 height 12
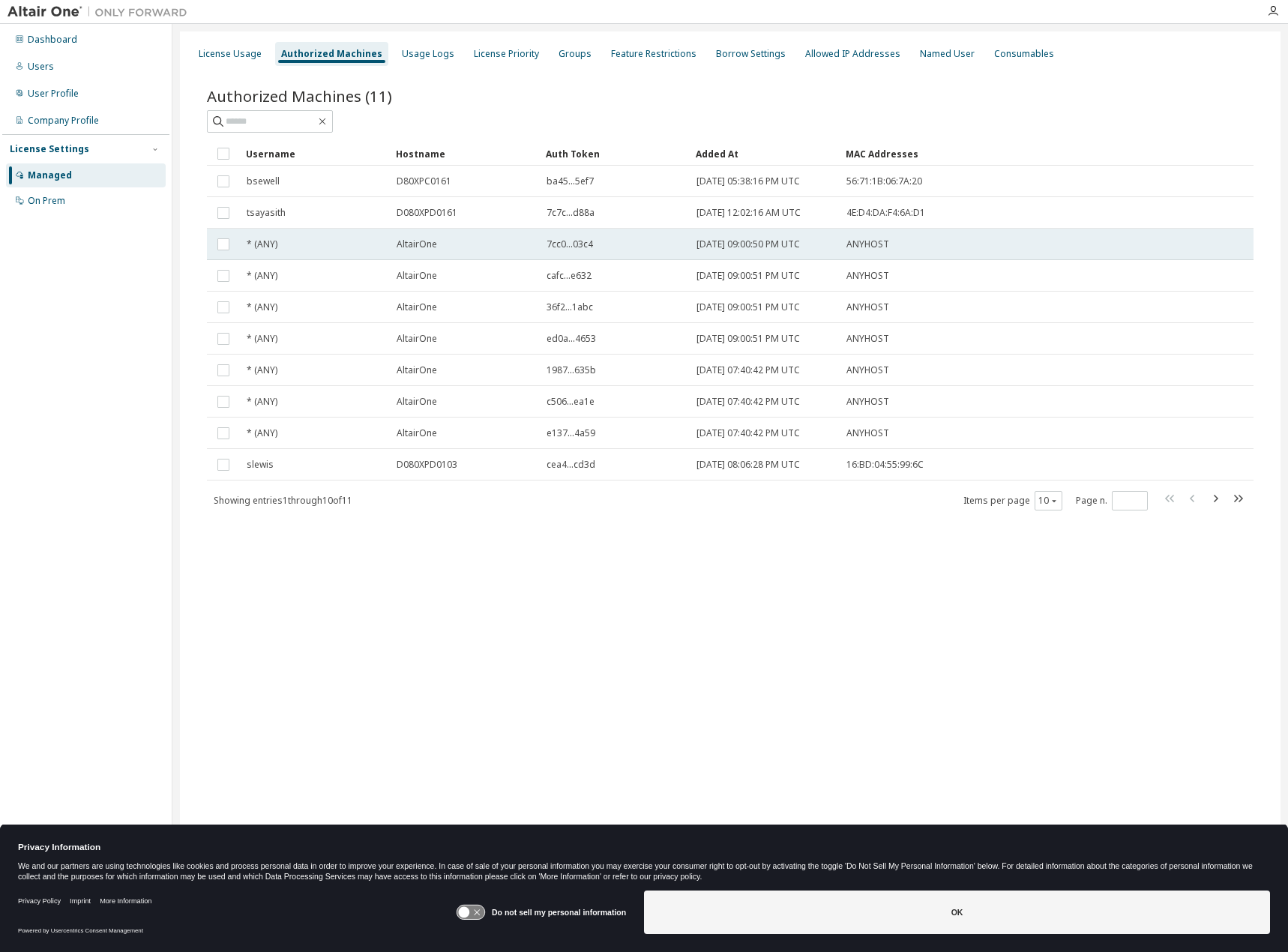
click at [506, 246] on div "AltairOne" at bounding box center [465, 244] width 136 height 12
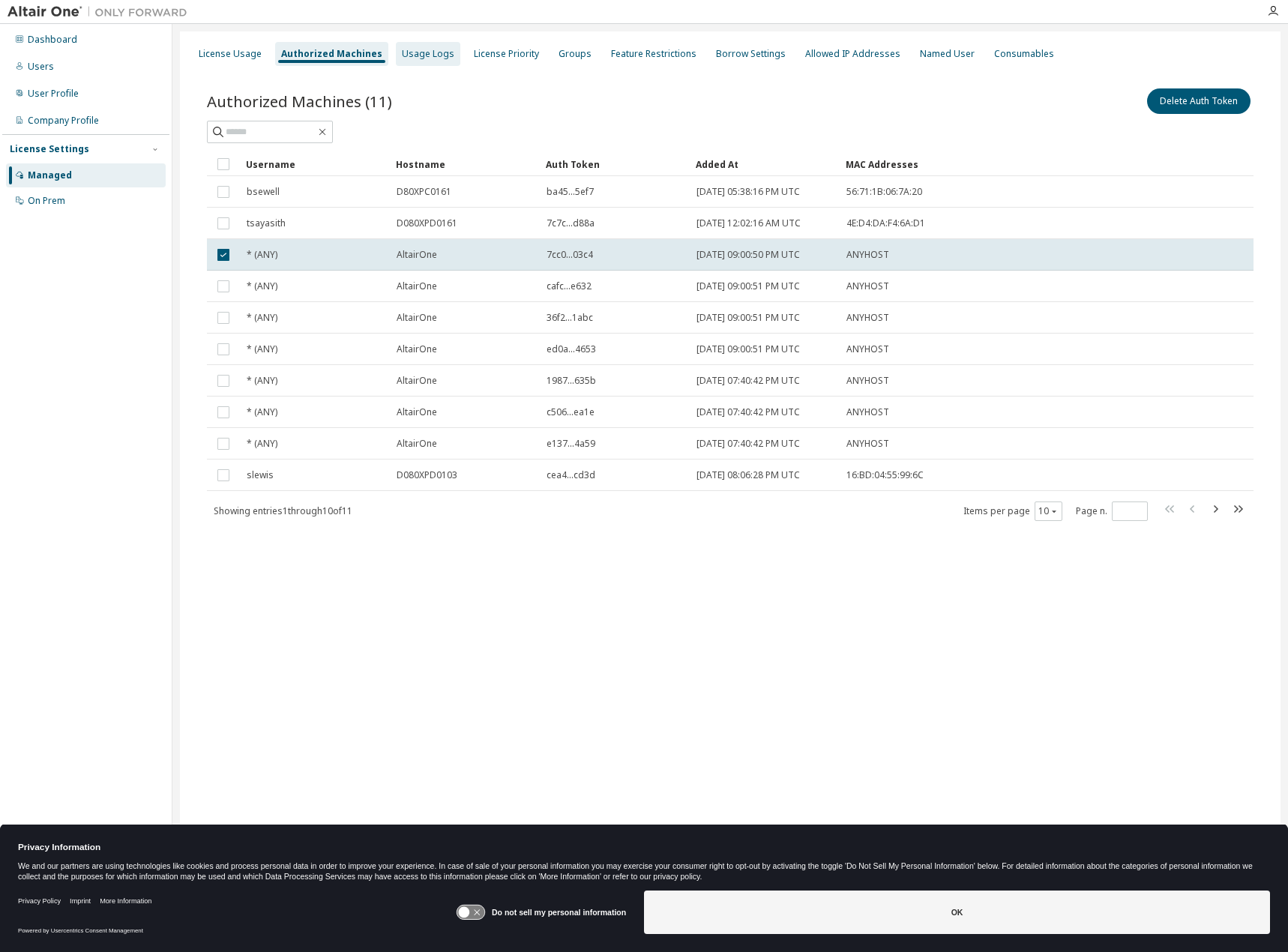
click at [408, 46] on div "Usage Logs" at bounding box center [427, 54] width 64 height 24
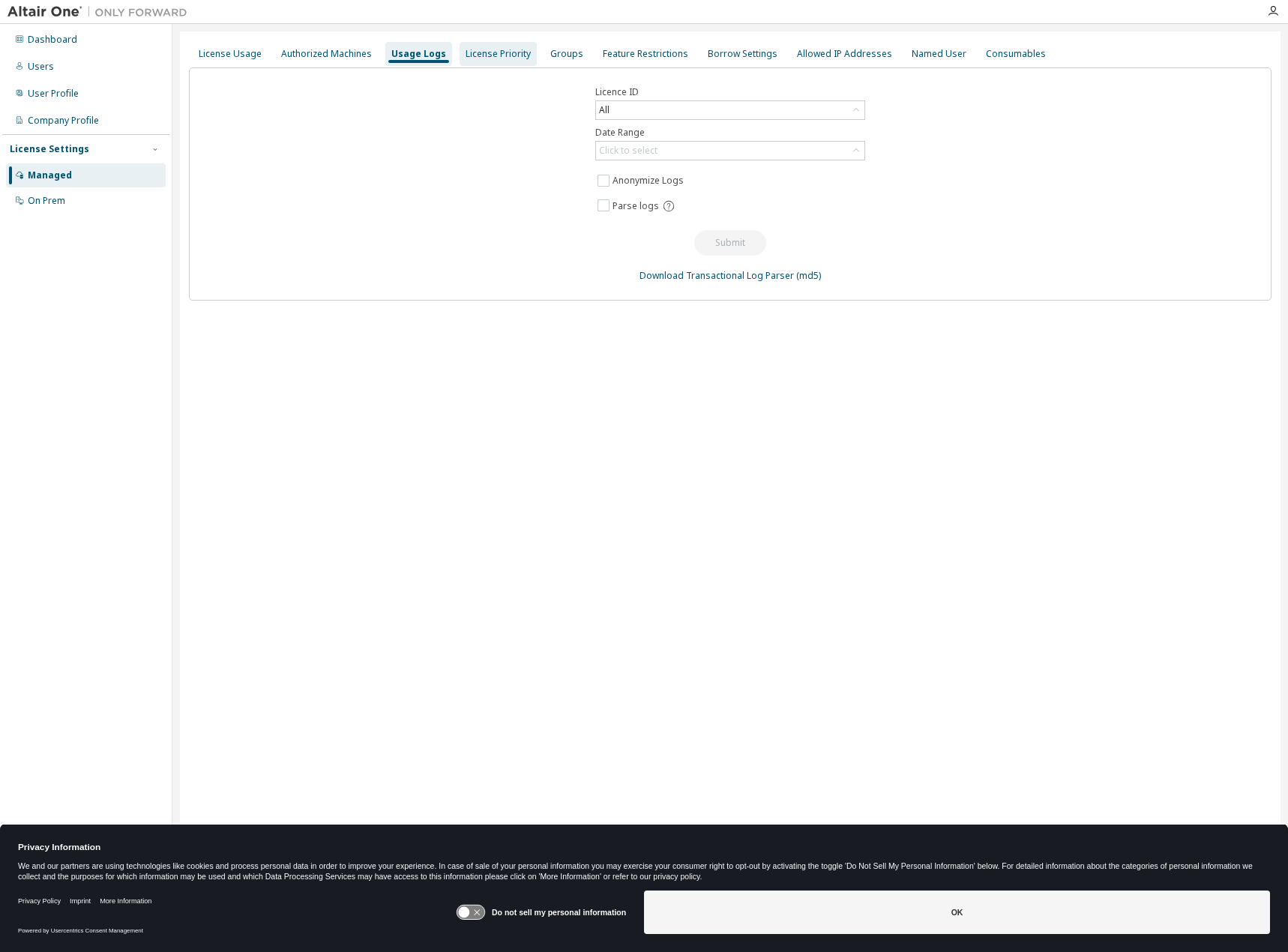
click at [510, 52] on div "License Priority" at bounding box center [498, 54] width 65 height 12
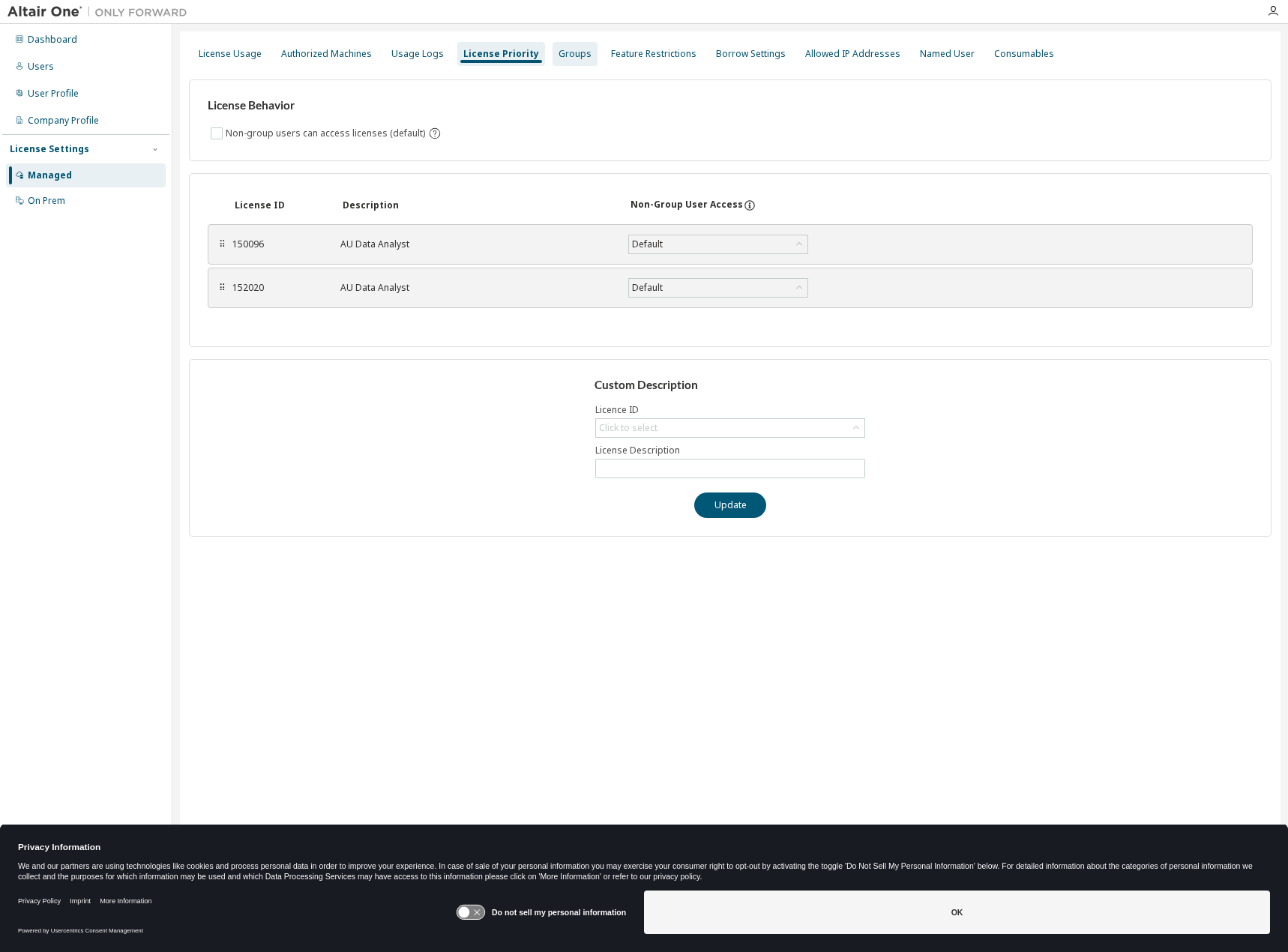
click at [564, 57] on div "Groups" at bounding box center [575, 54] width 33 height 12
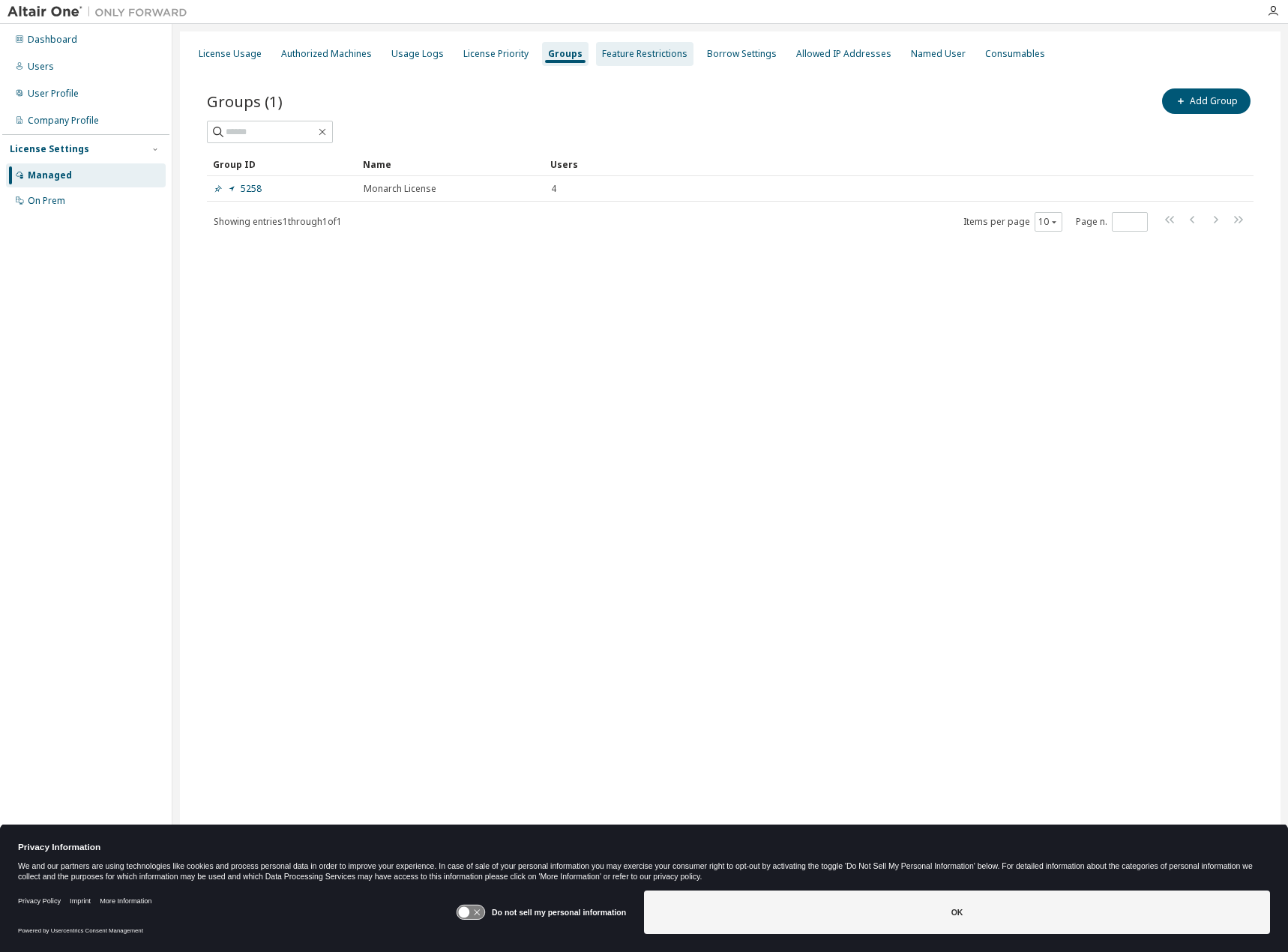
click at [632, 60] on div "Feature Restrictions" at bounding box center [645, 54] width 98 height 24
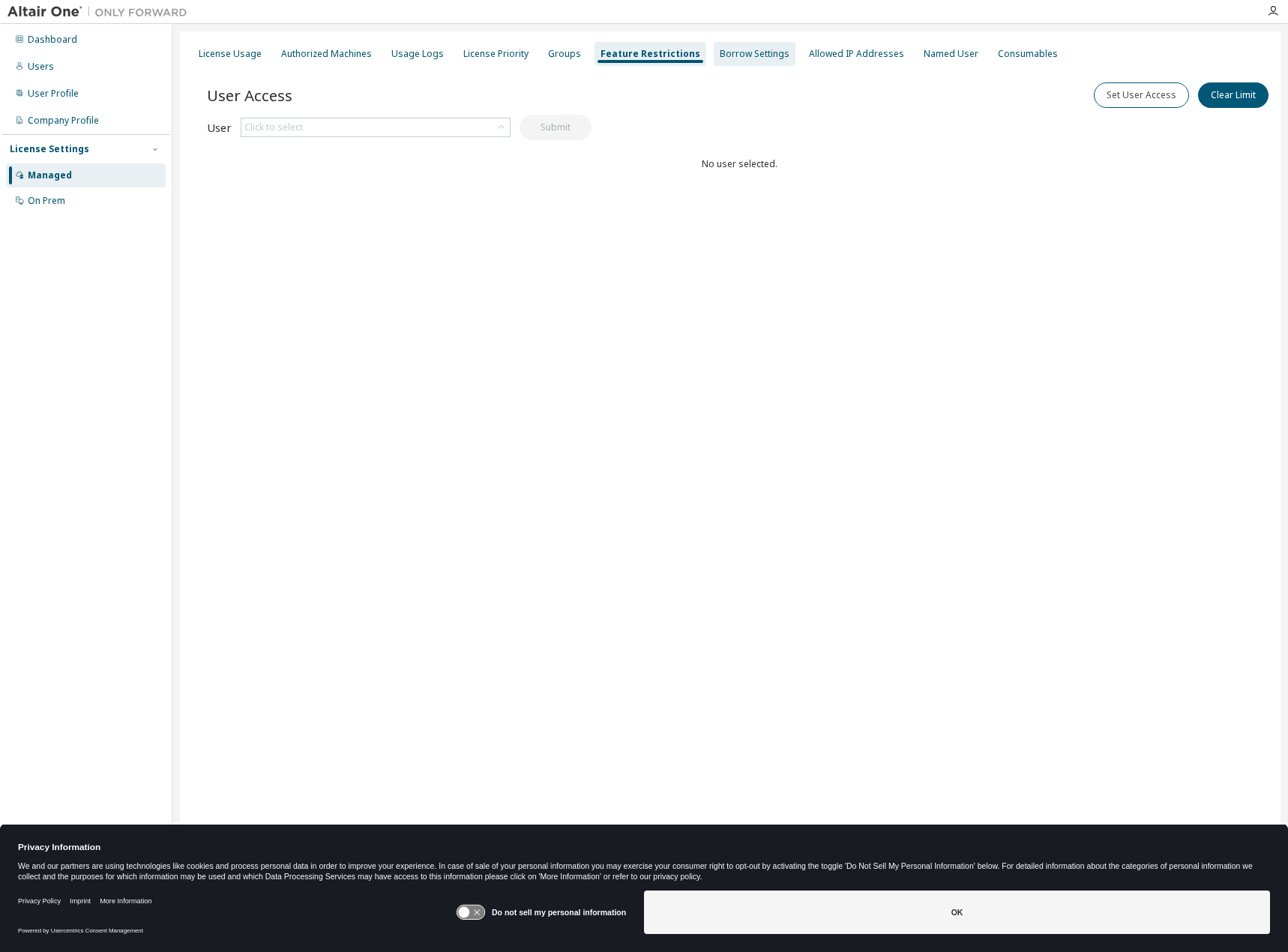
click at [727, 57] on div "Borrow Settings" at bounding box center [754, 54] width 70 height 12
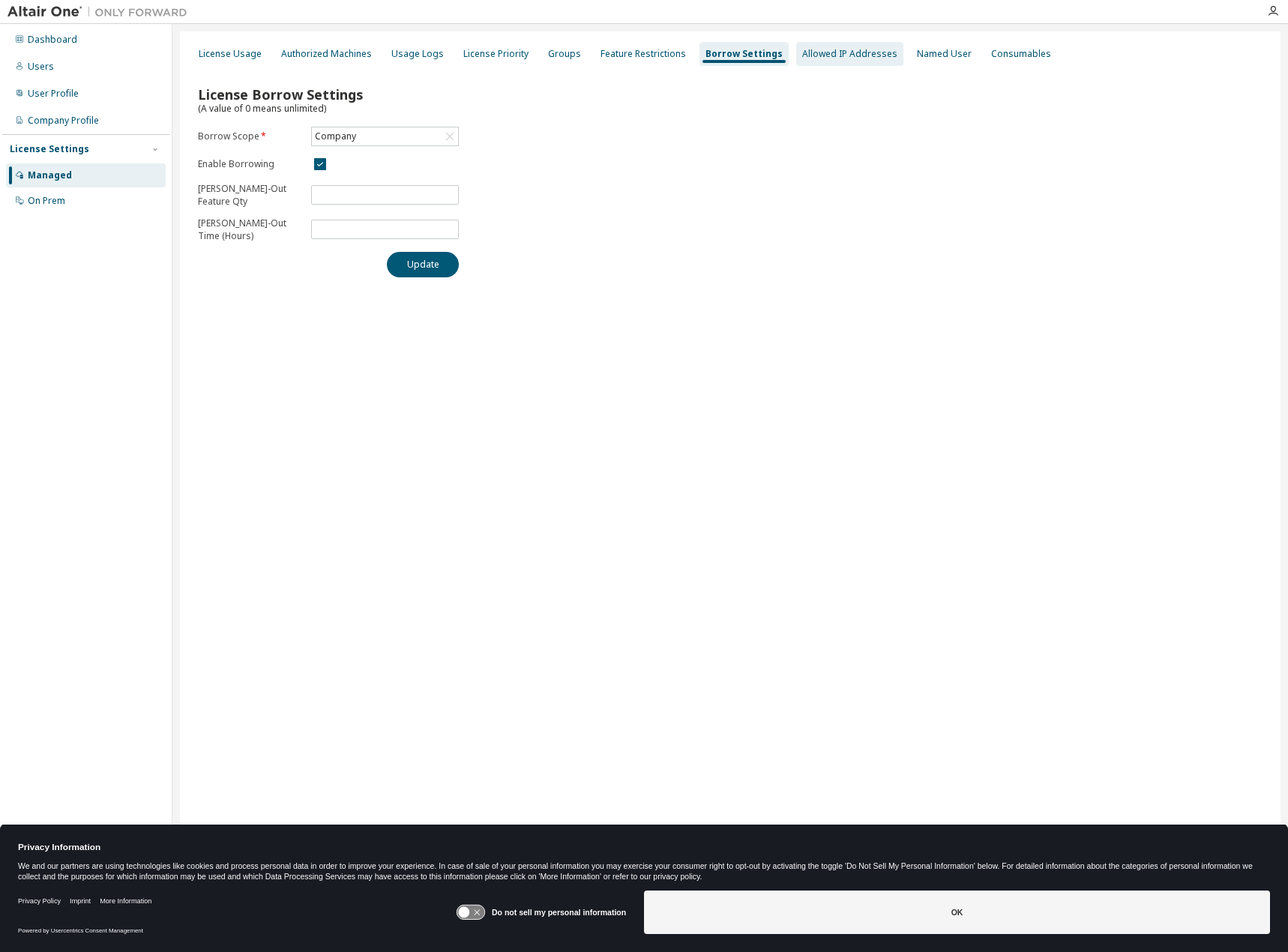
click at [829, 58] on div "Allowed IP Addresses" at bounding box center [849, 54] width 95 height 12
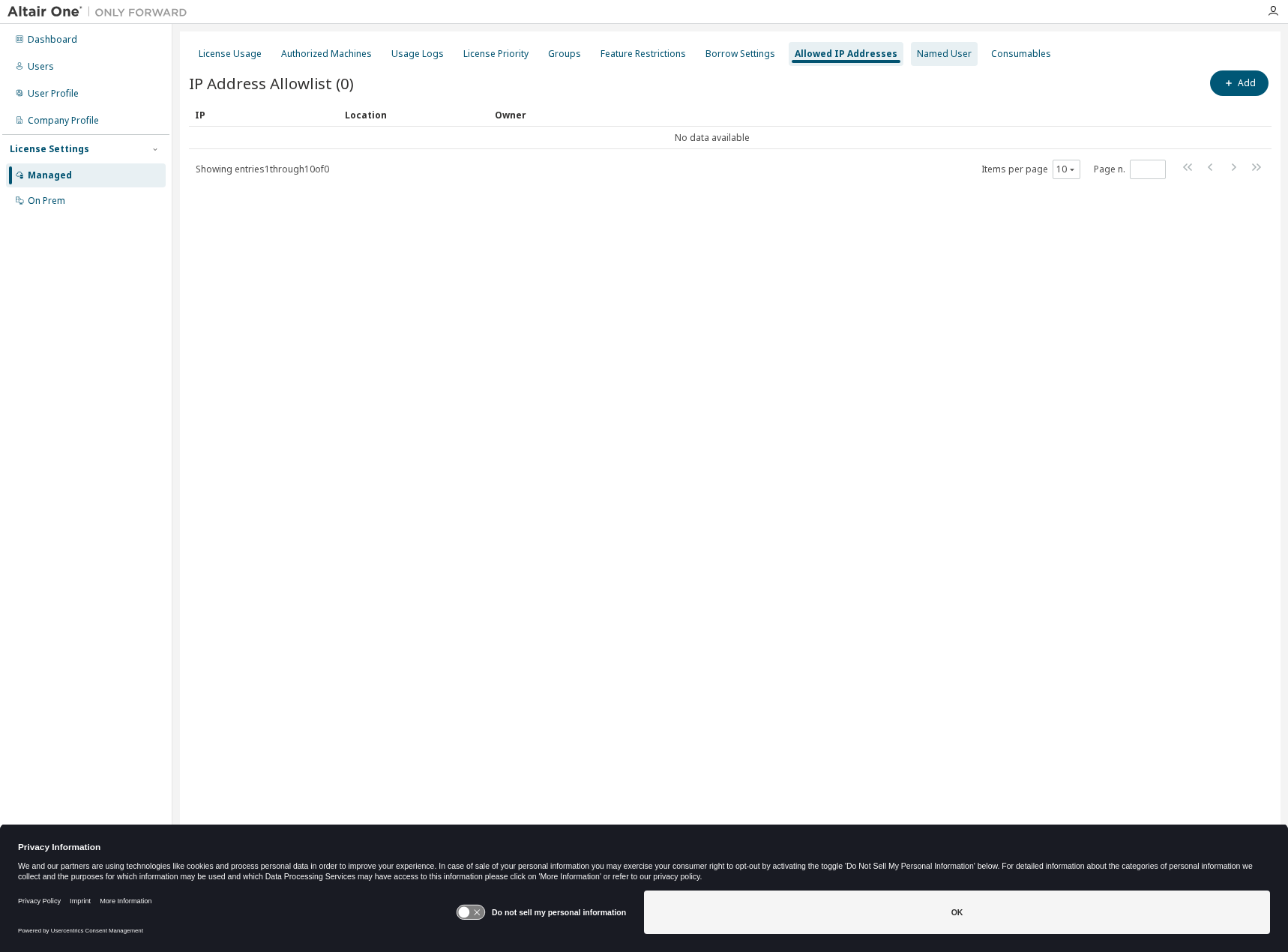
click at [919, 62] on div "Named User" at bounding box center [944, 54] width 67 height 24
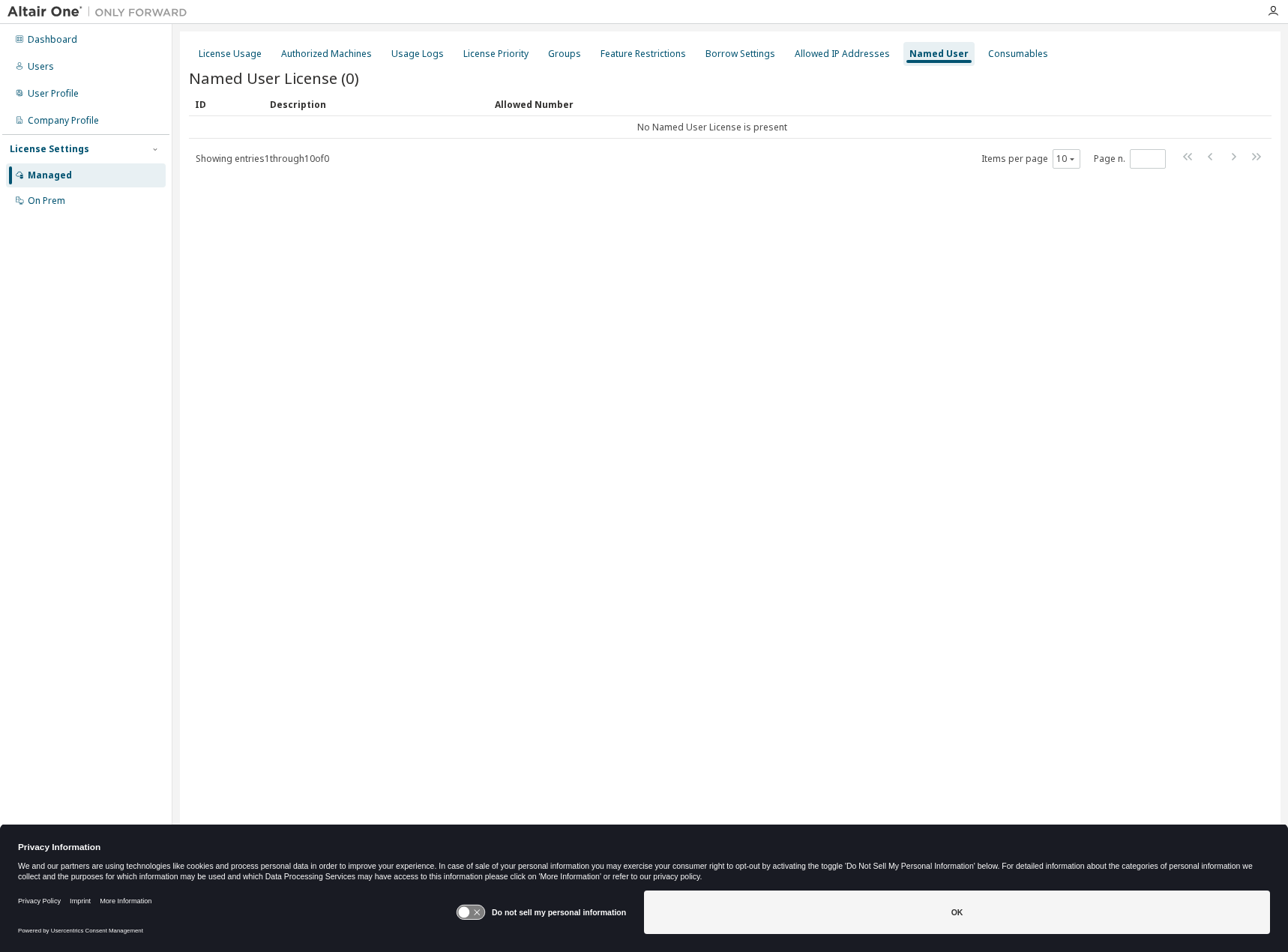
click at [1005, 71] on div "Named User License (0)" at bounding box center [729, 78] width 1082 height 21
click at [990, 57] on div "Consumables" at bounding box center [1018, 54] width 60 height 12
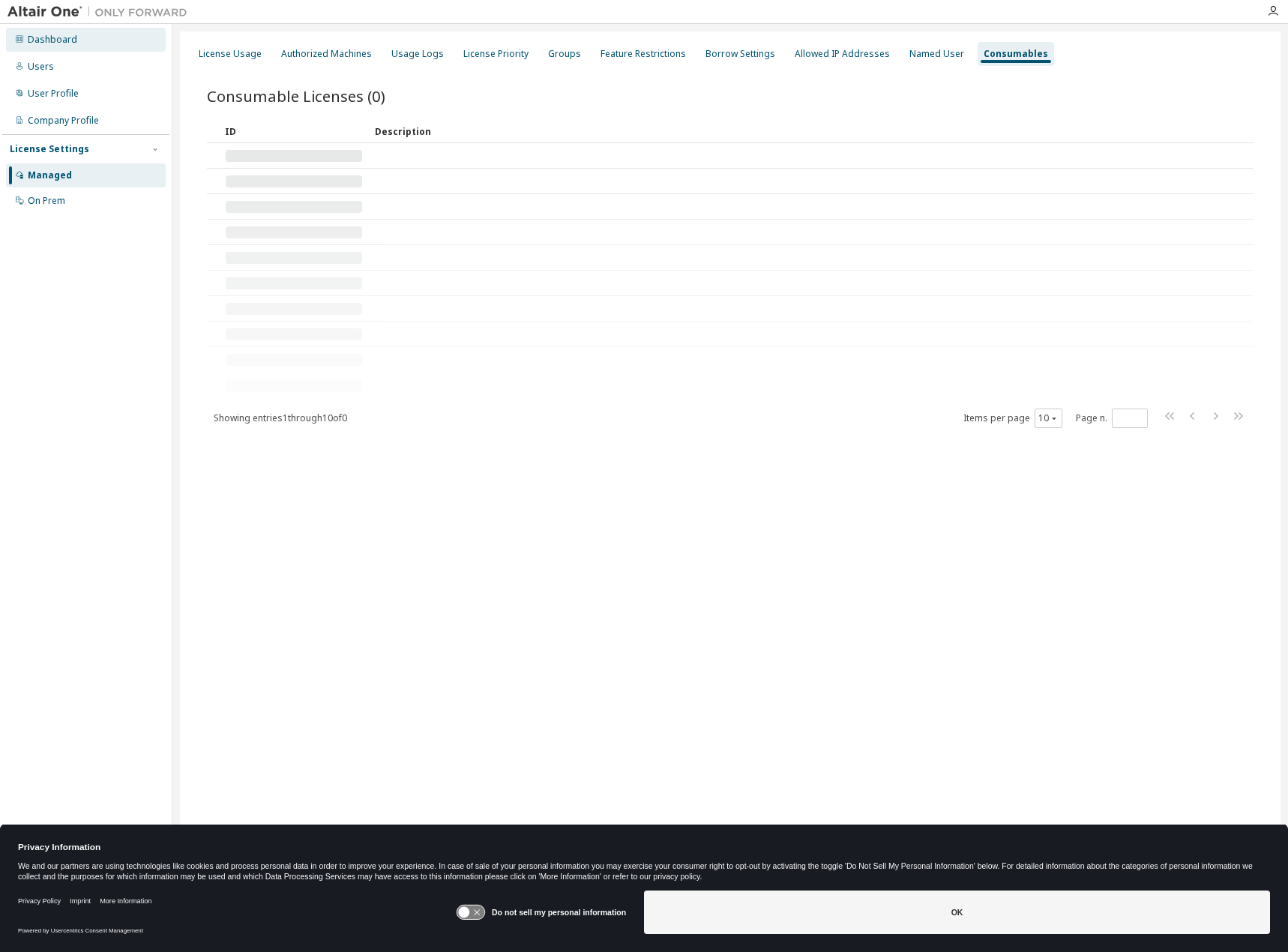
click at [35, 30] on div "Dashboard" at bounding box center [85, 39] width 160 height 24
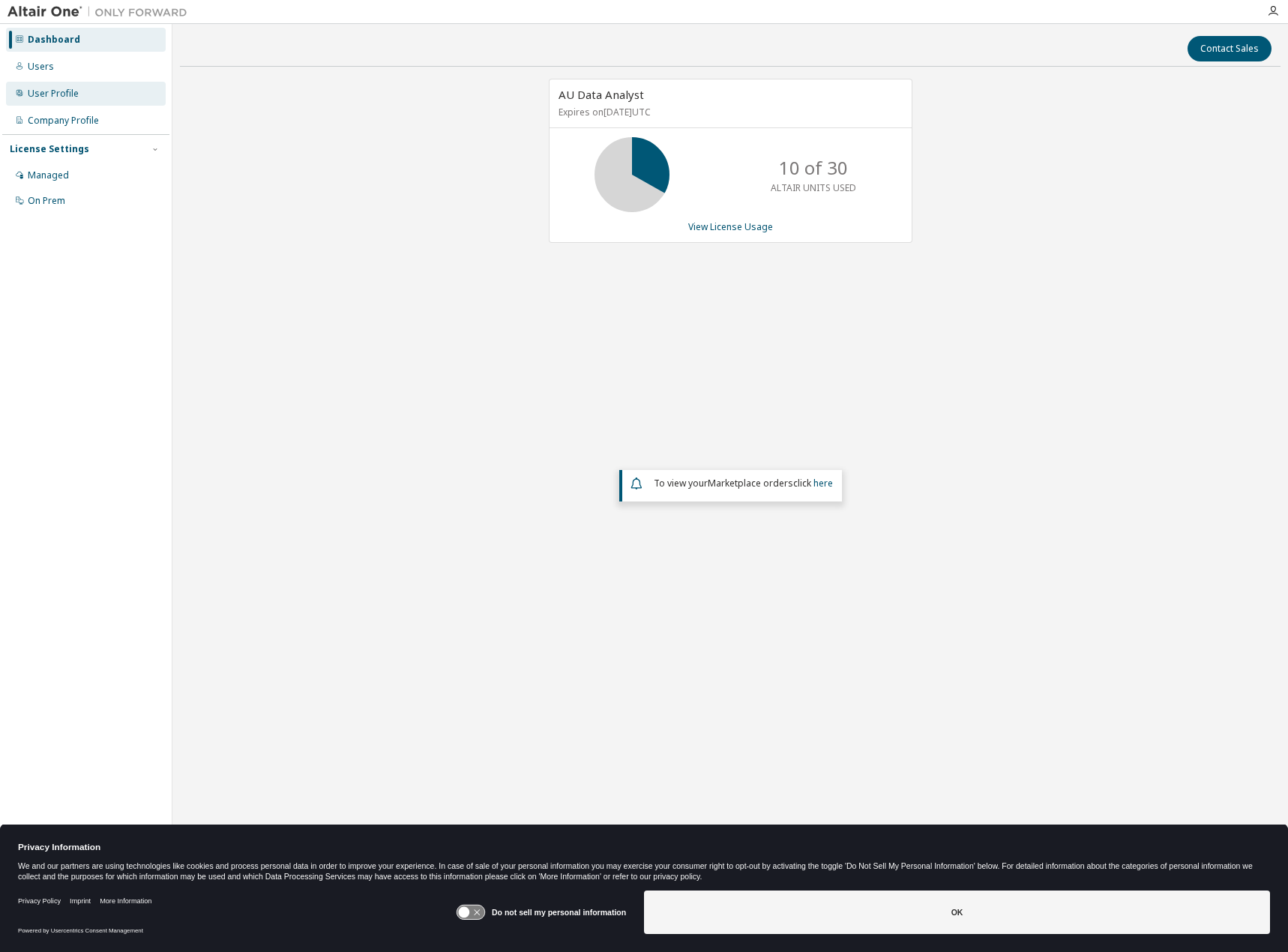
click at [60, 91] on div "User Profile" at bounding box center [53, 94] width 51 height 12
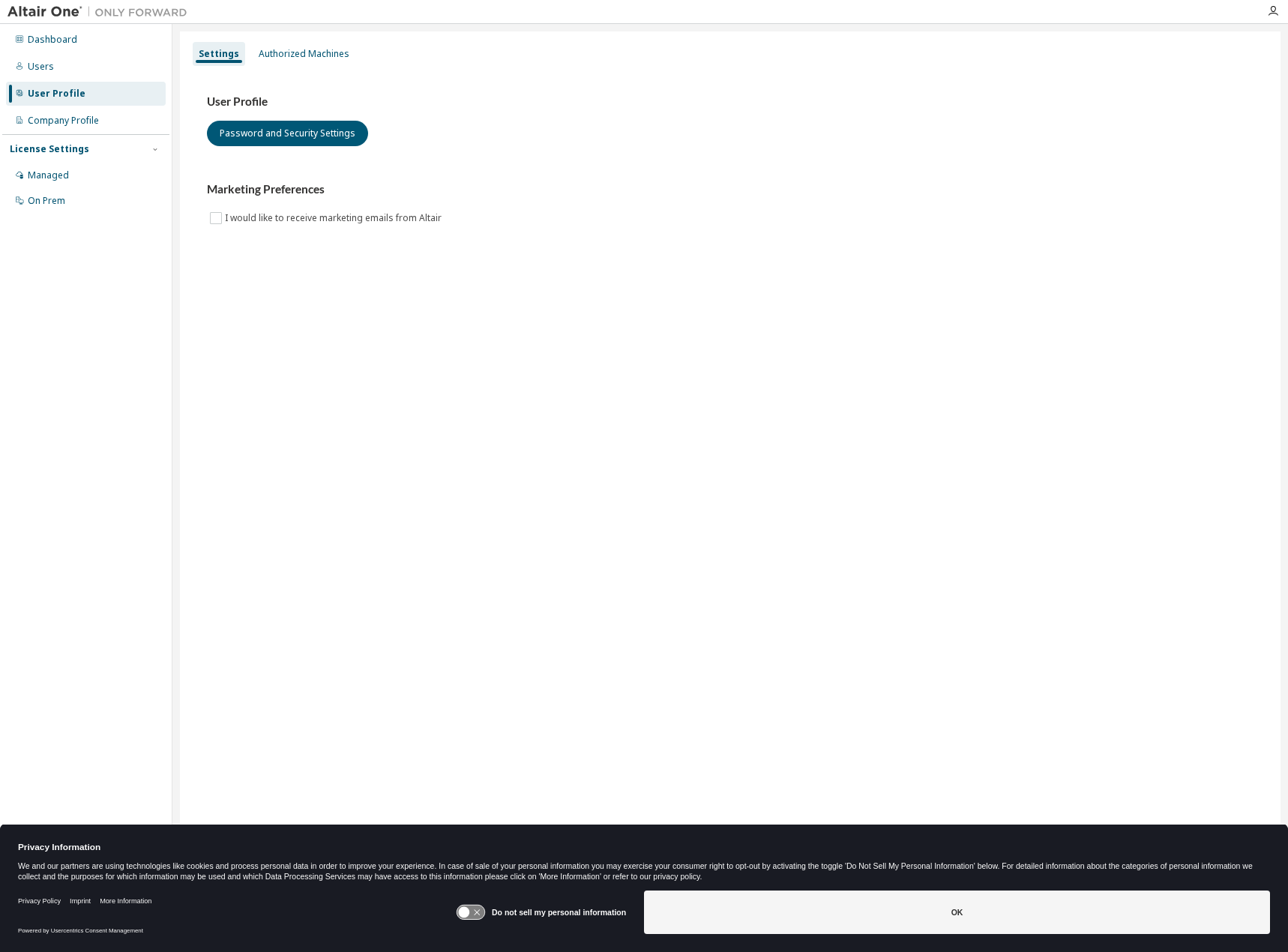
click at [60, 79] on div "Dashboard Users User Profile Company Profile License Settings Managed On Prem" at bounding box center [85, 120] width 167 height 188
click at [57, 71] on div "Users" at bounding box center [85, 66] width 160 height 24
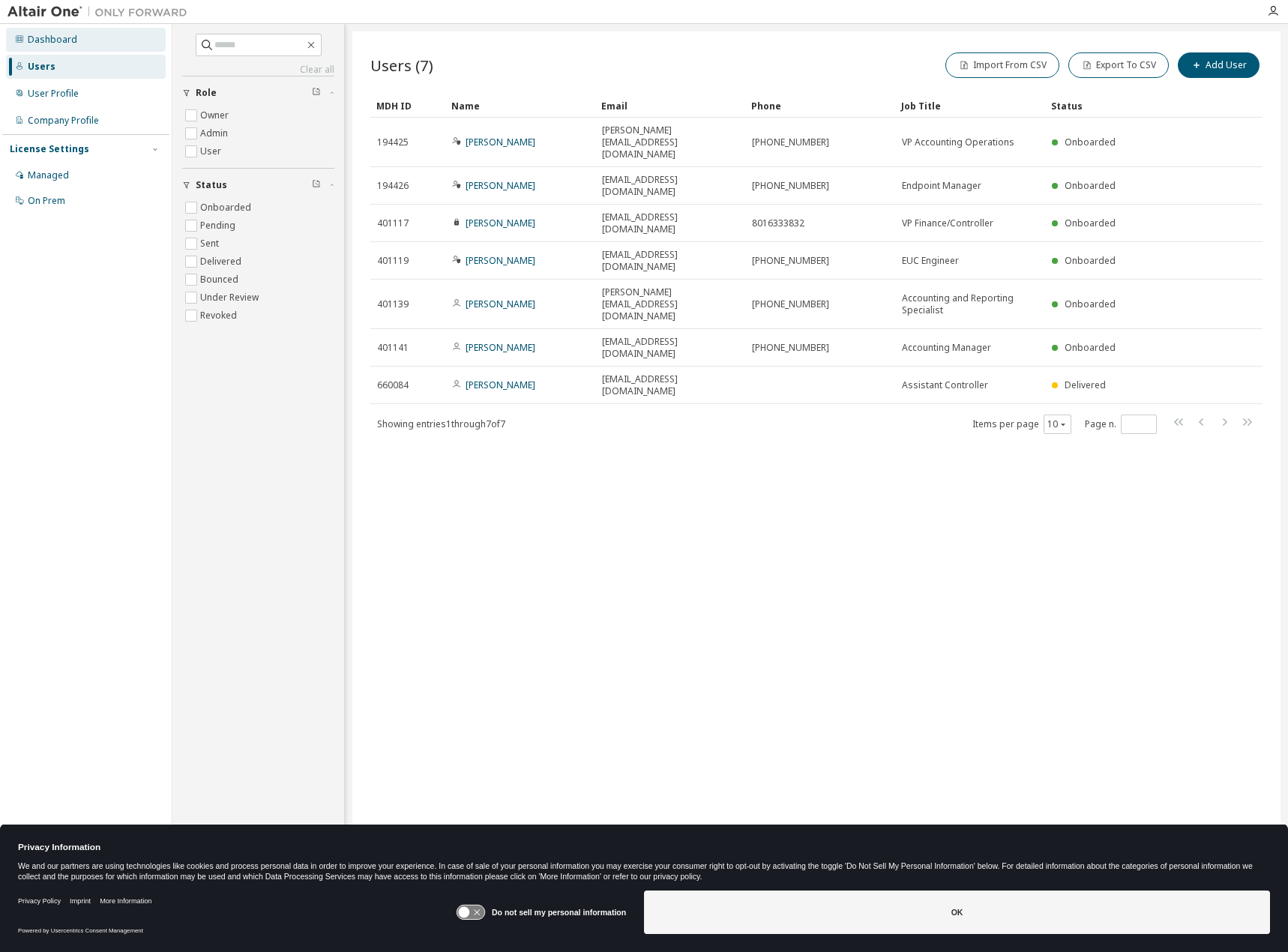
click at [57, 47] on div "Dashboard" at bounding box center [85, 39] width 160 height 24
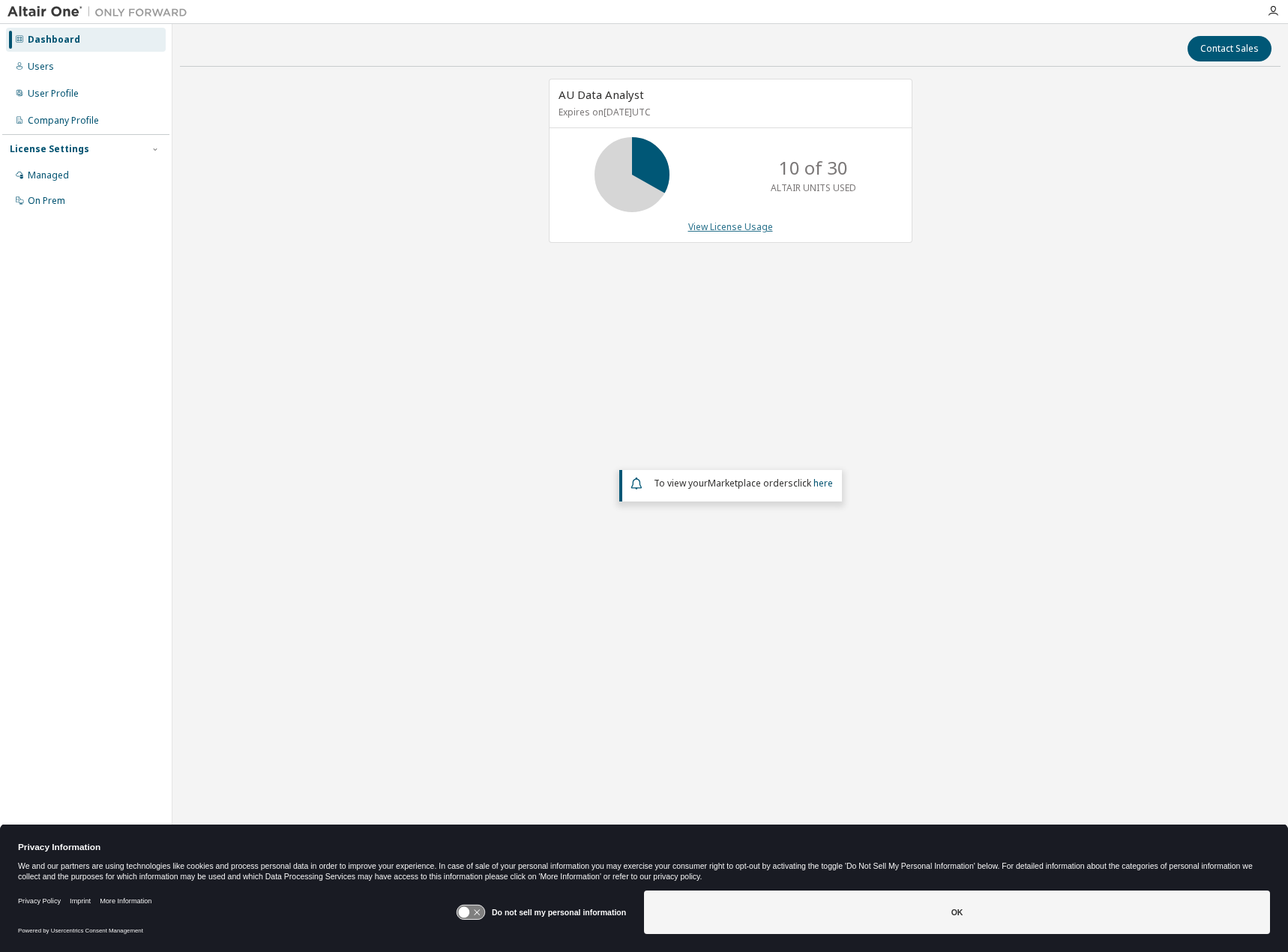
click at [726, 228] on link "View License Usage" at bounding box center [730, 226] width 84 height 12
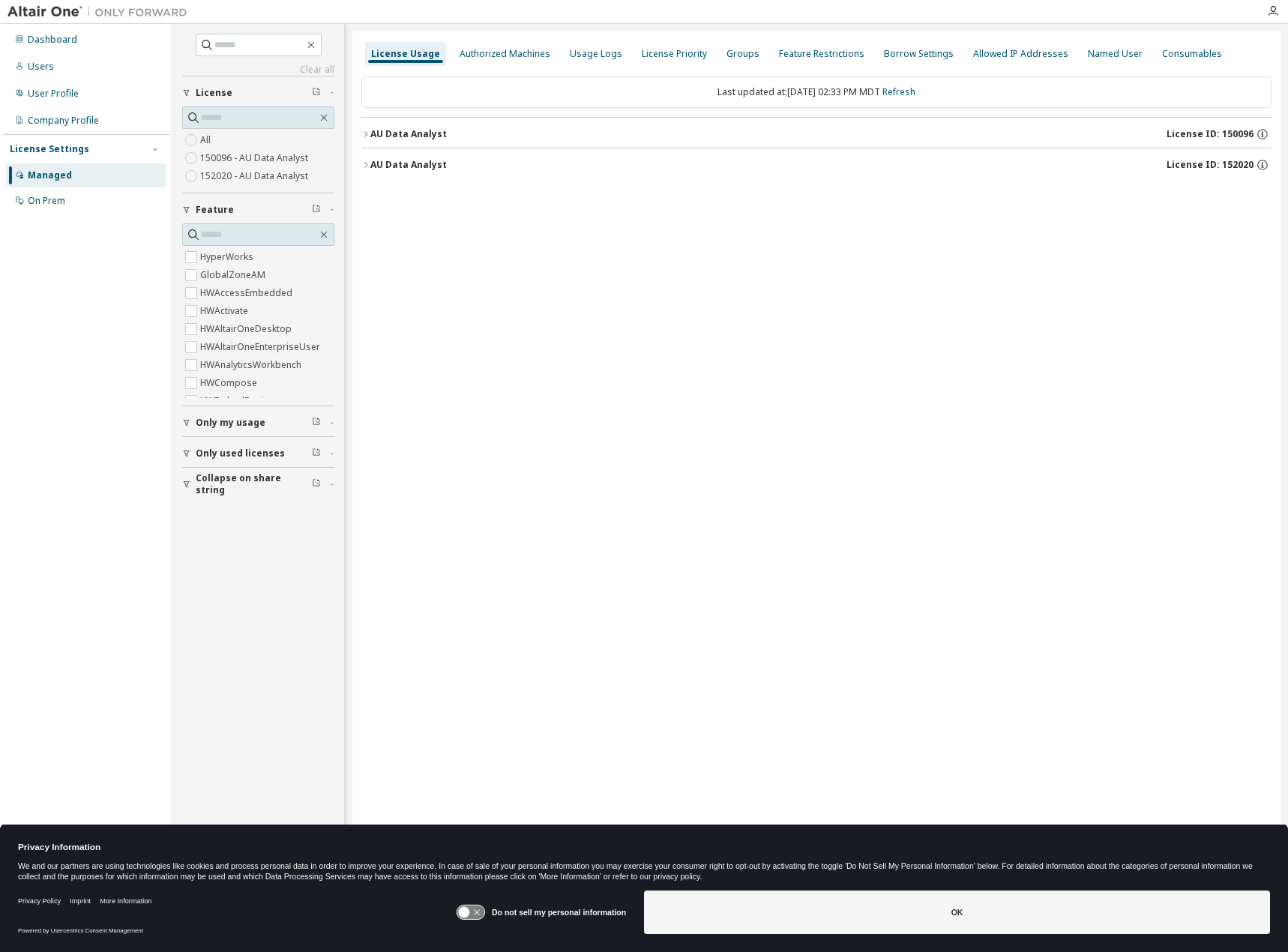
click at [383, 162] on div "AU Data Analyst" at bounding box center [408, 165] width 77 height 12
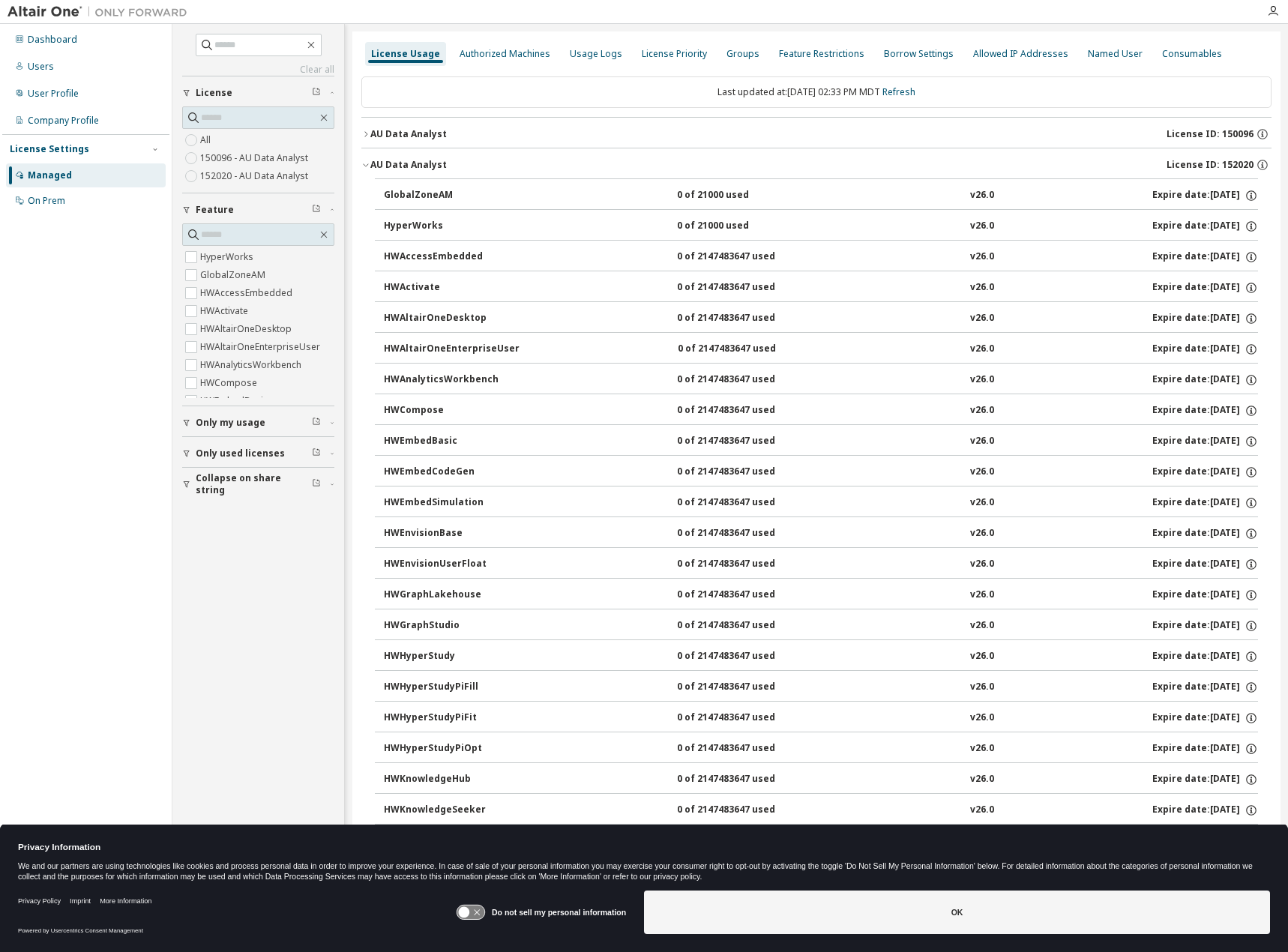
click at [385, 132] on div "AU Data Analyst" at bounding box center [408, 134] width 77 height 12
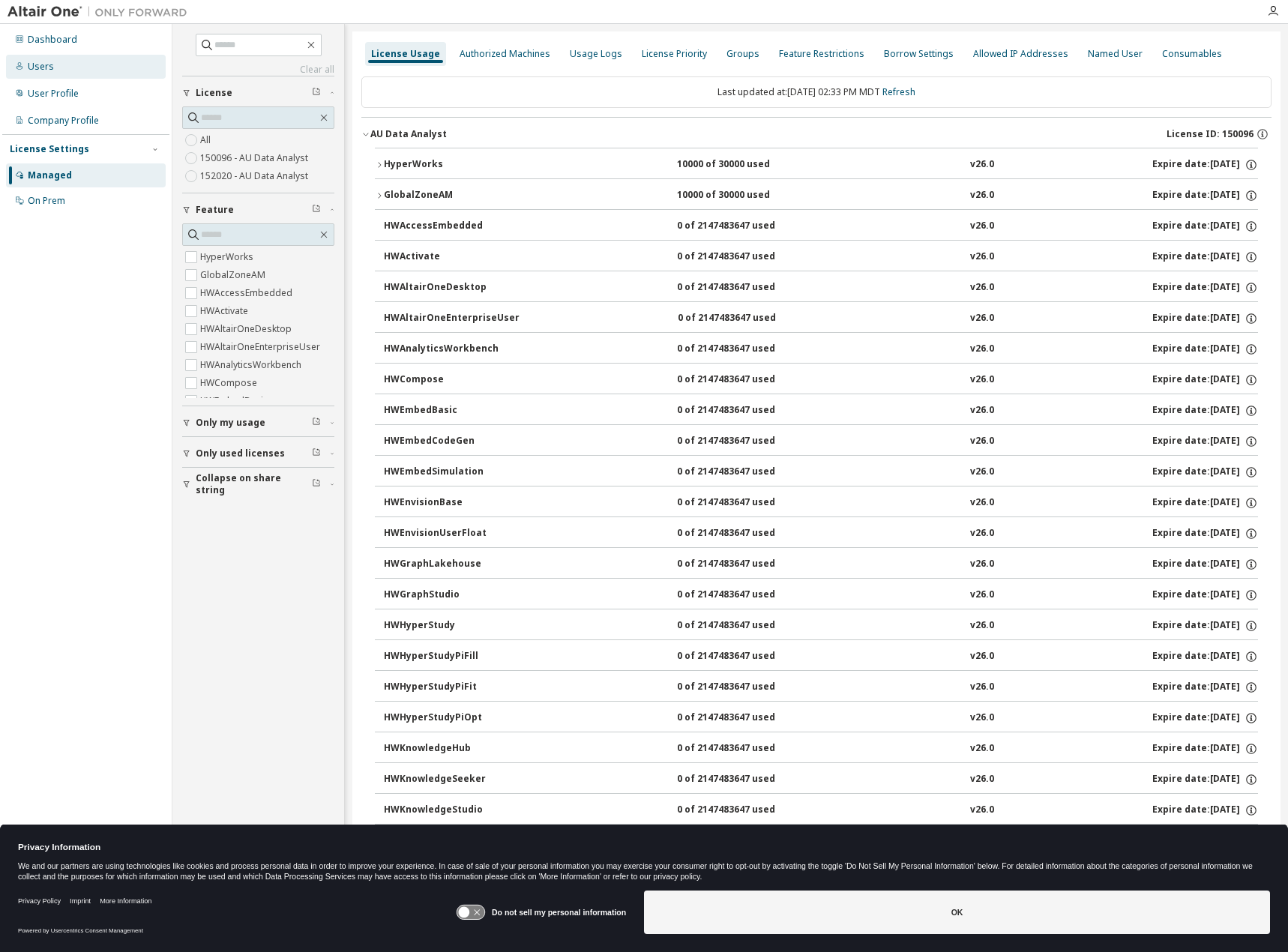
click at [57, 71] on div "Users" at bounding box center [85, 66] width 160 height 24
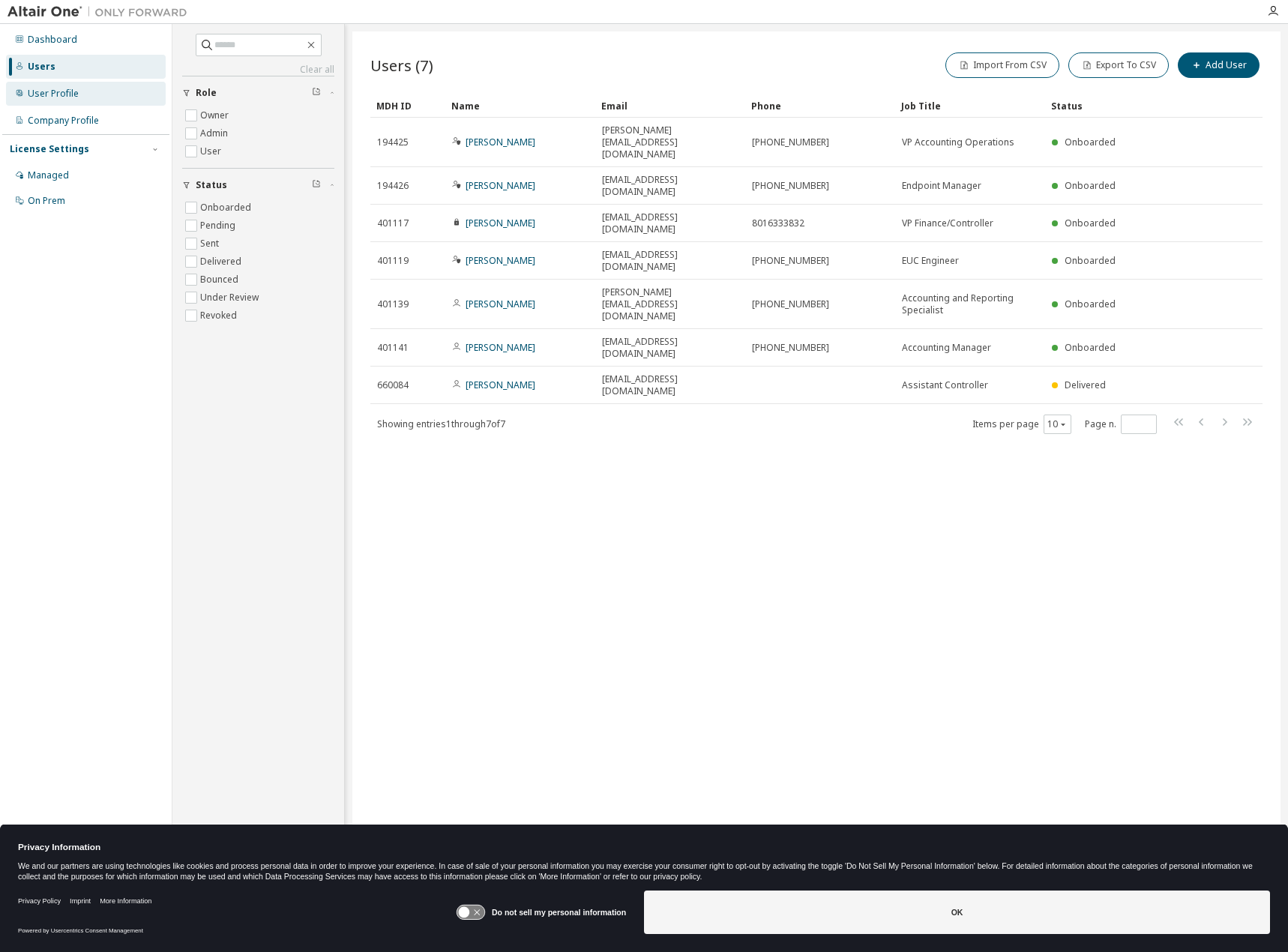
click at [54, 88] on div "User Profile" at bounding box center [53, 94] width 51 height 12
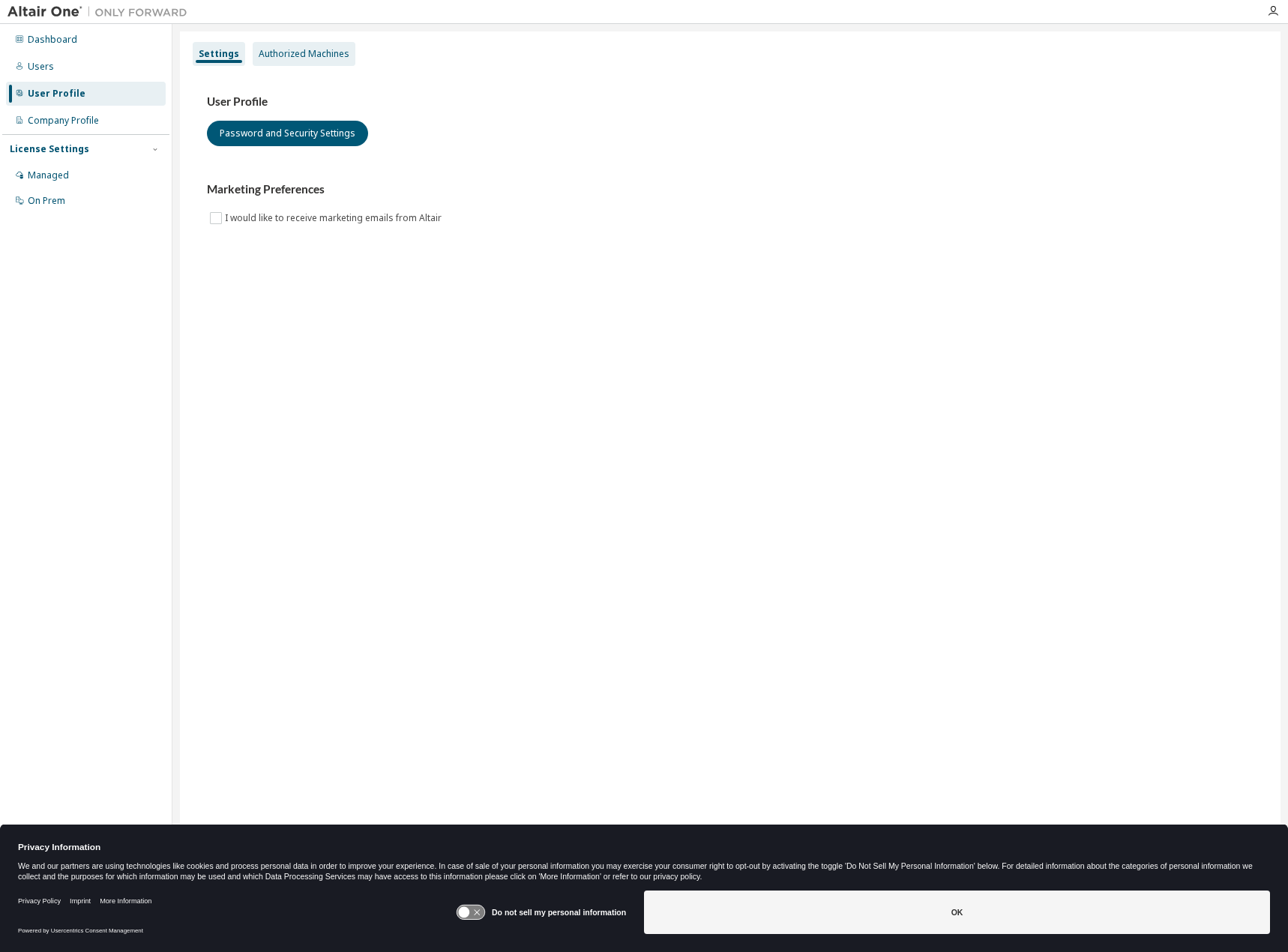
click at [301, 57] on div "Authorized Machines" at bounding box center [304, 54] width 91 height 12
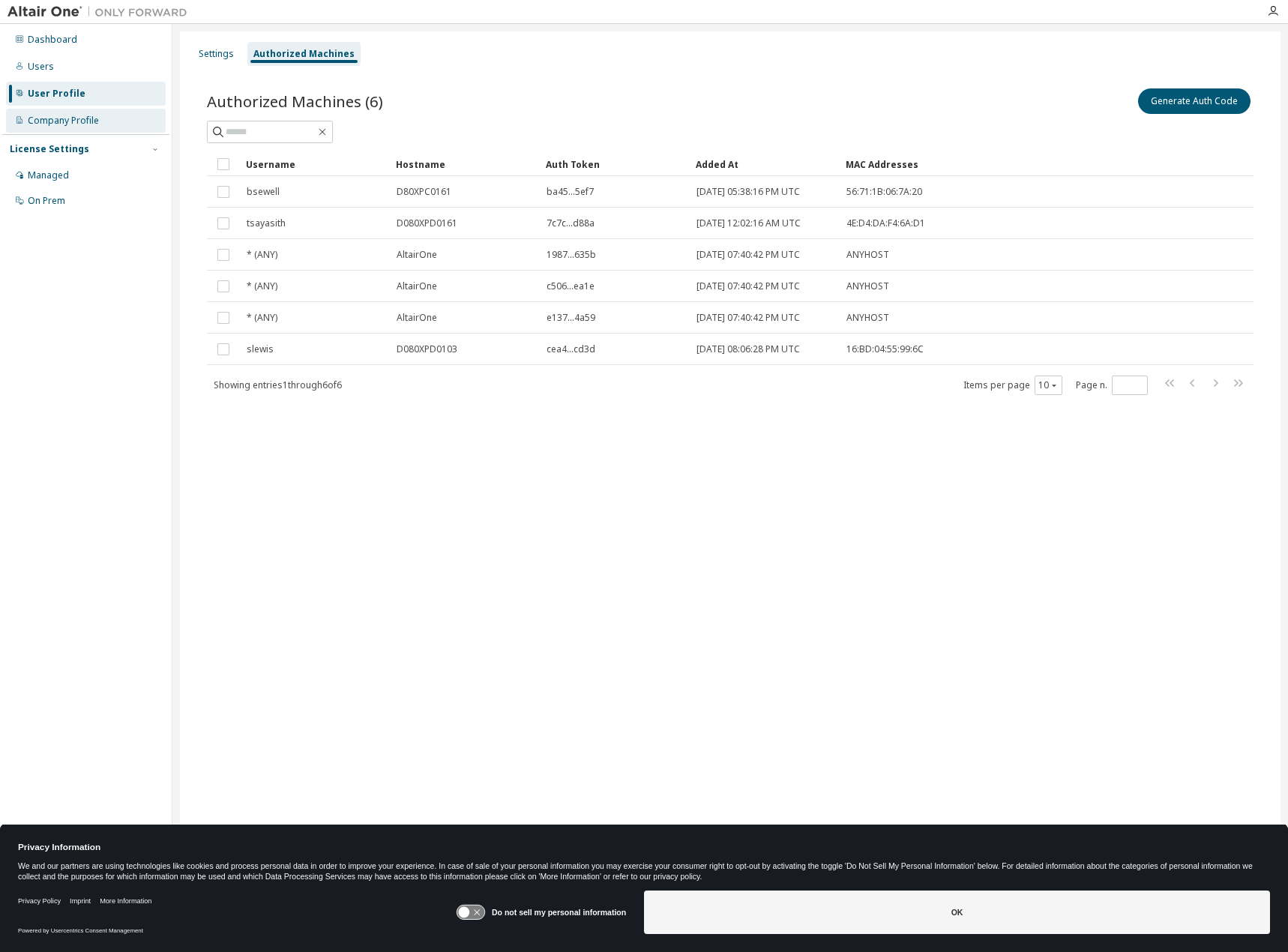
click at [81, 129] on div "Company Profile" at bounding box center [85, 120] width 160 height 24
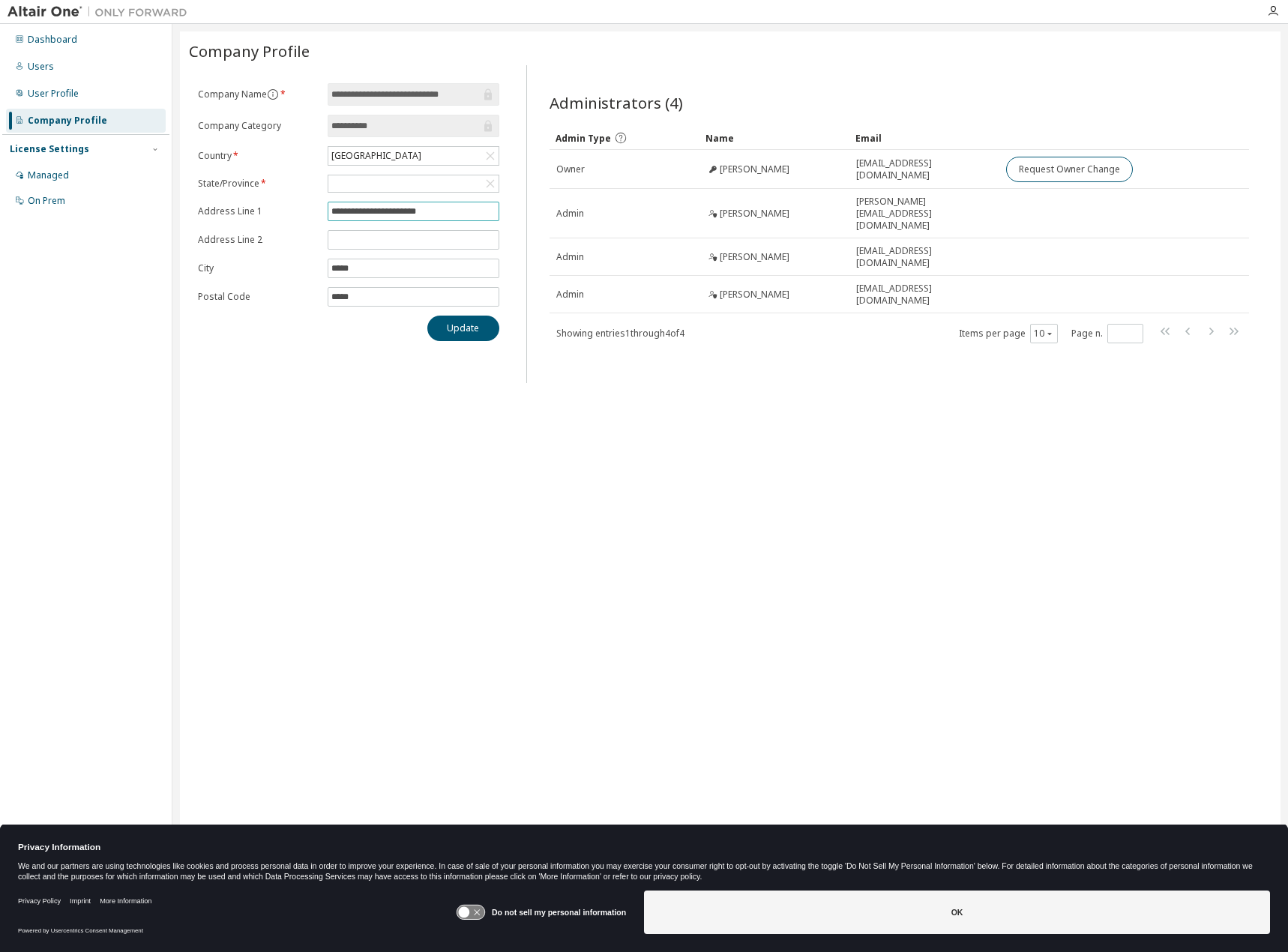
drag, startPoint x: 439, startPoint y: 208, endPoint x: 453, endPoint y: 209, distance: 14.0
click at [448, 208] on input "**********" at bounding box center [413, 211] width 164 height 12
type input "**********"
click at [459, 334] on button "Update" at bounding box center [463, 328] width 72 height 26
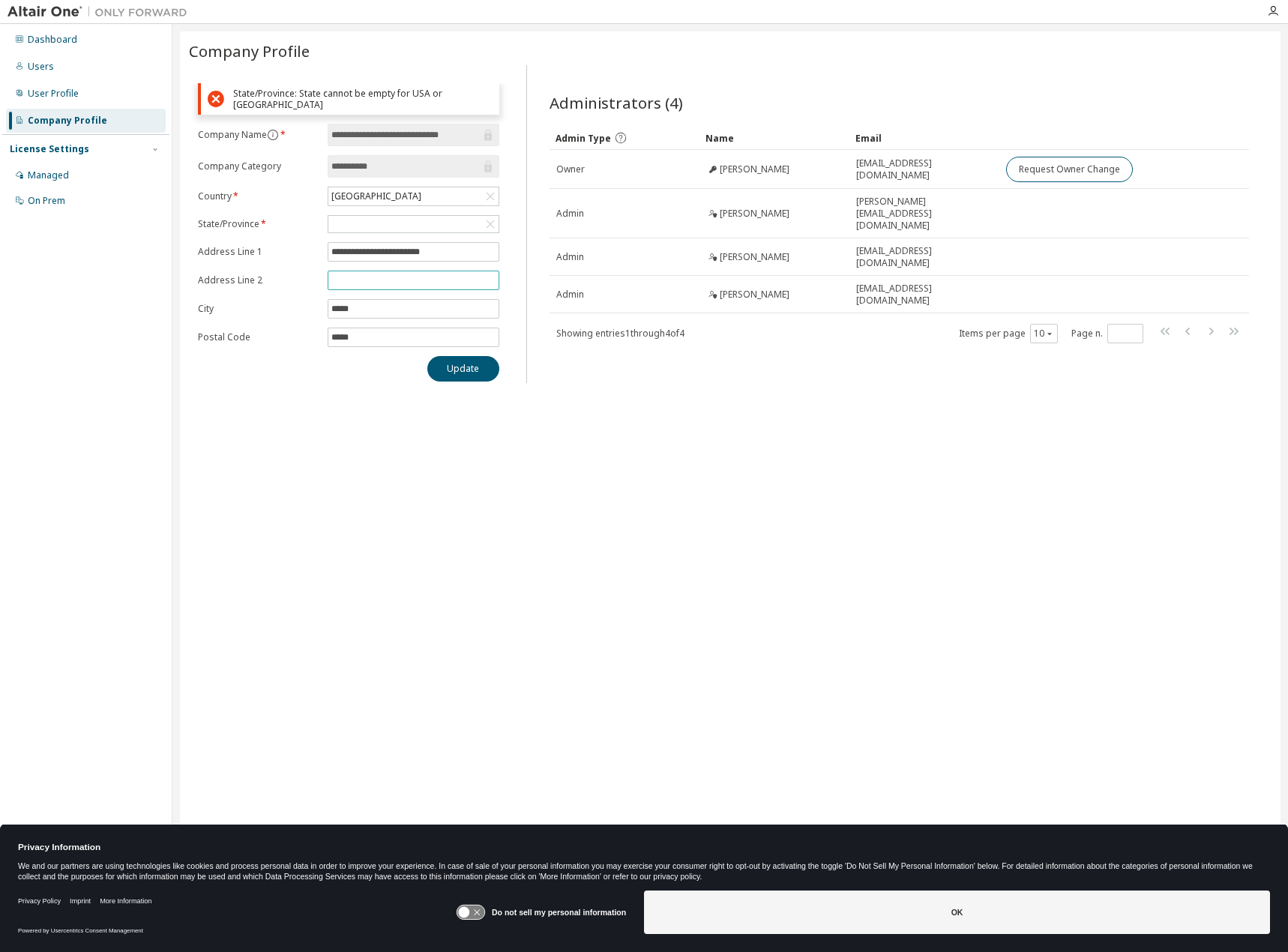
click at [367, 279] on input "text" at bounding box center [413, 280] width 164 height 12
click at [387, 224] on div at bounding box center [414, 223] width 171 height 16
click at [373, 301] on li "[US_STATE]" at bounding box center [412, 307] width 167 height 19
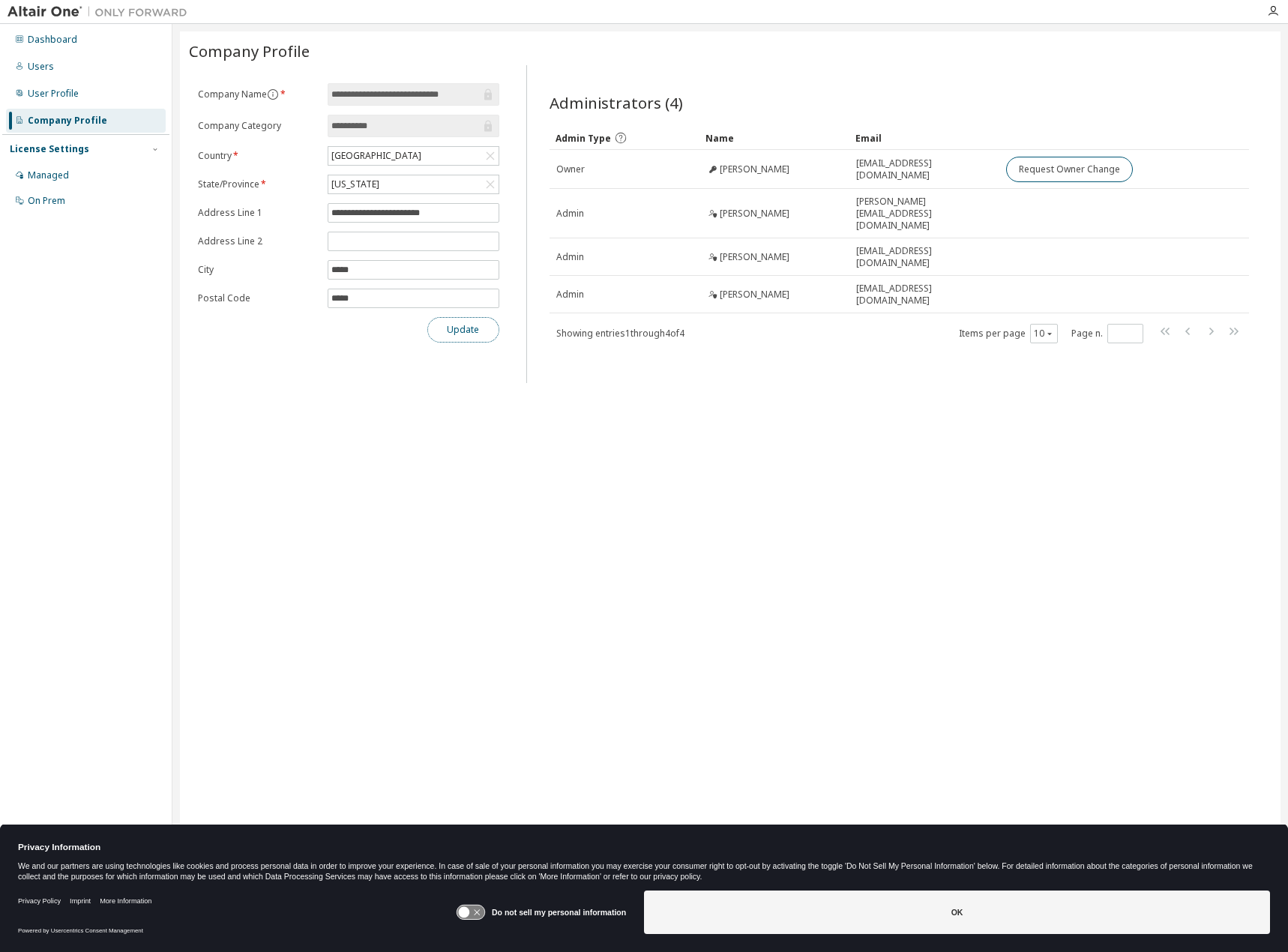
click at [468, 331] on button "Update" at bounding box center [463, 330] width 72 height 26
click at [74, 103] on div "User Profile" at bounding box center [85, 93] width 160 height 24
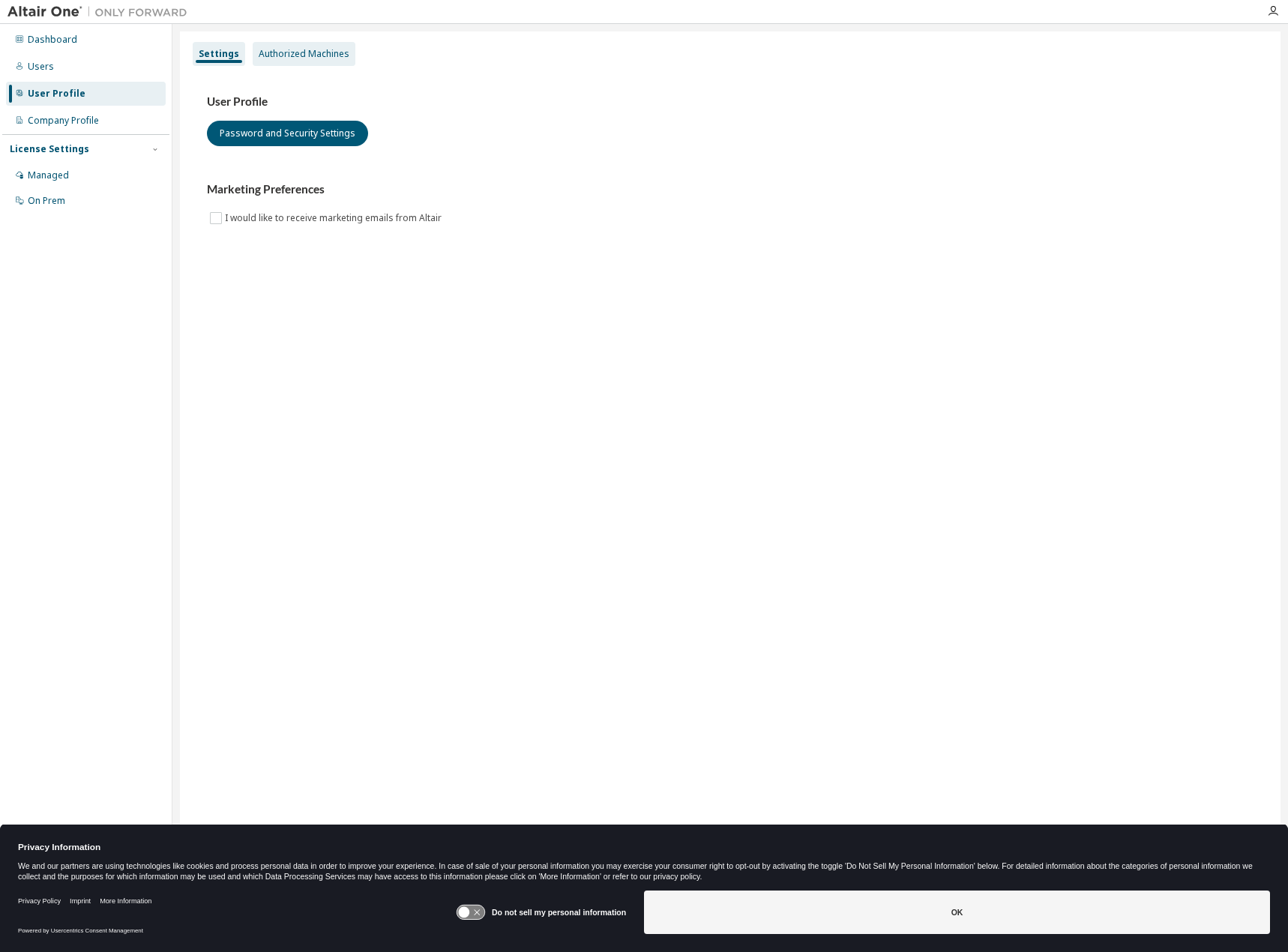
click at [255, 61] on div "Authorized Machines" at bounding box center [304, 54] width 103 height 24
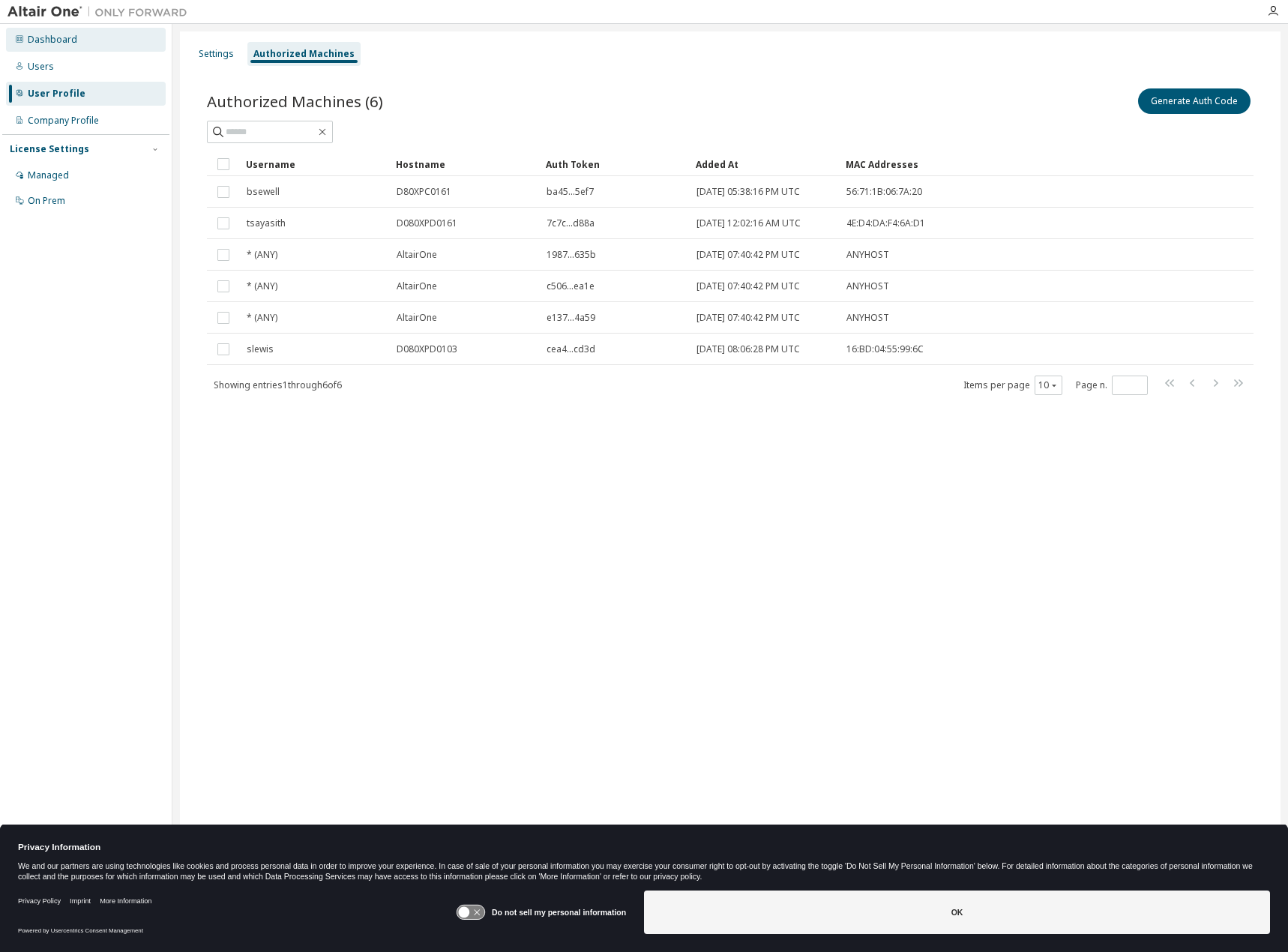
click at [35, 40] on div "Dashboard" at bounding box center [53, 39] width 50 height 12
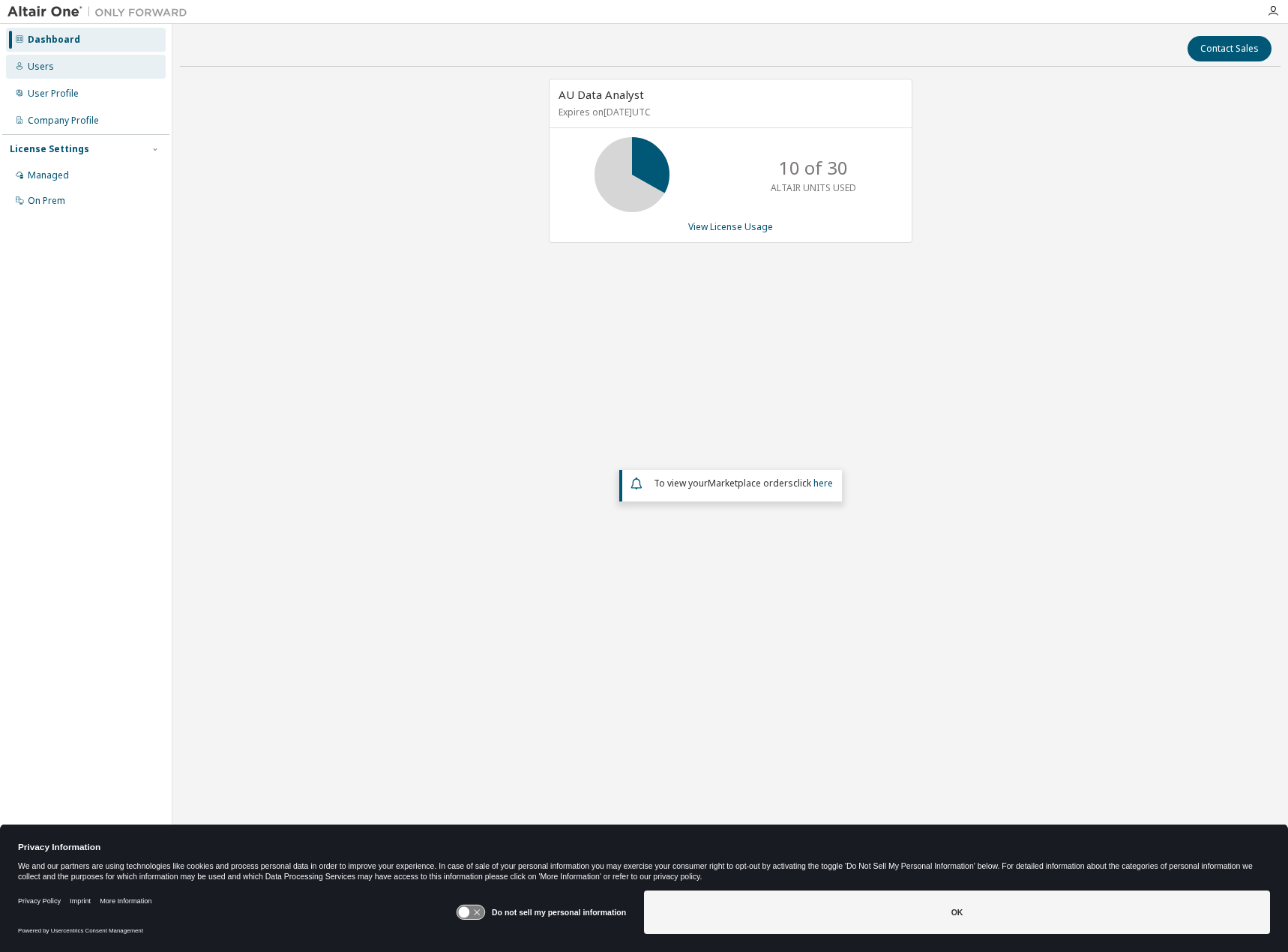
drag, startPoint x: 74, startPoint y: 66, endPoint x: 72, endPoint y: 75, distance: 9.2
click at [74, 65] on div "Users" at bounding box center [85, 66] width 160 height 24
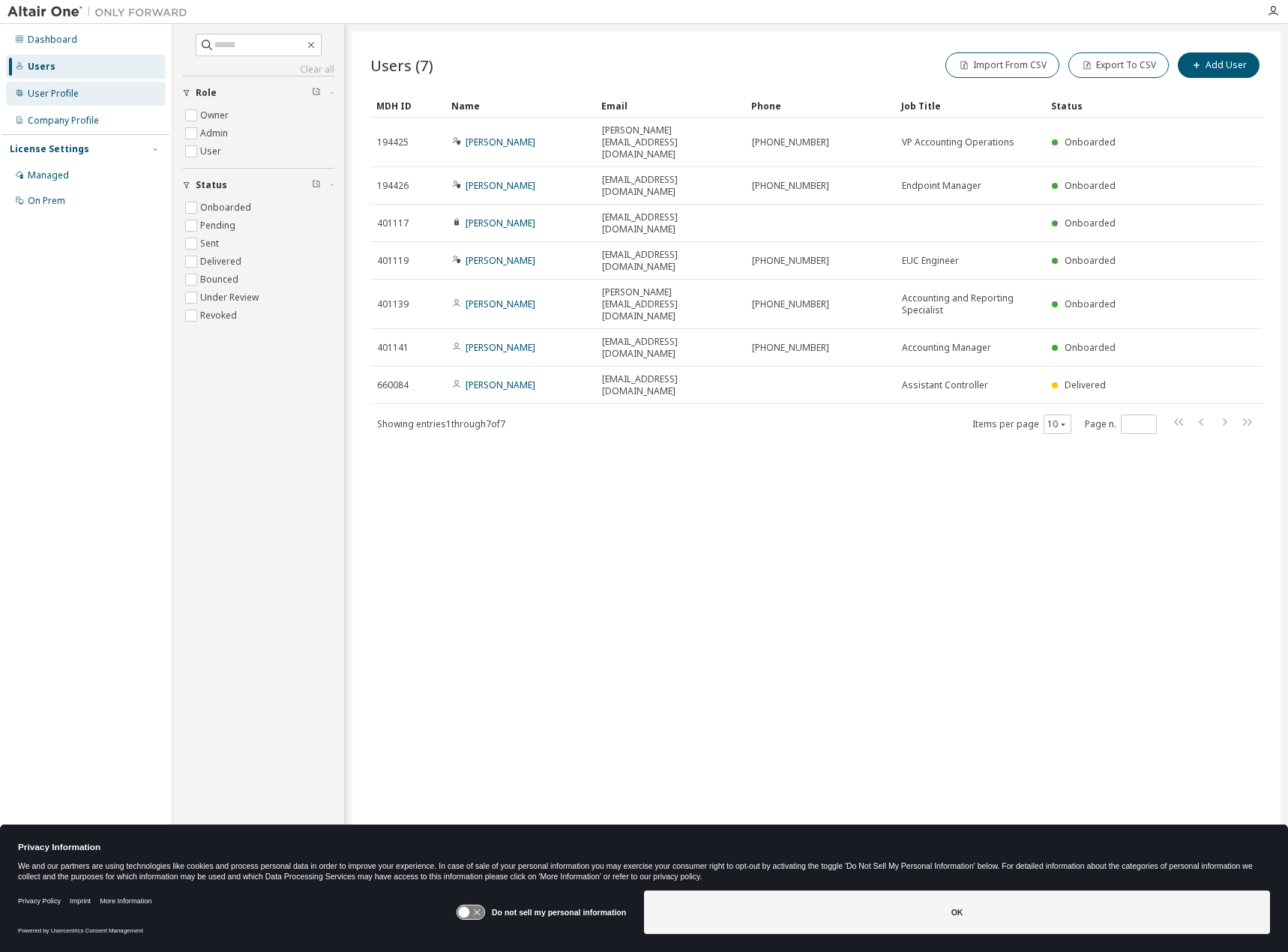
click at [72, 91] on div "User Profile" at bounding box center [53, 94] width 51 height 12
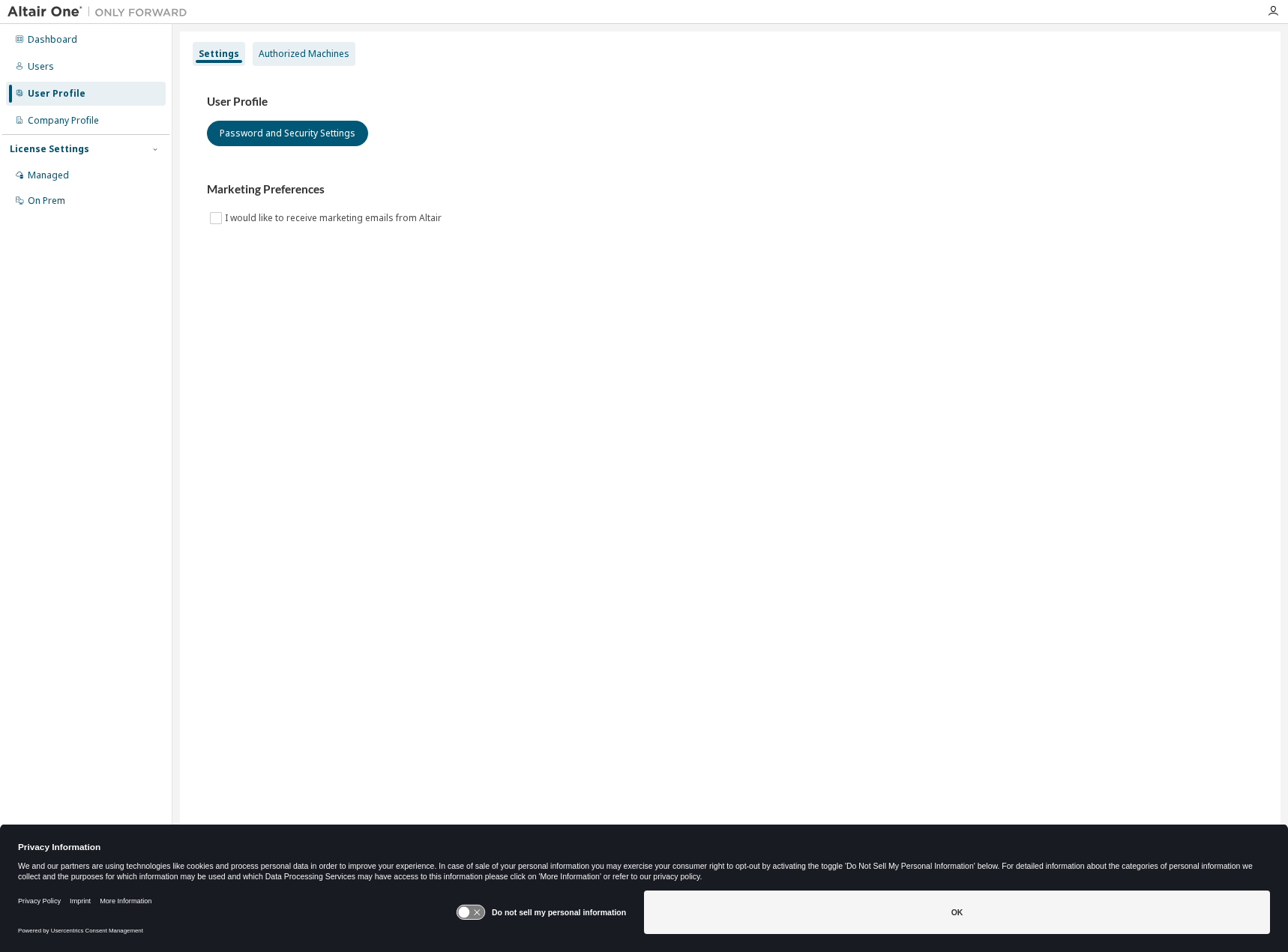
click at [301, 59] on div "Authorized Machines" at bounding box center [304, 54] width 91 height 12
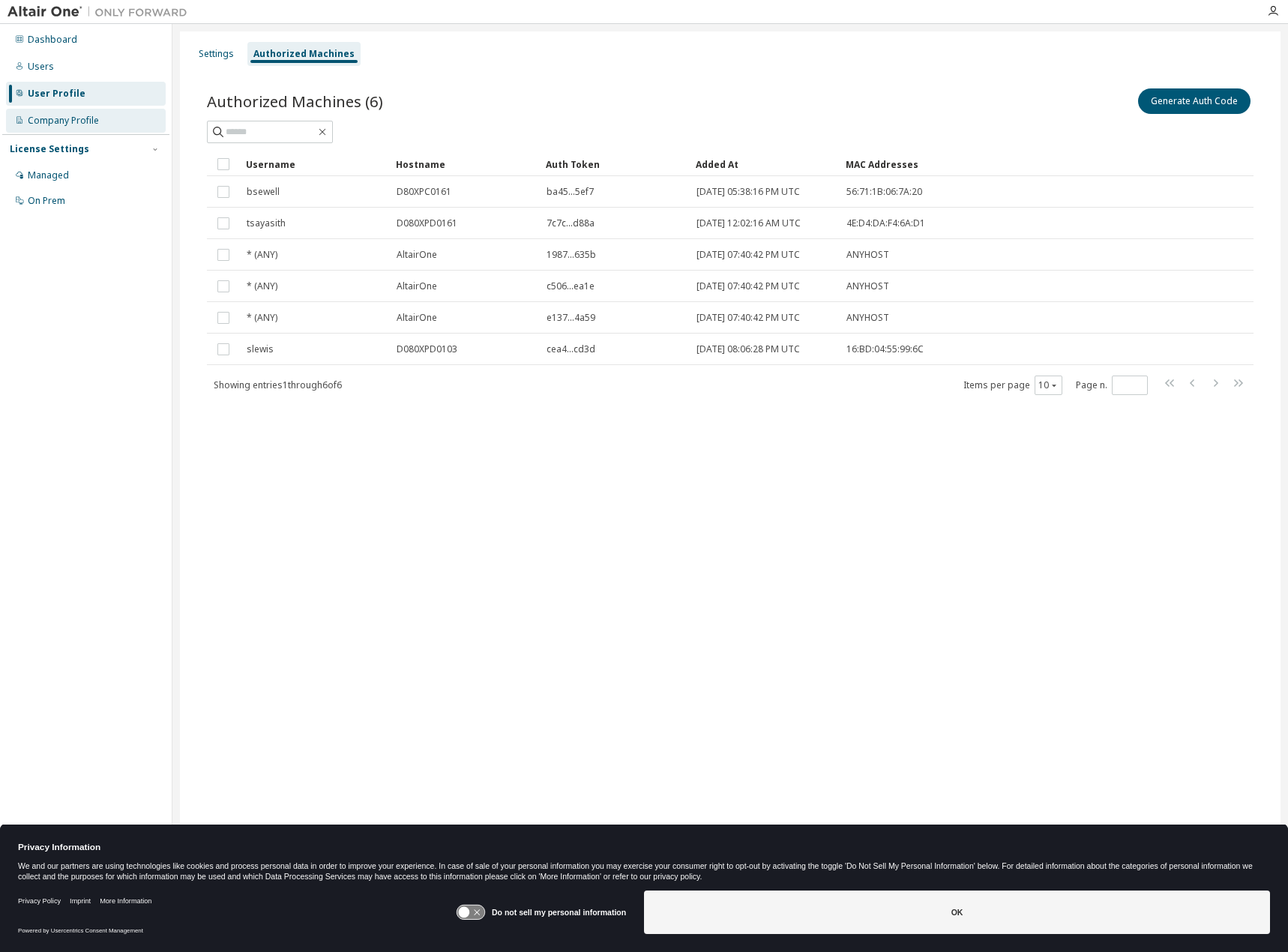
click at [64, 130] on div "Company Profile" at bounding box center [85, 120] width 160 height 24
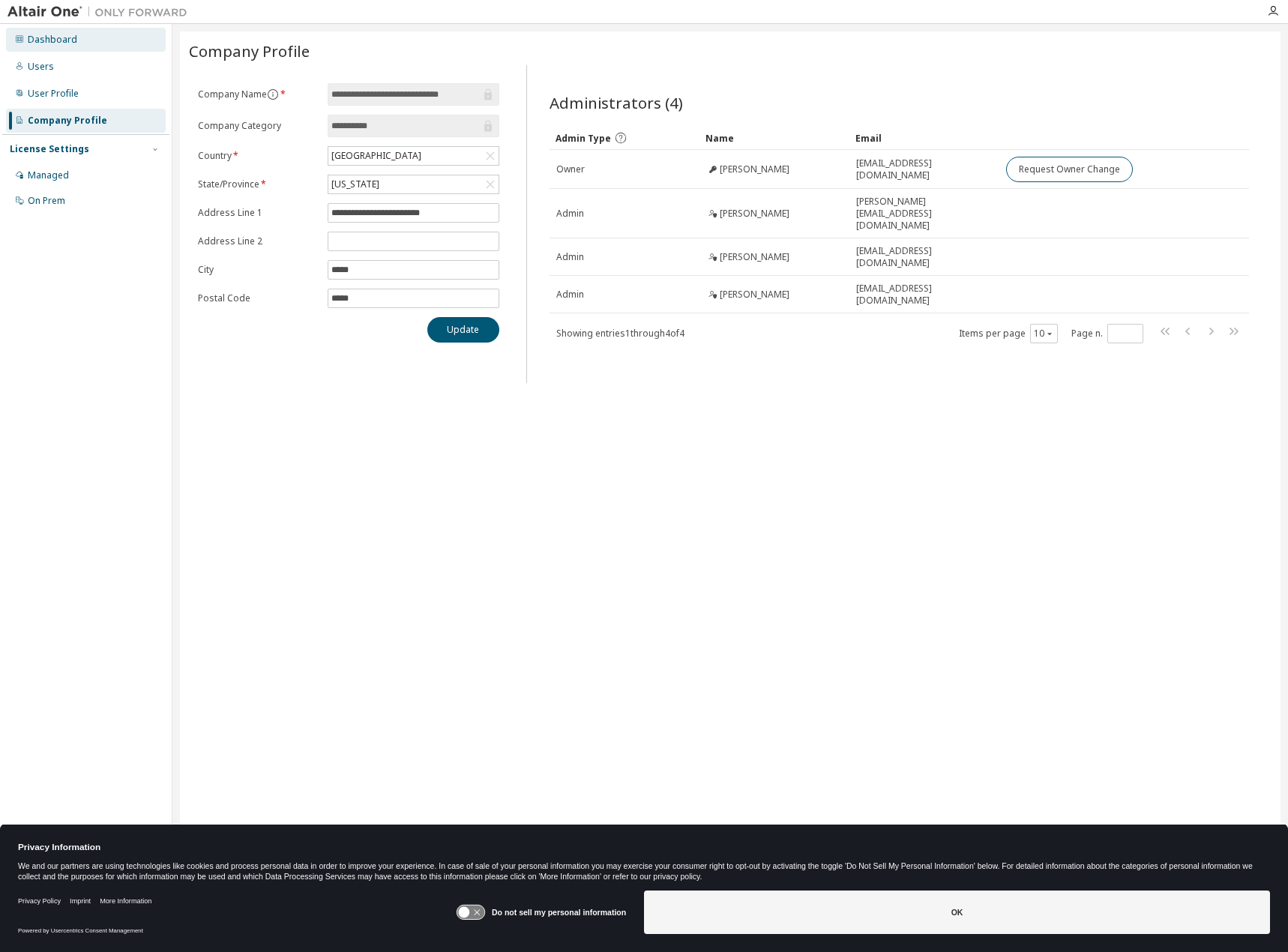
click at [76, 43] on div "Dashboard" at bounding box center [85, 39] width 160 height 24
